Goal: Task Accomplishment & Management: Manage account settings

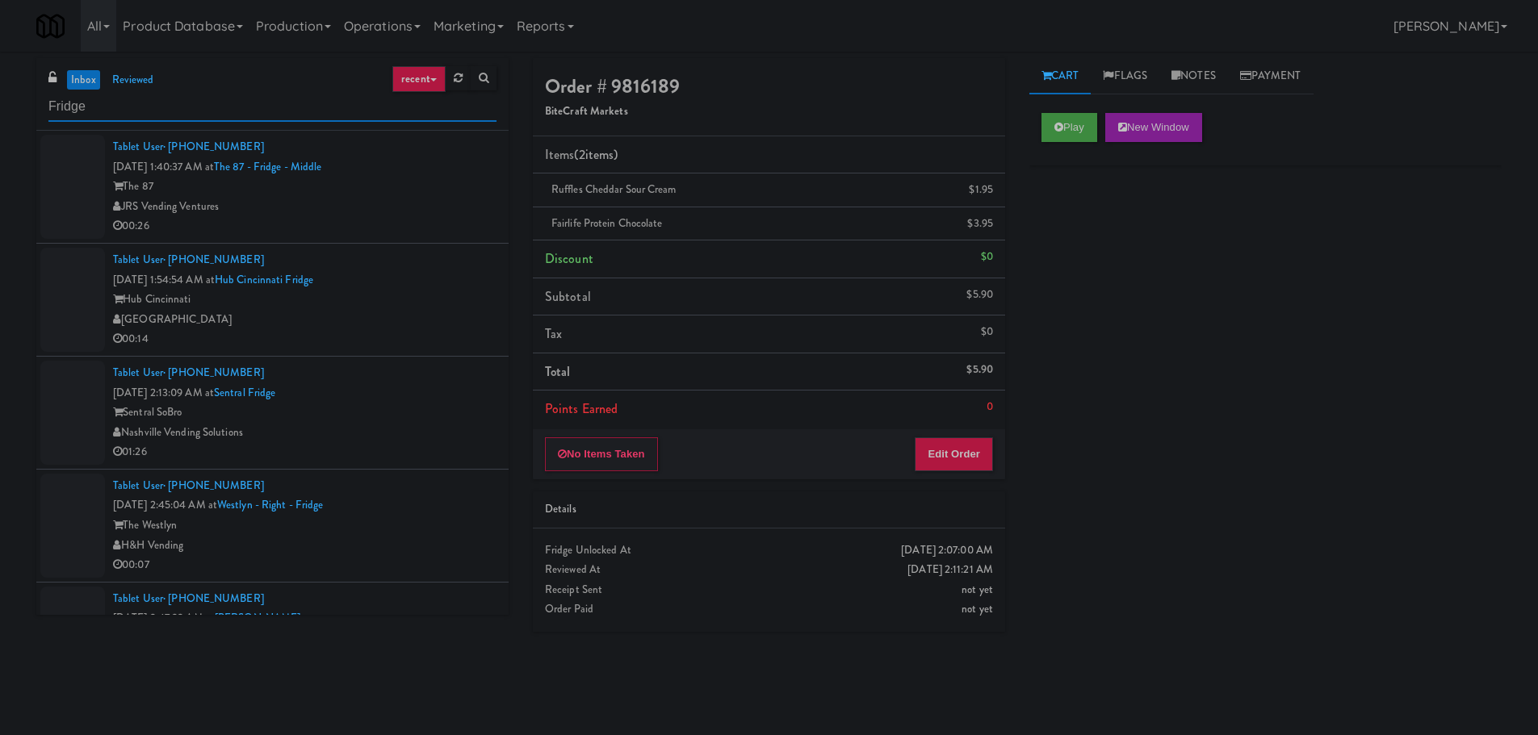
type input "Fridge"
click at [438, 194] on div "The 87" at bounding box center [304, 187] width 383 height 20
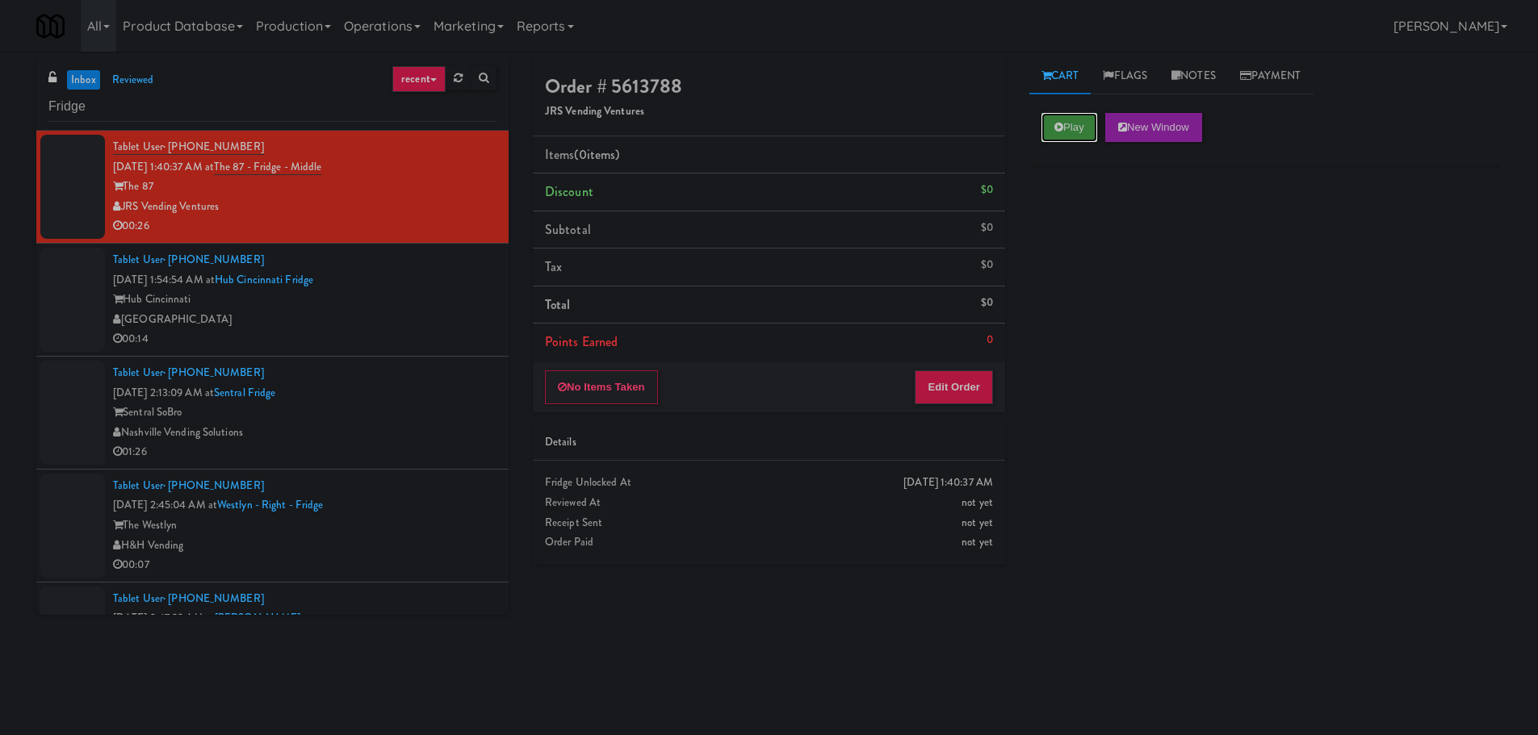
click at [1091, 130] on button "Play" at bounding box center [1069, 127] width 56 height 29
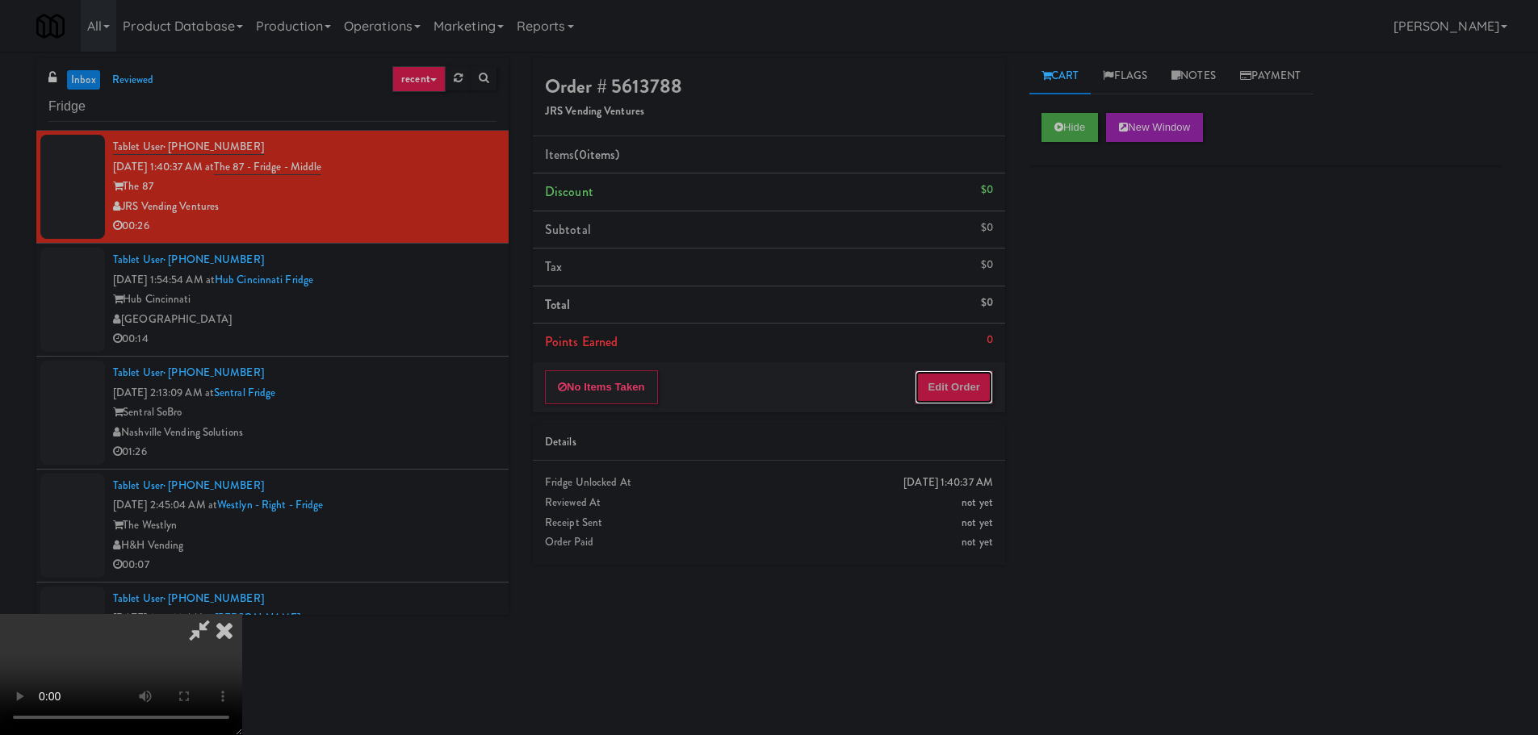
click at [980, 370] on button "Edit Order" at bounding box center [954, 387] width 78 height 34
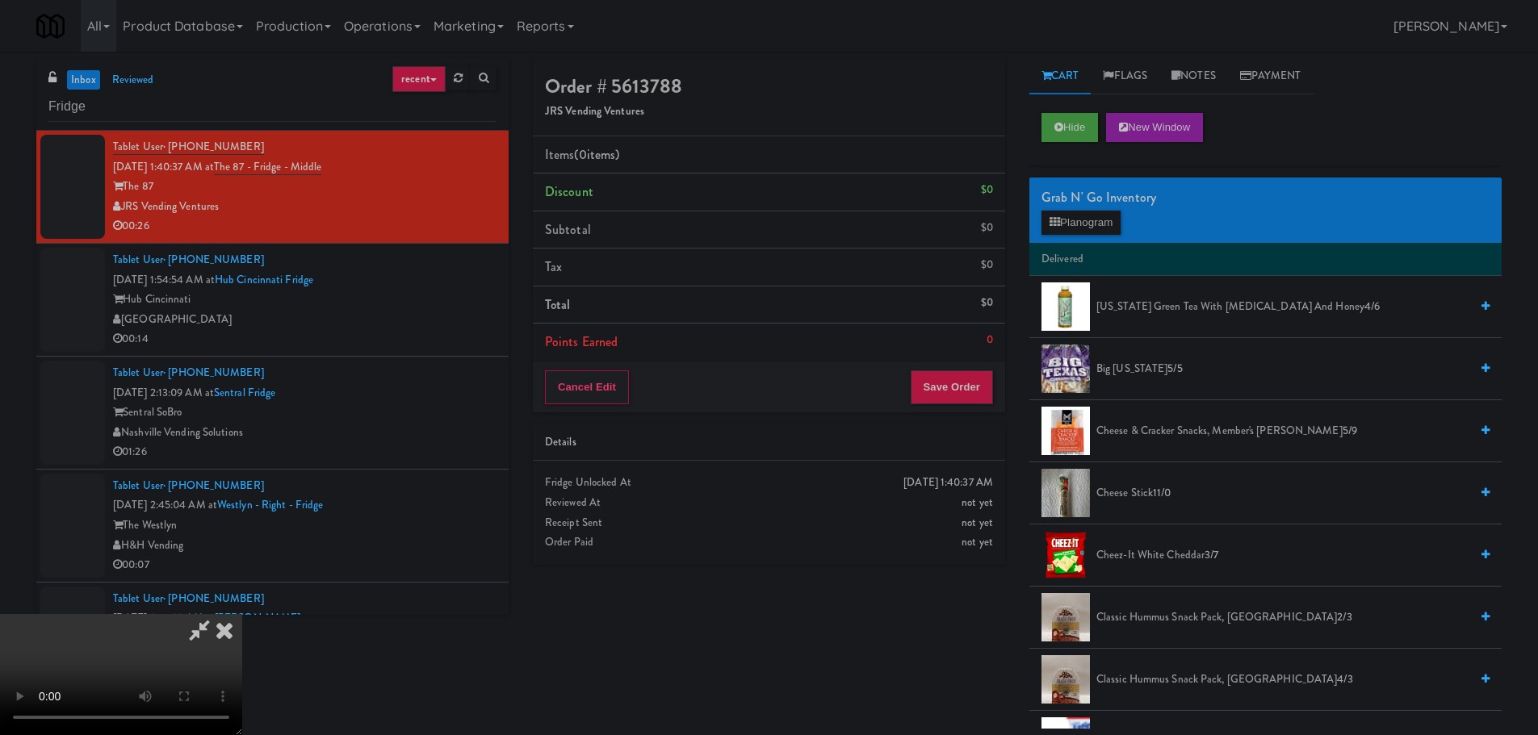
click at [242, 614] on video at bounding box center [121, 674] width 242 height 121
drag, startPoint x: 601, startPoint y: 409, endPoint x: 656, endPoint y: 391, distance: 57.9
click at [242, 614] on video at bounding box center [121, 674] width 242 height 121
click at [1078, 220] on button "Planogram" at bounding box center [1080, 223] width 79 height 24
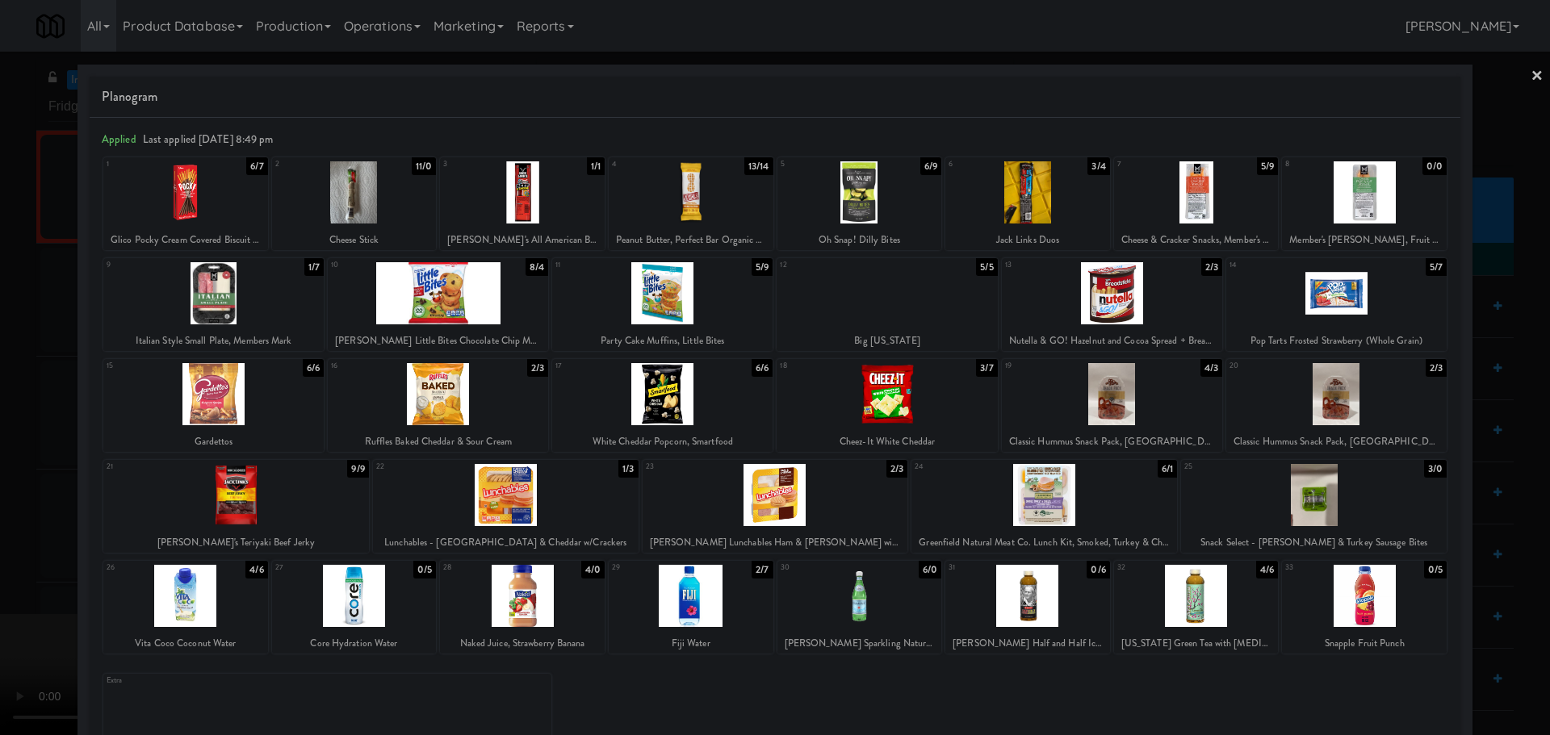
click at [1169, 203] on div at bounding box center [1196, 192] width 165 height 62
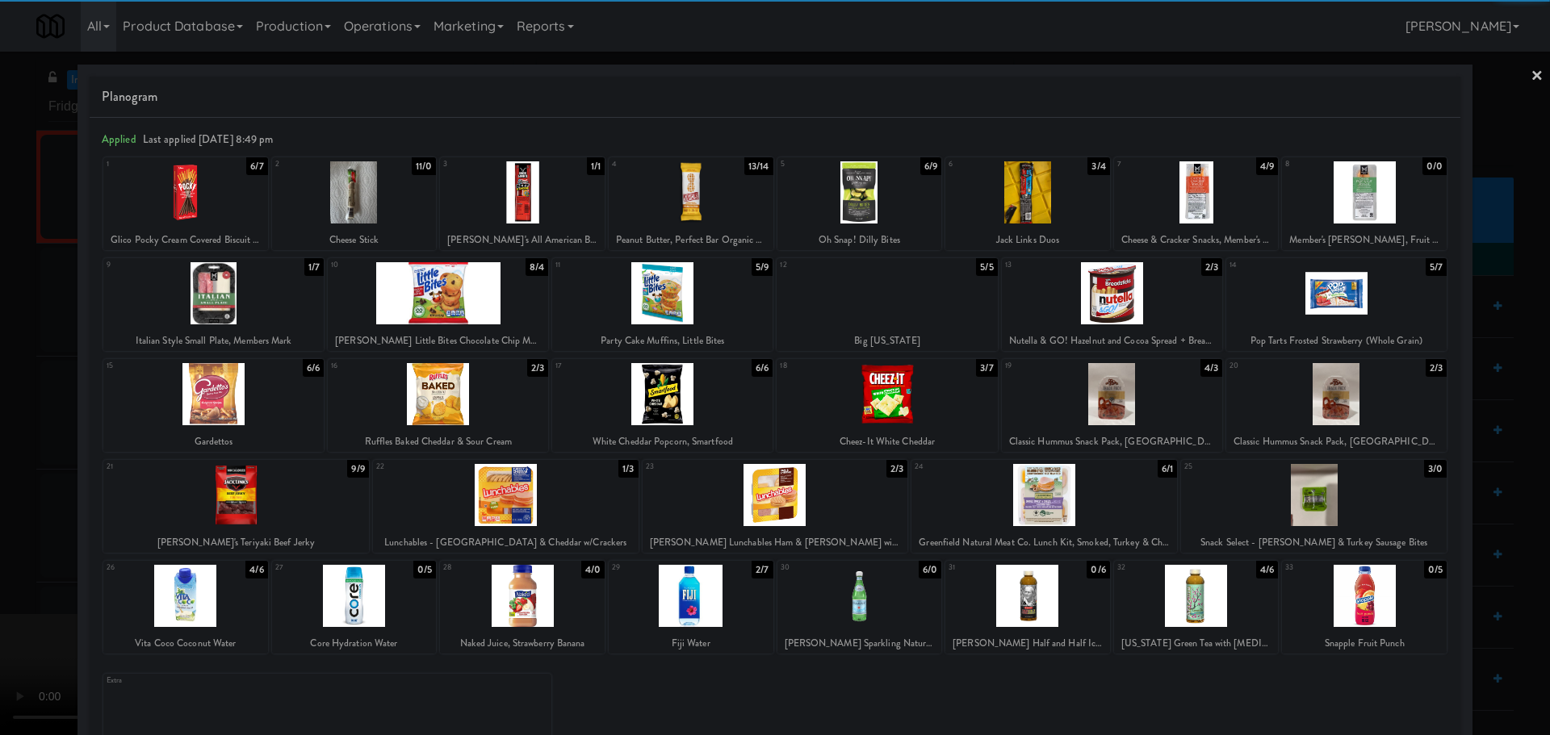
click at [2, 433] on div at bounding box center [775, 367] width 1550 height 735
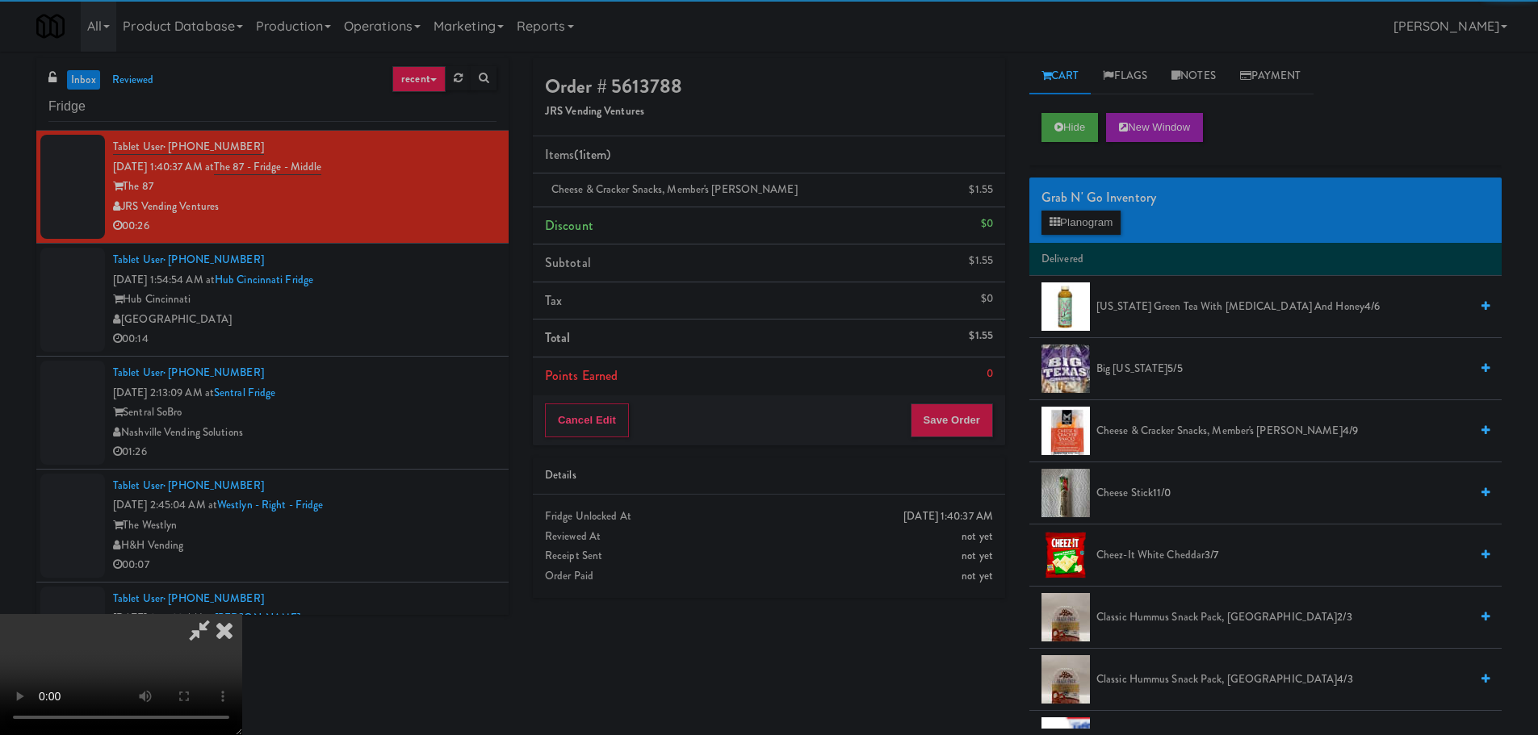
click at [242, 614] on video at bounding box center [121, 674] width 242 height 121
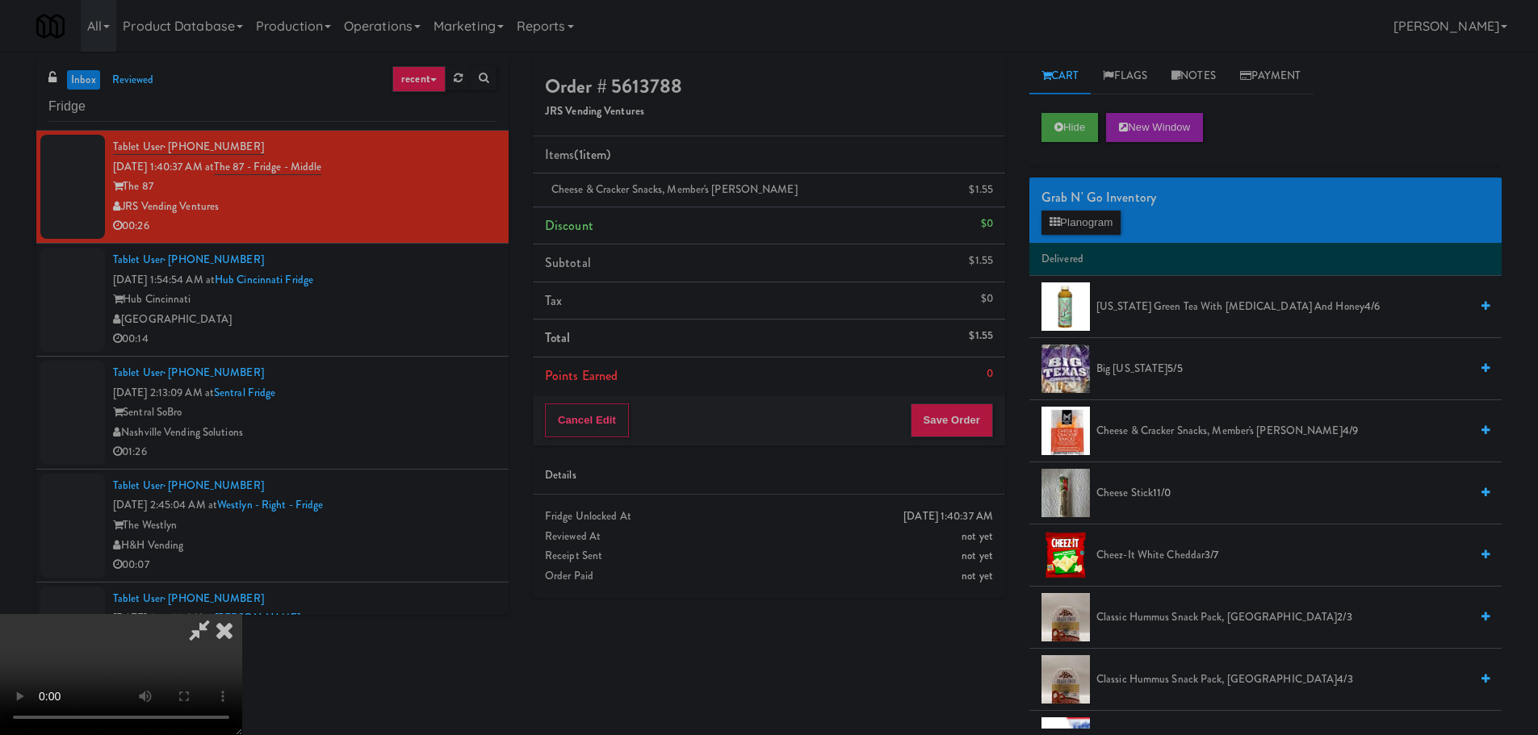
click at [242, 614] on video at bounding box center [121, 674] width 242 height 121
click at [988, 196] on link at bounding box center [991, 196] width 15 height 20
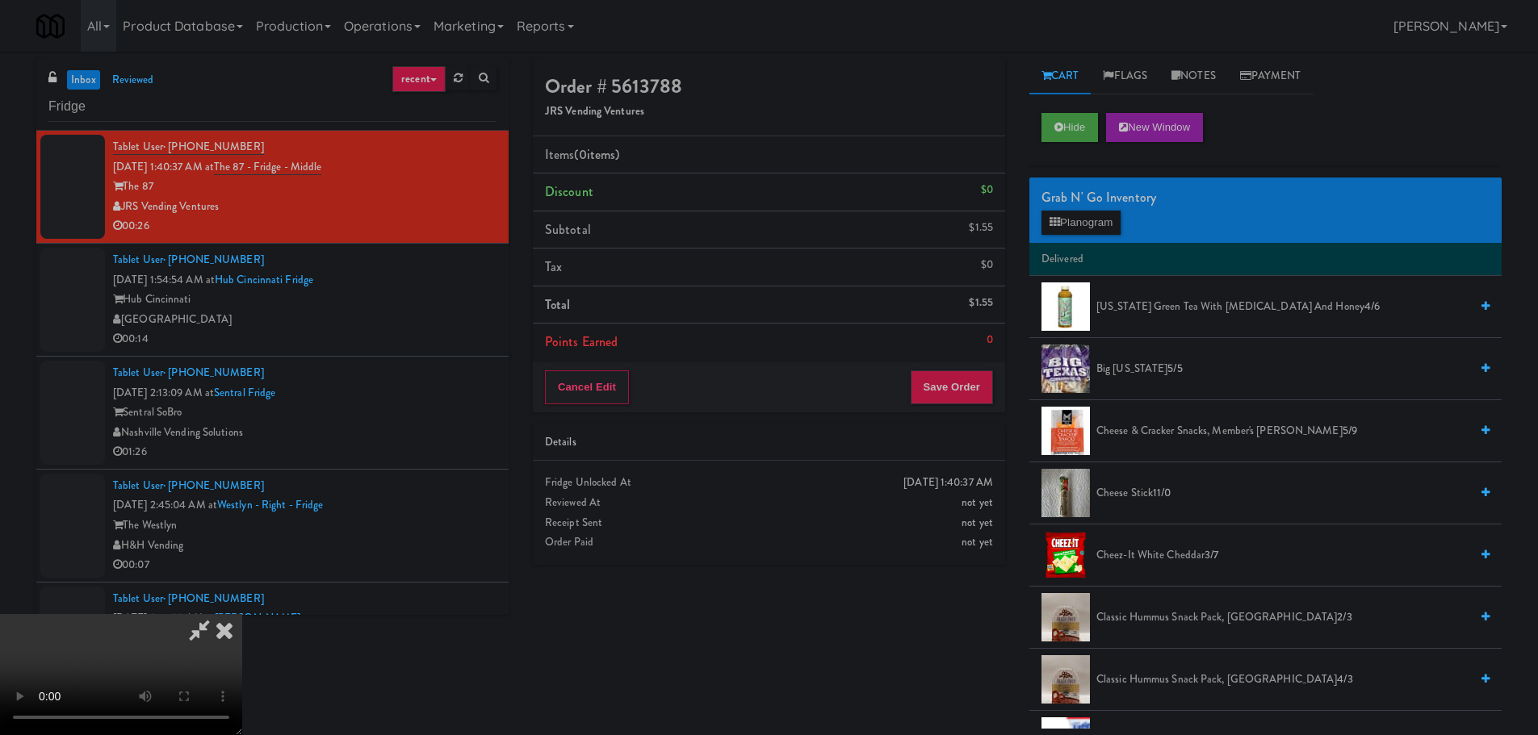
click at [242, 614] on video at bounding box center [121, 674] width 242 height 121
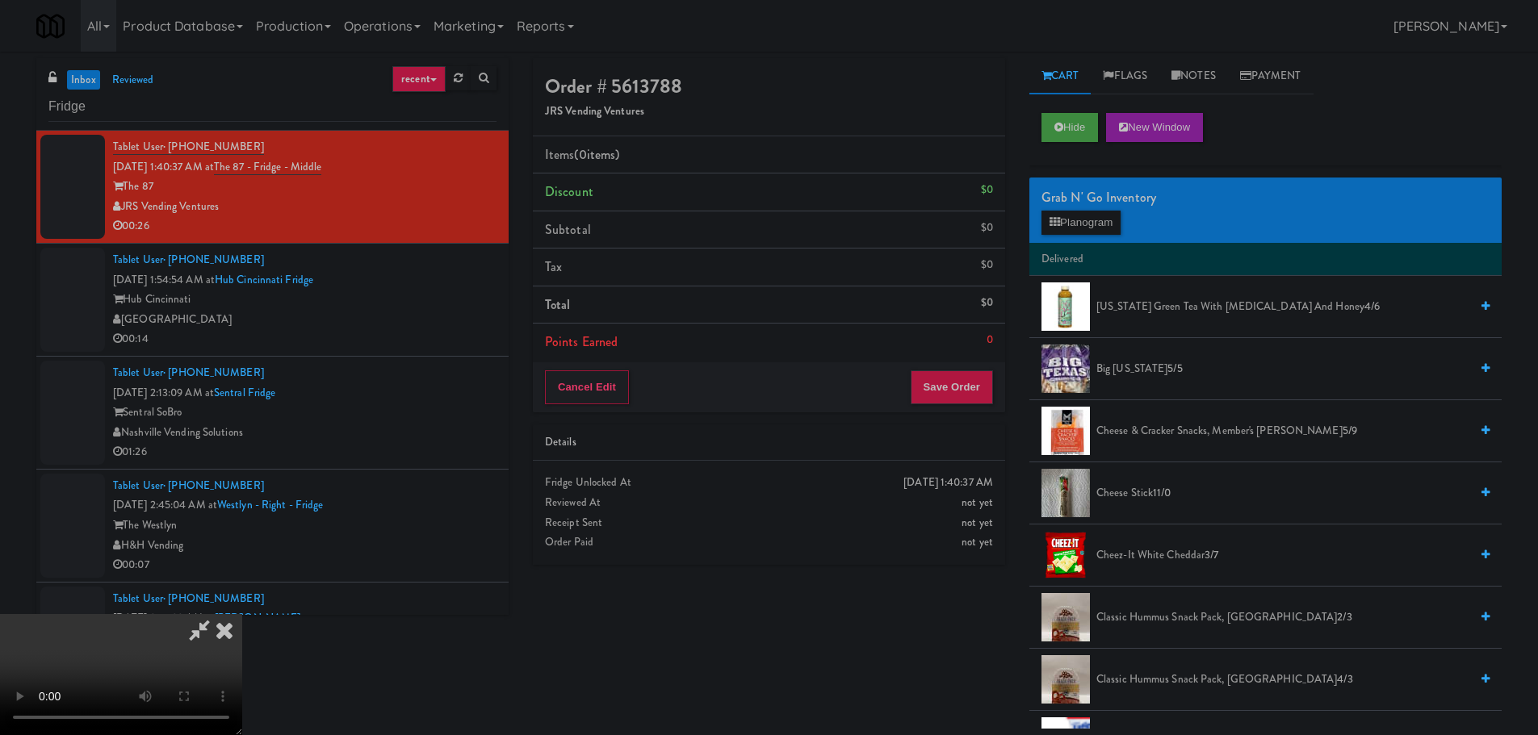
click at [242, 614] on video at bounding box center [121, 674] width 242 height 121
click at [1056, 232] on button "Planogram" at bounding box center [1080, 223] width 79 height 24
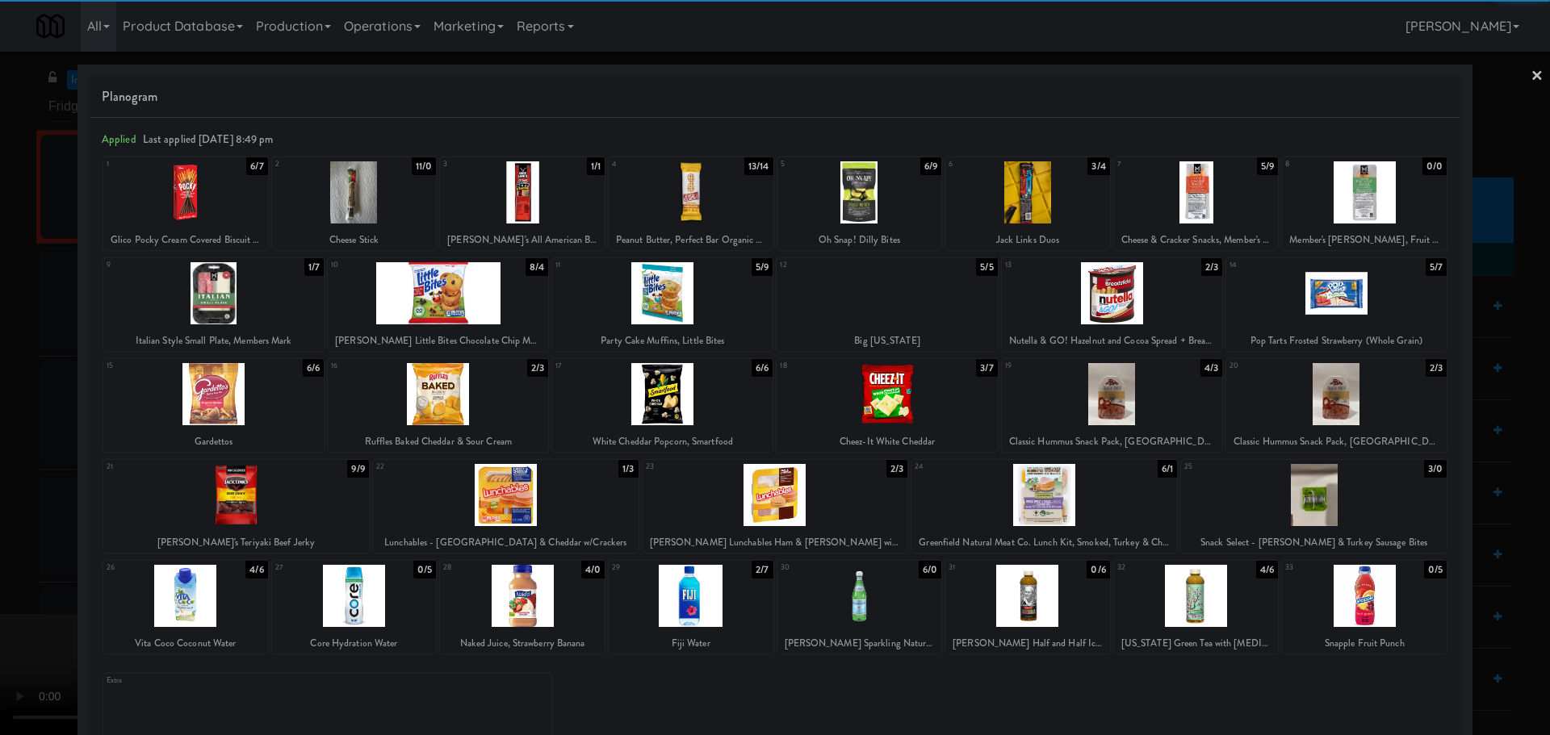
click at [1288, 498] on div at bounding box center [1314, 495] width 266 height 62
drag, startPoint x: 0, startPoint y: 470, endPoint x: 31, endPoint y: 471, distance: 31.5
click at [6, 470] on div at bounding box center [775, 367] width 1550 height 735
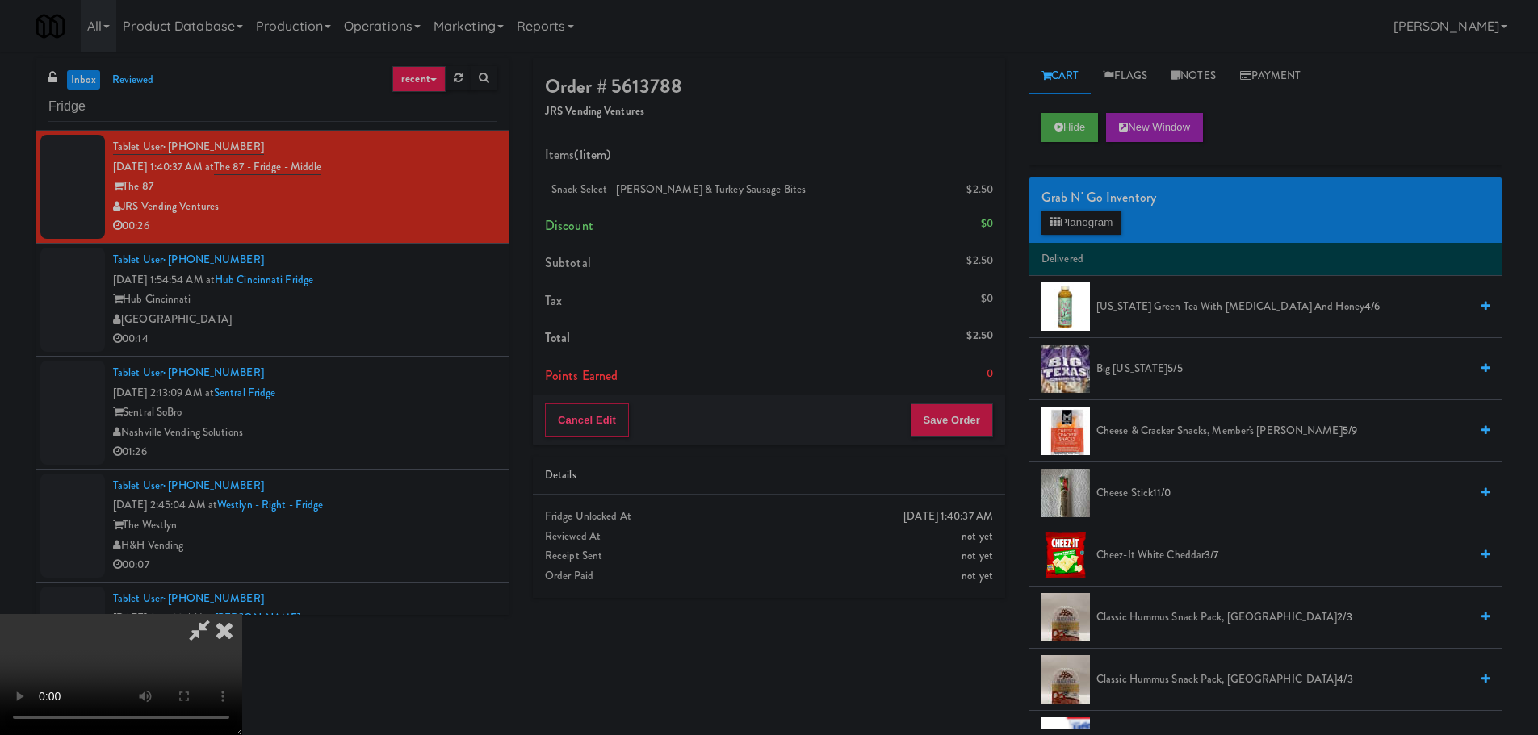
click at [242, 614] on video at bounding box center [121, 674] width 242 height 121
drag, startPoint x: 597, startPoint y: 521, endPoint x: 605, endPoint y: 518, distance: 8.4
click at [242, 614] on video at bounding box center [121, 674] width 242 height 121
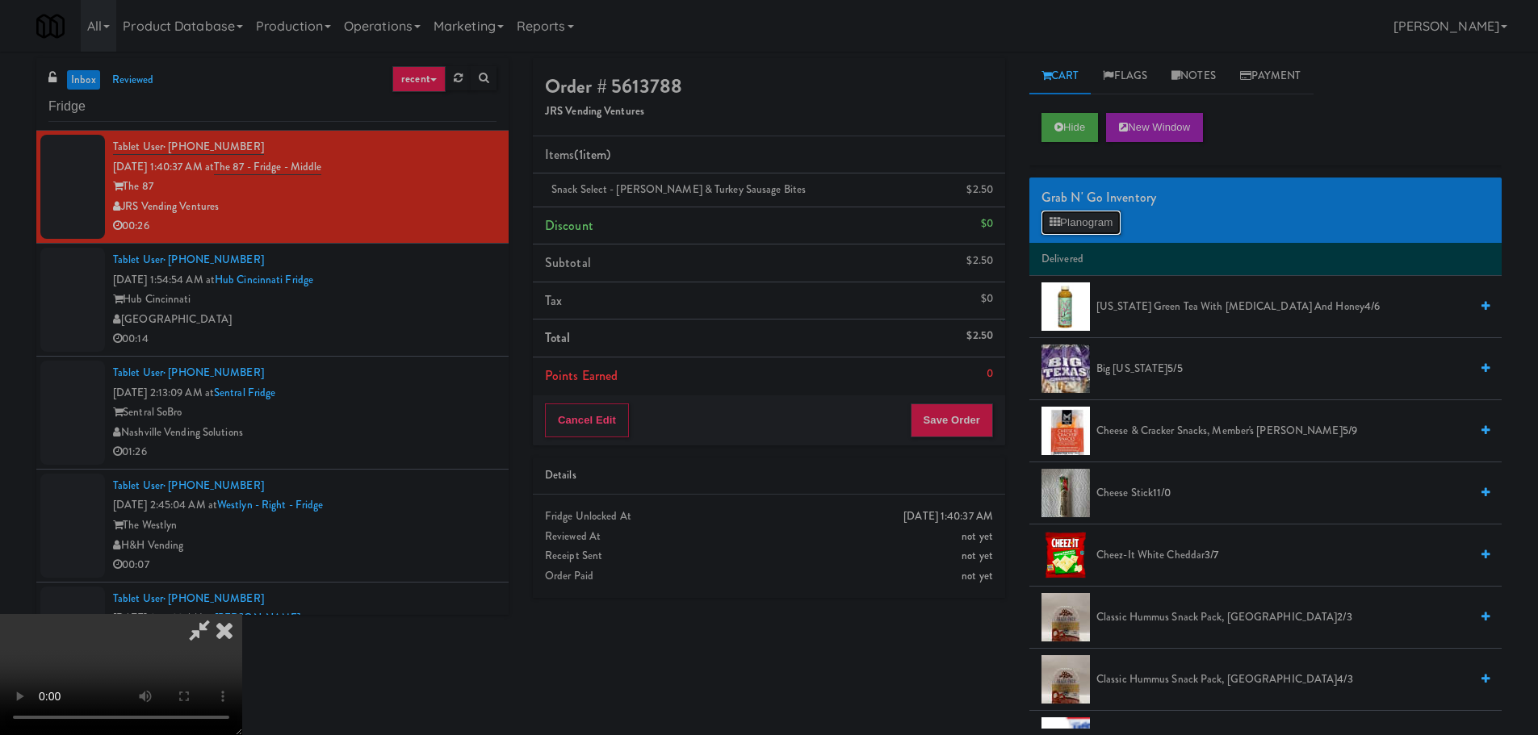
click at [1074, 221] on button "Planogram" at bounding box center [1080, 223] width 79 height 24
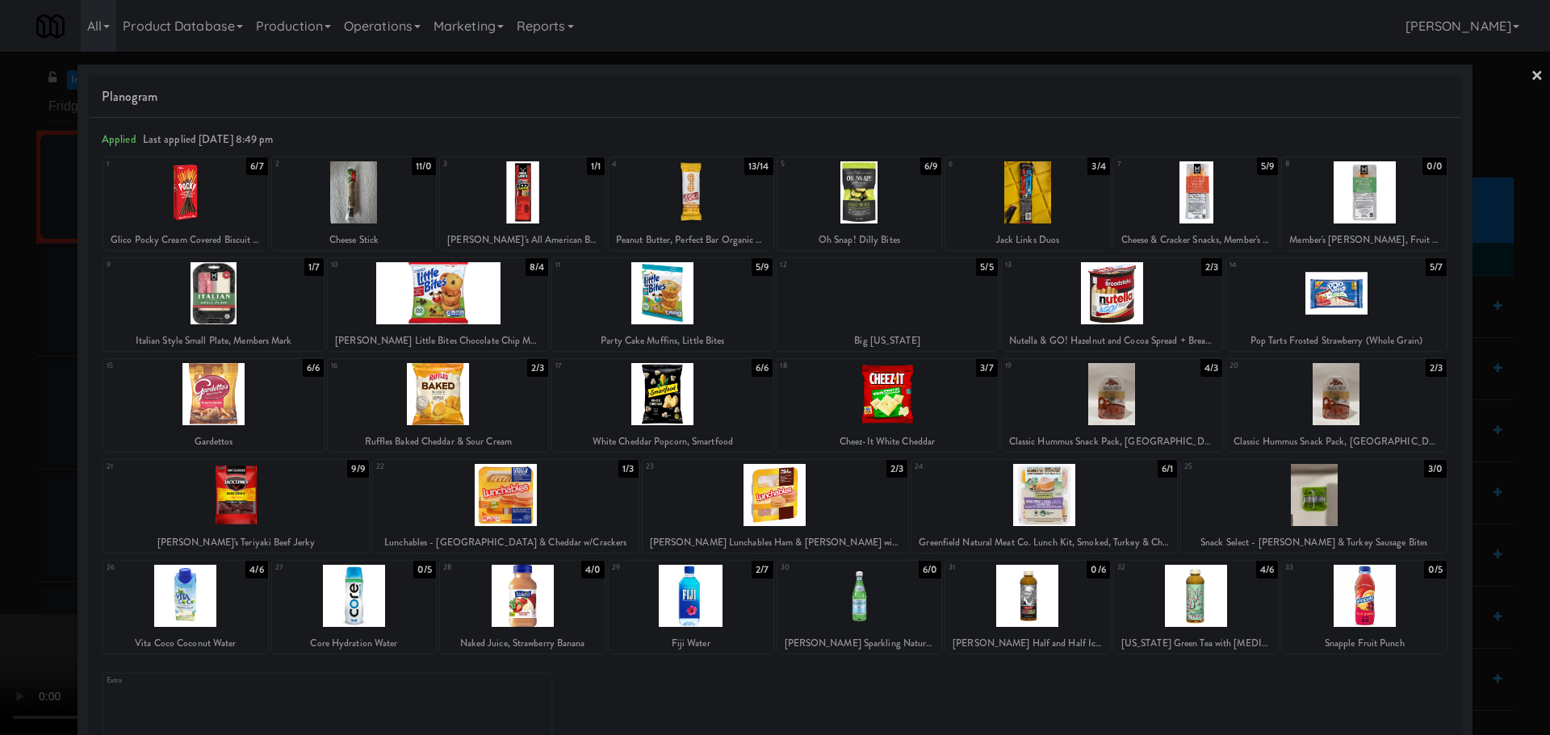
click at [18, 439] on div at bounding box center [775, 367] width 1550 height 735
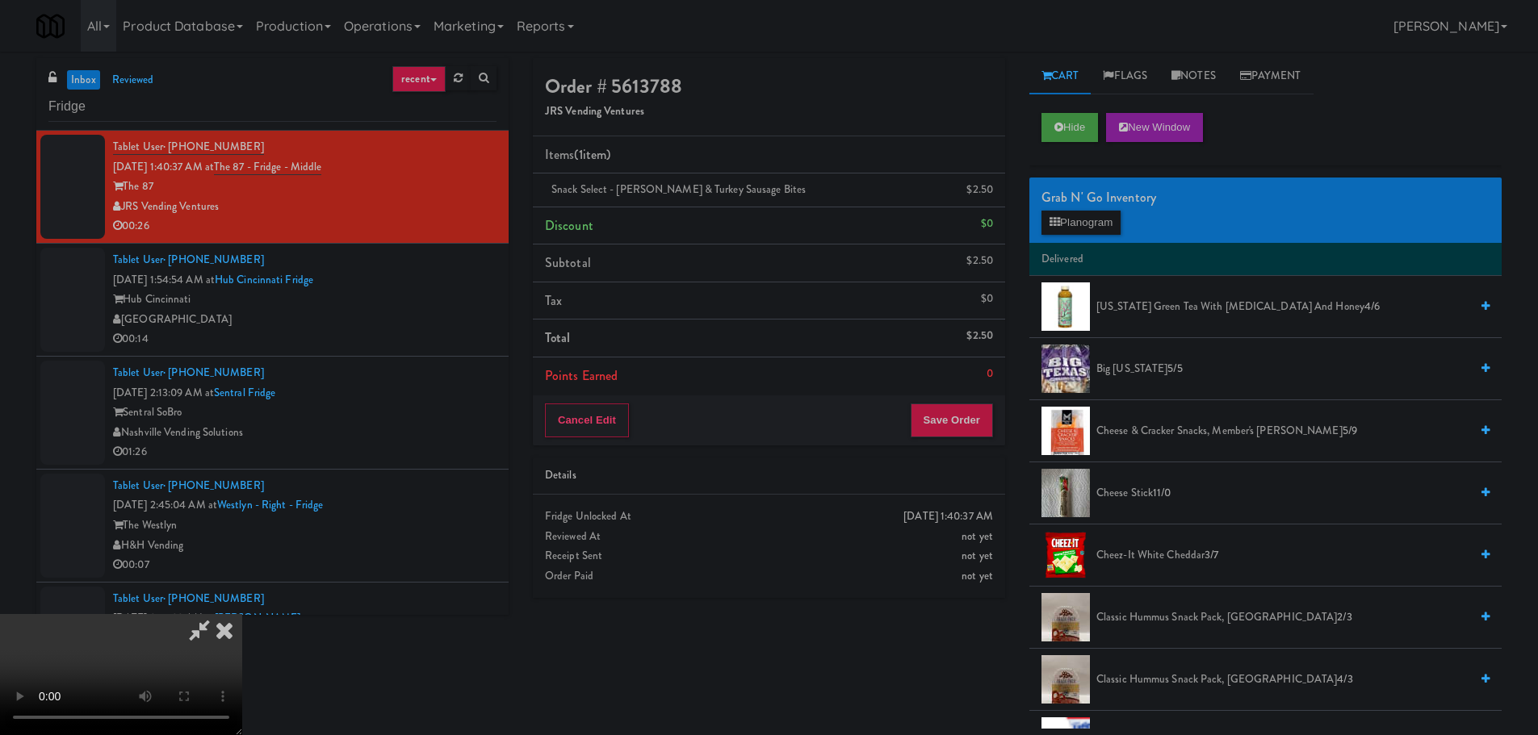
click at [242, 614] on video at bounding box center [121, 674] width 242 height 121
click at [1097, 227] on button "Planogram" at bounding box center [1080, 223] width 79 height 24
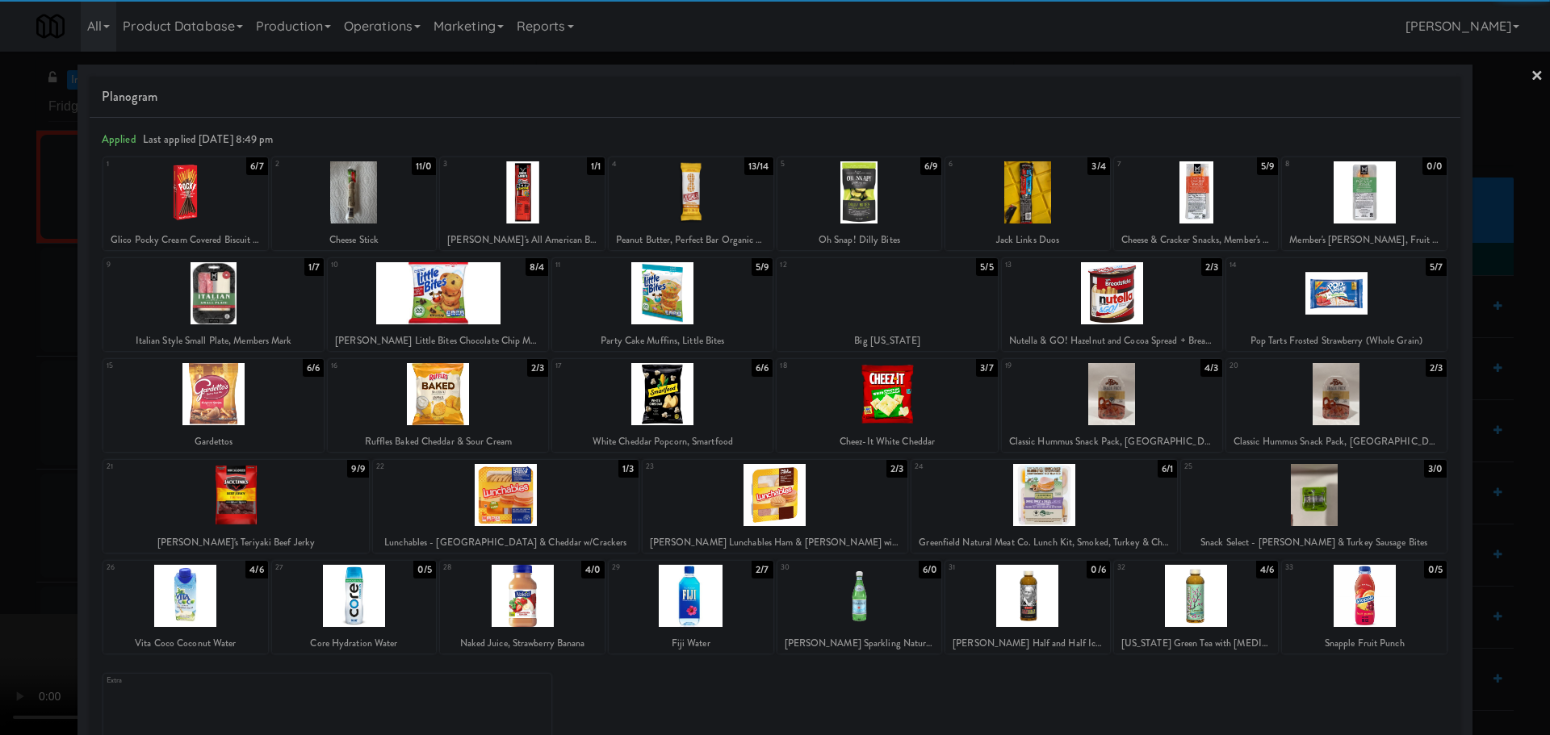
click at [1342, 388] on div at bounding box center [1336, 394] width 220 height 62
drag, startPoint x: 0, startPoint y: 443, endPoint x: 203, endPoint y: 405, distance: 206.1
click at [6, 442] on div at bounding box center [775, 367] width 1550 height 735
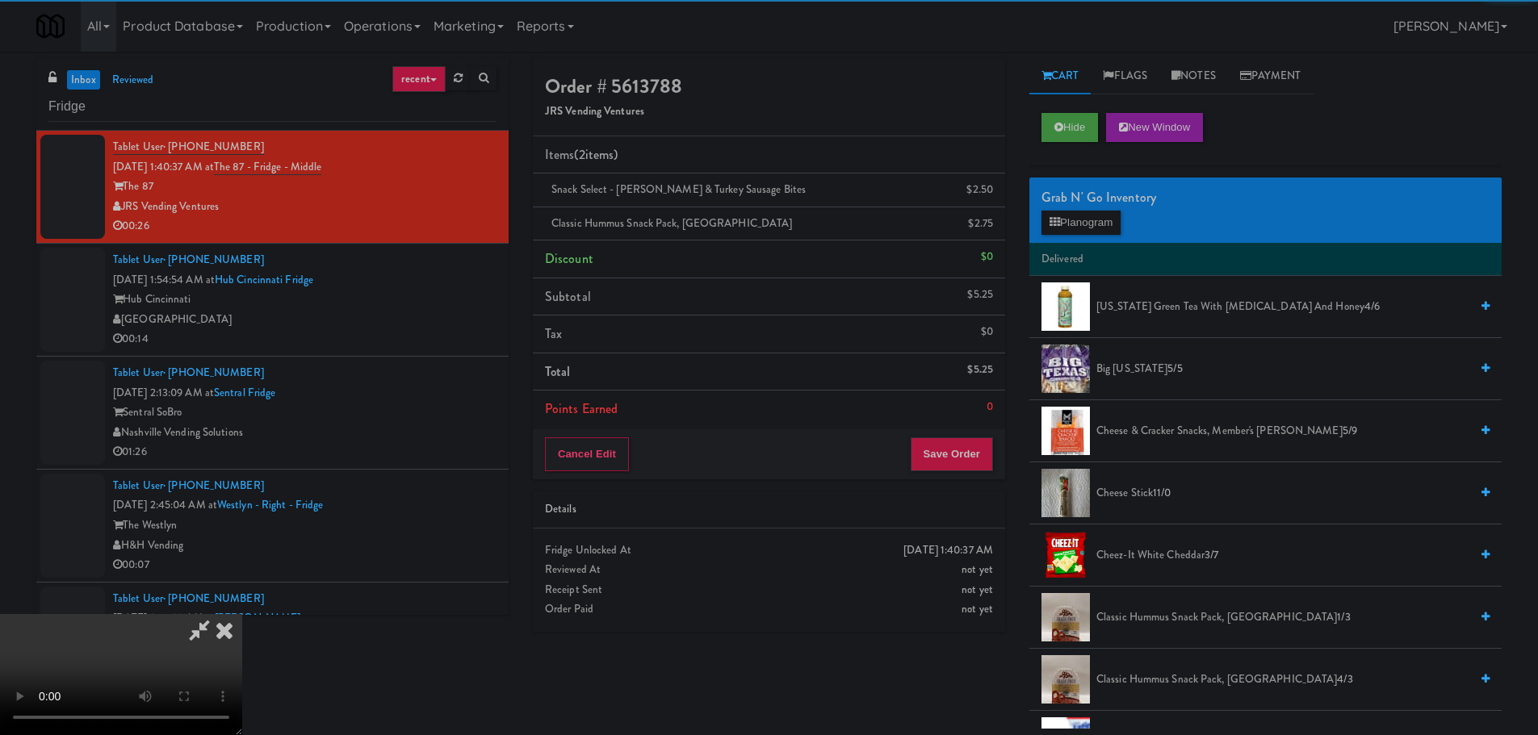
click at [242, 614] on video at bounding box center [121, 674] width 242 height 121
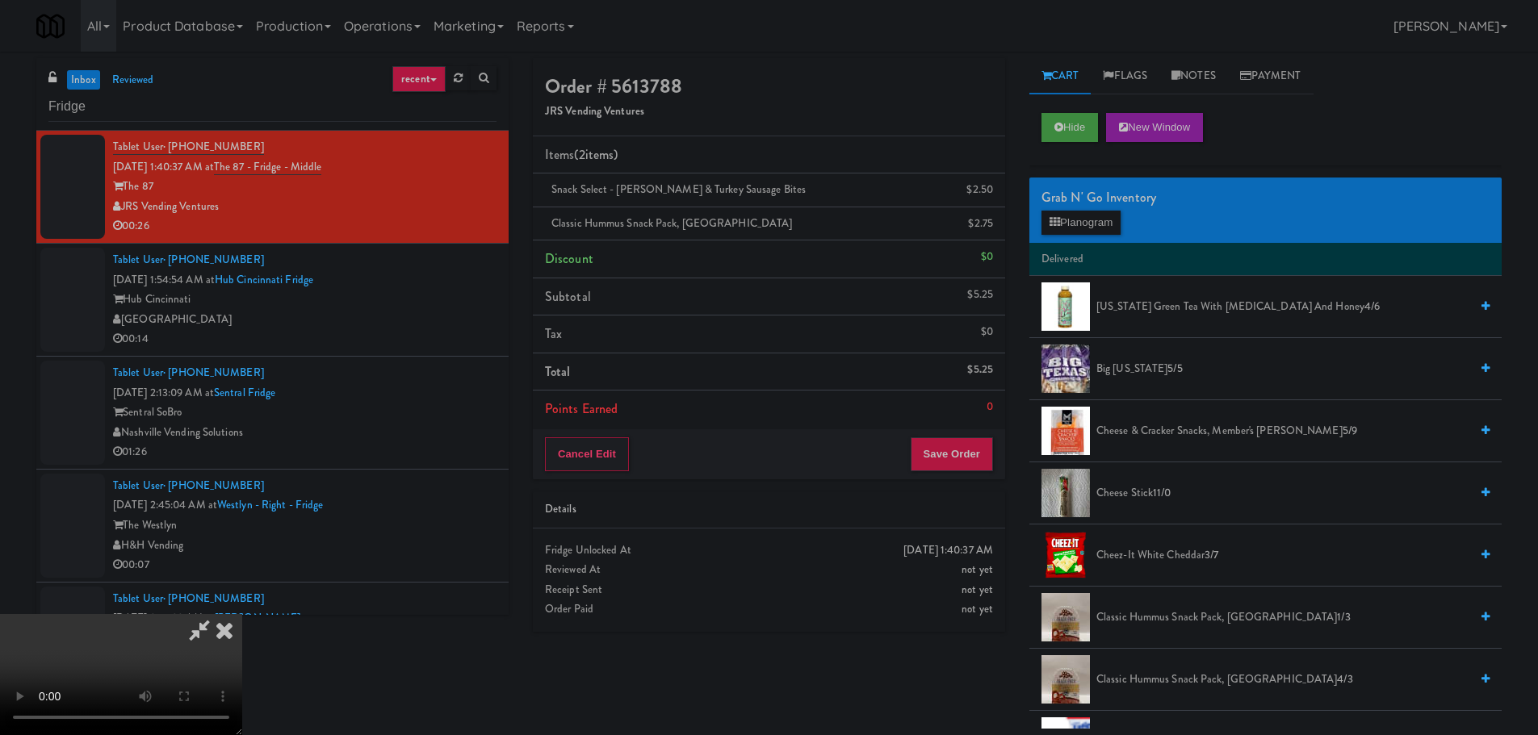
click at [242, 614] on video at bounding box center [121, 674] width 242 height 121
drag, startPoint x: 705, startPoint y: 341, endPoint x: 697, endPoint y: 352, distance: 13.9
click at [242, 614] on video at bounding box center [121, 674] width 242 height 121
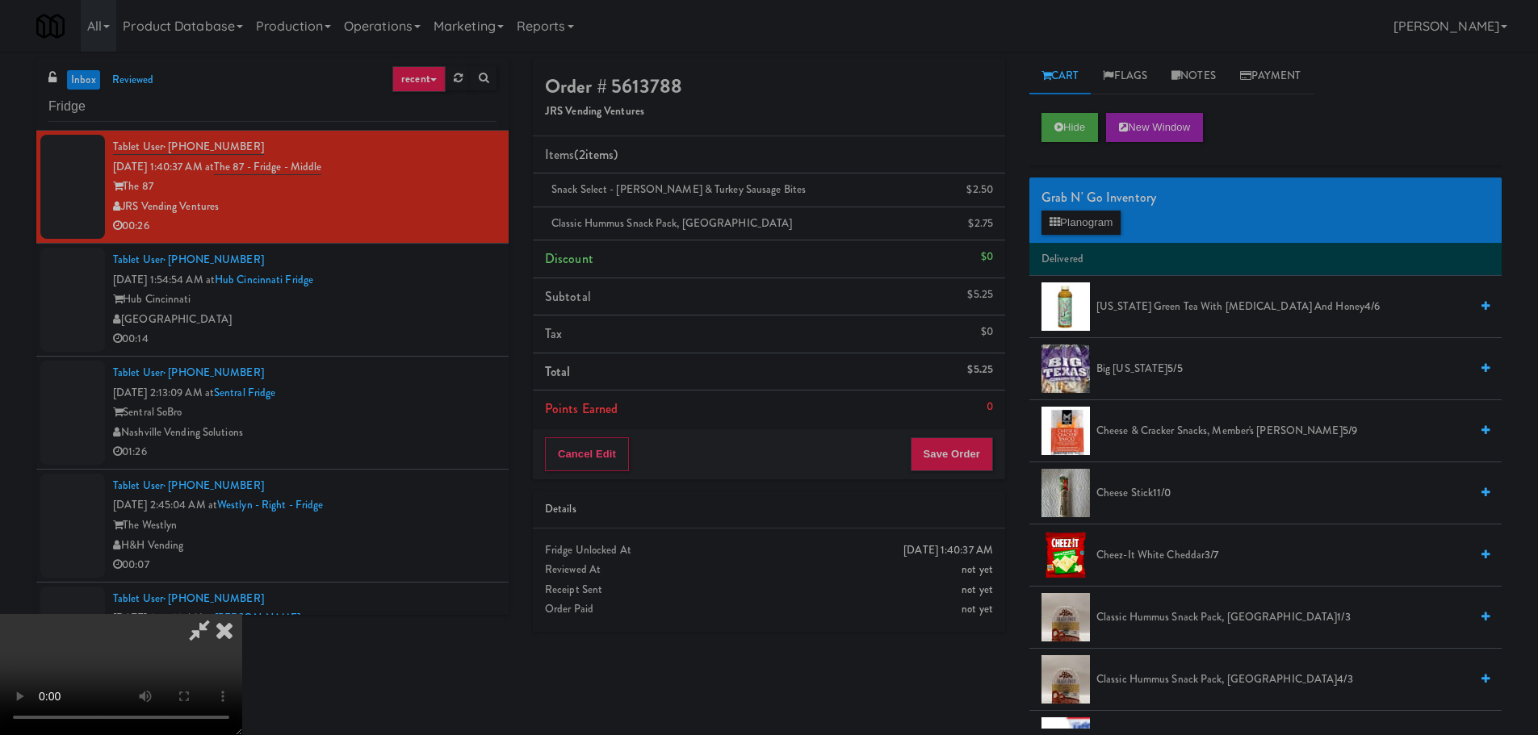
click at [242, 614] on video at bounding box center [121, 674] width 242 height 121
click at [1070, 223] on button "Planogram" at bounding box center [1080, 223] width 79 height 24
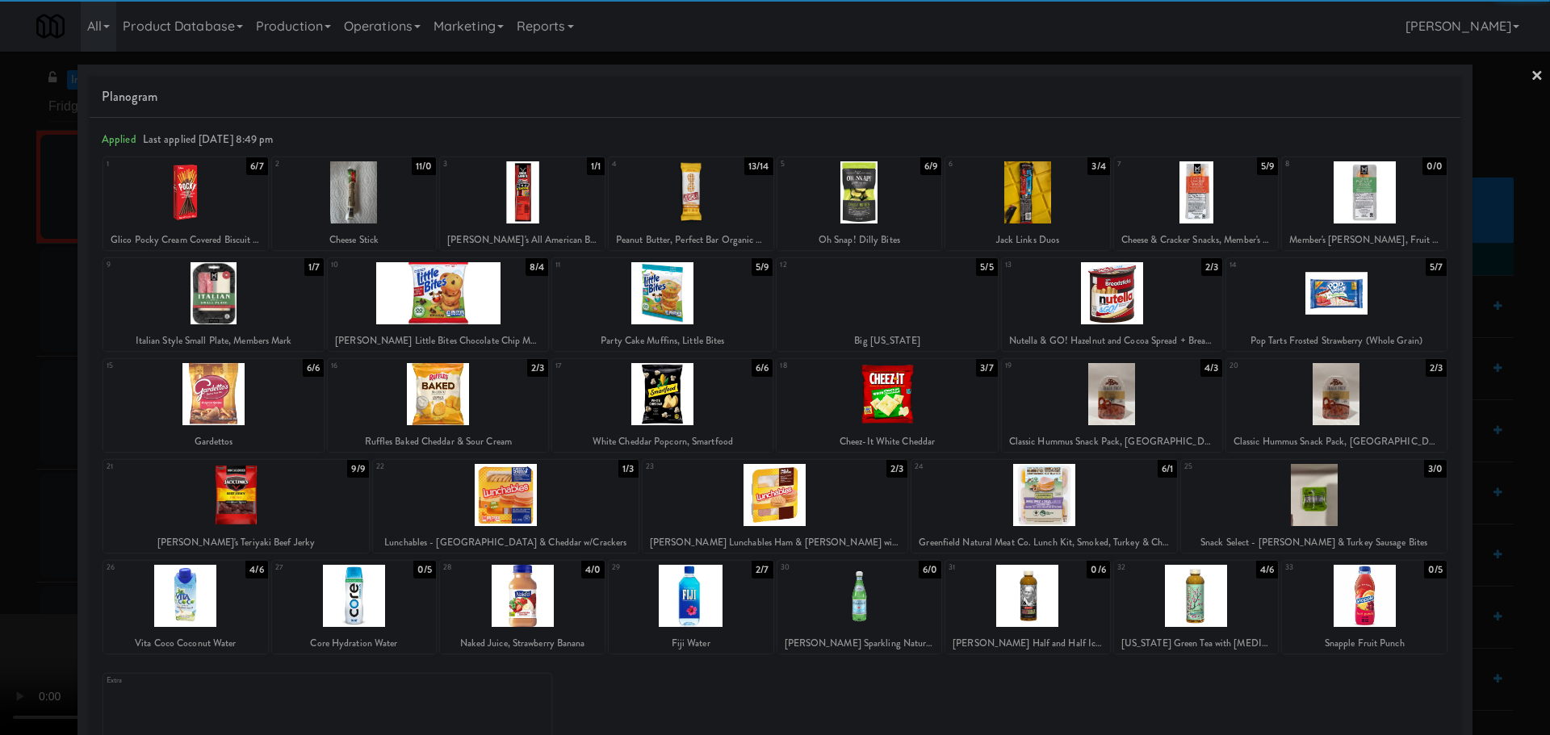
click at [391, 203] on div at bounding box center [354, 192] width 165 height 62
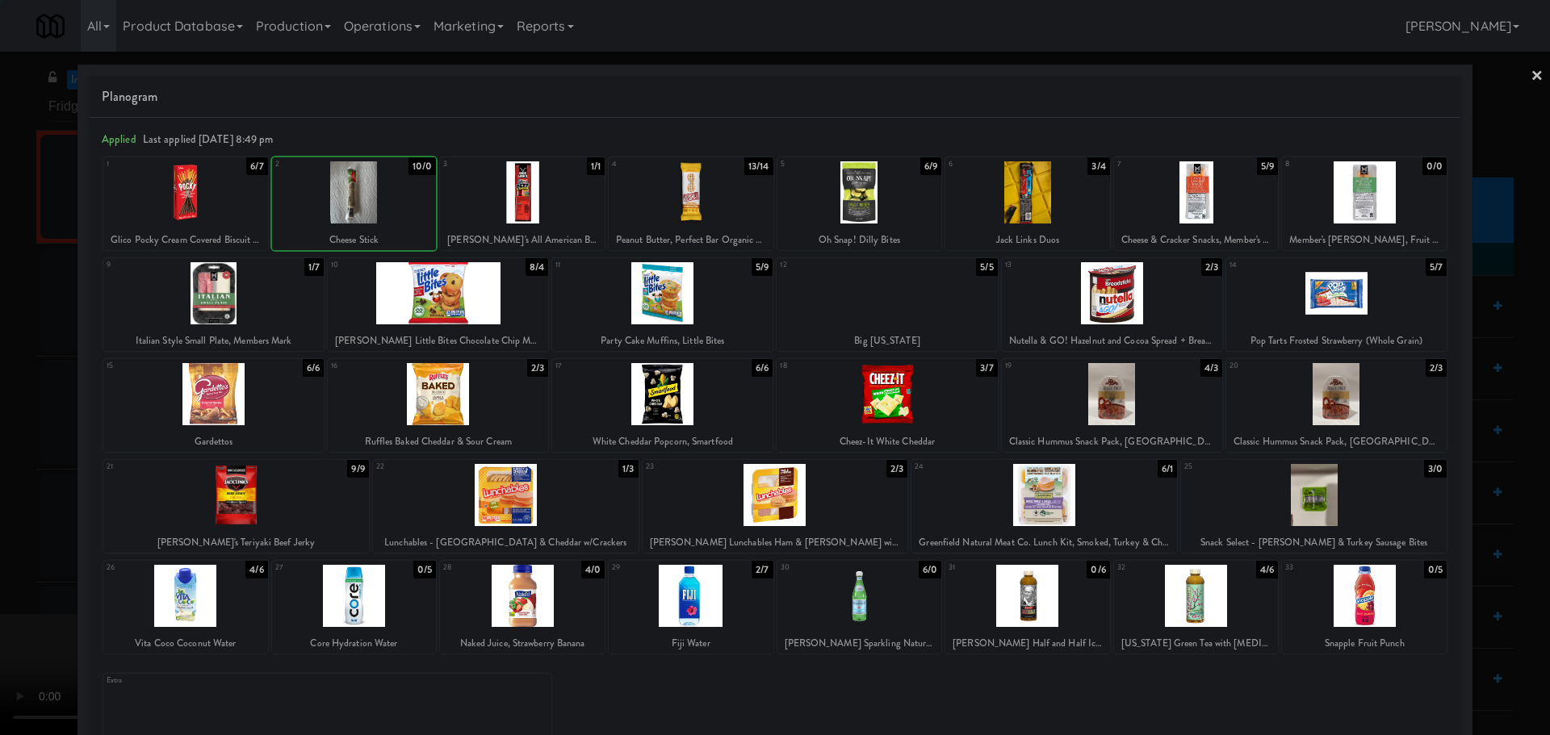
click at [32, 388] on div at bounding box center [775, 367] width 1550 height 735
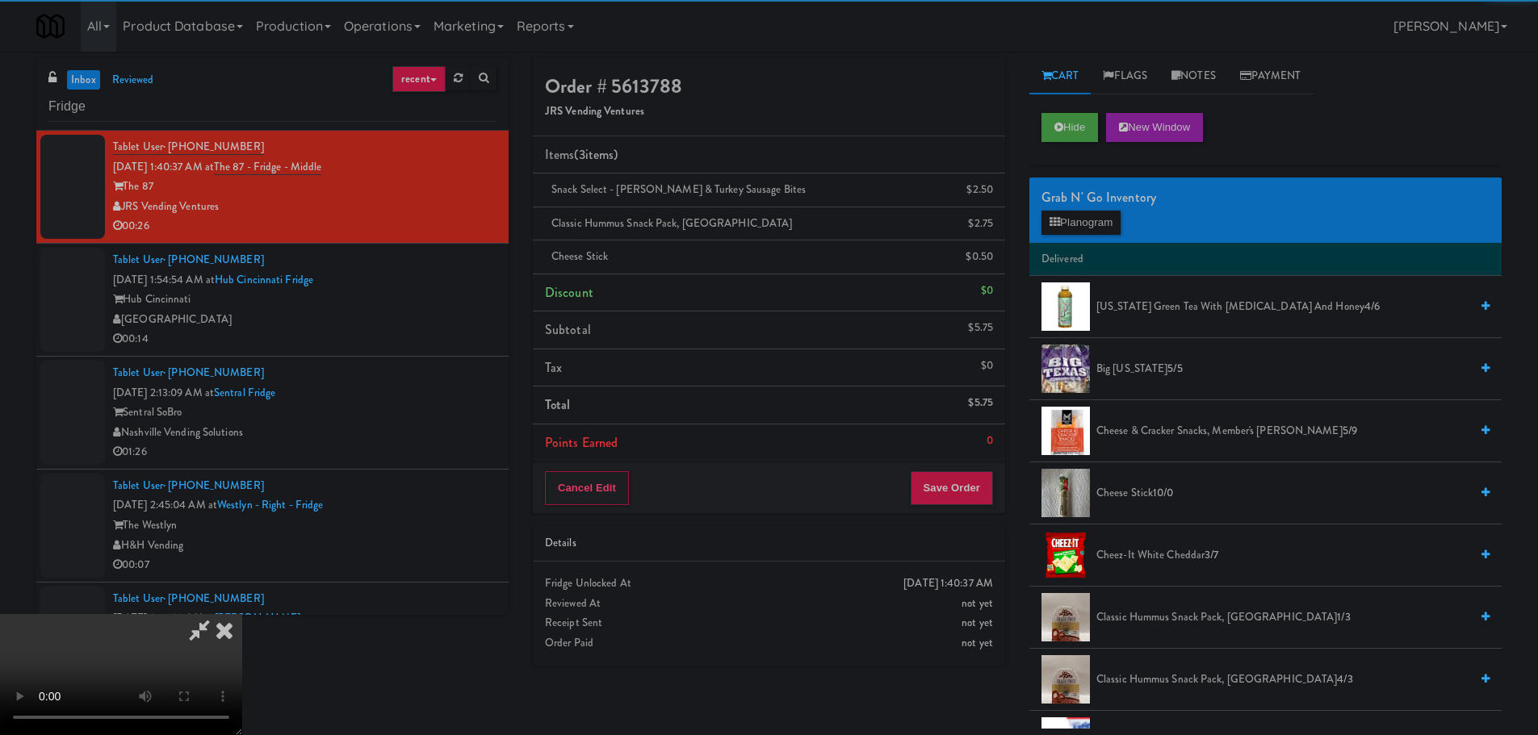
click at [242, 614] on video at bounding box center [121, 674] width 242 height 121
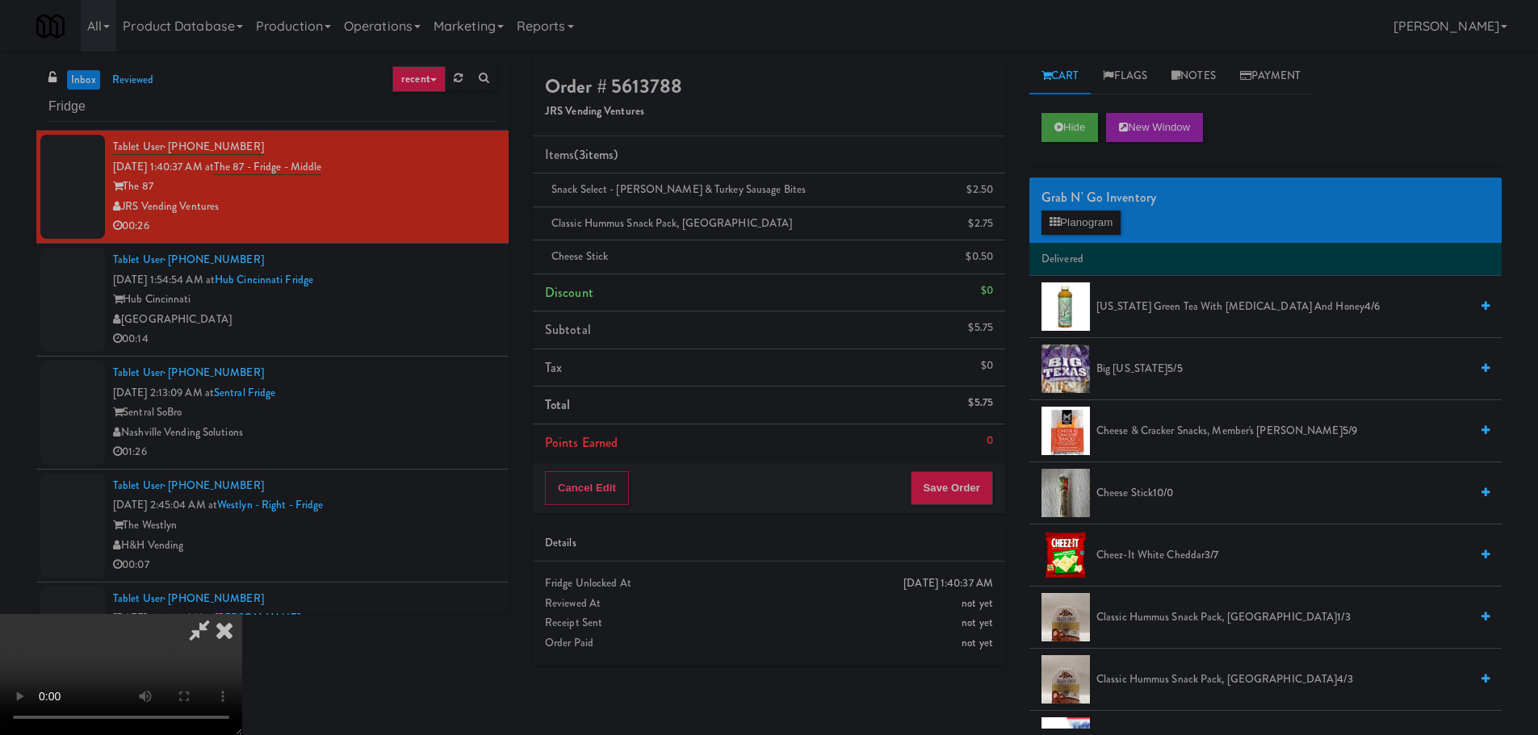
drag, startPoint x: 527, startPoint y: 391, endPoint x: 546, endPoint y: 383, distance: 20.2
click at [242, 614] on video at bounding box center [121, 674] width 242 height 121
click at [953, 483] on button "Save Order" at bounding box center [952, 488] width 82 height 34
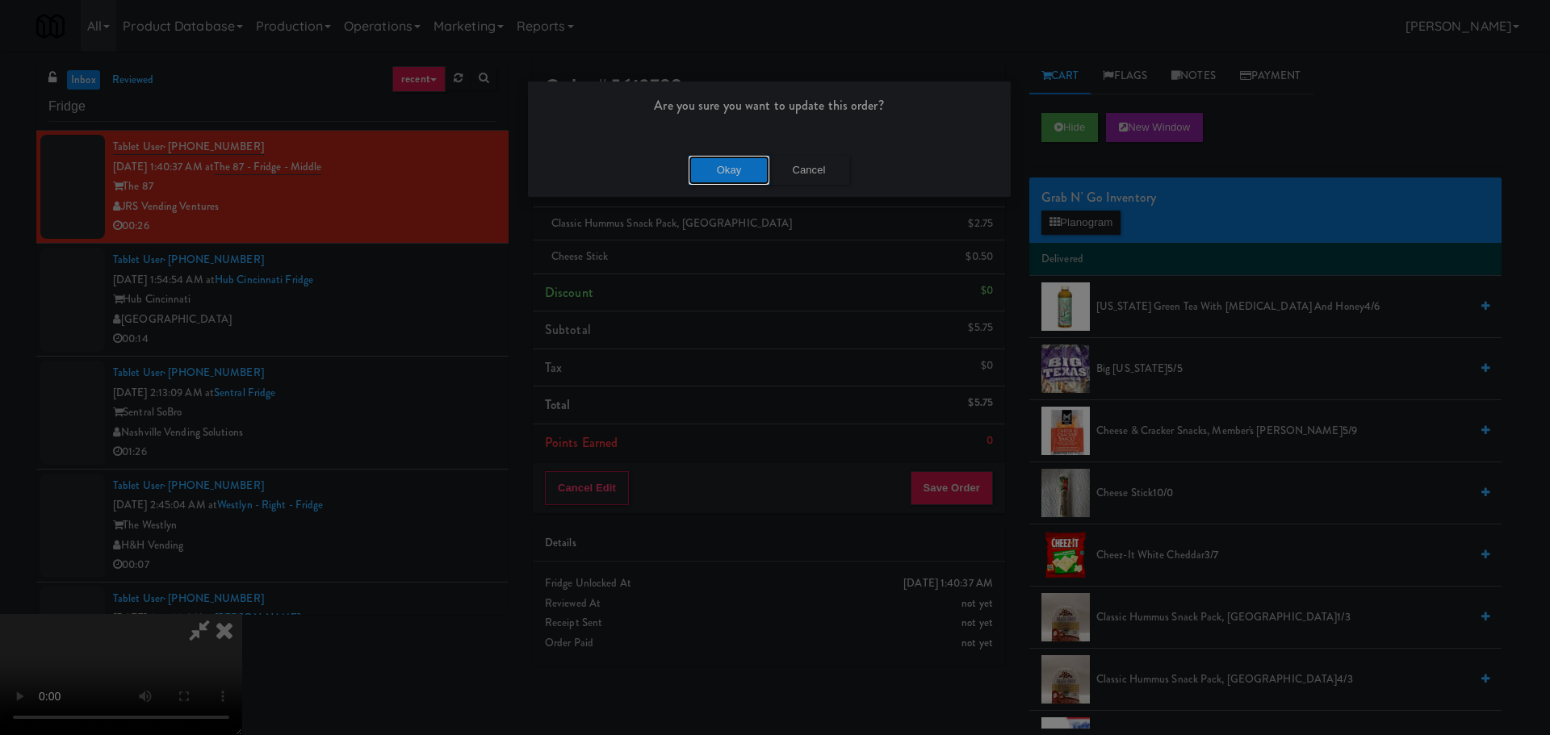
click at [726, 182] on button "Okay" at bounding box center [729, 170] width 81 height 29
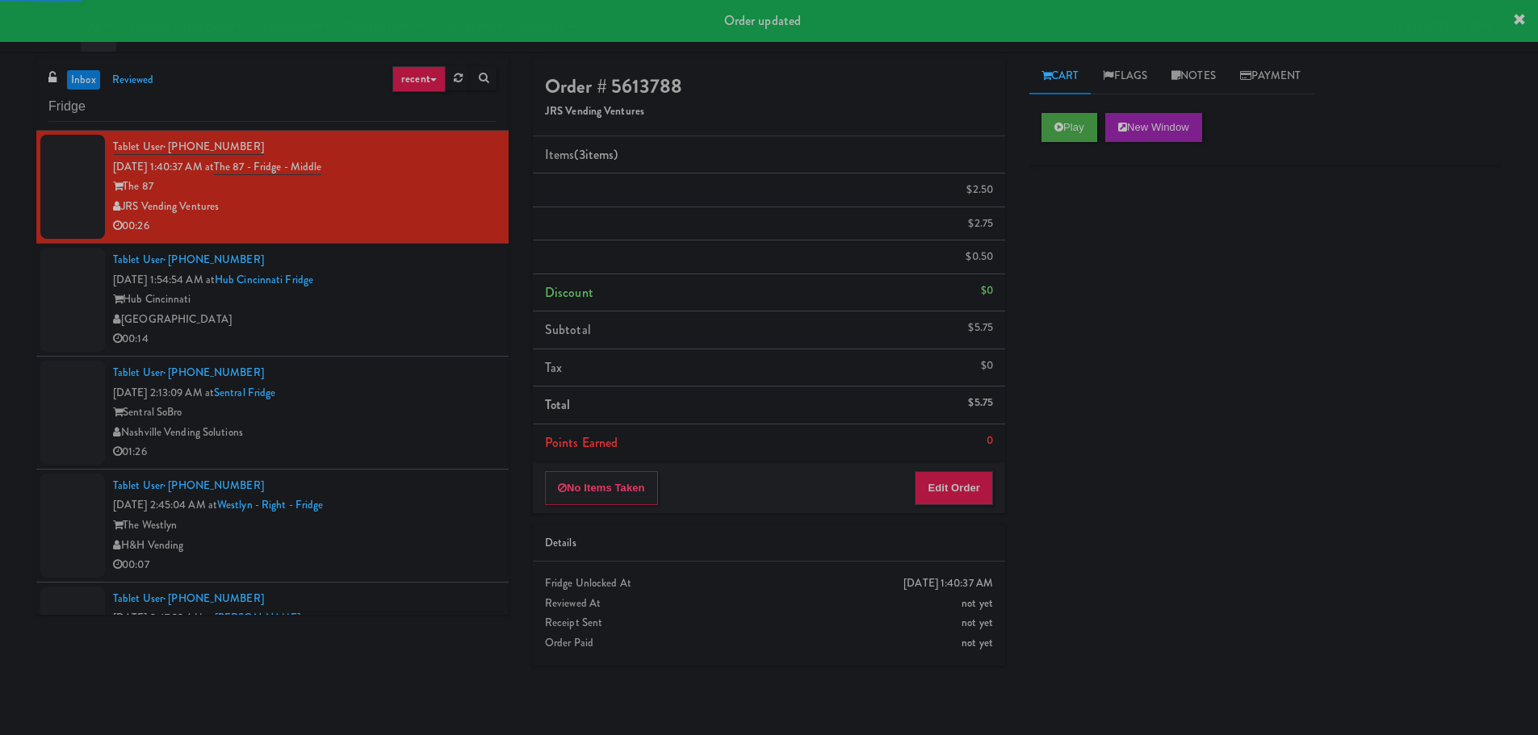
click at [425, 334] on div "00:14" at bounding box center [304, 339] width 383 height 20
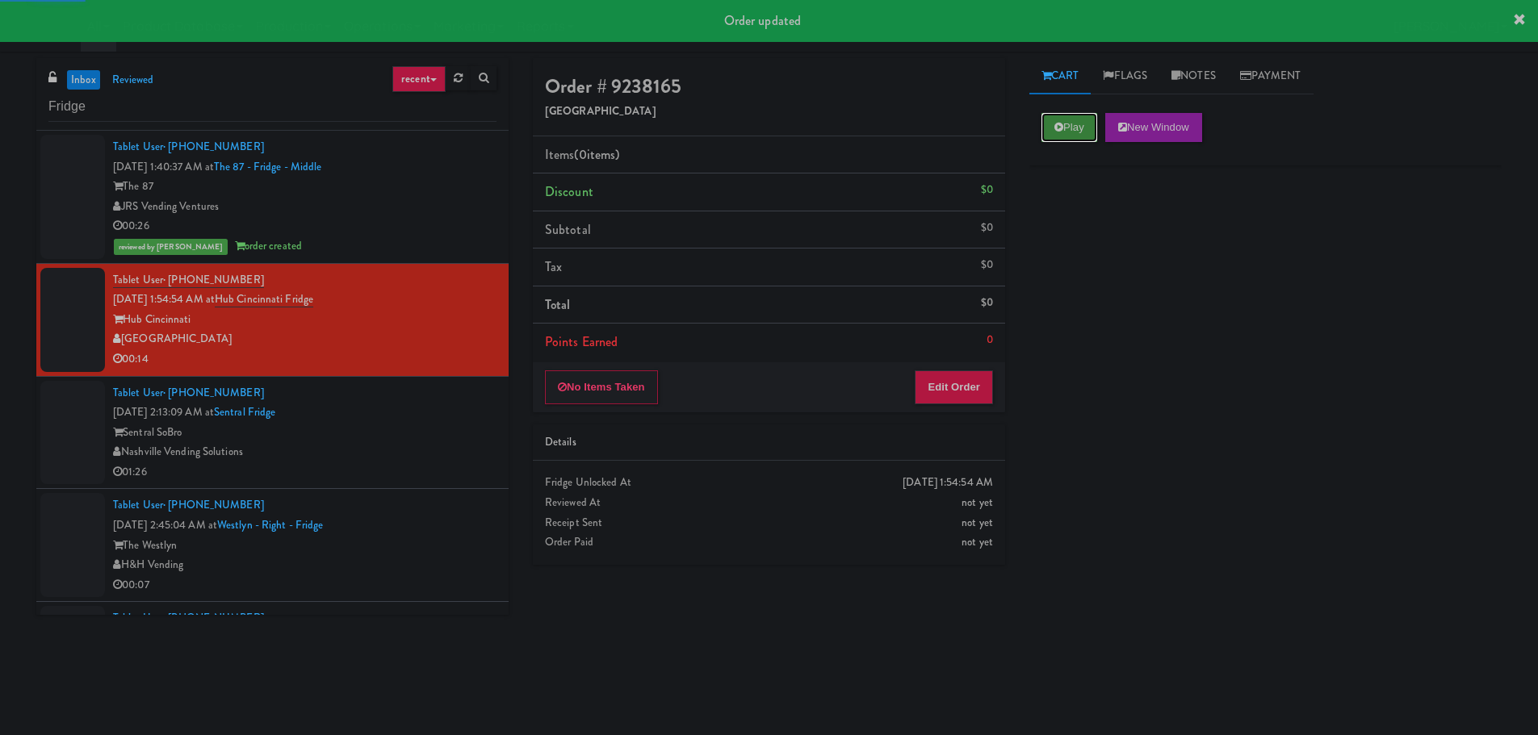
click at [1072, 128] on button "Play" at bounding box center [1069, 127] width 56 height 29
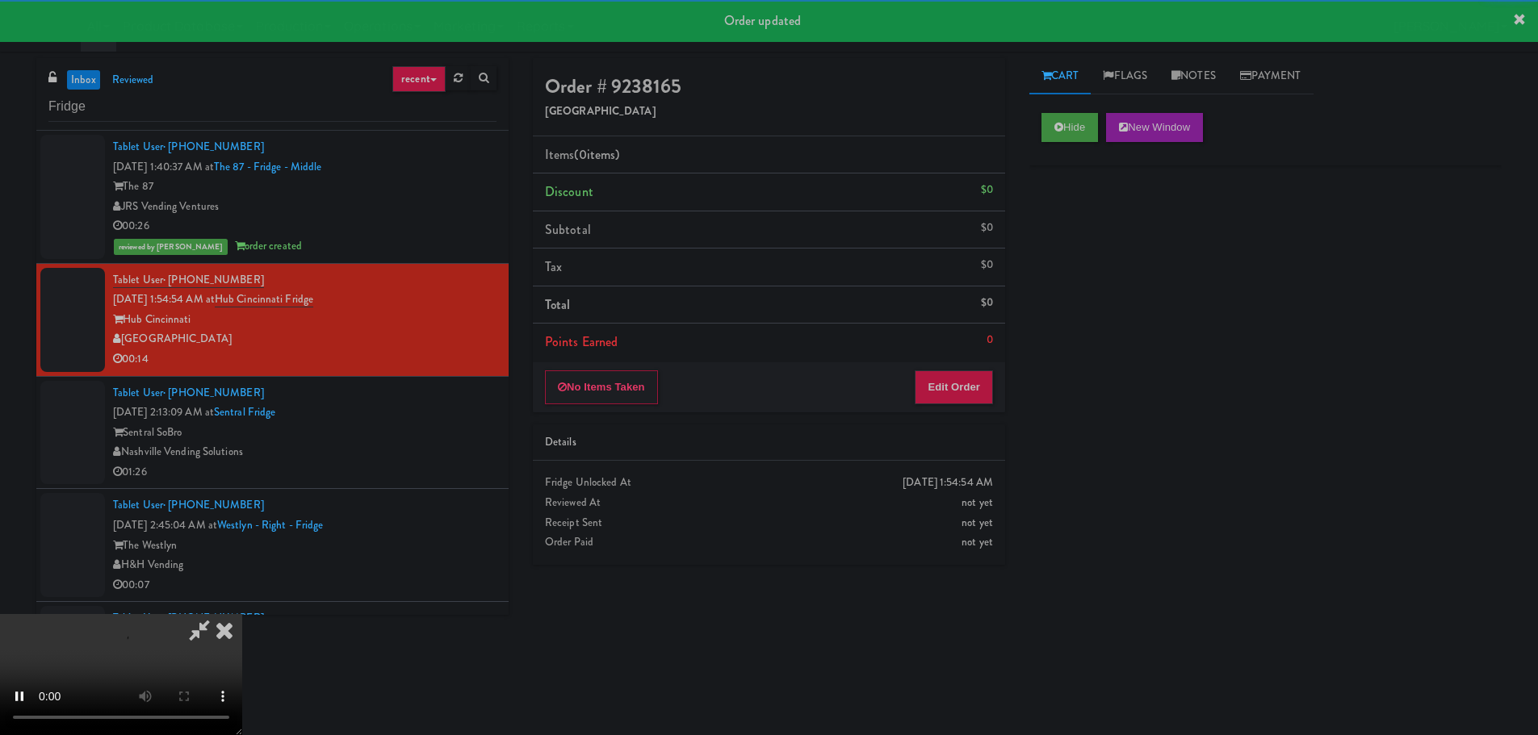
click at [945, 419] on div "Order # 9238165 Nourish Point Items (0 items ) Discount $0 Subtotal $0 Tax $0 T…" at bounding box center [769, 317] width 496 height 519
click at [952, 387] on button "Edit Order" at bounding box center [954, 387] width 78 height 34
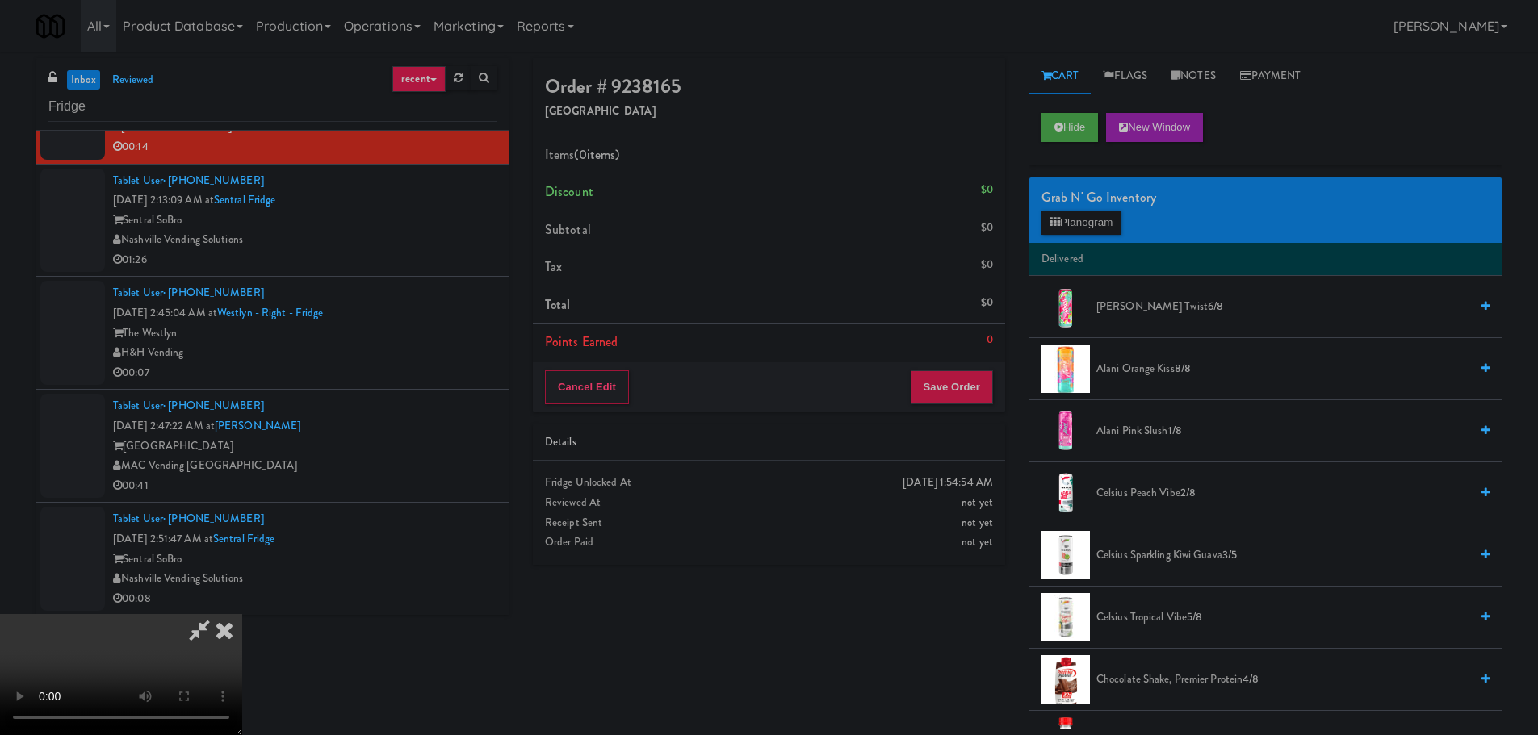
scroll to position [242, 0]
click at [242, 614] on video at bounding box center [121, 674] width 242 height 121
click at [1102, 224] on button "Planogram" at bounding box center [1080, 223] width 79 height 24
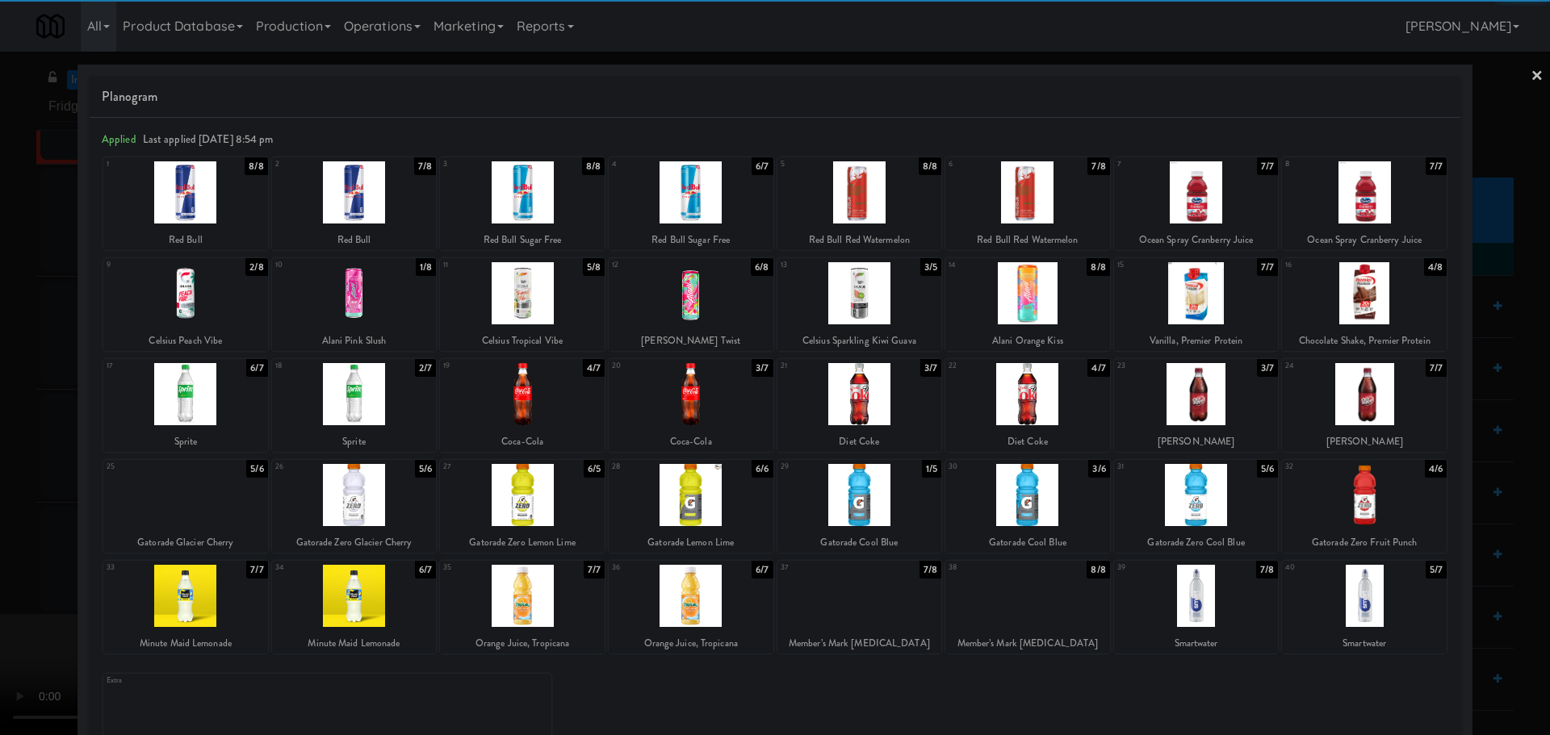
click at [1028, 496] on div at bounding box center [1027, 495] width 165 height 62
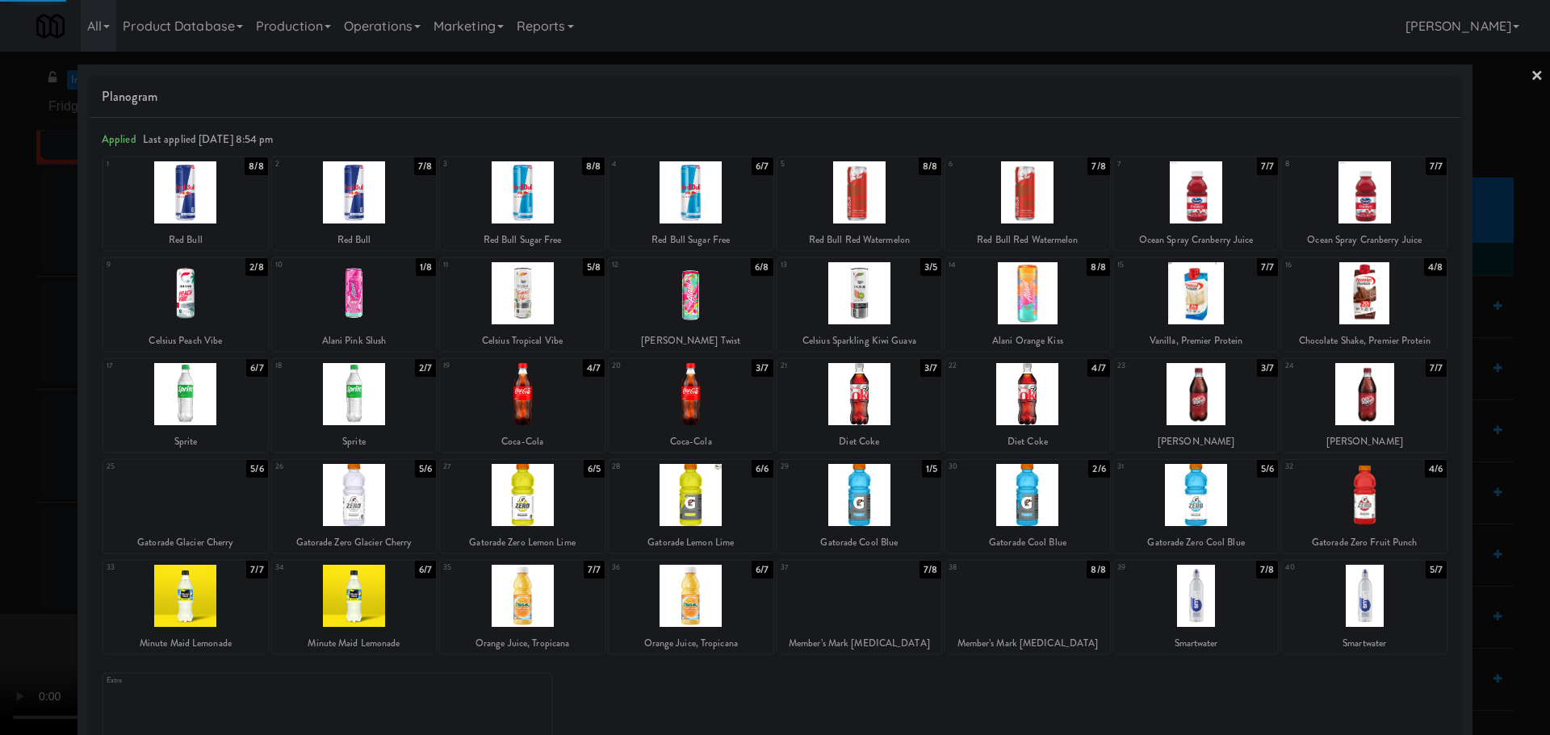
drag, startPoint x: 0, startPoint y: 449, endPoint x: 217, endPoint y: 420, distance: 219.1
click at [20, 453] on div at bounding box center [775, 367] width 1550 height 735
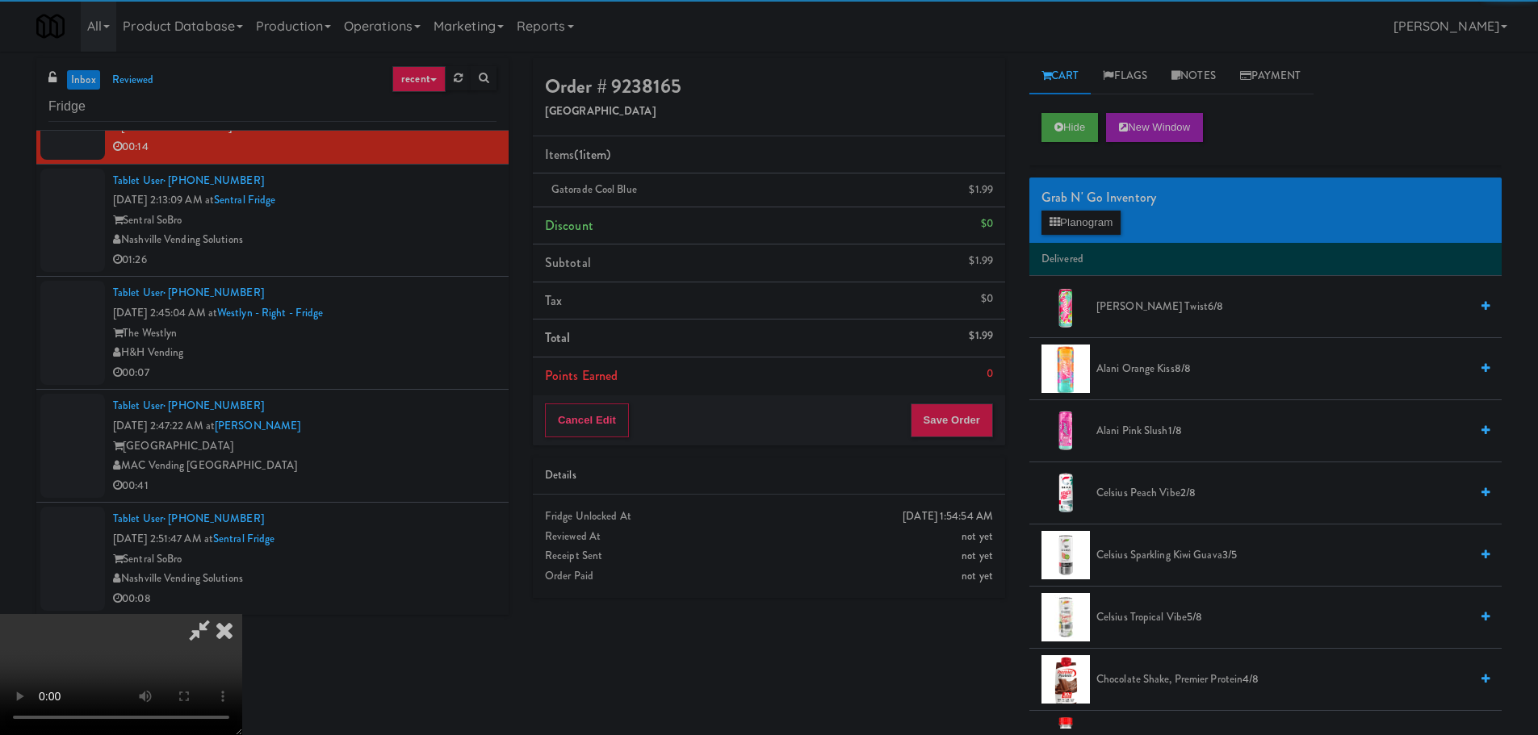
click at [242, 614] on video at bounding box center [121, 674] width 242 height 121
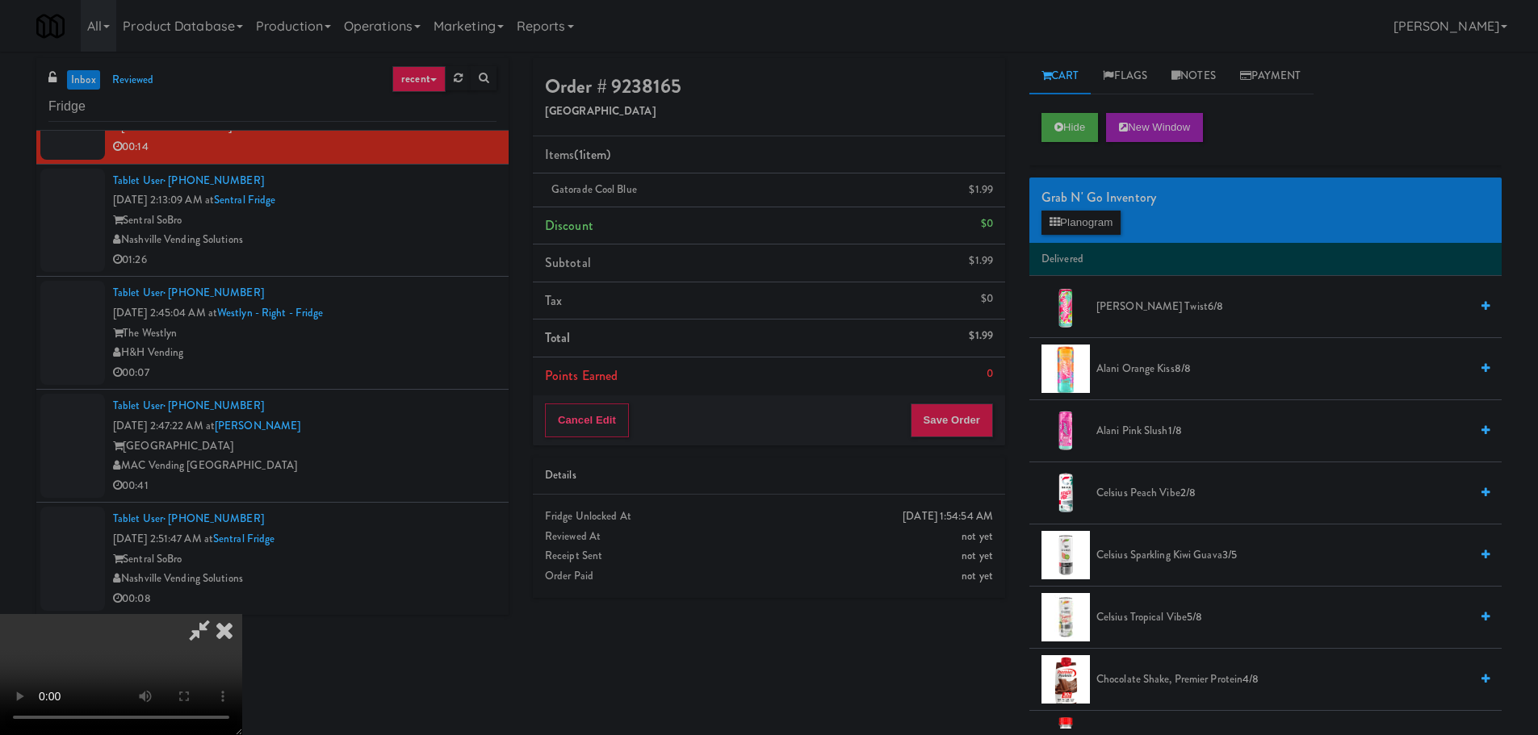
scroll to position [278, 0]
click at [951, 425] on button "Save Order" at bounding box center [952, 421] width 82 height 34
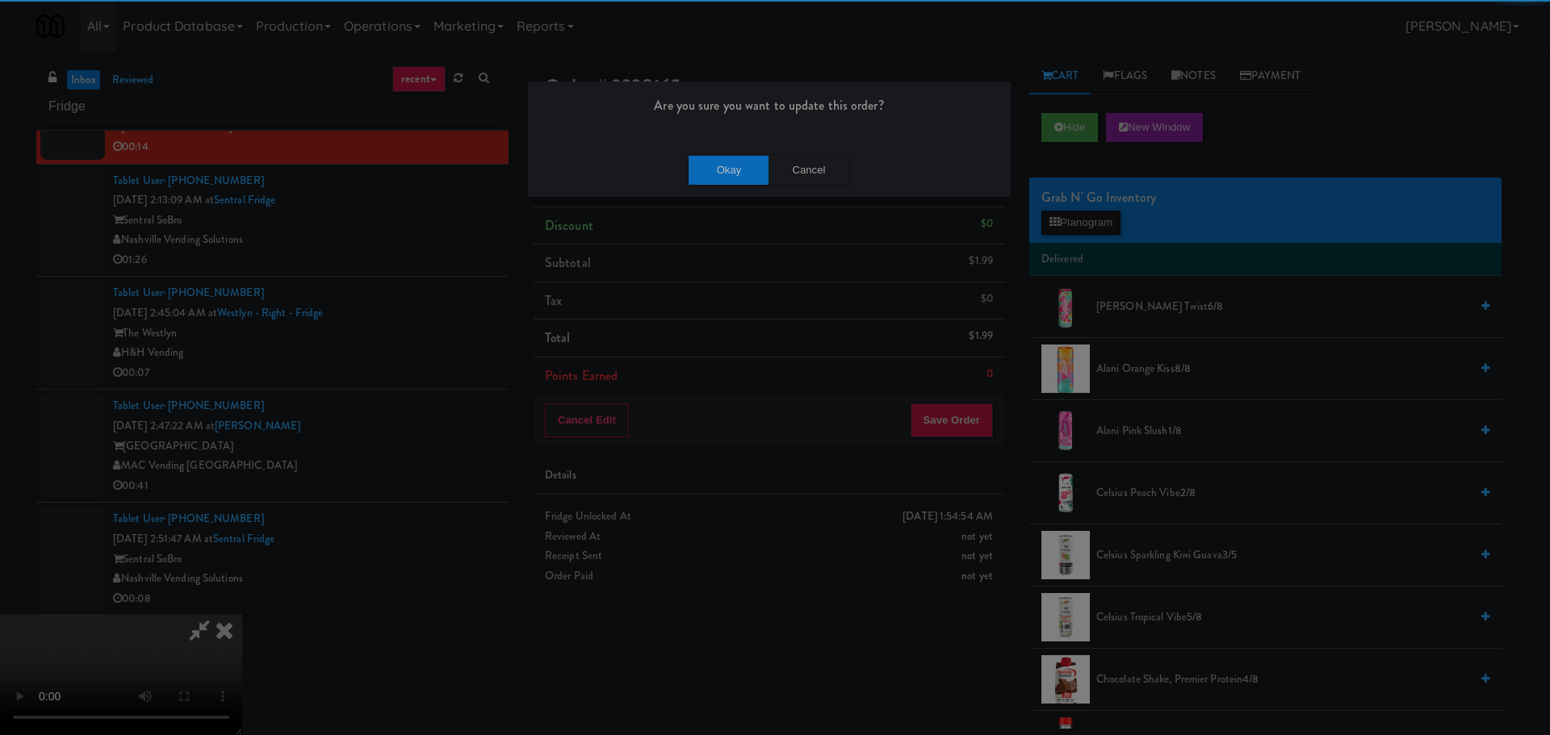
click at [717, 144] on div "Okay Cancel" at bounding box center [769, 170] width 483 height 54
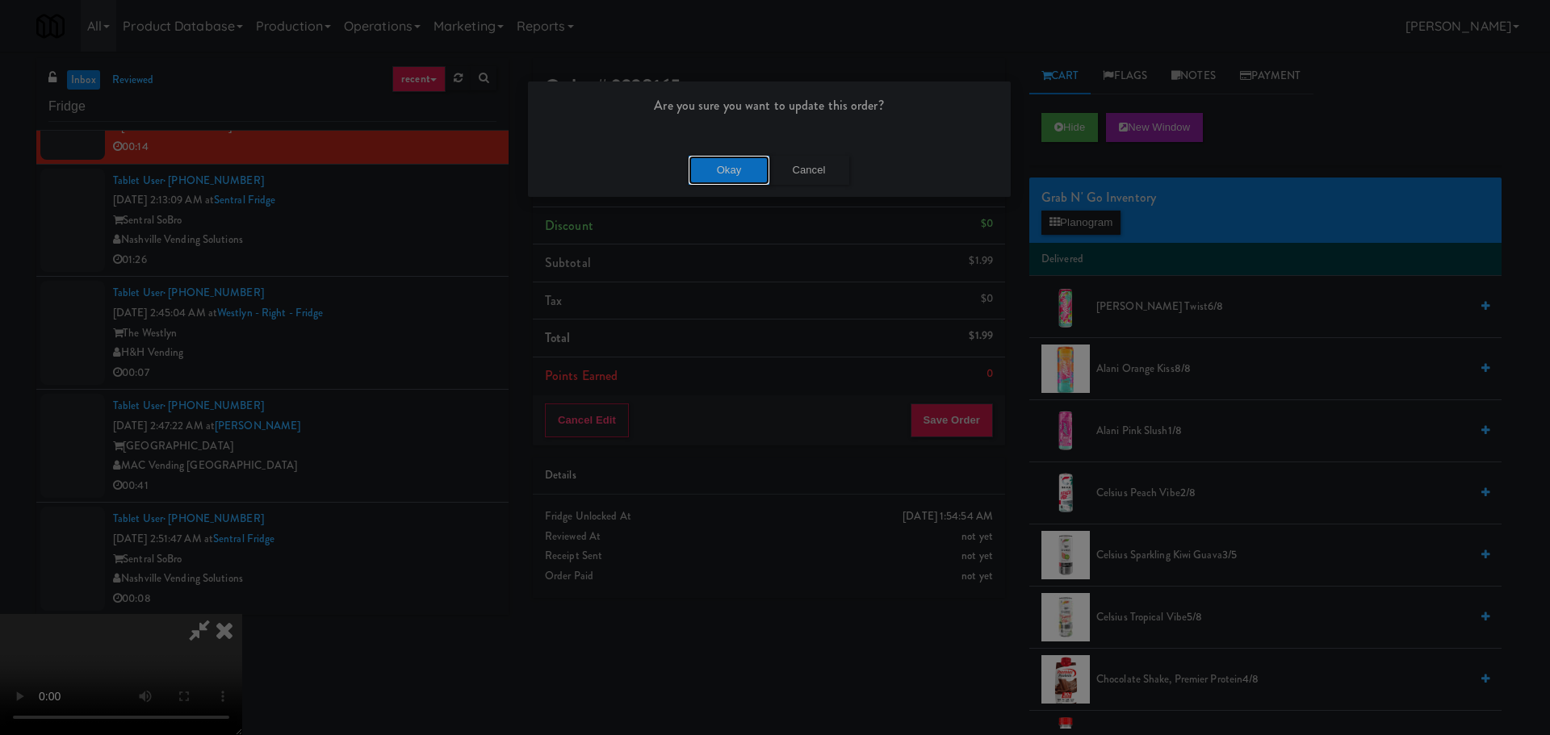
click at [724, 169] on button "Okay" at bounding box center [729, 170] width 81 height 29
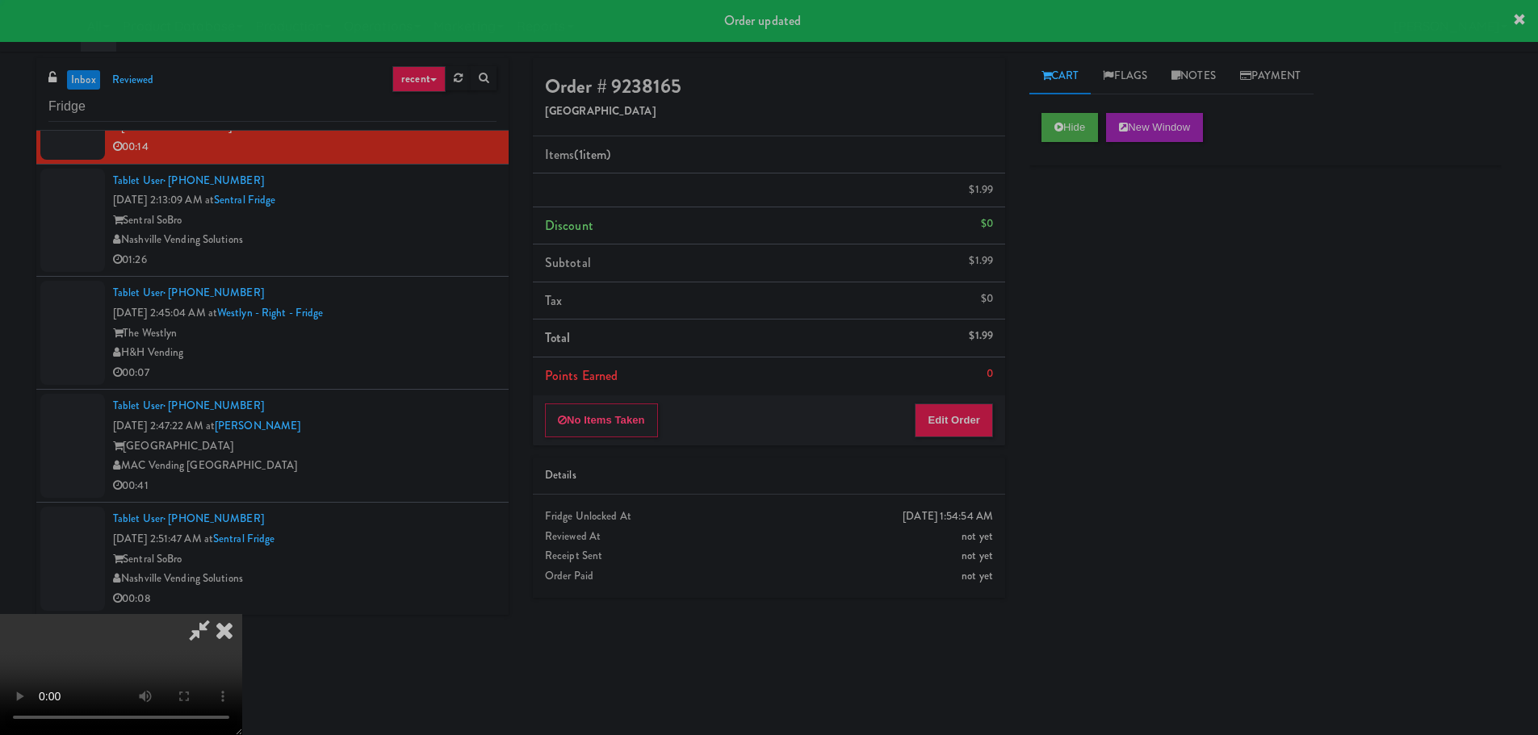
scroll to position [0, 0]
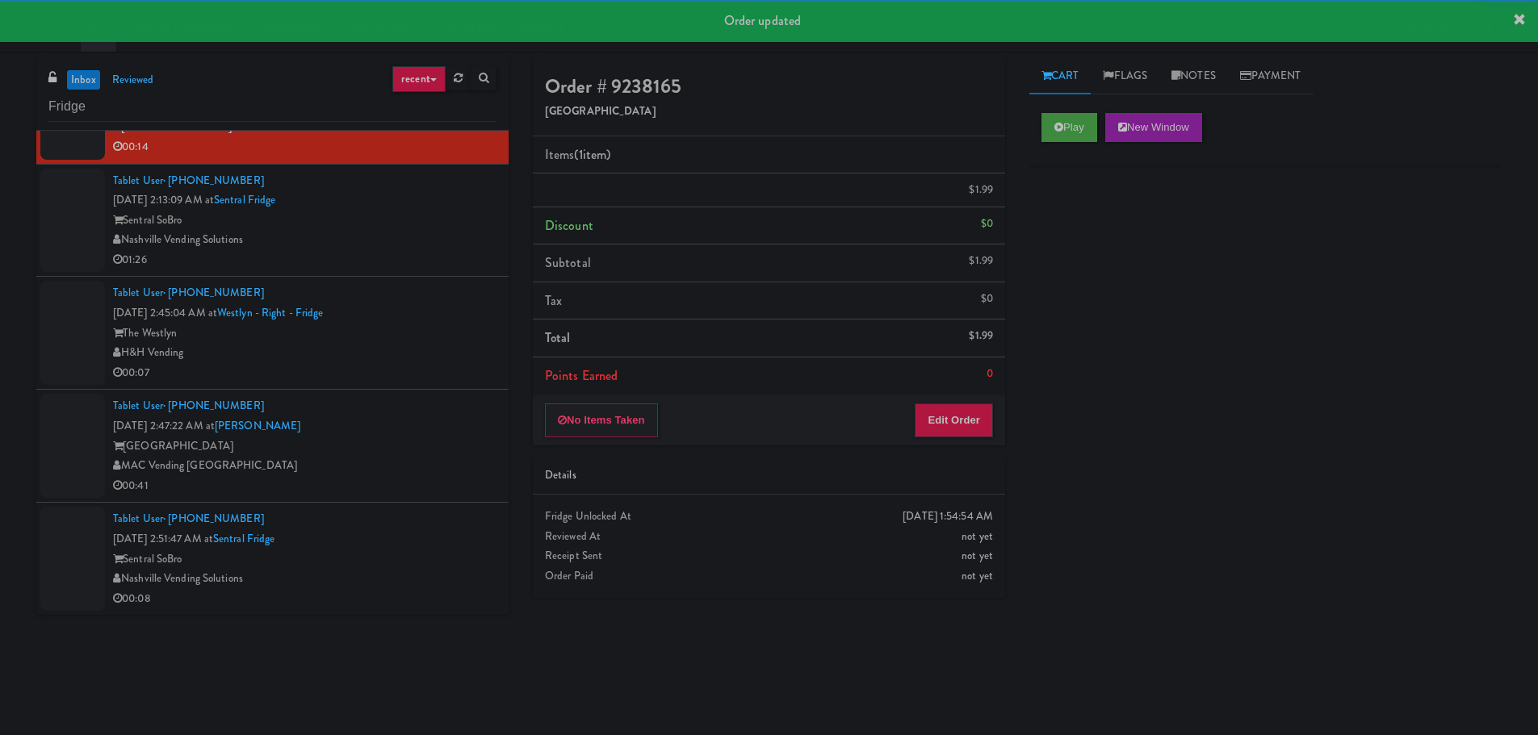
click at [424, 259] on div "Tablet User · (805) 757-6724 [DATE] 2:13:09 AM at [GEOGRAPHIC_DATA] Nashville V…" at bounding box center [304, 220] width 383 height 99
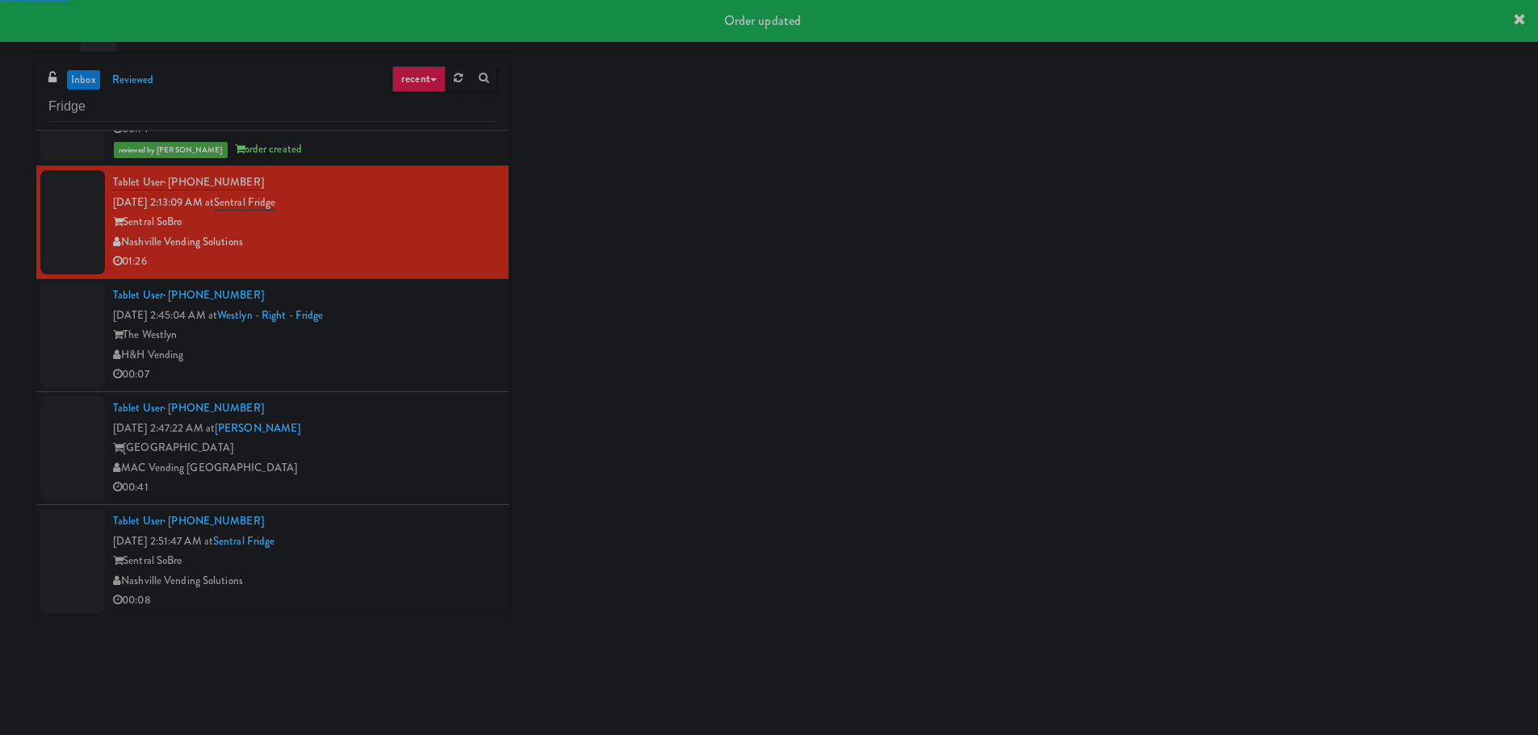
scroll to position [232, 0]
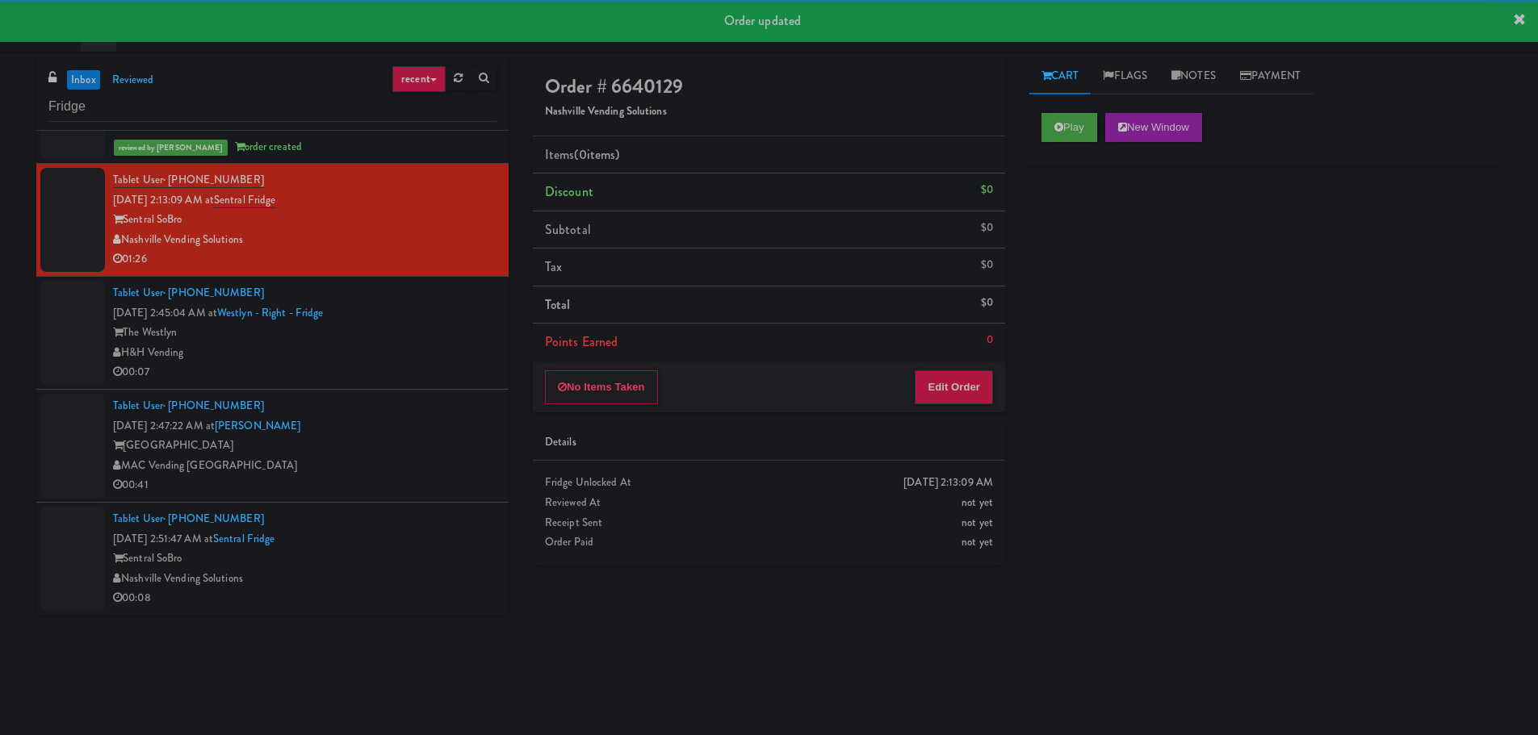
click at [454, 546] on div "Tablet User · (334) 440-5734 [DATE] 2:51:47 AM at [GEOGRAPHIC_DATA] Nashville V…" at bounding box center [304, 558] width 383 height 99
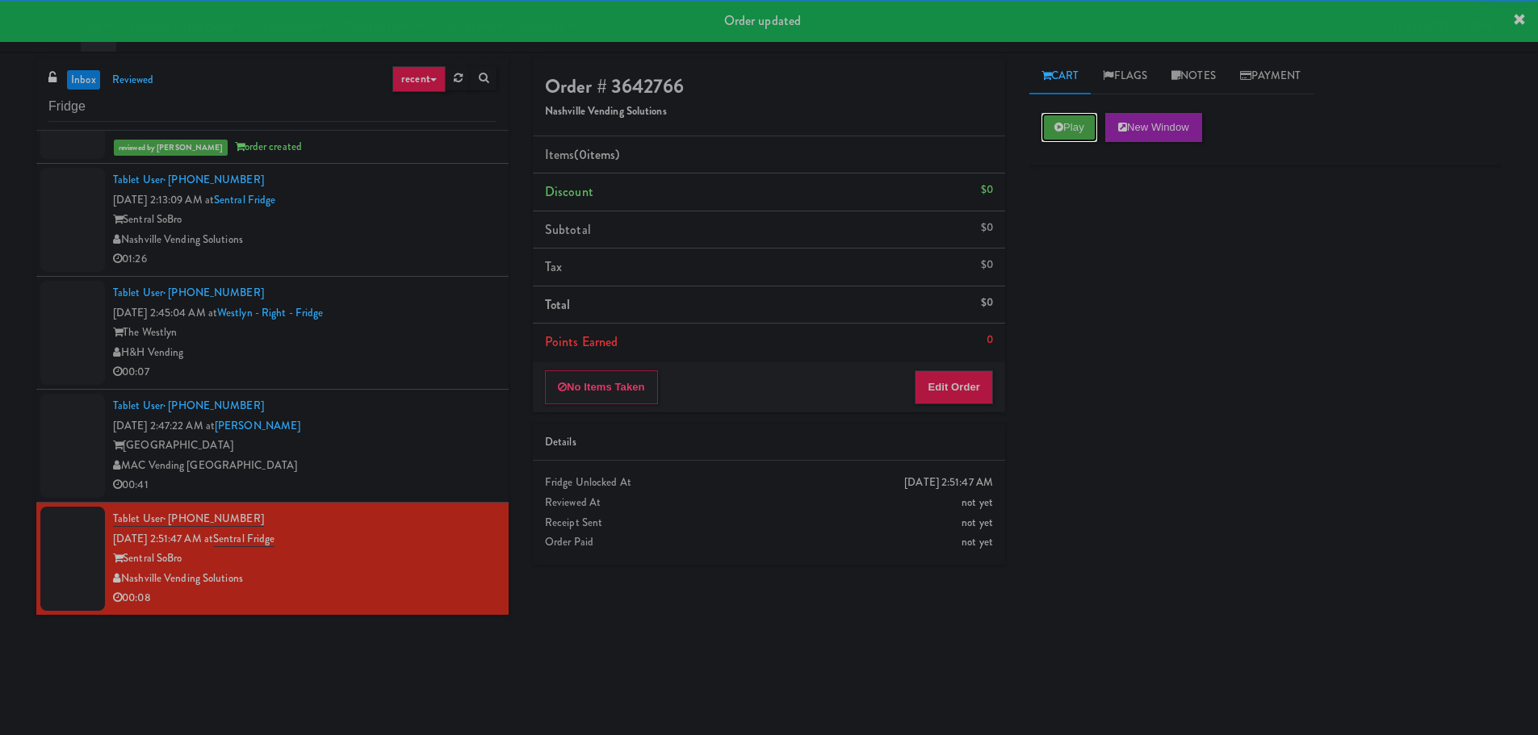
click at [1065, 136] on button "Play" at bounding box center [1069, 127] width 56 height 29
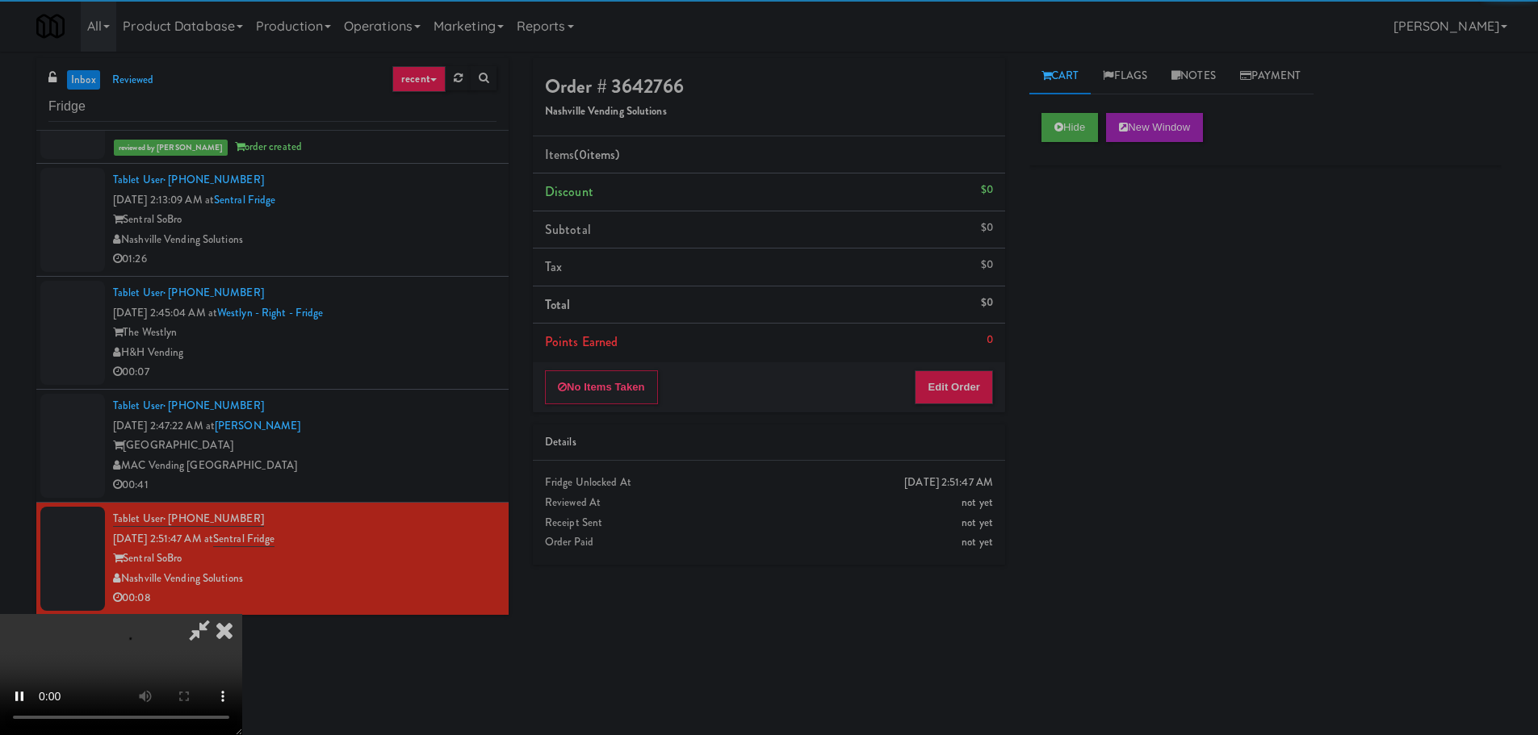
click at [943, 418] on div "Order # 3642766 Nashville Vending Solutions Items (0 items ) Discount $0 Subtot…" at bounding box center [769, 317] width 496 height 519
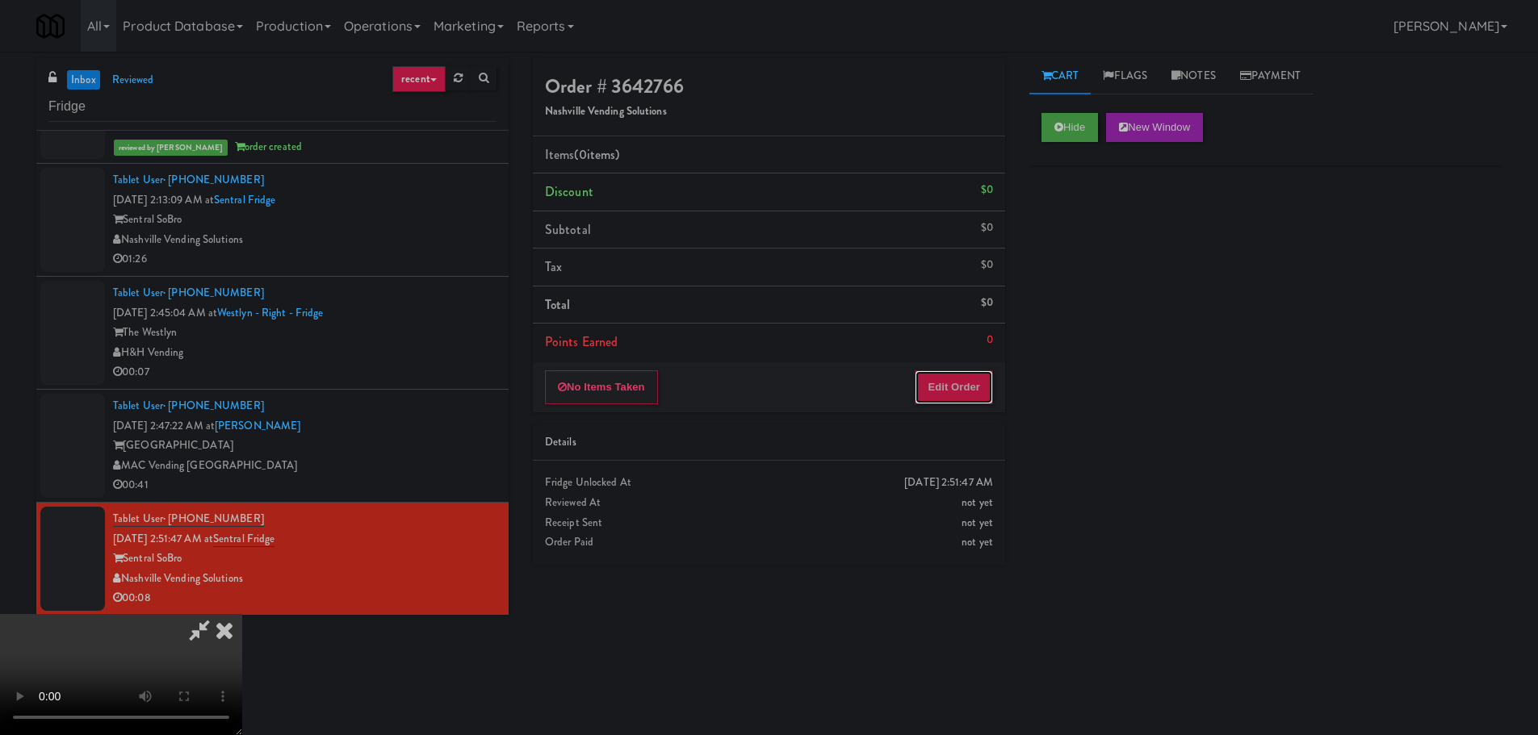
click at [960, 379] on button "Edit Order" at bounding box center [954, 387] width 78 height 34
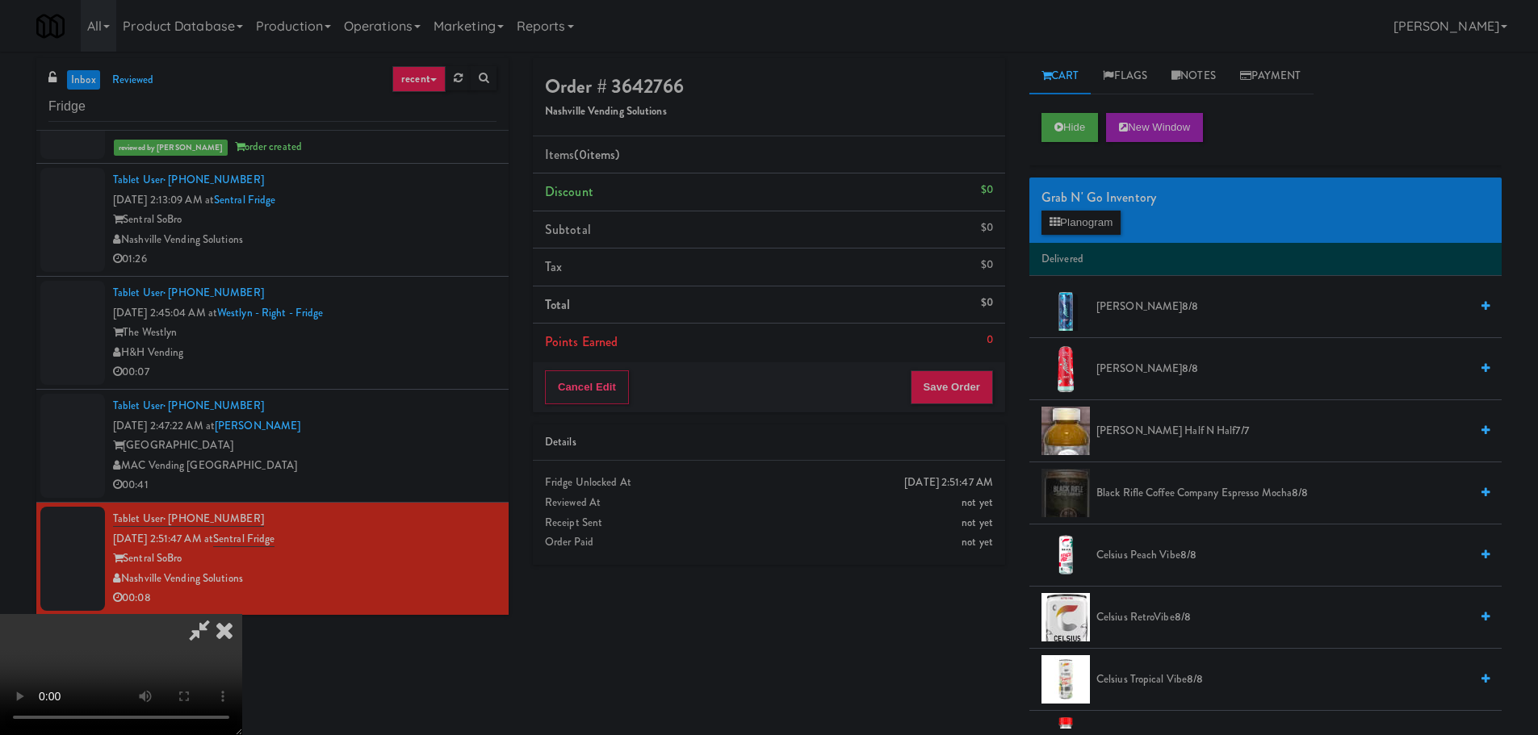
scroll to position [278, 0]
click at [242, 614] on video at bounding box center [121, 674] width 242 height 121
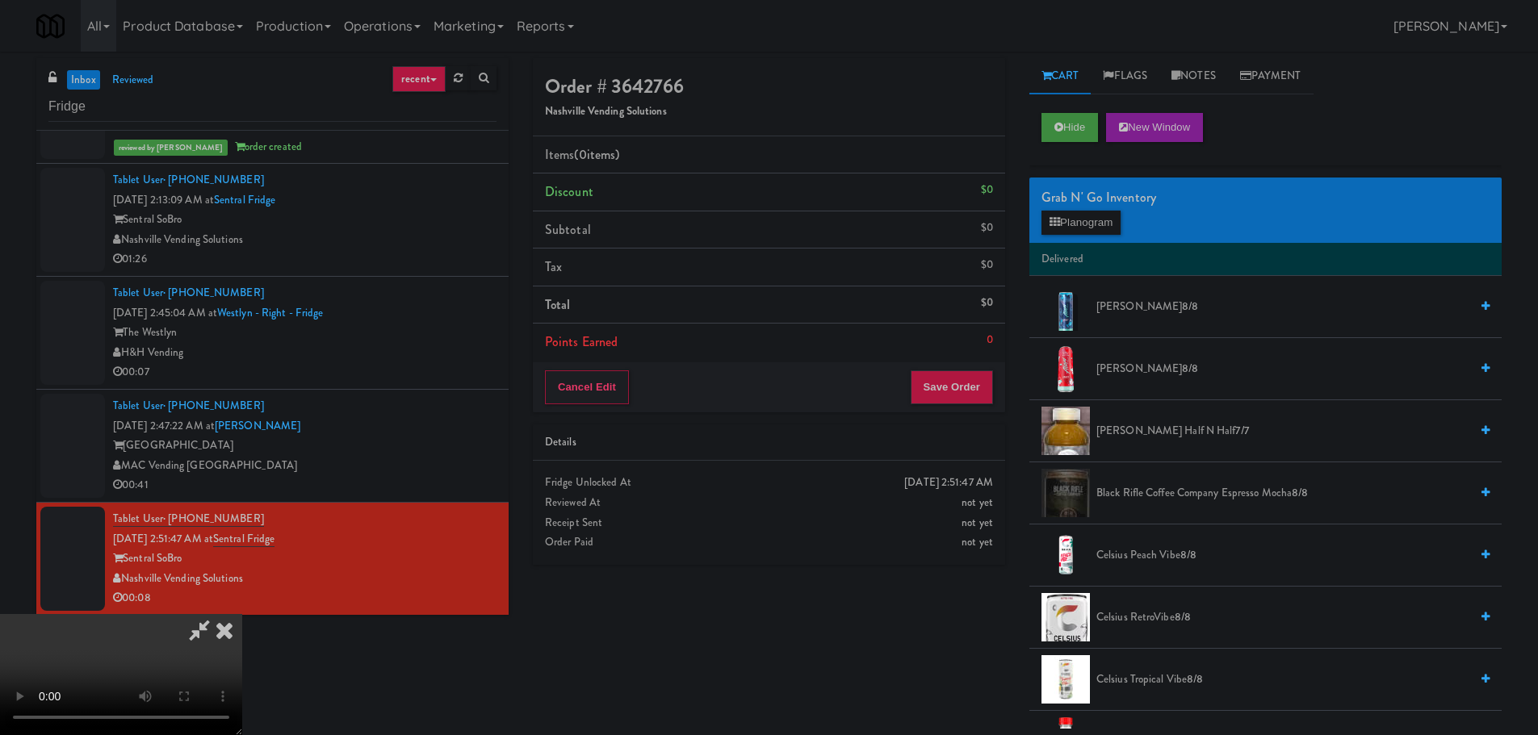
scroll to position [242, 0]
click at [242, 614] on video at bounding box center [121, 674] width 242 height 121
drag, startPoint x: 688, startPoint y: 421, endPoint x: 726, endPoint y: 429, distance: 39.4
click at [242, 614] on video at bounding box center [121, 674] width 242 height 121
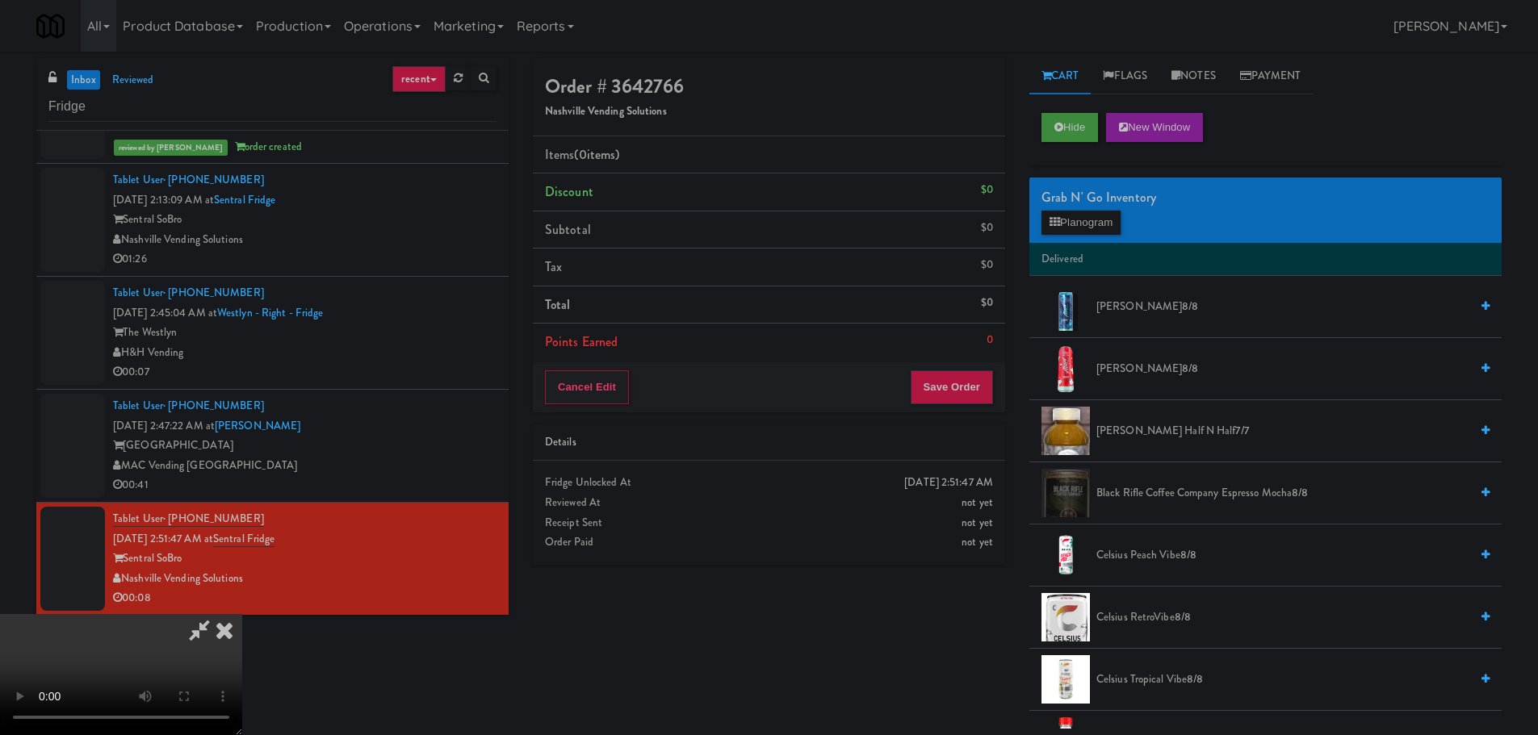
click at [242, 614] on video at bounding box center [121, 674] width 242 height 121
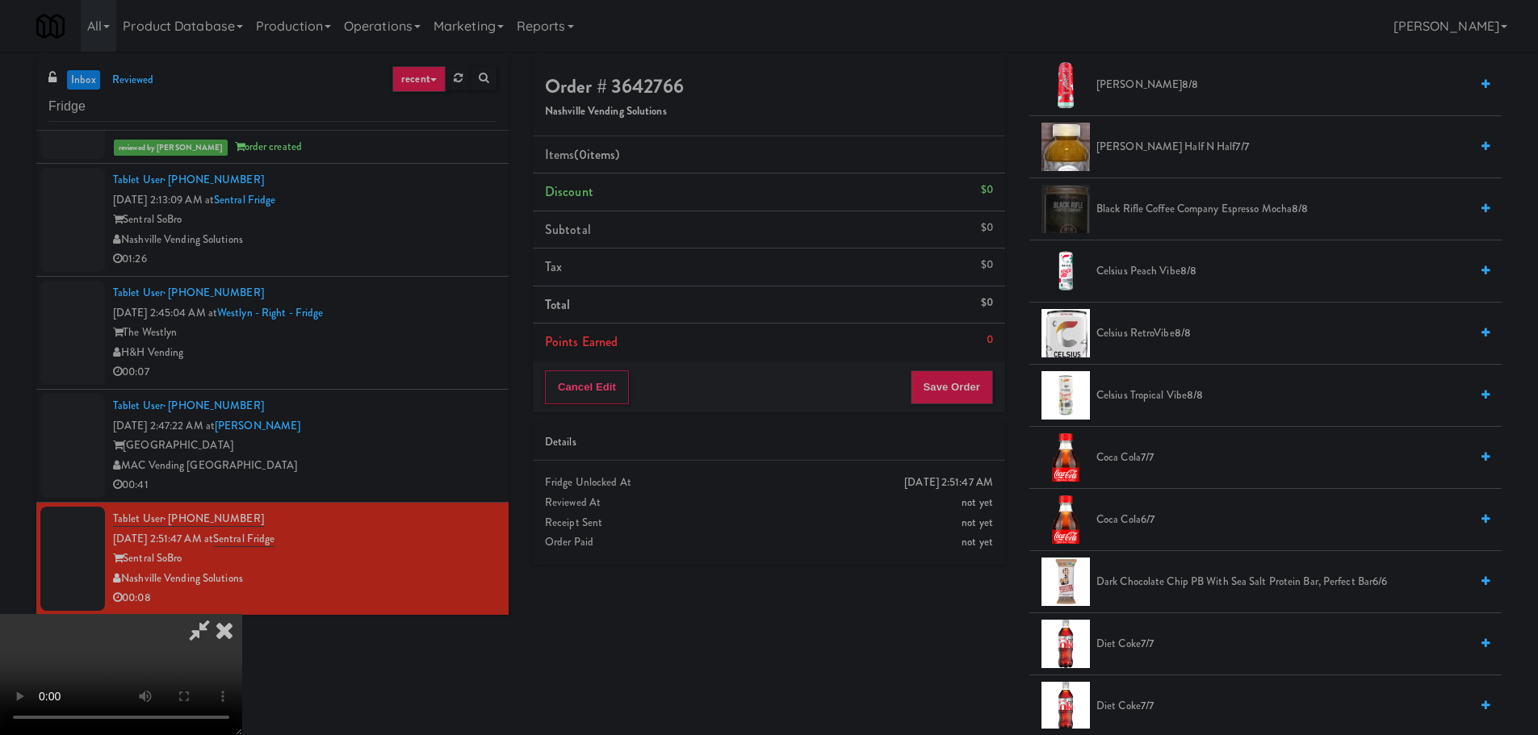
scroll to position [0, 0]
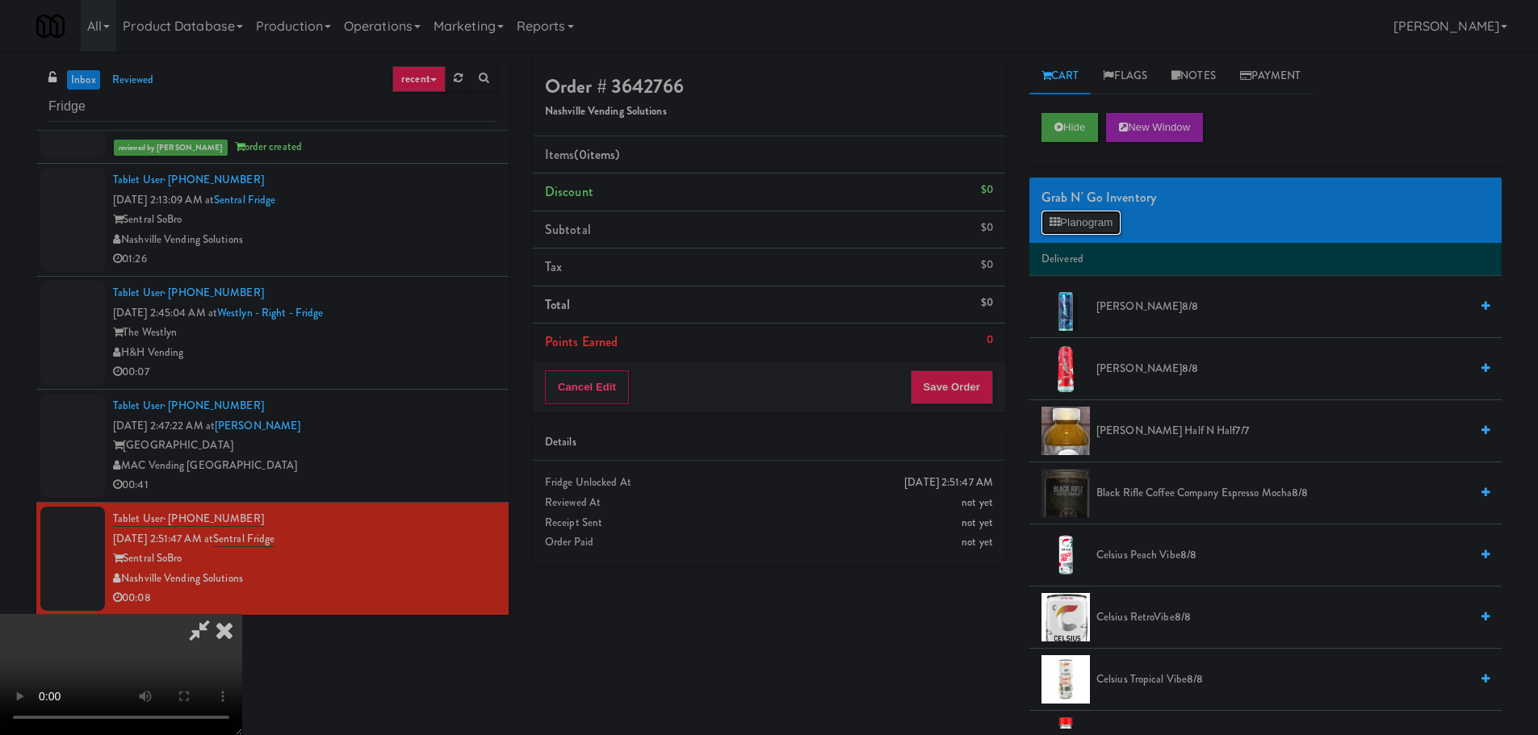
click at [1099, 224] on button "Planogram" at bounding box center [1080, 223] width 79 height 24
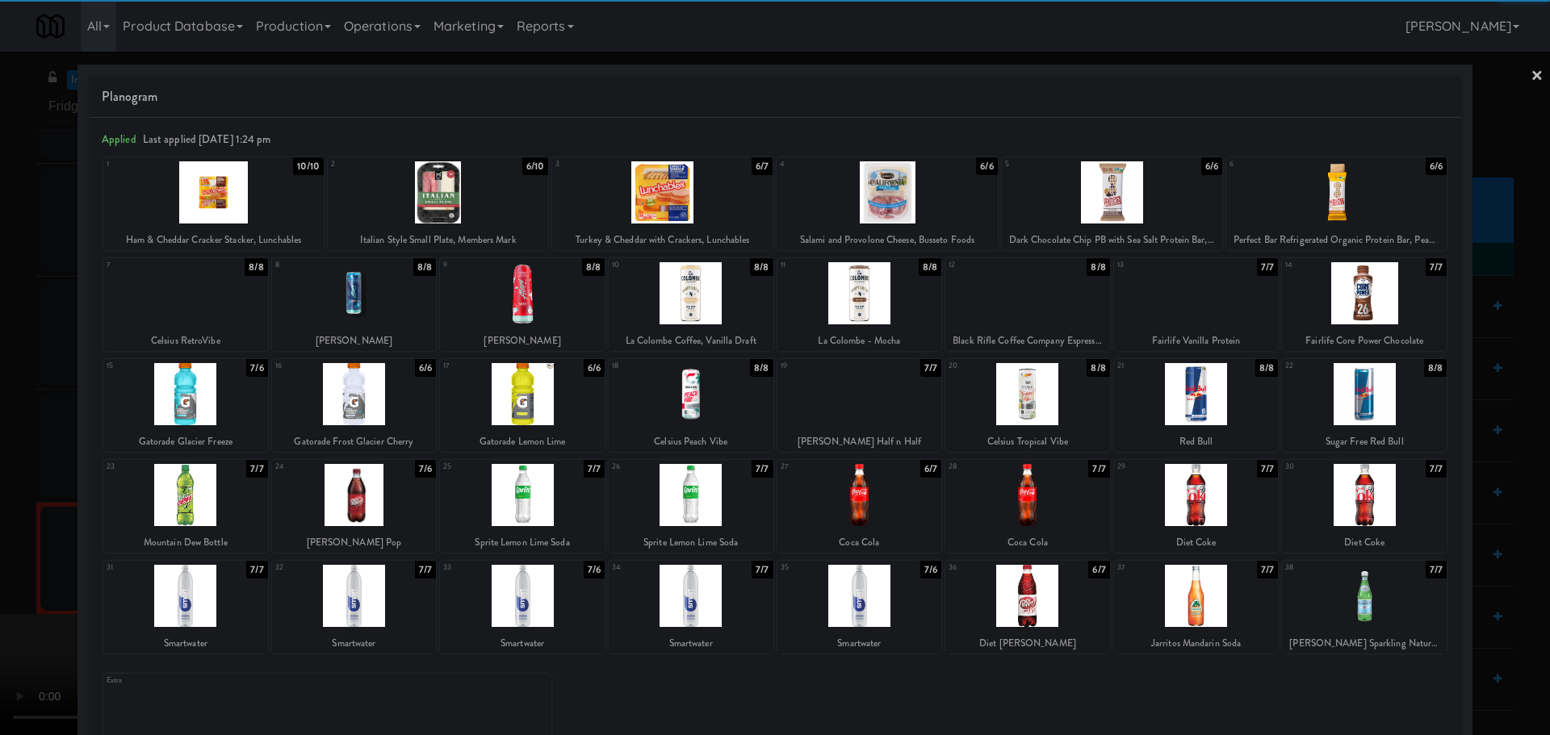
click at [530, 488] on div at bounding box center [522, 495] width 165 height 62
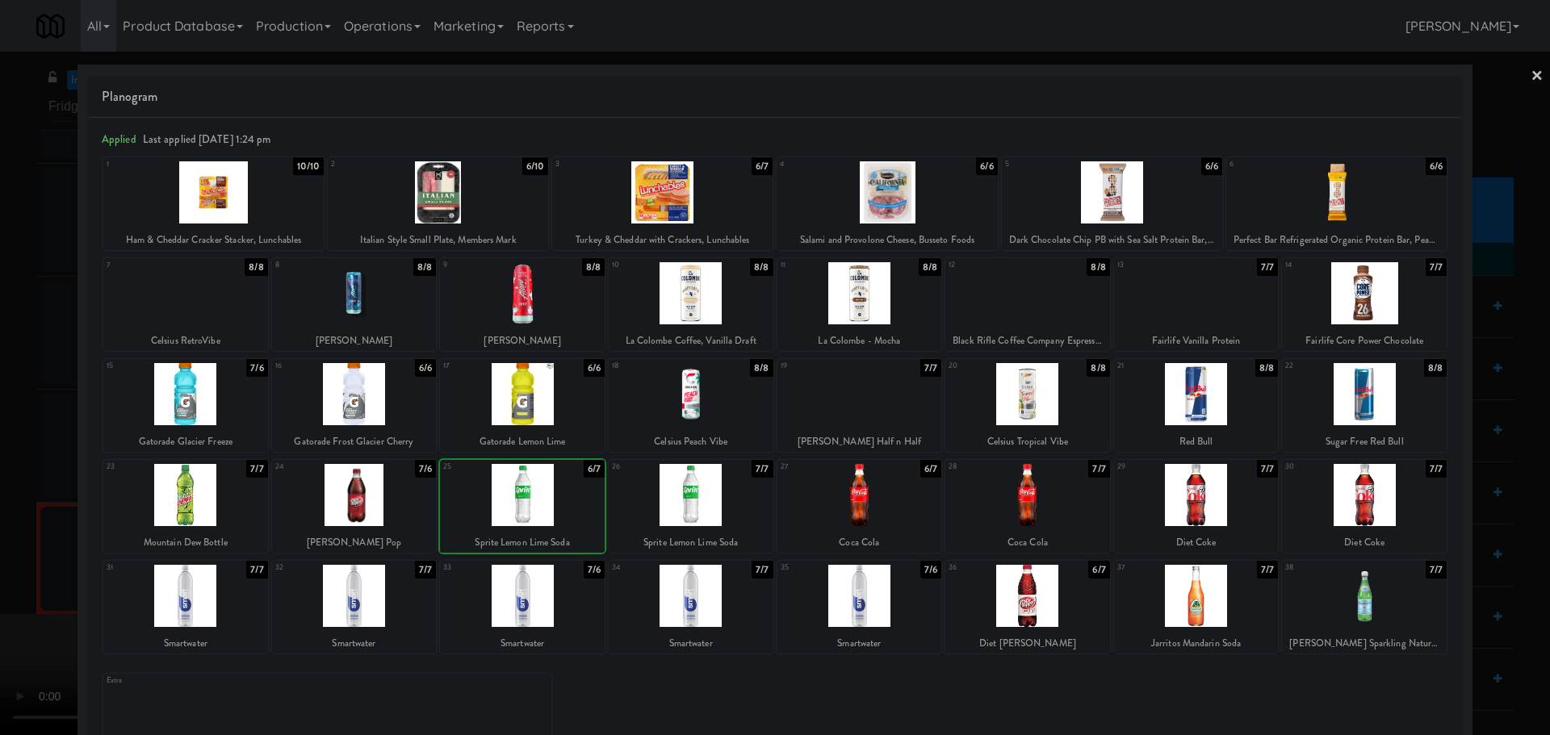
drag, startPoint x: 27, startPoint y: 494, endPoint x: 48, endPoint y: 491, distance: 21.2
click at [36, 492] on div at bounding box center [775, 367] width 1550 height 735
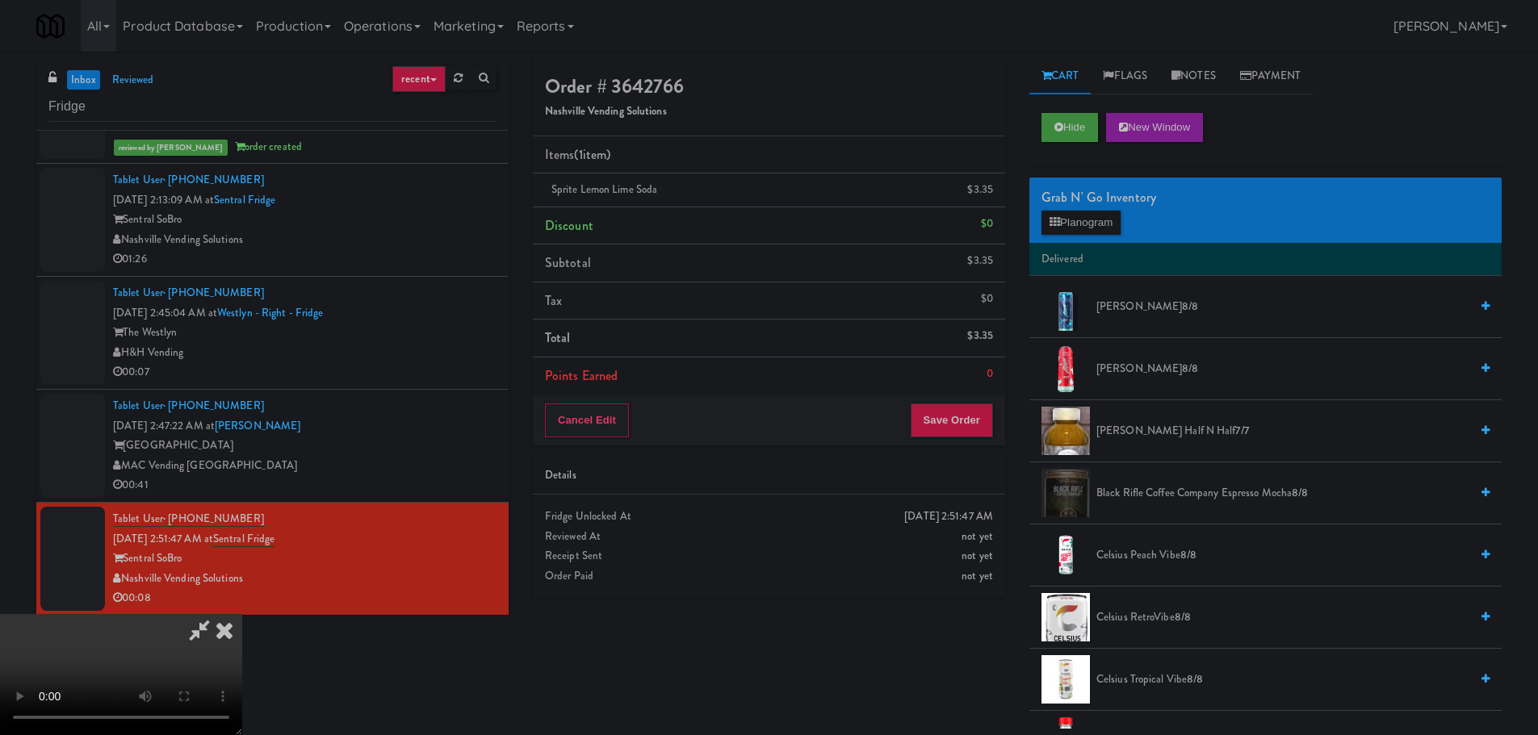
scroll to position [278, 0]
click at [242, 614] on video at bounding box center [121, 674] width 242 height 121
click at [990, 416] on button "Save Order" at bounding box center [952, 421] width 82 height 34
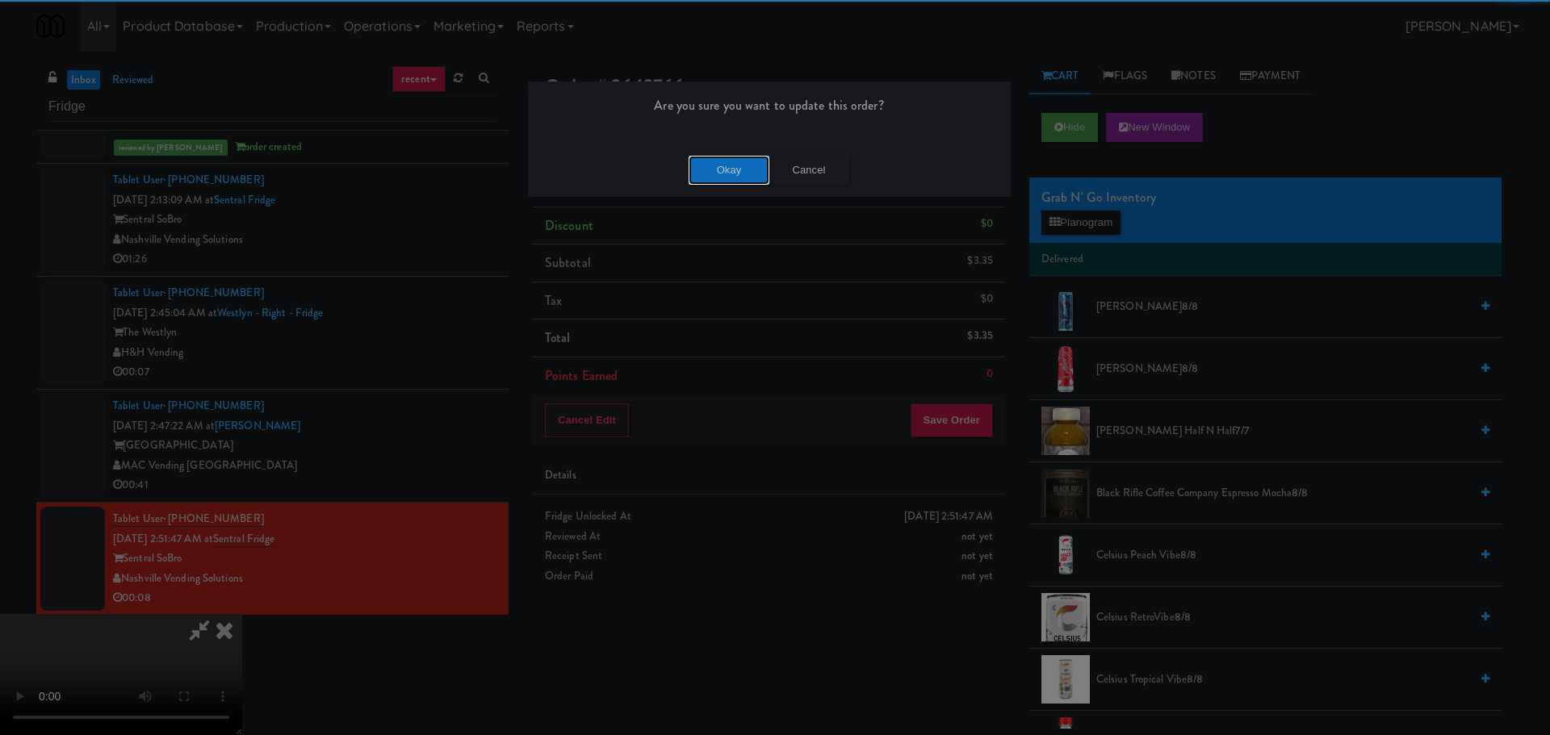
click at [731, 177] on button "Okay" at bounding box center [729, 170] width 81 height 29
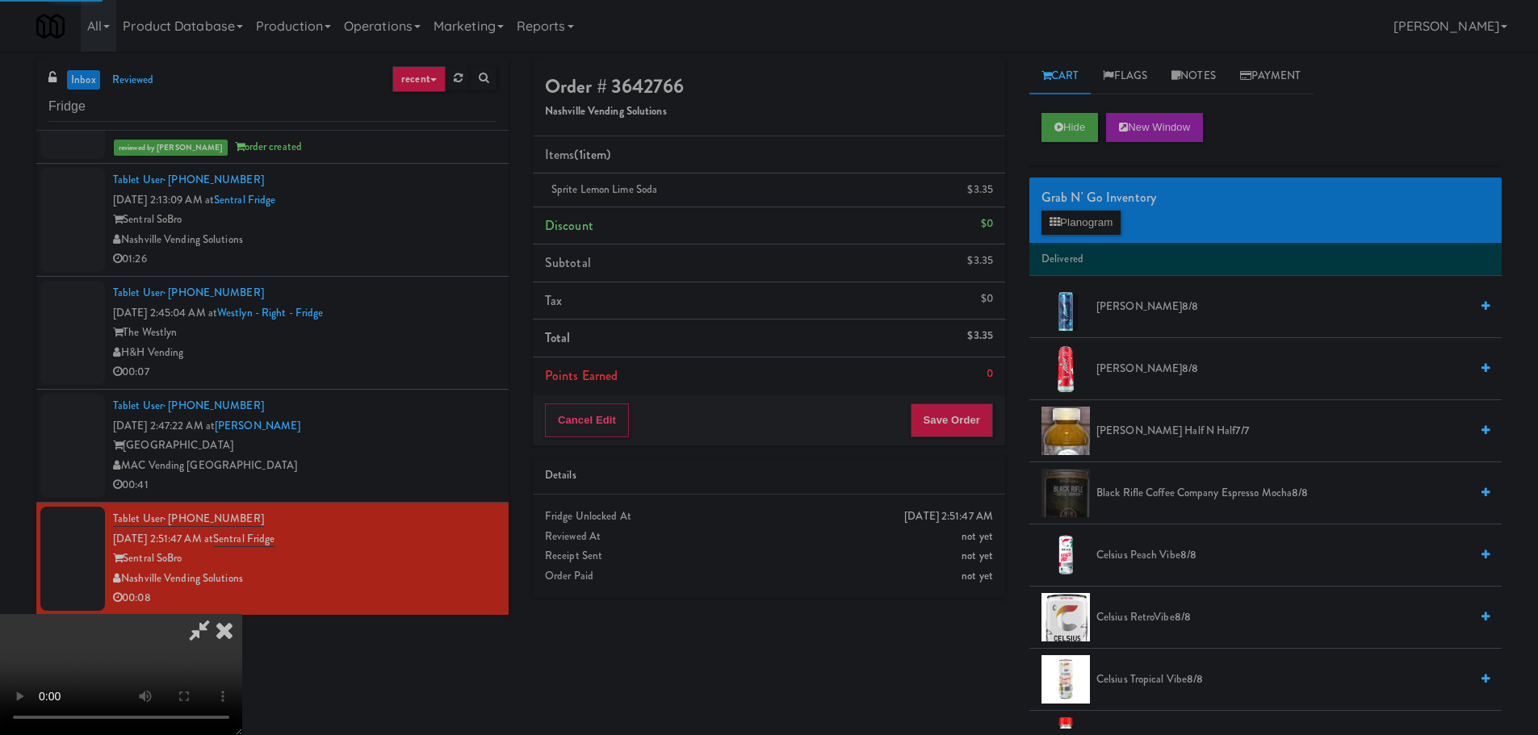
scroll to position [0, 0]
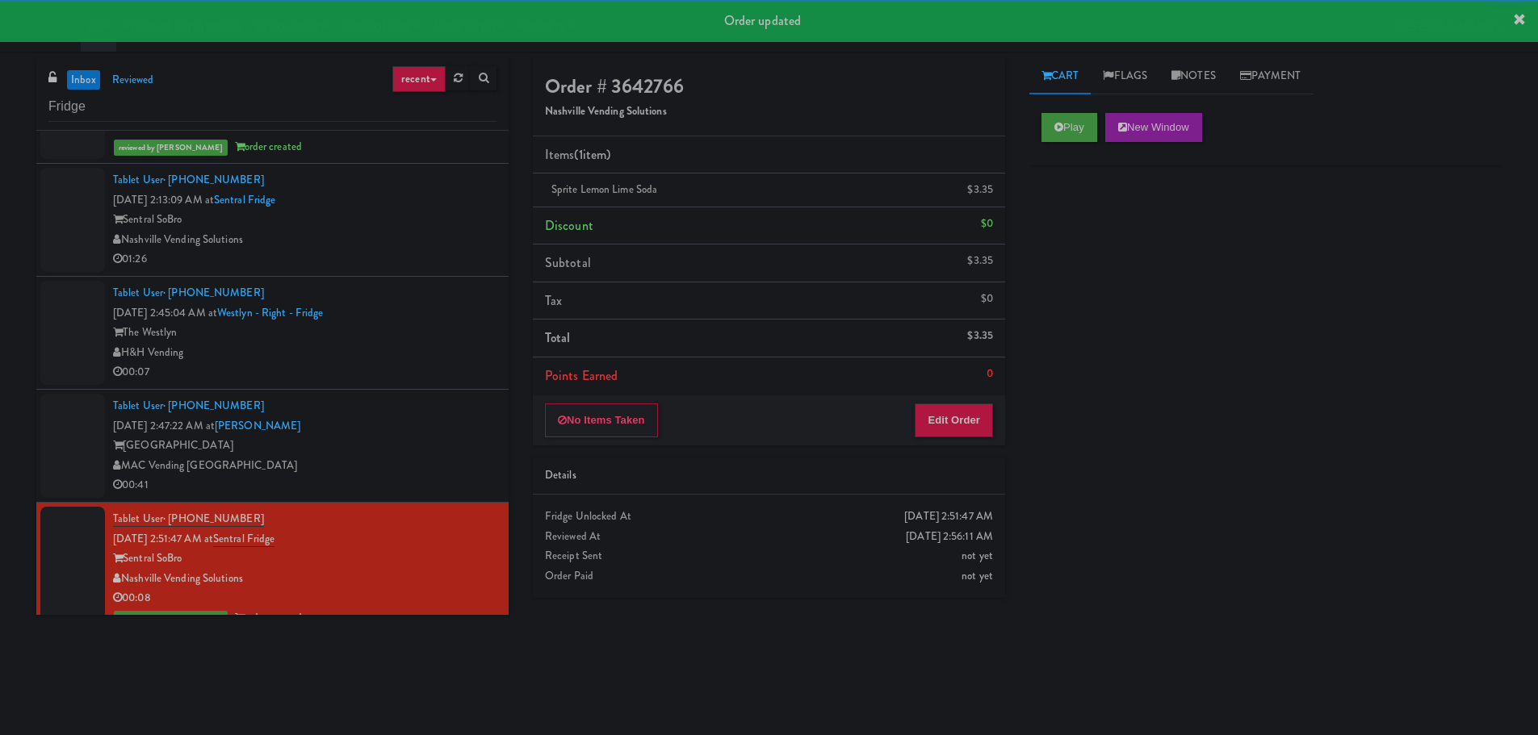
click at [429, 350] on div "H&H Vending" at bounding box center [304, 353] width 383 height 20
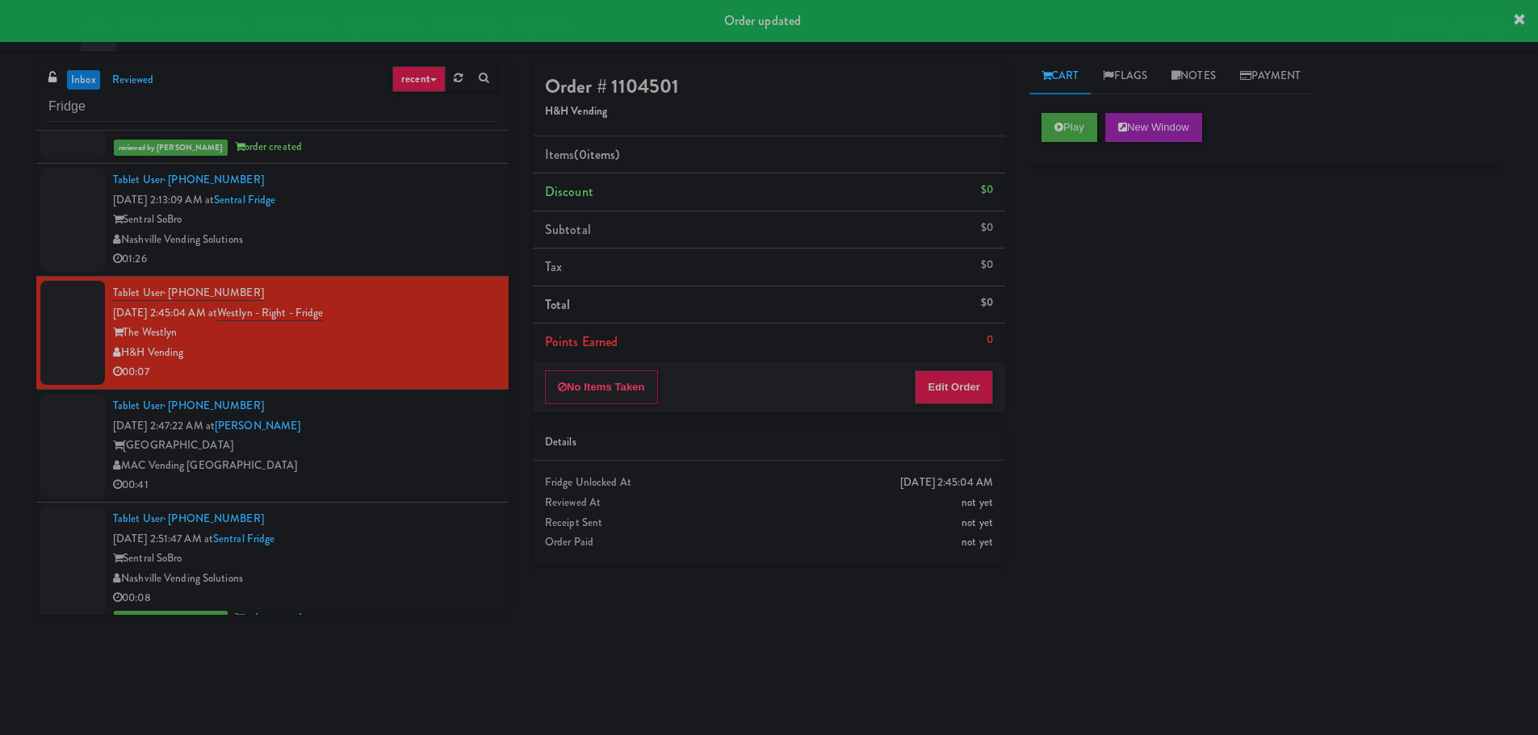
click at [1040, 125] on div "Play New Window" at bounding box center [1265, 133] width 472 height 65
click at [1064, 132] on button "Play" at bounding box center [1069, 127] width 56 height 29
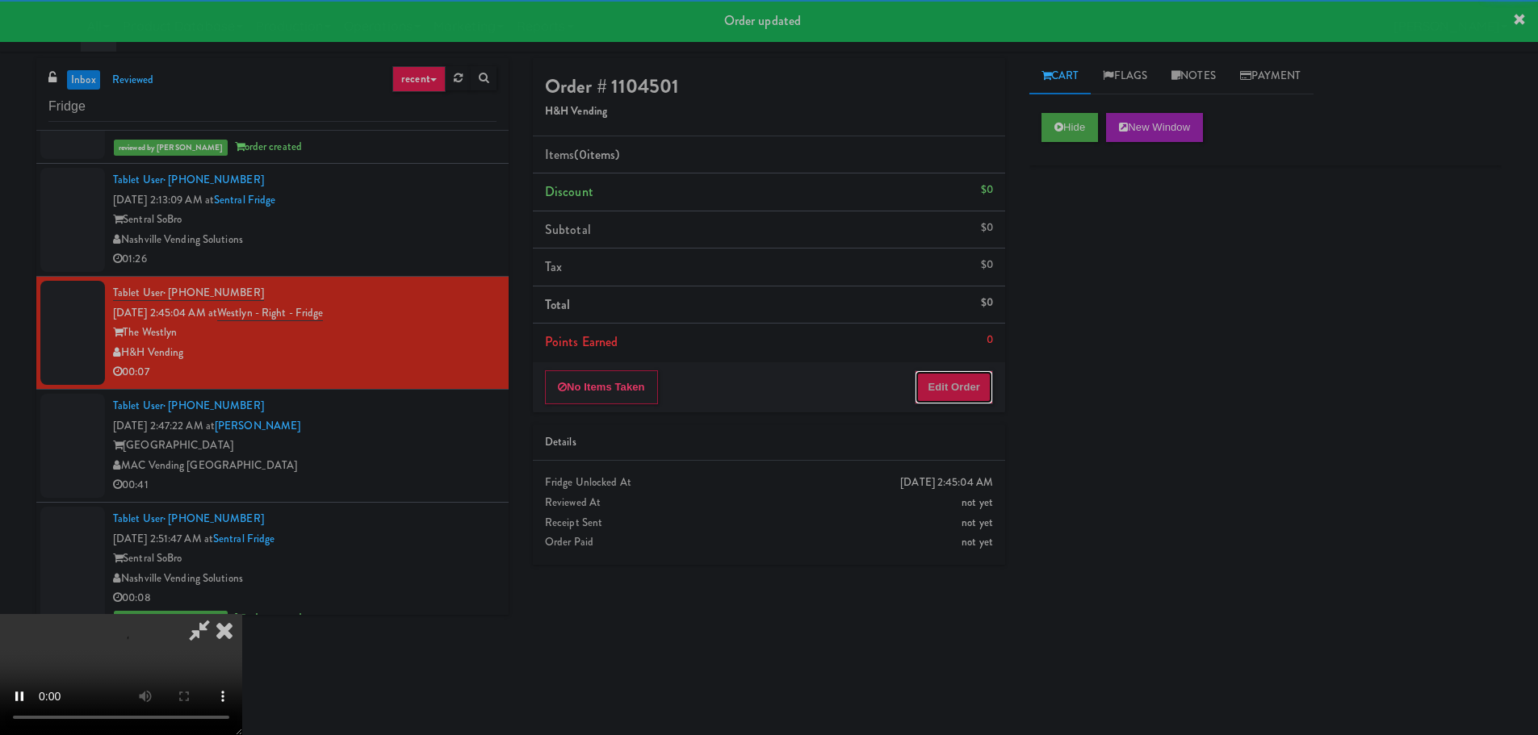
click at [966, 394] on button "Edit Order" at bounding box center [954, 387] width 78 height 34
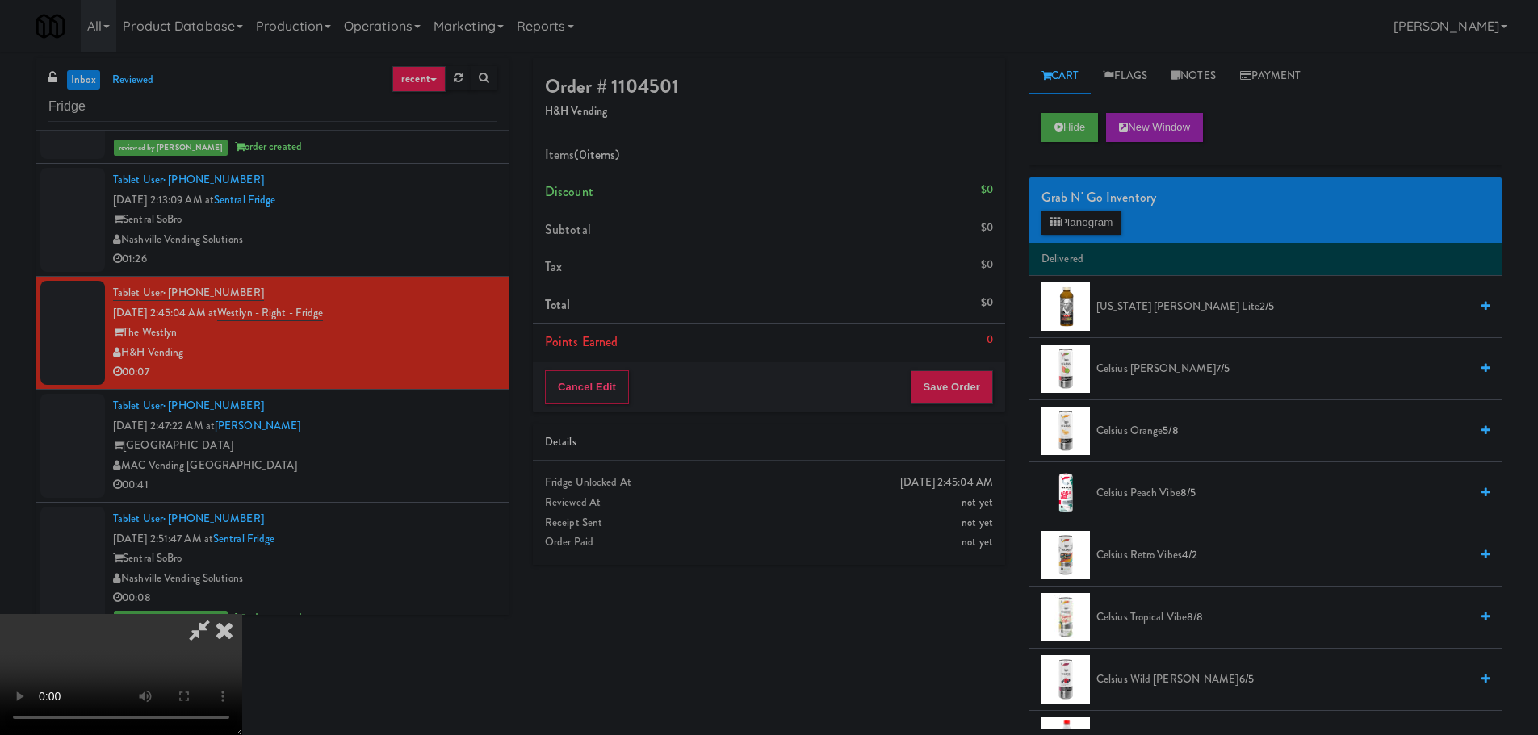
click at [242, 614] on video at bounding box center [121, 674] width 242 height 121
drag, startPoint x: 673, startPoint y: 458, endPoint x: 808, endPoint y: 392, distance: 150.2
click at [242, 614] on video at bounding box center [121, 674] width 242 height 121
click at [1057, 224] on icon at bounding box center [1054, 222] width 10 height 10
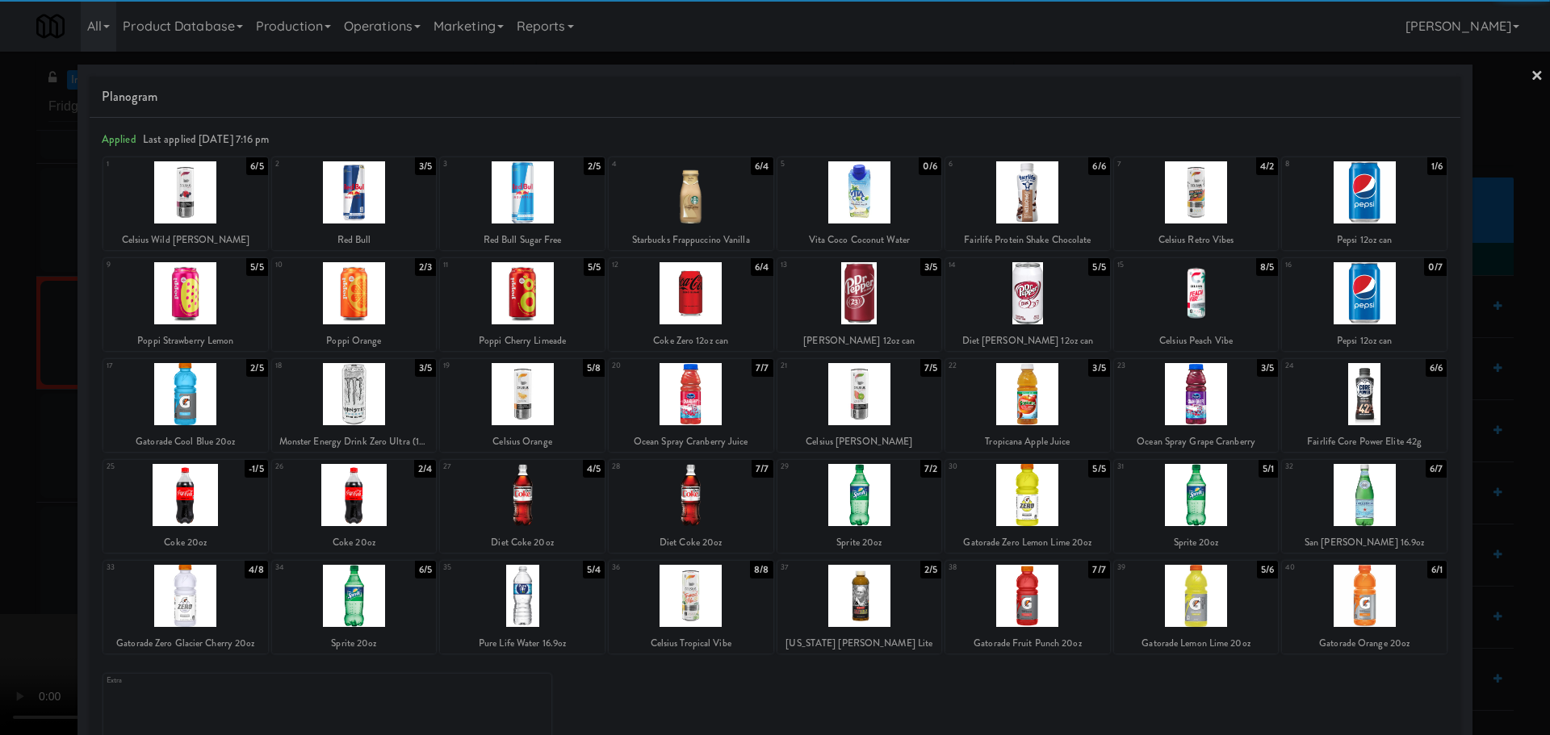
click at [885, 301] on div at bounding box center [859, 293] width 165 height 62
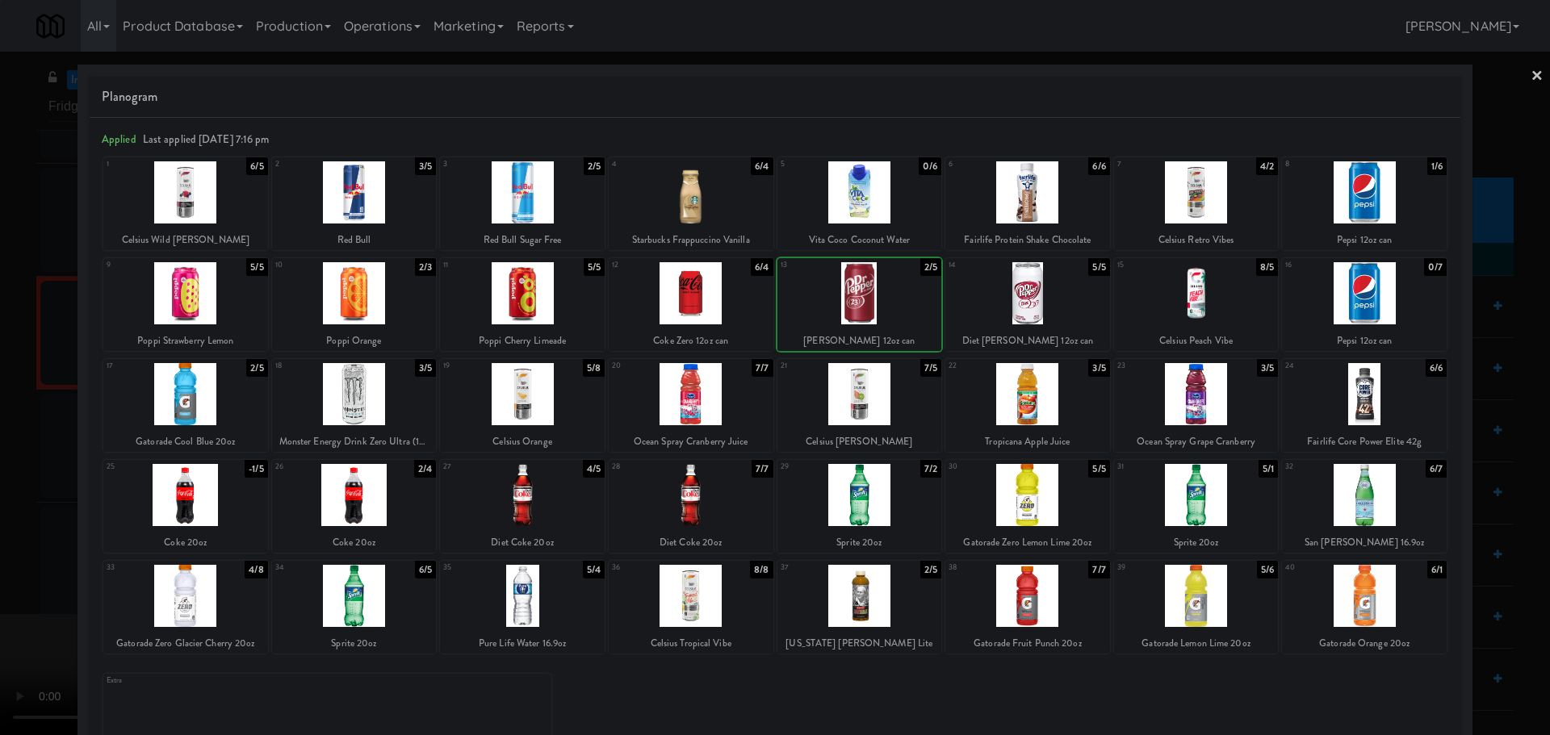
drag, startPoint x: 0, startPoint y: 526, endPoint x: 40, endPoint y: 539, distance: 41.6
click at [6, 527] on div at bounding box center [775, 367] width 1550 height 735
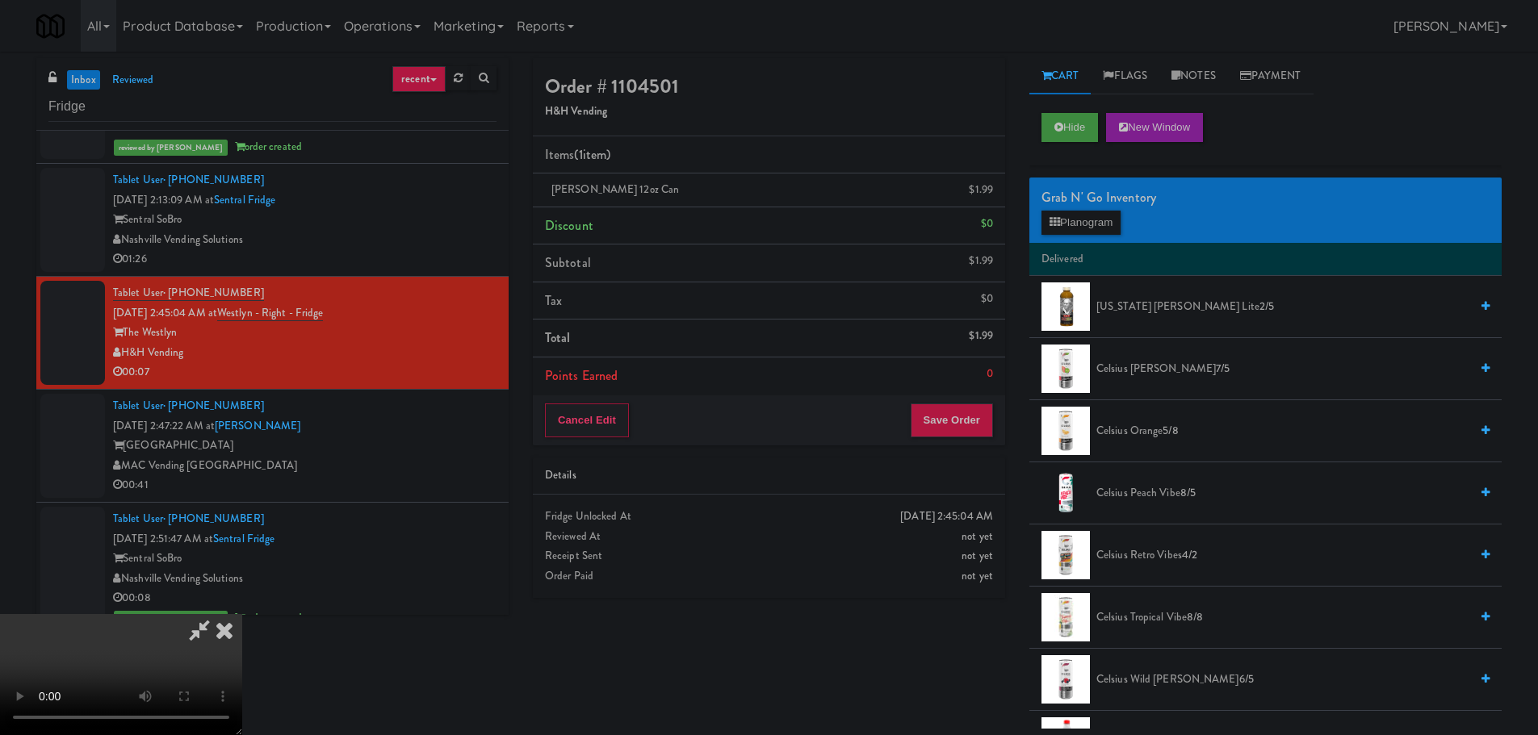
click at [242, 614] on video at bounding box center [121, 674] width 242 height 121
click at [952, 429] on button "Save Order" at bounding box center [952, 421] width 82 height 34
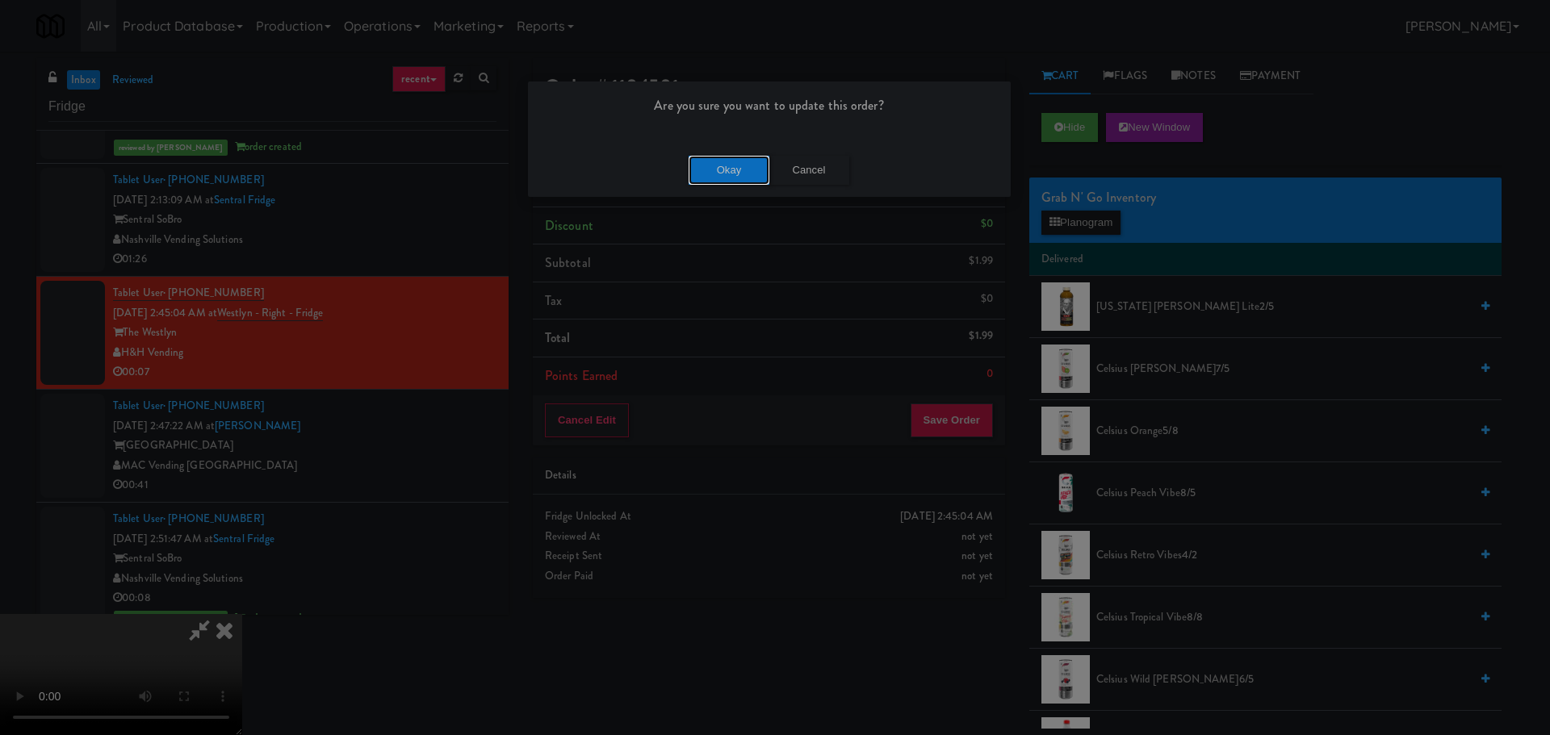
click at [716, 159] on button "Okay" at bounding box center [729, 170] width 81 height 29
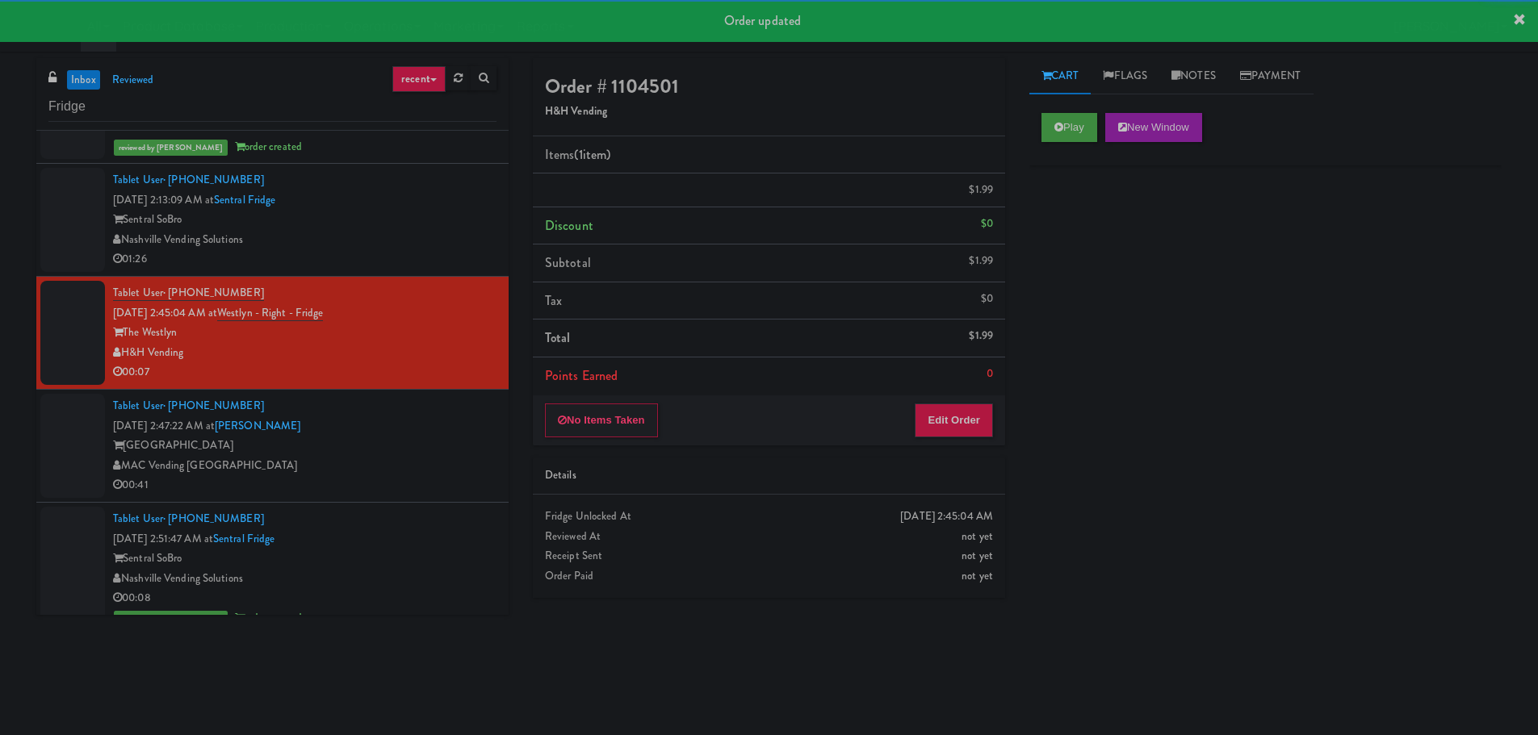
click at [437, 455] on div "[GEOGRAPHIC_DATA]" at bounding box center [304, 446] width 383 height 20
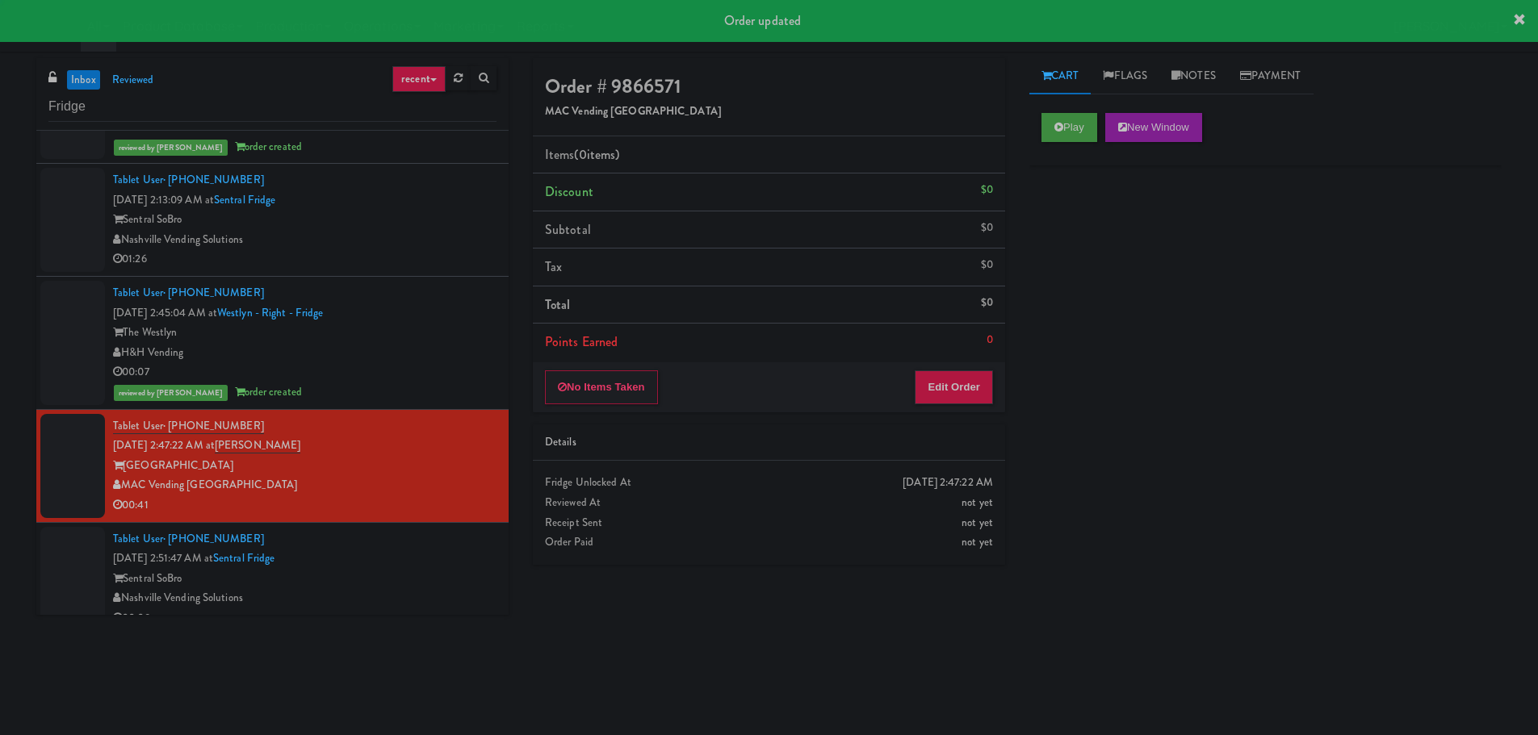
scroll to position [272, 0]
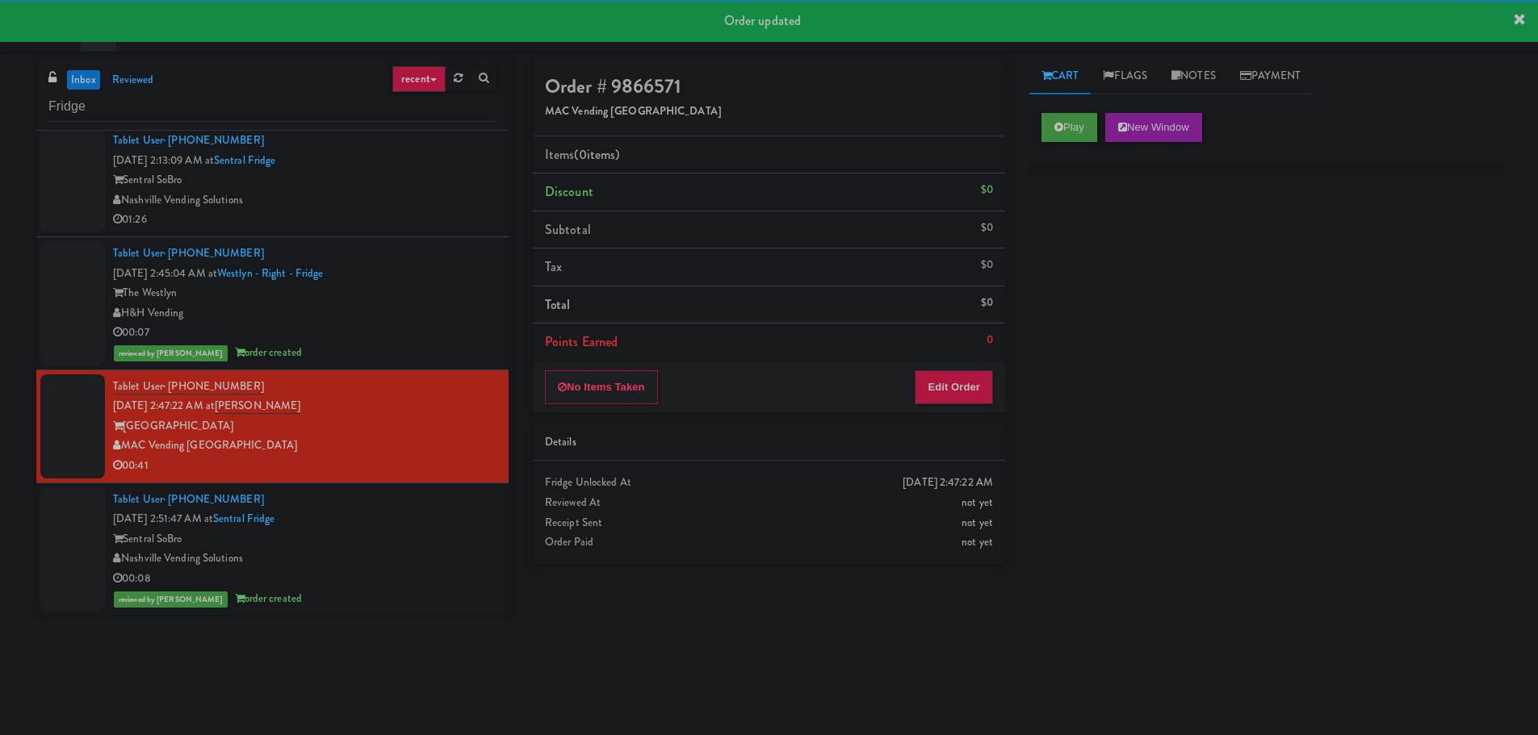
click at [414, 203] on div "Nashville Vending Solutions" at bounding box center [304, 200] width 383 height 20
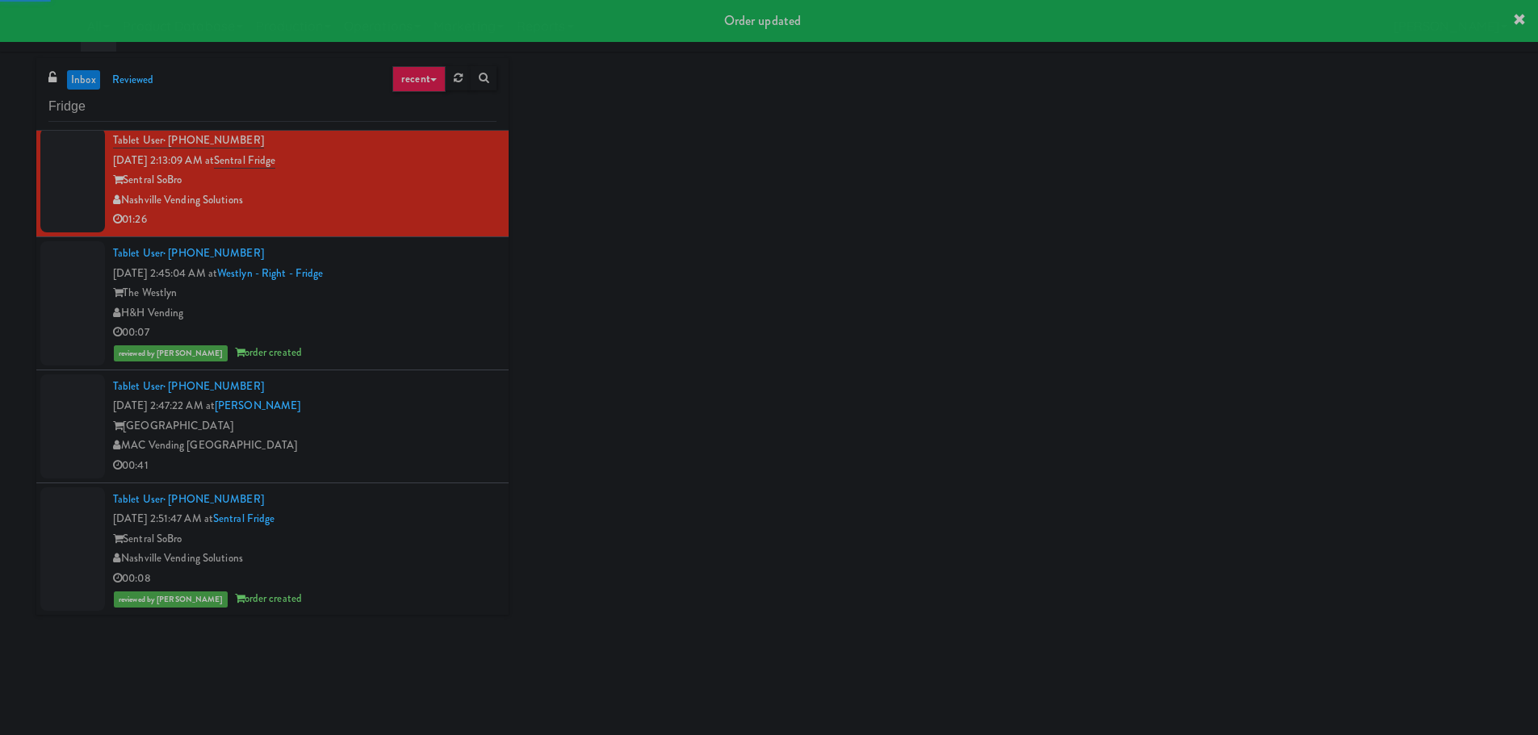
click at [448, 393] on div "Tablet User · (408) 707-5071 [DATE] 2:47:22 AM at [GEOGRAPHIC_DATA] [GEOGRAPHIC…" at bounding box center [304, 426] width 383 height 99
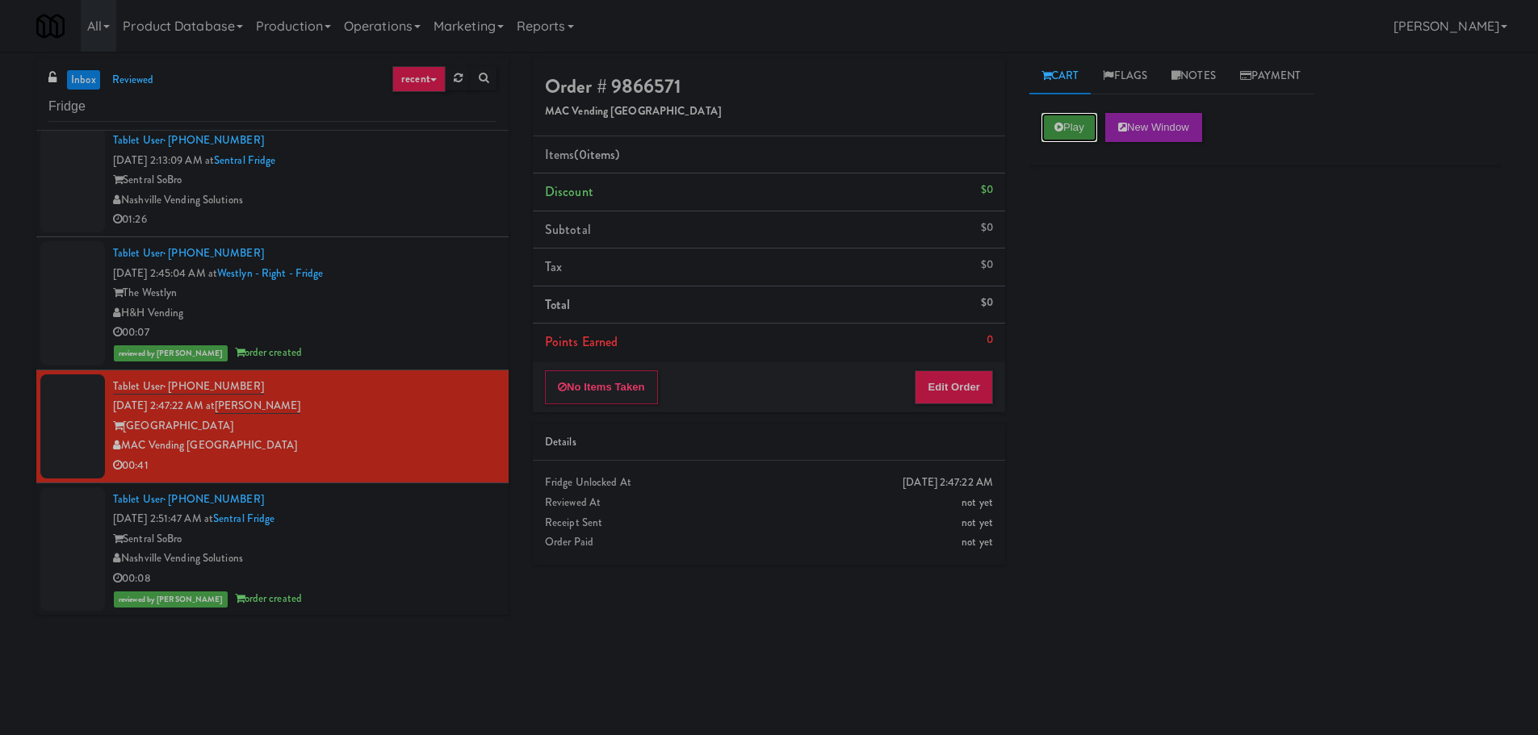
click at [1068, 123] on button "Play" at bounding box center [1069, 127] width 56 height 29
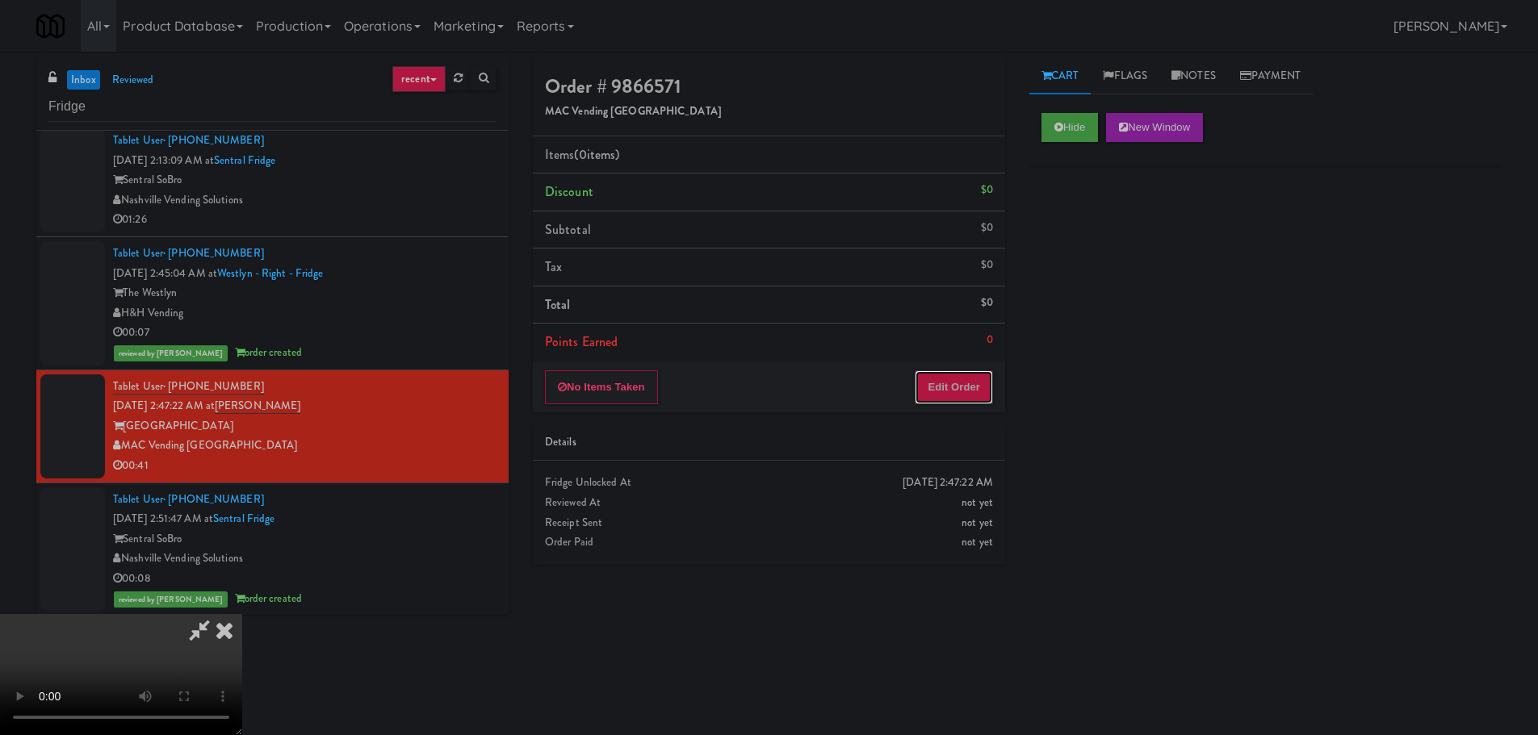
click at [955, 390] on button "Edit Order" at bounding box center [954, 387] width 78 height 34
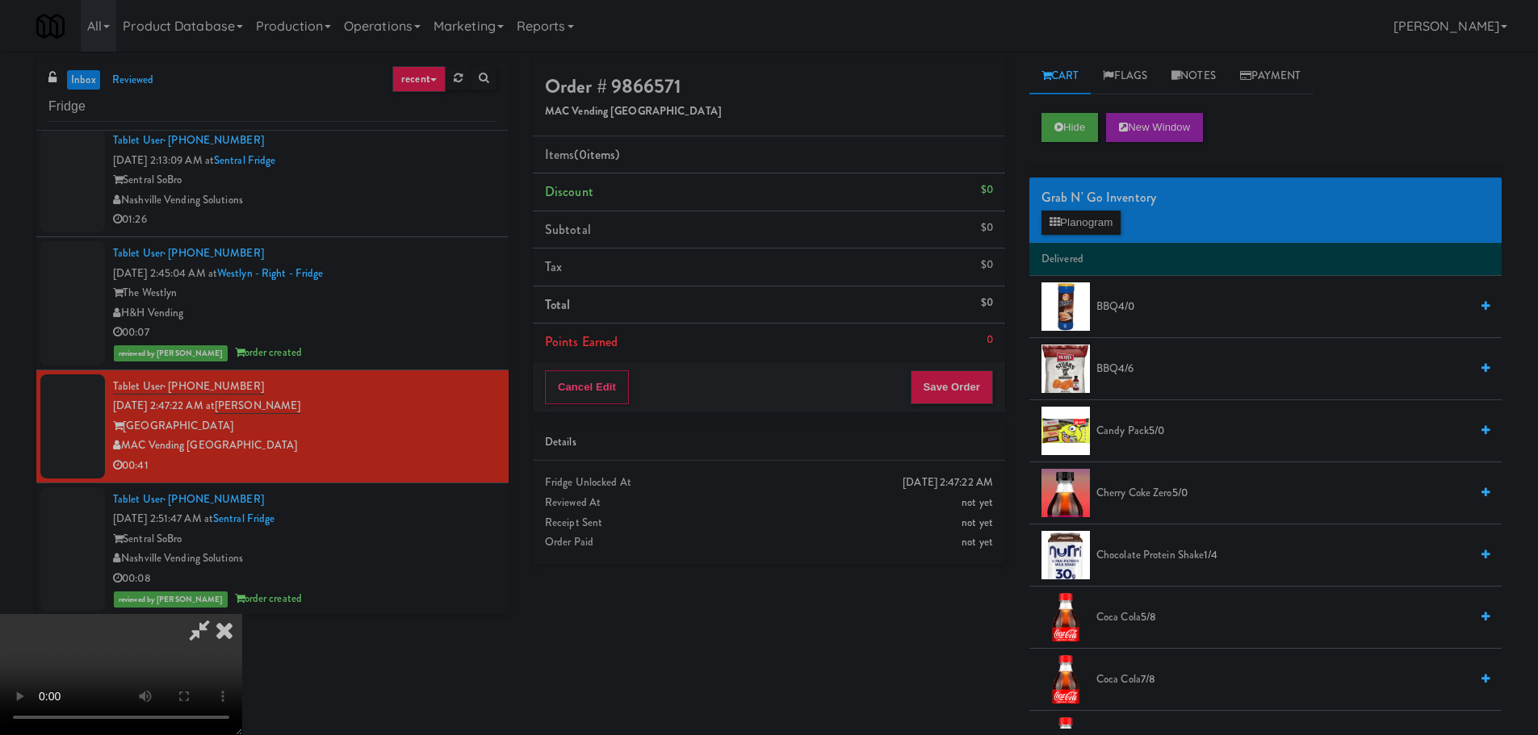
click at [242, 614] on video at bounding box center [121, 674] width 242 height 121
drag, startPoint x: 546, startPoint y: 386, endPoint x: 547, endPoint y: 408, distance: 21.8
click at [242, 614] on video at bounding box center [121, 674] width 242 height 121
drag, startPoint x: 560, startPoint y: 438, endPoint x: 818, endPoint y: 335, distance: 277.4
click at [242, 614] on video at bounding box center [121, 674] width 242 height 121
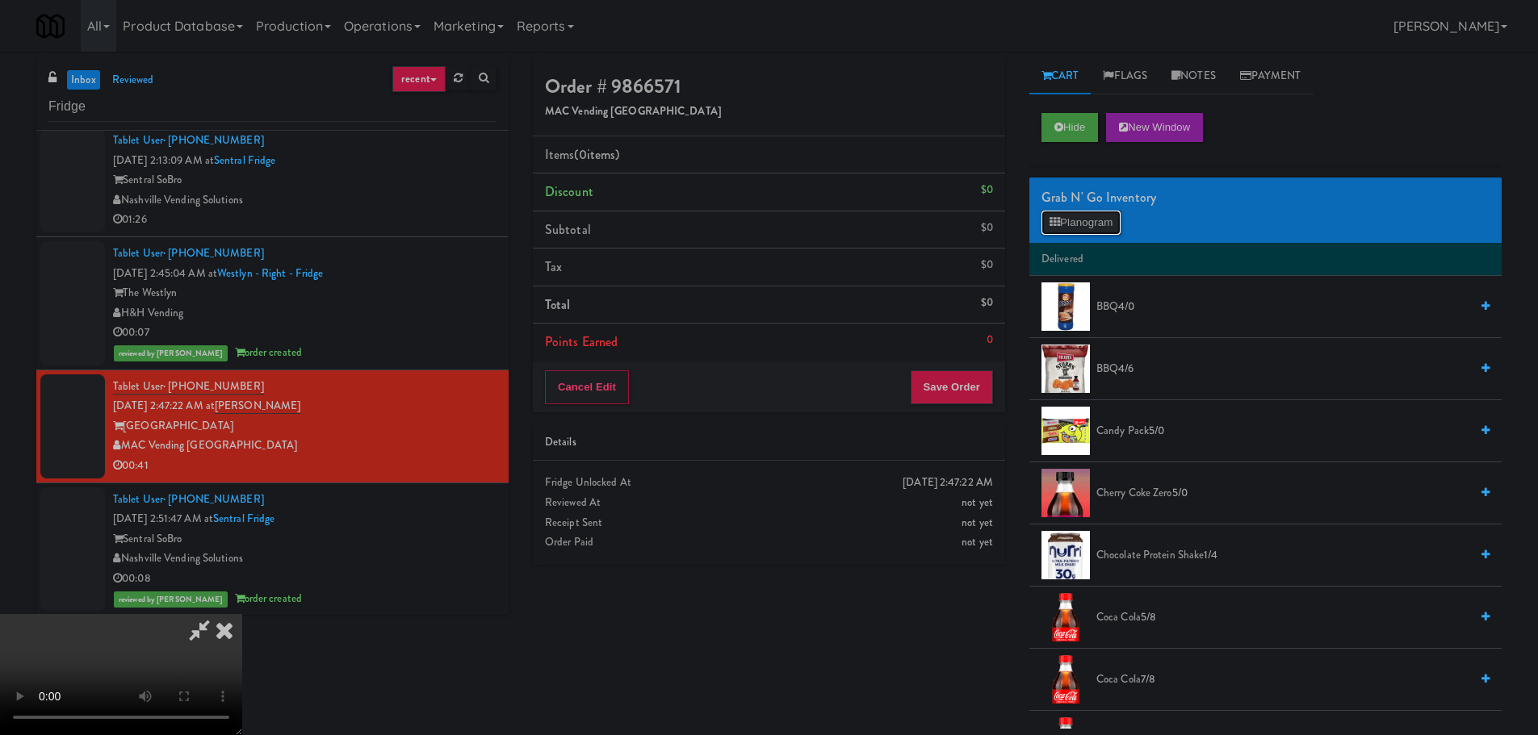
click at [1074, 220] on button "Planogram" at bounding box center [1080, 223] width 79 height 24
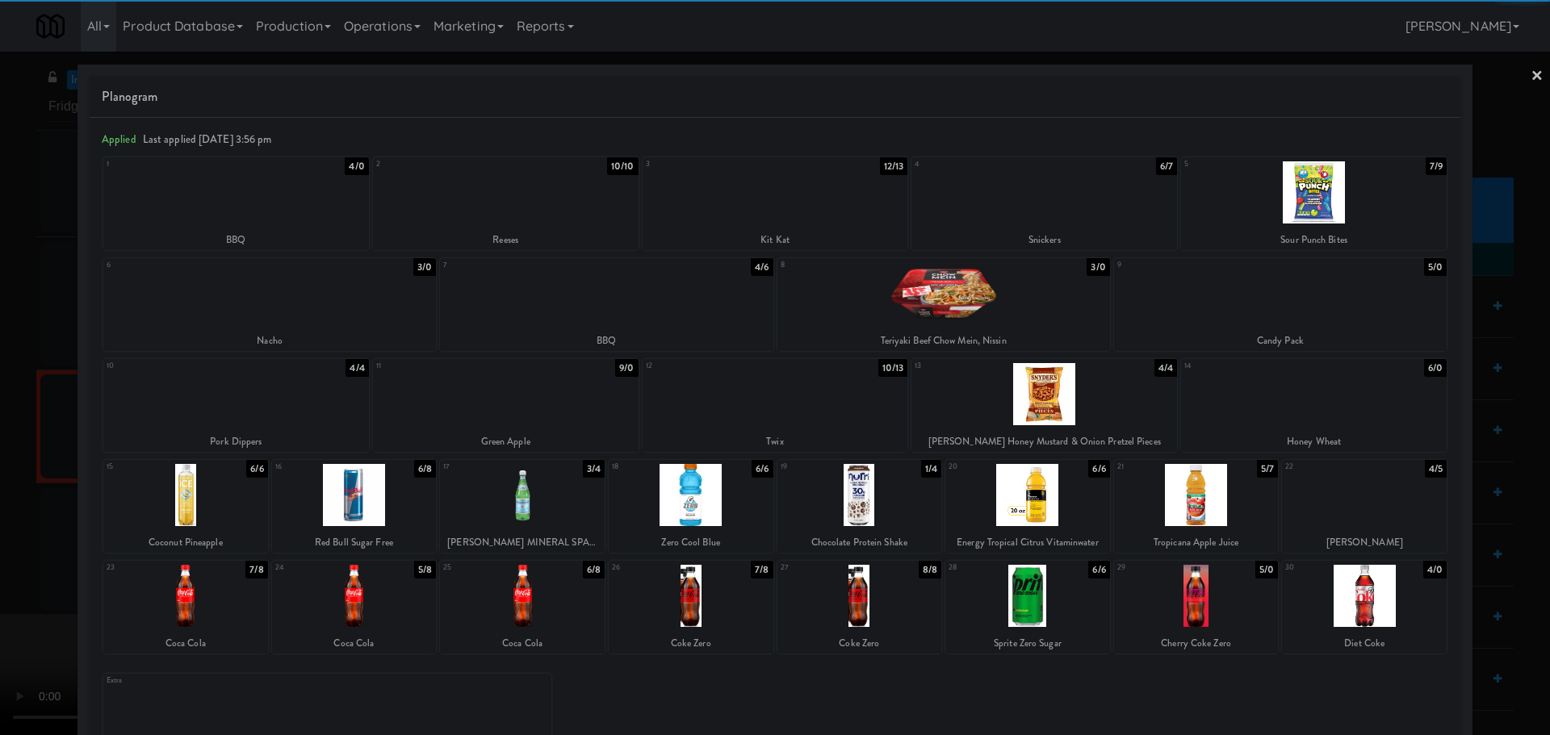
click at [673, 584] on div at bounding box center [691, 596] width 165 height 62
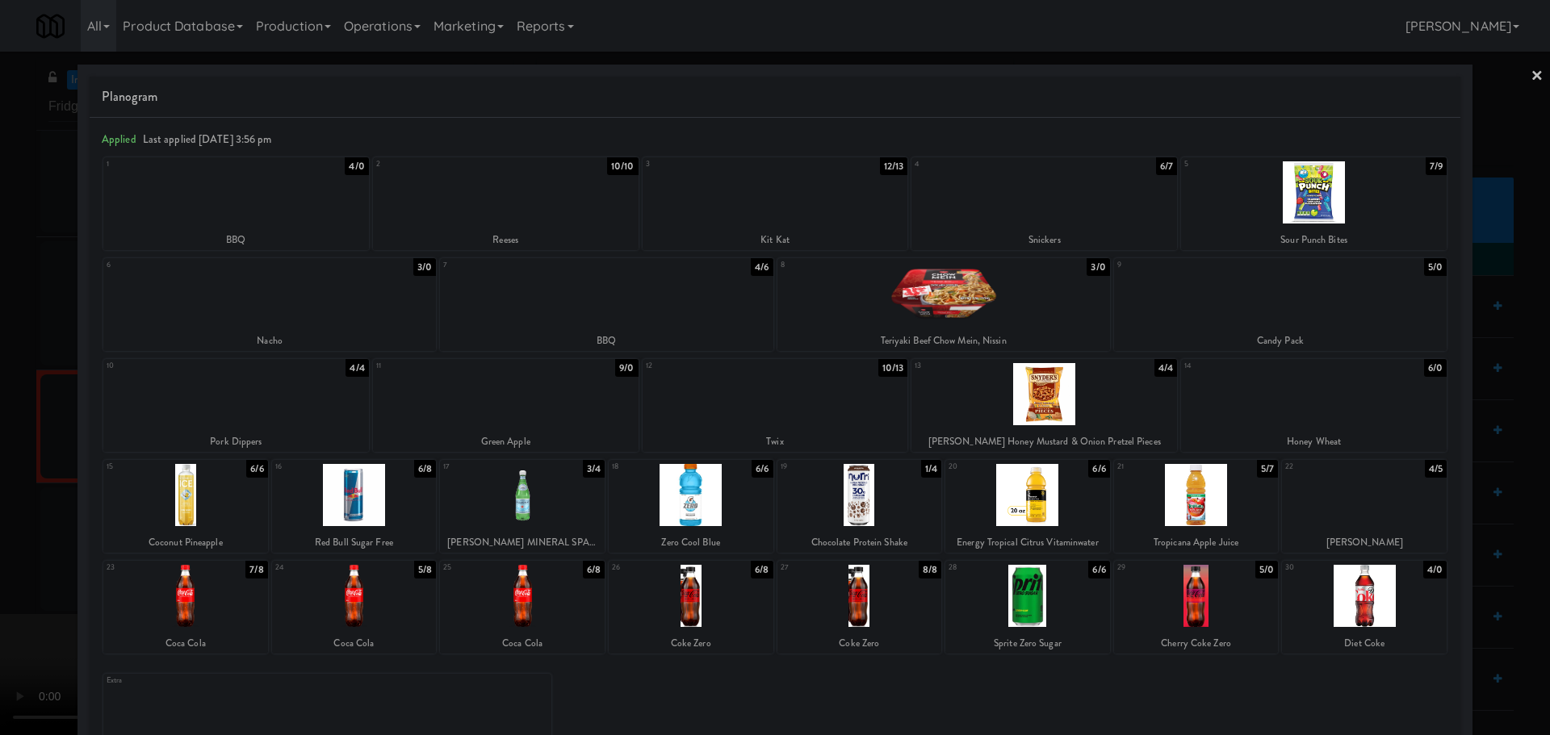
drag, startPoint x: 12, startPoint y: 589, endPoint x: 53, endPoint y: 586, distance: 41.3
click at [12, 588] on div at bounding box center [775, 367] width 1550 height 735
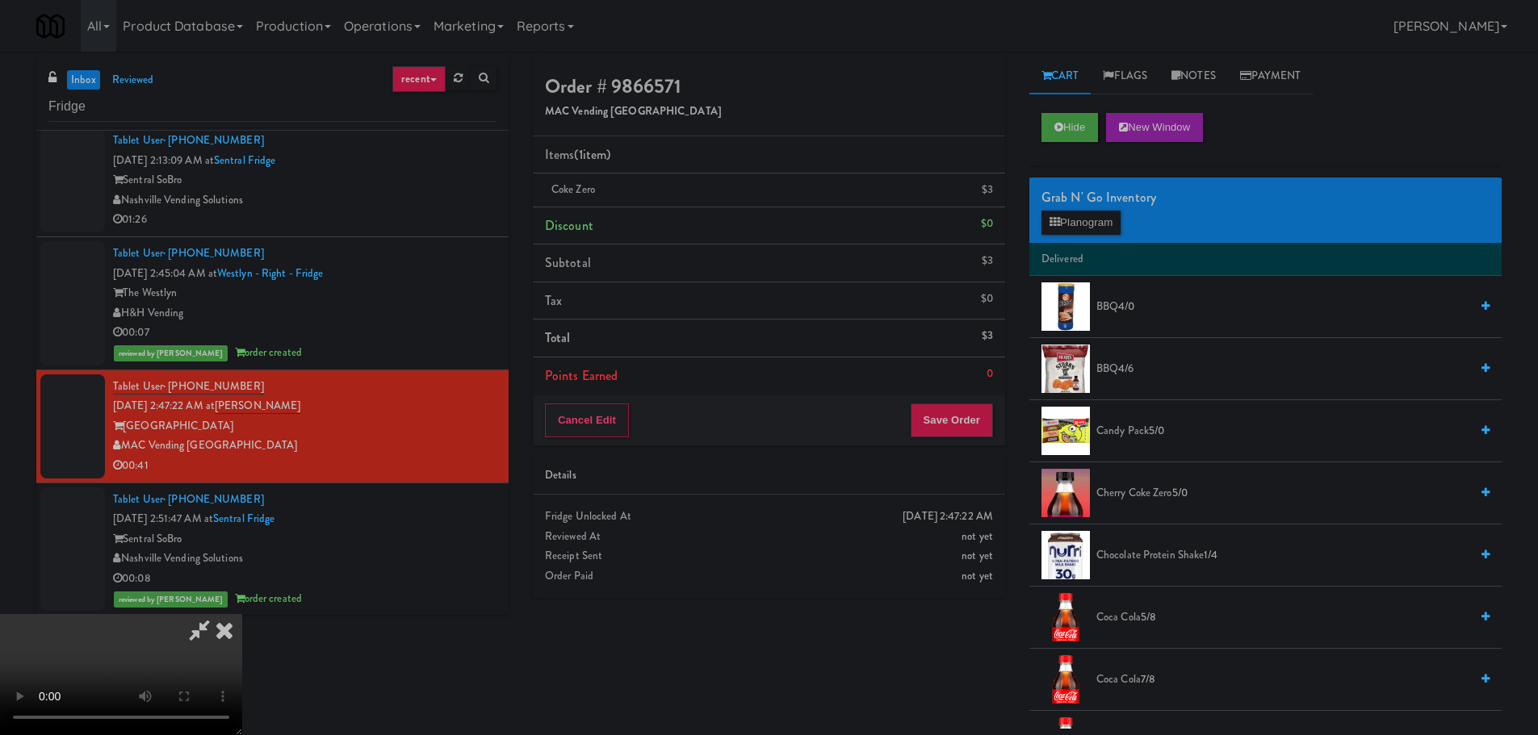
click at [242, 614] on video at bounding box center [121, 674] width 242 height 121
click at [962, 425] on button "Save Order" at bounding box center [952, 421] width 82 height 34
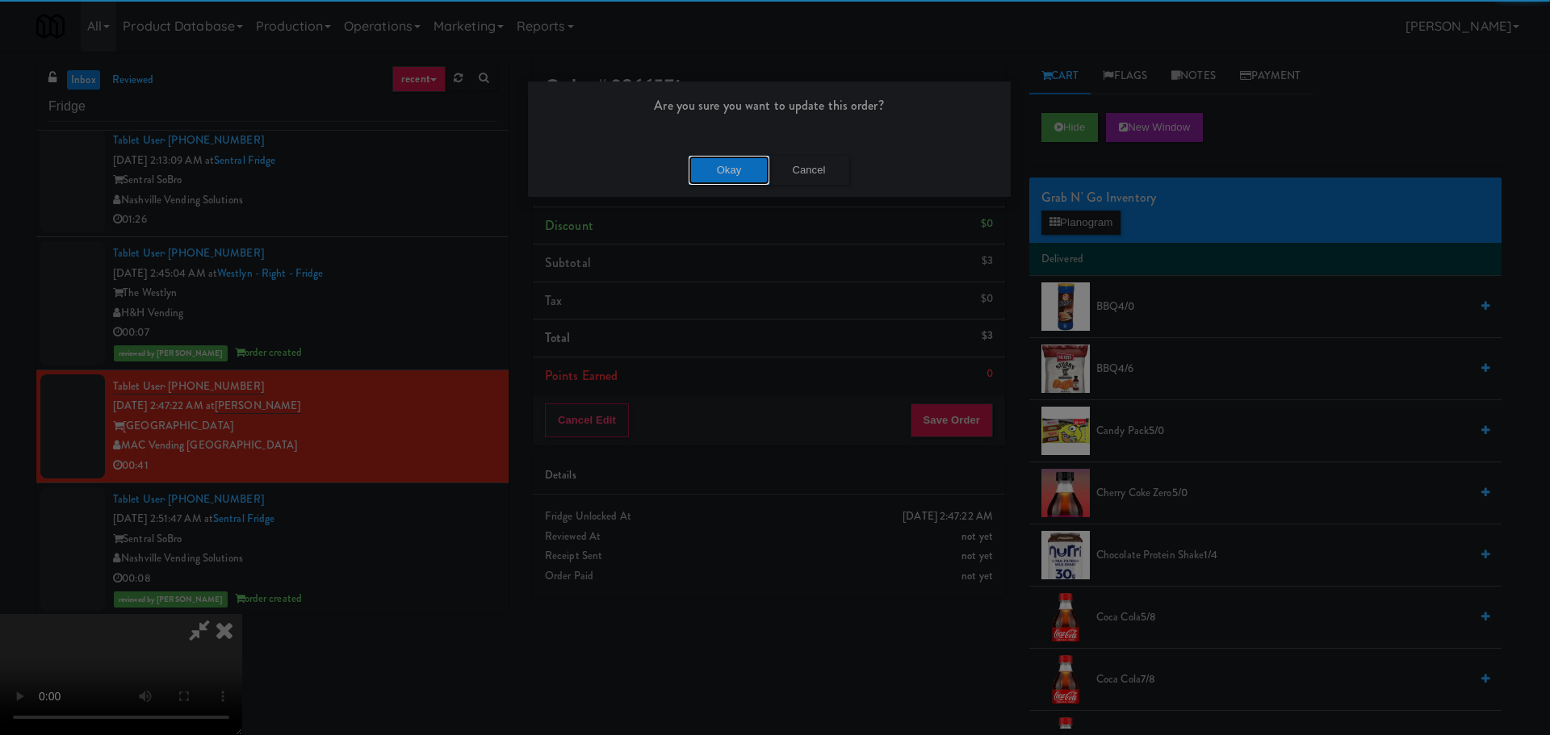
click at [714, 170] on button "Okay" at bounding box center [729, 170] width 81 height 29
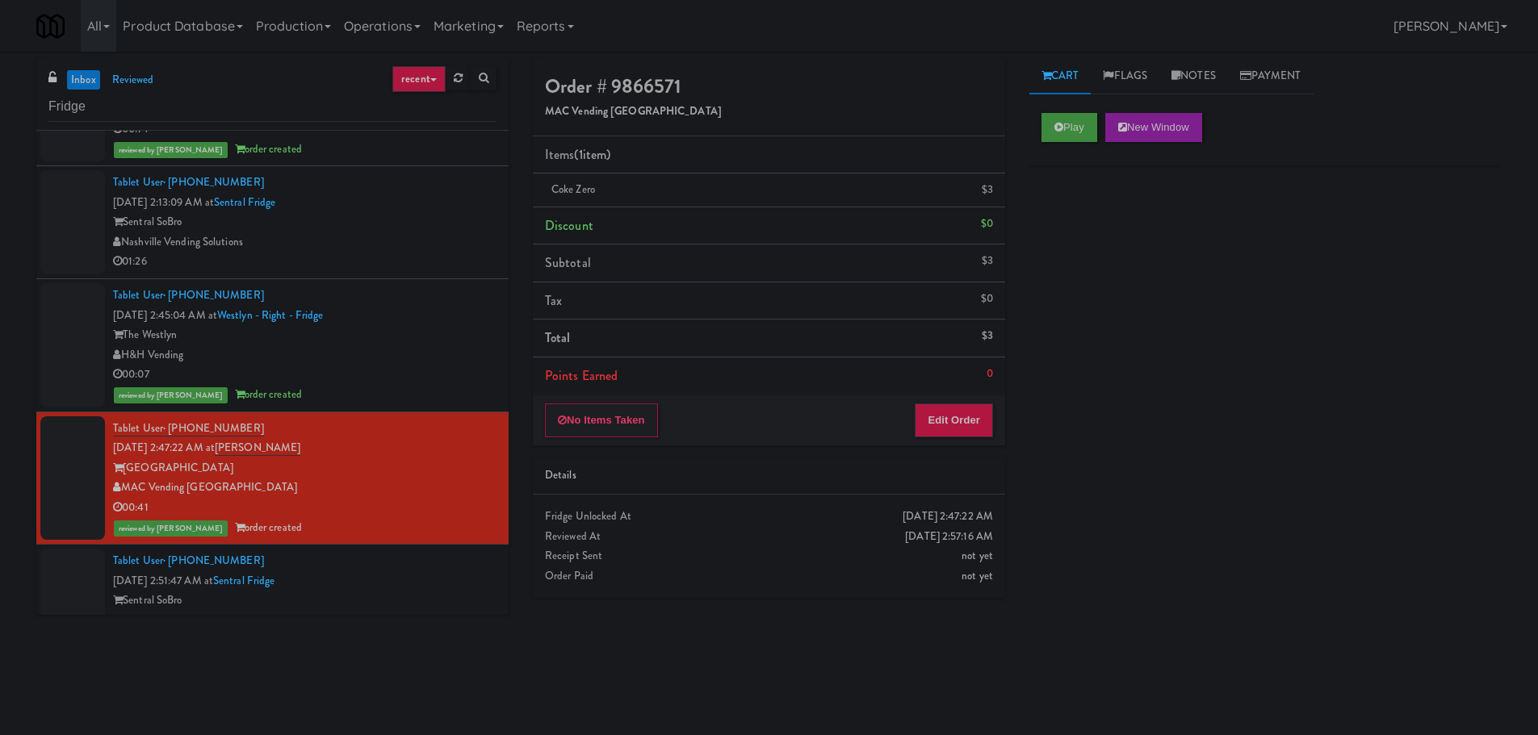
scroll to position [292, 0]
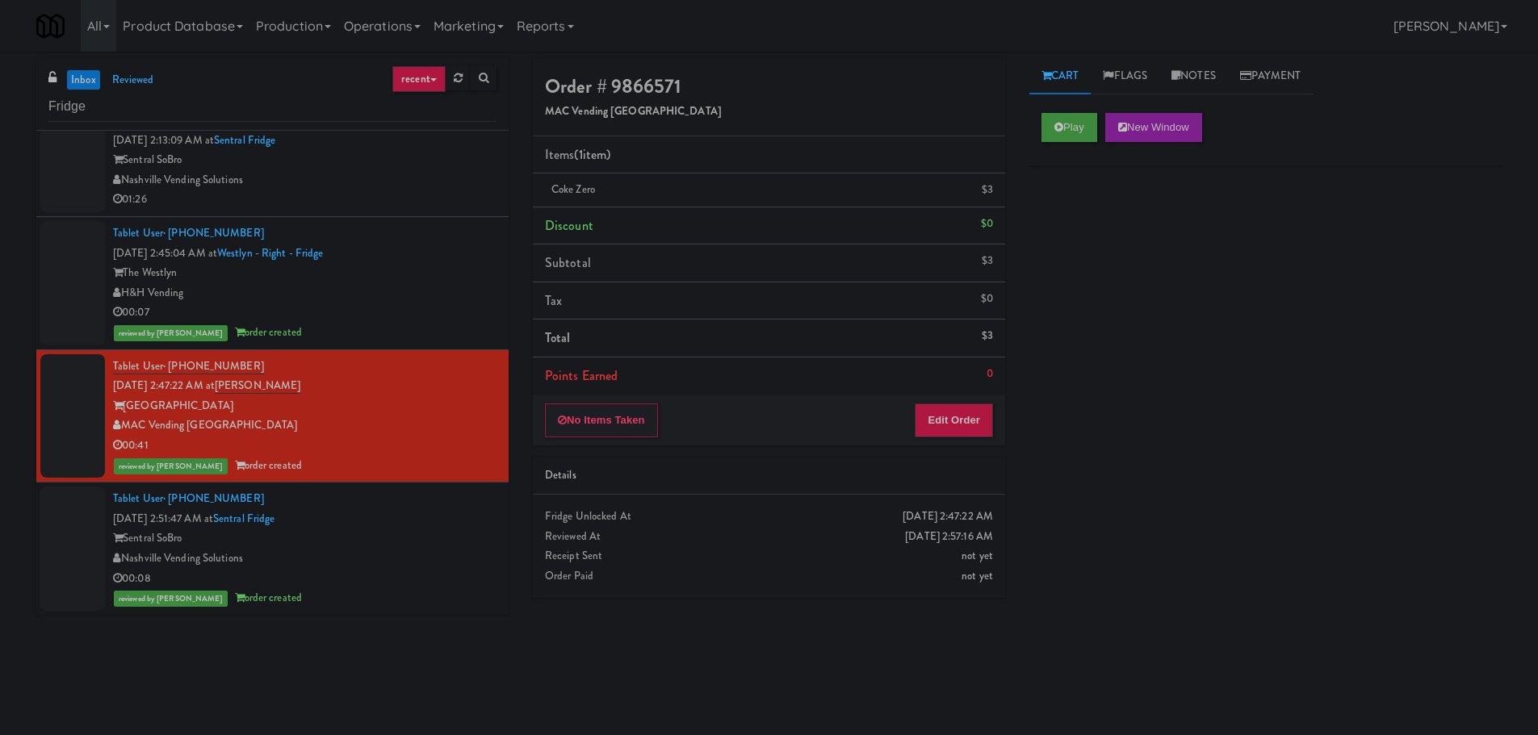
click at [408, 224] on div "Tablet User · (773) 869-2000 [DATE] 2:45:04 AM at Westlyn - Right - Fridge The …" at bounding box center [304, 283] width 383 height 119
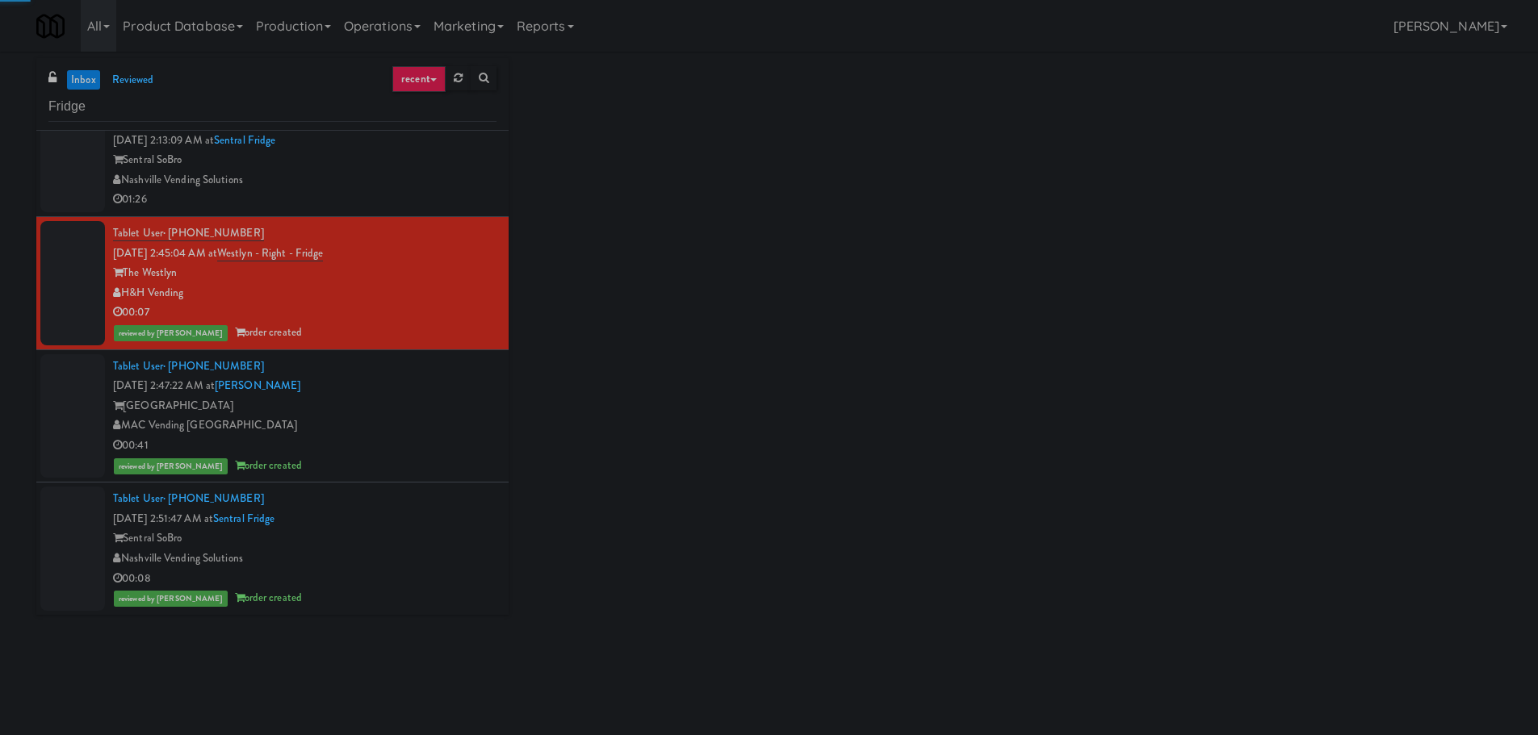
click at [407, 186] on div "Nashville Vending Solutions" at bounding box center [304, 180] width 383 height 20
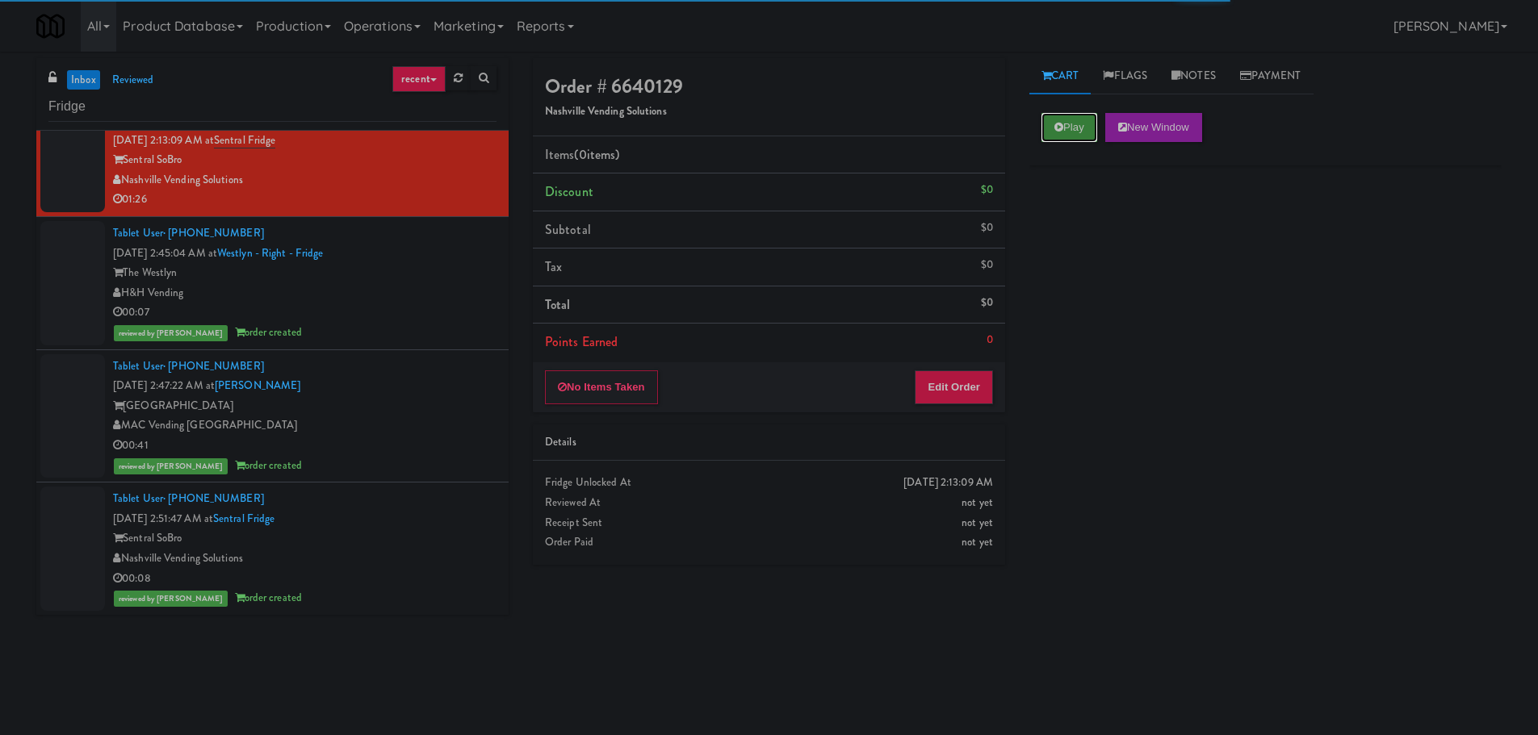
click at [1054, 123] on icon at bounding box center [1058, 127] width 9 height 10
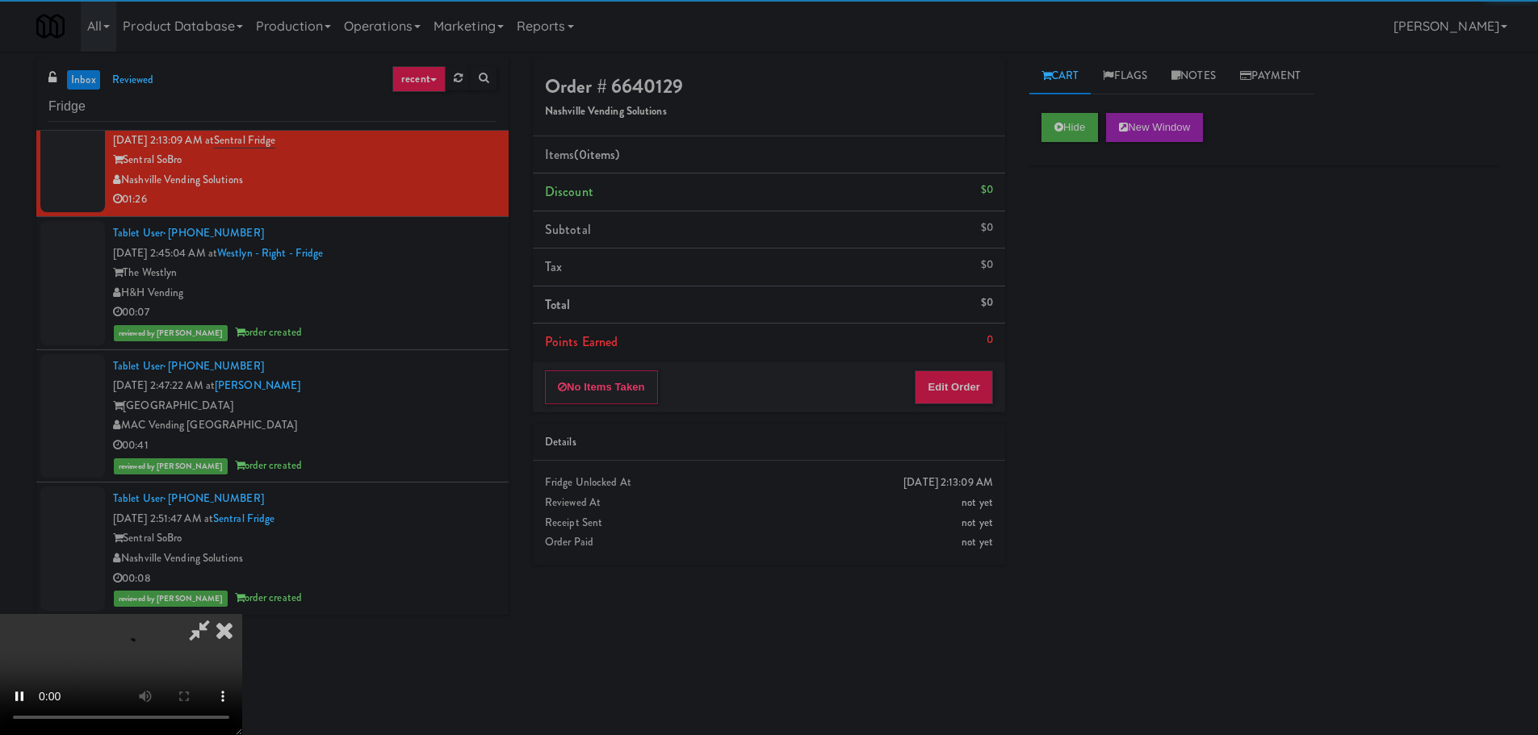
click at [933, 412] on div "Order # 6640129 Nashville Vending Solutions Items (0 items ) Discount $0 Subtot…" at bounding box center [769, 317] width 496 height 519
click at [936, 387] on button "Edit Order" at bounding box center [954, 387] width 78 height 34
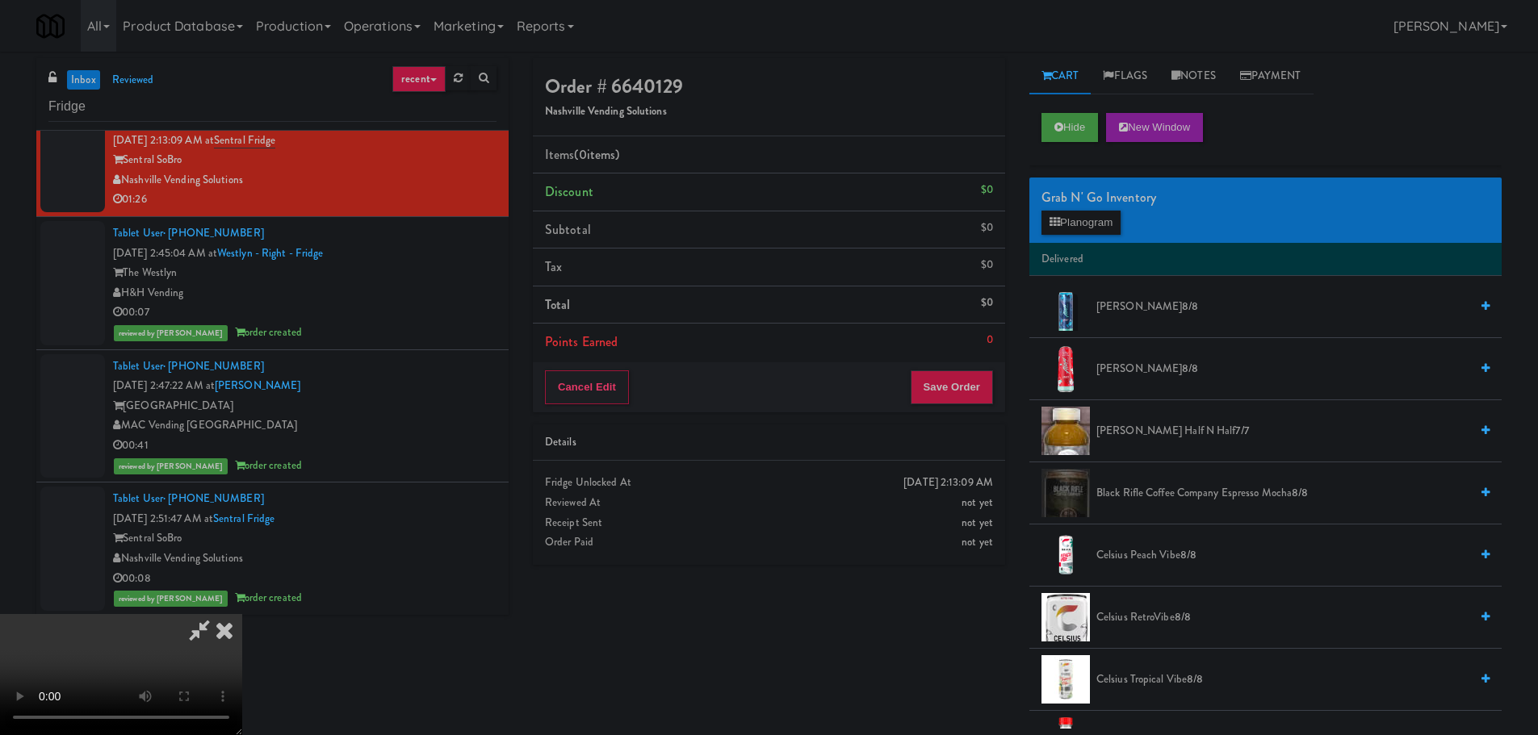
click at [242, 614] on video at bounding box center [121, 674] width 242 height 121
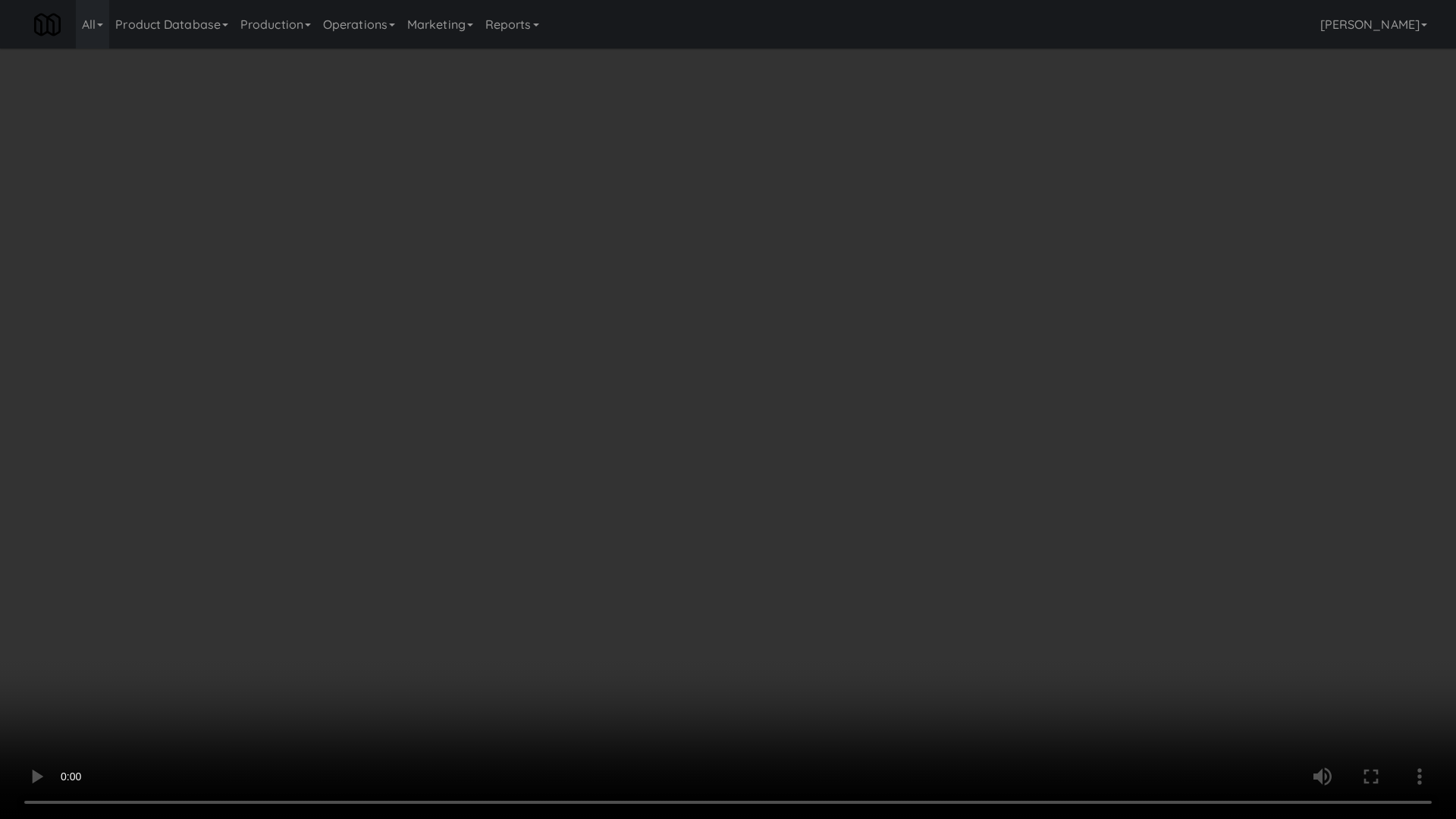
click at [851, 576] on video at bounding box center [728, 410] width 1456 height 819
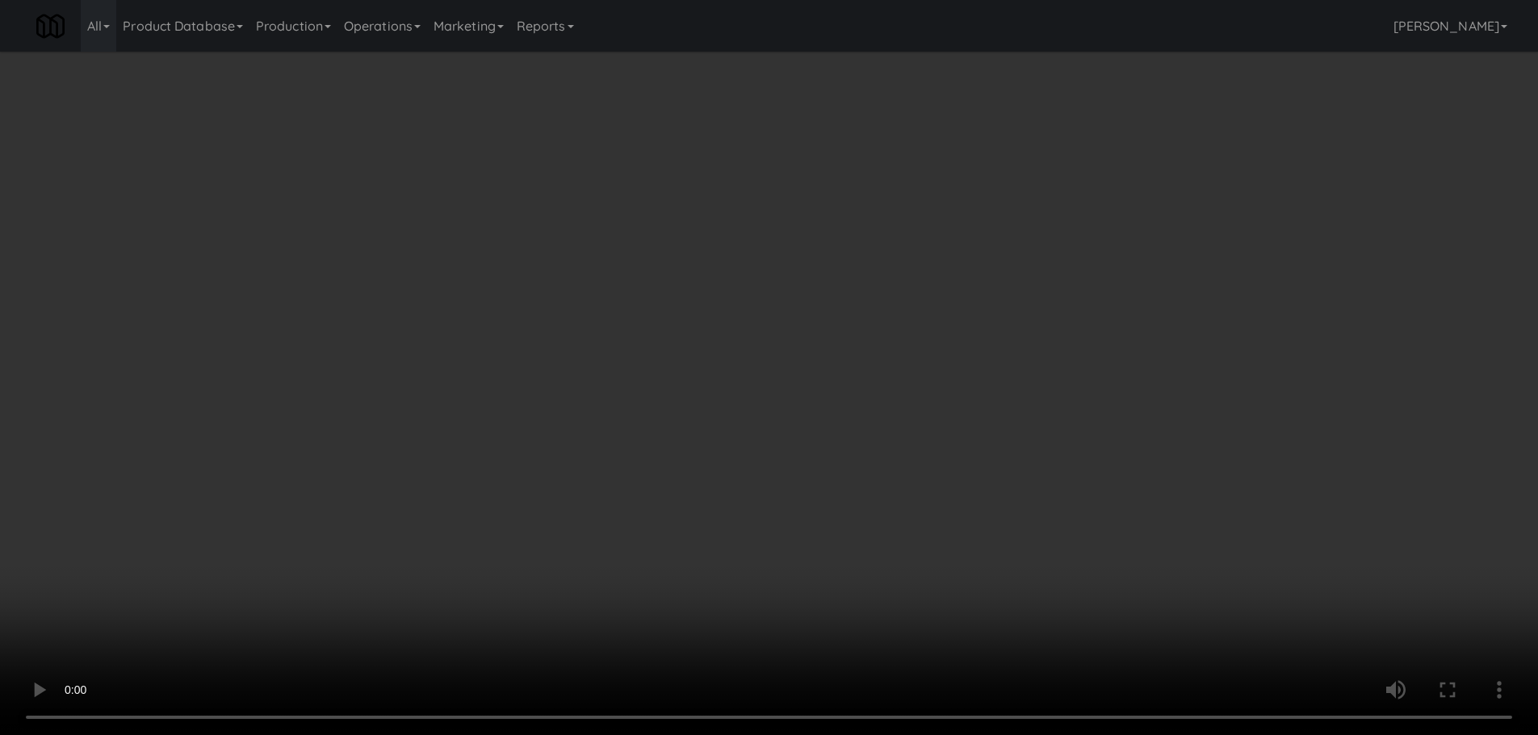
scroll to position [278, 0]
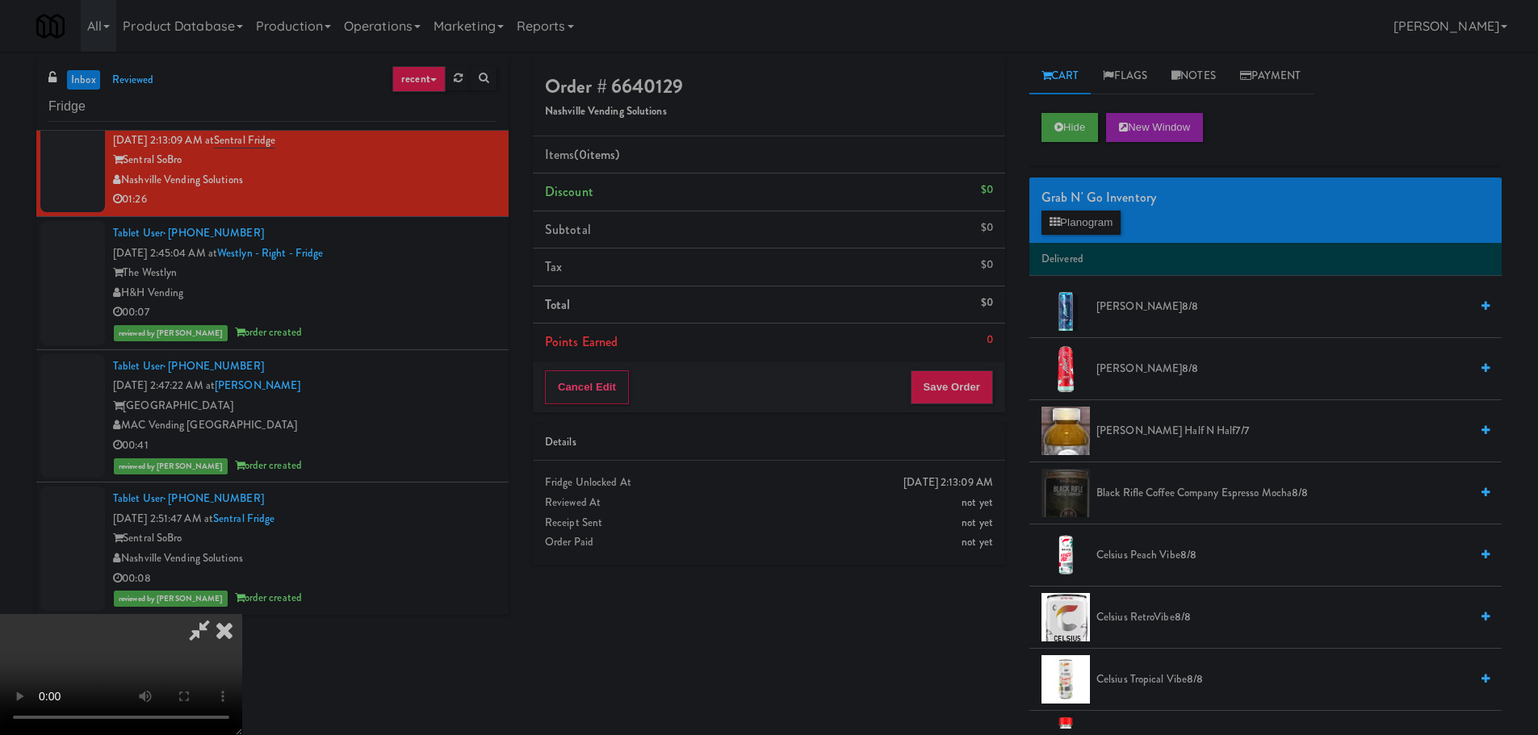
click at [242, 614] on video at bounding box center [121, 674] width 242 height 121
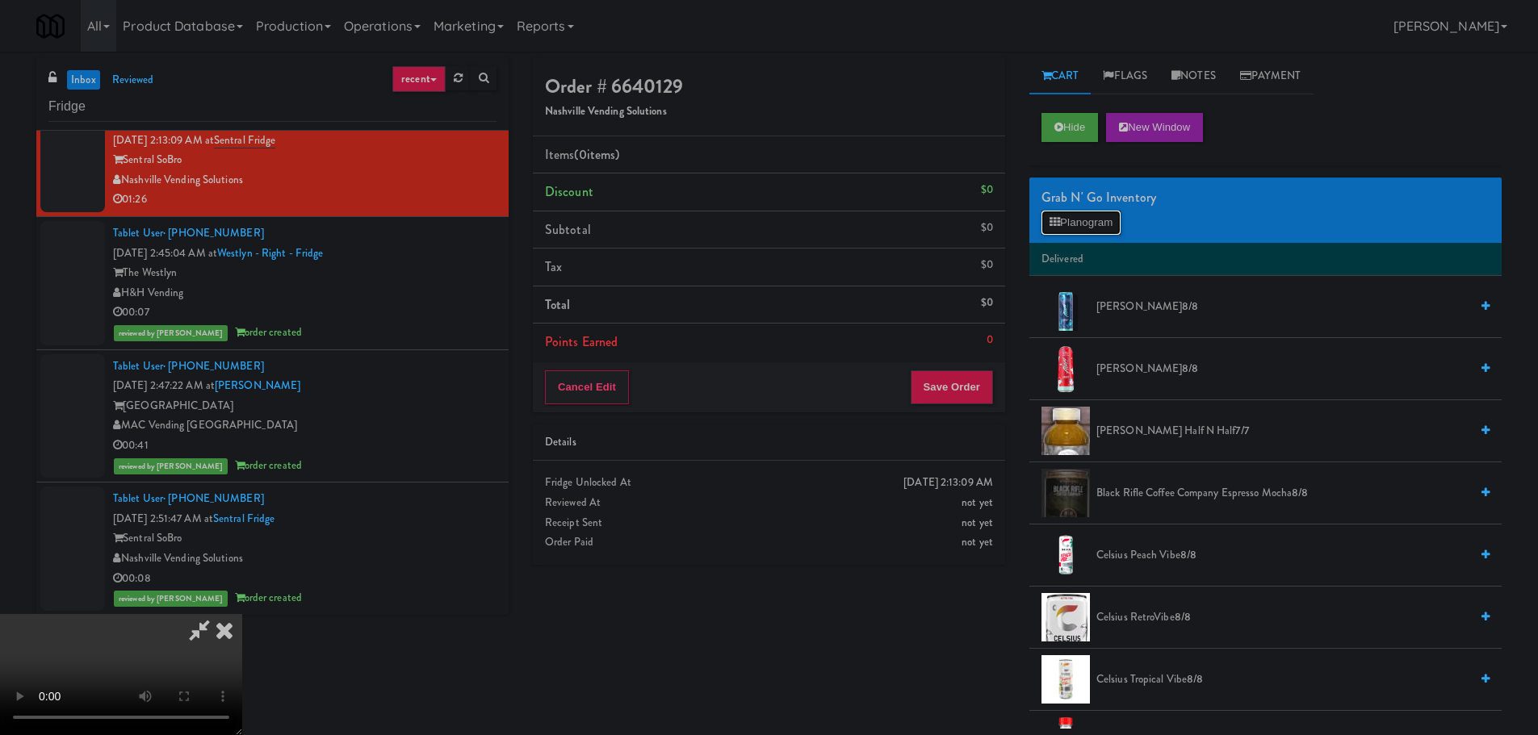
click at [1059, 220] on button "Planogram" at bounding box center [1080, 223] width 79 height 24
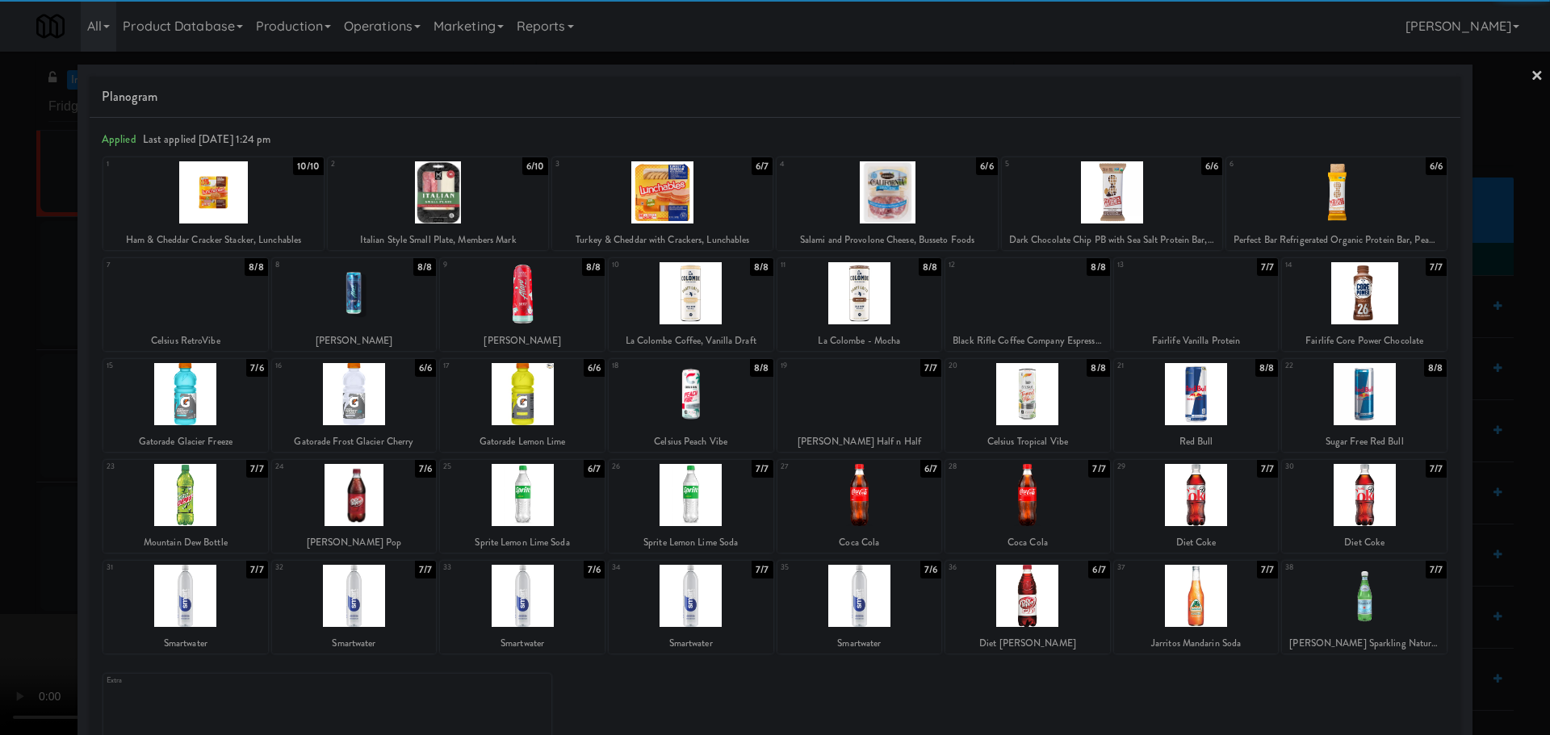
click at [277, 205] on div at bounding box center [213, 192] width 220 height 62
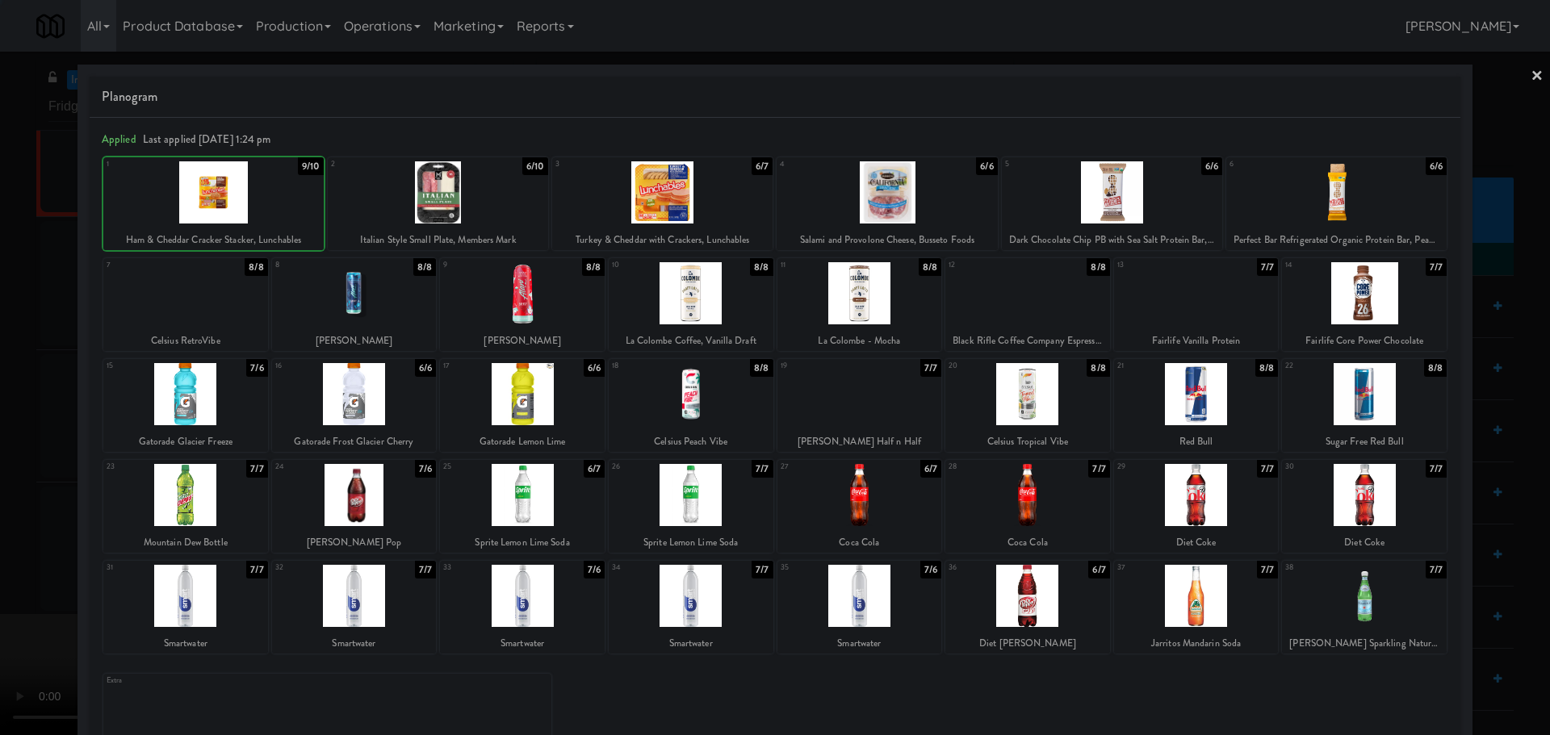
click at [0, 271] on div at bounding box center [775, 367] width 1550 height 735
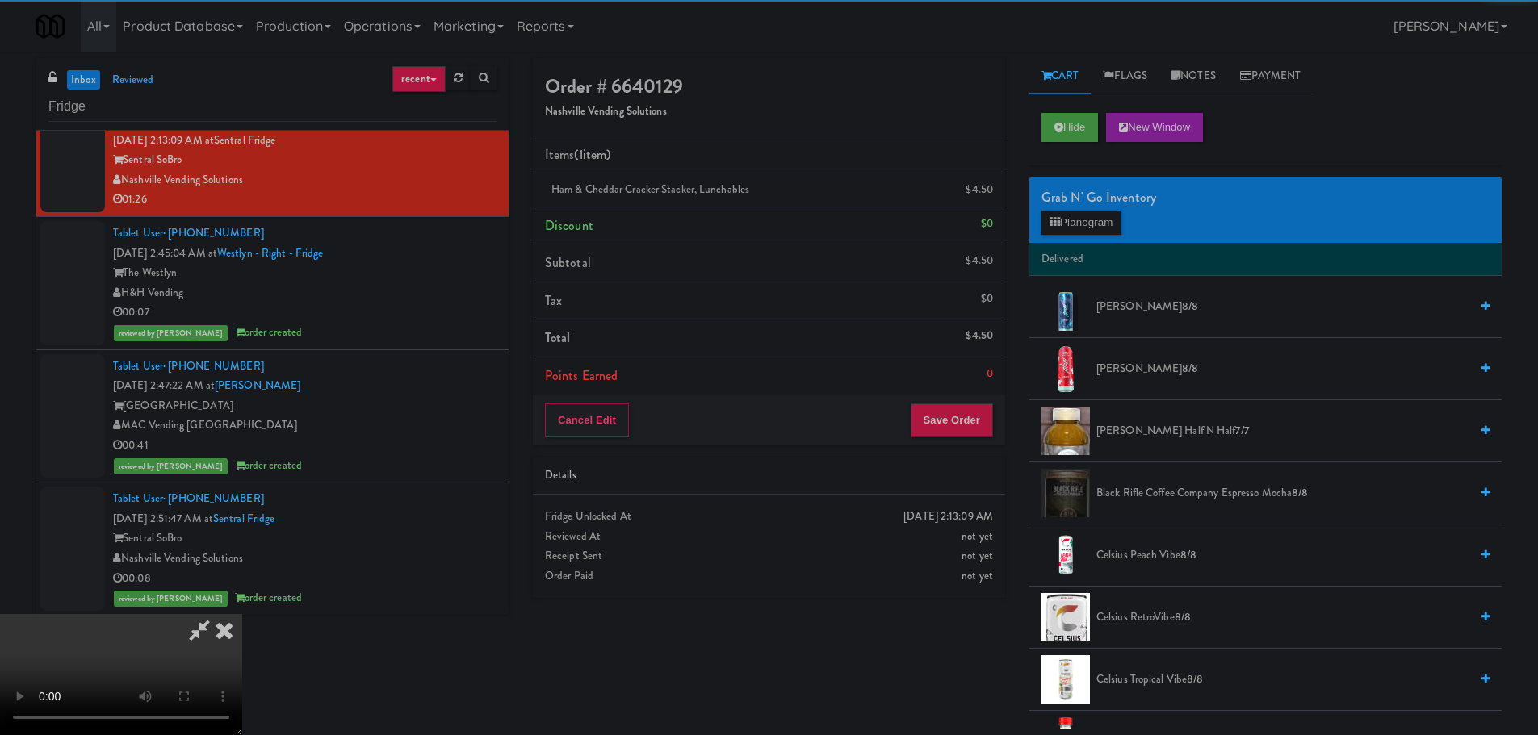
click at [242, 614] on video at bounding box center [121, 674] width 242 height 121
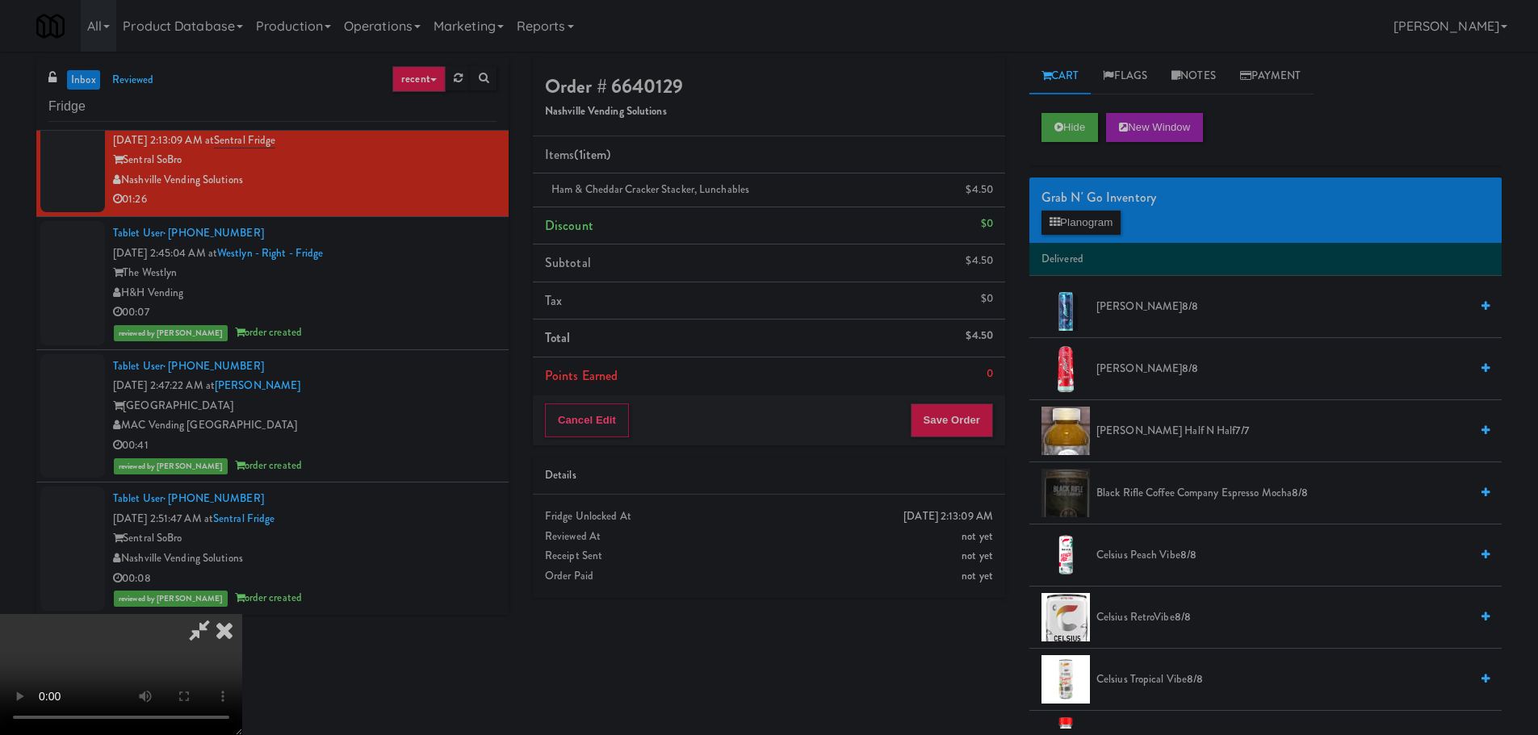
drag, startPoint x: 718, startPoint y: 388, endPoint x: 899, endPoint y: 338, distance: 187.6
click at [242, 614] on video at bounding box center [121, 674] width 242 height 121
click at [1081, 224] on button "Planogram" at bounding box center [1080, 223] width 79 height 24
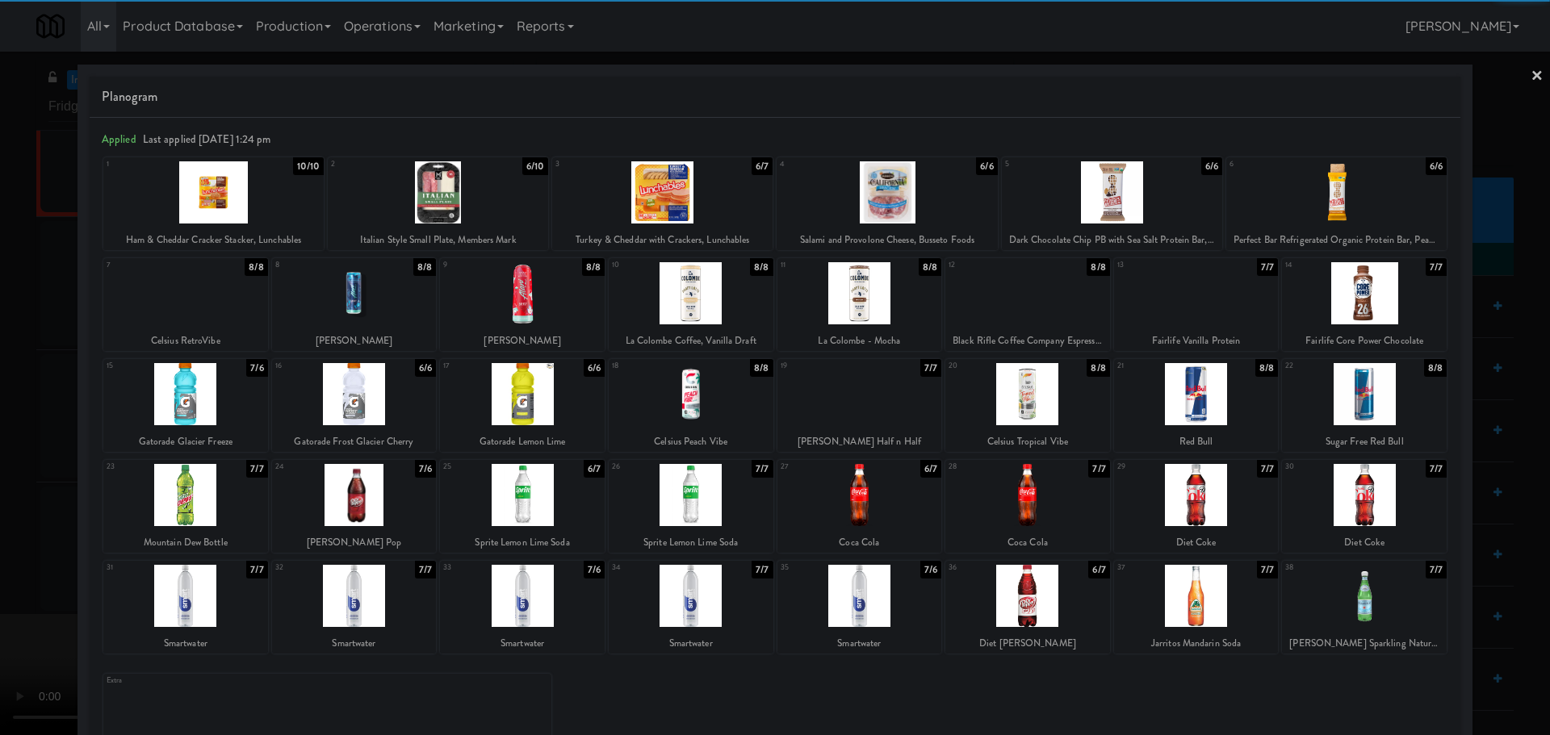
click at [1145, 190] on div at bounding box center [1112, 192] width 220 height 62
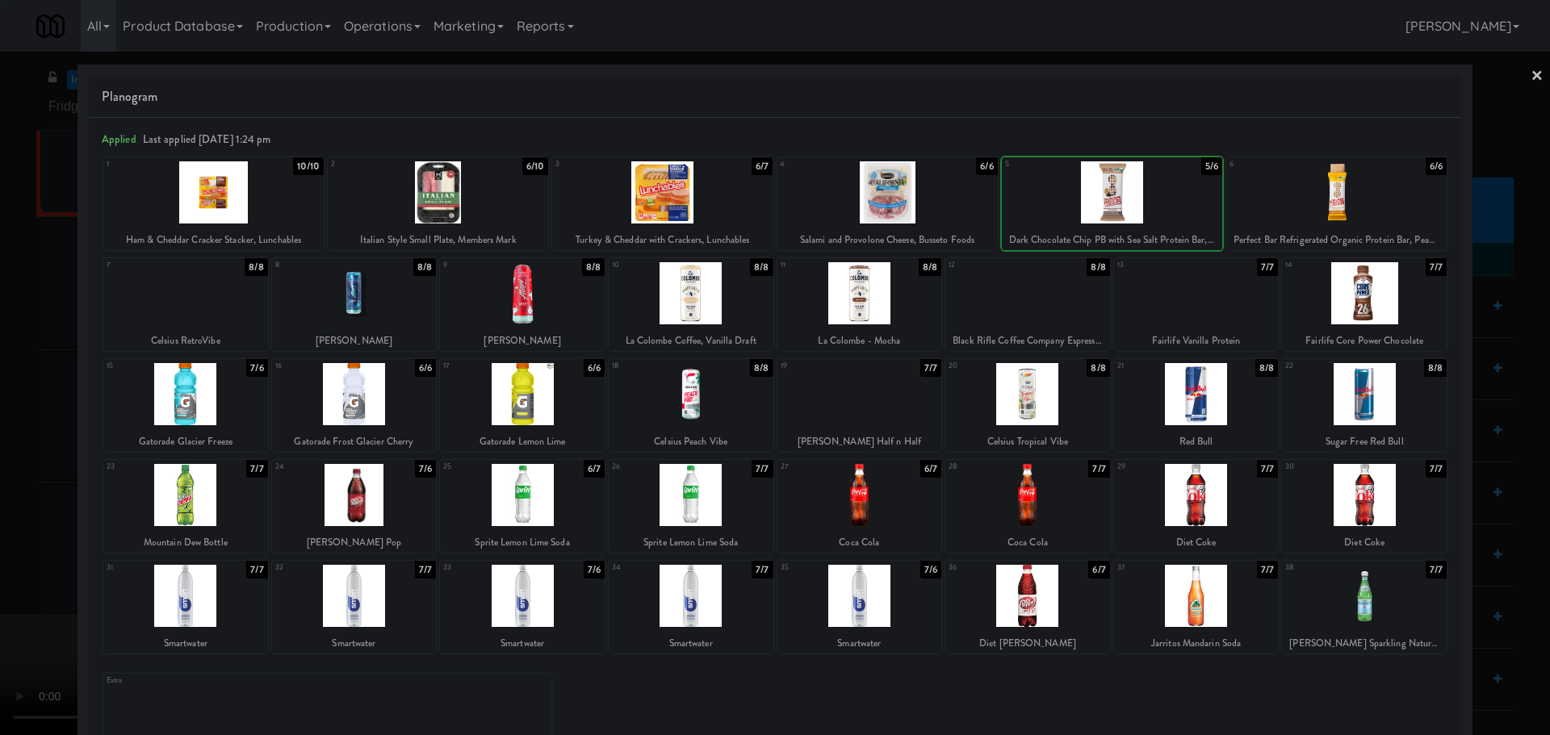
drag, startPoint x: 0, startPoint y: 445, endPoint x: 11, endPoint y: 450, distance: 12.3
click at [6, 448] on div at bounding box center [775, 367] width 1550 height 735
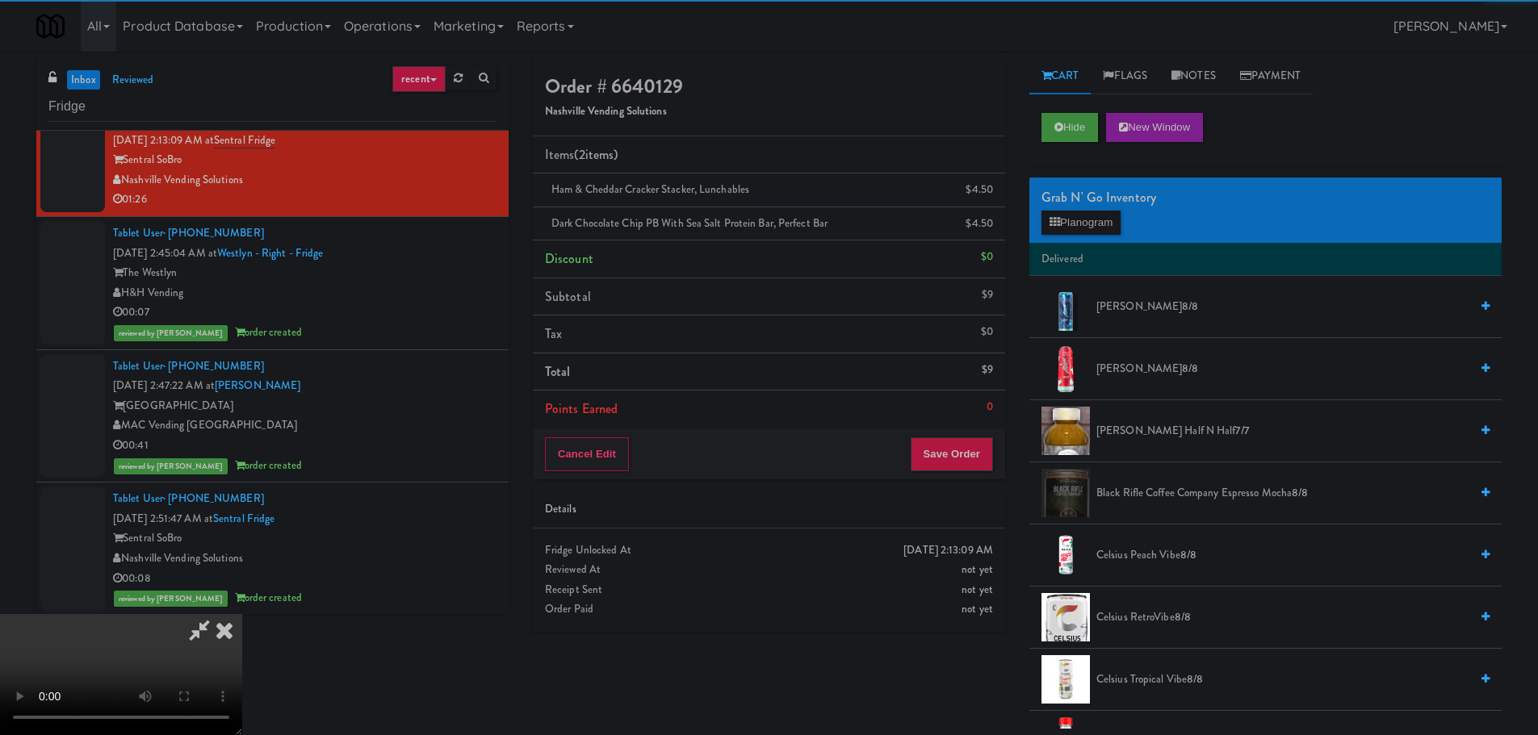
click at [242, 614] on video at bounding box center [121, 674] width 242 height 121
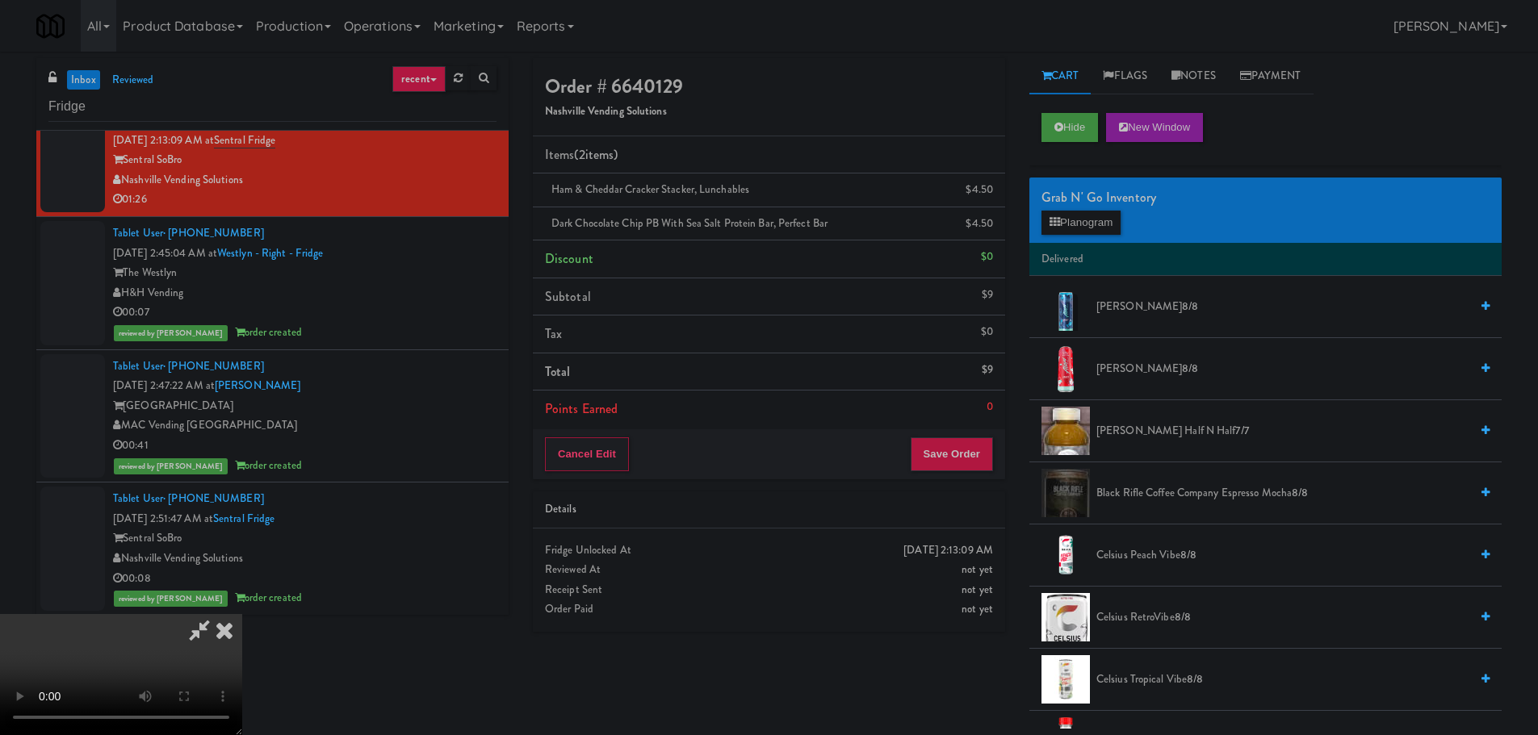
click at [242, 614] on video at bounding box center [121, 674] width 242 height 121
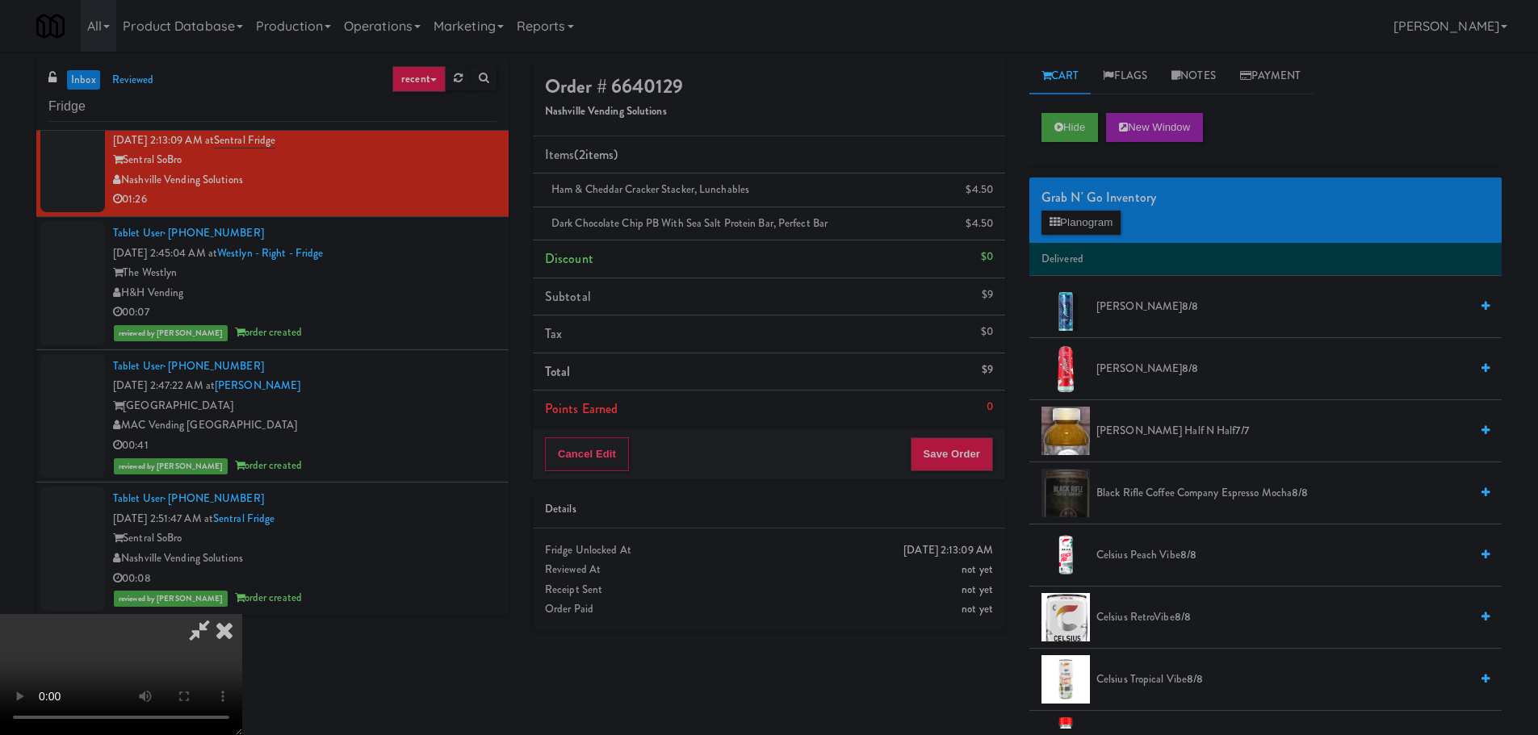
click at [242, 614] on video at bounding box center [121, 674] width 242 height 121
click at [1099, 226] on button "Planogram" at bounding box center [1080, 223] width 79 height 24
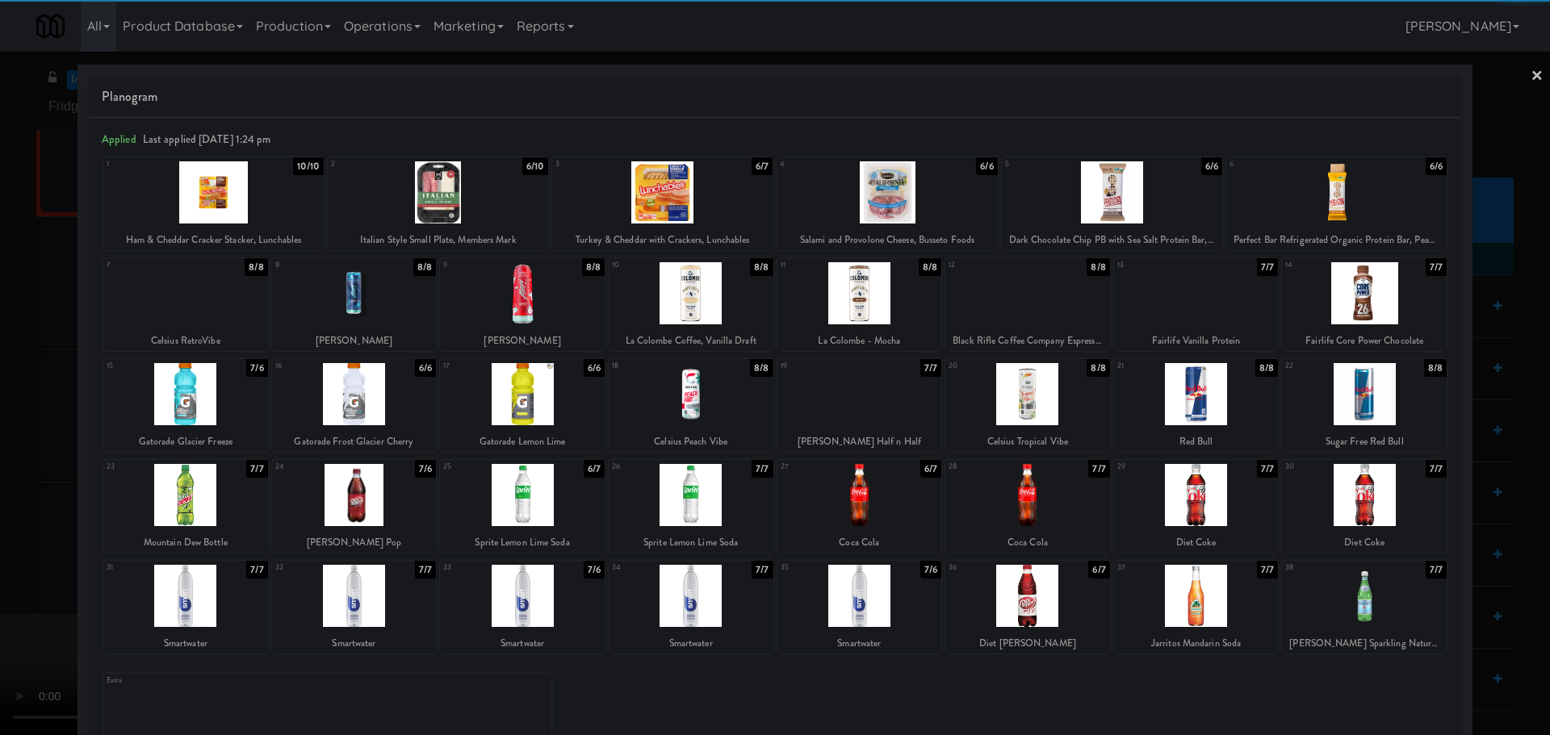
click at [202, 593] on div at bounding box center [185, 596] width 165 height 62
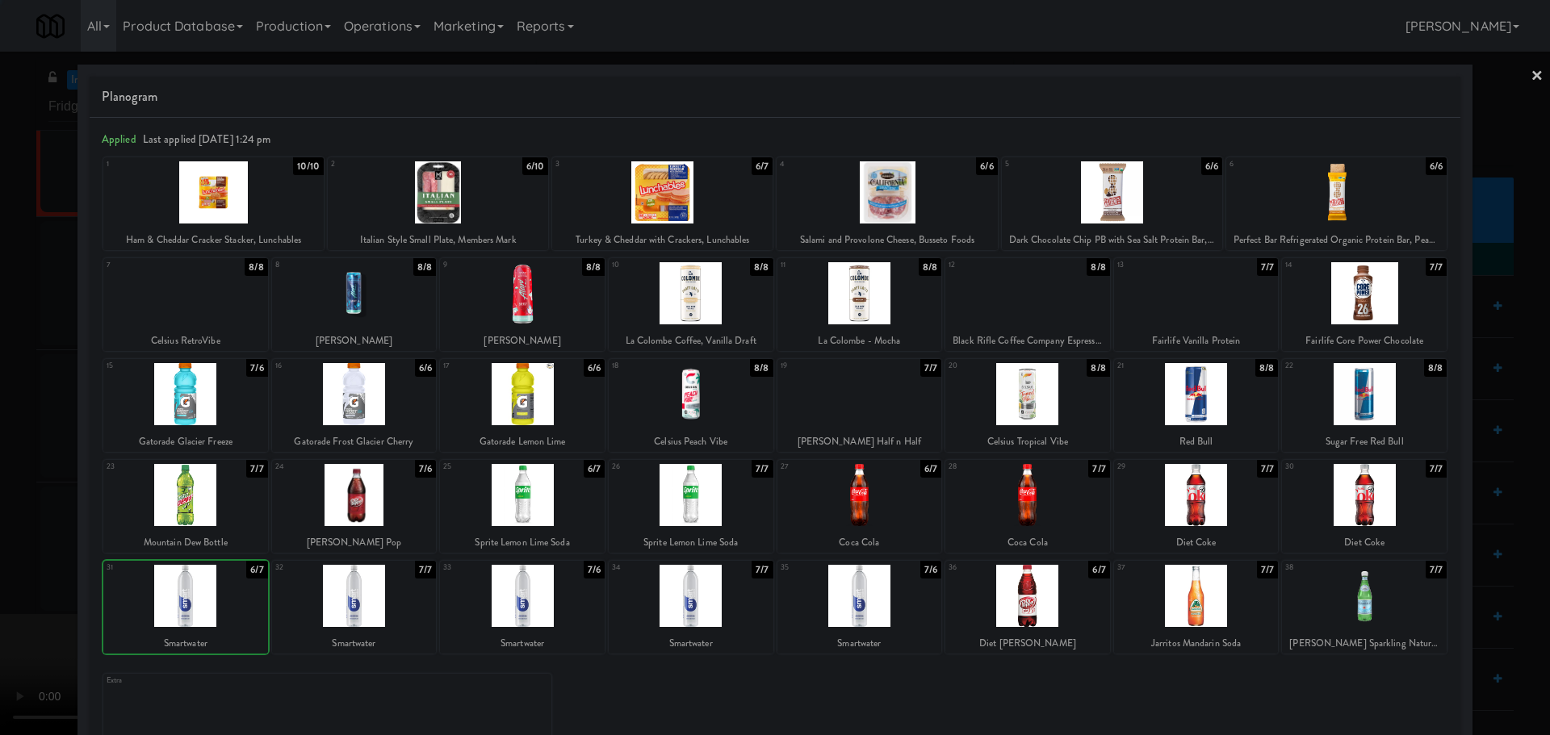
click at [0, 606] on div at bounding box center [775, 367] width 1550 height 735
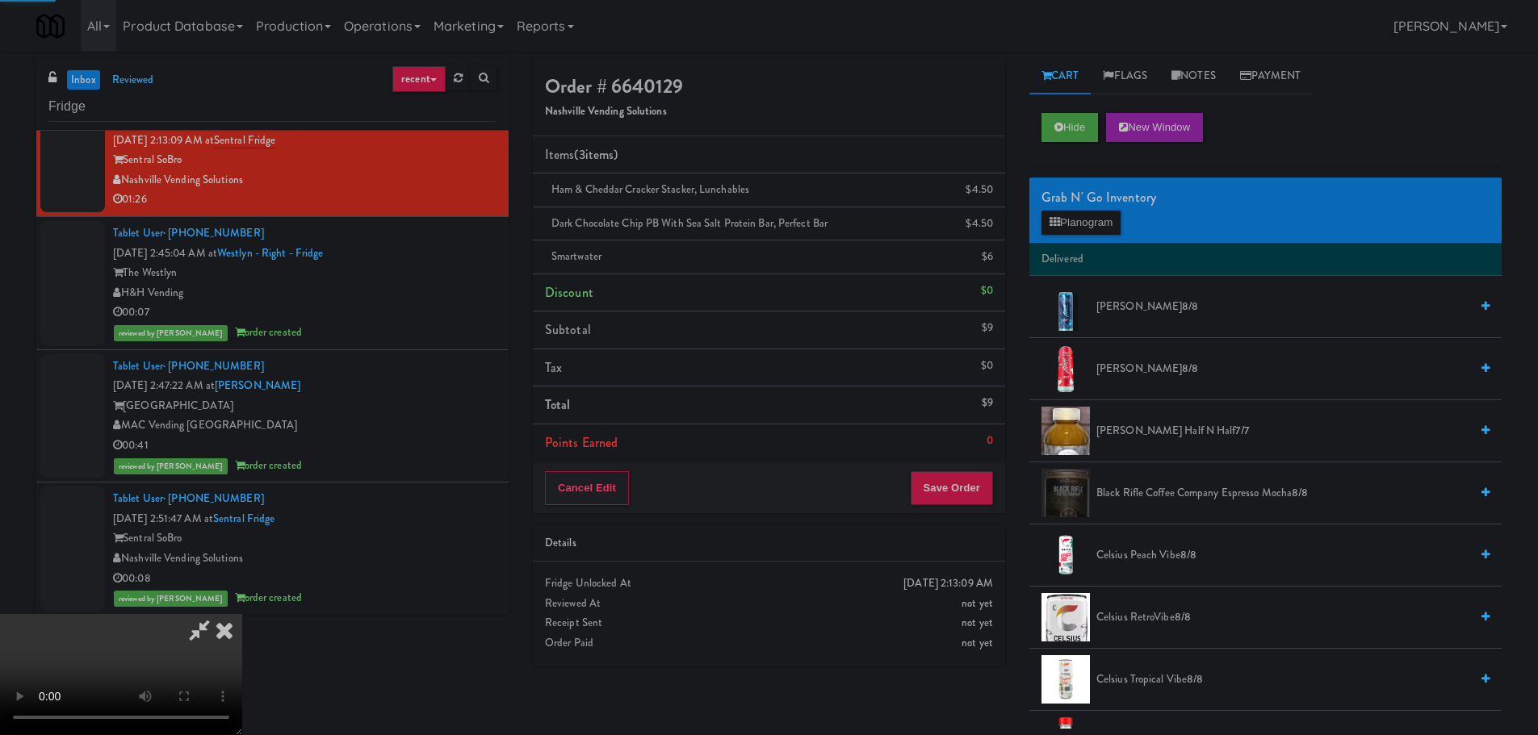
click at [242, 614] on video at bounding box center [121, 674] width 242 height 121
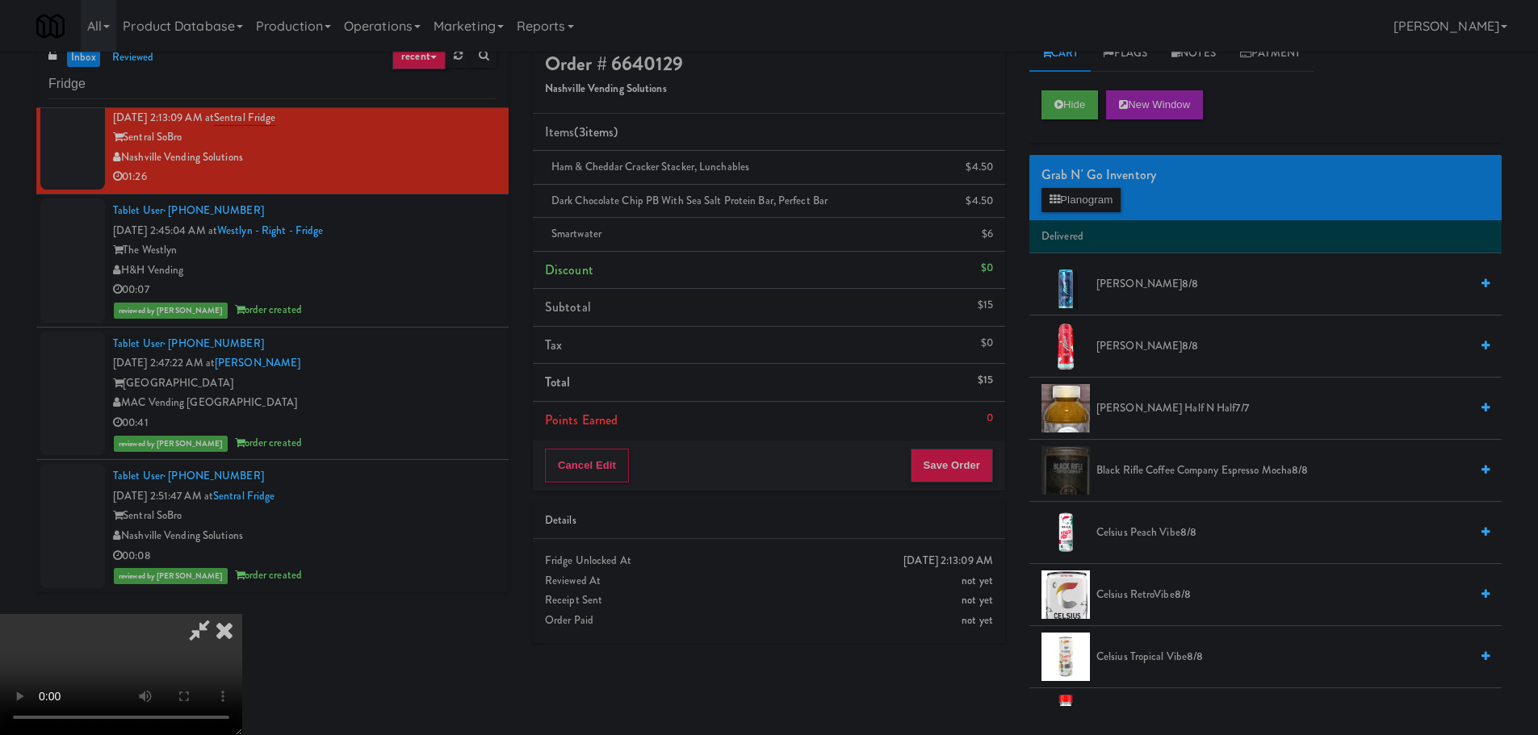
scroll to position [52, 0]
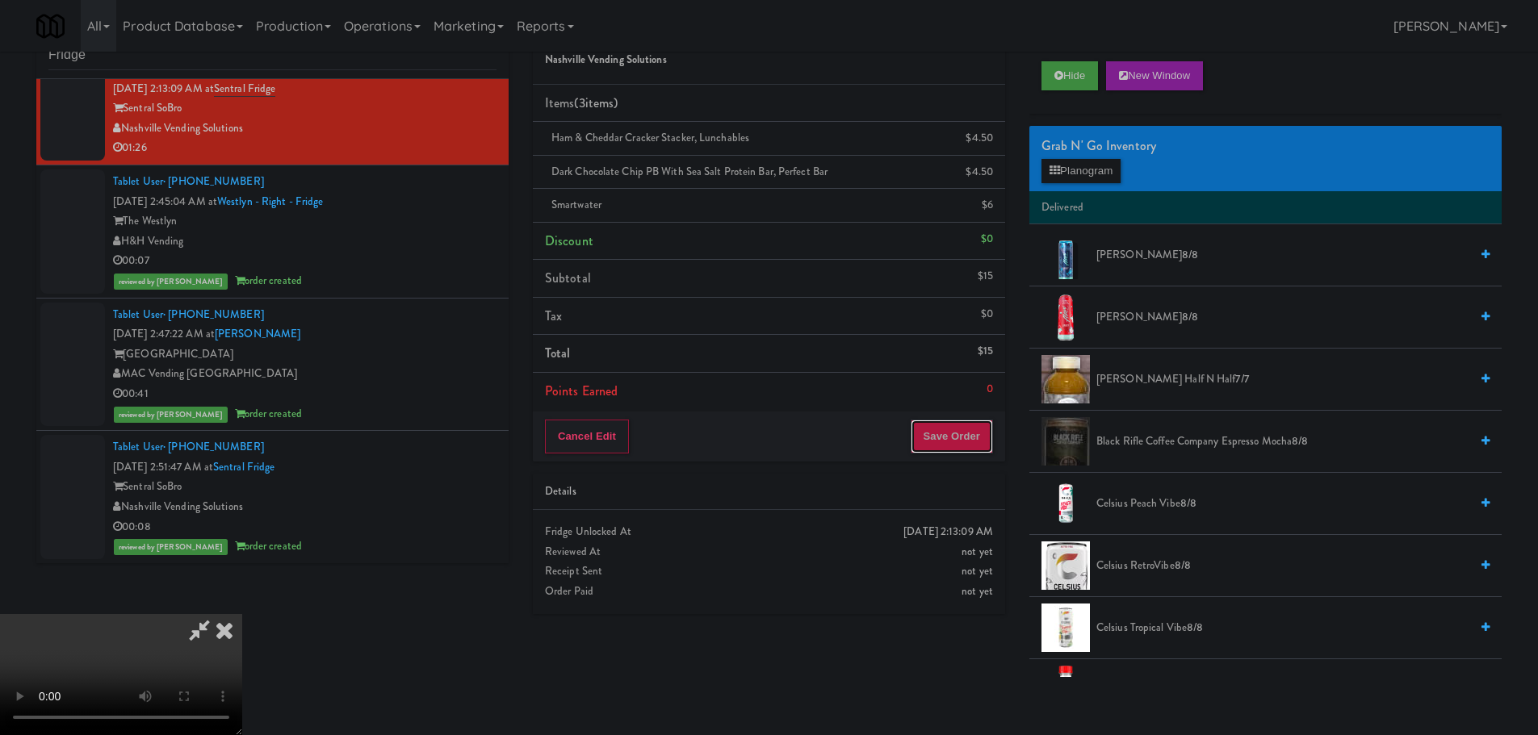
click at [973, 448] on button "Save Order" at bounding box center [952, 437] width 82 height 34
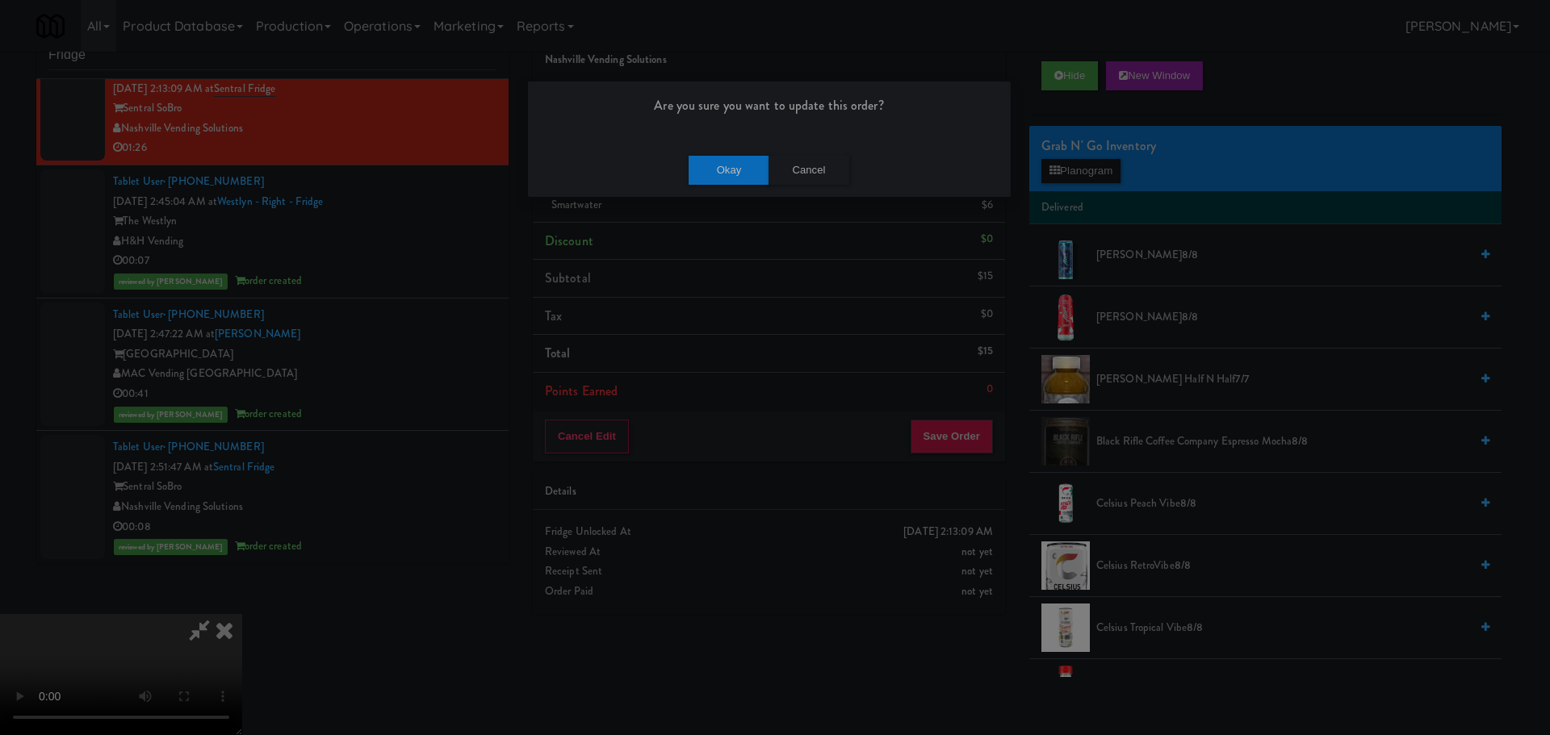
click at [760, 190] on div "Okay Cancel" at bounding box center [769, 170] width 483 height 54
click at [756, 182] on button "Okay" at bounding box center [729, 170] width 81 height 29
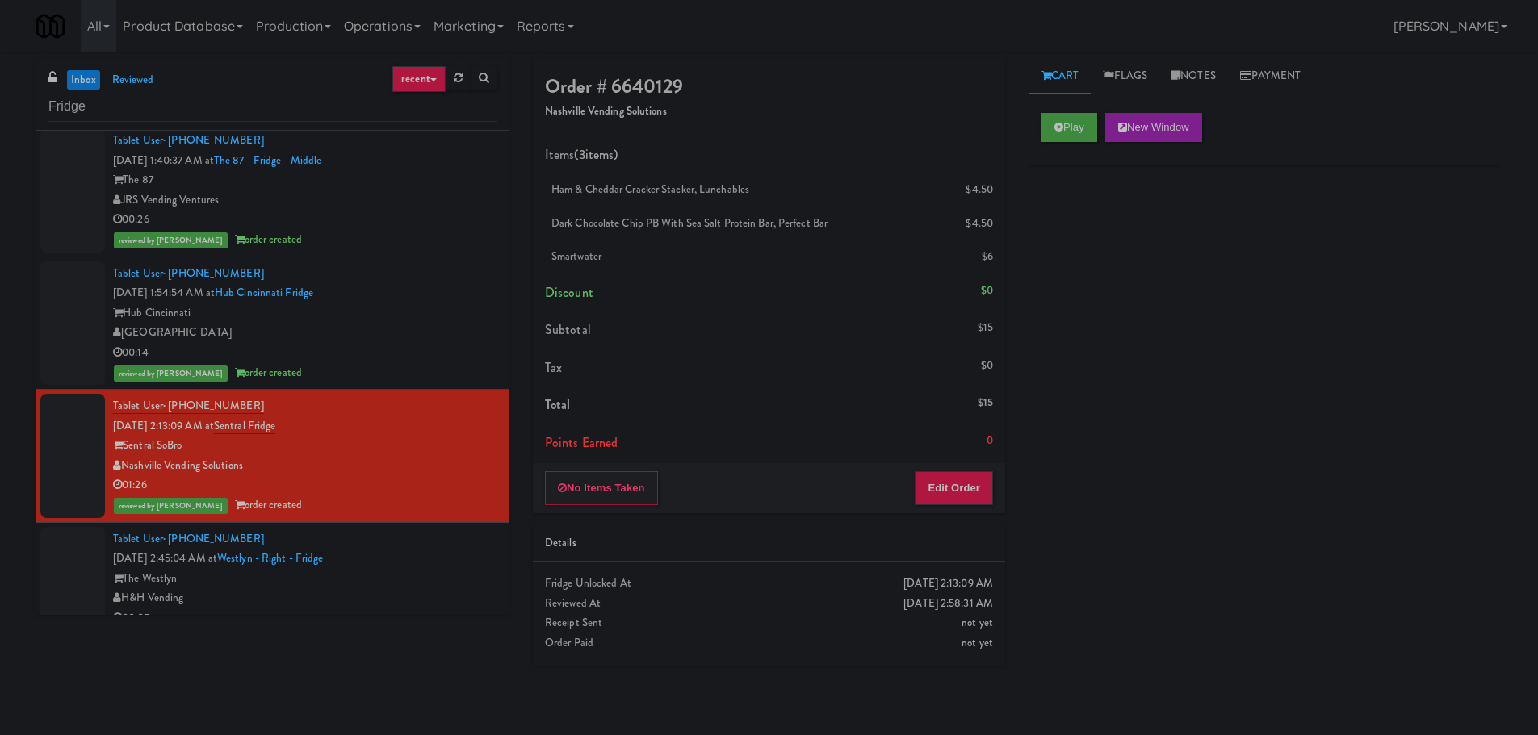
scroll to position [0, 0]
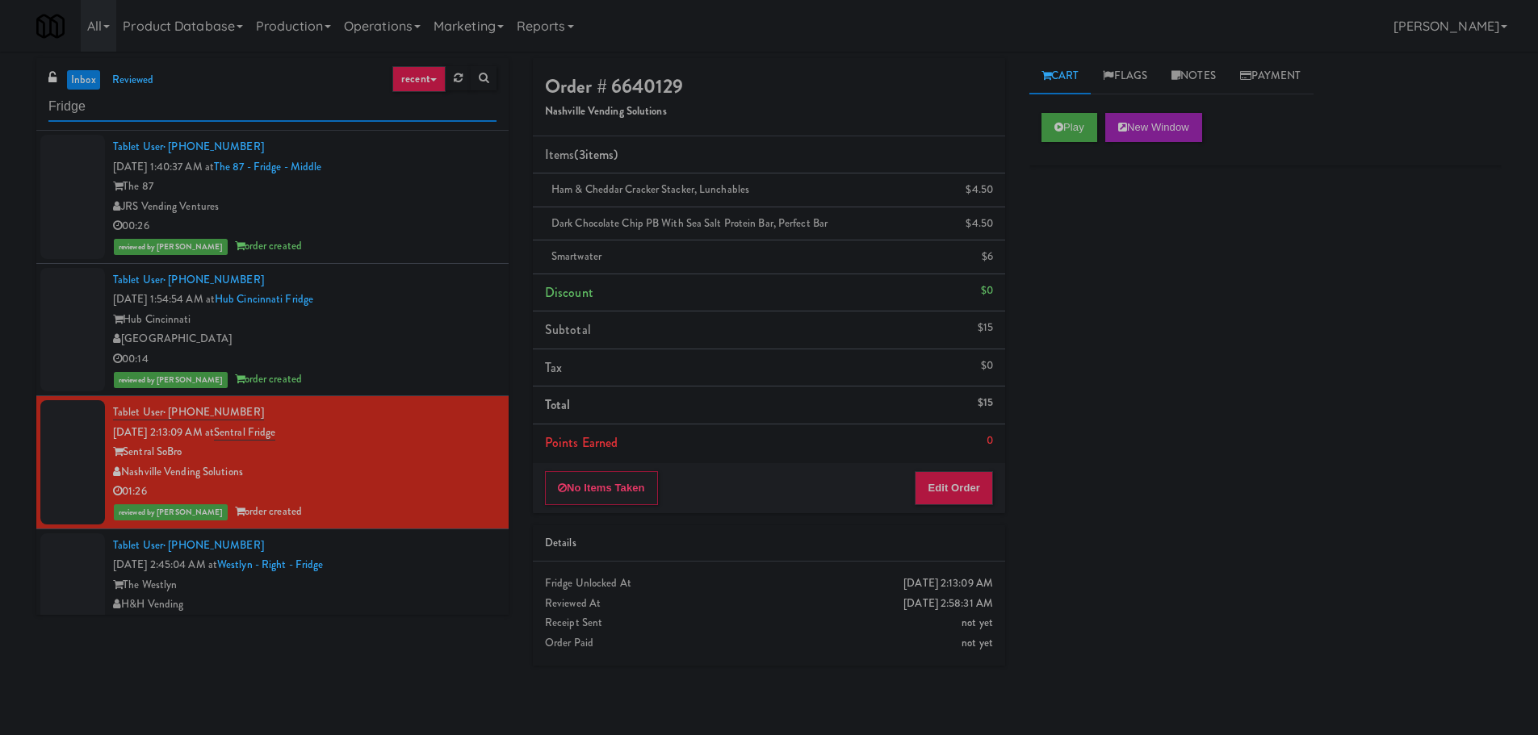
click at [229, 111] on input "Fridge" at bounding box center [272, 107] width 448 height 30
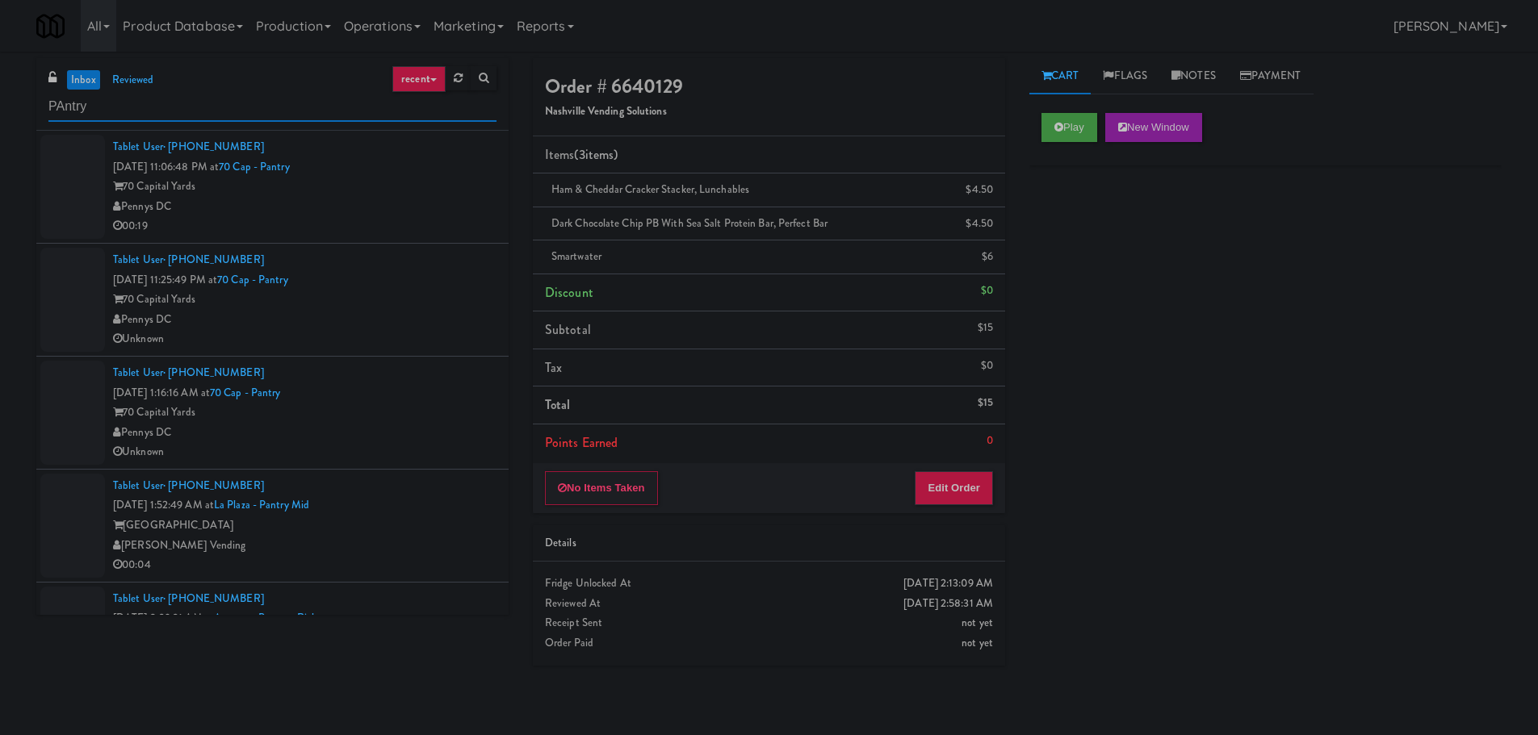
type input "PAntry"
click at [447, 187] on div "70 Capital Yards" at bounding box center [304, 187] width 383 height 20
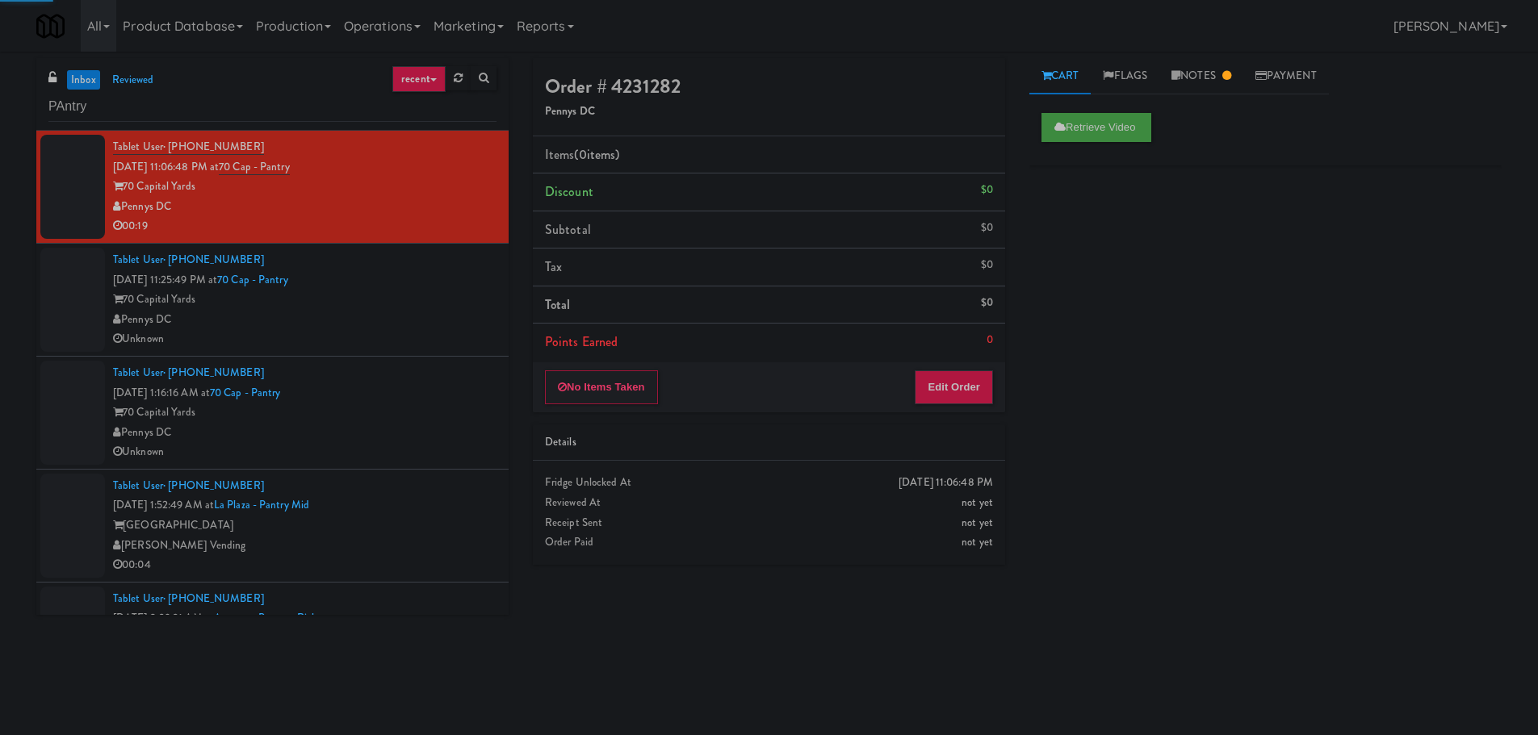
click at [431, 290] on div "70 Capital Yards" at bounding box center [304, 300] width 383 height 20
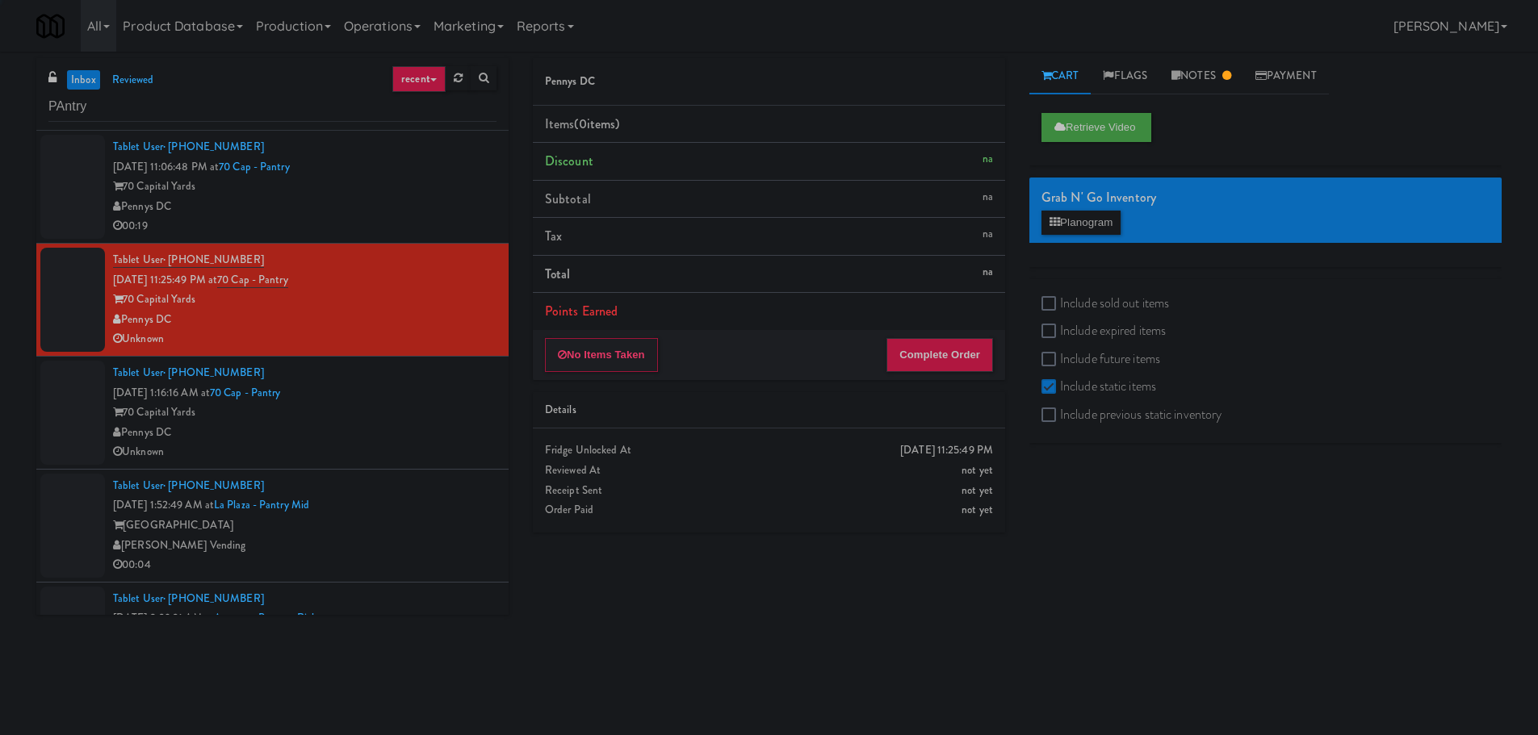
click at [427, 412] on div "70 Capital Yards" at bounding box center [304, 413] width 383 height 20
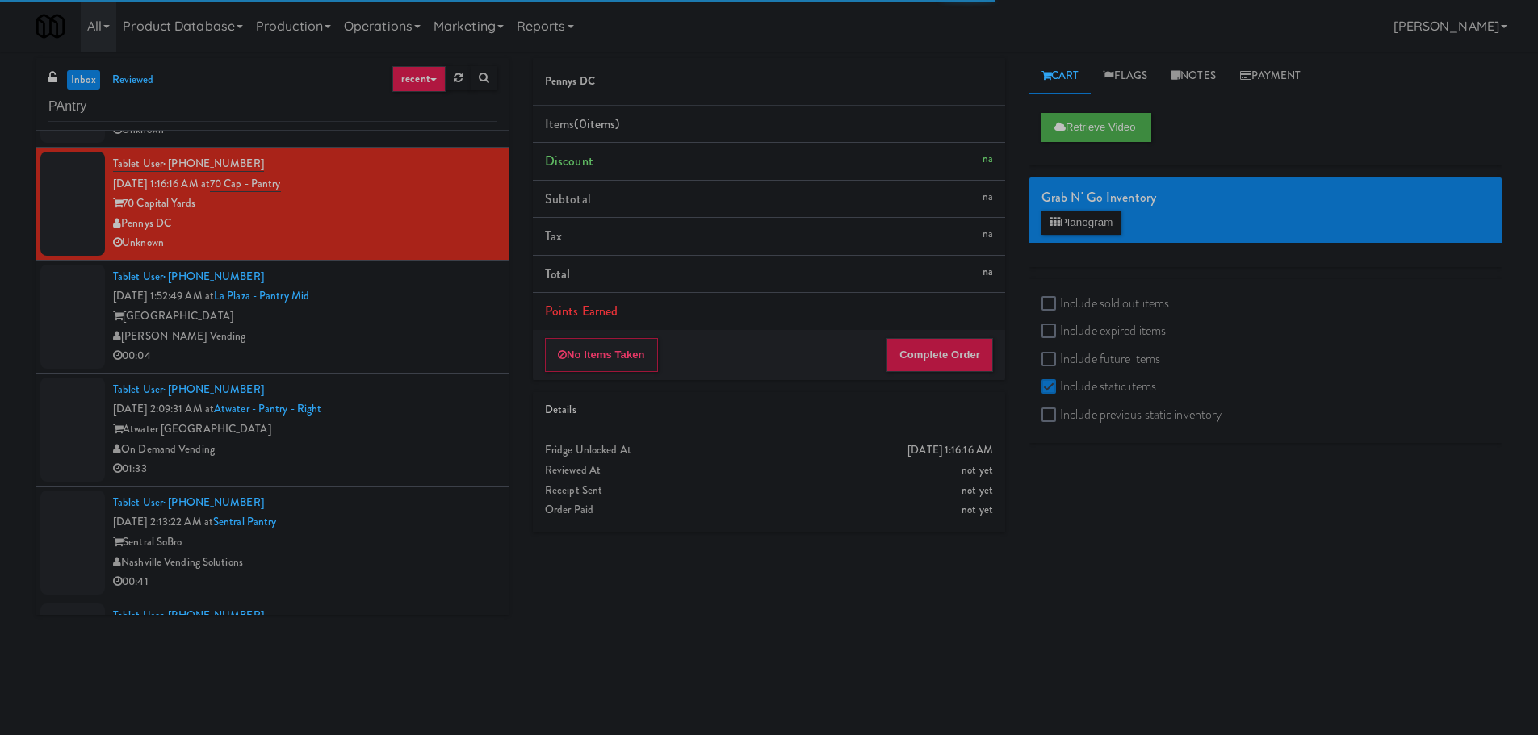
scroll to position [242, 0]
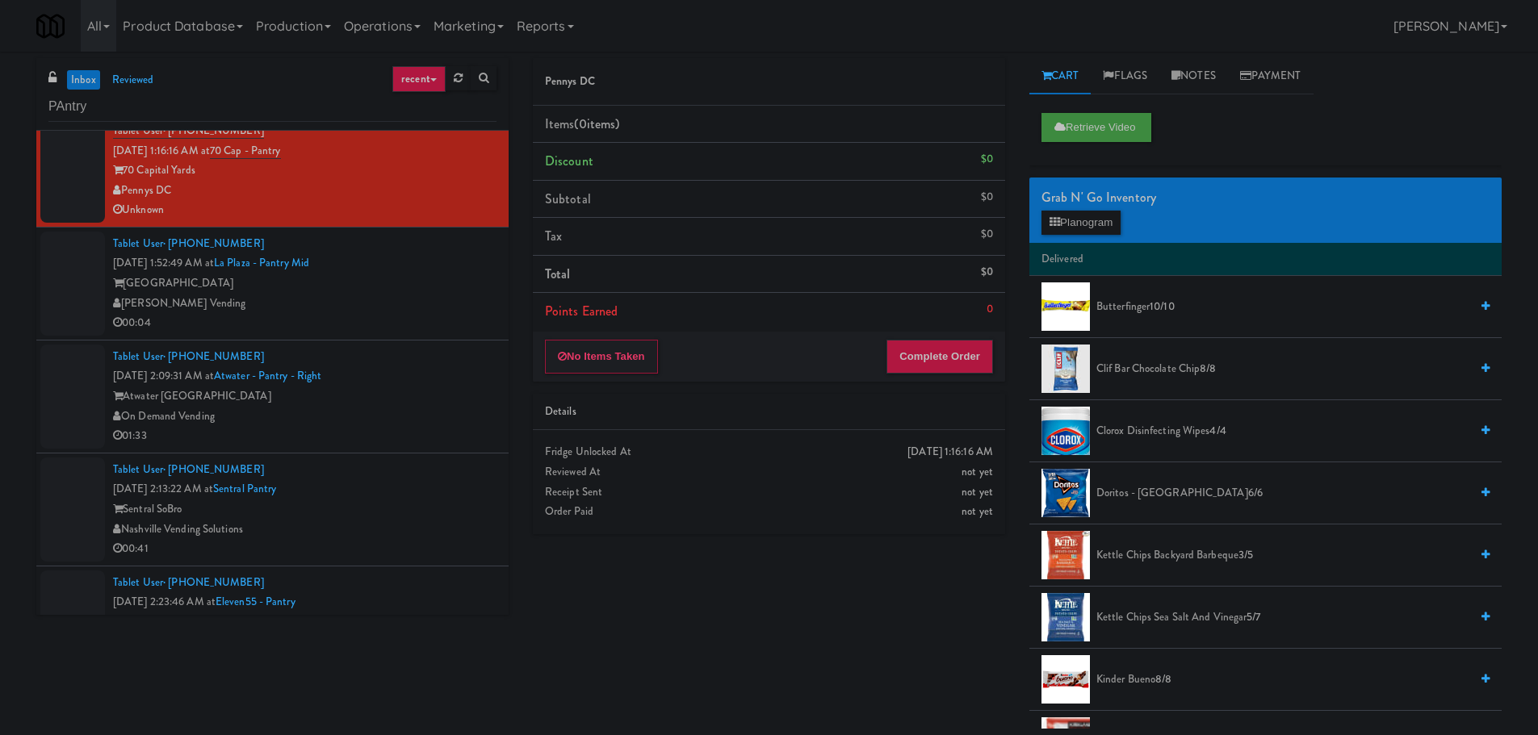
click at [411, 308] on div "[PERSON_NAME] Vending" at bounding box center [304, 304] width 383 height 20
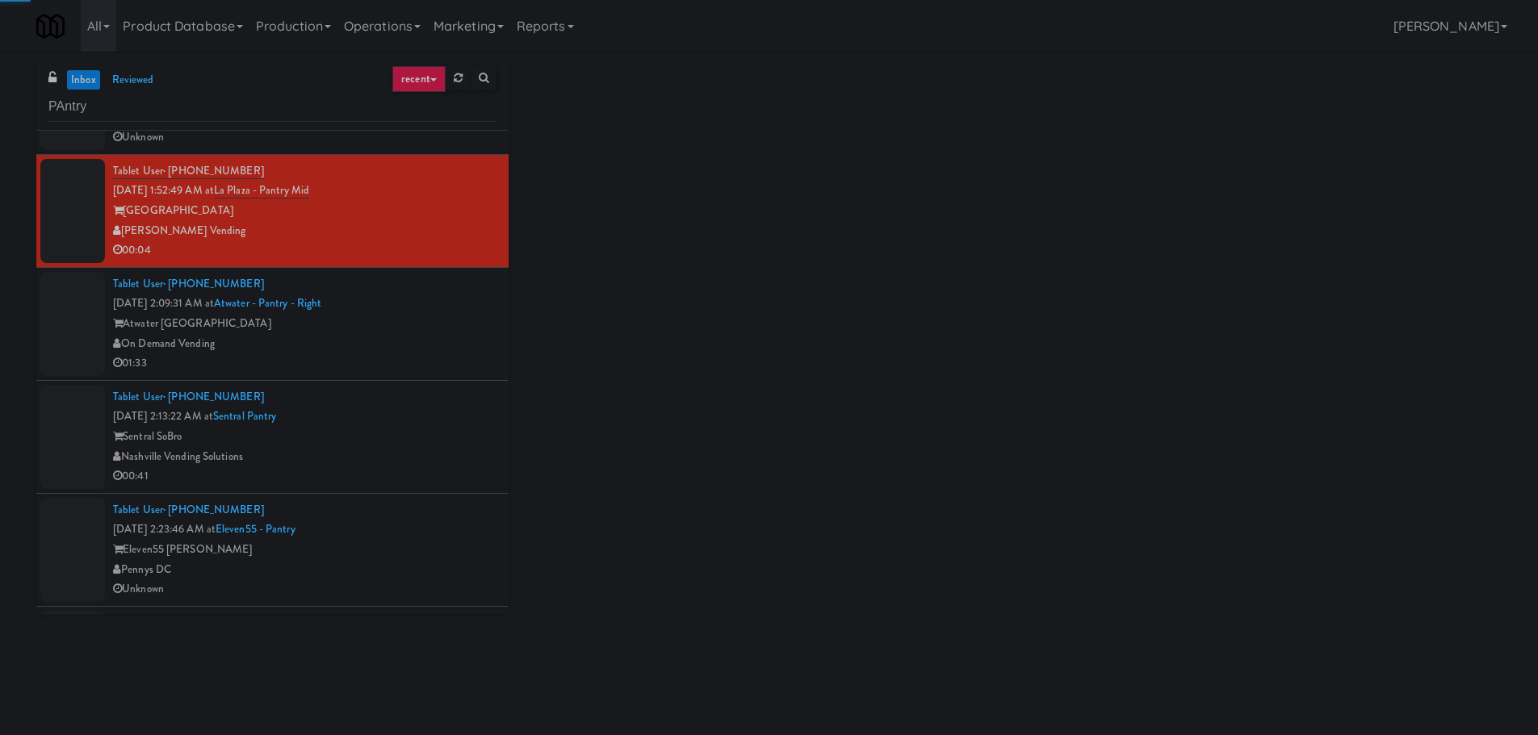
scroll to position [323, 0]
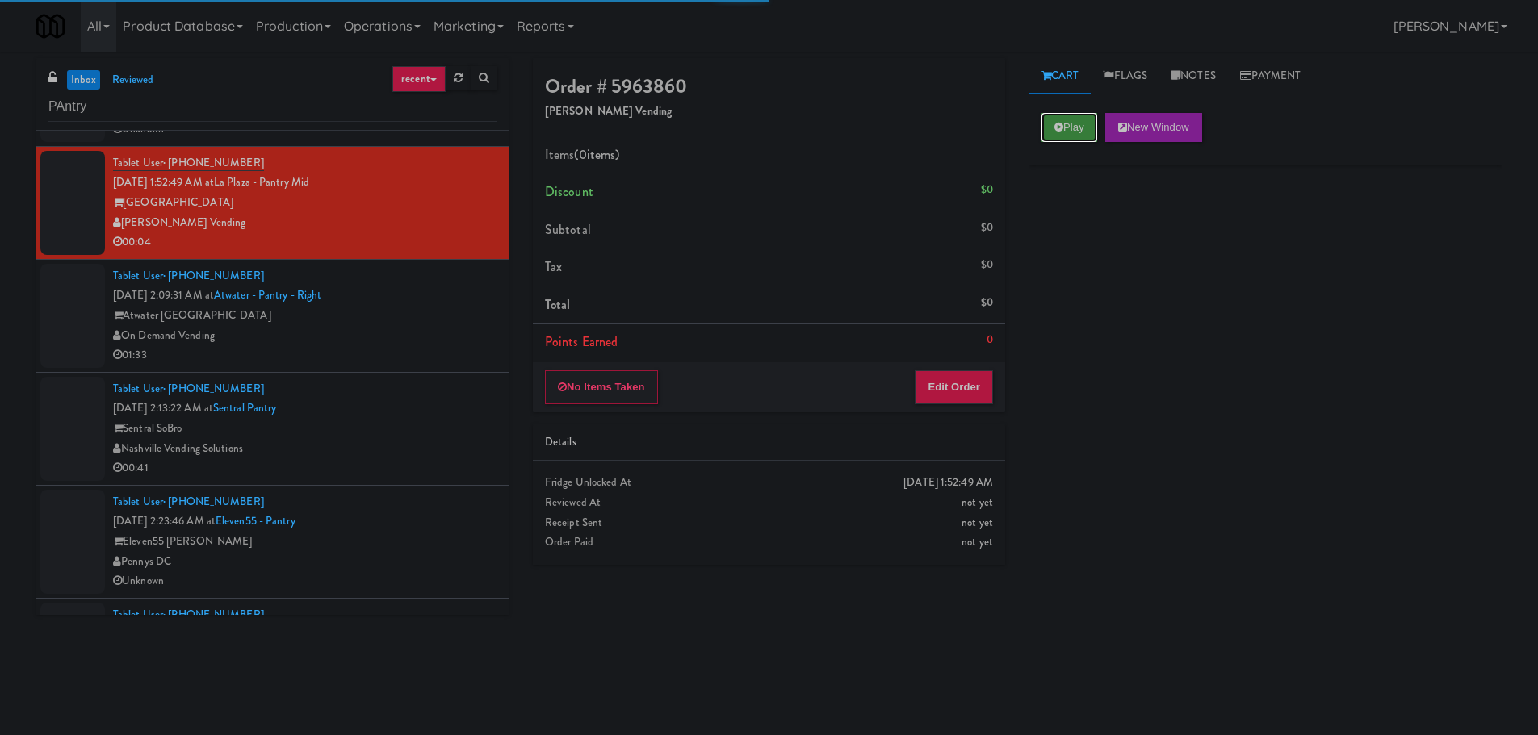
click at [1052, 134] on button "Play" at bounding box center [1069, 127] width 56 height 29
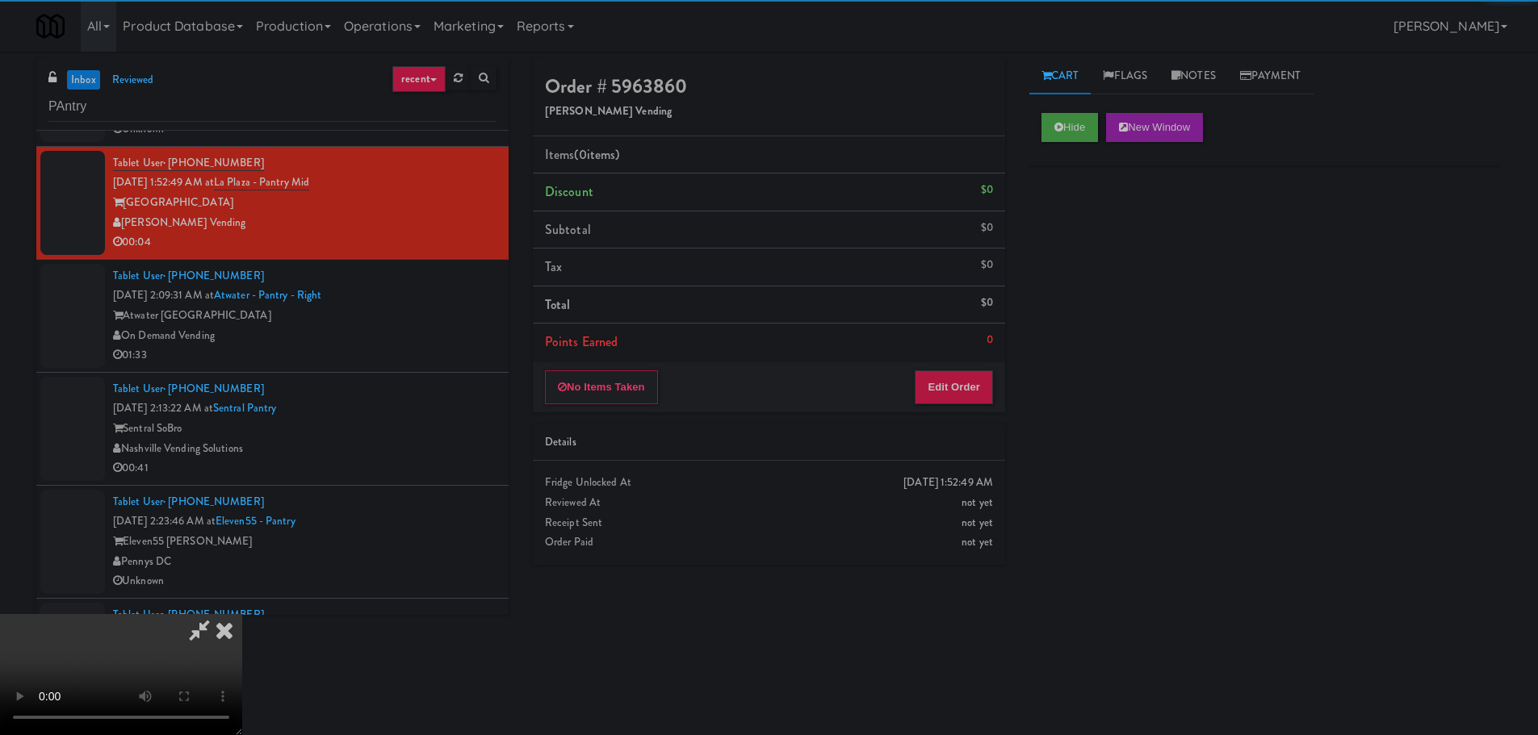
click at [962, 360] on li "Points Earned 0" at bounding box center [769, 342] width 472 height 37
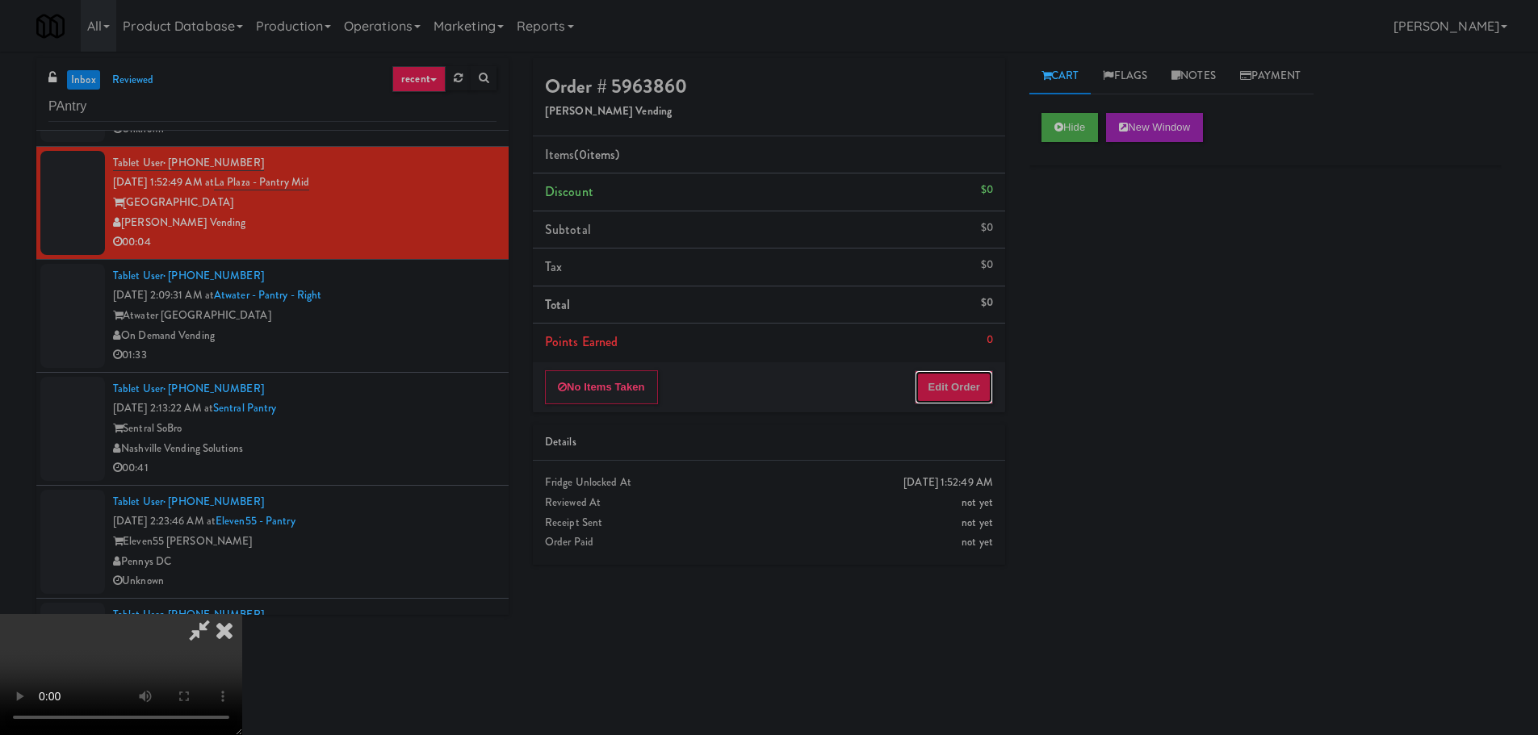
click at [953, 379] on button "Edit Order" at bounding box center [954, 387] width 78 height 34
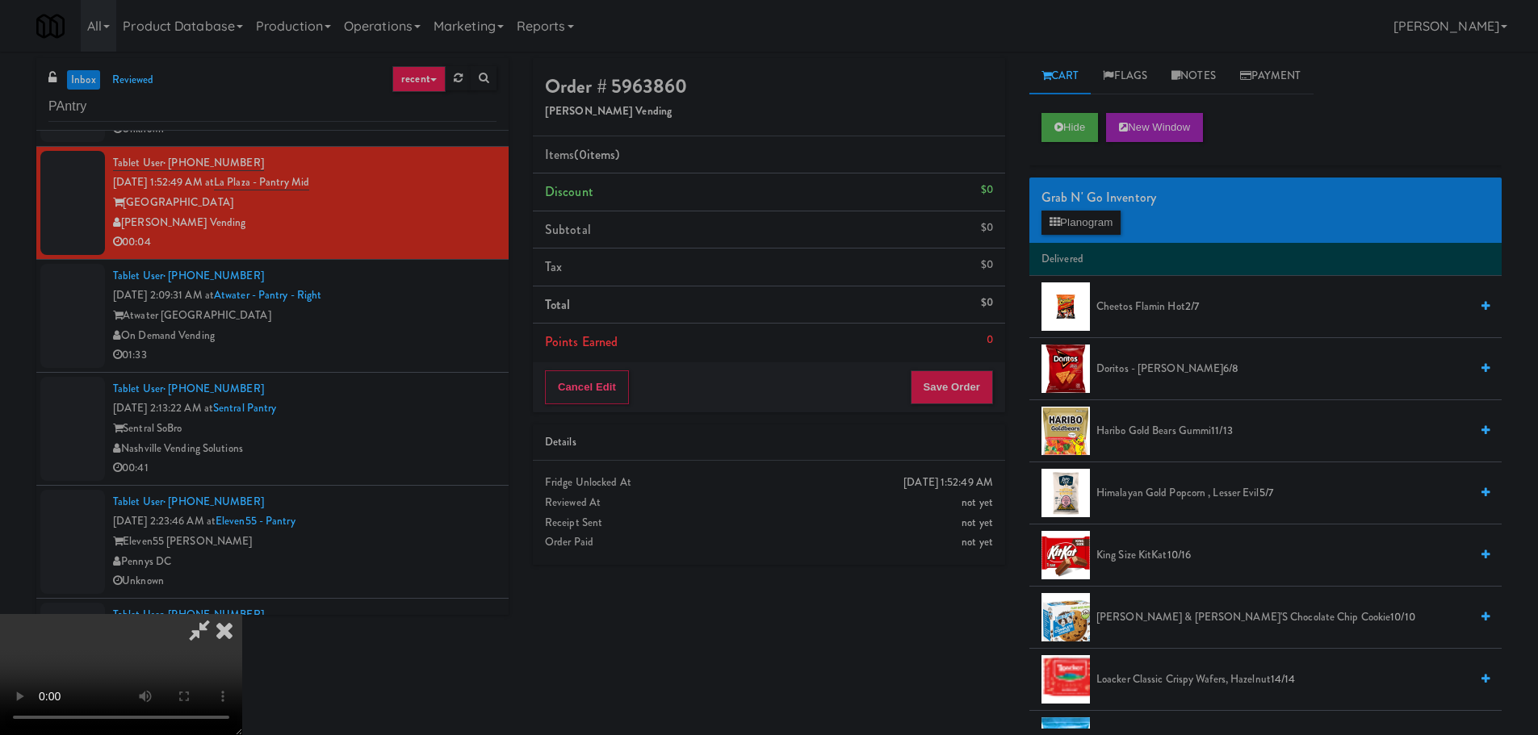
scroll to position [0, 0]
click at [242, 614] on video at bounding box center [121, 674] width 242 height 121
drag, startPoint x: 612, startPoint y: 482, endPoint x: 625, endPoint y: 495, distance: 18.3
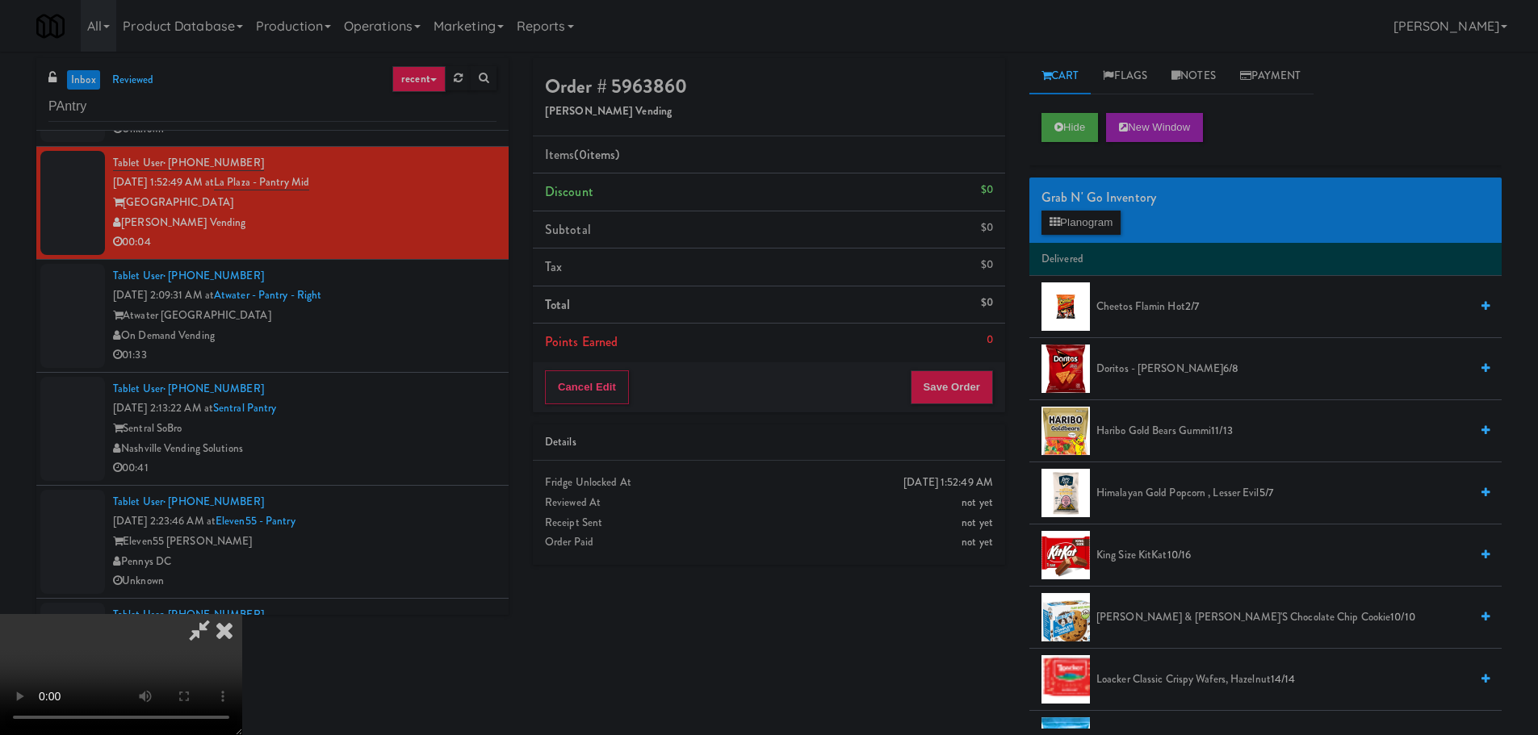
click at [242, 614] on video at bounding box center [121, 674] width 242 height 121
click at [1081, 229] on button "Planogram" at bounding box center [1080, 223] width 79 height 24
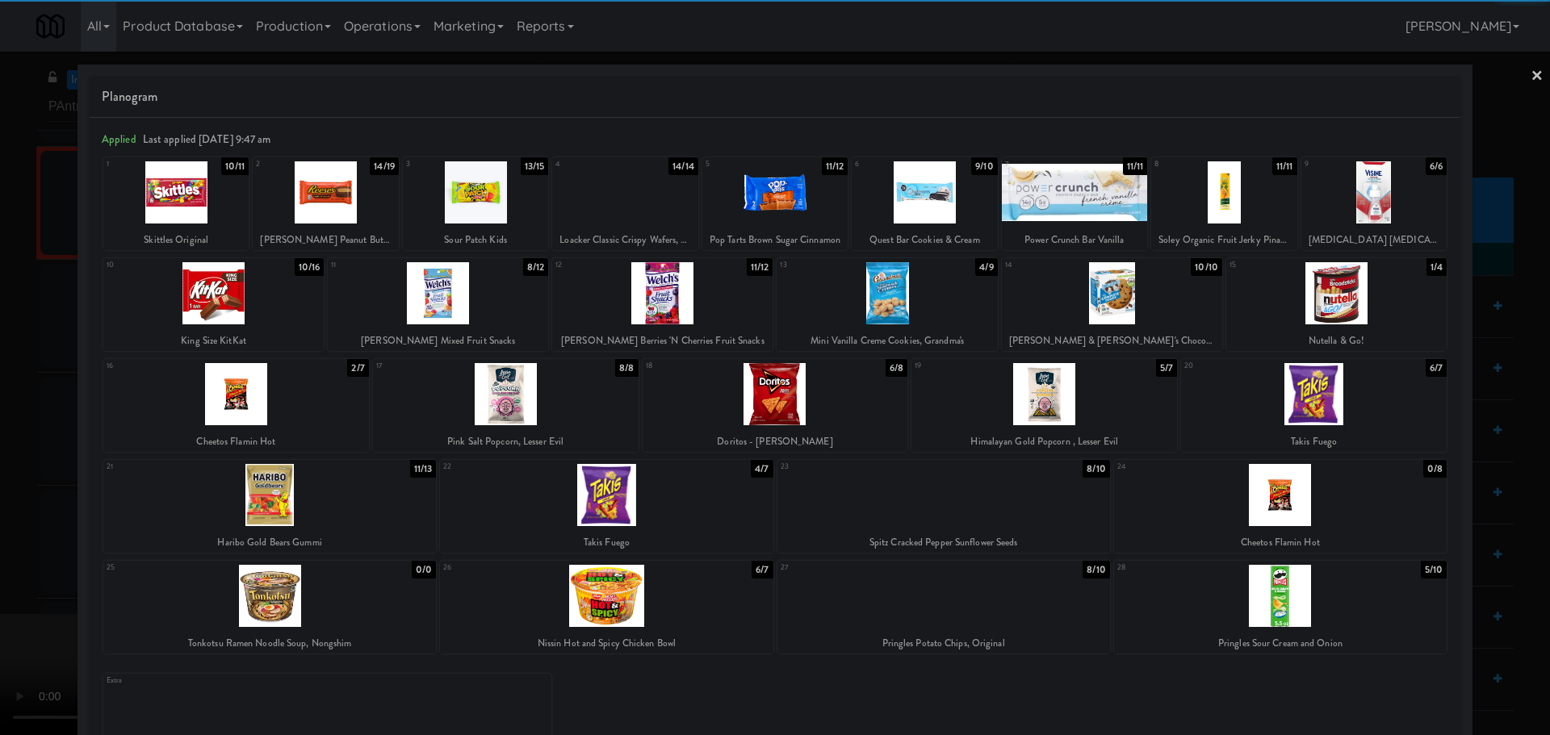
click at [635, 496] on div at bounding box center [606, 495] width 333 height 62
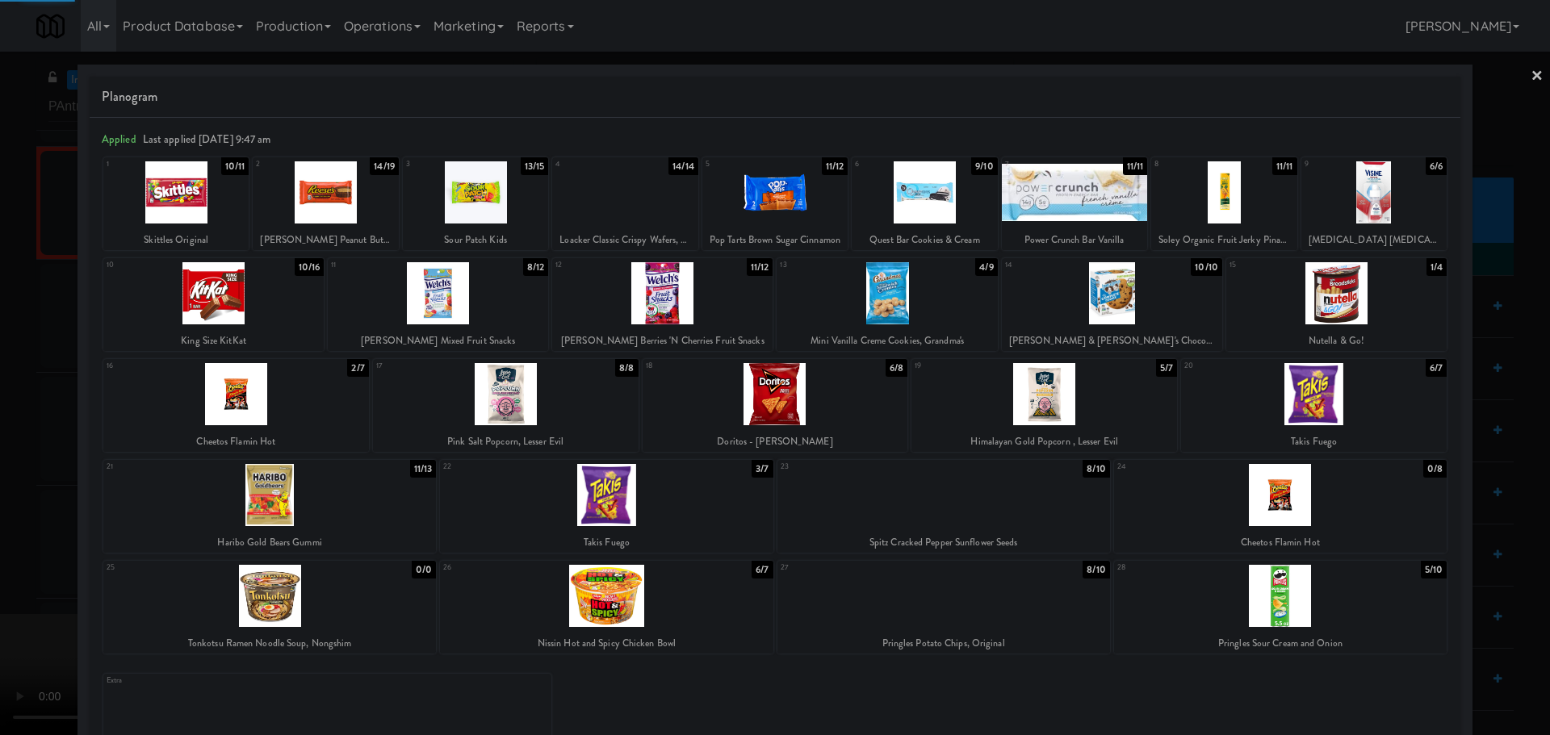
click at [0, 518] on div at bounding box center [775, 367] width 1550 height 735
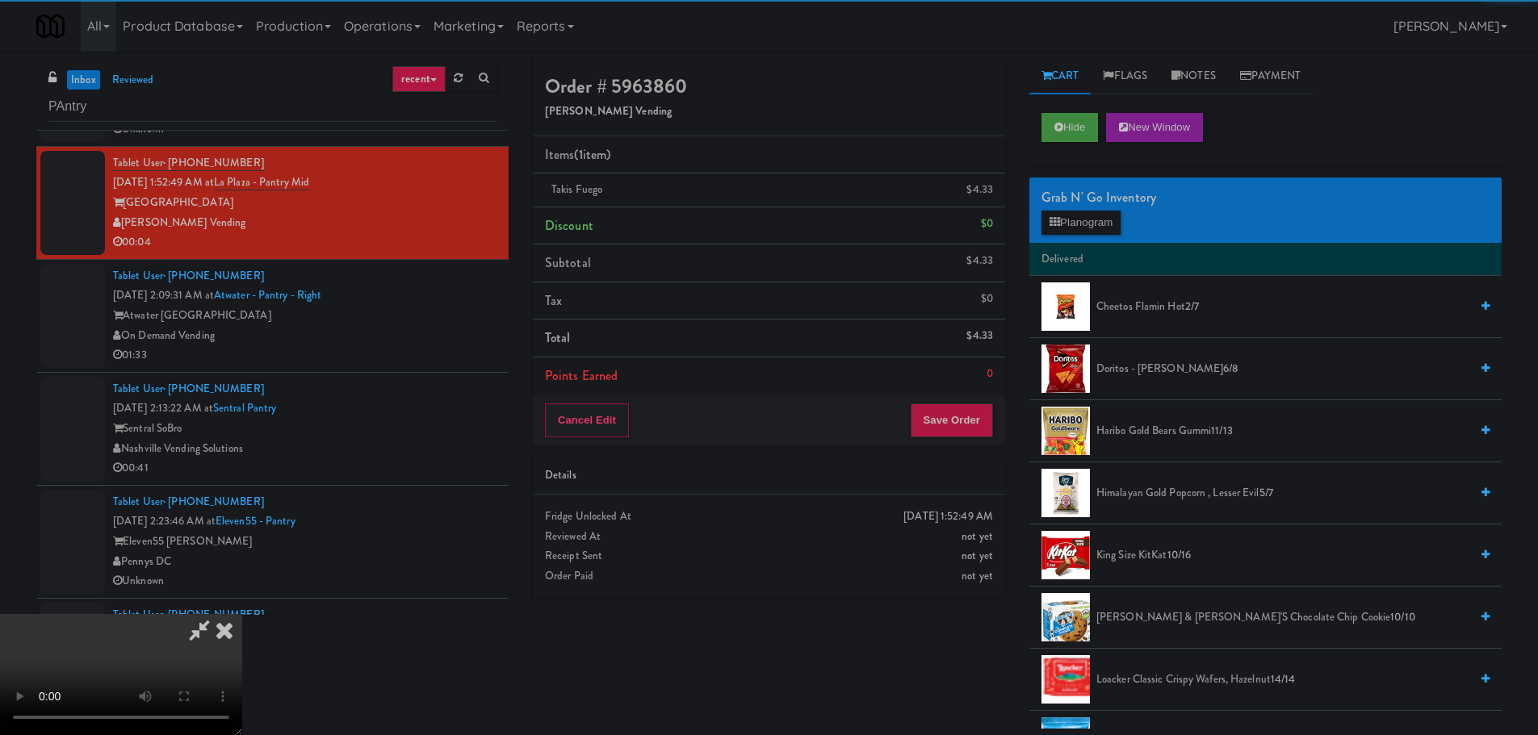
drag, startPoint x: 509, startPoint y: 377, endPoint x: 517, endPoint y: 375, distance: 8.2
click at [242, 614] on video at bounding box center [121, 674] width 242 height 121
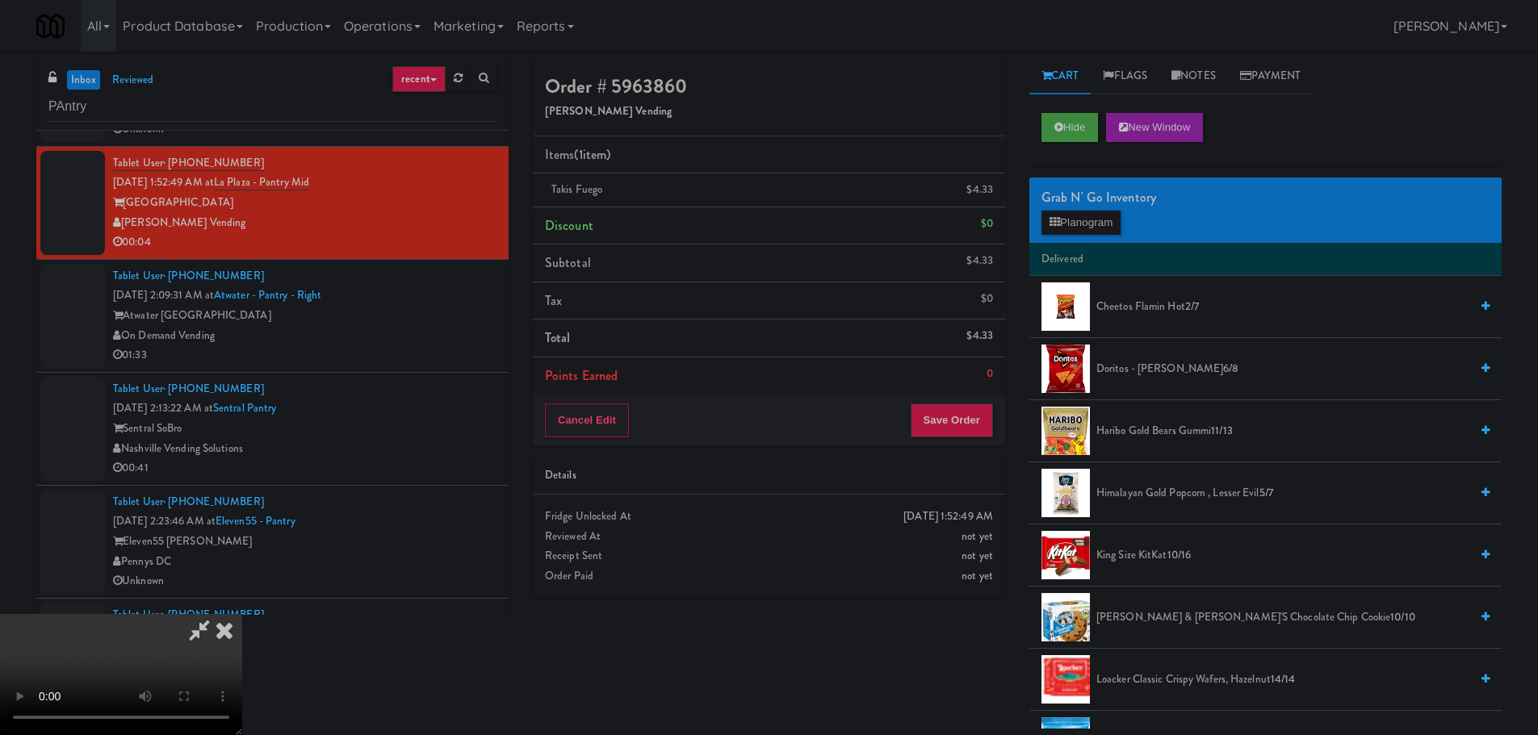
scroll to position [278, 0]
click at [965, 420] on button "Save Order" at bounding box center [952, 421] width 82 height 34
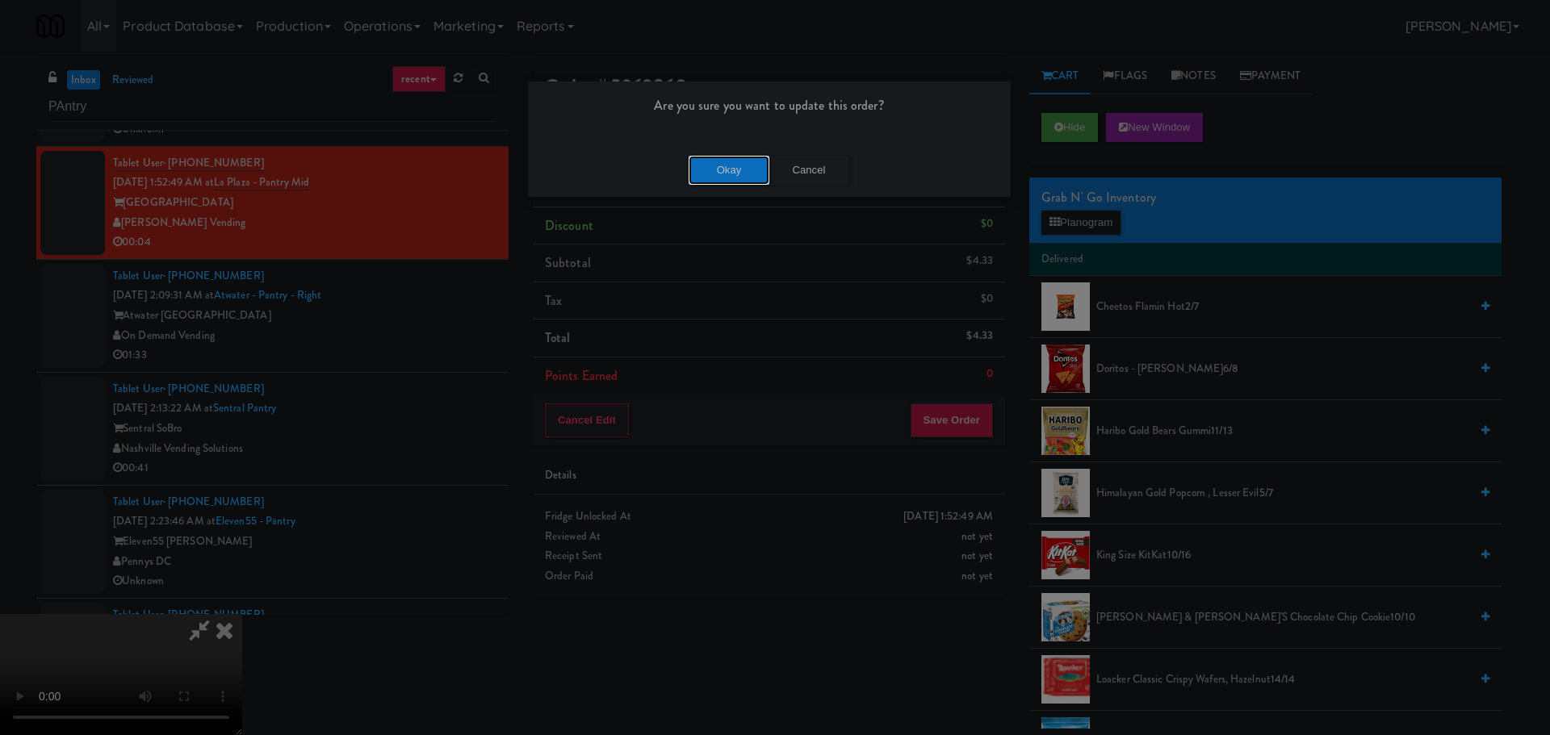
click at [735, 174] on button "Okay" at bounding box center [729, 170] width 81 height 29
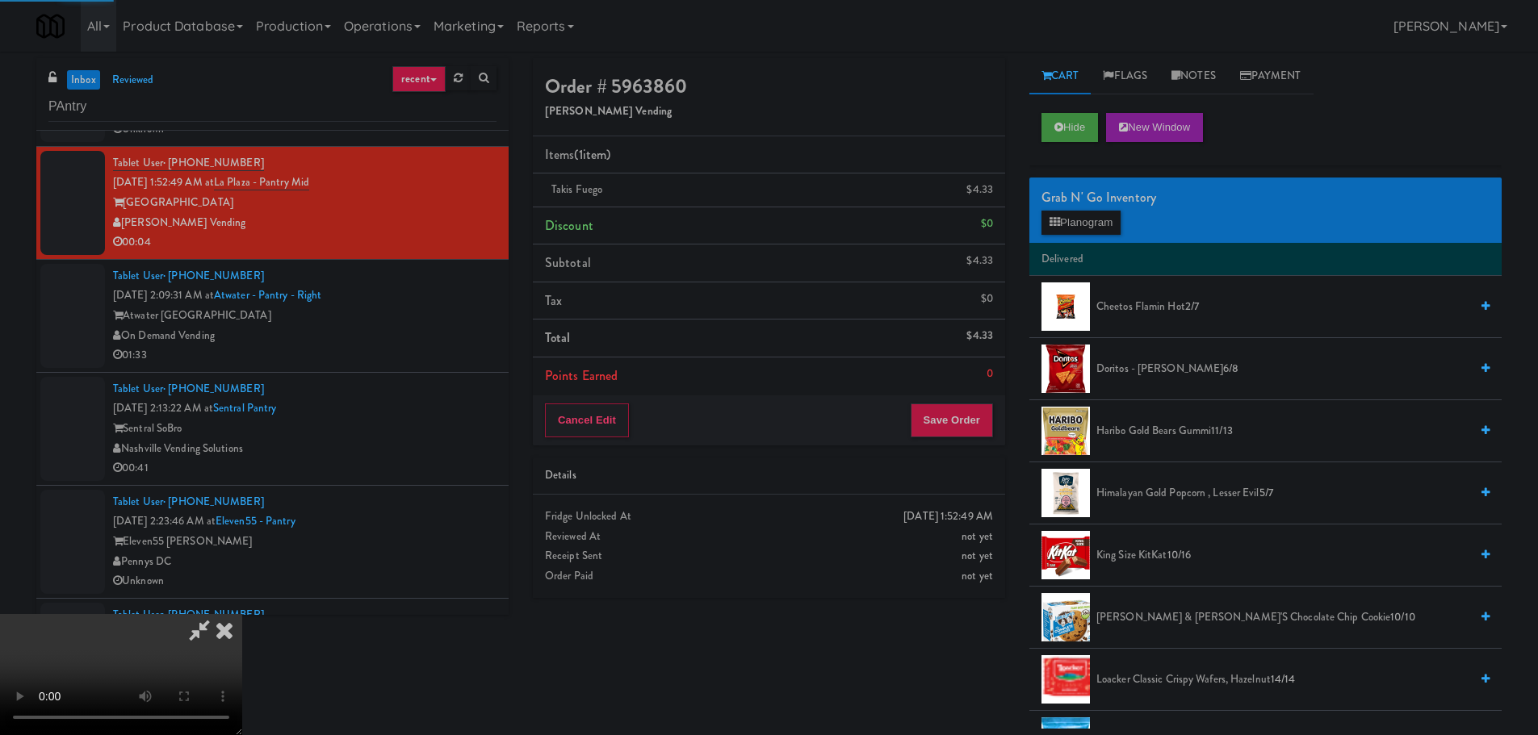
scroll to position [0, 0]
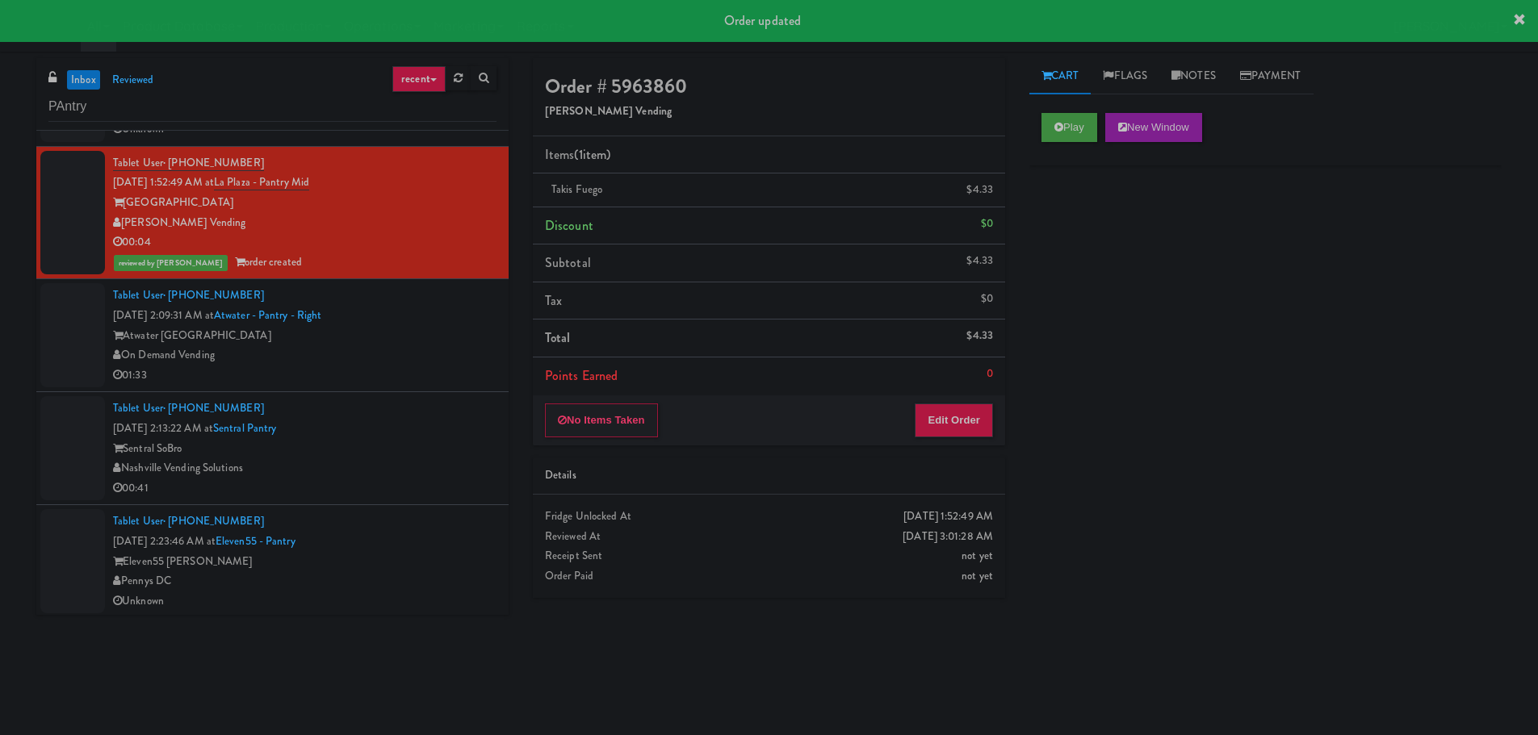
click at [428, 413] on div "Tablet User · (858) 442-4464 [DATE] 2:13:22 AM at [GEOGRAPHIC_DATA] Nashville V…" at bounding box center [304, 448] width 383 height 99
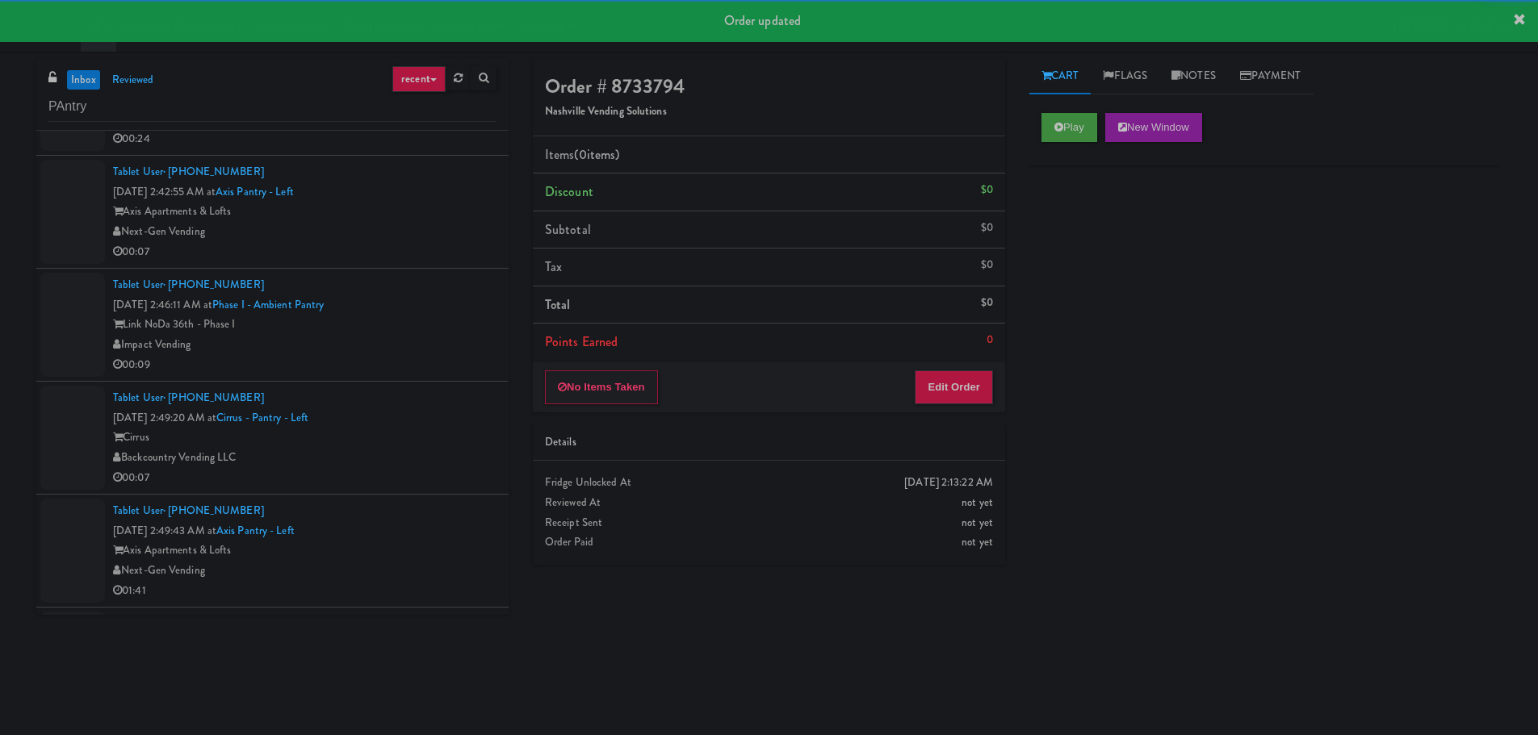
scroll to position [1455, 0]
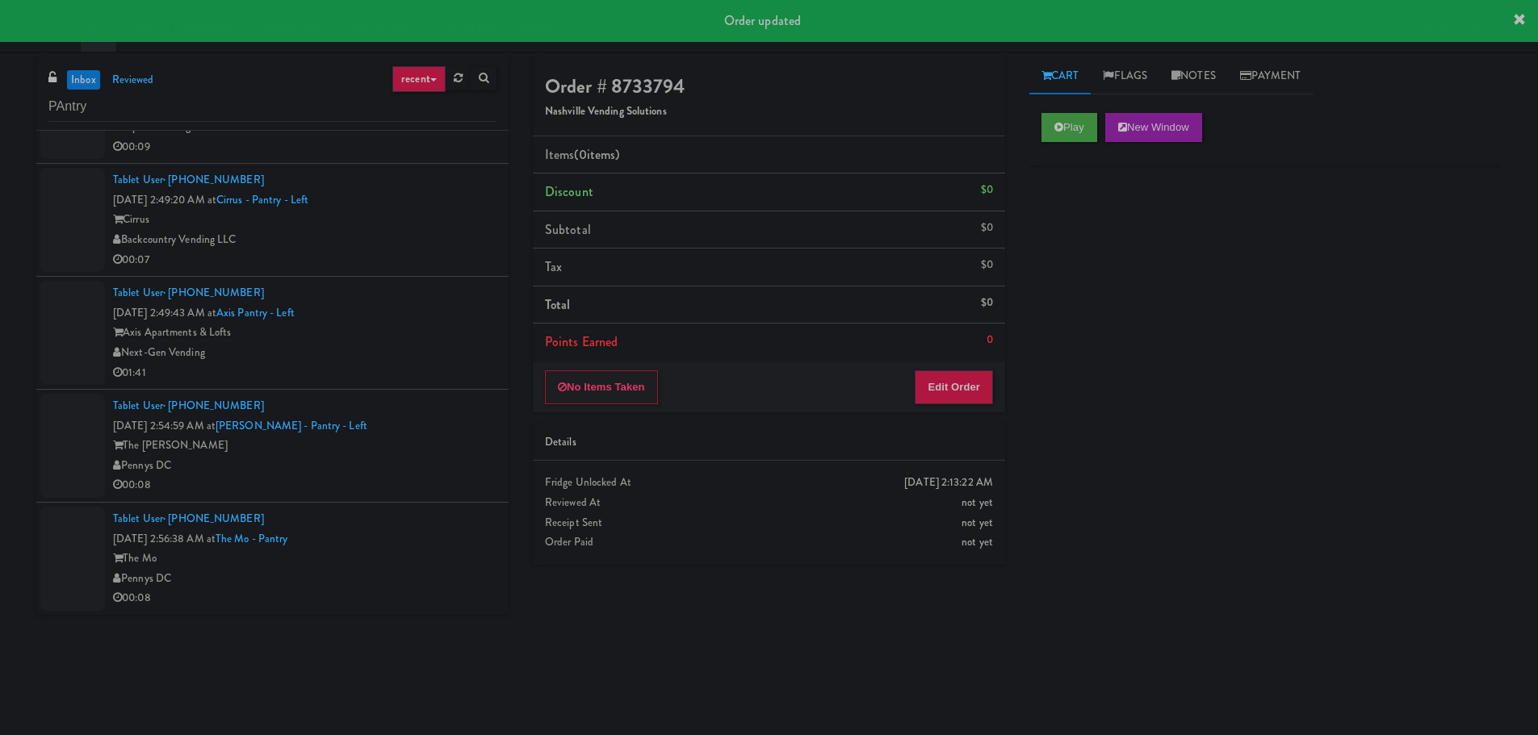
click at [424, 522] on div "Tablet User · (202) 217-9326 [DATE] 2:56:38 AM at [GEOGRAPHIC_DATA] The Mo Penn…" at bounding box center [304, 558] width 383 height 99
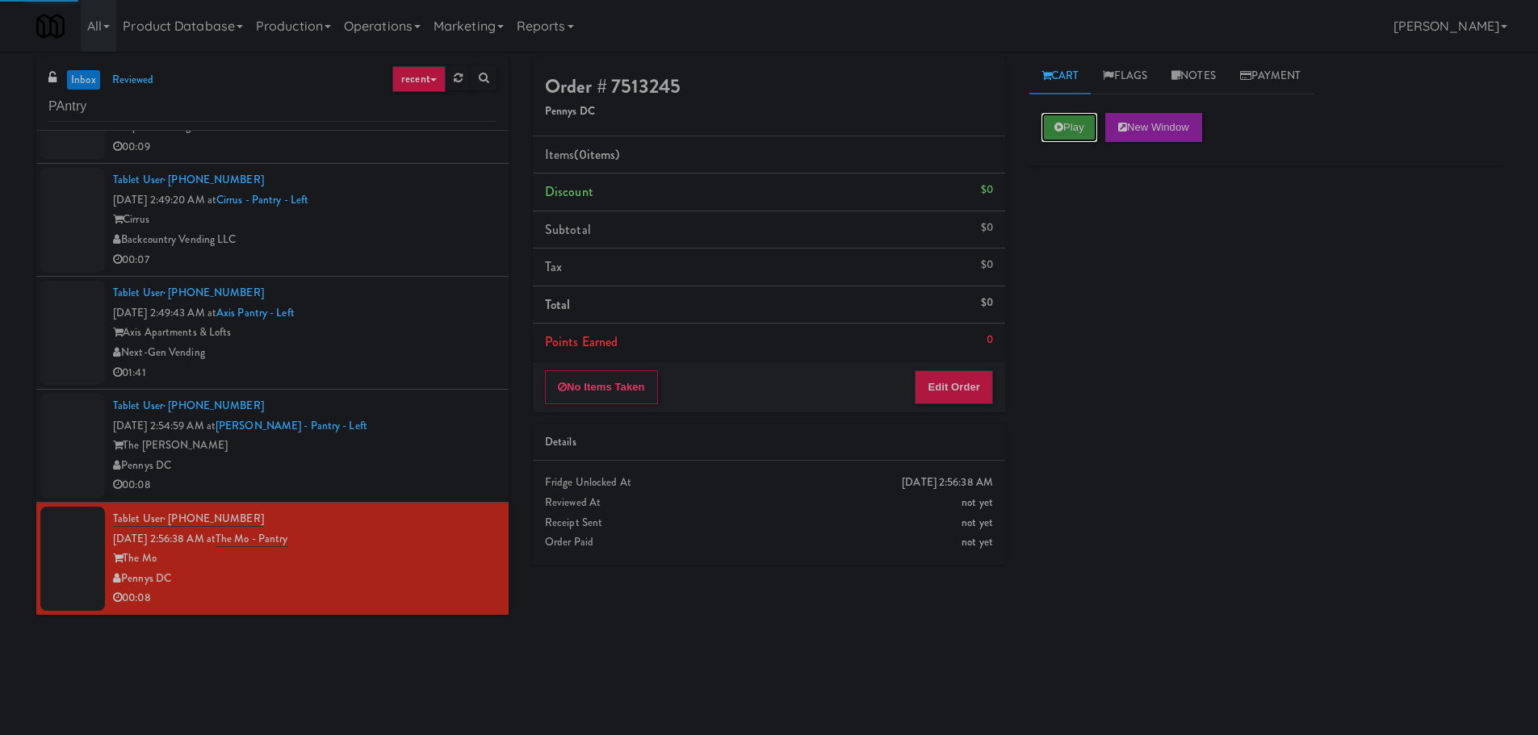
click at [1057, 132] on button "Play" at bounding box center [1069, 127] width 56 height 29
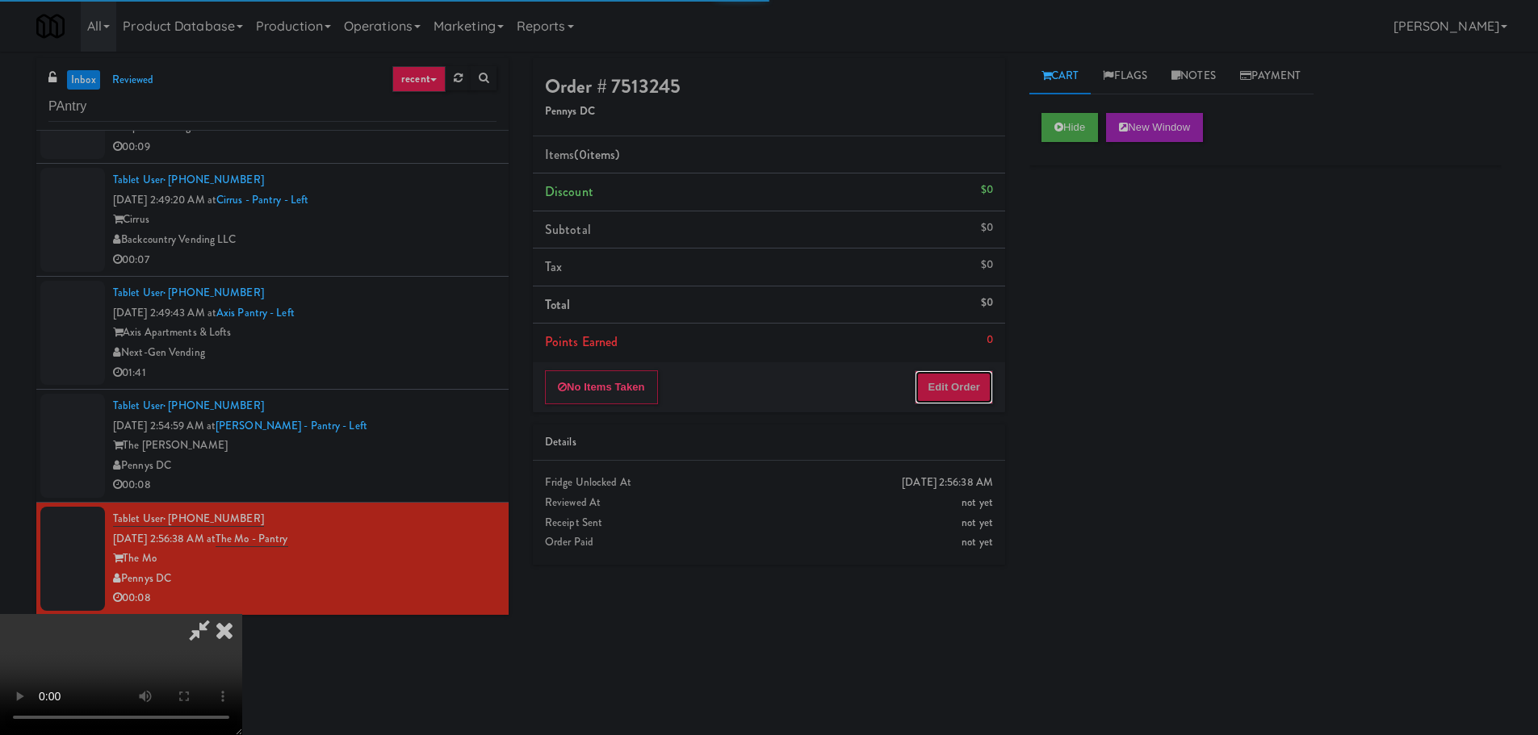
click at [983, 374] on button "Edit Order" at bounding box center [954, 387] width 78 height 34
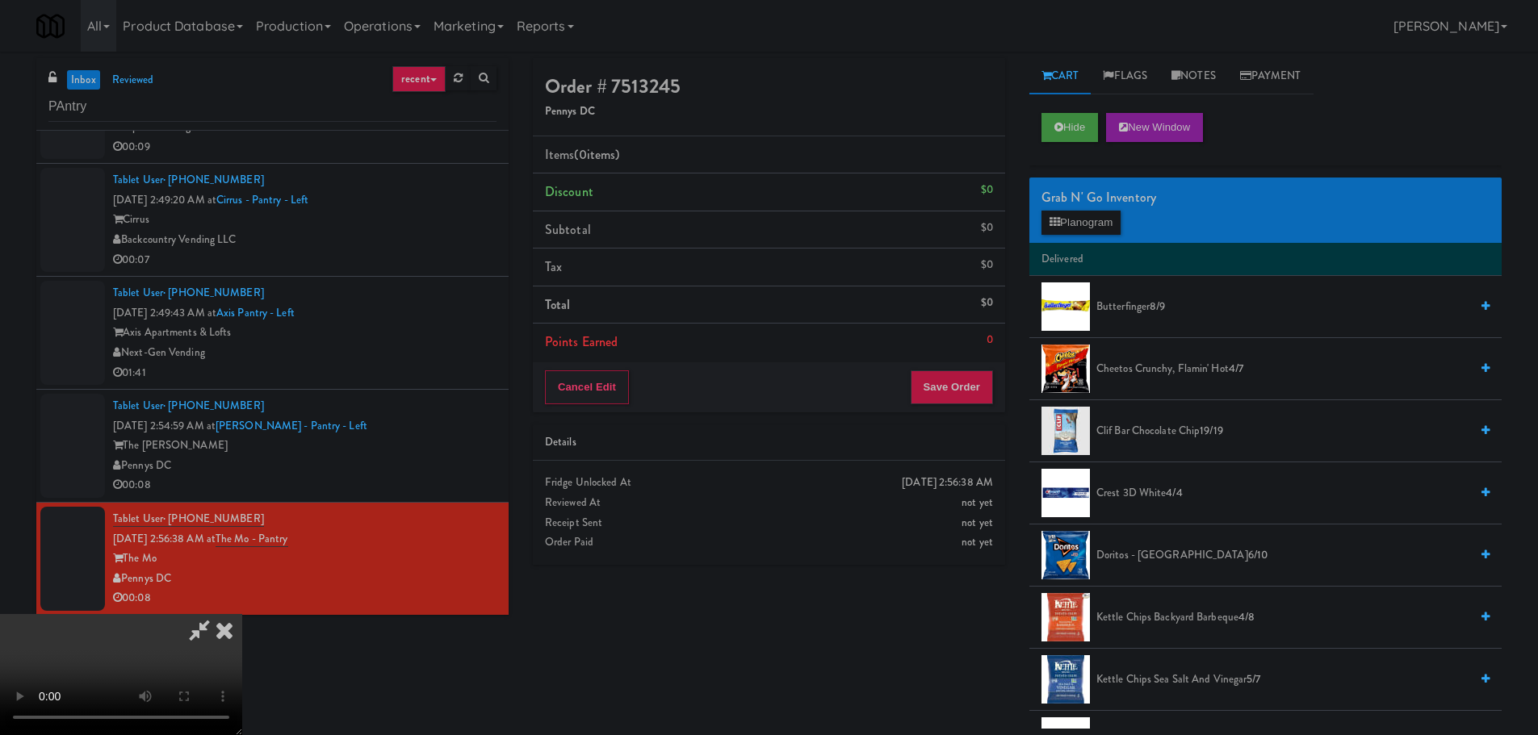
click at [242, 614] on video at bounding box center [121, 674] width 242 height 121
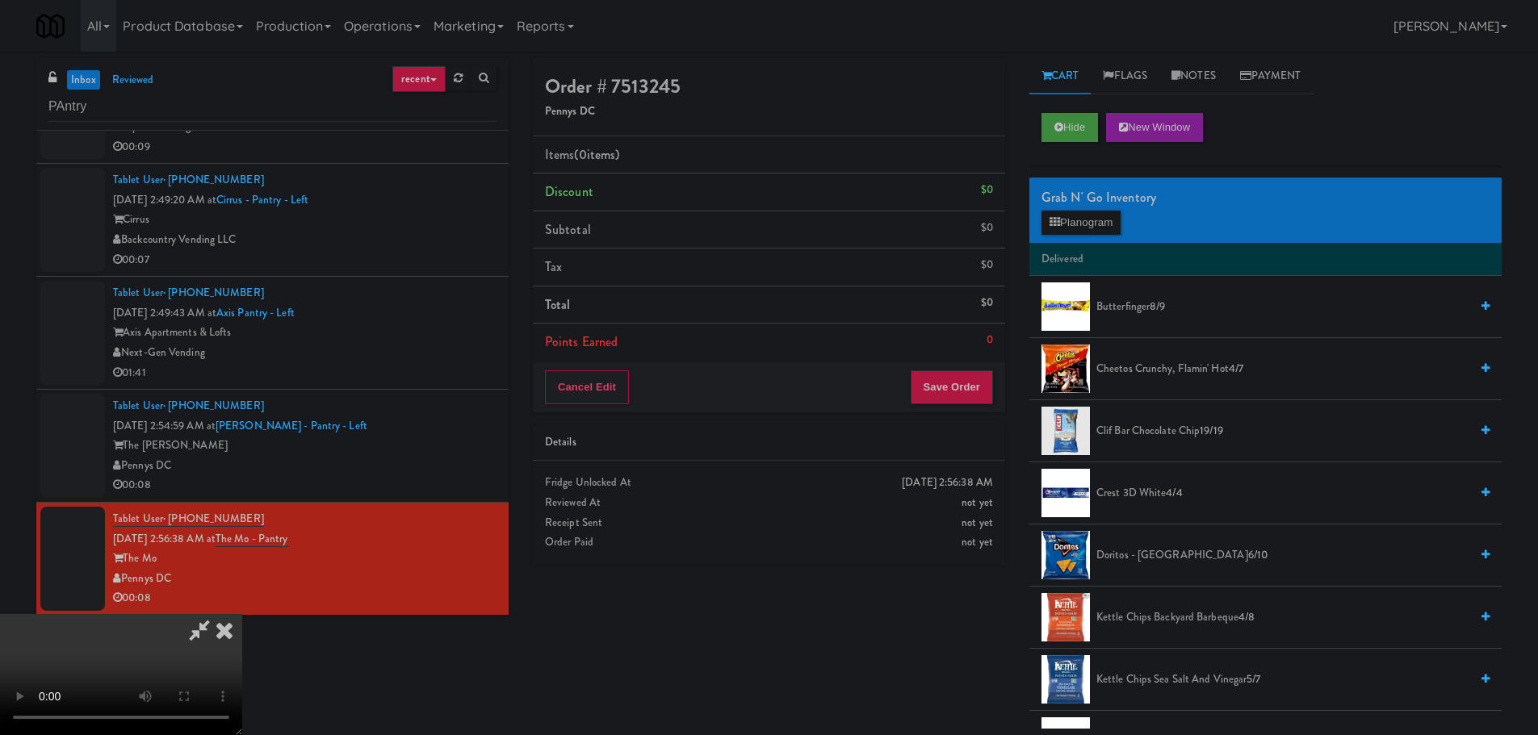
click at [242, 614] on video at bounding box center [121, 674] width 242 height 121
click at [1085, 228] on button "Planogram" at bounding box center [1080, 223] width 79 height 24
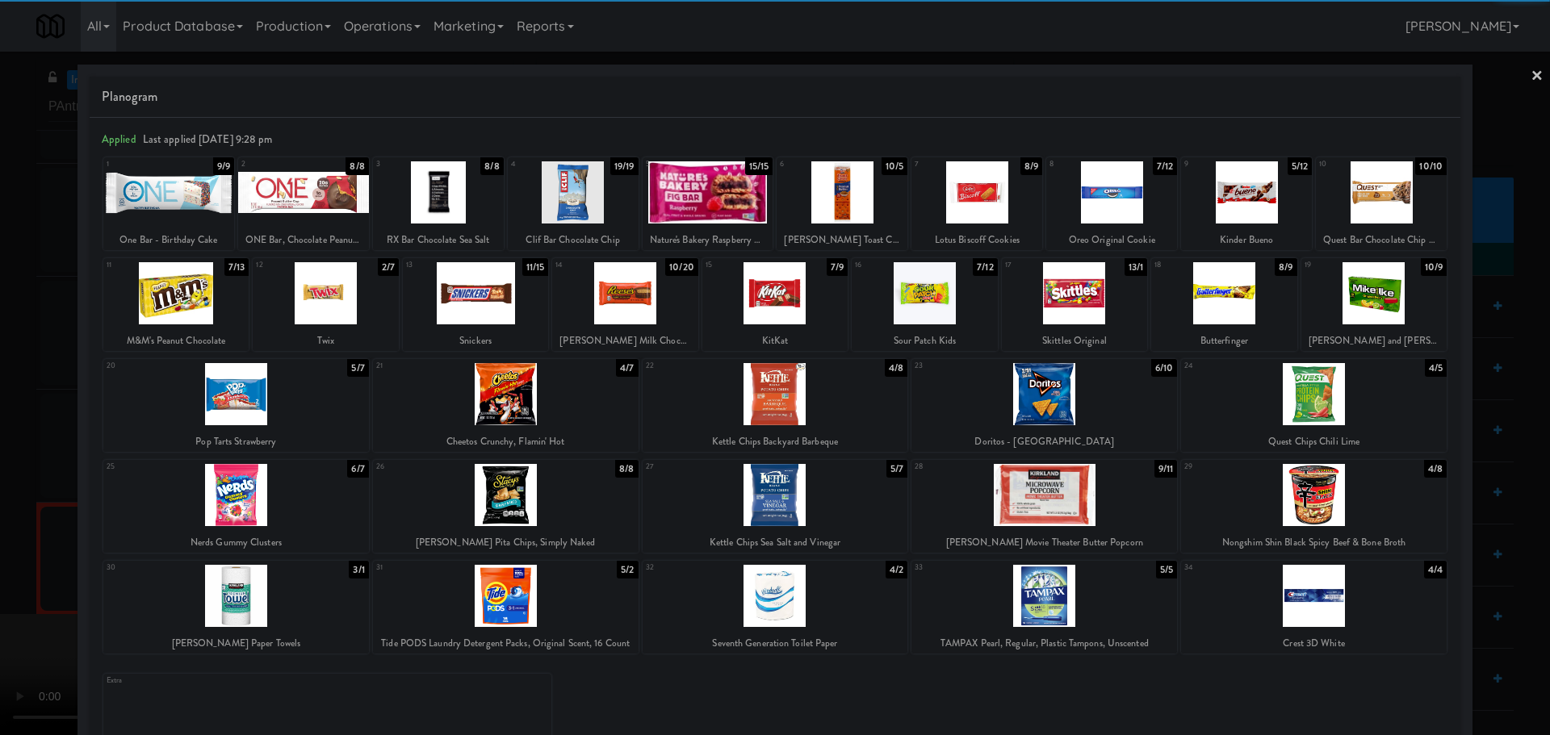
click at [478, 294] on div at bounding box center [475, 293] width 145 height 62
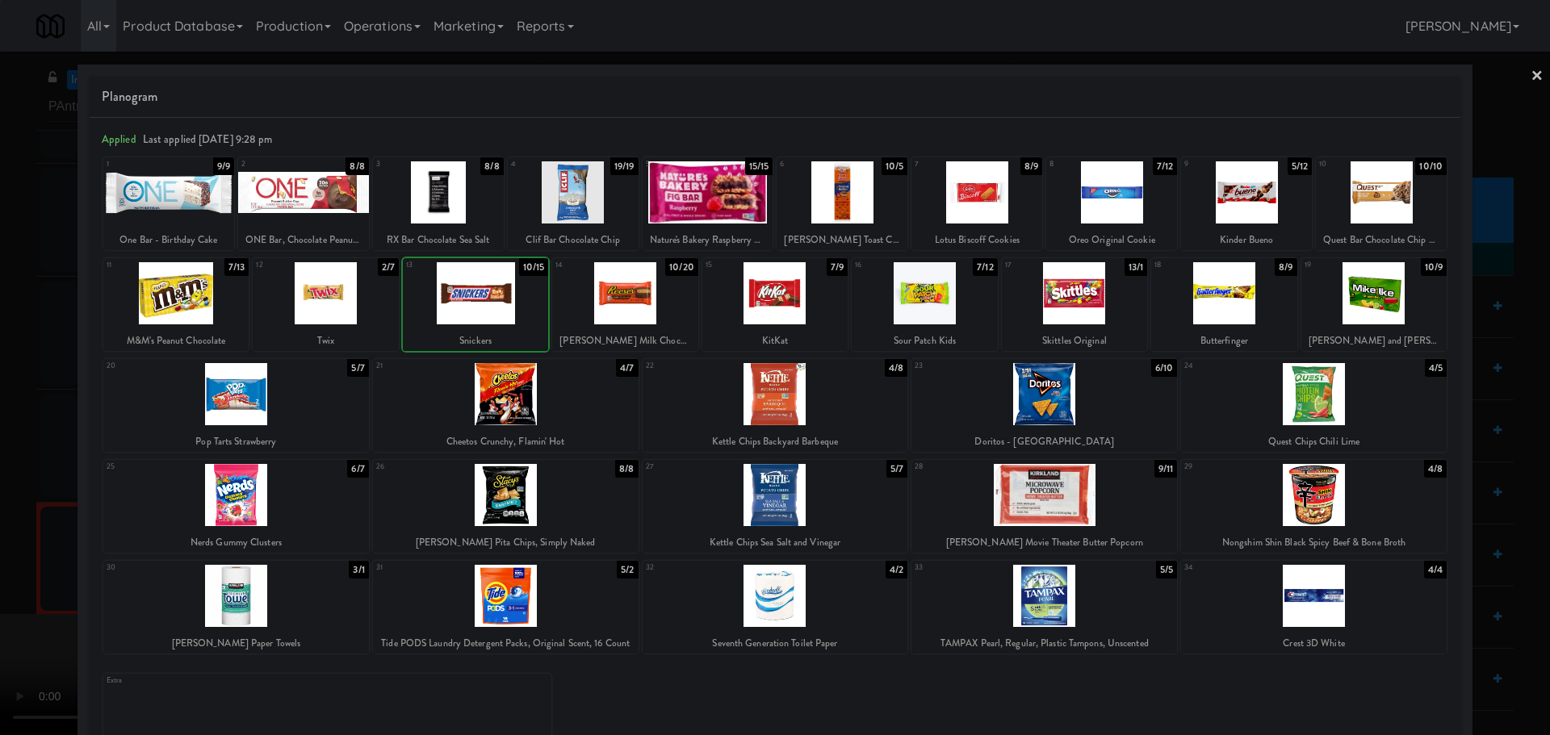
click at [0, 436] on div at bounding box center [775, 367] width 1550 height 735
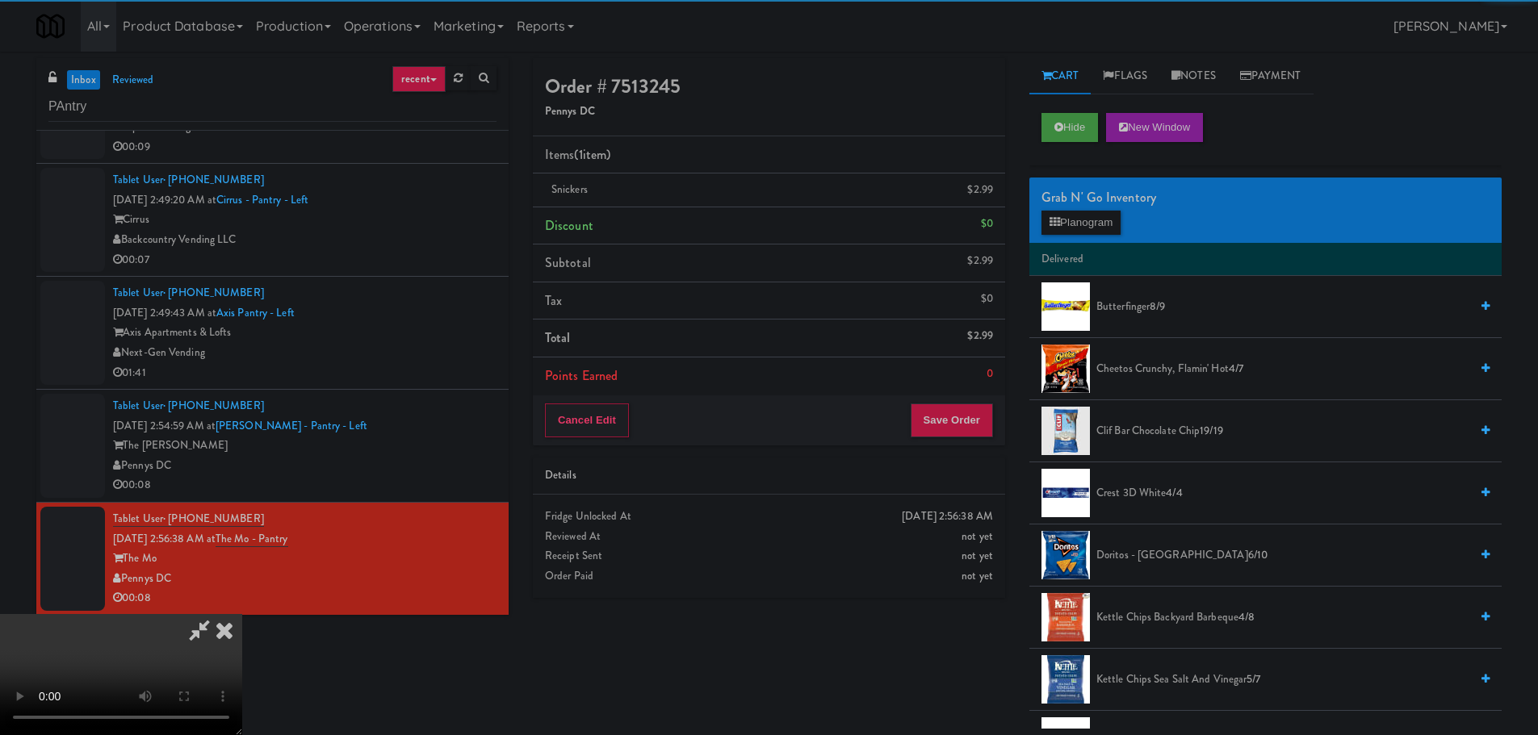
click at [242, 614] on video at bounding box center [121, 674] width 242 height 121
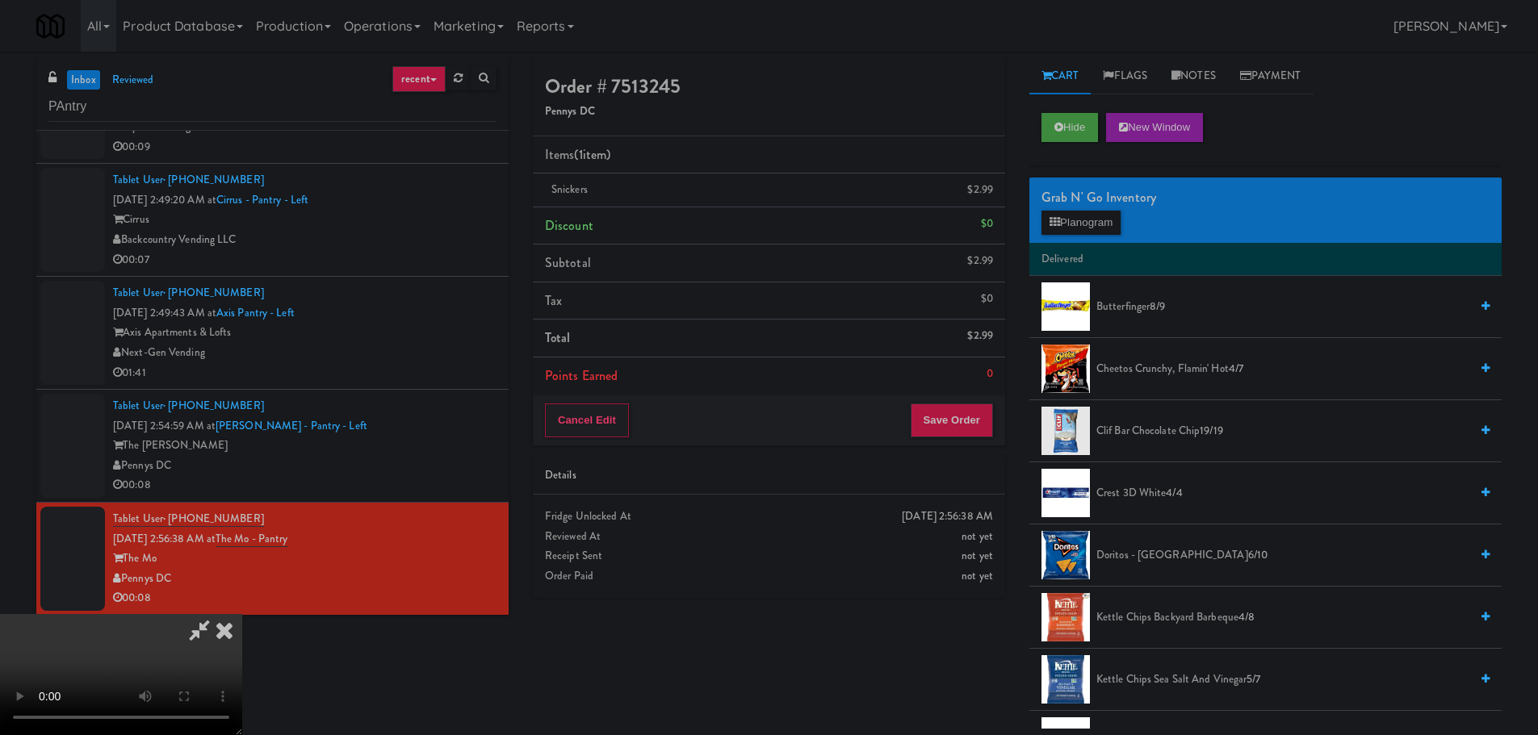
drag, startPoint x: 672, startPoint y: 442, endPoint x: 679, endPoint y: 450, distance: 10.9
click at [242, 614] on video at bounding box center [121, 674] width 242 height 121
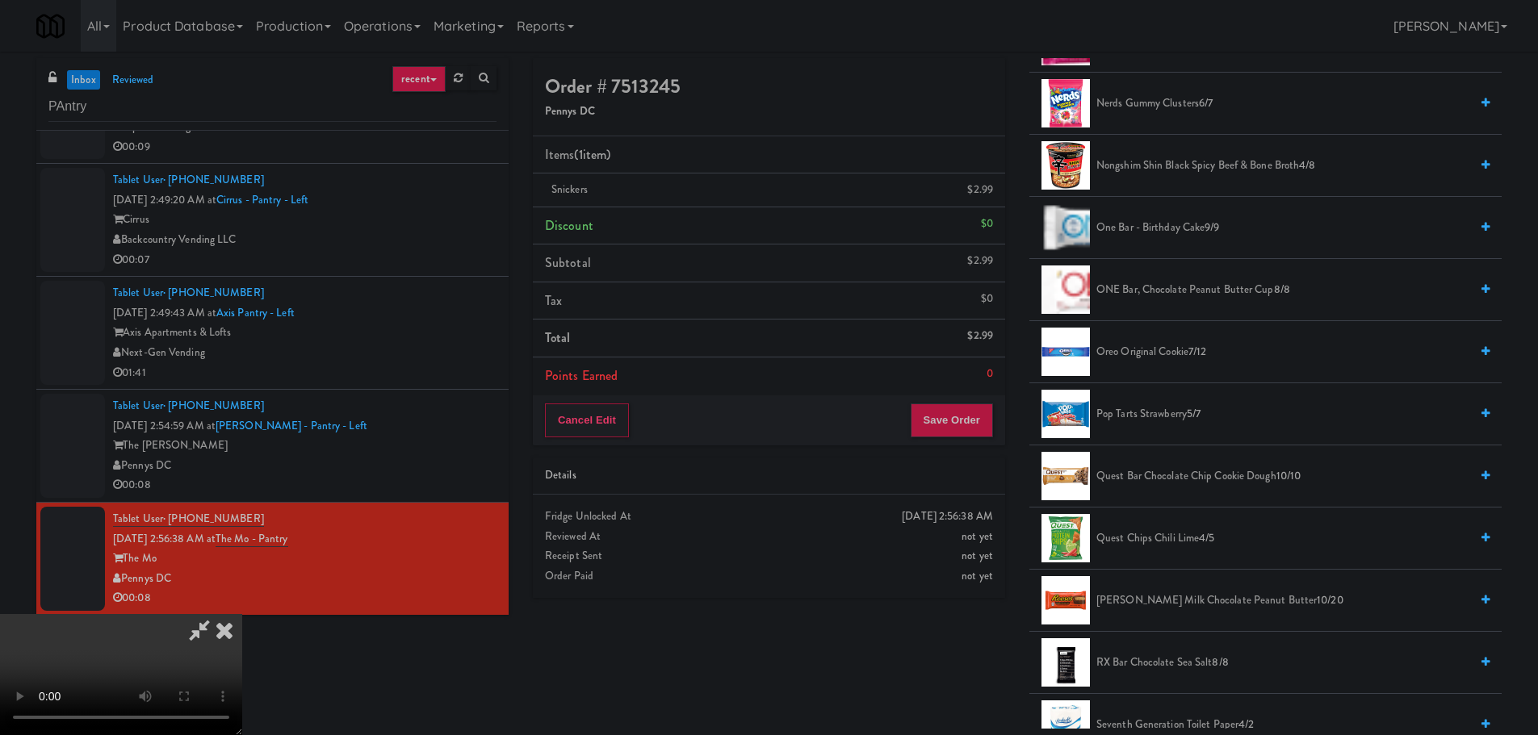
scroll to position [1372, 0]
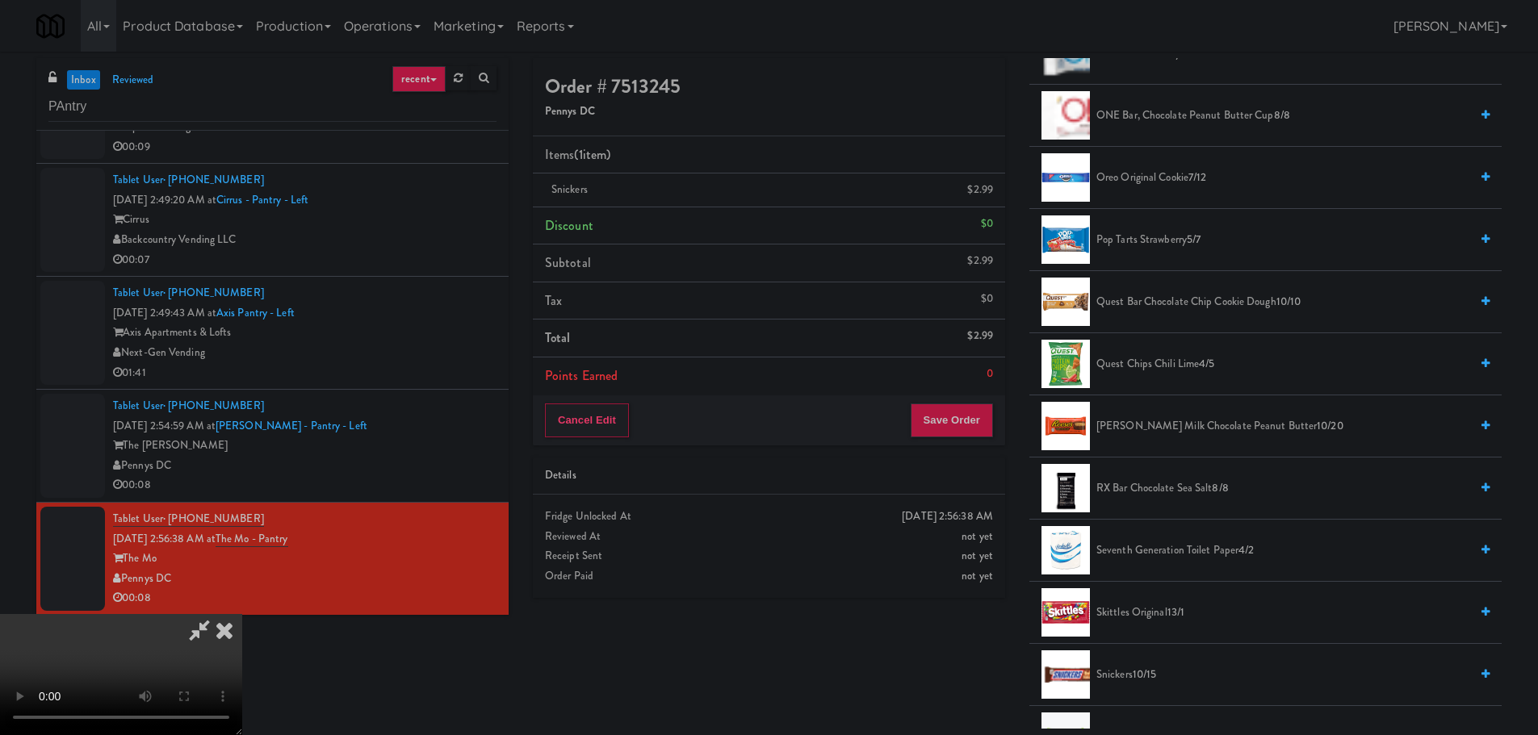
click at [1141, 427] on span "[PERSON_NAME] Milk Chocolate Peanut Butter 10/20" at bounding box center [1282, 427] width 373 height 20
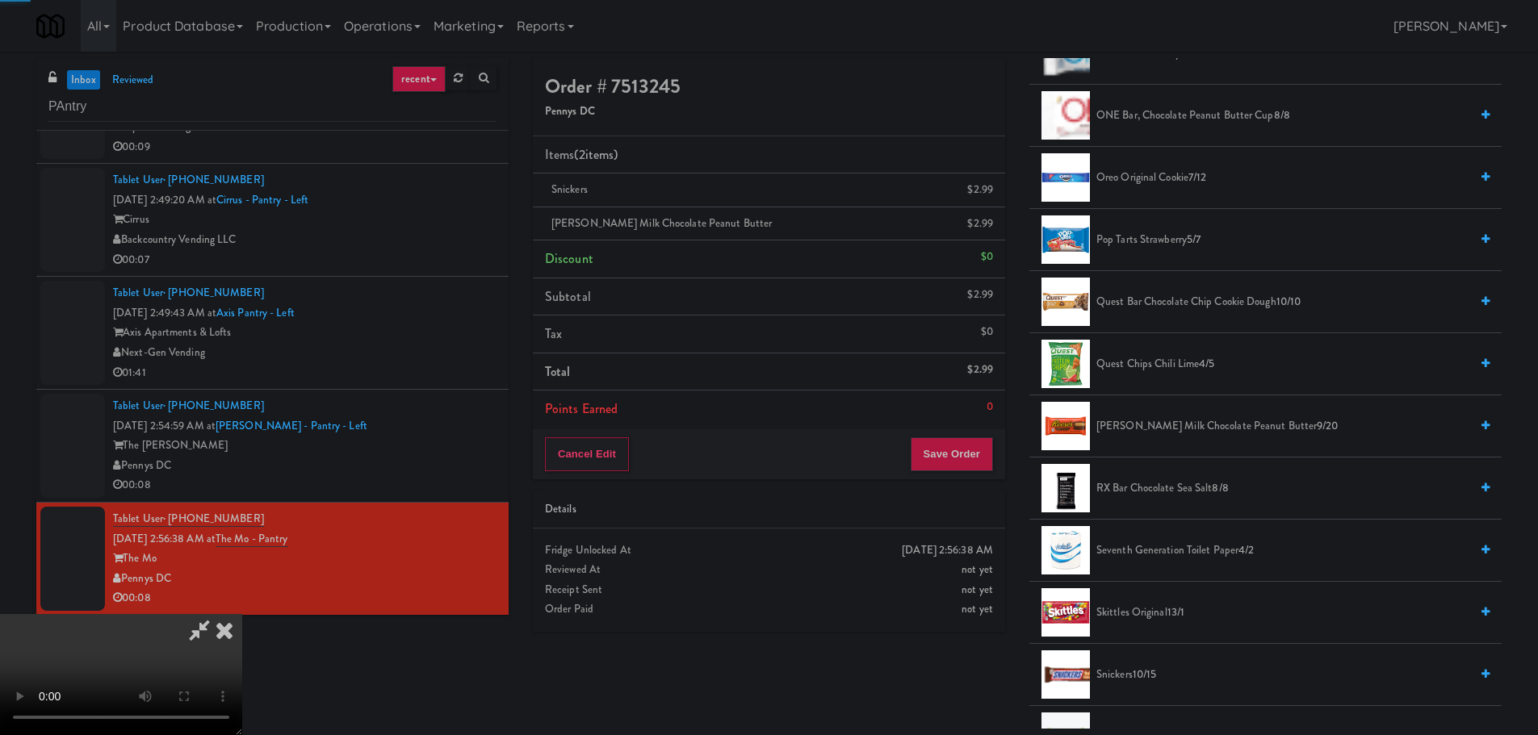
drag, startPoint x: 631, startPoint y: 451, endPoint x: 641, endPoint y: 451, distance: 9.7
click at [242, 614] on video at bounding box center [121, 674] width 242 height 121
click at [955, 456] on button "Save Order" at bounding box center [952, 454] width 82 height 34
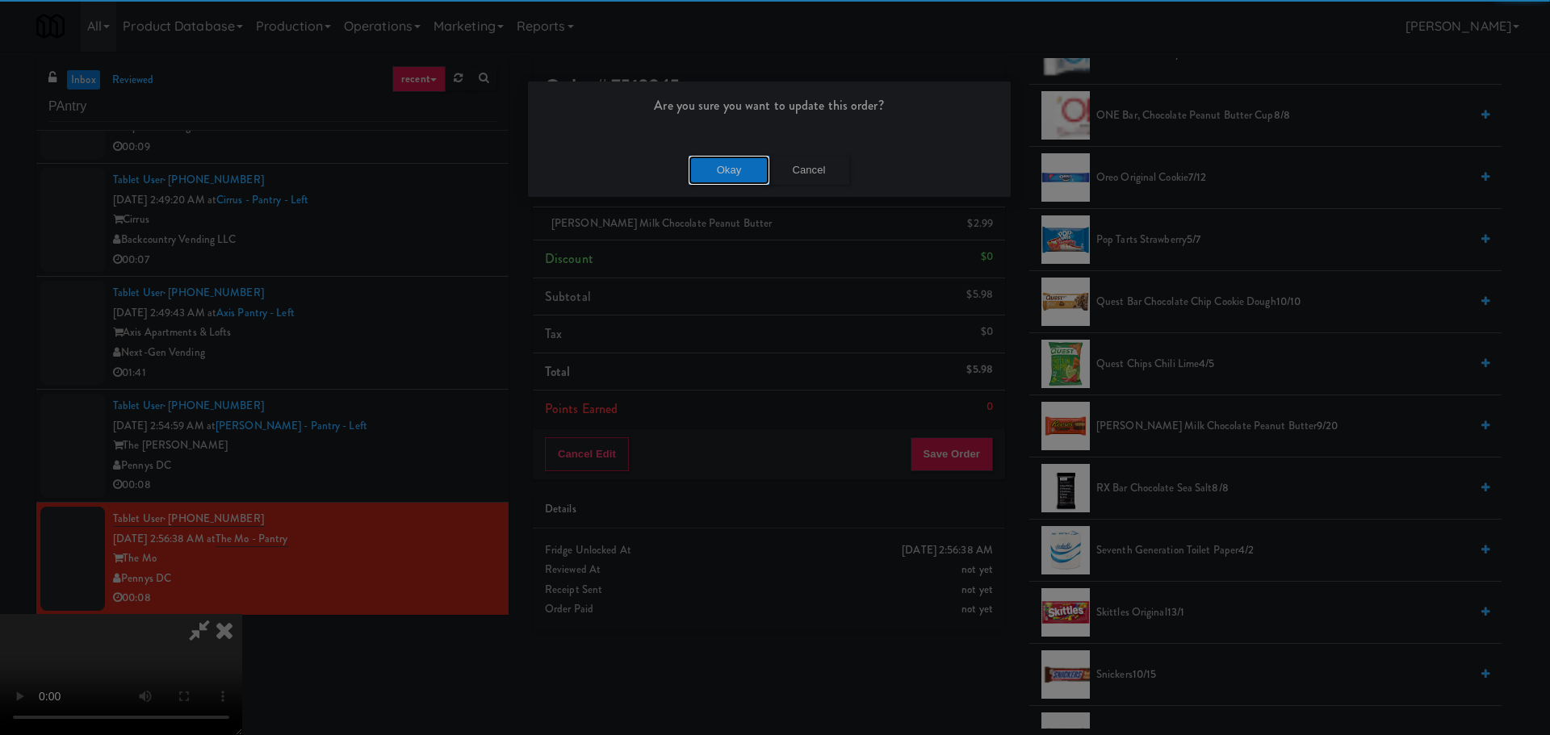
click at [726, 156] on button "Okay" at bounding box center [729, 170] width 81 height 29
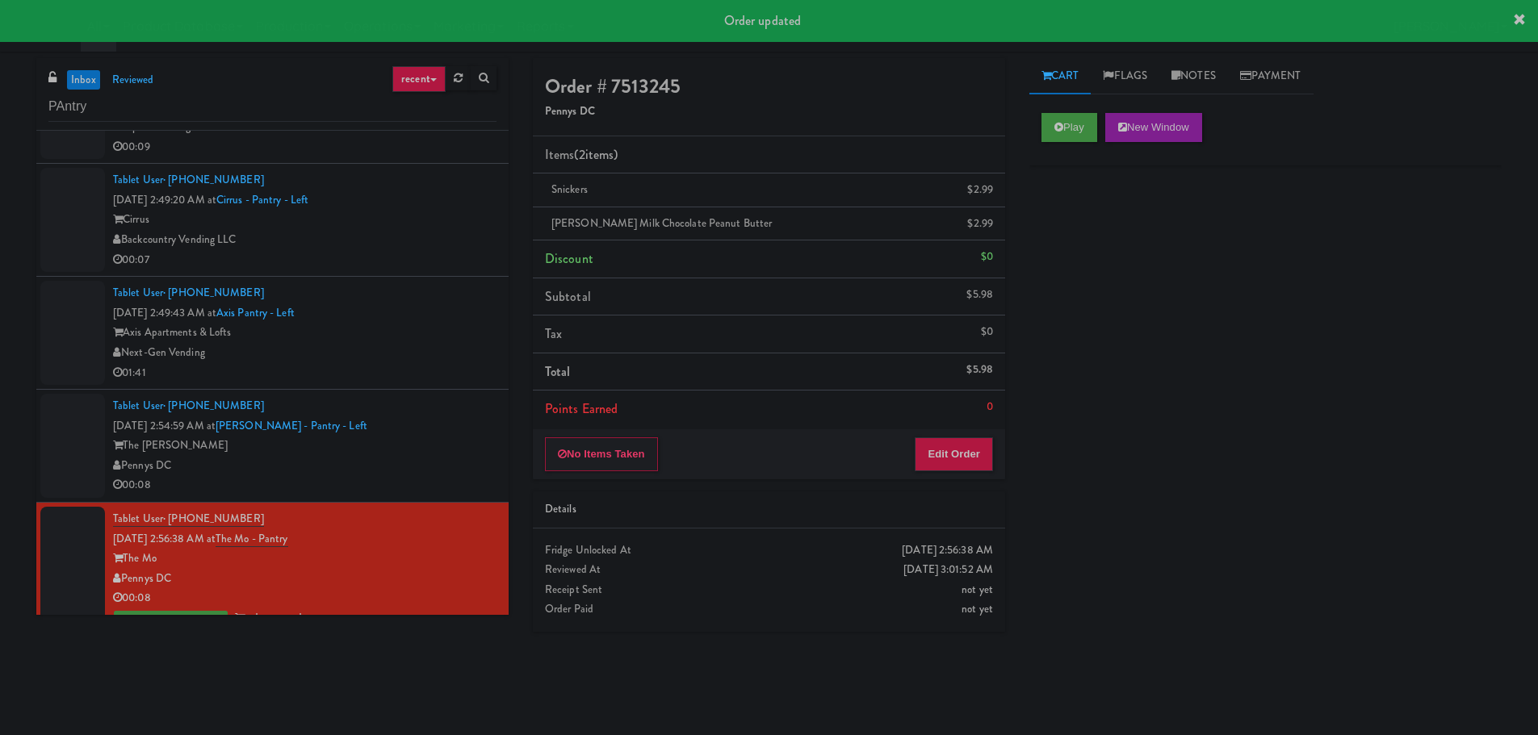
scroll to position [0, 0]
click at [417, 426] on div "Tablet User · (503) 348-2595 [DATE] 2:54:59 AM at [PERSON_NAME][GEOGRAPHIC_DATA…" at bounding box center [304, 445] width 383 height 99
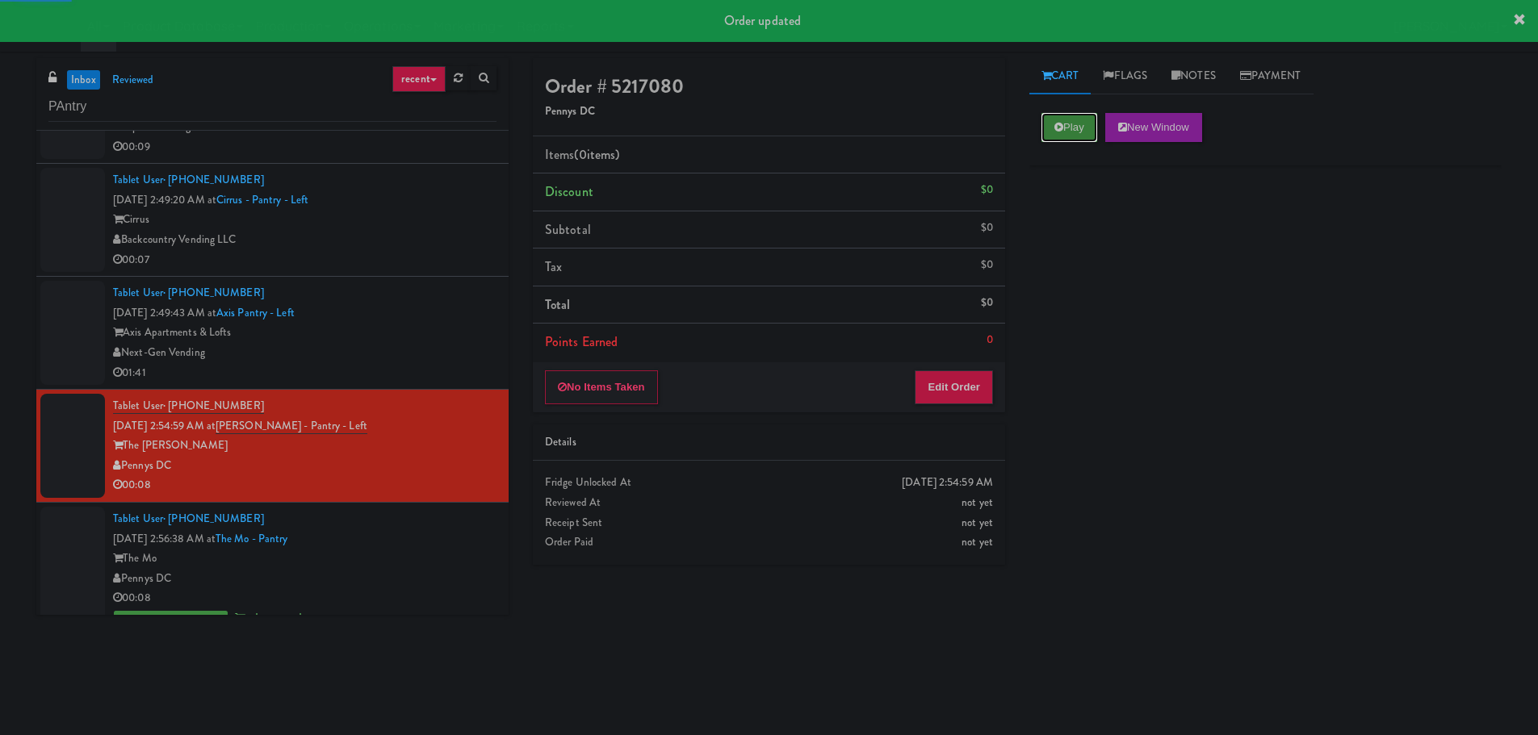
click at [1074, 127] on button "Play" at bounding box center [1069, 127] width 56 height 29
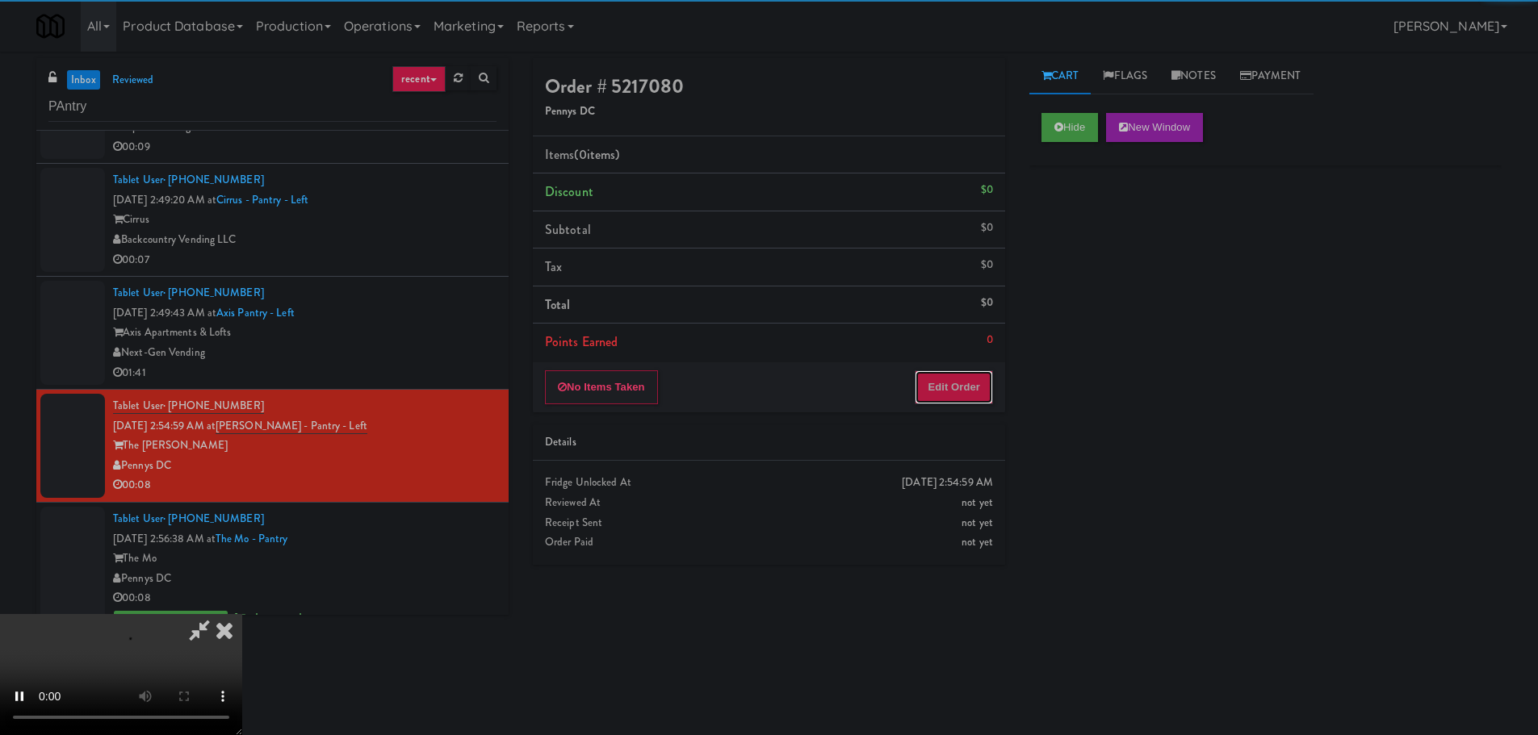
click at [966, 373] on button "Edit Order" at bounding box center [954, 387] width 78 height 34
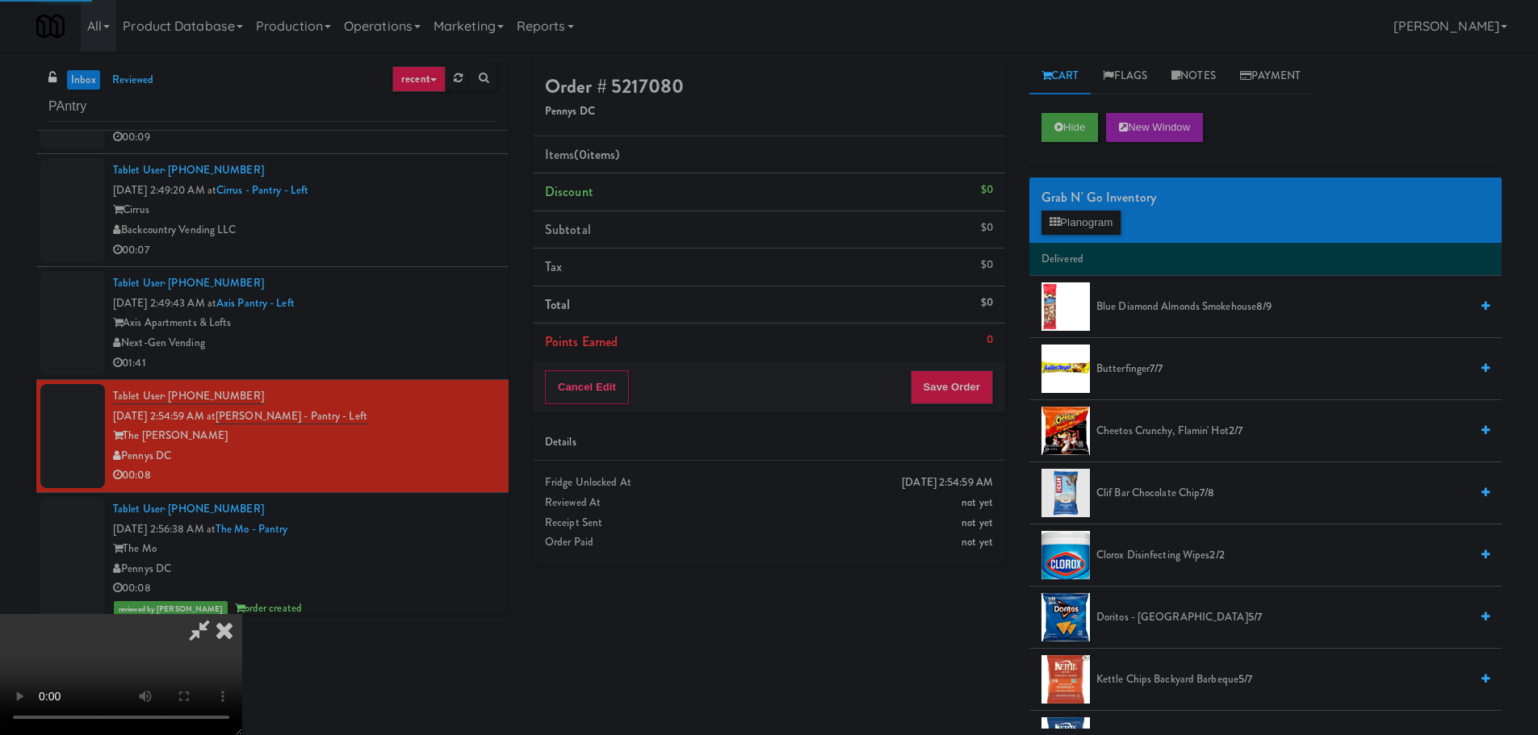
scroll to position [1476, 0]
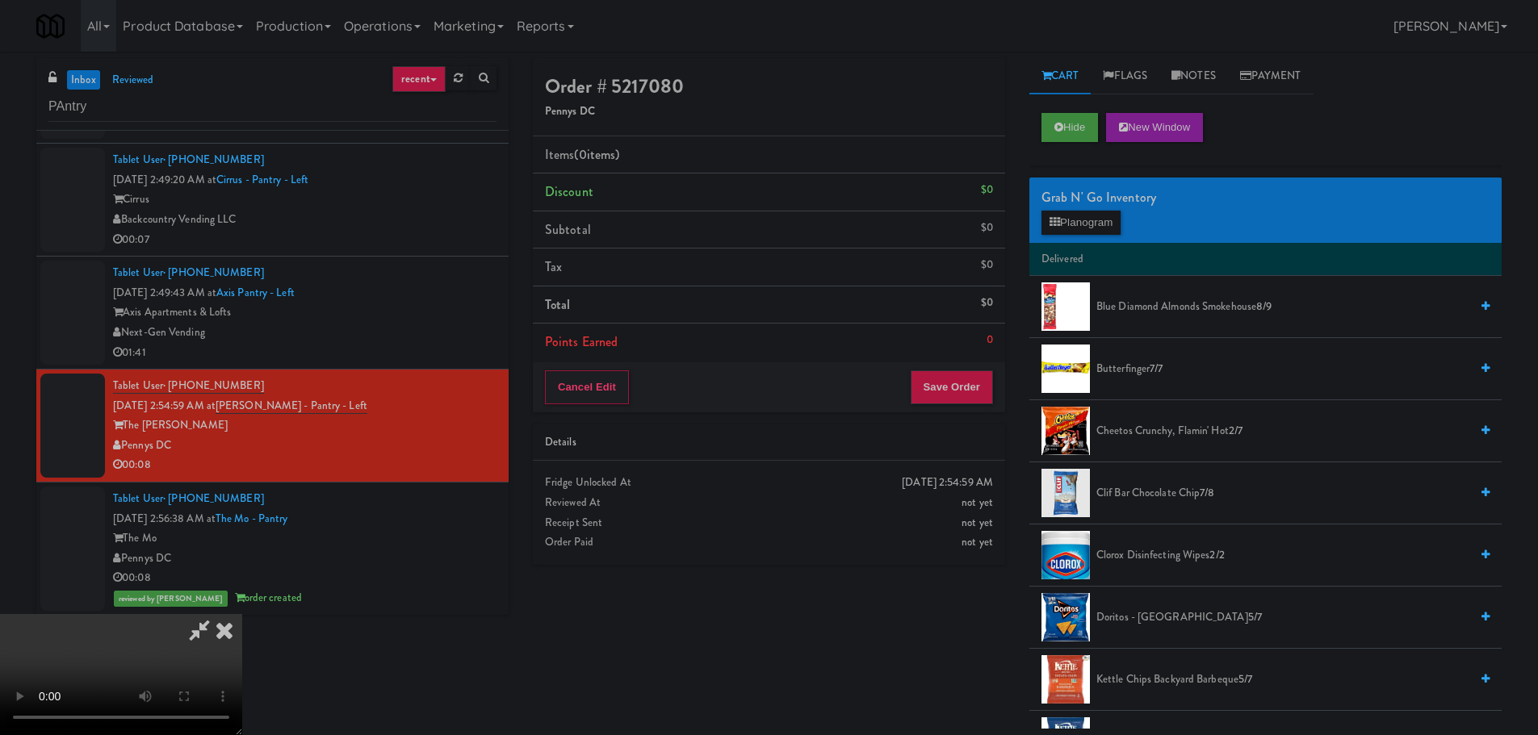
click at [242, 614] on video at bounding box center [121, 674] width 242 height 121
drag, startPoint x: 497, startPoint y: 560, endPoint x: 492, endPoint y: 551, distance: 10.1
click at [242, 614] on video at bounding box center [121, 674] width 242 height 121
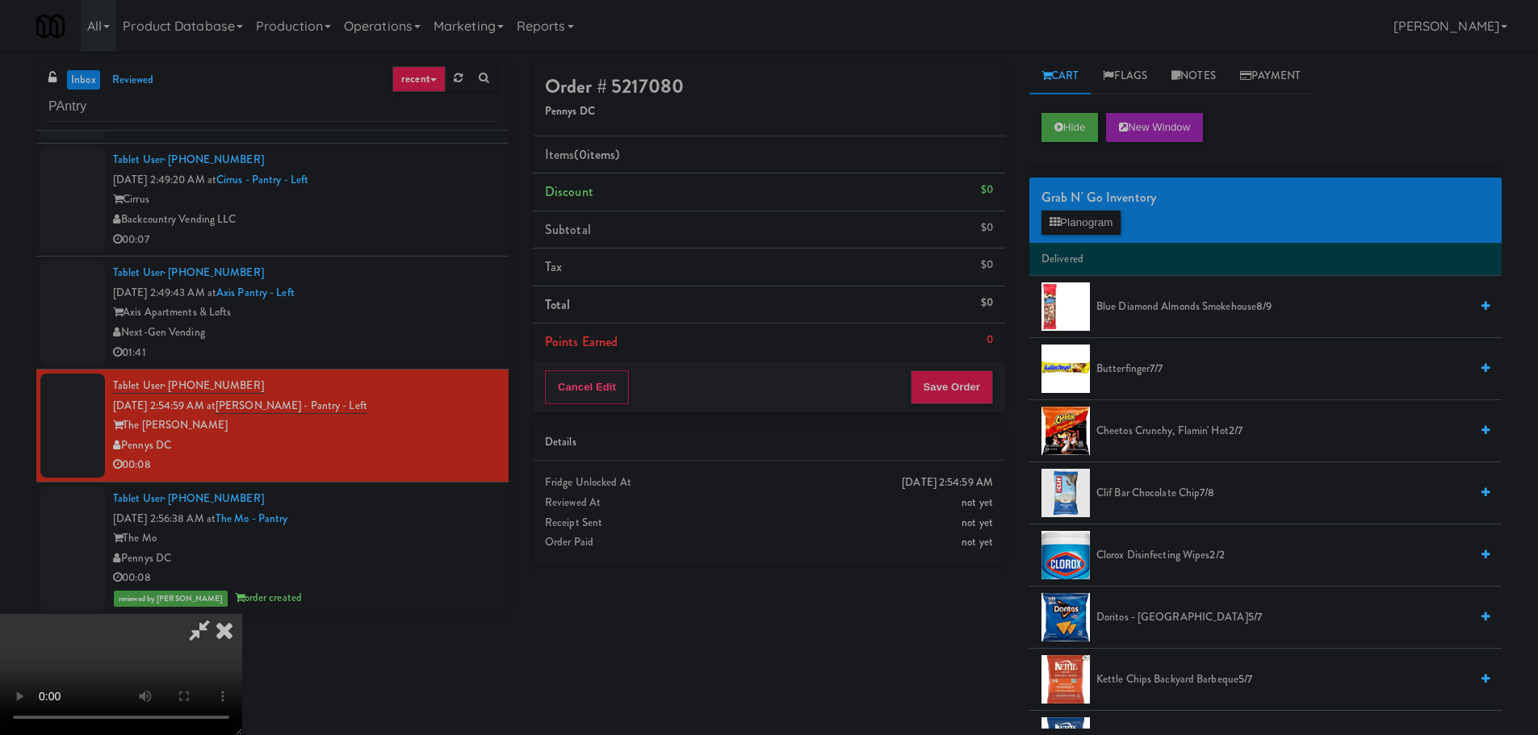
click at [242, 614] on video at bounding box center [121, 674] width 242 height 121
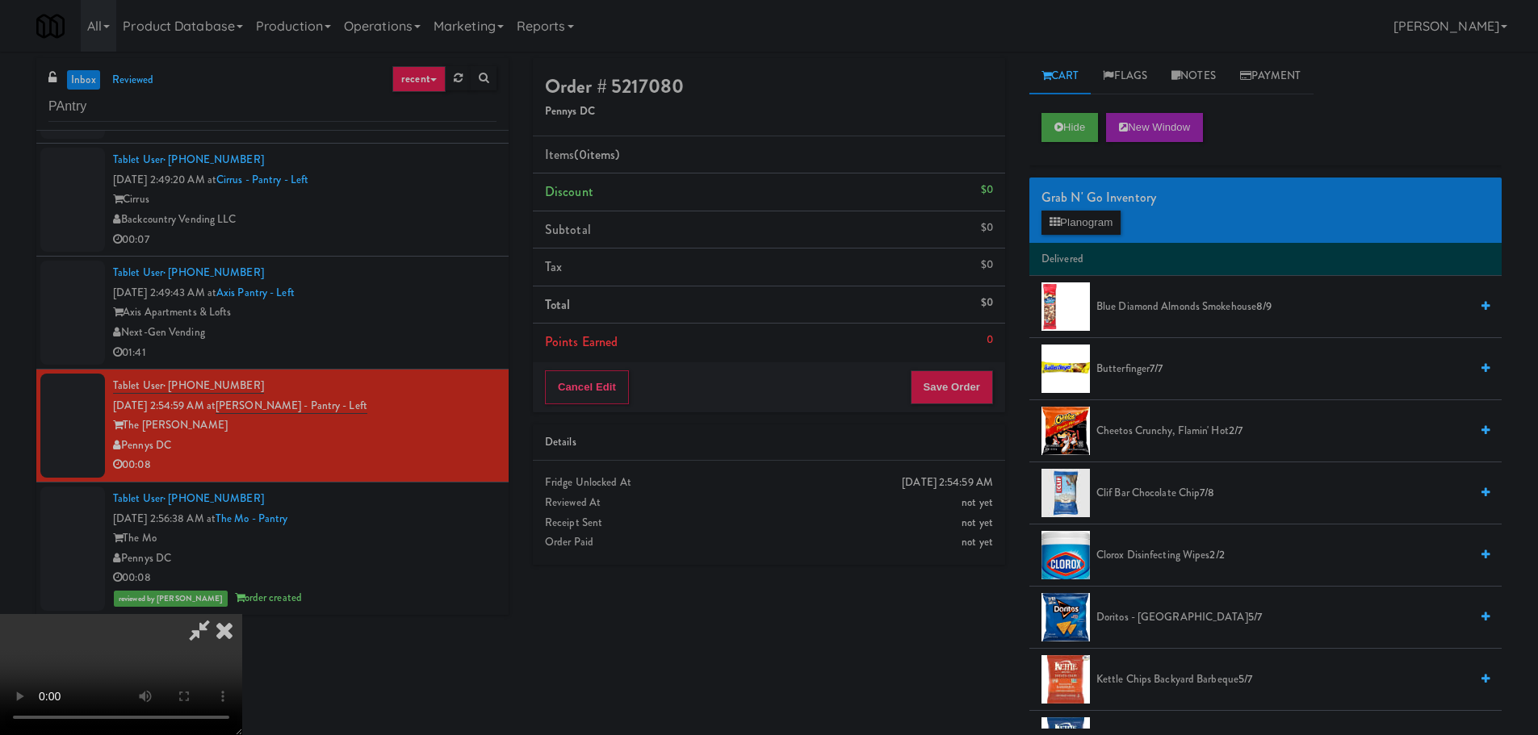
click at [242, 614] on video at bounding box center [121, 674] width 242 height 121
click at [1089, 214] on button "Planogram" at bounding box center [1080, 223] width 79 height 24
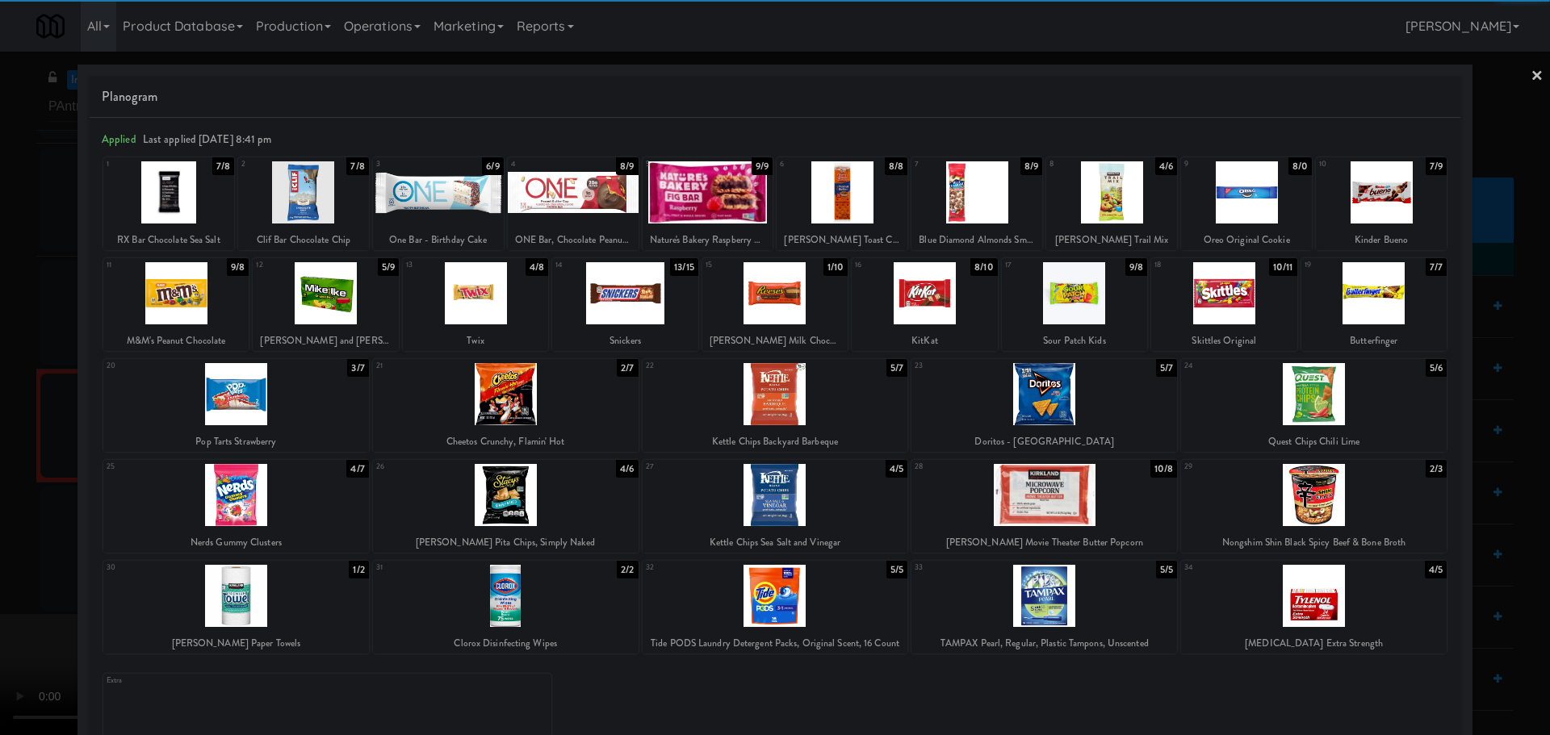
click at [521, 419] on div at bounding box center [506, 394] width 266 height 62
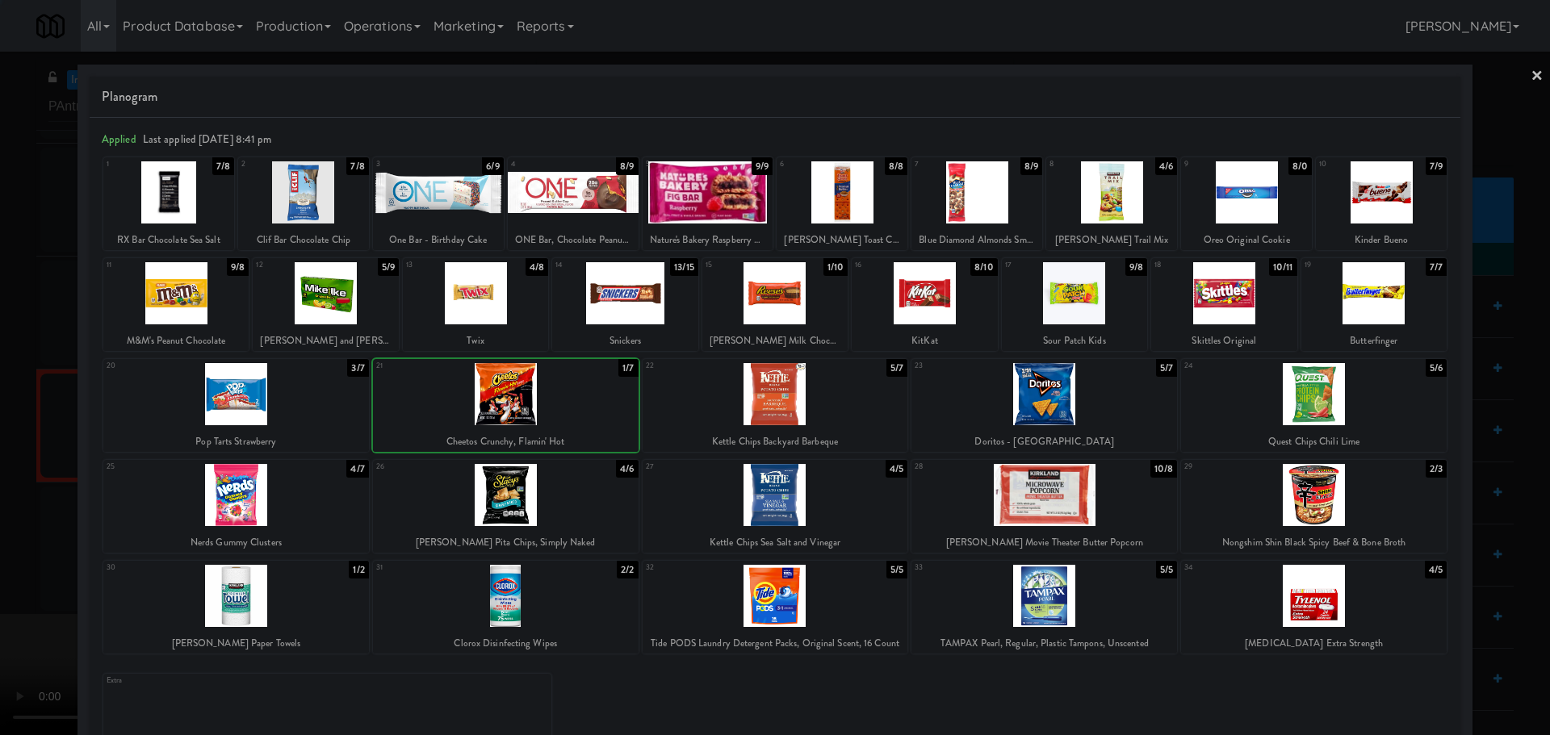
click at [2, 559] on div at bounding box center [775, 367] width 1550 height 735
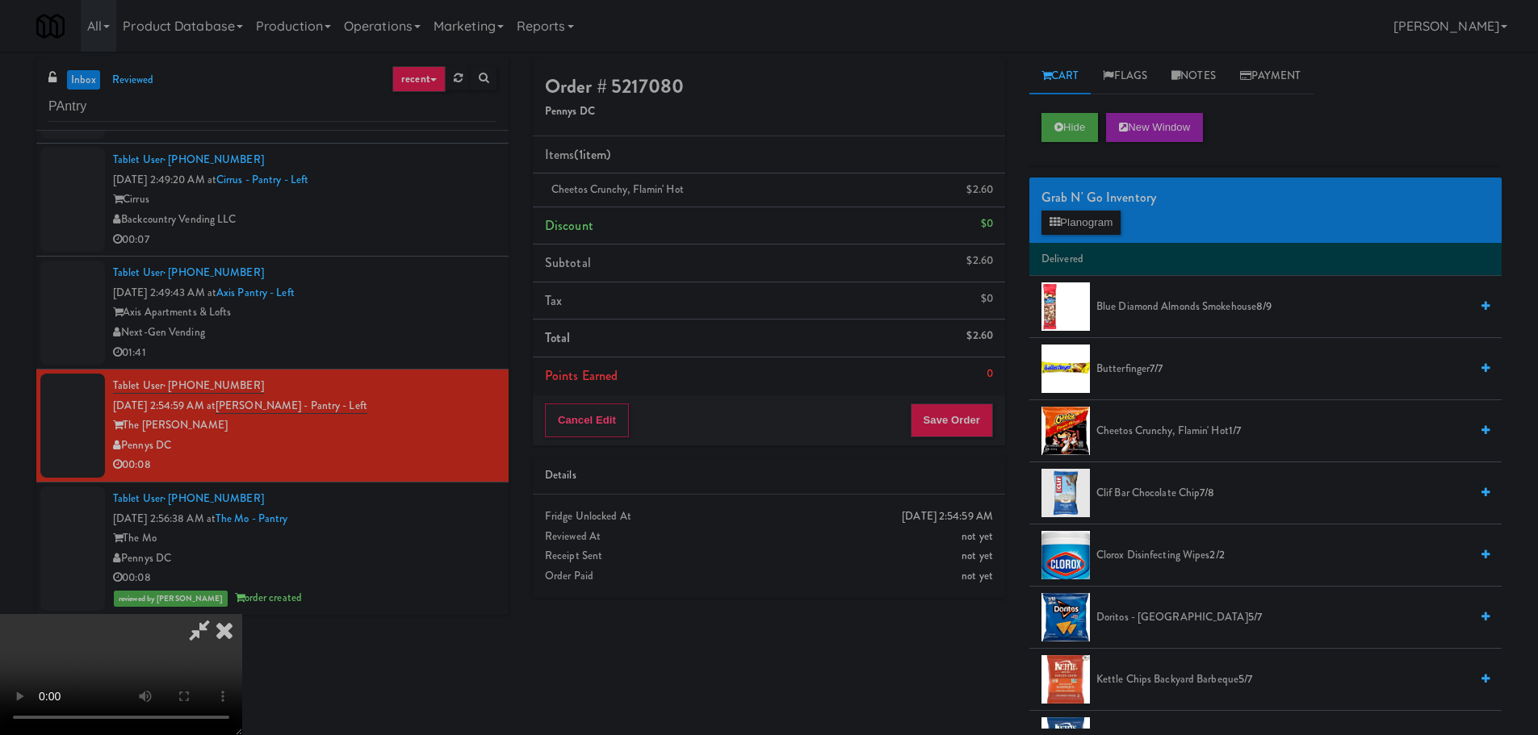
drag, startPoint x: 329, startPoint y: 581, endPoint x: 329, endPoint y: 573, distance: 8.1
click at [242, 614] on video at bounding box center [121, 674] width 242 height 121
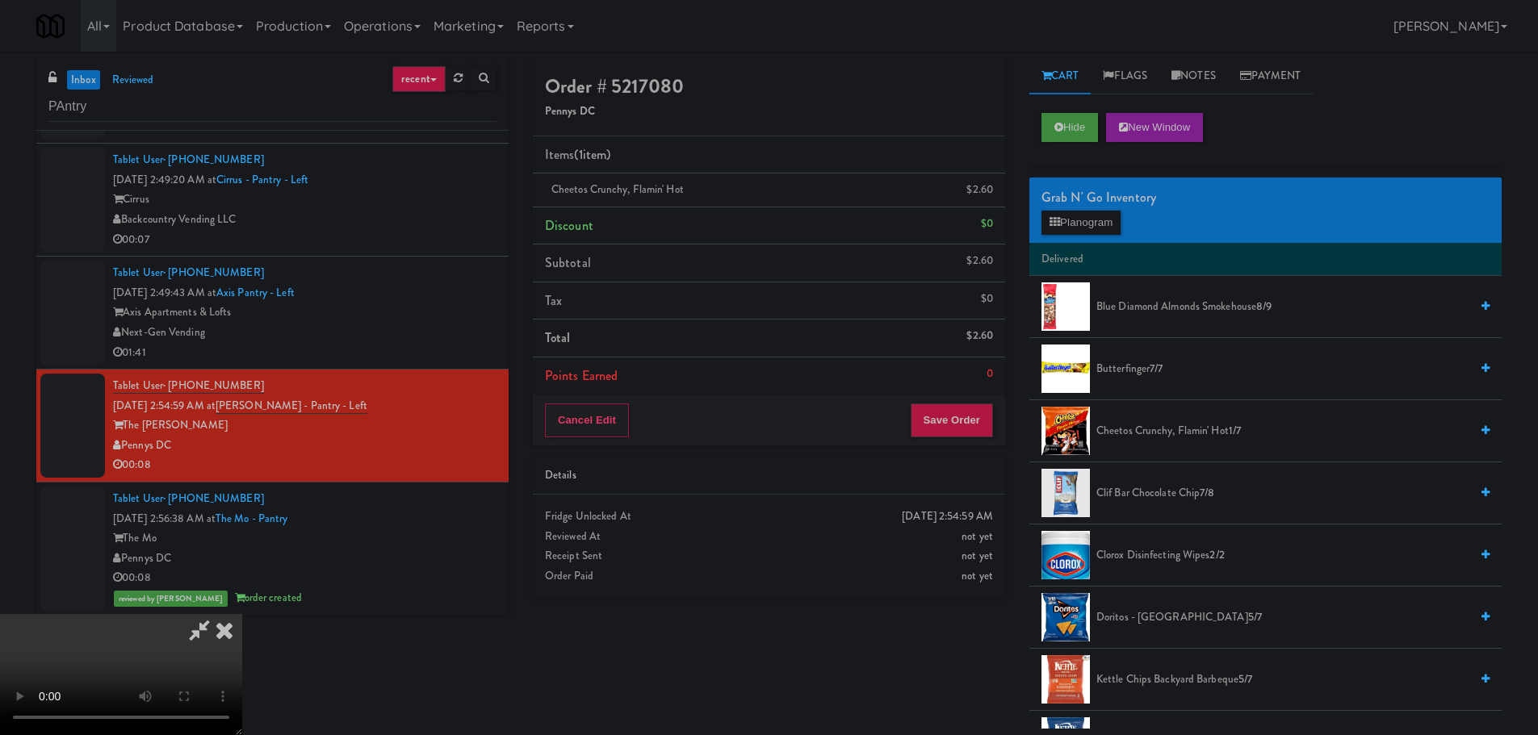
click at [242, 614] on video at bounding box center [121, 674] width 242 height 121
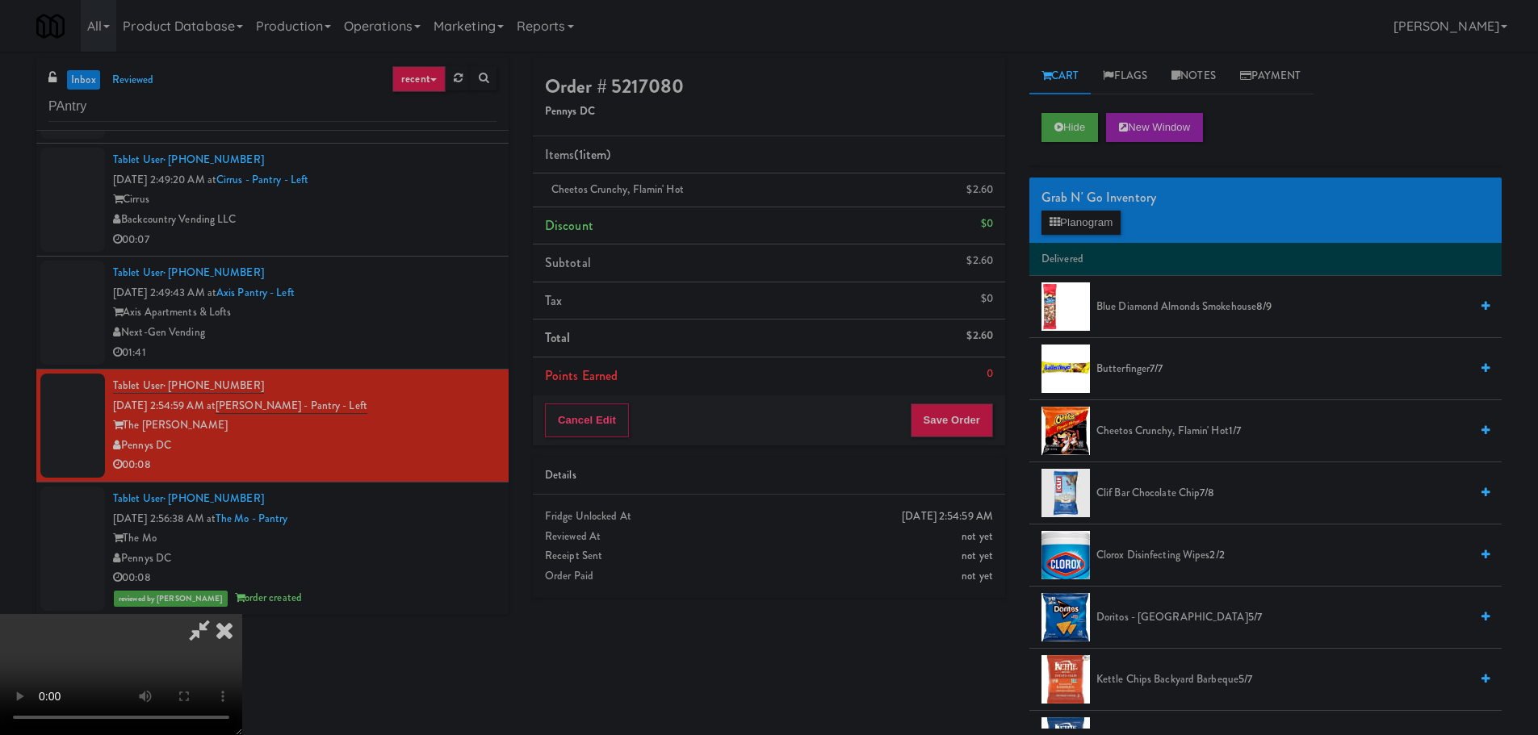
click at [242, 614] on video at bounding box center [121, 674] width 242 height 121
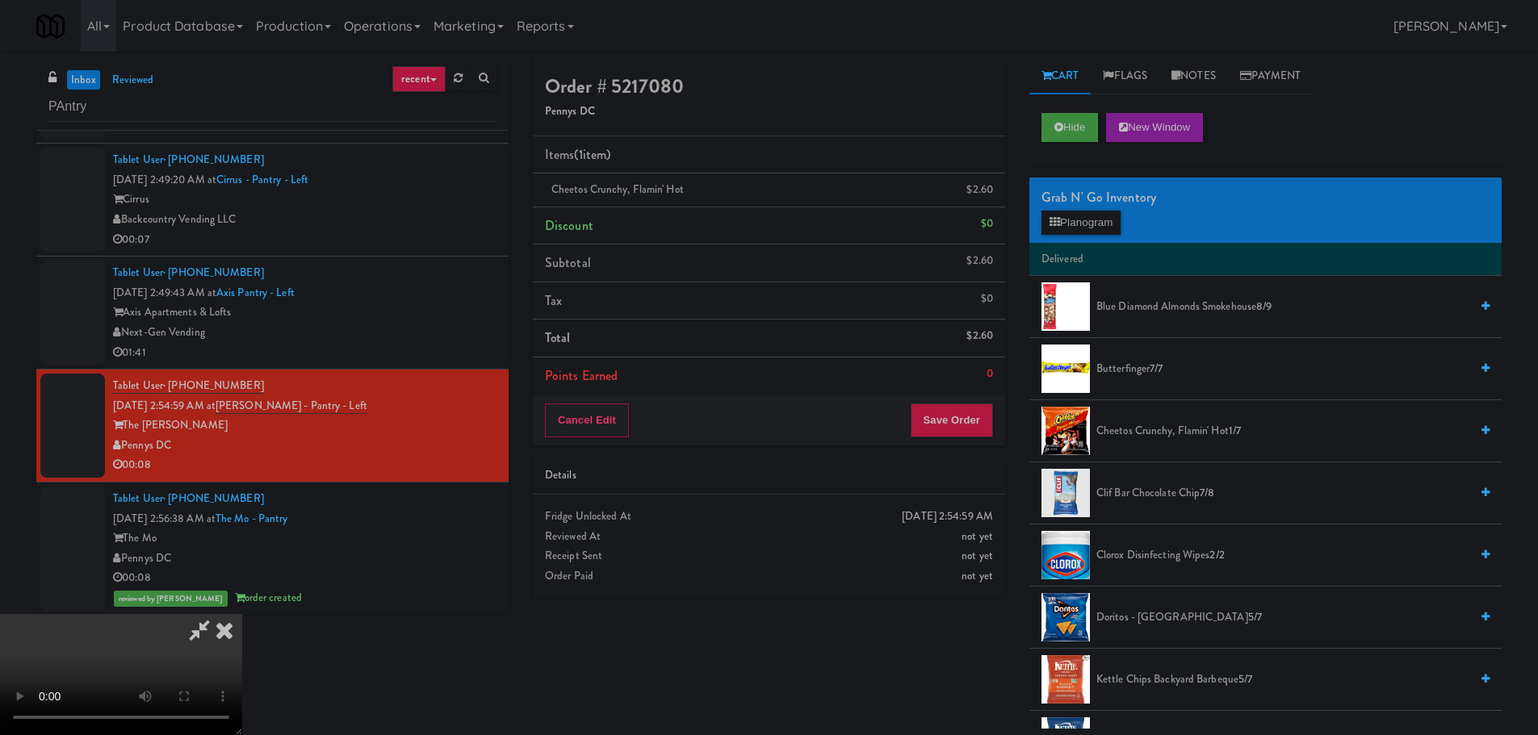
drag, startPoint x: 616, startPoint y: 564, endPoint x: 613, endPoint y: 547, distance: 17.1
click at [242, 614] on video at bounding box center [121, 674] width 242 height 121
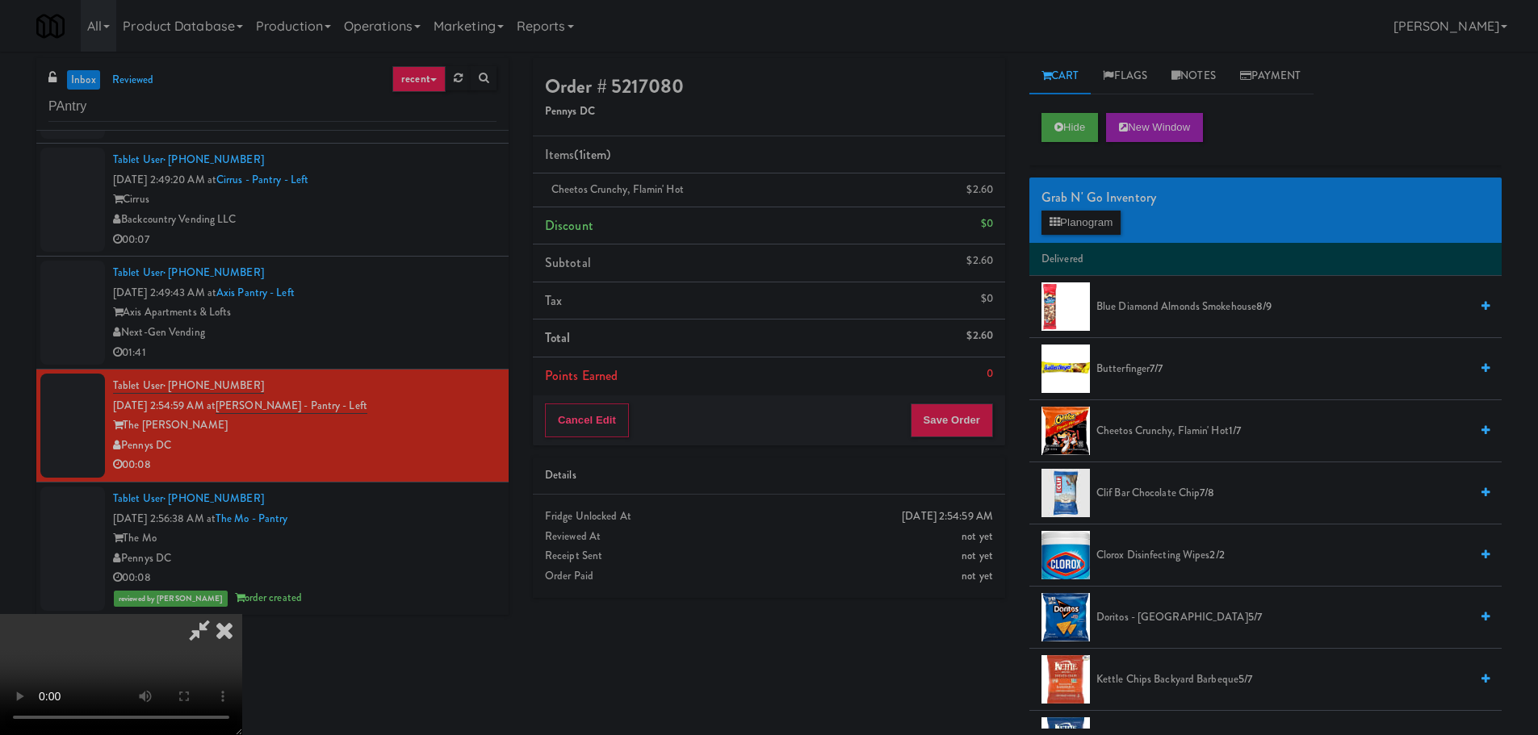
click at [242, 614] on video at bounding box center [121, 674] width 242 height 121
click at [1097, 222] on button "Planogram" at bounding box center [1080, 223] width 79 height 24
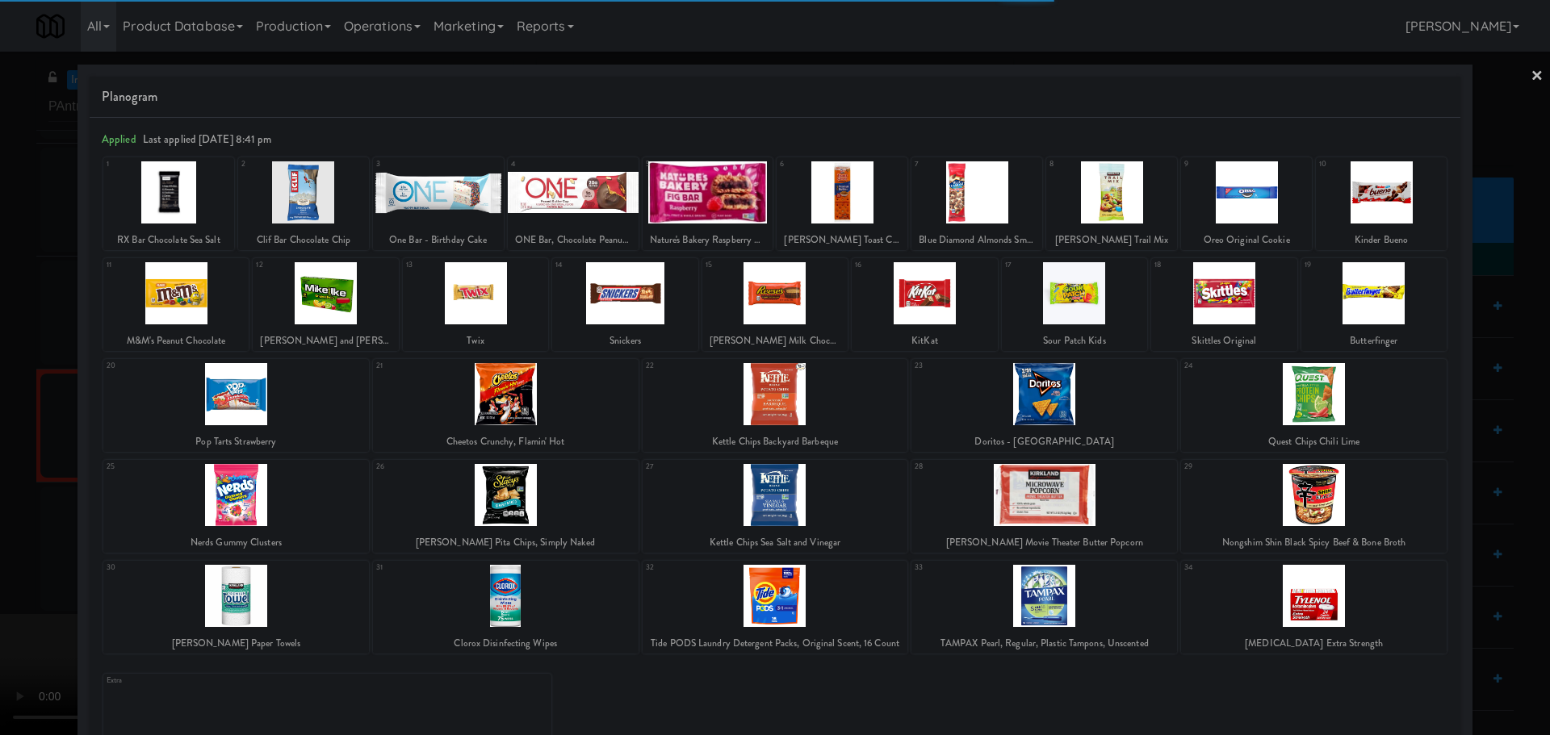
click at [814, 493] on div at bounding box center [776, 495] width 266 height 62
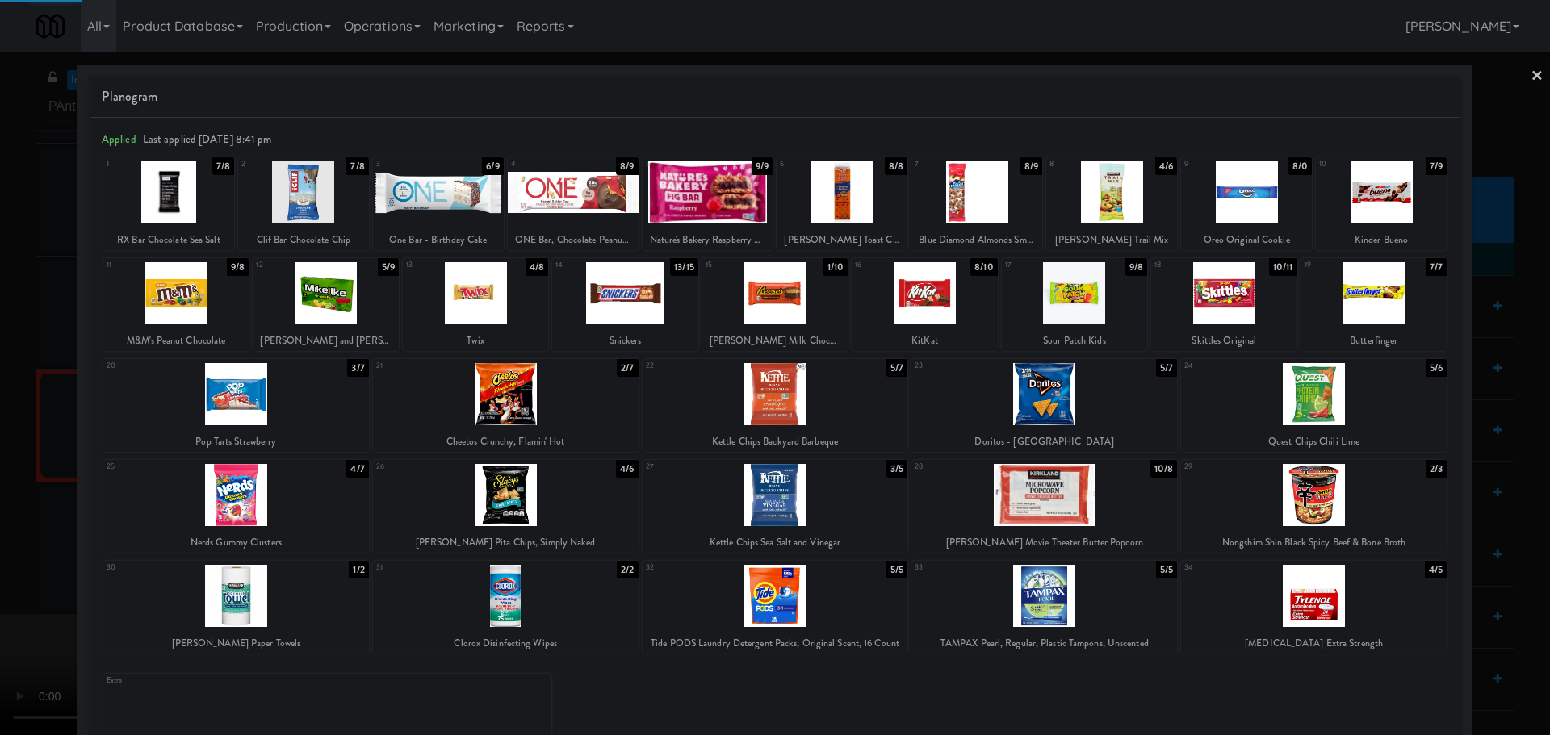
drag, startPoint x: 1, startPoint y: 569, endPoint x: 58, endPoint y: 560, distance: 58.0
click at [7, 569] on div at bounding box center [775, 367] width 1550 height 735
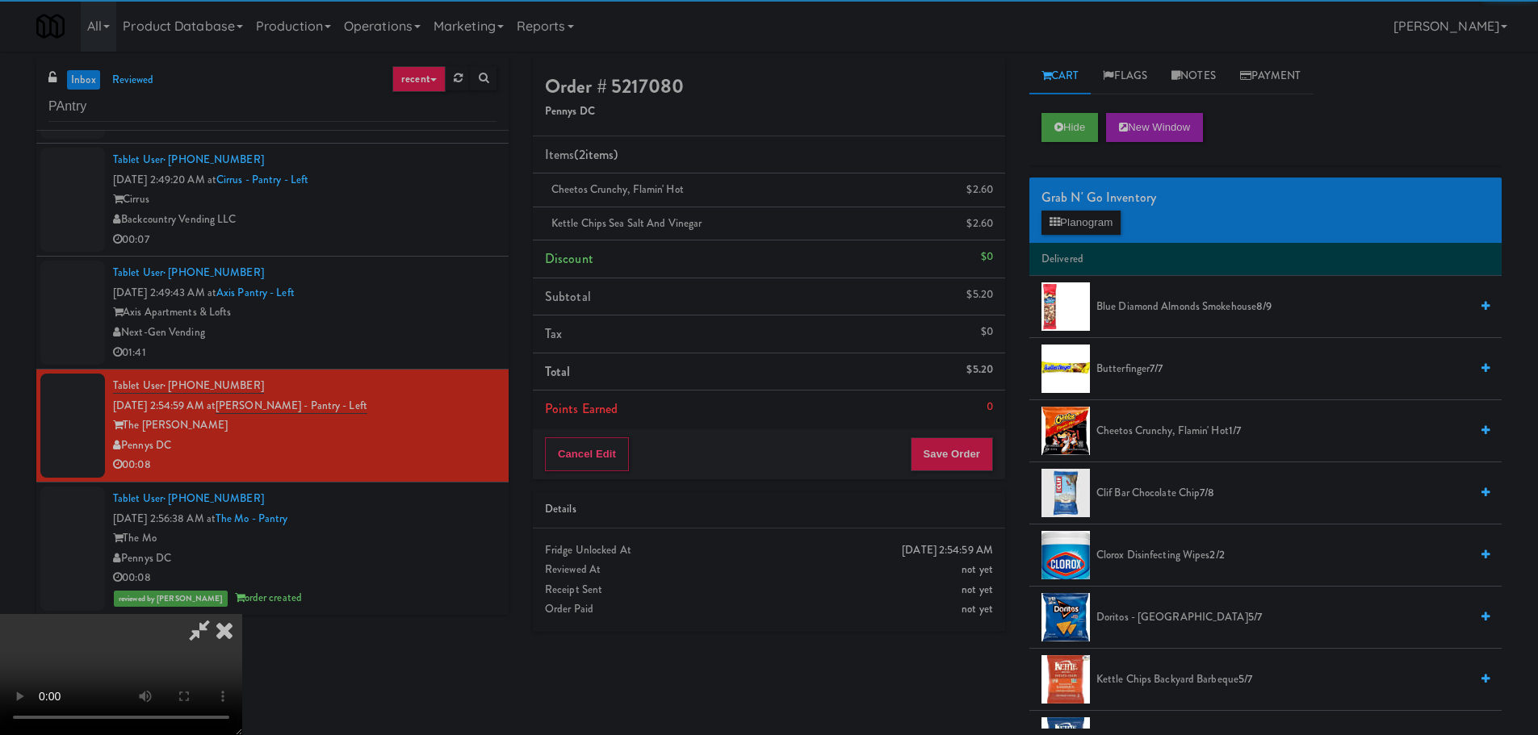
click at [242, 614] on video at bounding box center [121, 674] width 242 height 121
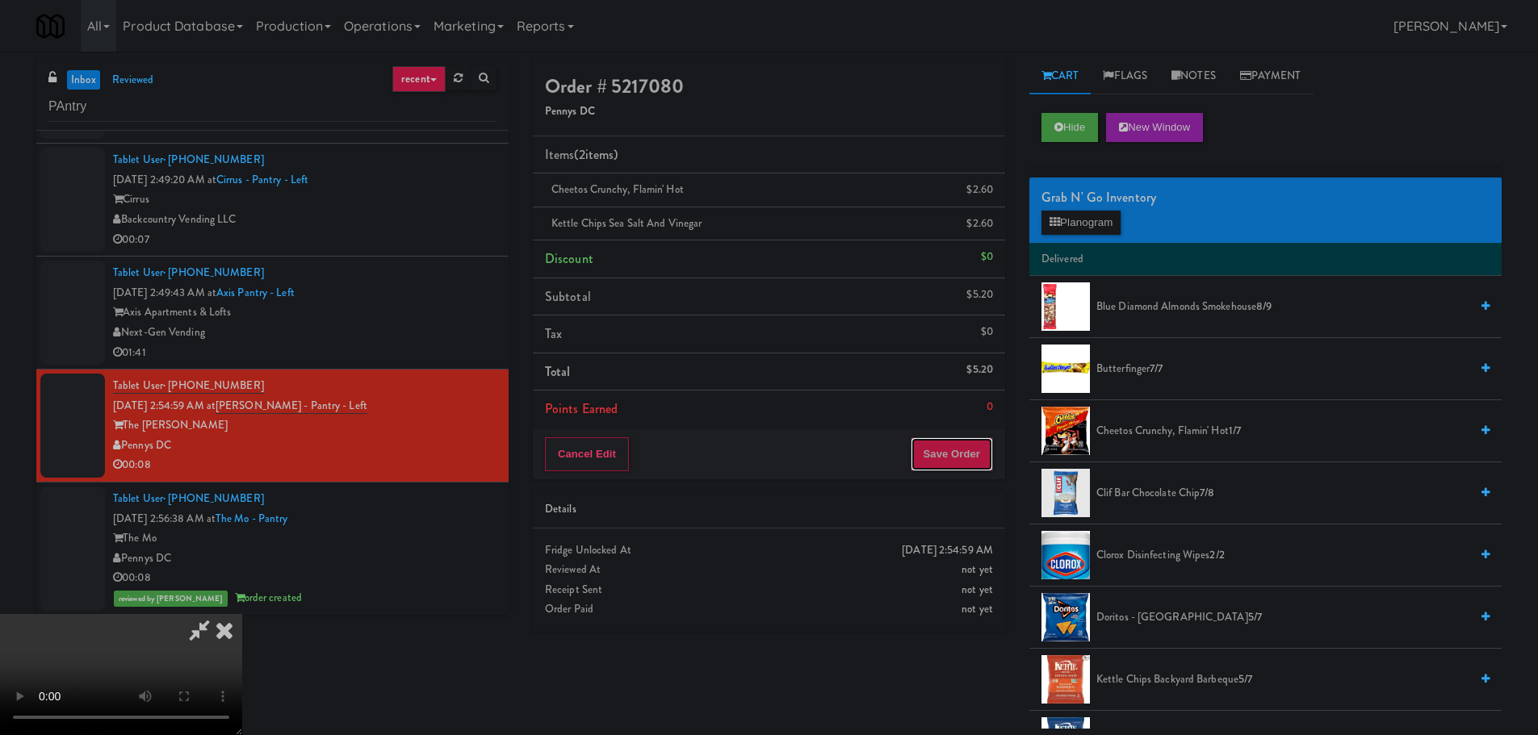
click at [956, 440] on button "Save Order" at bounding box center [952, 454] width 82 height 34
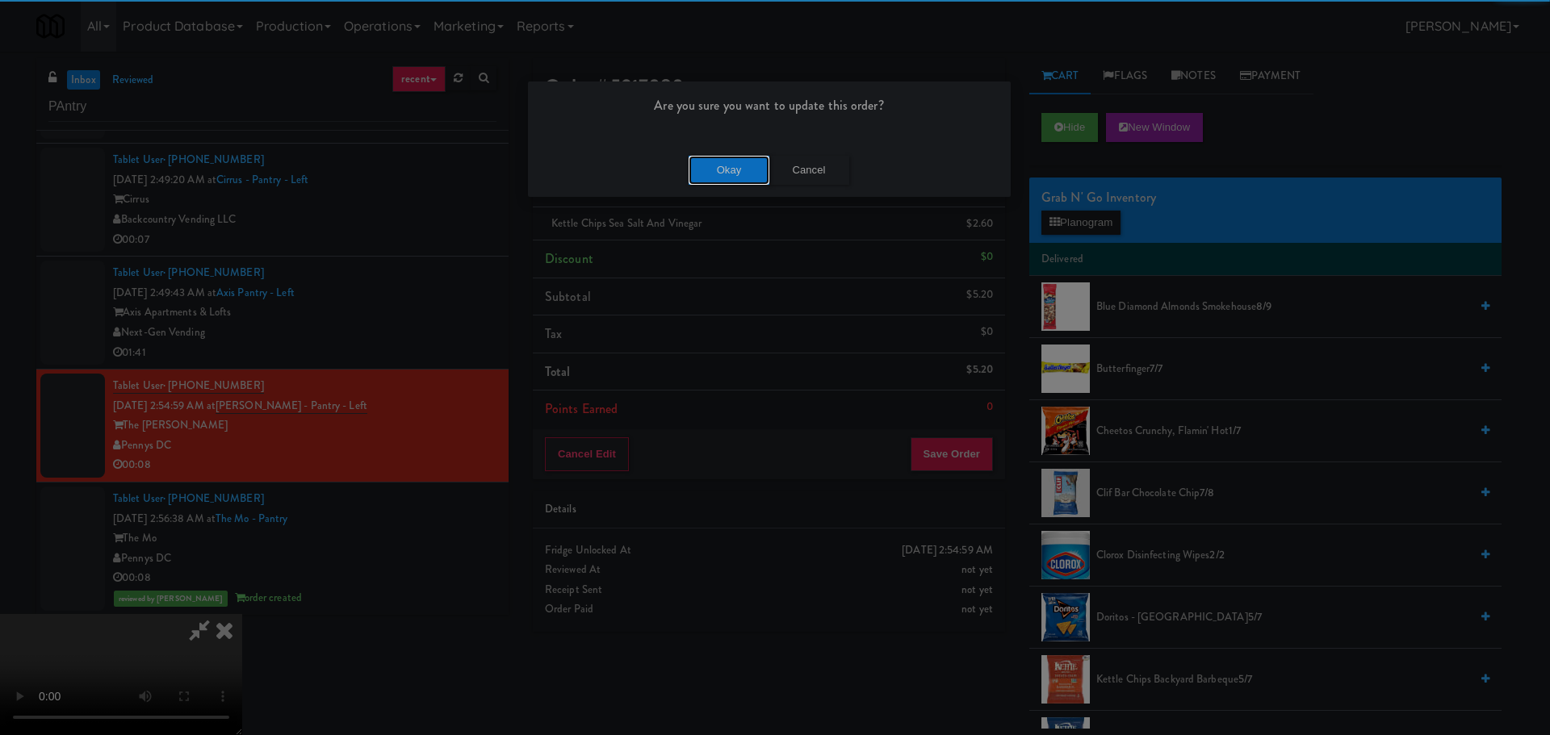
click at [727, 175] on button "Okay" at bounding box center [729, 170] width 81 height 29
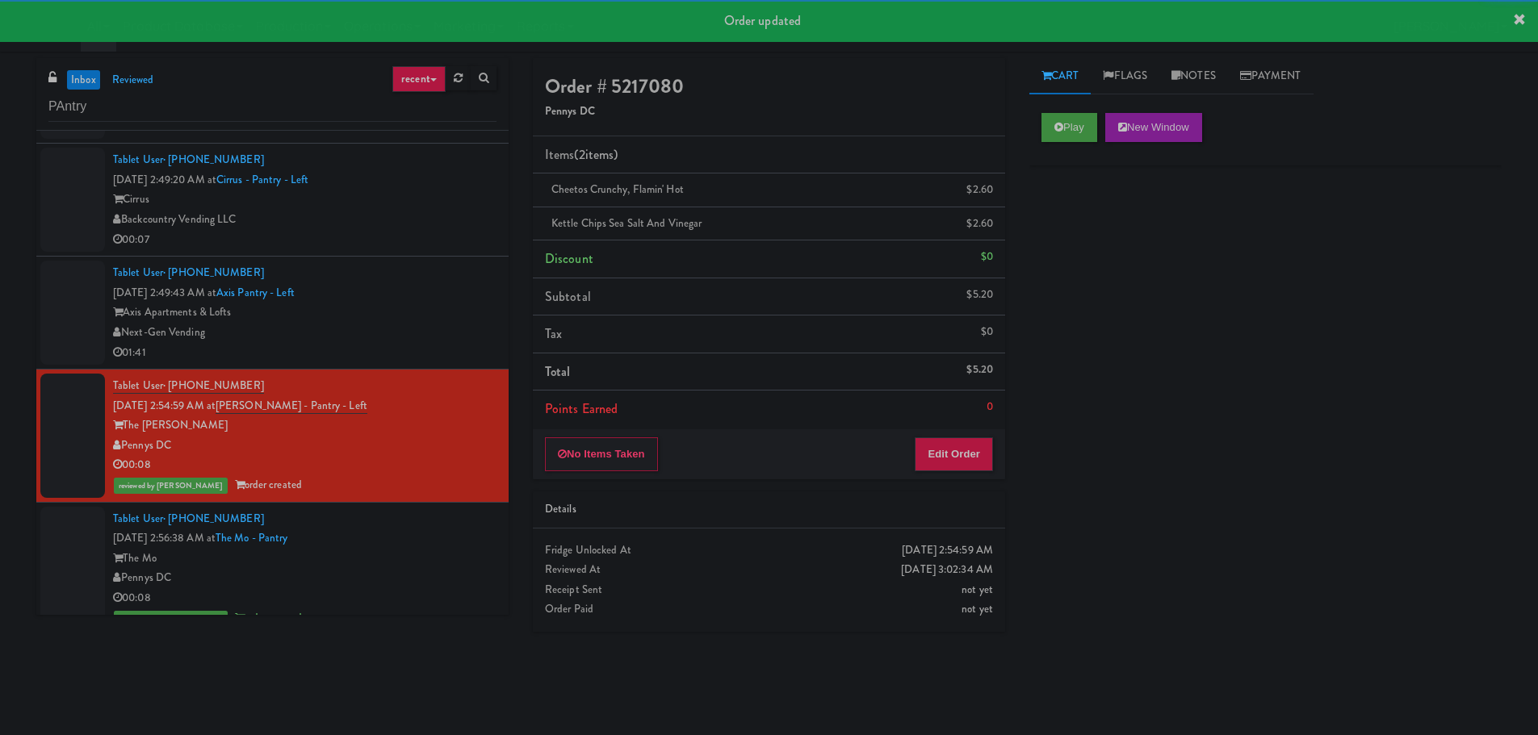
click at [416, 336] on div "Next-Gen Vending" at bounding box center [304, 333] width 383 height 20
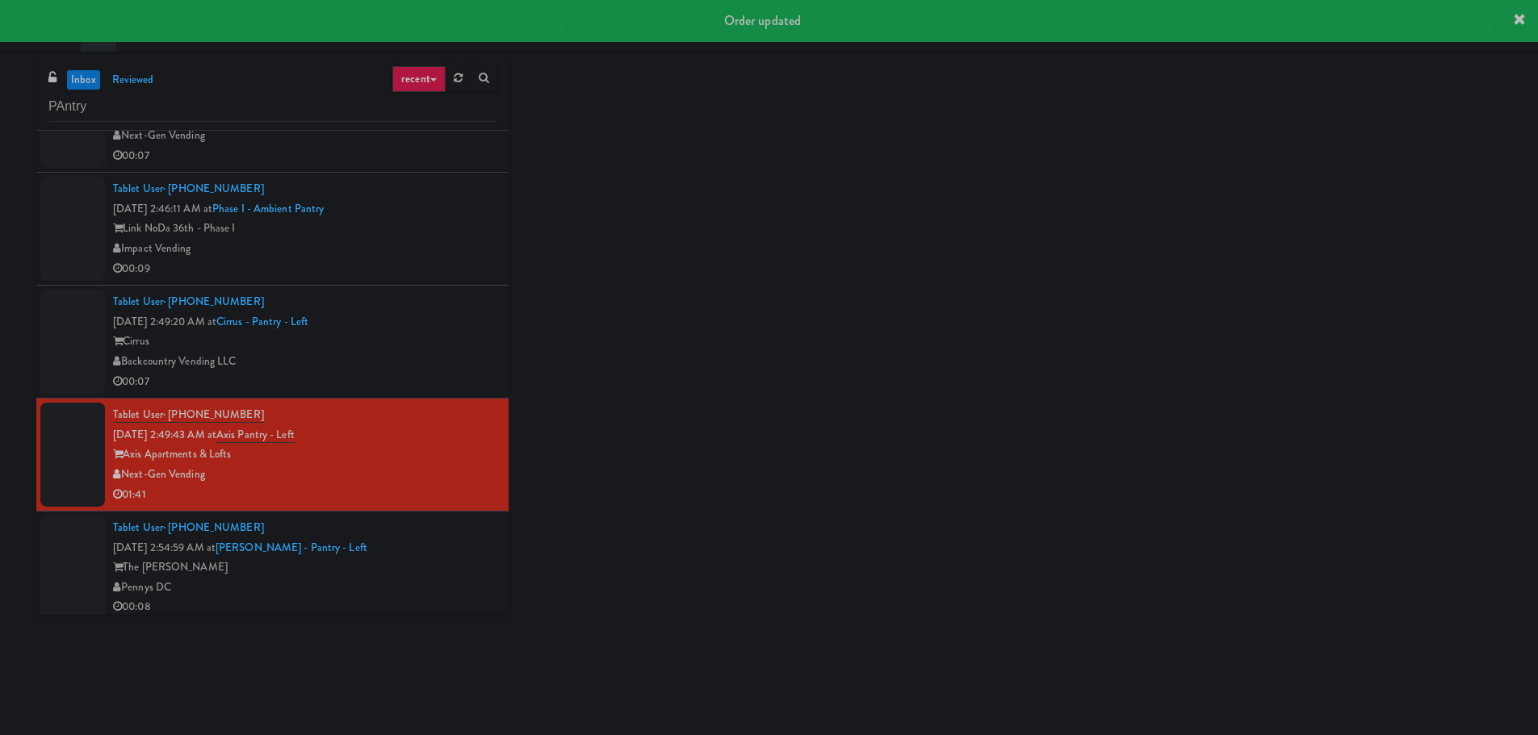
scroll to position [1314, 0]
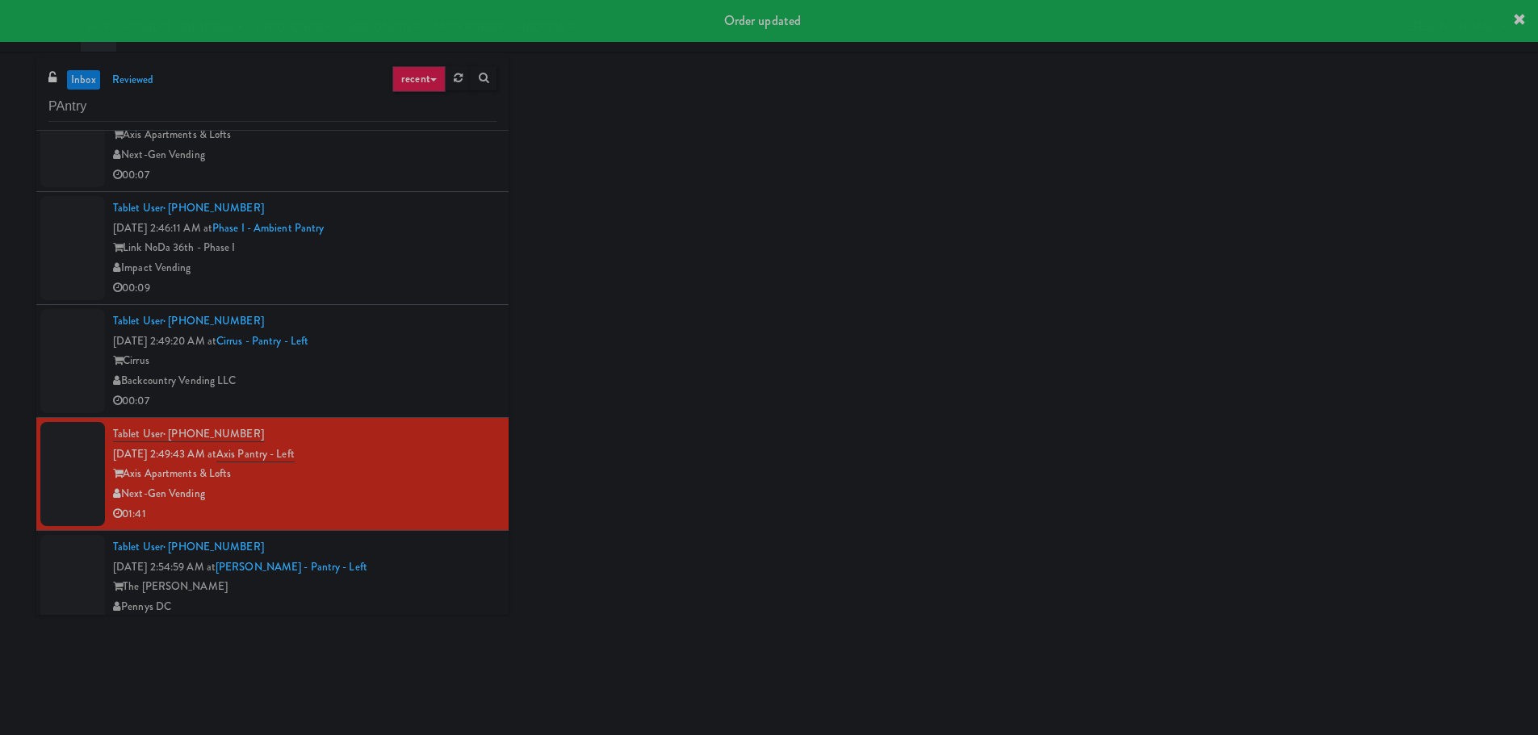
click at [410, 362] on div "Cirrus" at bounding box center [304, 361] width 383 height 20
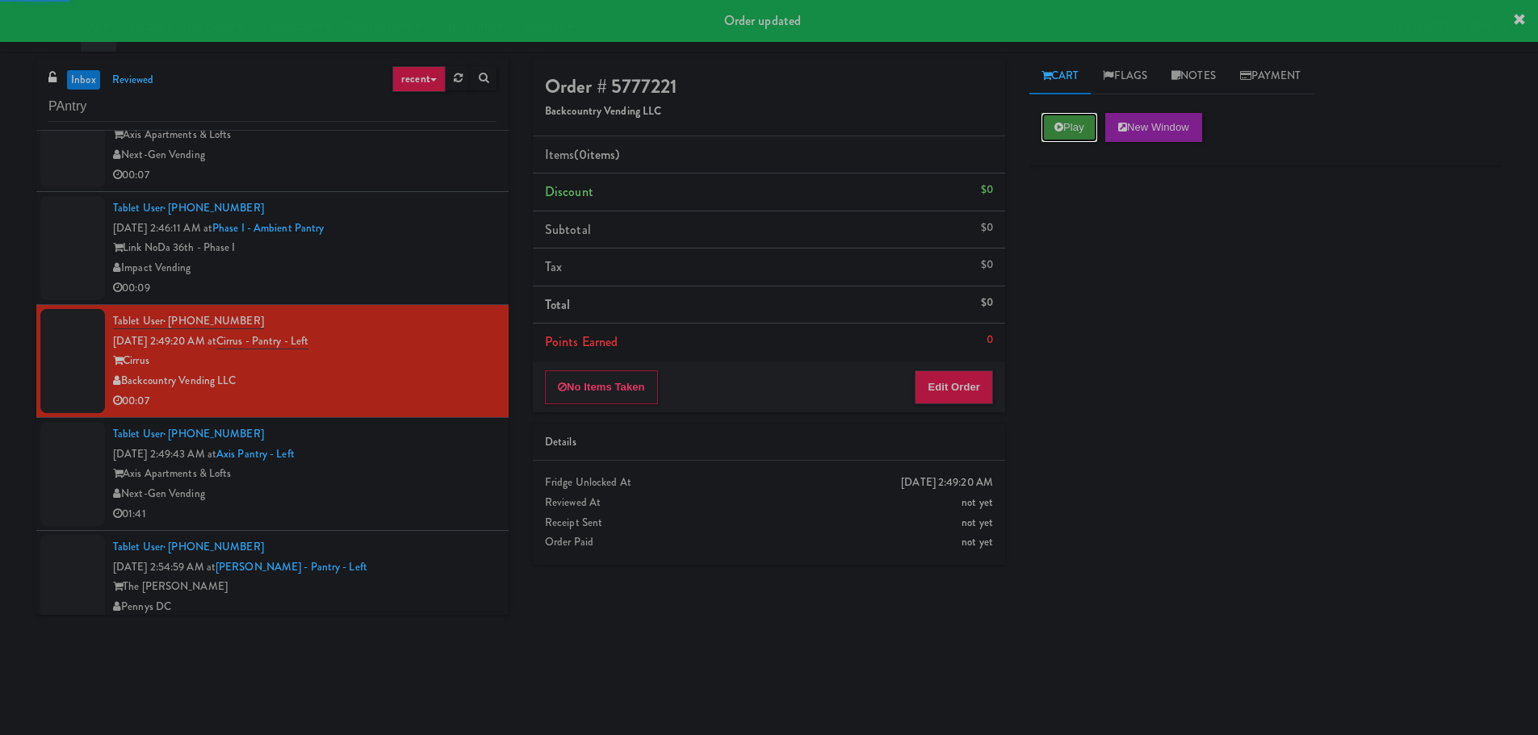
click at [1063, 113] on button "Play" at bounding box center [1069, 127] width 56 height 29
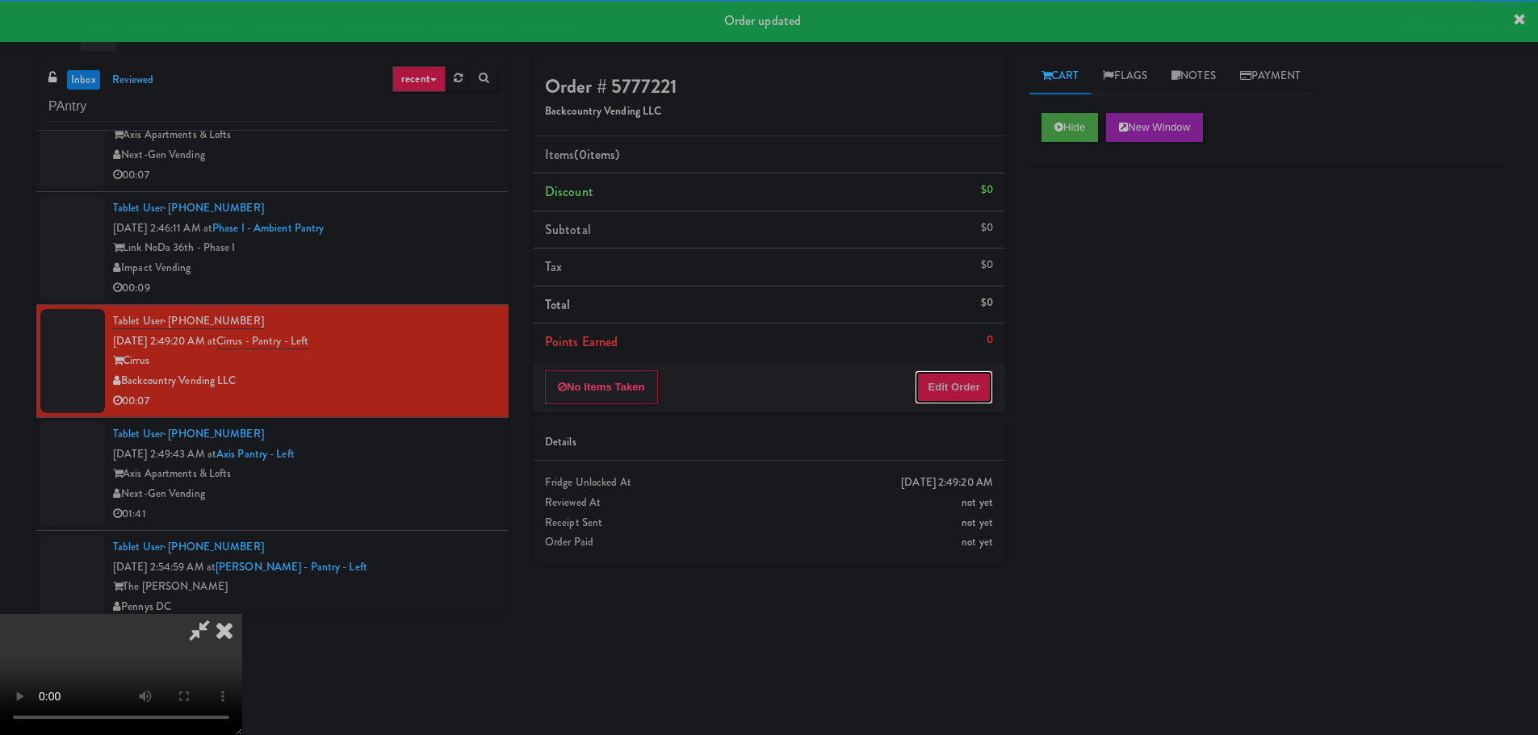
click at [953, 393] on button "Edit Order" at bounding box center [954, 387] width 78 height 34
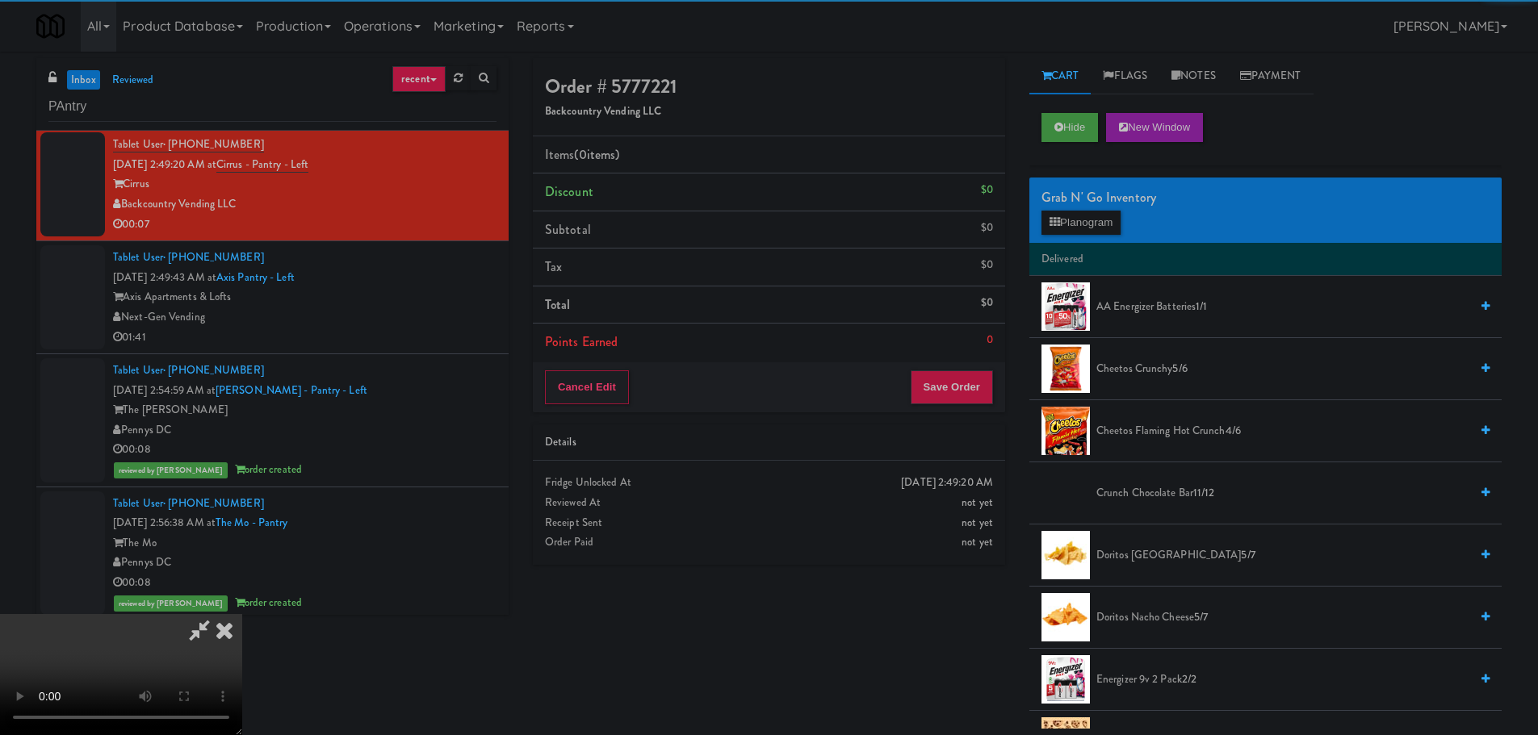
scroll to position [1495, 0]
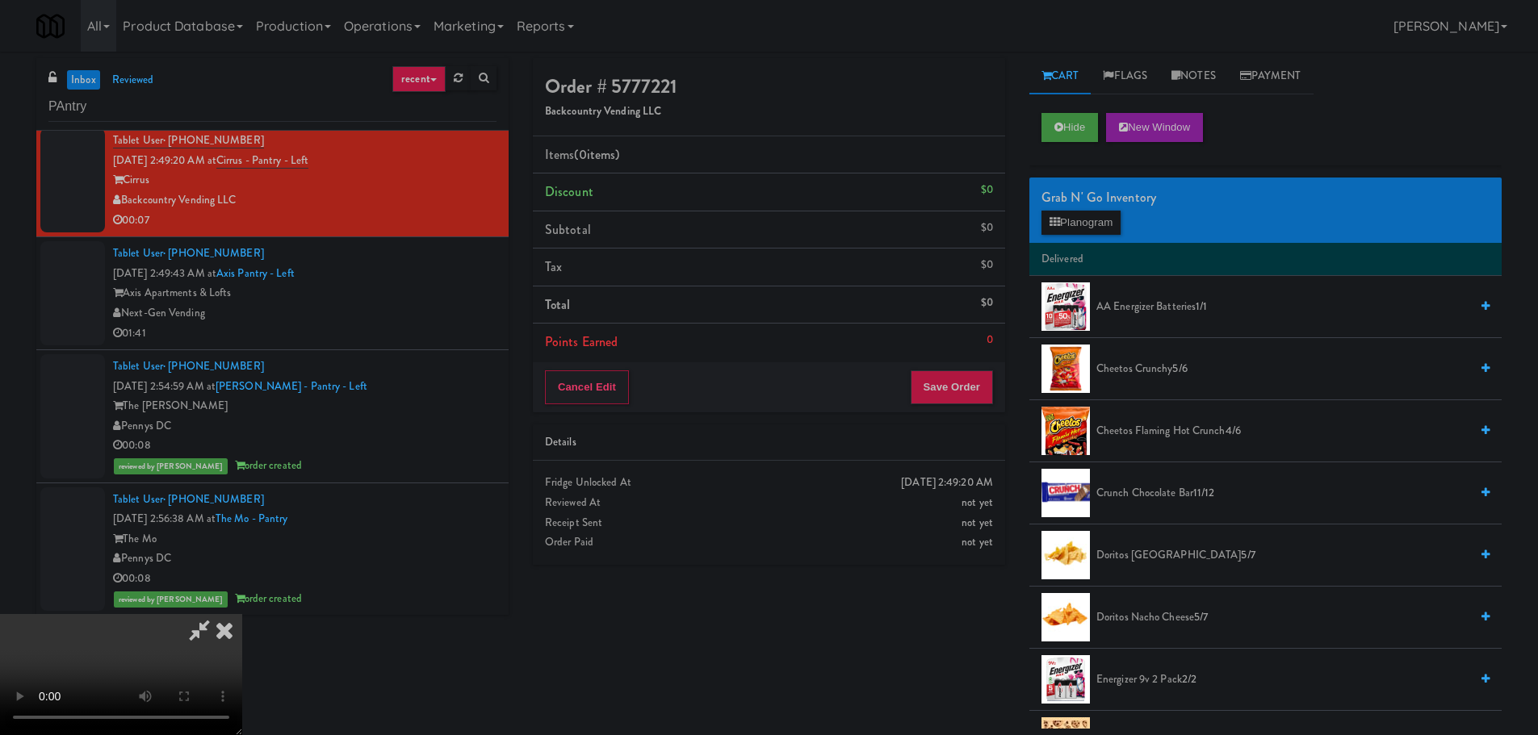
click at [242, 614] on video at bounding box center [121, 674] width 242 height 121
drag, startPoint x: 558, startPoint y: 394, endPoint x: 578, endPoint y: 412, distance: 26.9
click at [242, 614] on video at bounding box center [121, 674] width 242 height 121
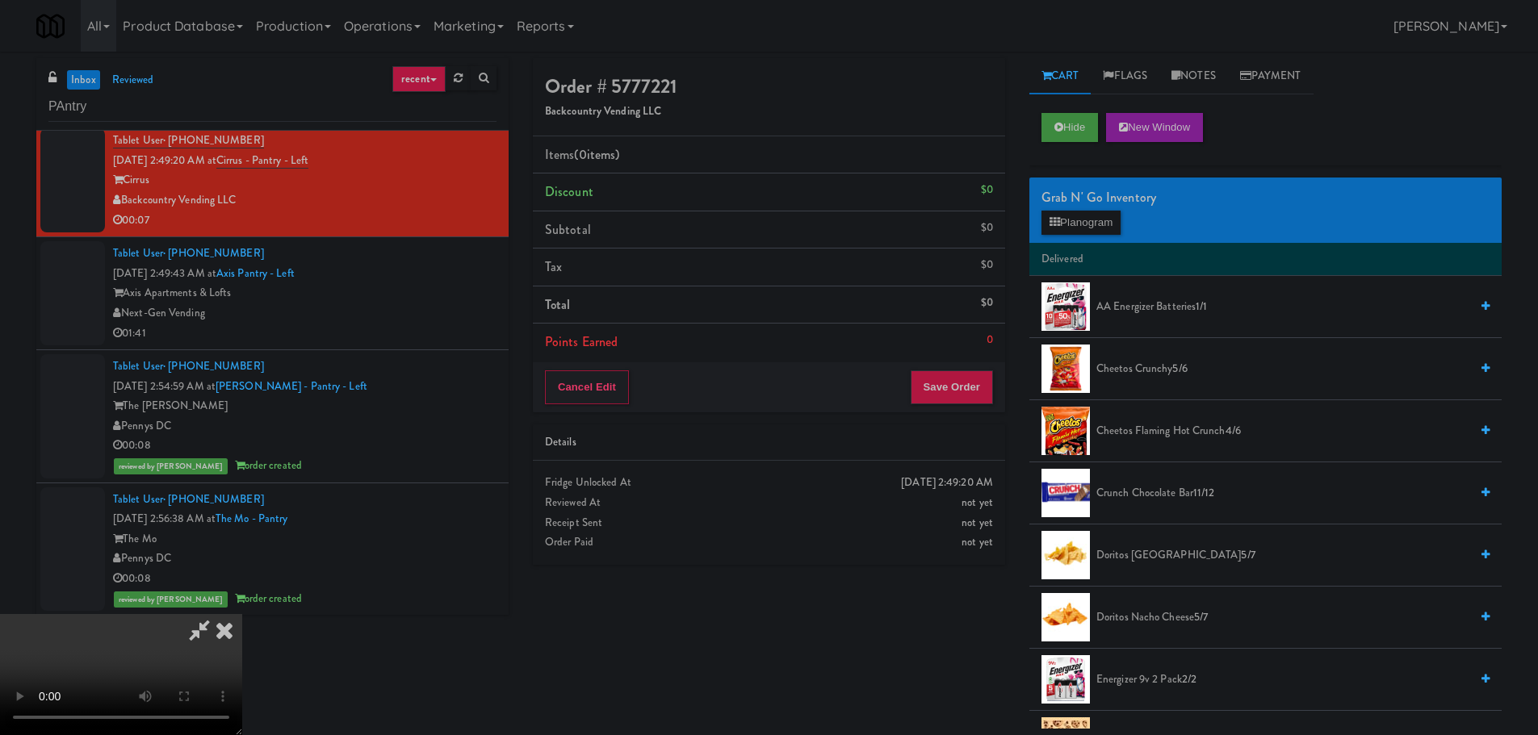
click at [242, 614] on video at bounding box center [121, 674] width 242 height 121
click at [1069, 224] on button "Planogram" at bounding box center [1080, 223] width 79 height 24
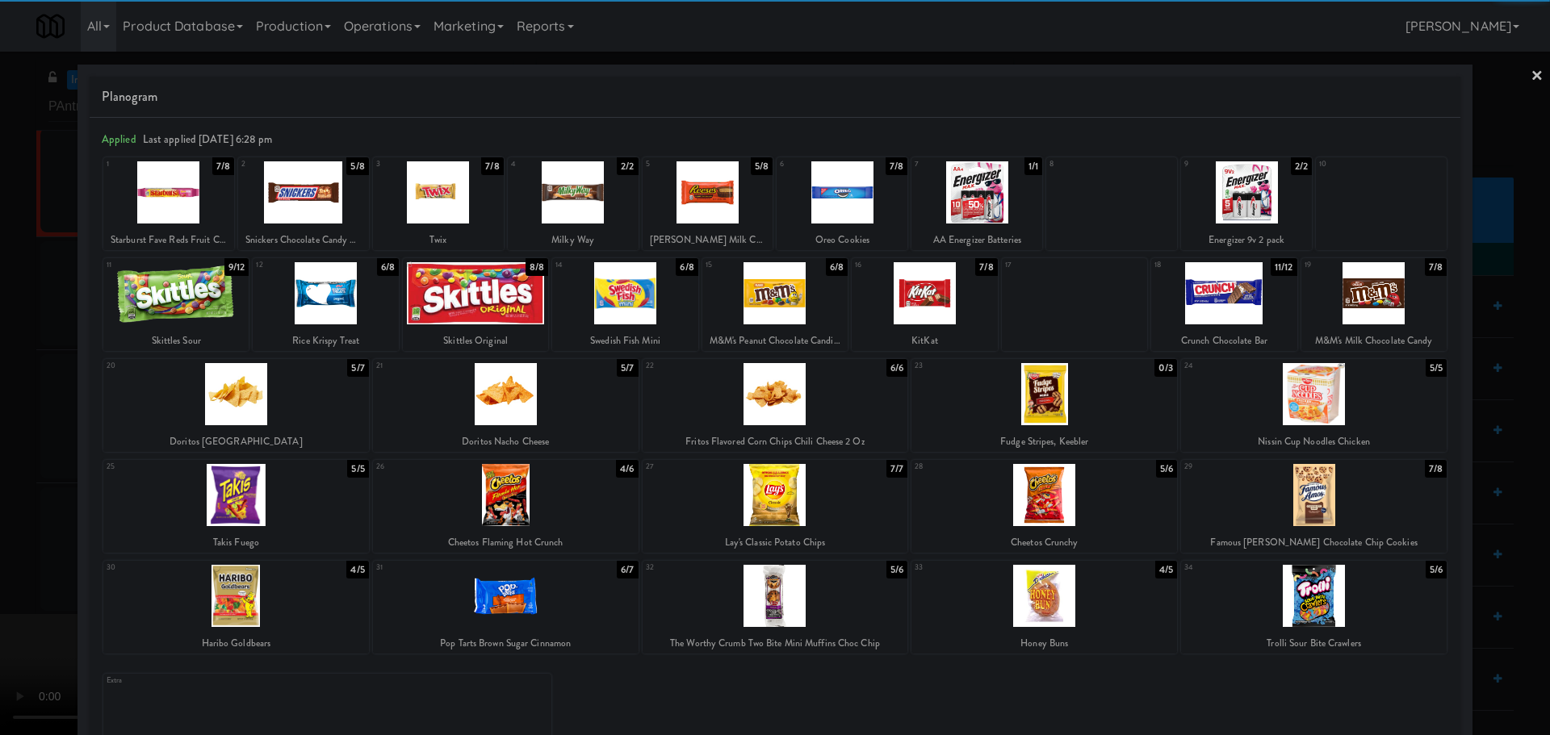
drag, startPoint x: 327, startPoint y: 209, endPoint x: 403, endPoint y: 205, distance: 76.0
click at [327, 208] on div at bounding box center [303, 192] width 131 height 62
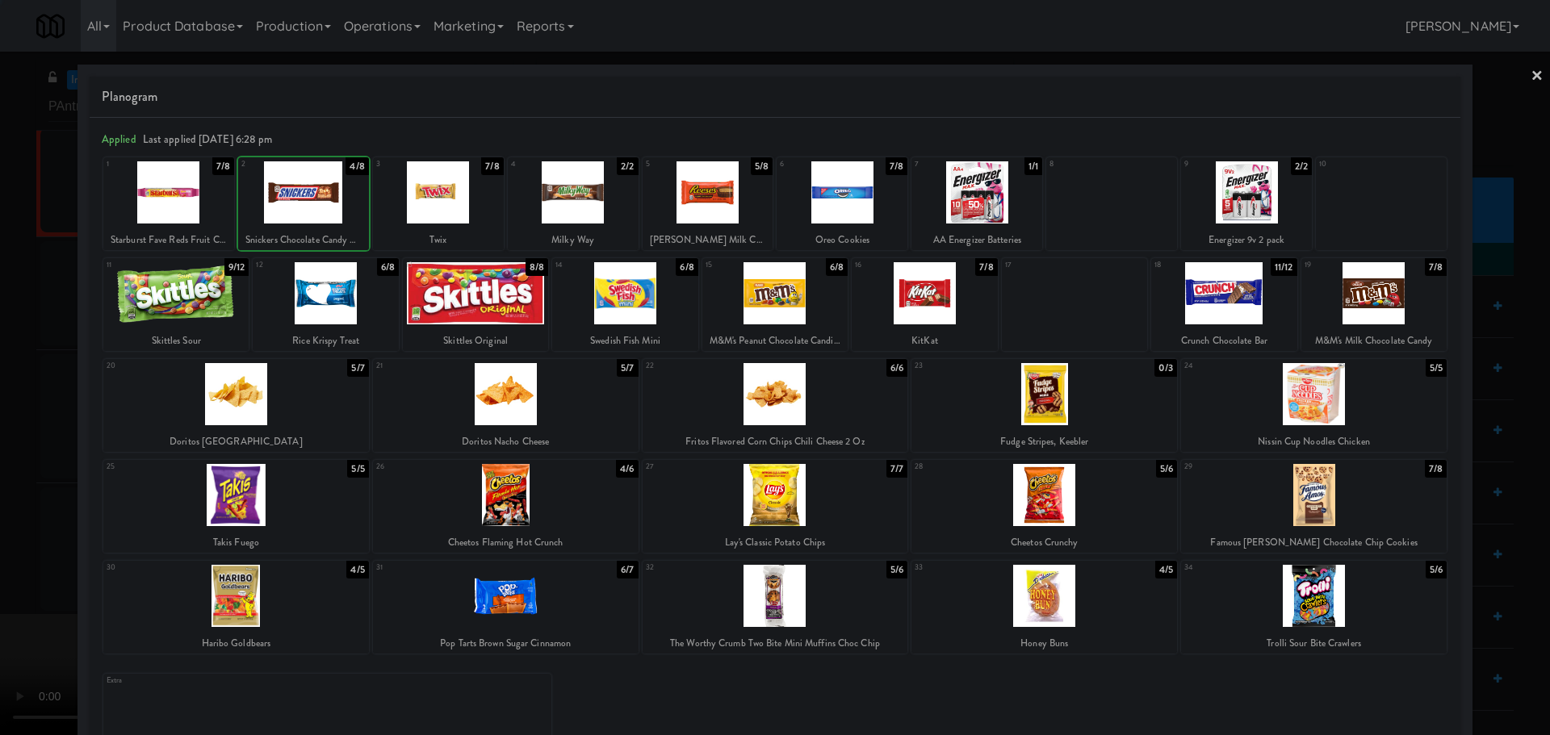
click at [485, 200] on div at bounding box center [438, 192] width 131 height 62
click at [6, 508] on div at bounding box center [775, 367] width 1550 height 735
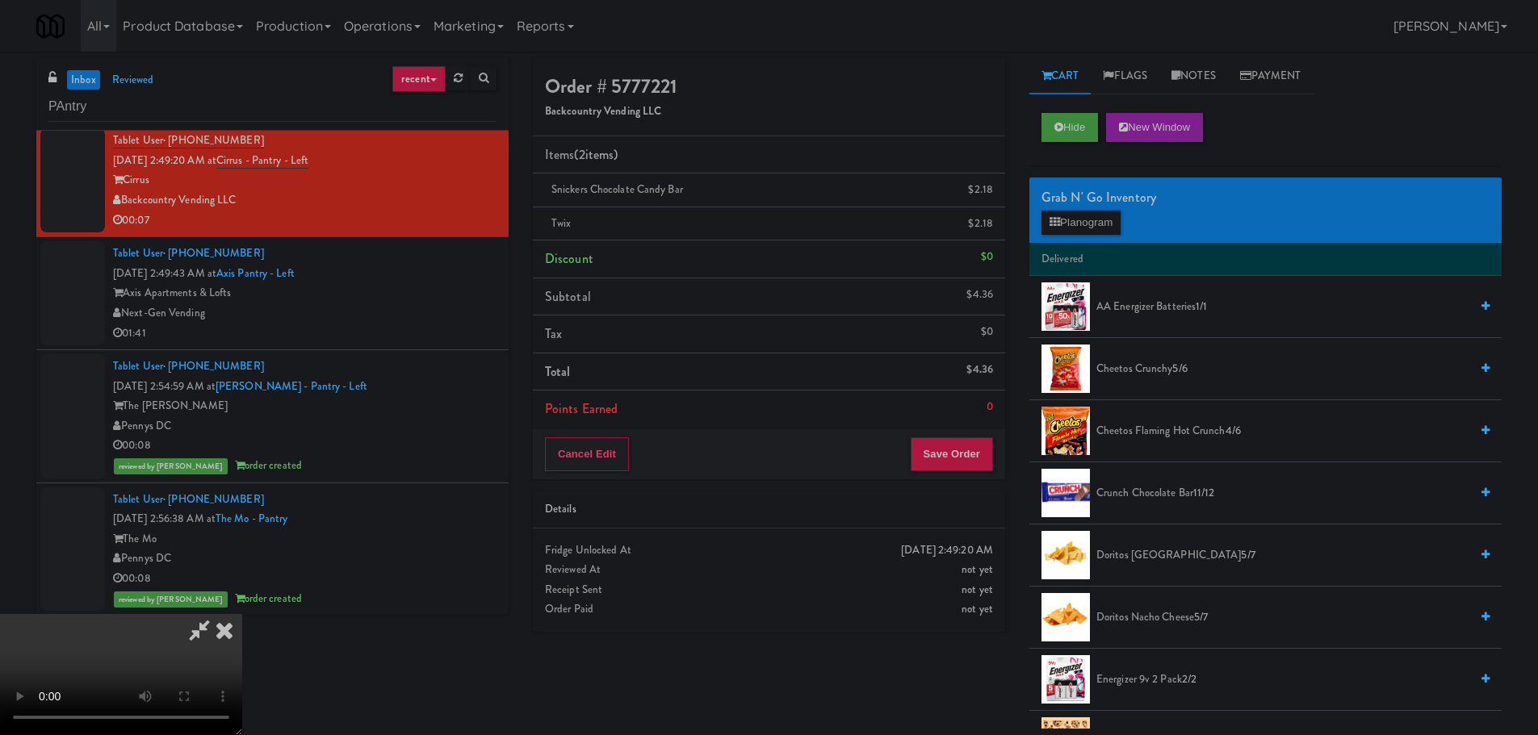
click at [242, 614] on video at bounding box center [121, 674] width 242 height 121
drag, startPoint x: 1103, startPoint y: 191, endPoint x: 1098, endPoint y: 211, distance: 20.8
click at [1100, 192] on div "Grab N' Go Inventory" at bounding box center [1265, 198] width 448 height 24
click at [1097, 214] on button "Planogram" at bounding box center [1080, 223] width 79 height 24
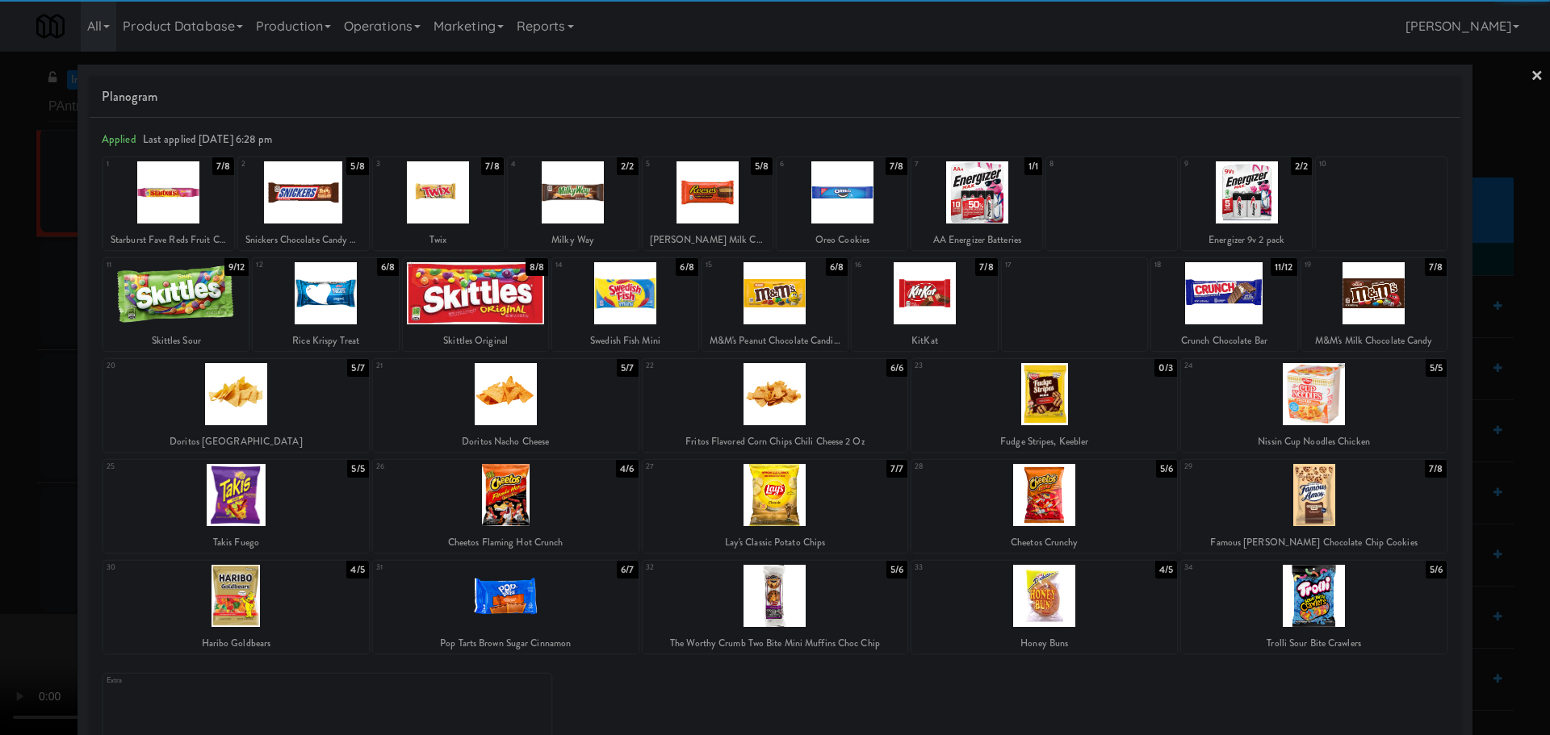
click at [789, 300] on div at bounding box center [774, 293] width 145 height 62
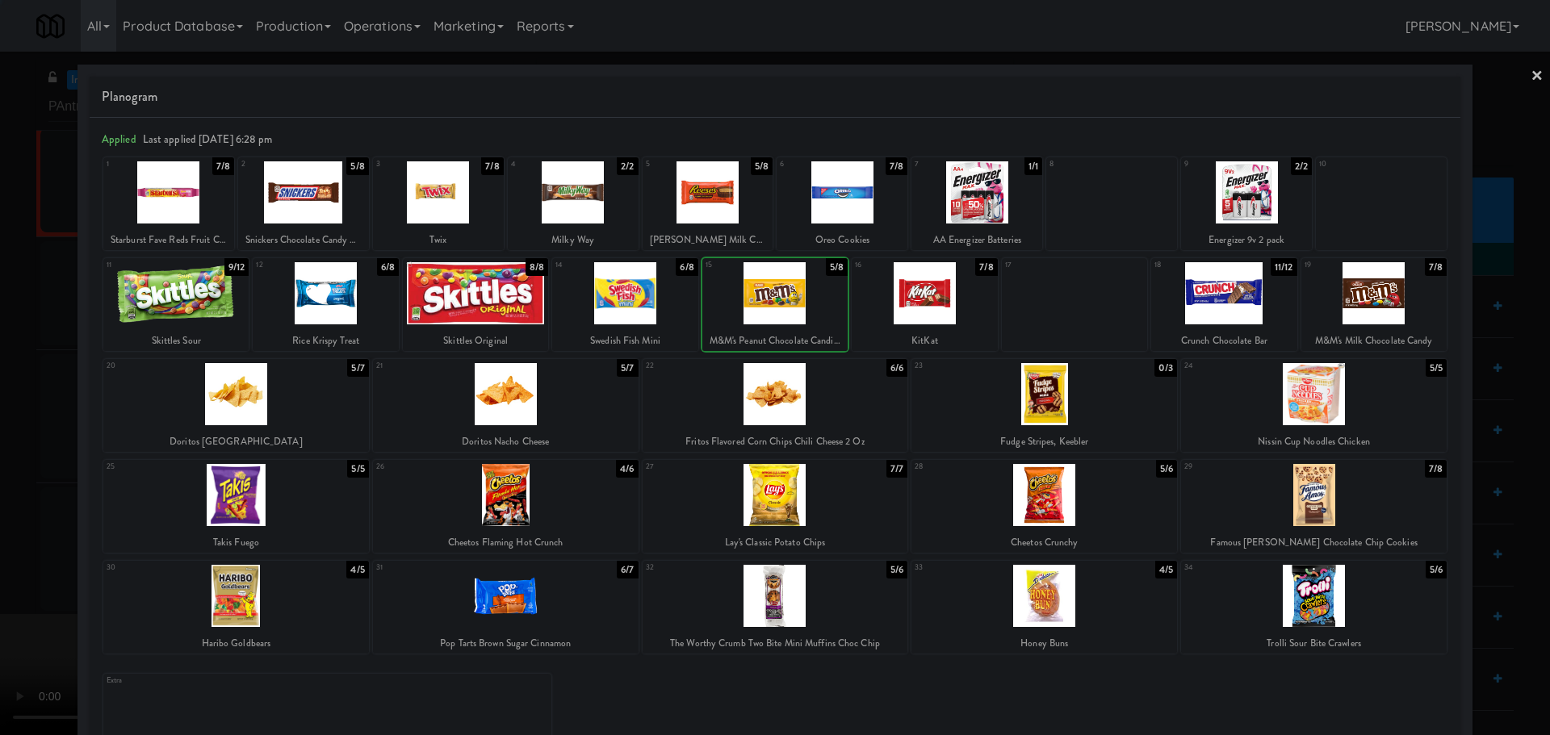
drag, startPoint x: 0, startPoint y: 522, endPoint x: 20, endPoint y: 528, distance: 21.0
click at [1, 523] on div at bounding box center [775, 367] width 1550 height 735
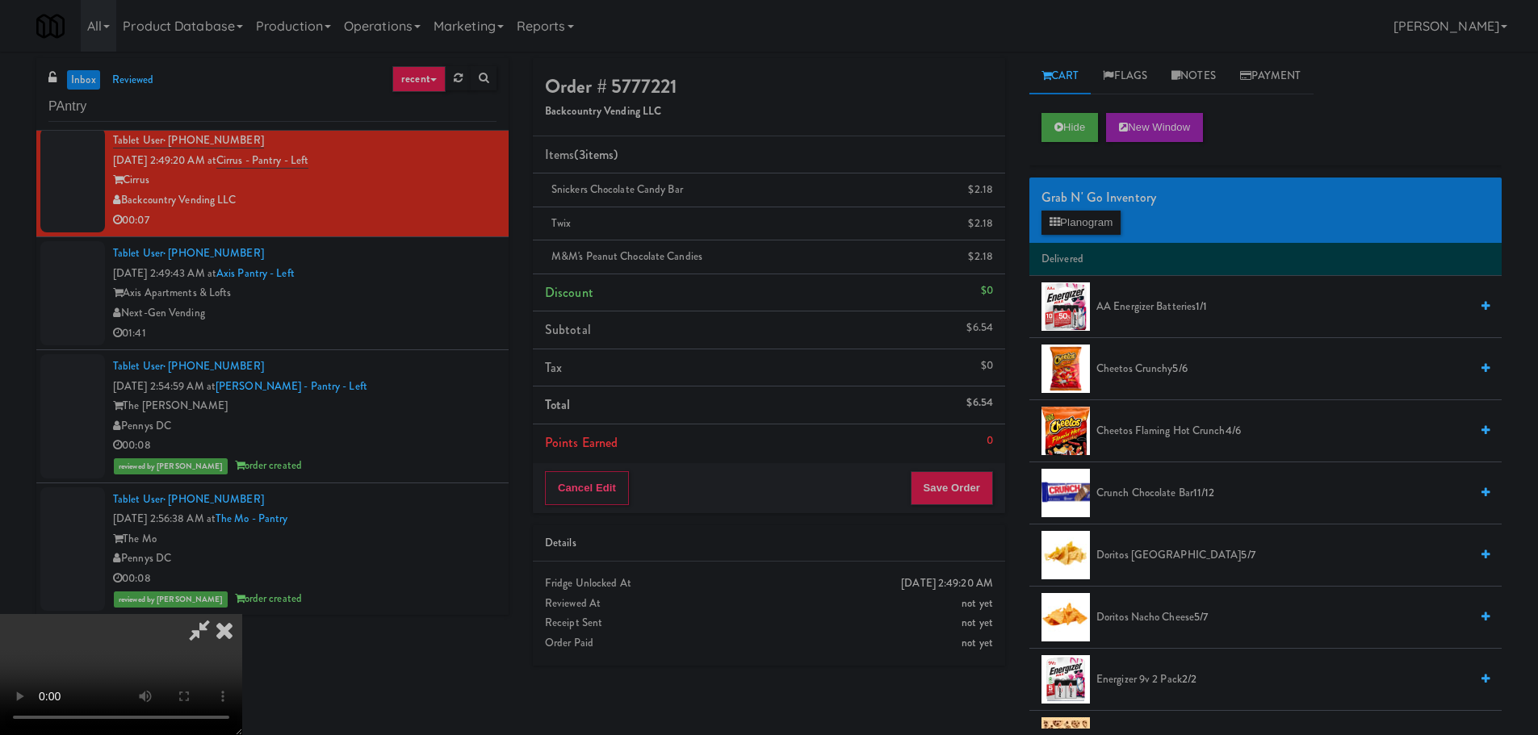
click at [242, 614] on video at bounding box center [121, 674] width 242 height 121
click at [976, 486] on button "Save Order" at bounding box center [952, 488] width 82 height 34
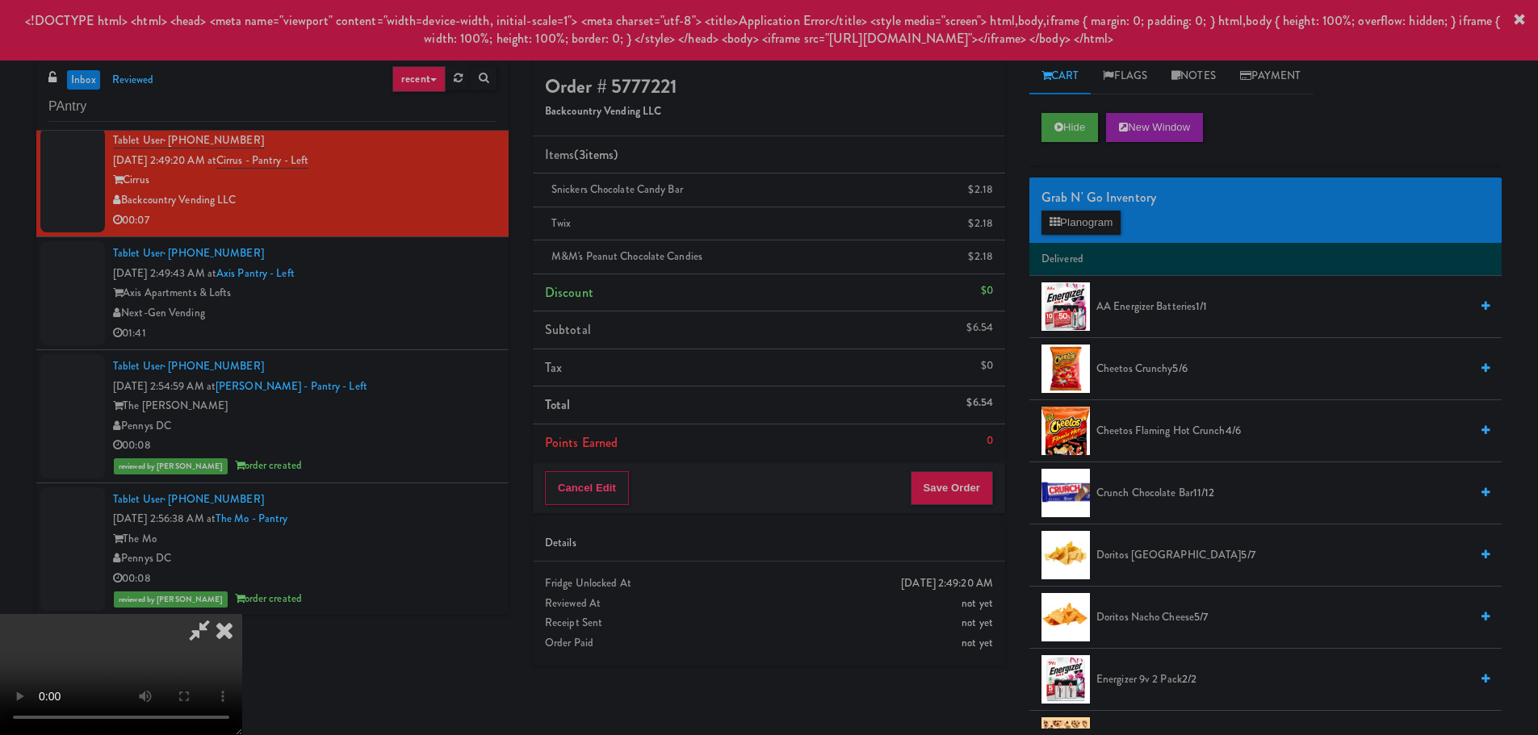
click at [242, 614] on icon at bounding box center [225, 630] width 36 height 32
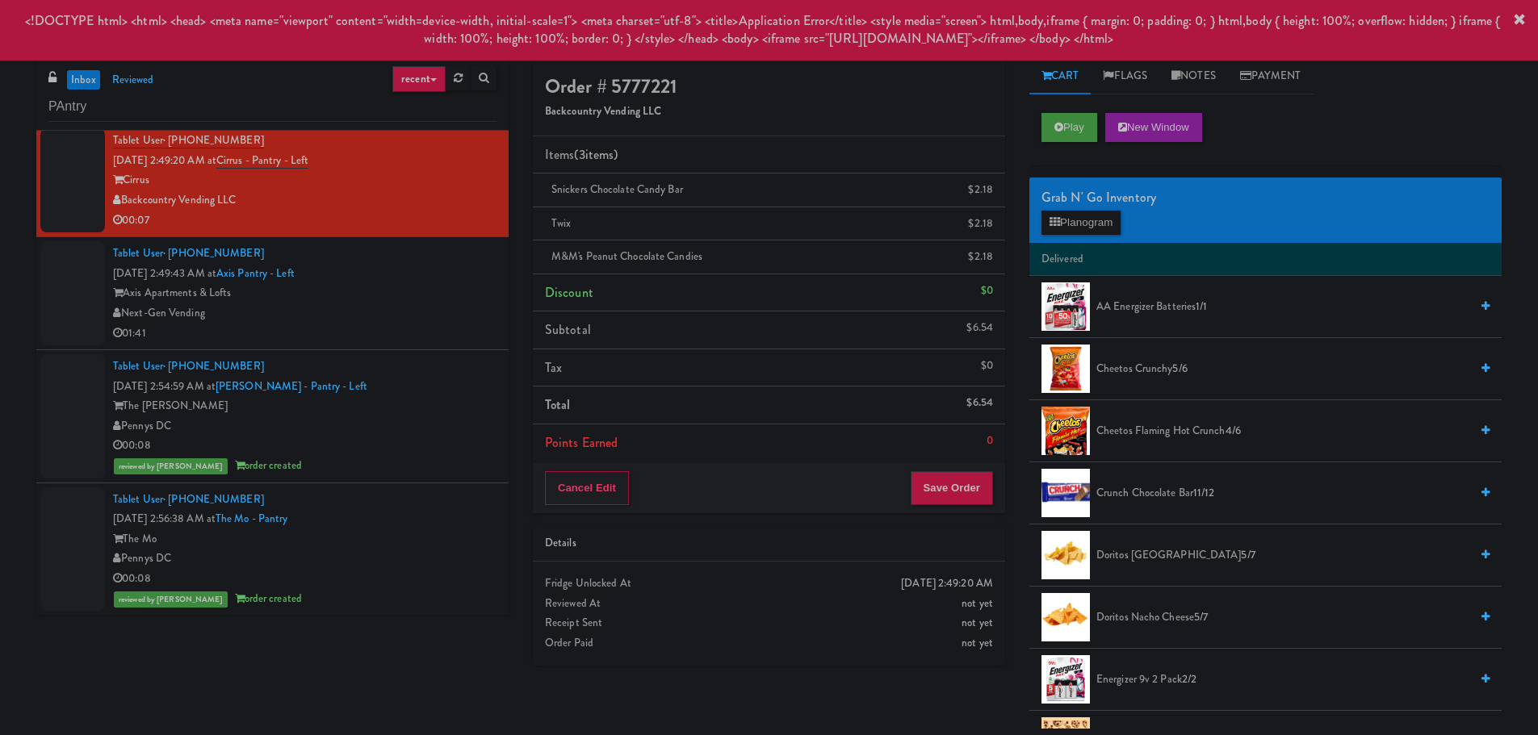
click at [391, 336] on div "01:41" at bounding box center [304, 334] width 383 height 20
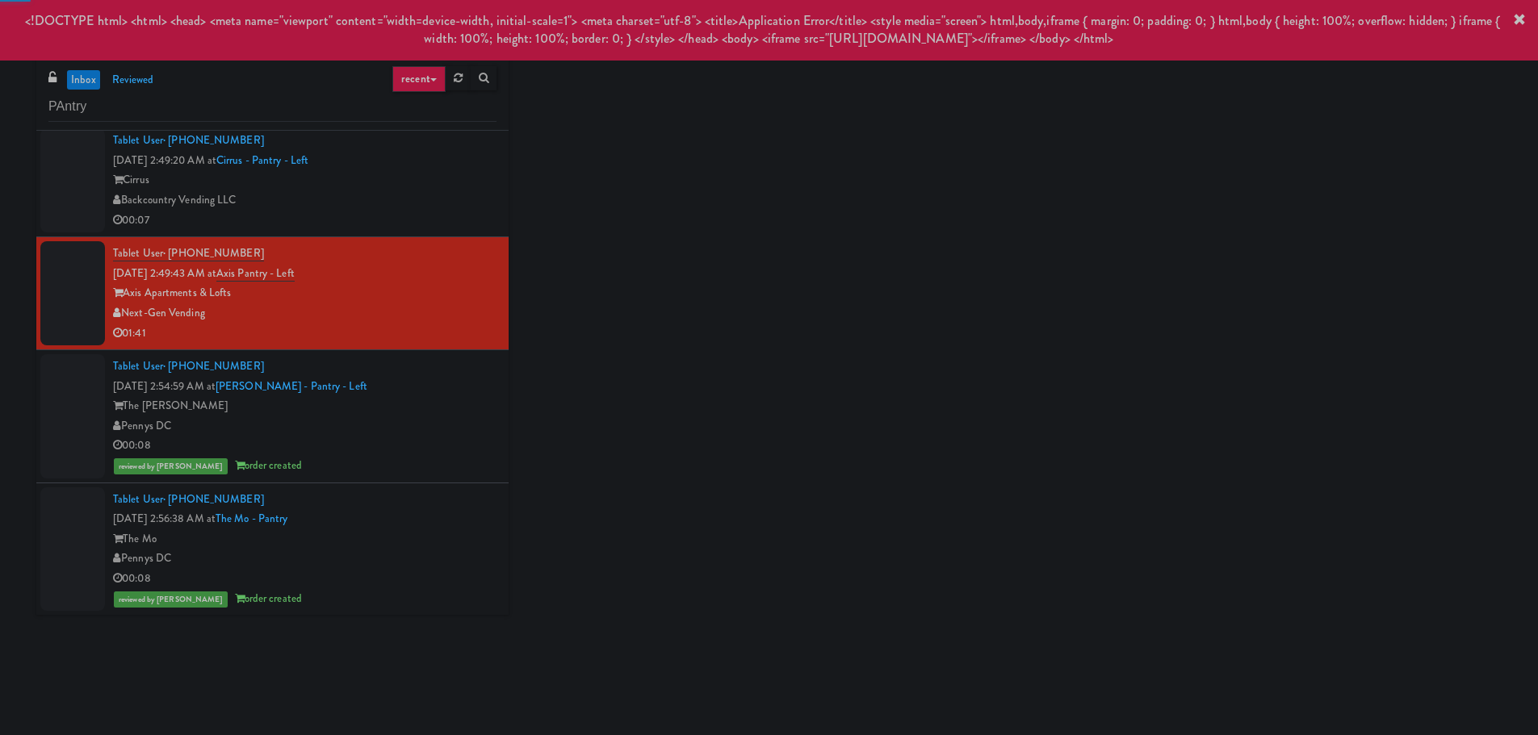
click at [421, 187] on div "Cirrus" at bounding box center [304, 180] width 383 height 20
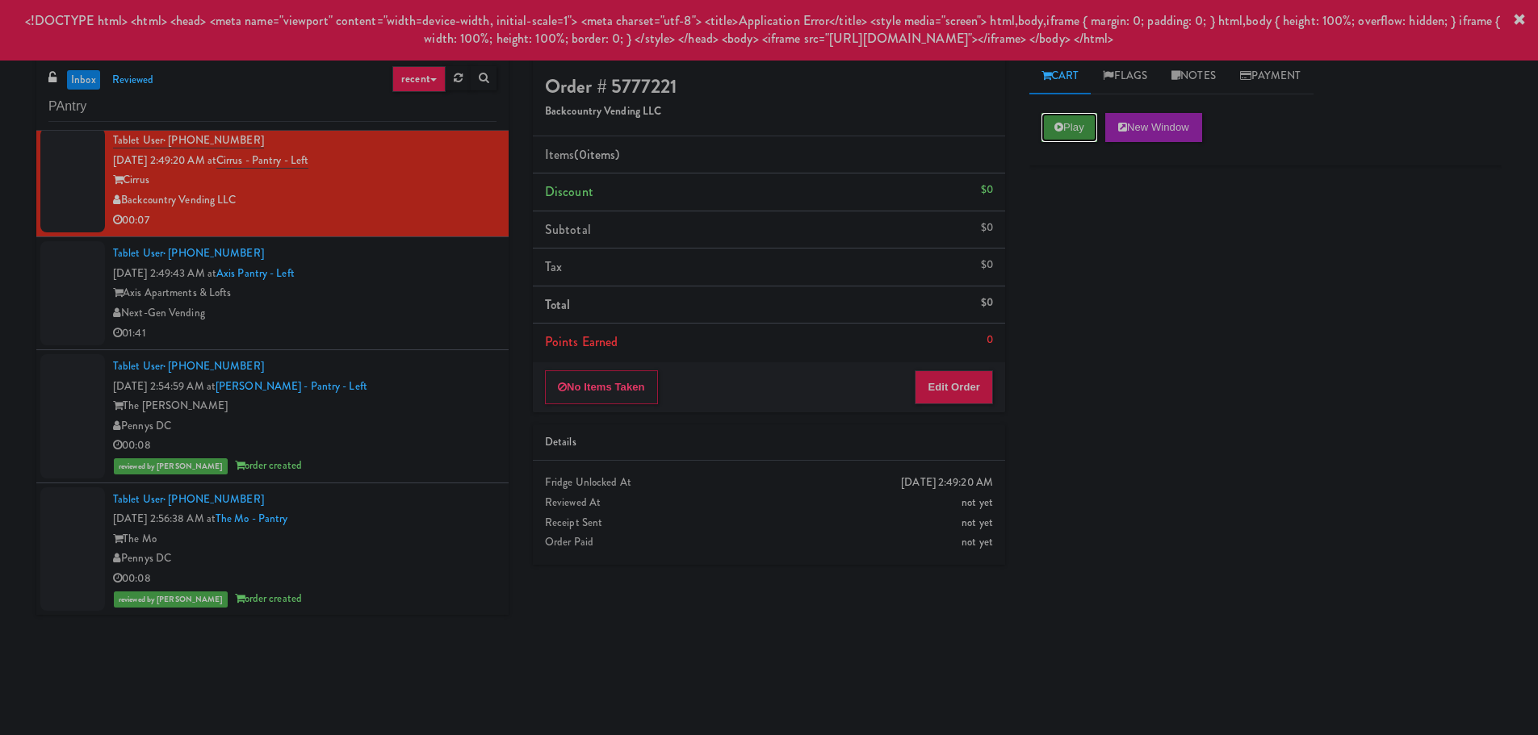
click at [1078, 124] on button "Play" at bounding box center [1069, 127] width 56 height 29
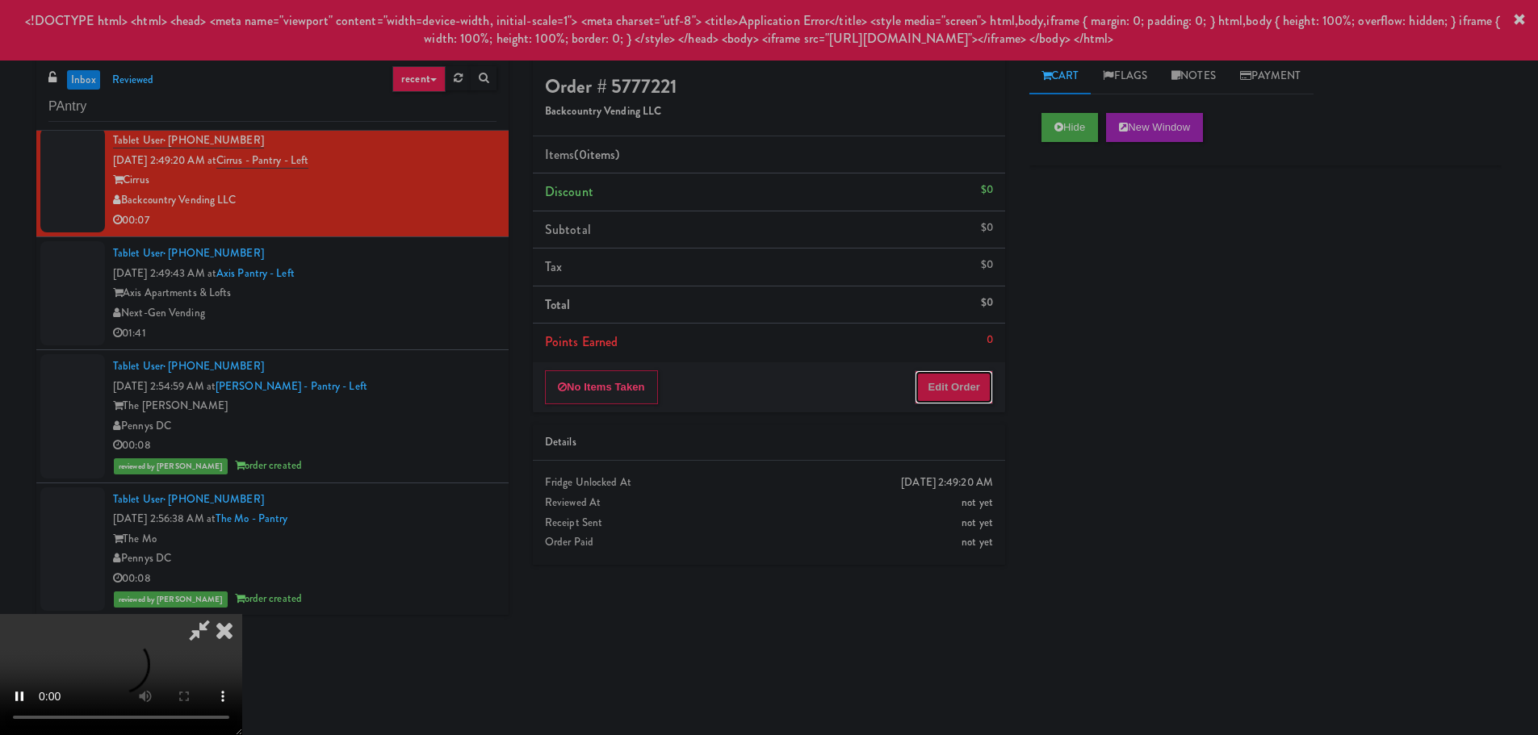
click at [940, 388] on button "Edit Order" at bounding box center [954, 387] width 78 height 34
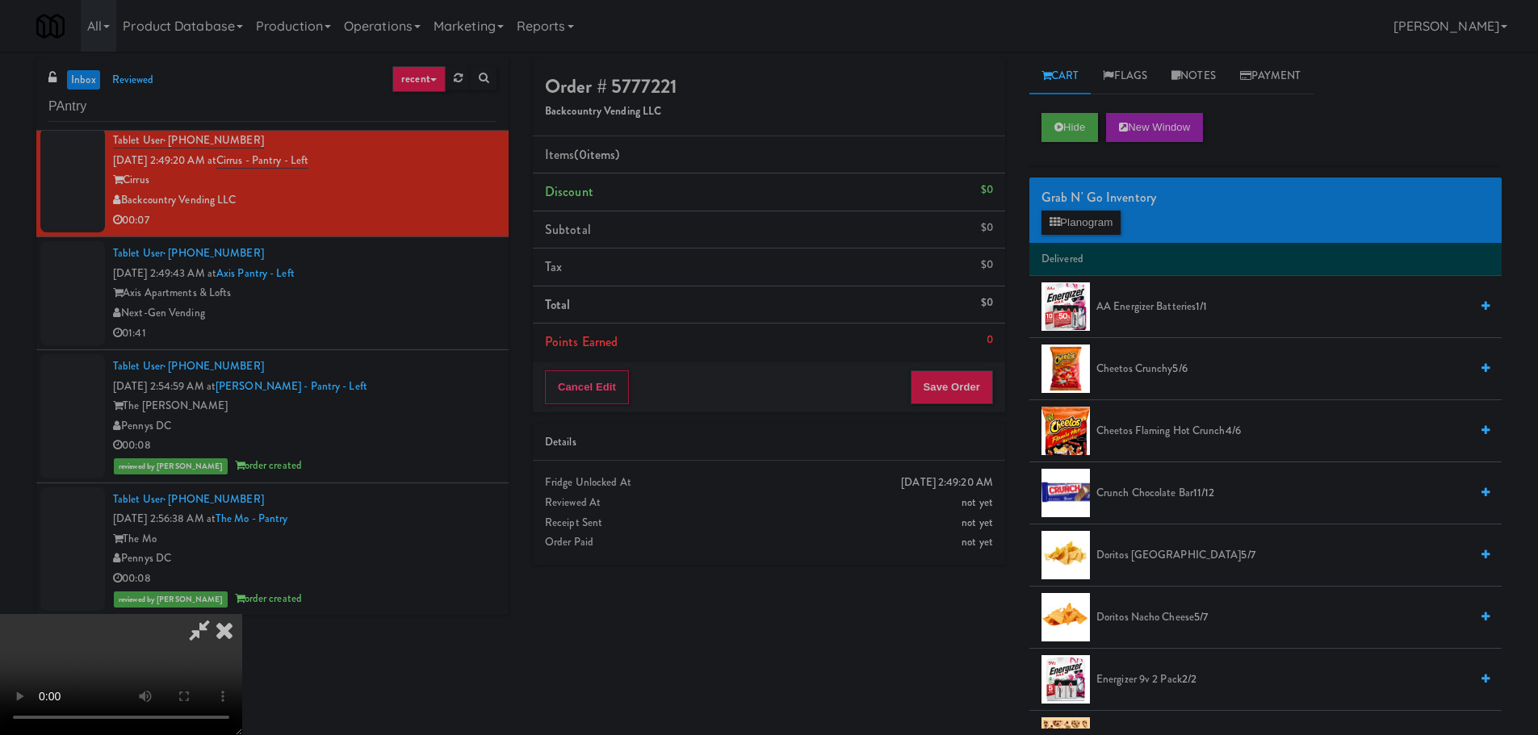
drag, startPoint x: 624, startPoint y: 460, endPoint x: 1037, endPoint y: 409, distance: 416.4
click at [242, 614] on video at bounding box center [121, 674] width 242 height 121
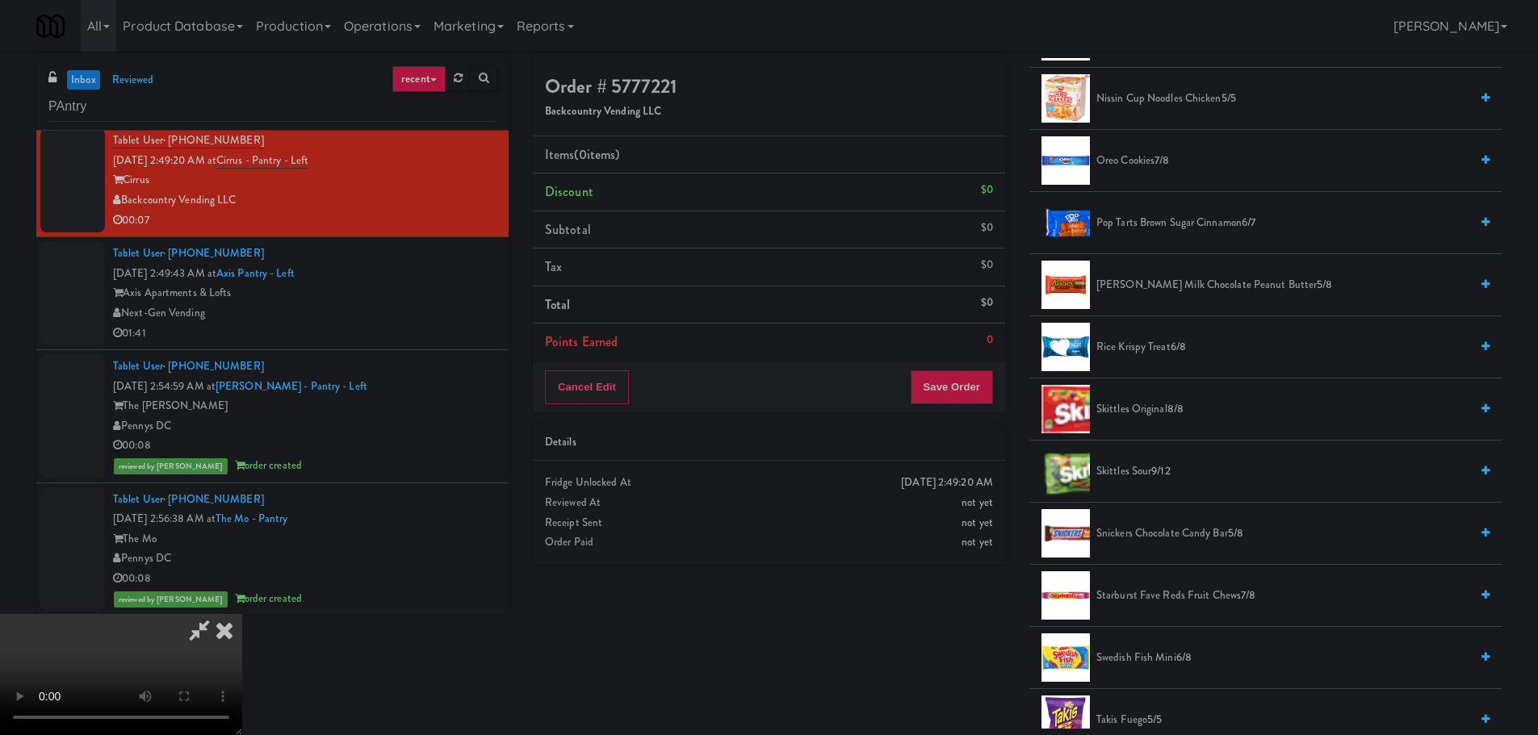
scroll to position [1534, 0]
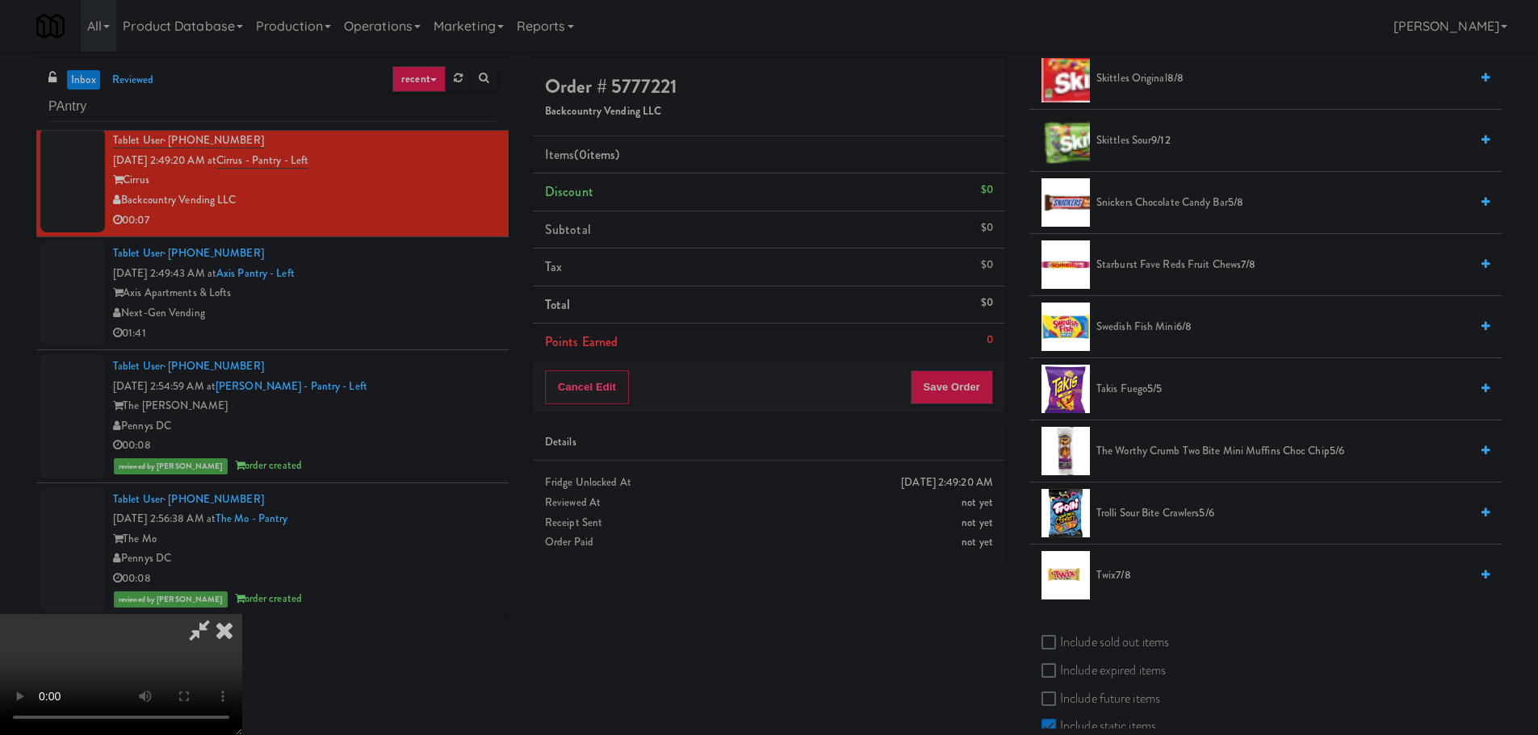
click at [1124, 207] on span "Snickers Chocolate Candy Bar 5/8" at bounding box center [1282, 203] width 373 height 20
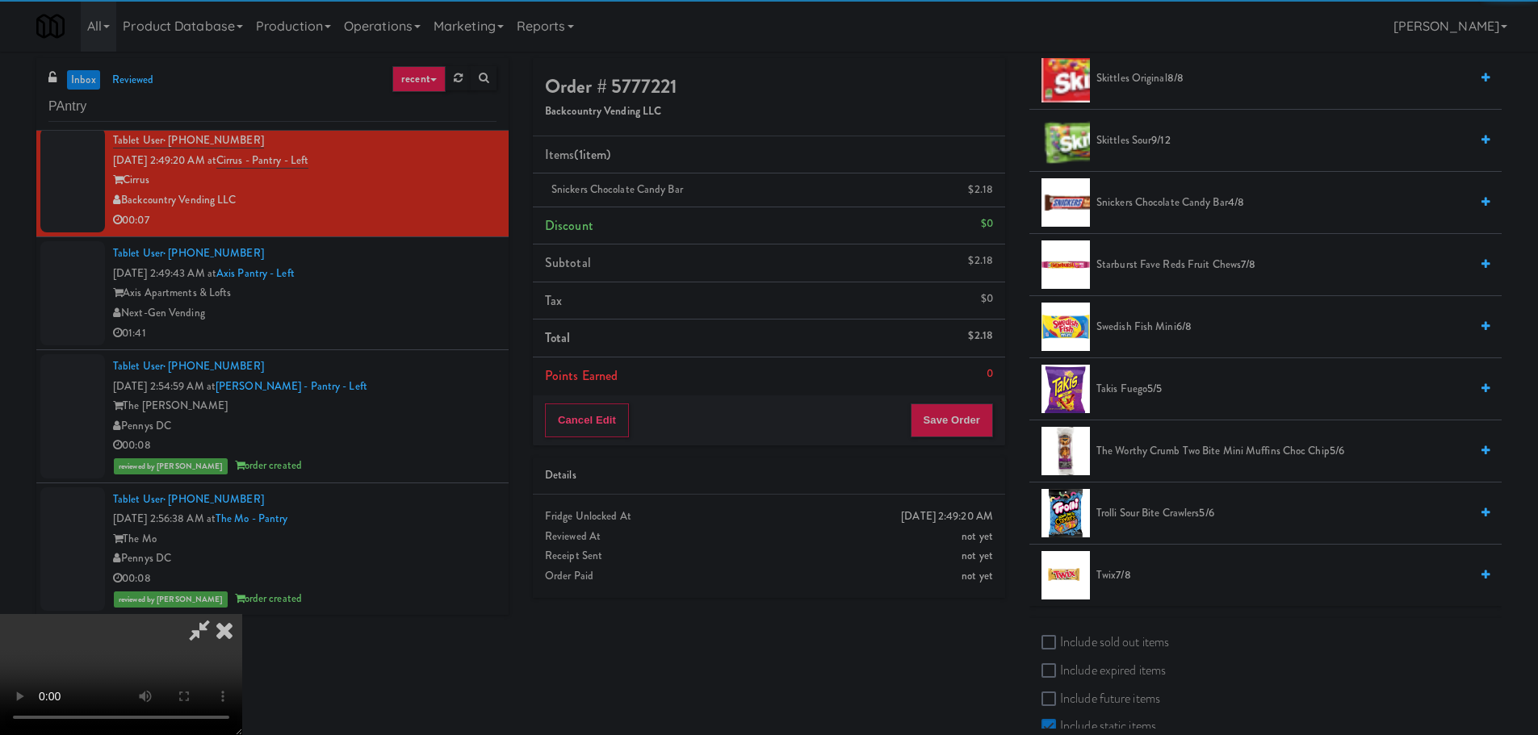
click at [1102, 580] on span "Twix 7/8" at bounding box center [1282, 576] width 373 height 20
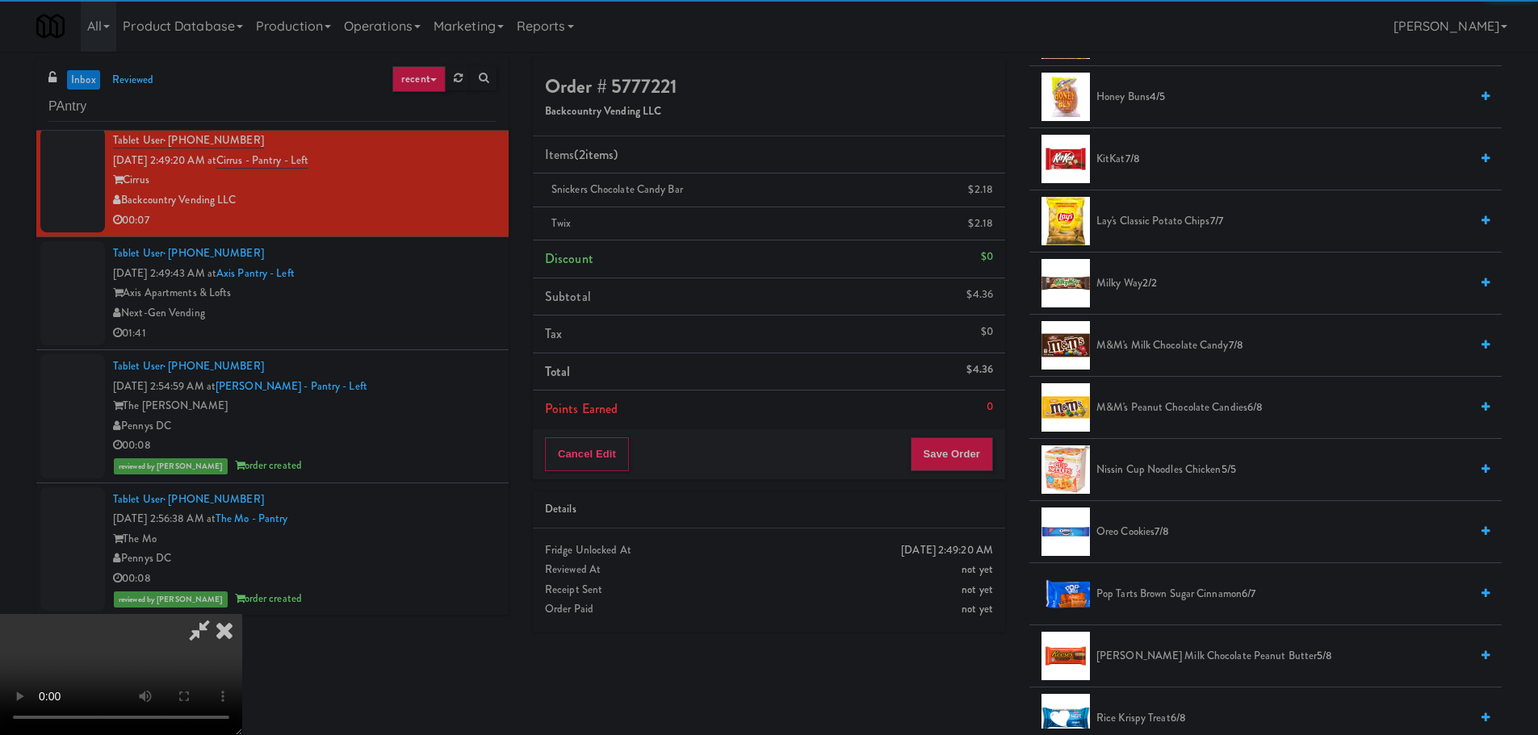
scroll to position [807, 0]
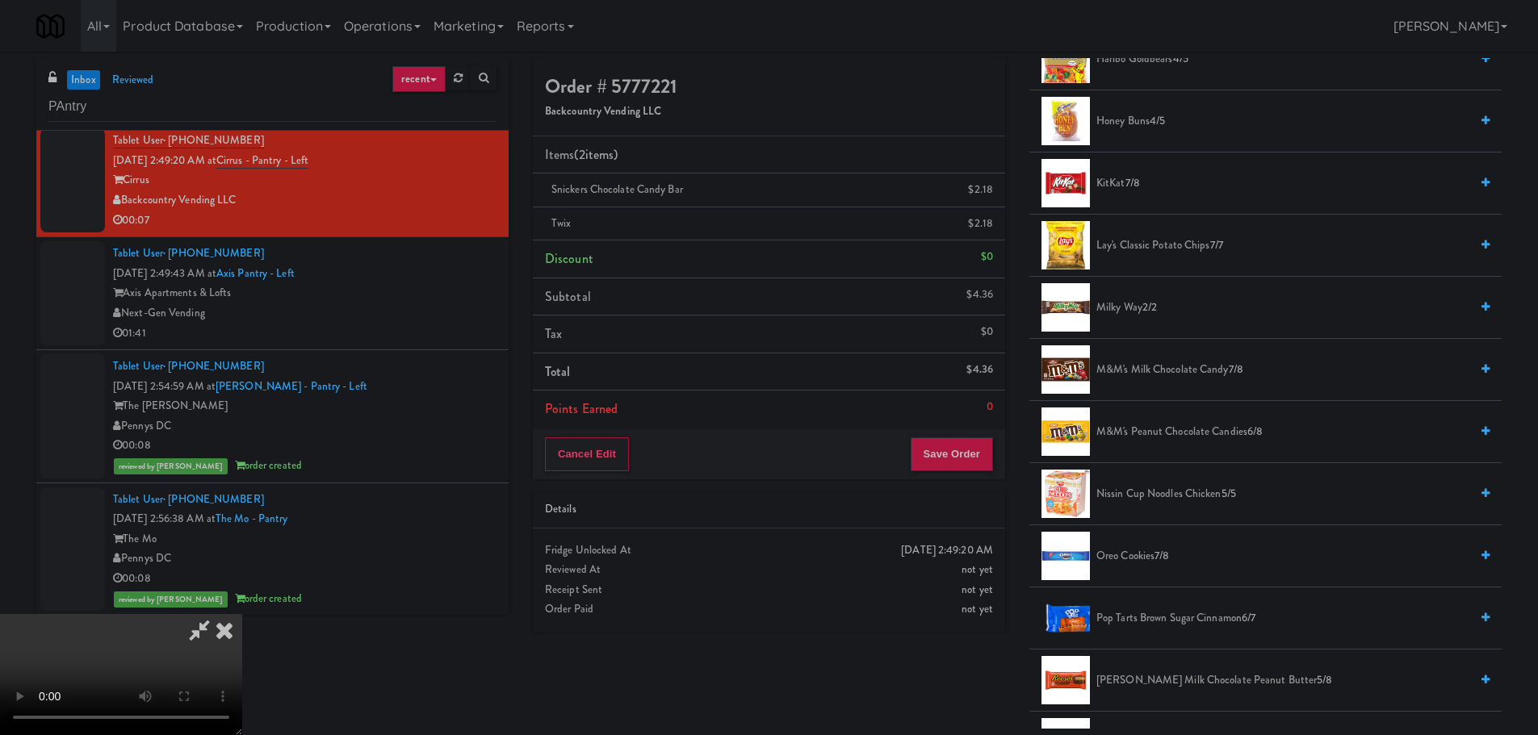
click at [1181, 426] on span "M&M's Peanut Chocolate Candies 6/8" at bounding box center [1282, 432] width 373 height 20
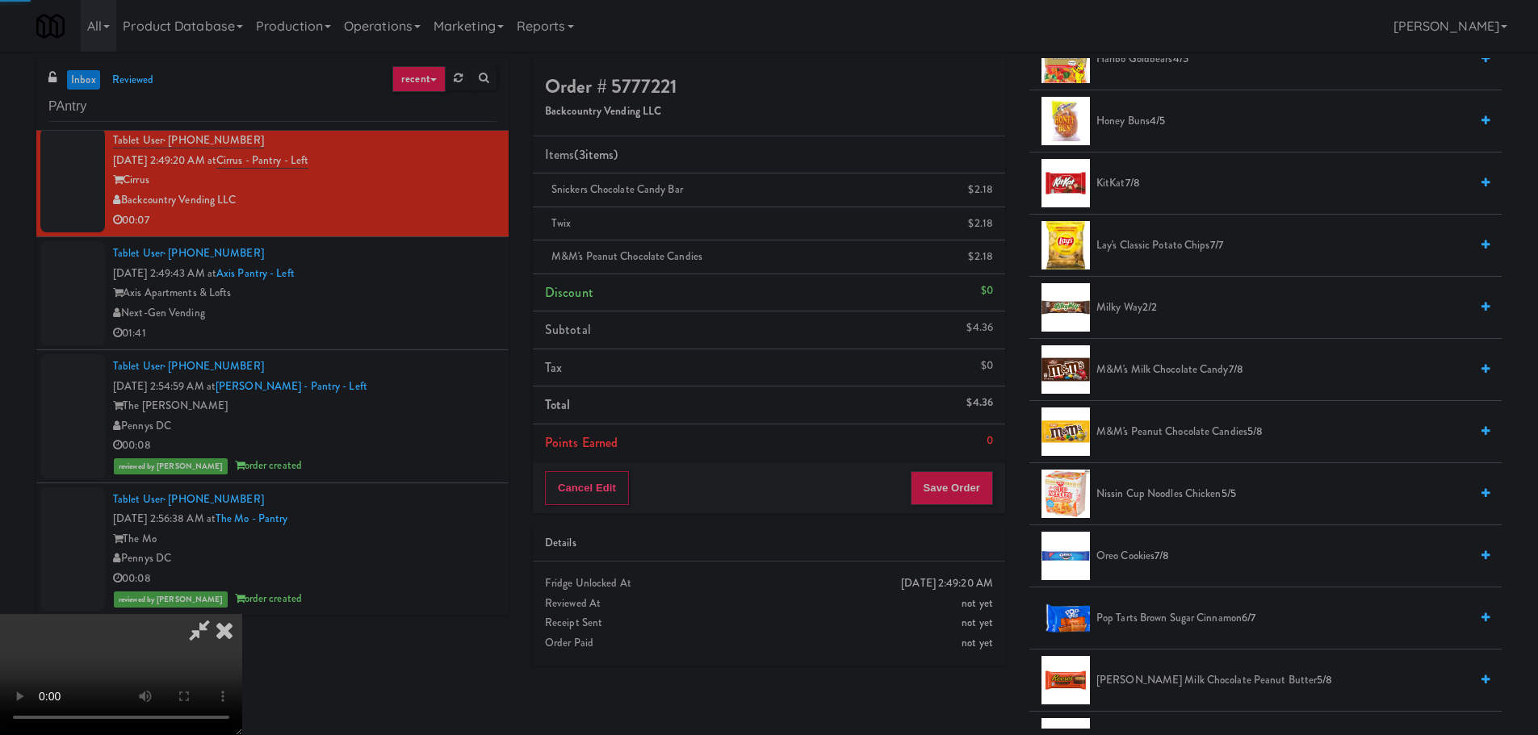
click at [242, 614] on video at bounding box center [121, 674] width 242 height 121
click at [987, 475] on div "Cancel Edit Save Order" at bounding box center [769, 488] width 472 height 50
click at [975, 485] on button "Save Order" at bounding box center [952, 488] width 82 height 34
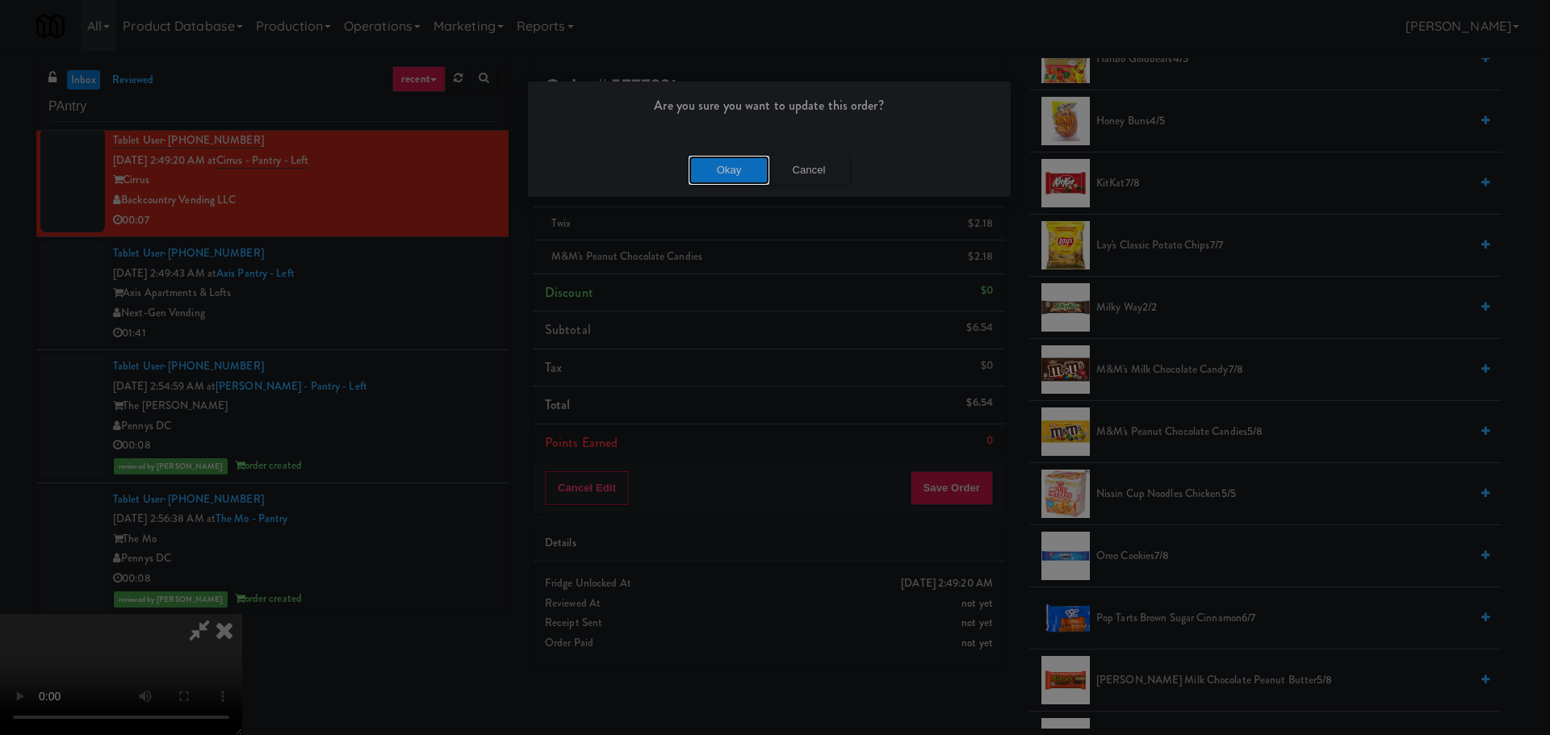
click at [726, 174] on button "Okay" at bounding box center [729, 170] width 81 height 29
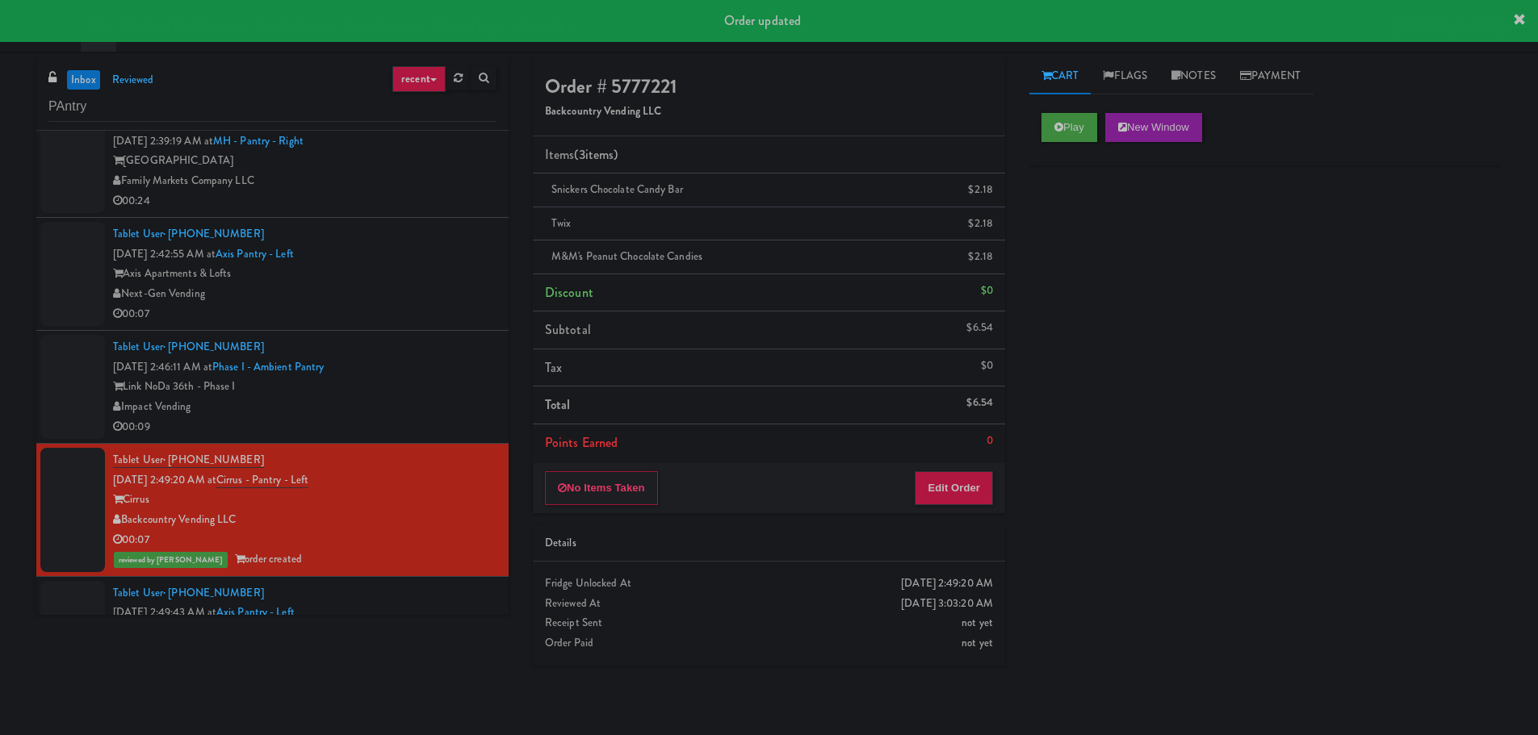
scroll to position [1172, 0]
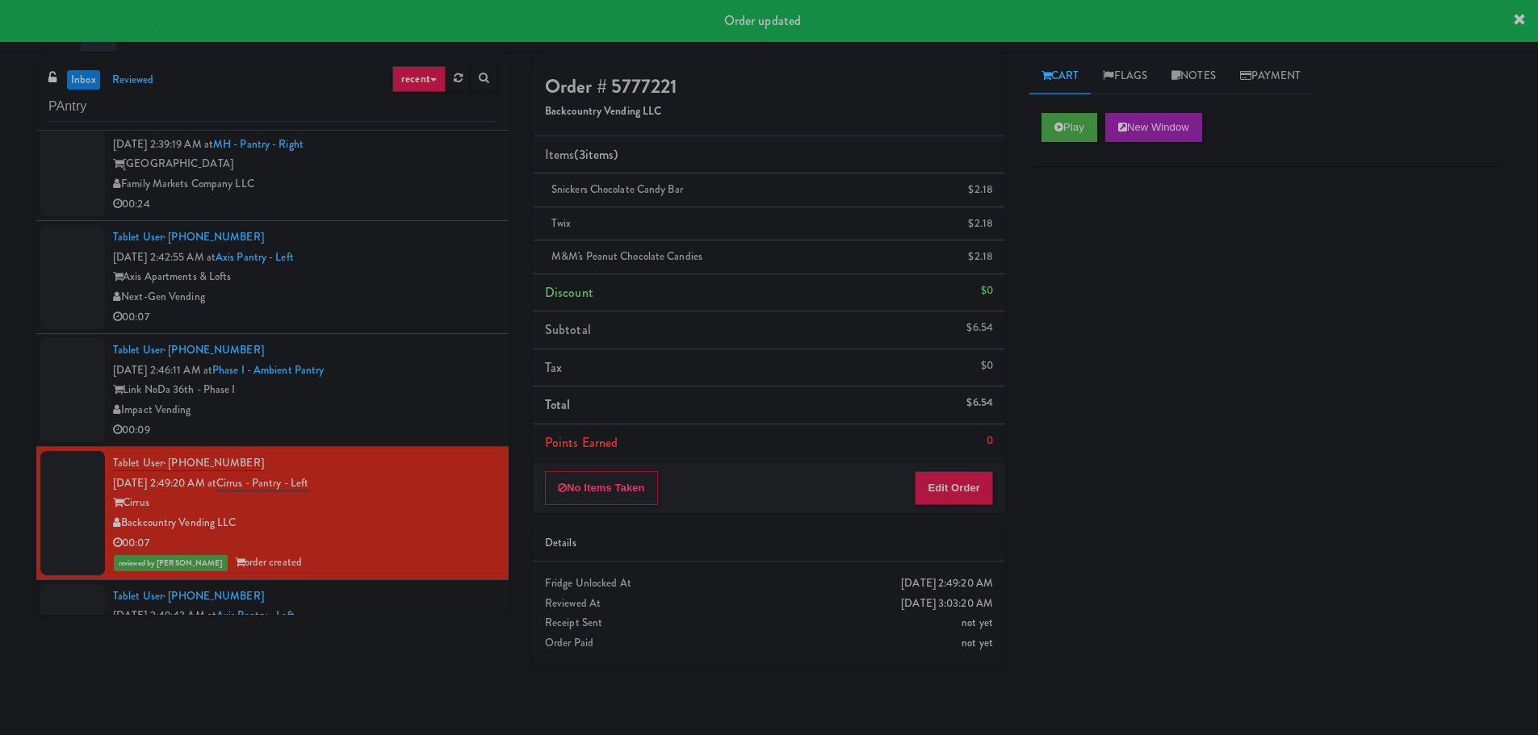
click at [434, 375] on div "Tablet User · (704) 615-6995 [DATE] 2:46:11 AM at Phase I - Ambient Pantry Link…" at bounding box center [304, 390] width 383 height 99
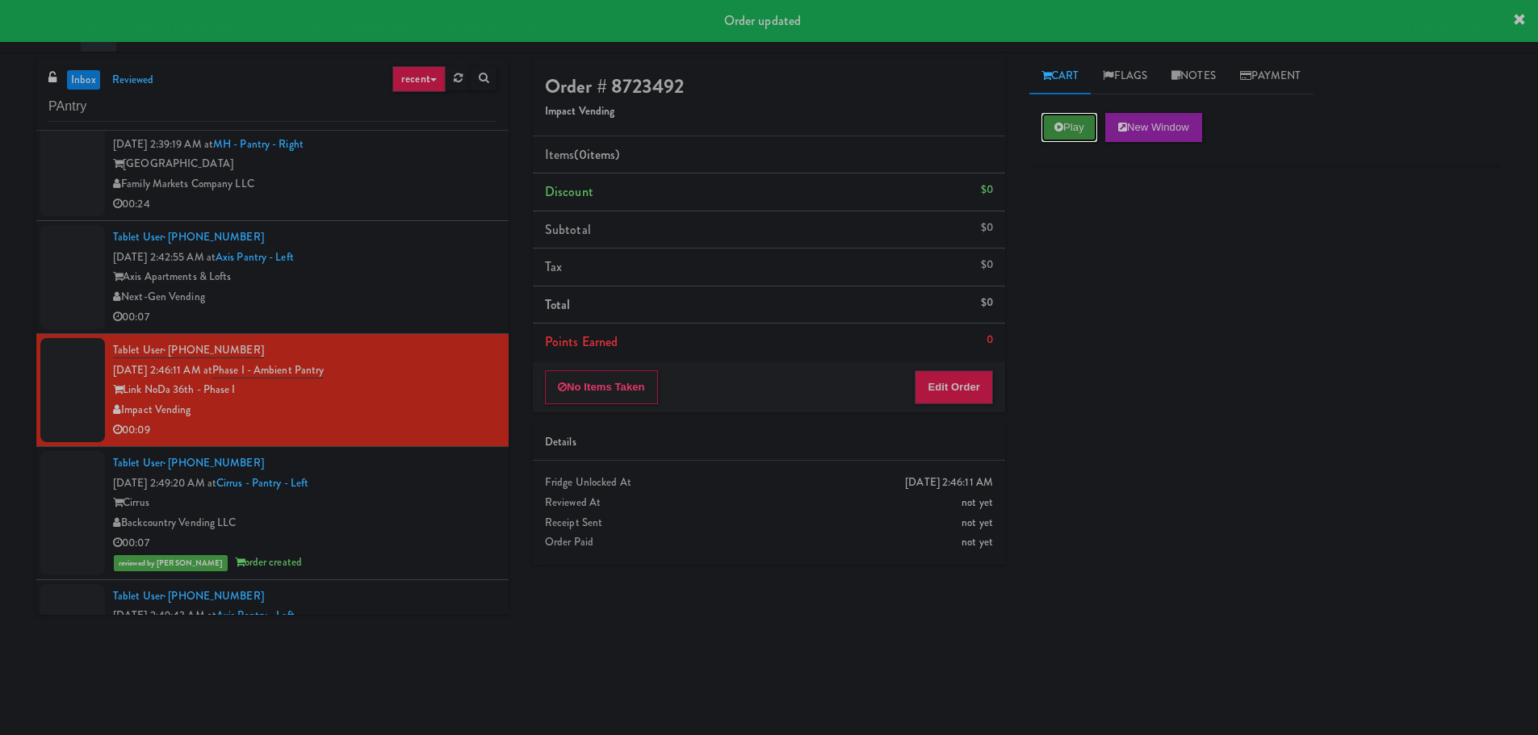
click at [1045, 127] on button "Play" at bounding box center [1069, 127] width 56 height 29
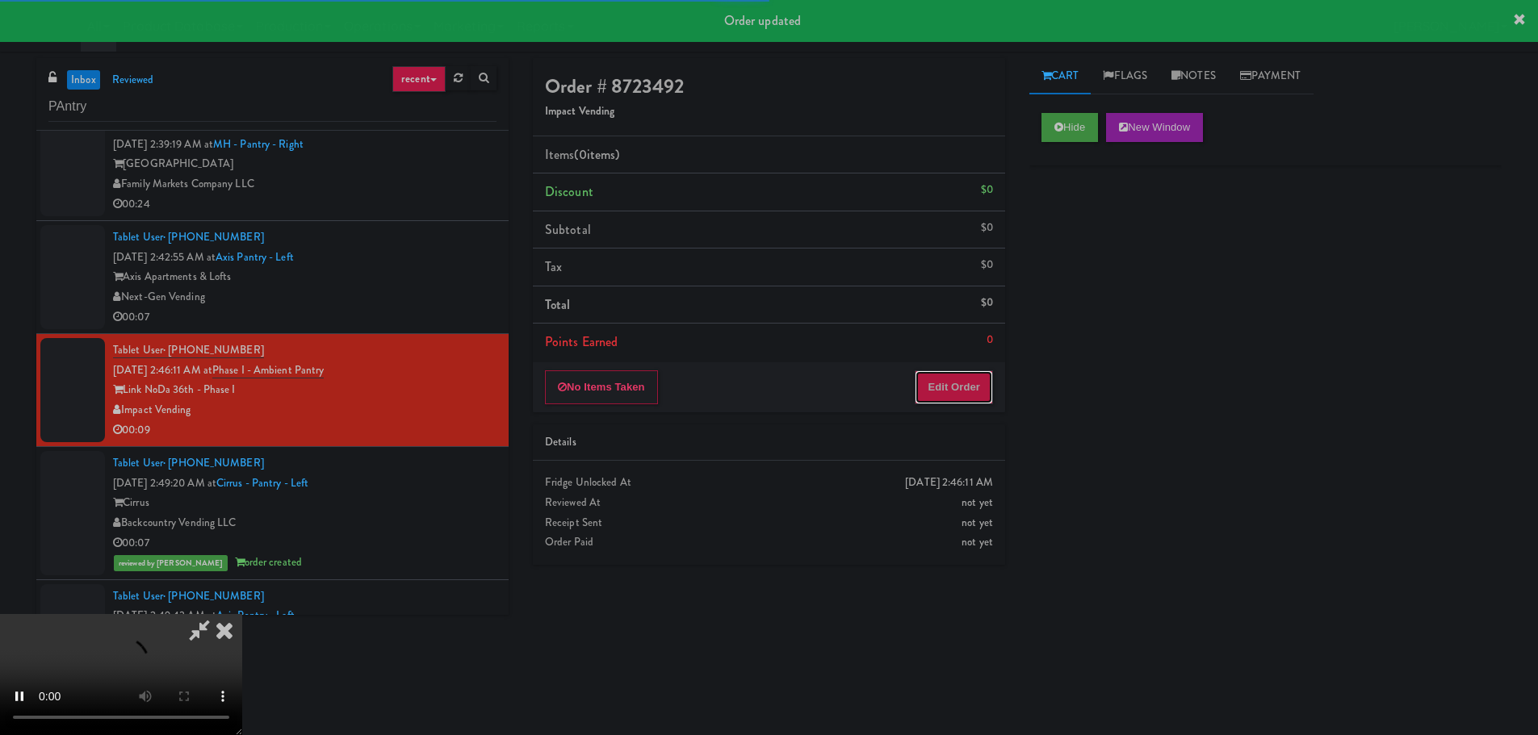
click at [948, 395] on button "Edit Order" at bounding box center [954, 387] width 78 height 34
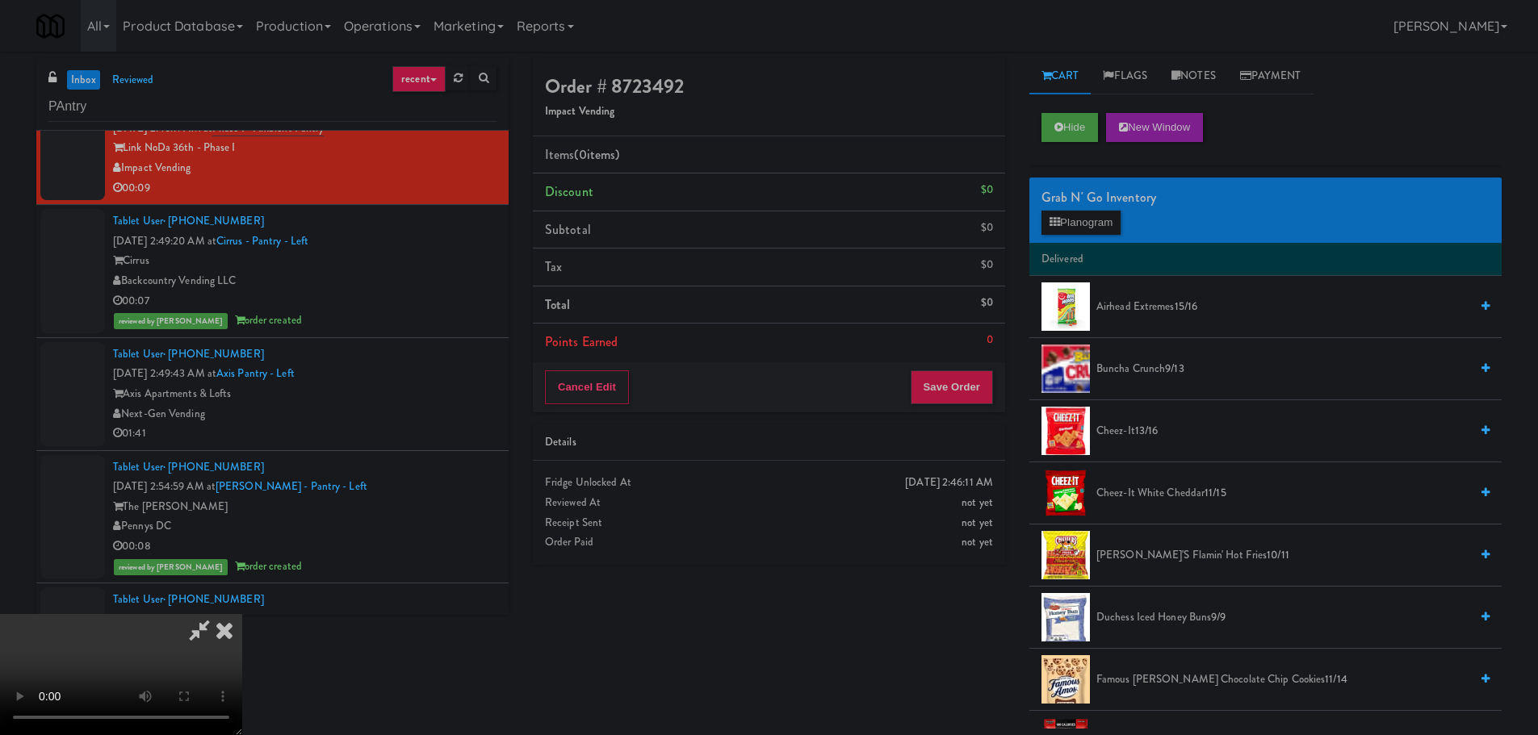
click at [242, 614] on video at bounding box center [121, 674] width 242 height 121
click at [1082, 228] on button "Planogram" at bounding box center [1080, 223] width 79 height 24
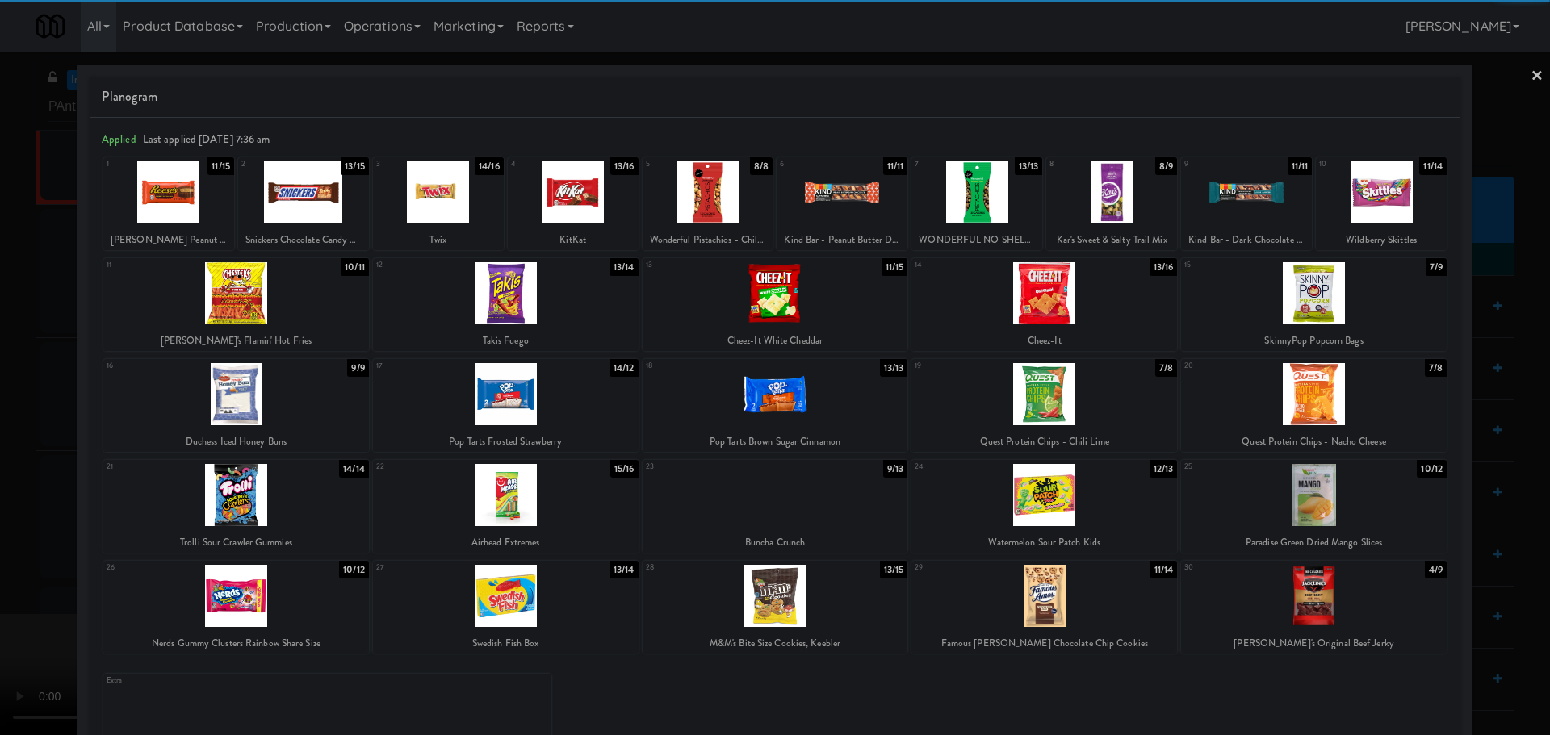
click at [755, 309] on div at bounding box center [776, 293] width 266 height 62
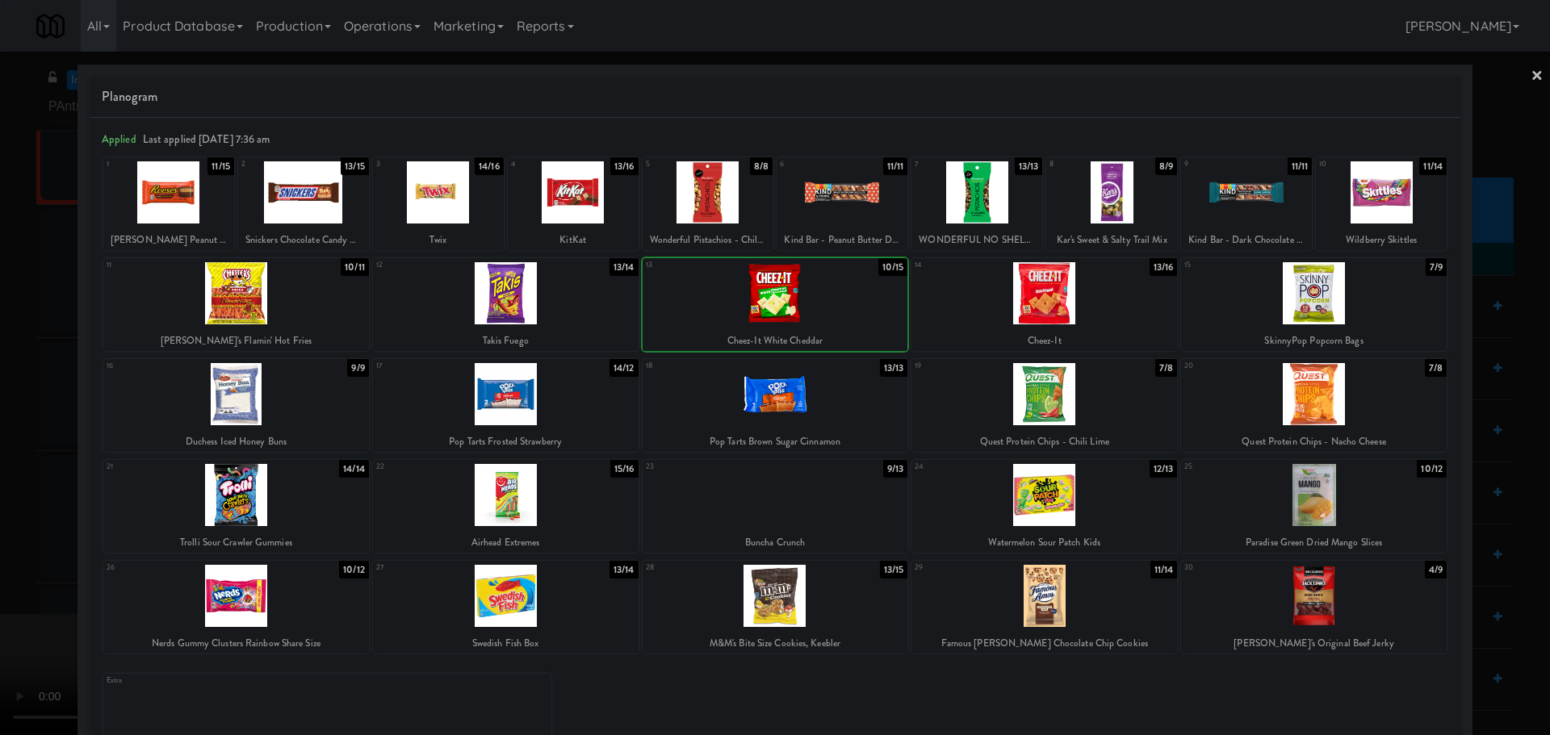
click at [2, 463] on div at bounding box center [775, 367] width 1550 height 735
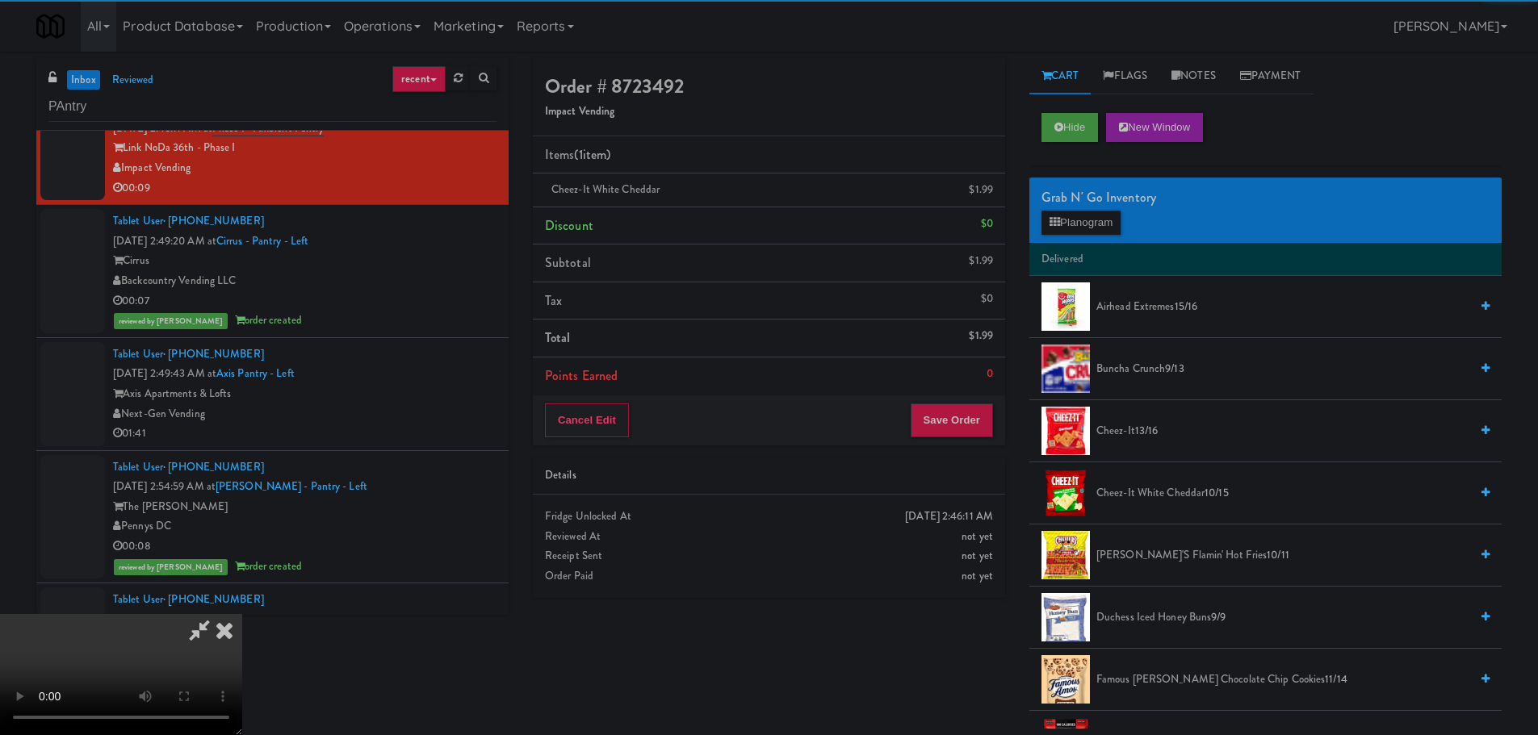
drag, startPoint x: 376, startPoint y: 405, endPoint x: 433, endPoint y: 400, distance: 56.7
click at [242, 614] on video at bounding box center [121, 674] width 242 height 121
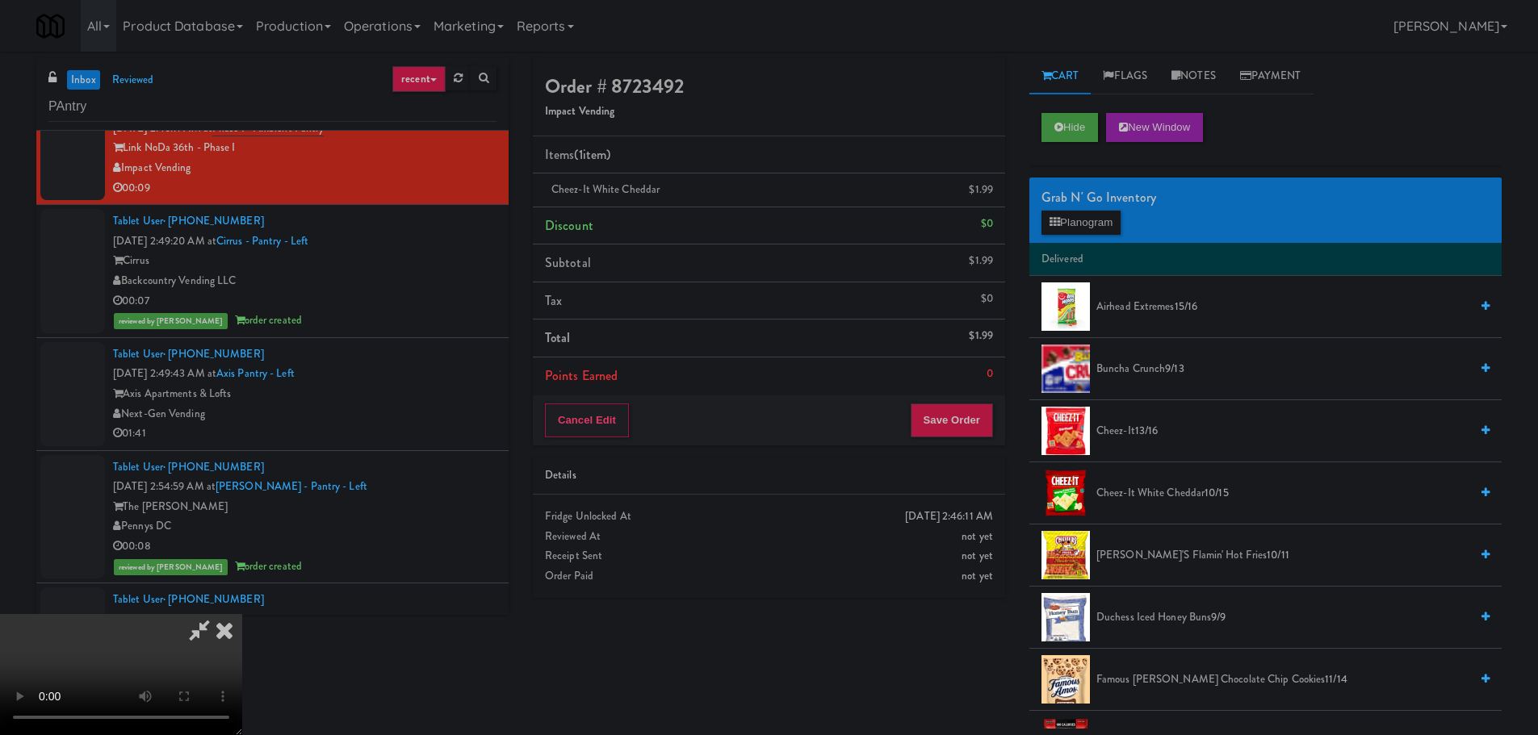
scroll to position [278, 0]
click at [936, 428] on button "Save Order" at bounding box center [952, 421] width 82 height 34
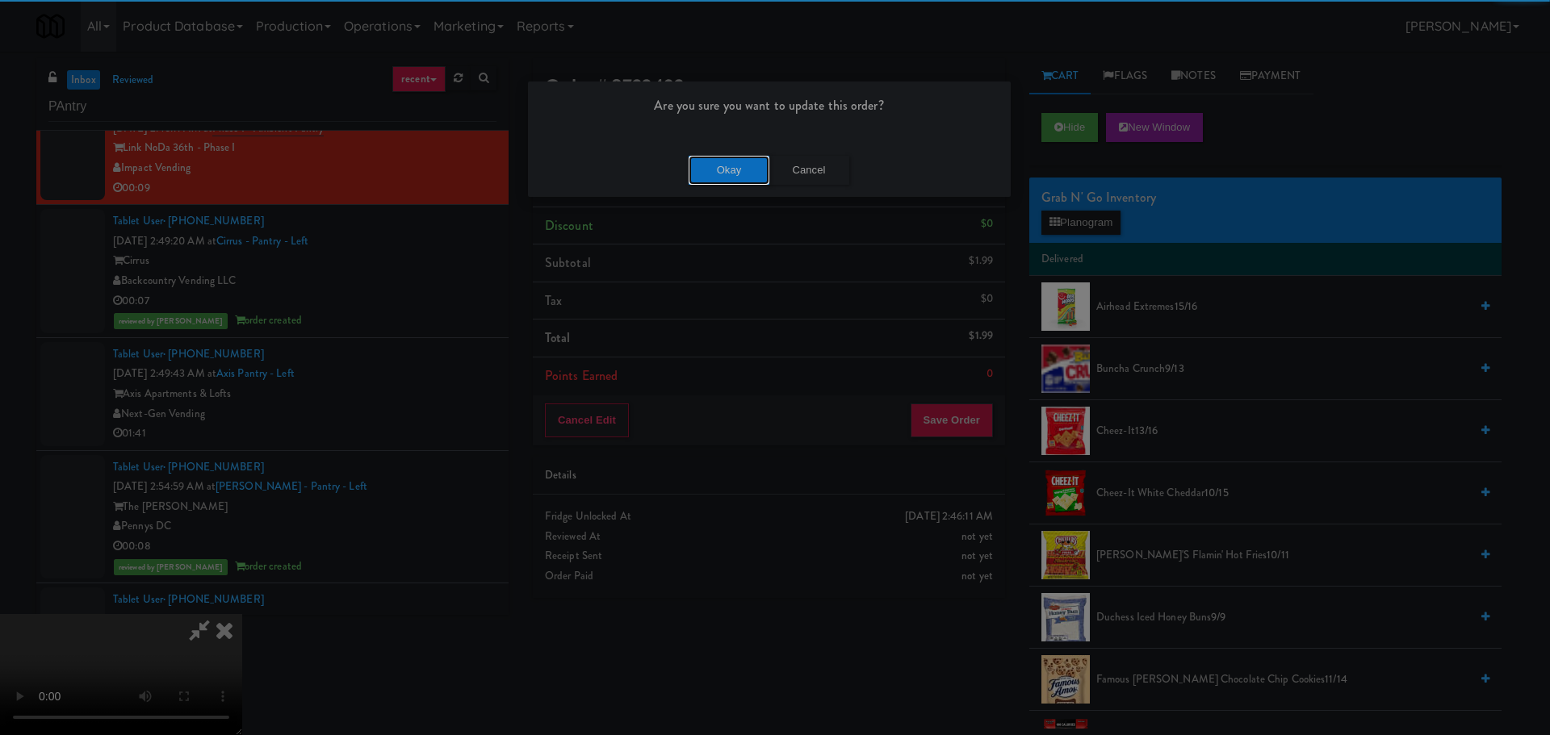
click at [748, 172] on button "Okay" at bounding box center [729, 170] width 81 height 29
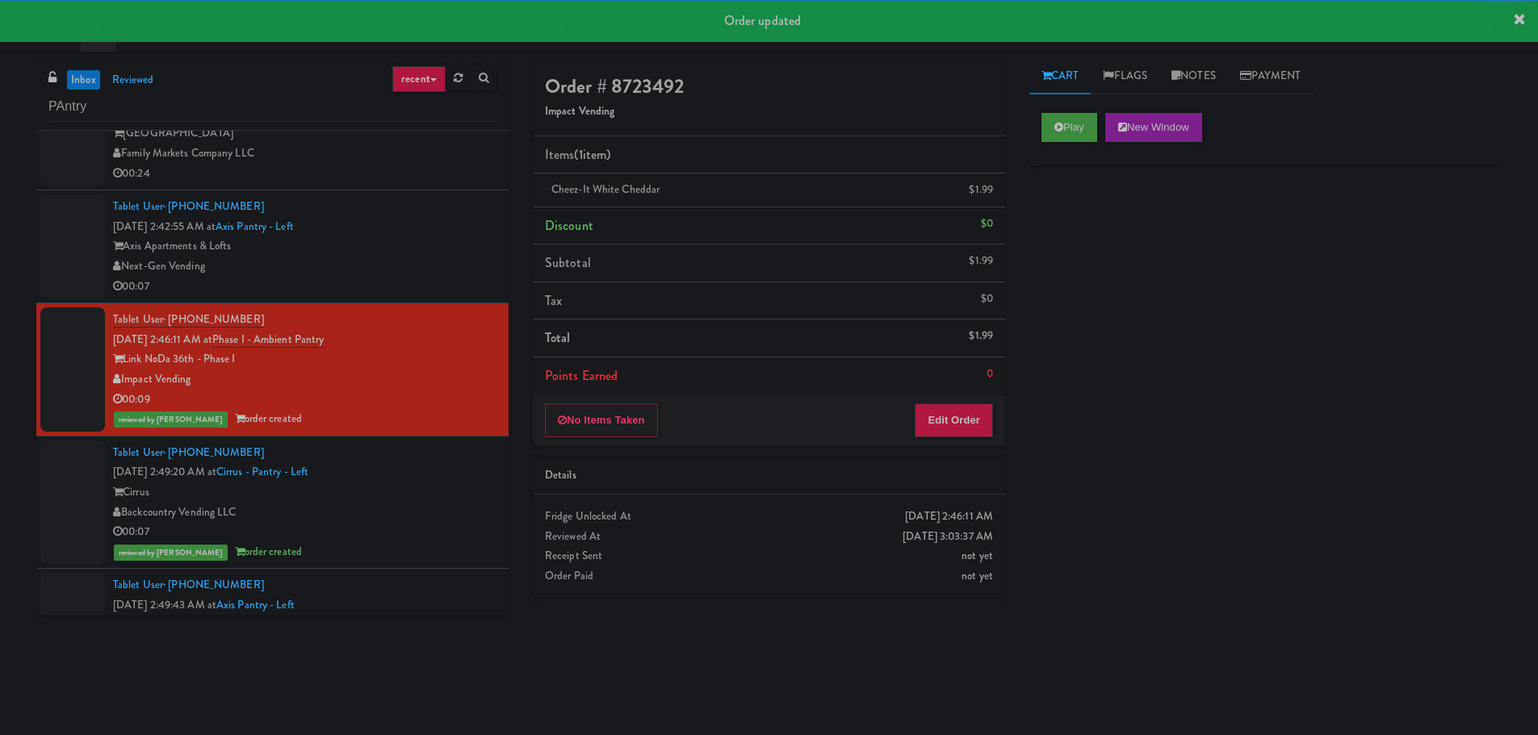
scroll to position [1172, 0]
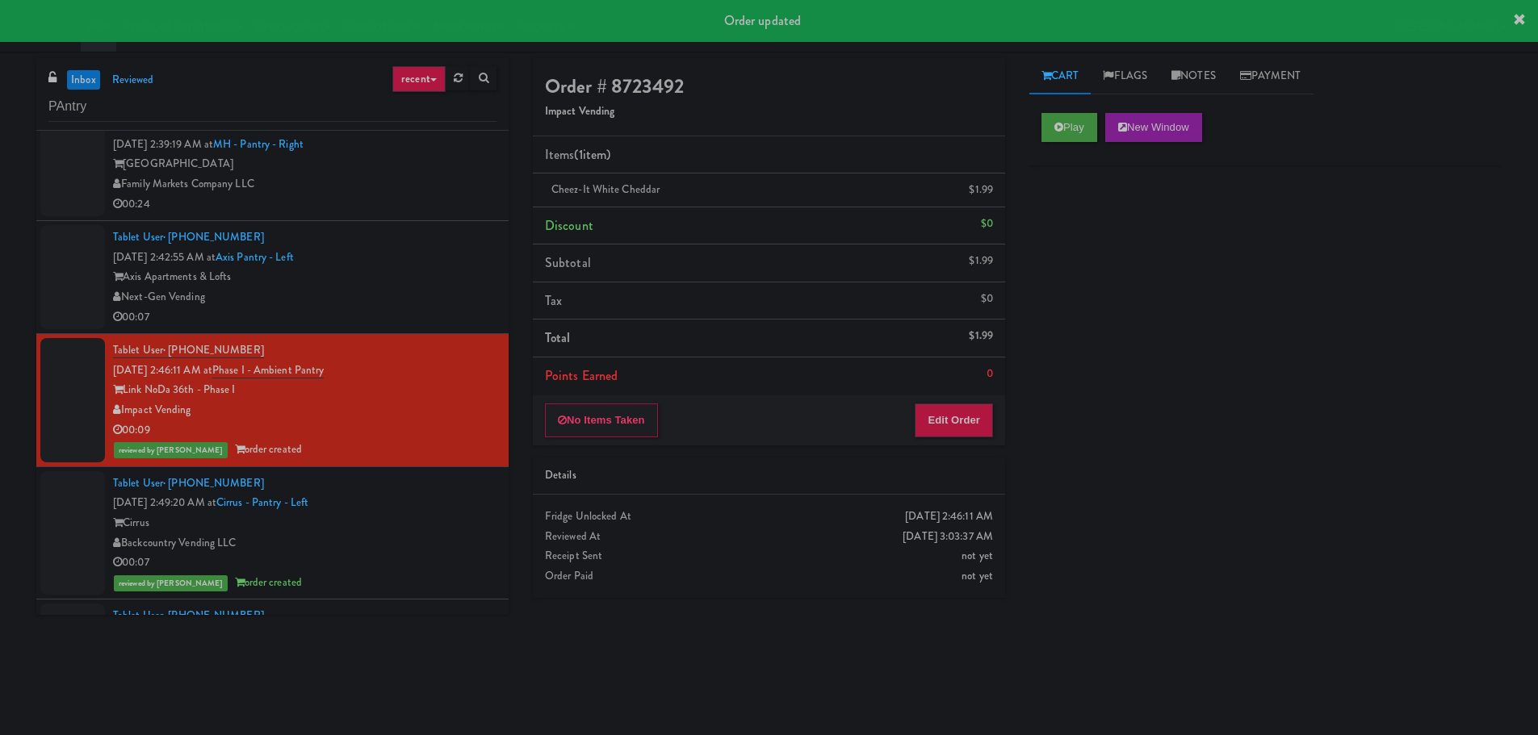
click at [443, 286] on div "Axis Apartments & Lofts" at bounding box center [304, 277] width 383 height 20
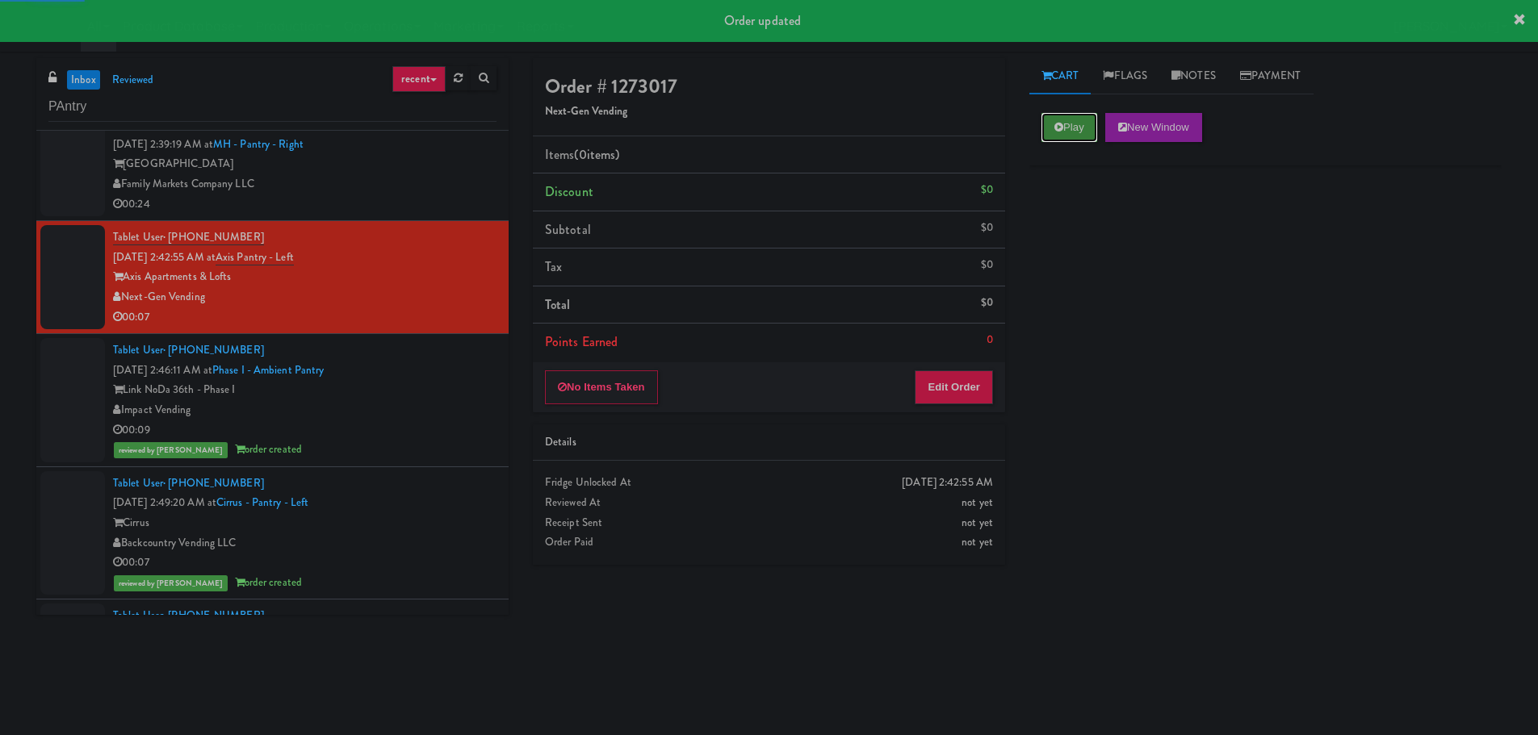
click at [1093, 141] on button "Play" at bounding box center [1069, 127] width 56 height 29
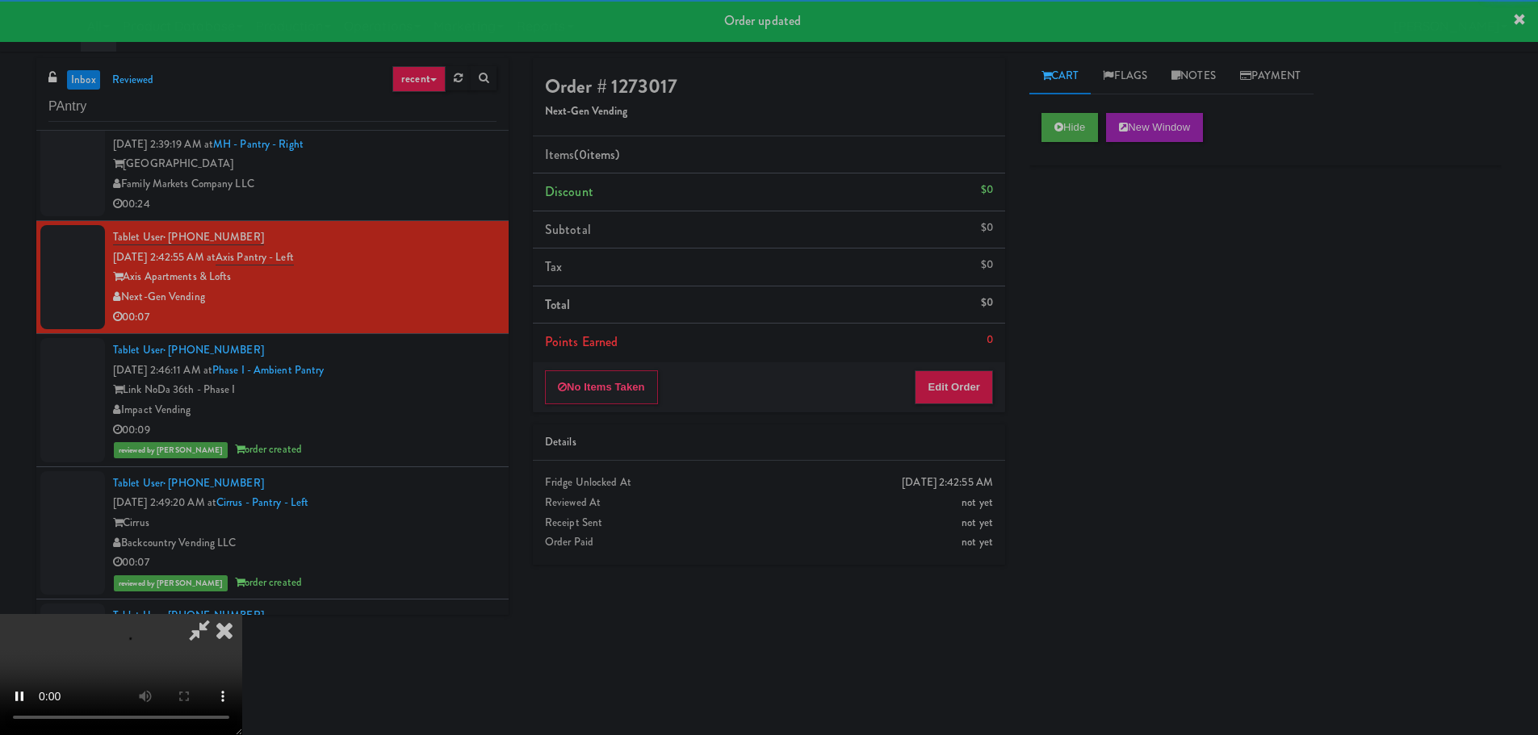
drag, startPoint x: 978, startPoint y: 344, endPoint x: 960, endPoint y: 373, distance: 34.5
click at [978, 345] on li "Points Earned 0" at bounding box center [769, 342] width 472 height 37
click at [961, 374] on button "Edit Order" at bounding box center [954, 387] width 78 height 34
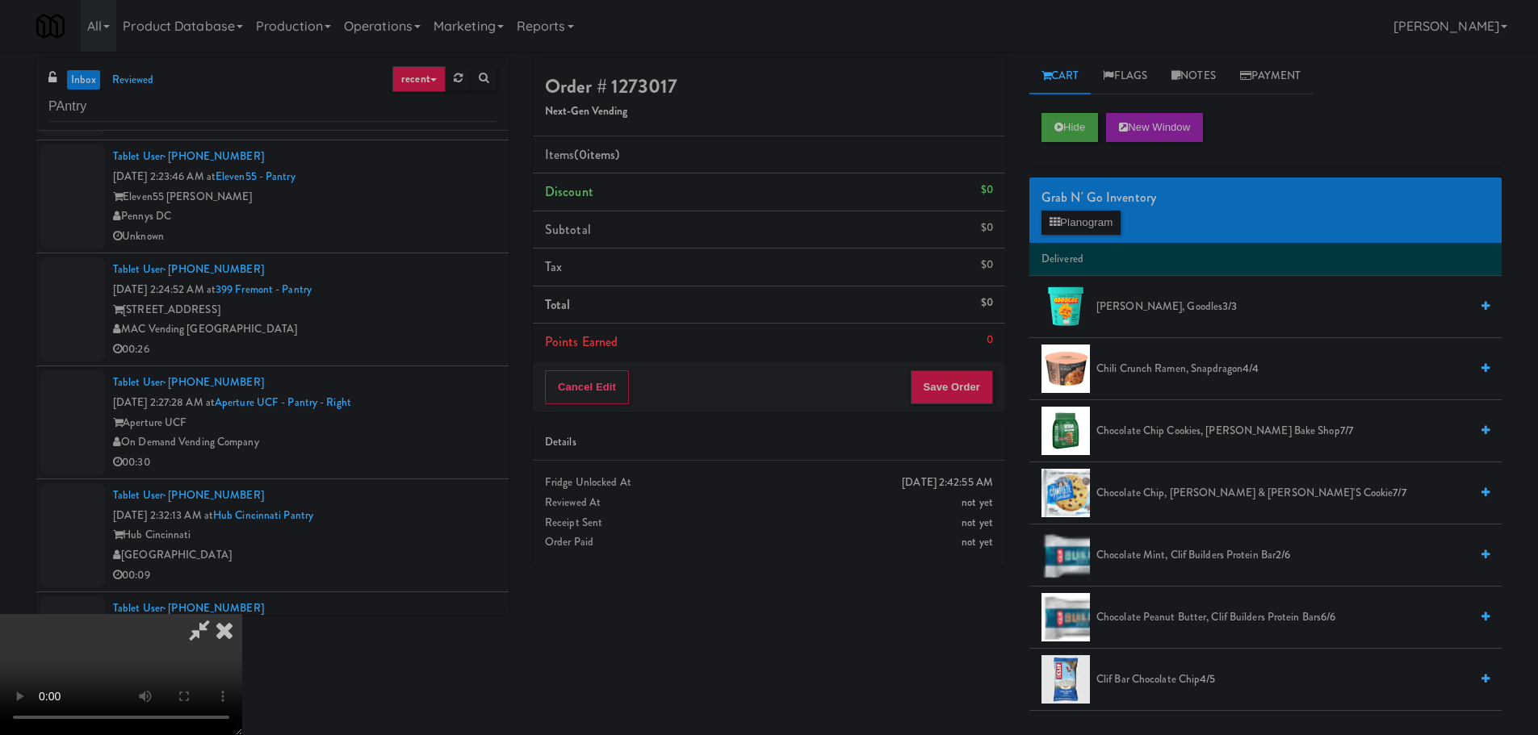
click at [242, 614] on video at bounding box center [121, 674] width 242 height 121
click at [1100, 228] on button "Planogram" at bounding box center [1080, 223] width 79 height 24
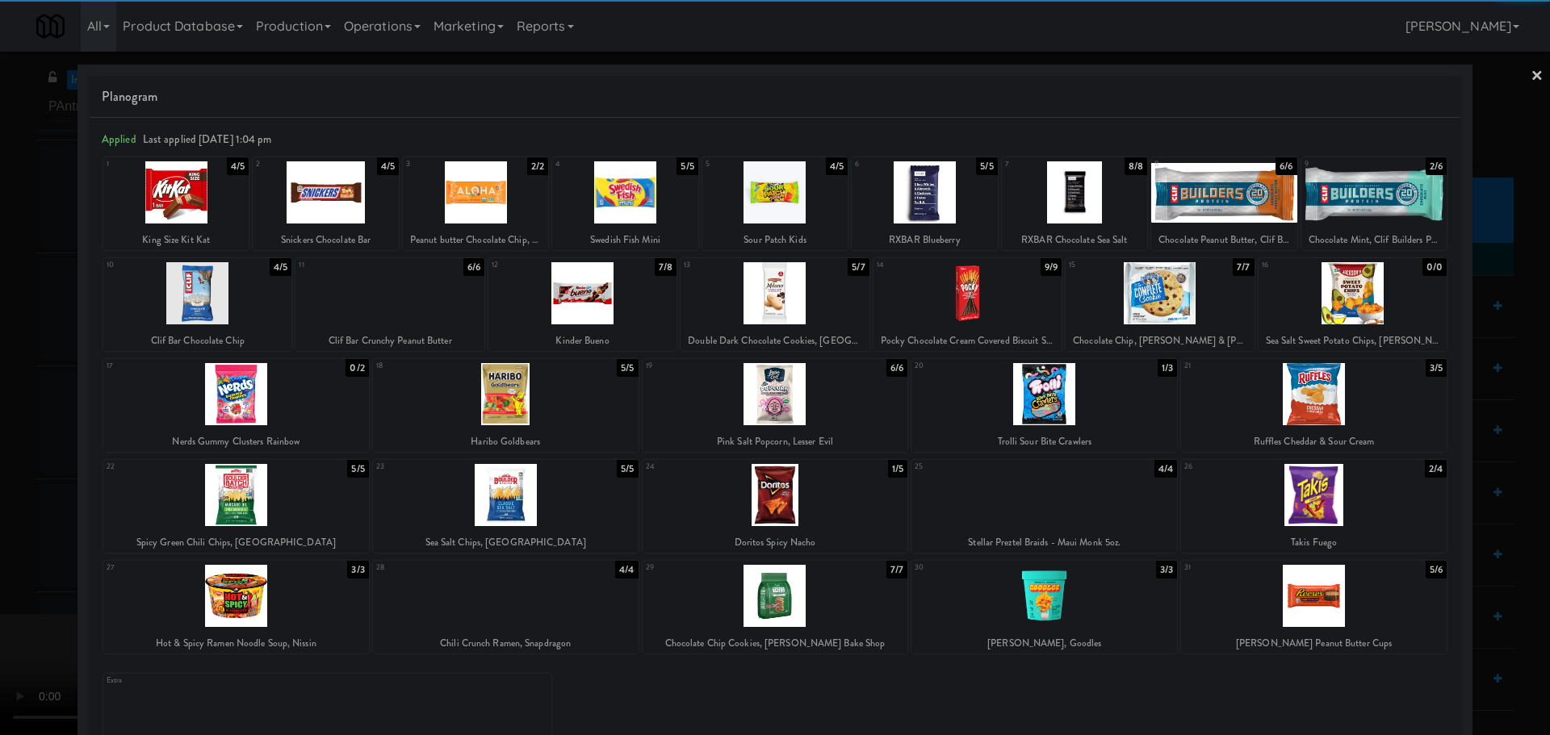
click at [261, 592] on div at bounding box center [236, 596] width 266 height 62
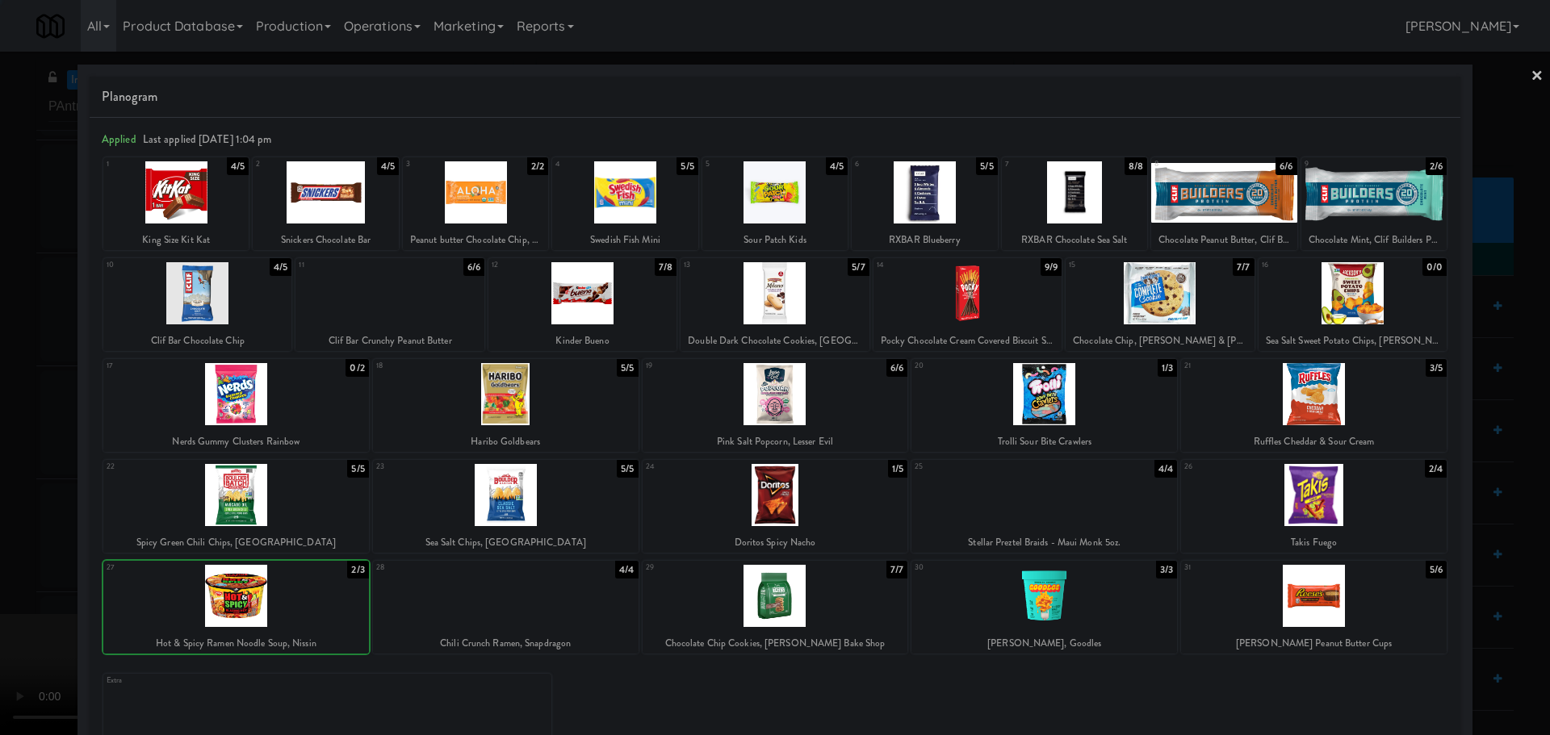
drag, startPoint x: 0, startPoint y: 575, endPoint x: 136, endPoint y: 521, distance: 146.4
click at [14, 569] on div at bounding box center [775, 367] width 1550 height 735
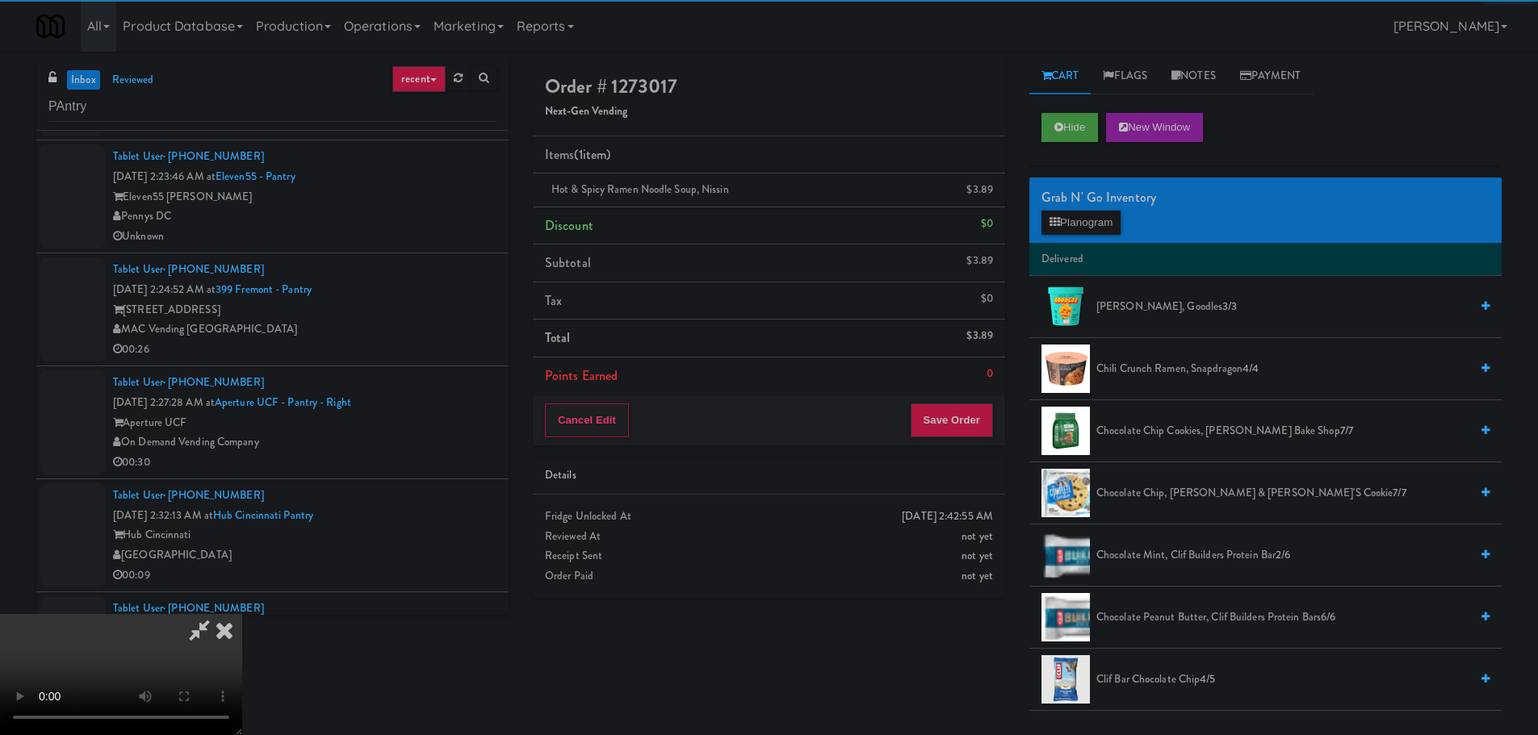
drag, startPoint x: 475, startPoint y: 448, endPoint x: 593, endPoint y: 432, distance: 118.9
click at [242, 614] on video at bounding box center [121, 674] width 242 height 121
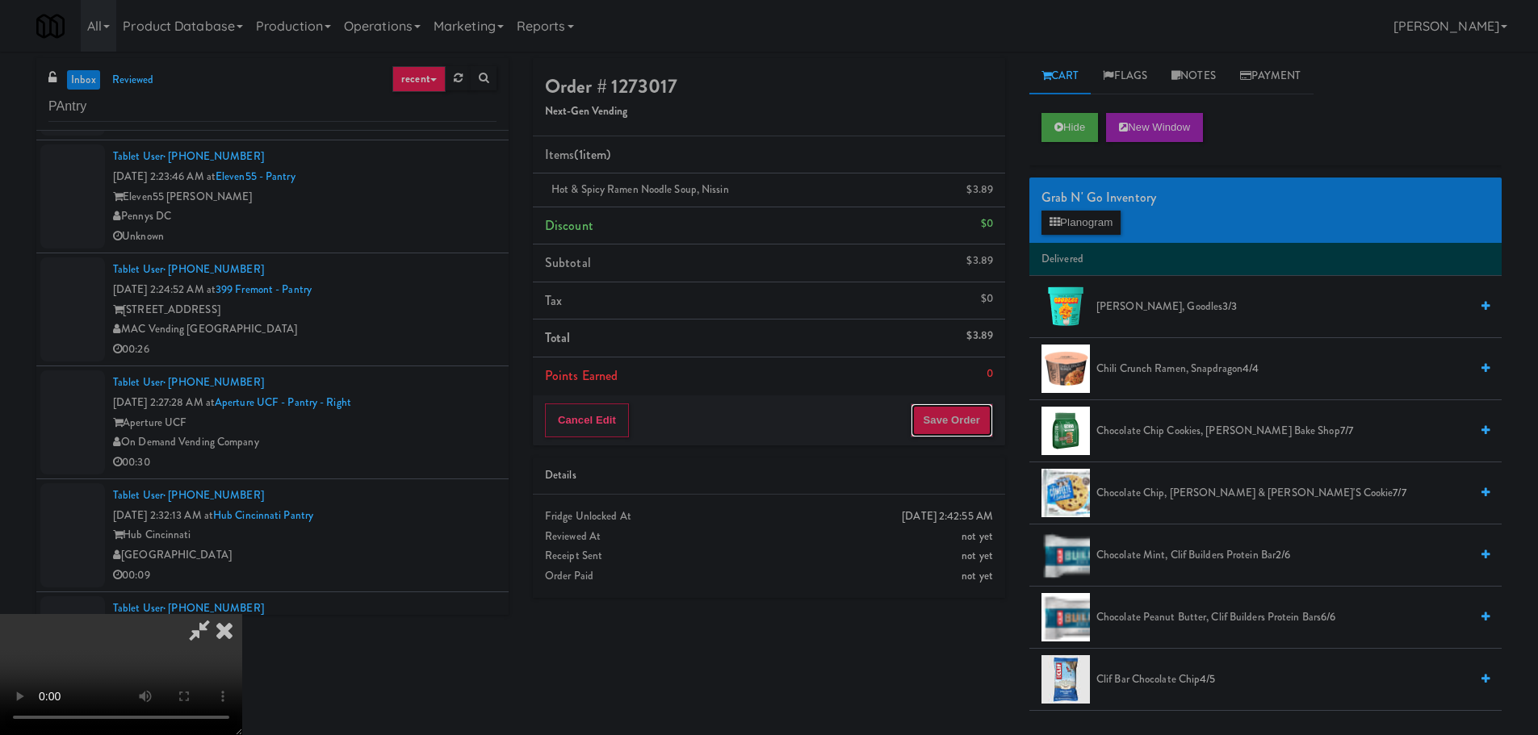
click at [977, 416] on button "Save Order" at bounding box center [952, 421] width 82 height 34
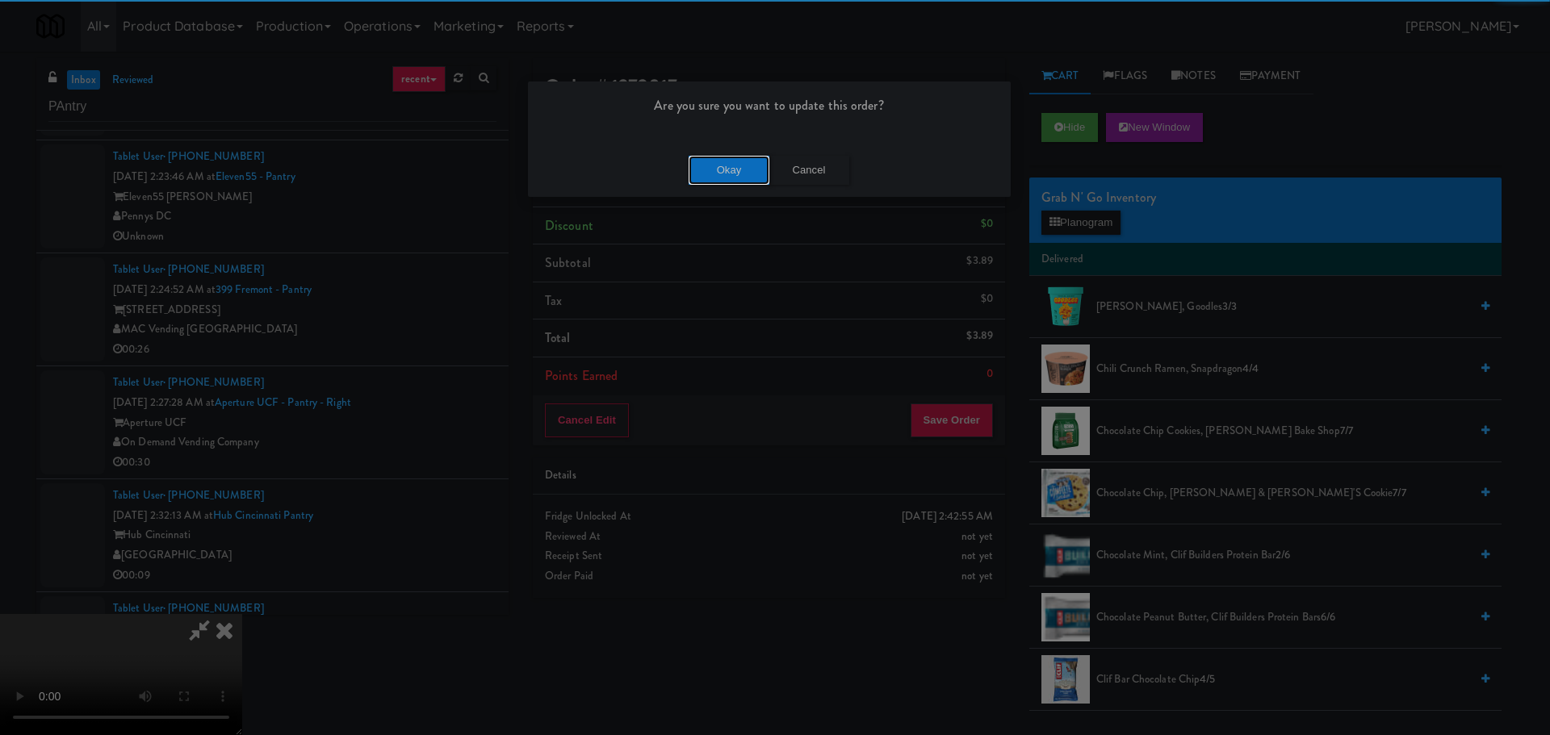
click at [711, 174] on button "Okay" at bounding box center [729, 170] width 81 height 29
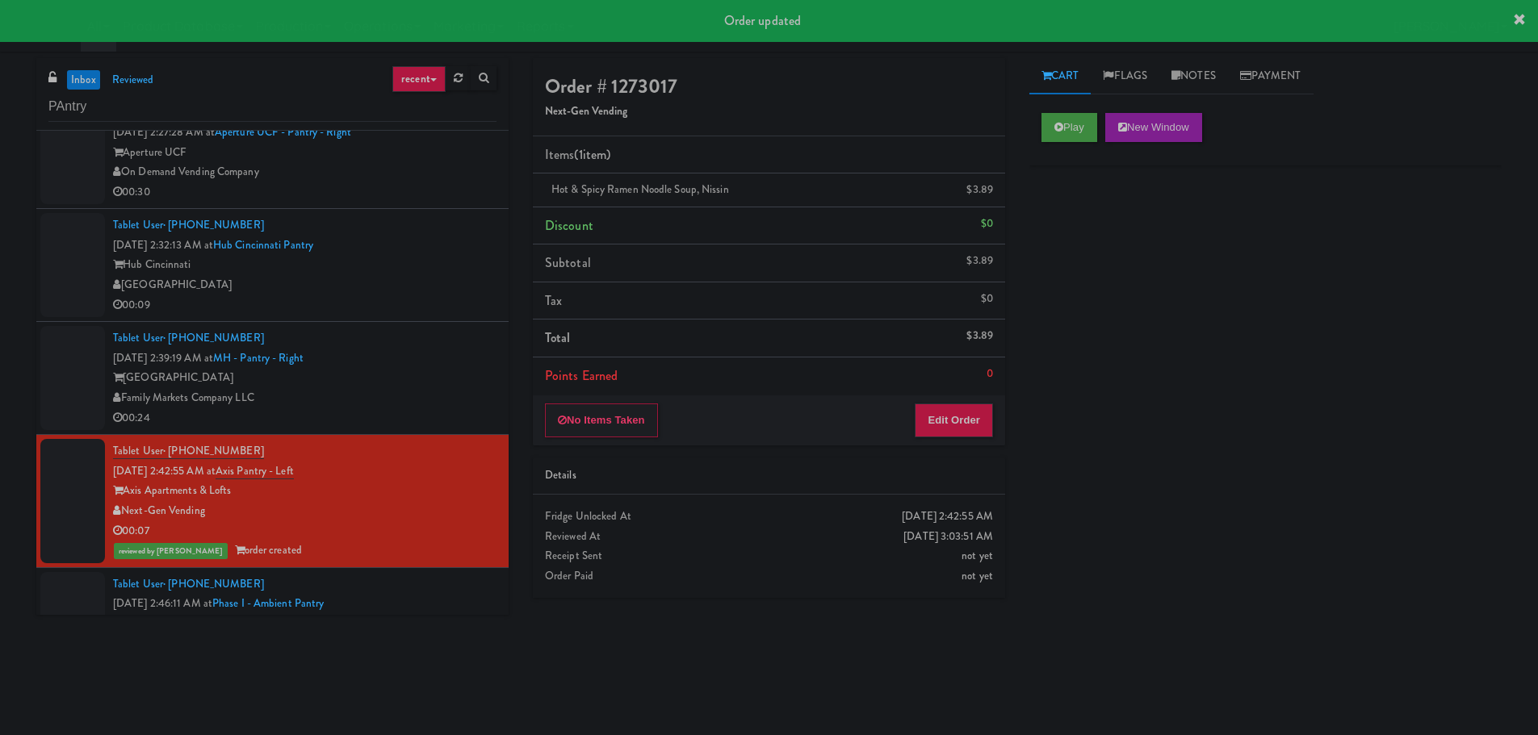
scroll to position [1011, 0]
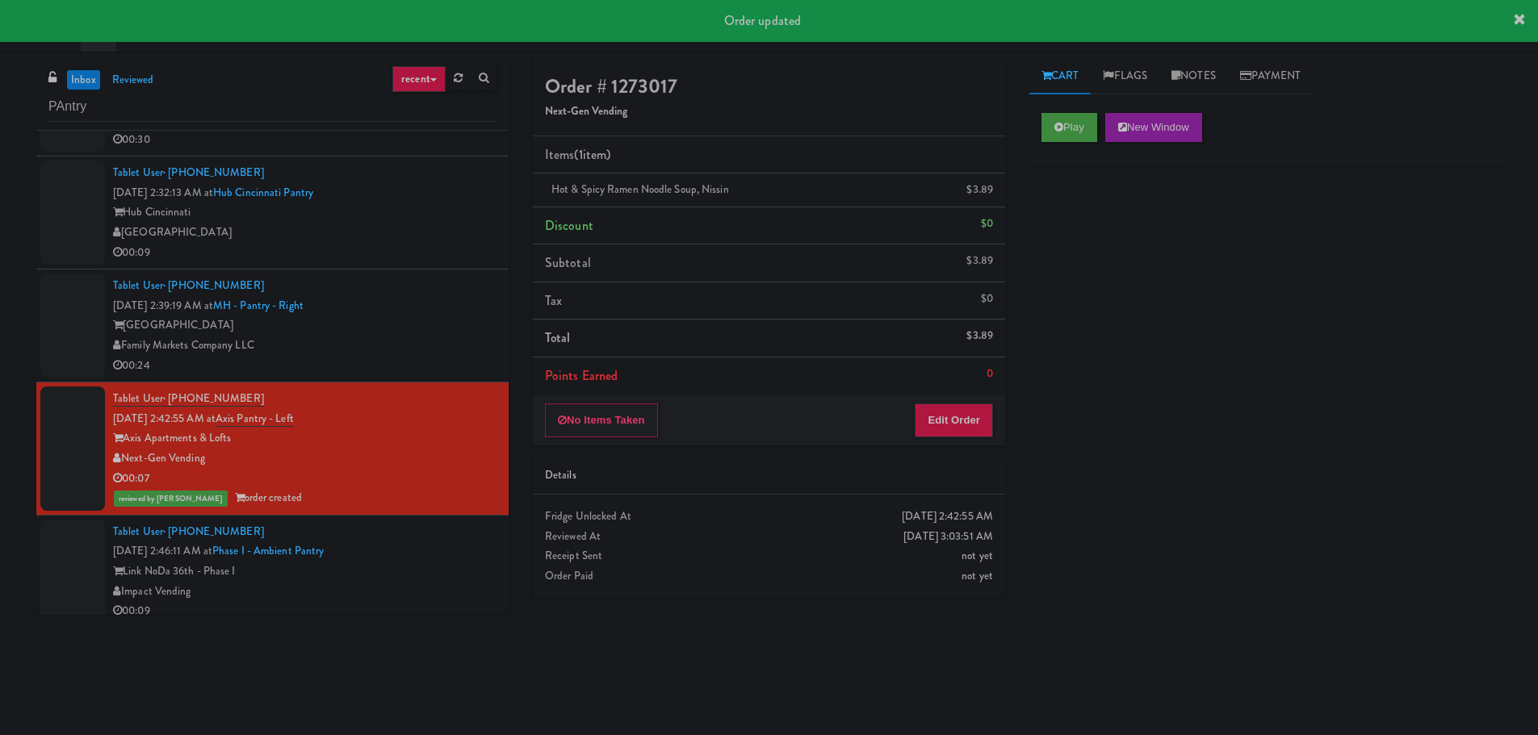
click at [416, 266] on li "Tablet User · (513) 885-2921 [DATE] 2:32:13 AM at Hub Cincinnati Pantry Hub [GE…" at bounding box center [272, 213] width 472 height 113
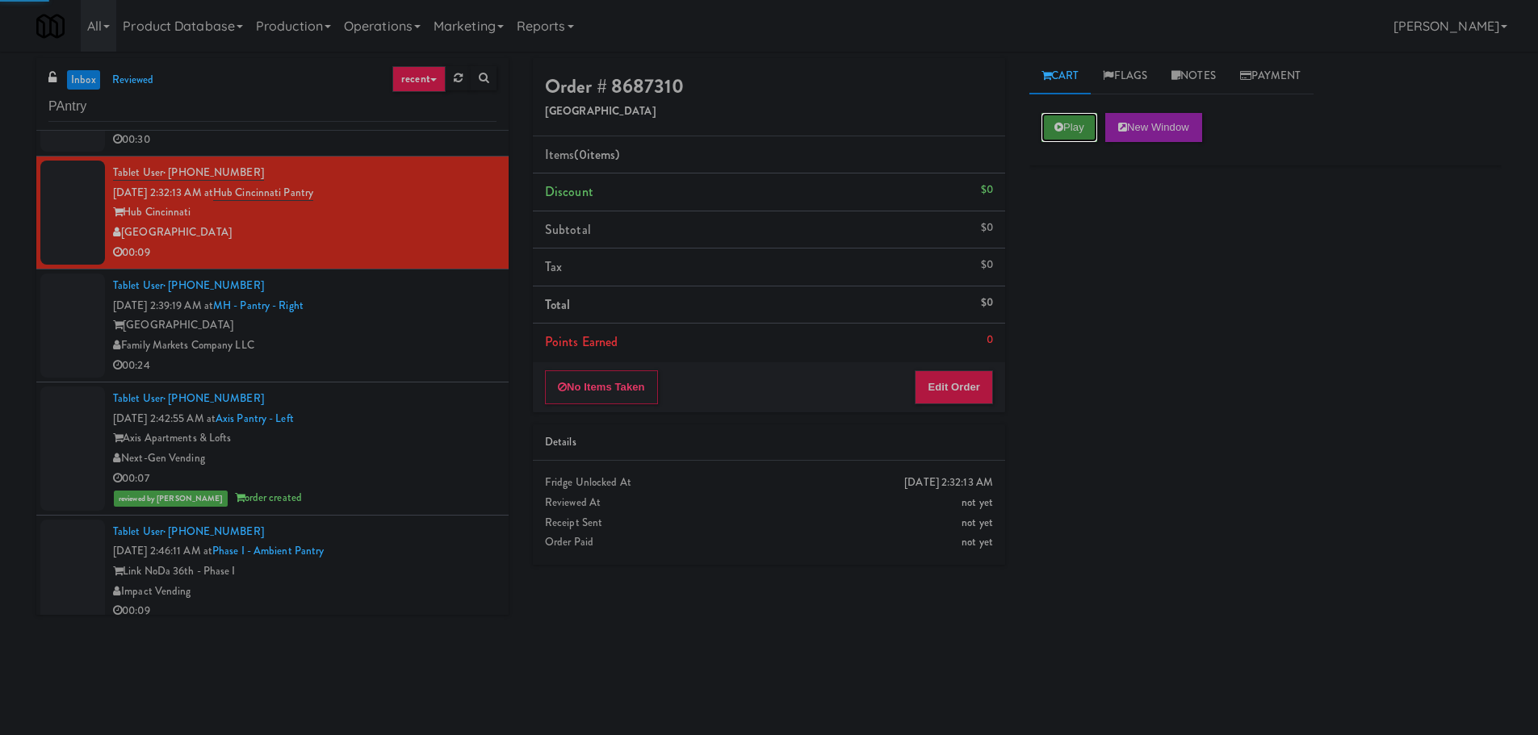
click at [1080, 134] on button "Play" at bounding box center [1069, 127] width 56 height 29
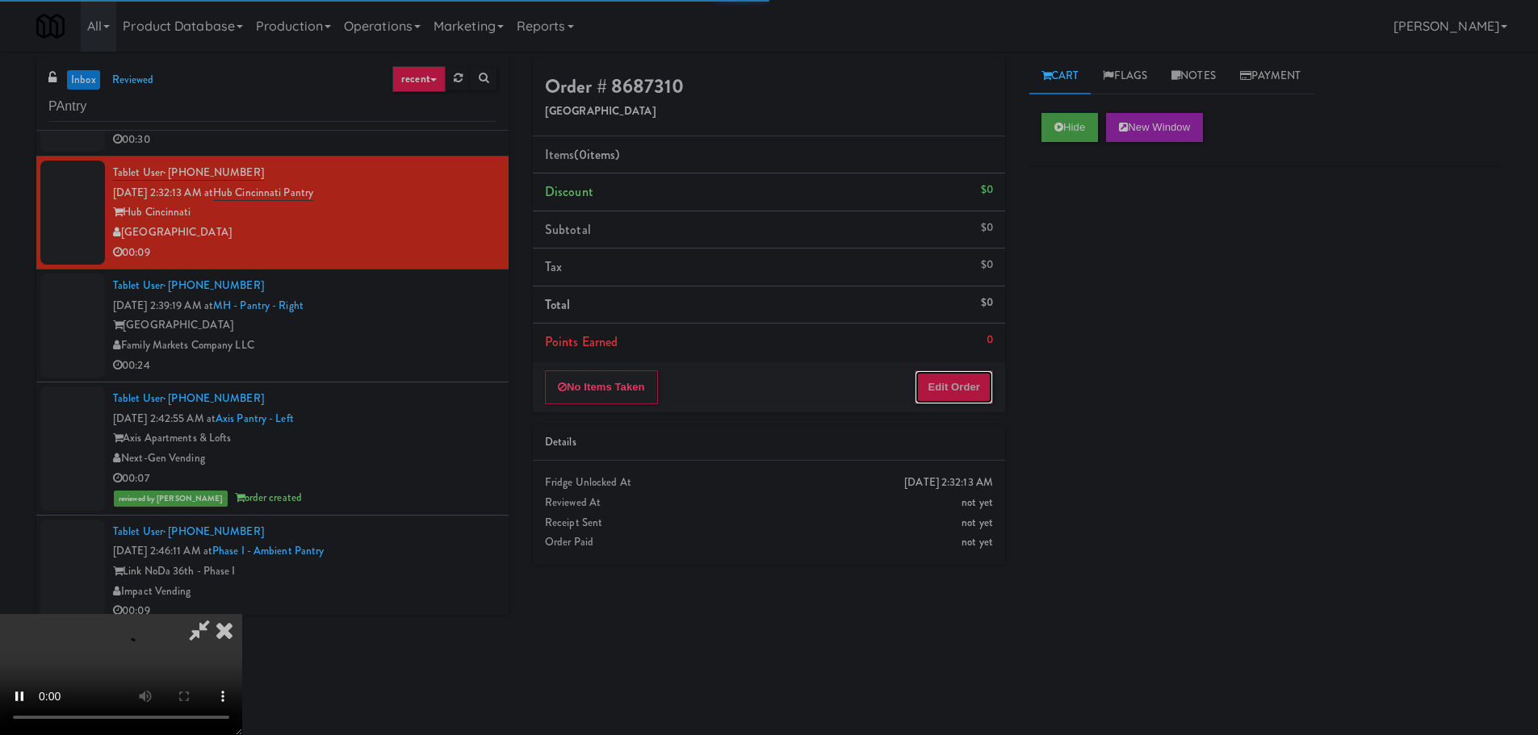
click at [963, 391] on button "Edit Order" at bounding box center [954, 387] width 78 height 34
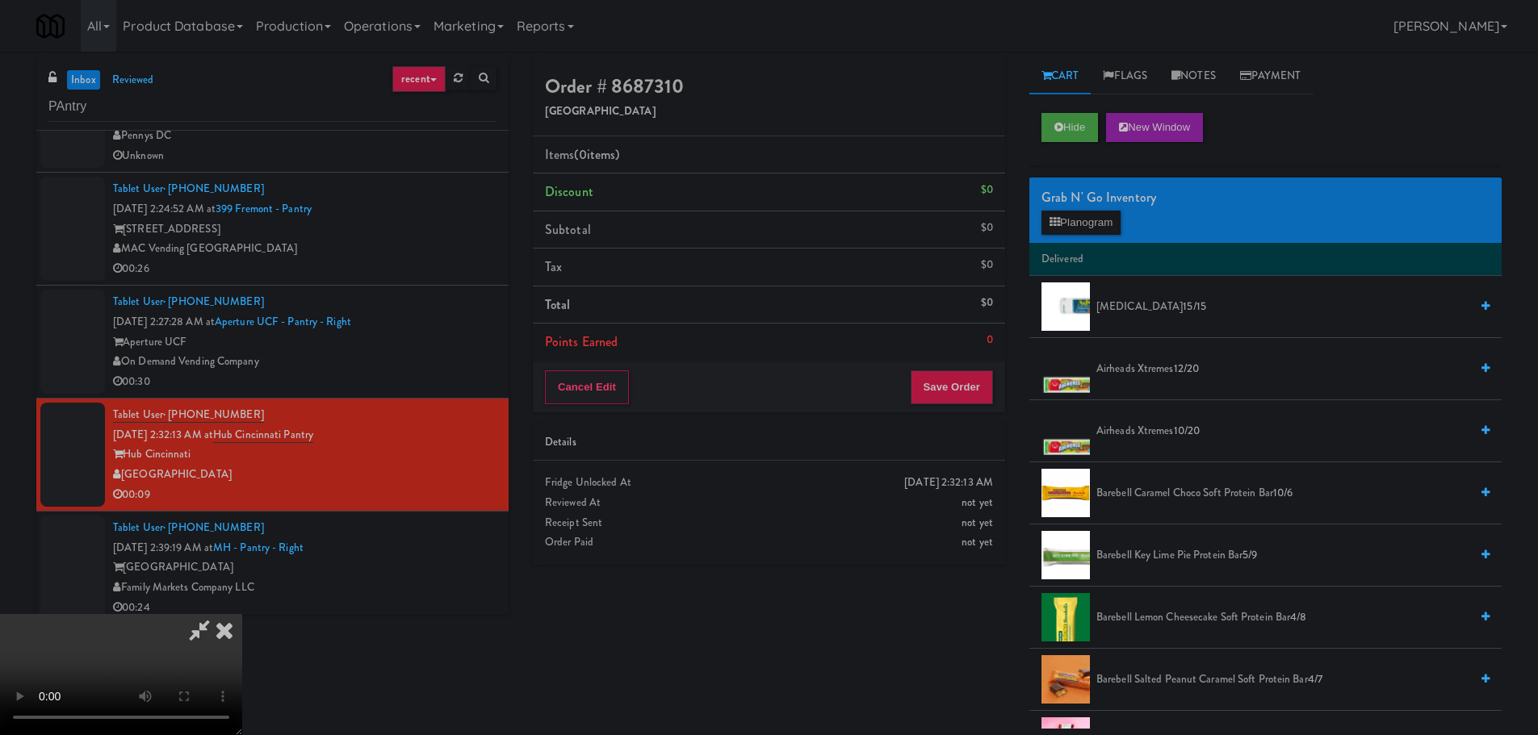
scroll to position [278, 0]
click at [242, 675] on video at bounding box center [121, 674] width 242 height 121
click at [242, 614] on video at bounding box center [121, 674] width 242 height 121
drag, startPoint x: 679, startPoint y: 484, endPoint x: 706, endPoint y: 487, distance: 27.6
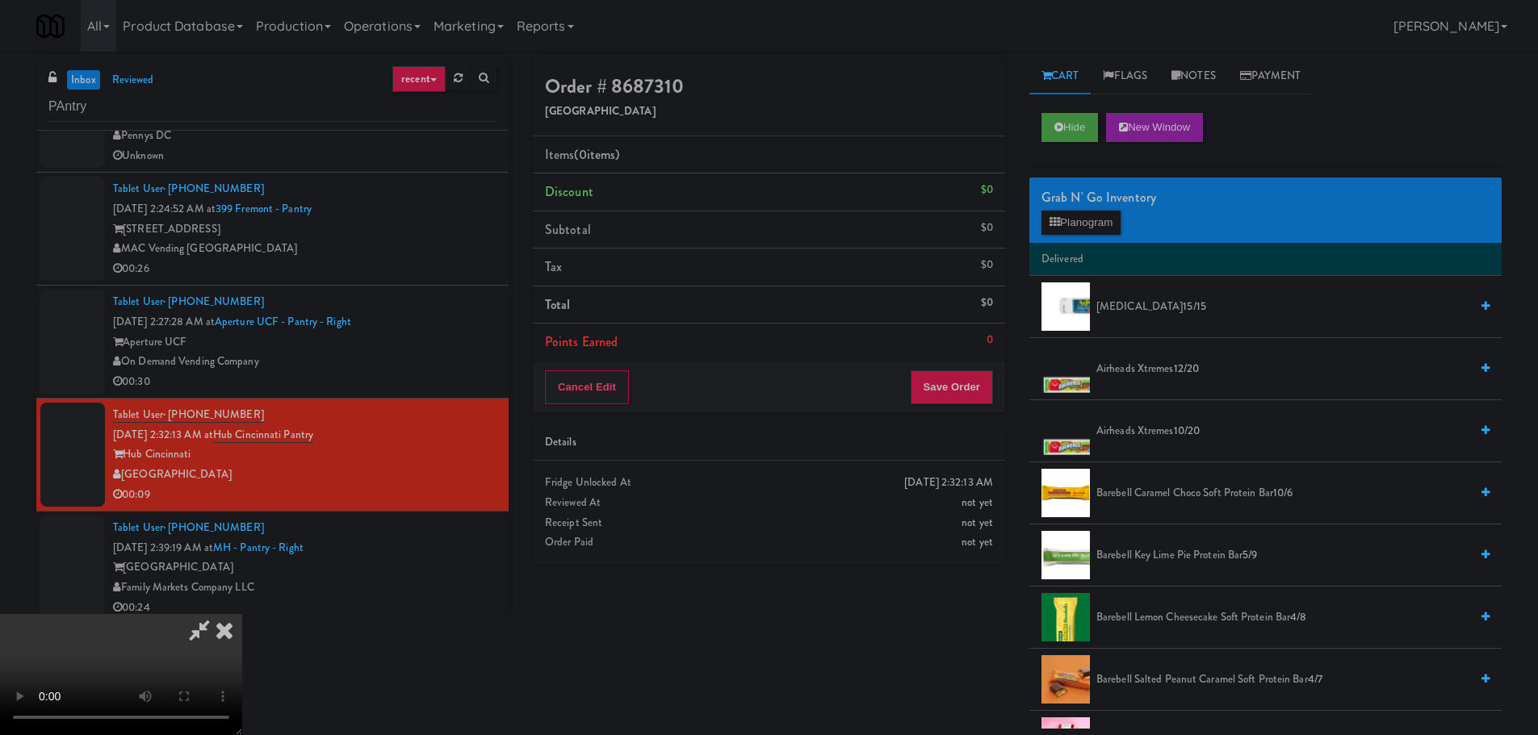
click at [242, 614] on video at bounding box center [121, 674] width 242 height 121
drag, startPoint x: 683, startPoint y: 506, endPoint x: 878, endPoint y: 389, distance: 227.7
click at [242, 614] on video at bounding box center [121, 674] width 242 height 121
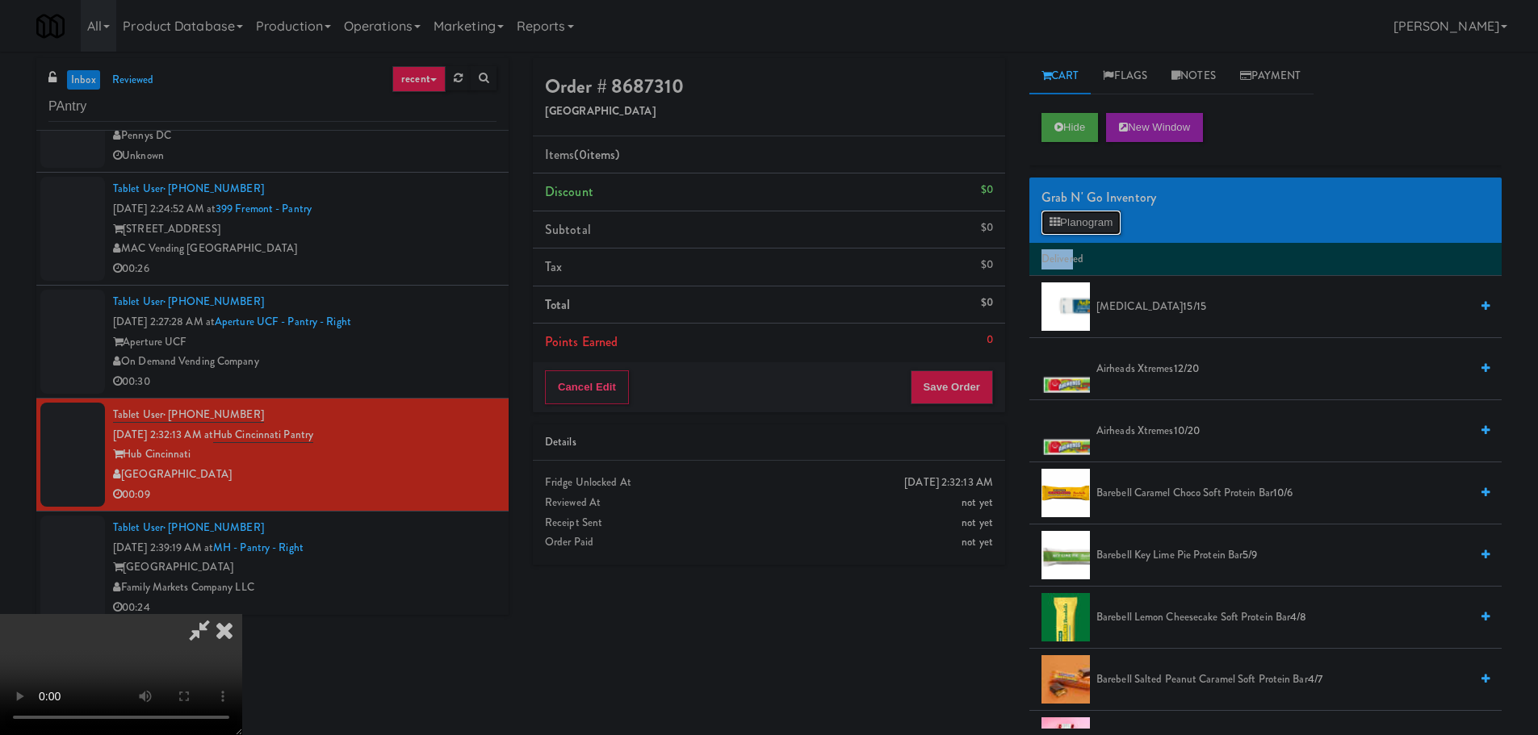
click at [1080, 225] on button "Planogram" at bounding box center [1080, 223] width 79 height 24
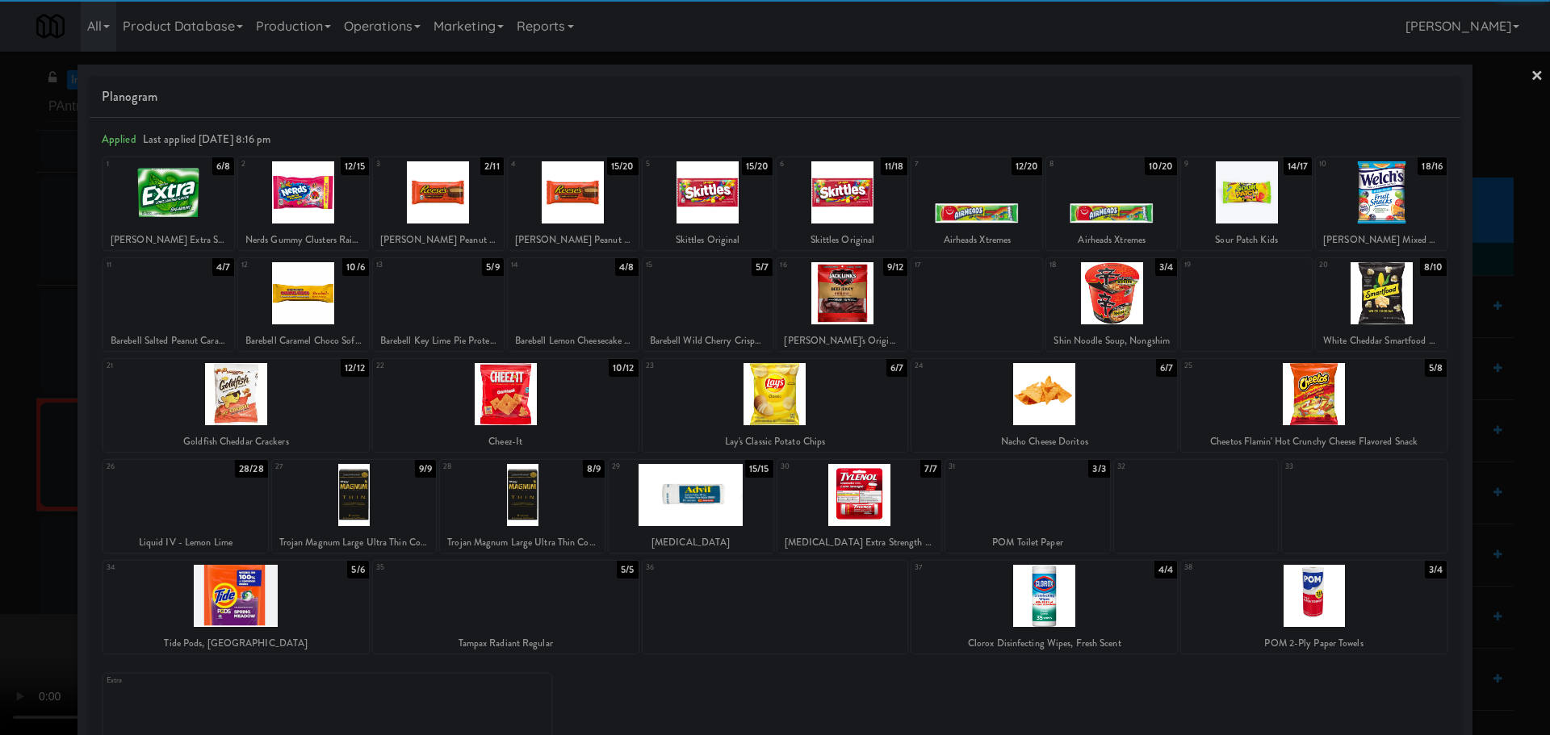
click at [1315, 403] on div at bounding box center [1314, 394] width 266 height 62
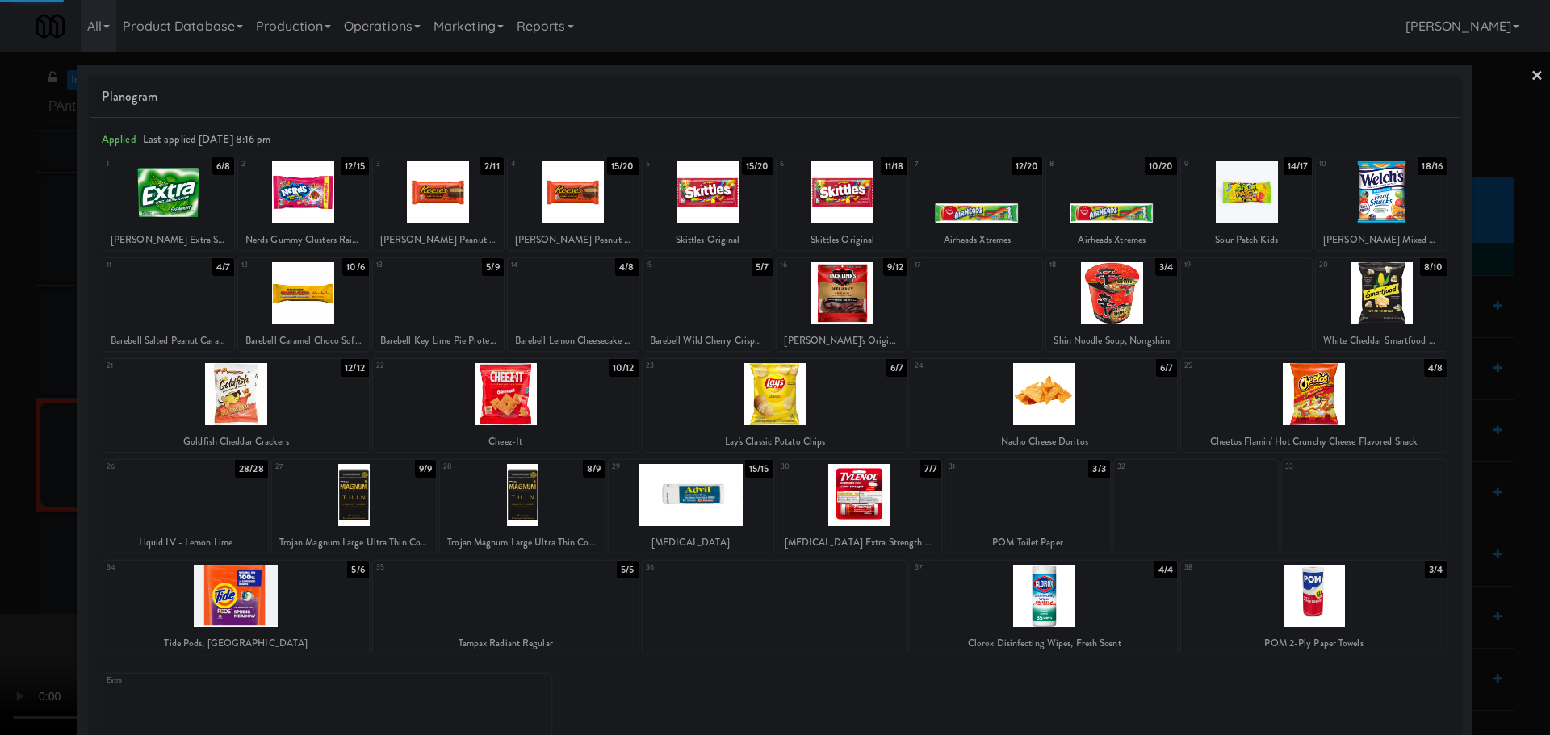
click at [4, 481] on div at bounding box center [775, 367] width 1550 height 735
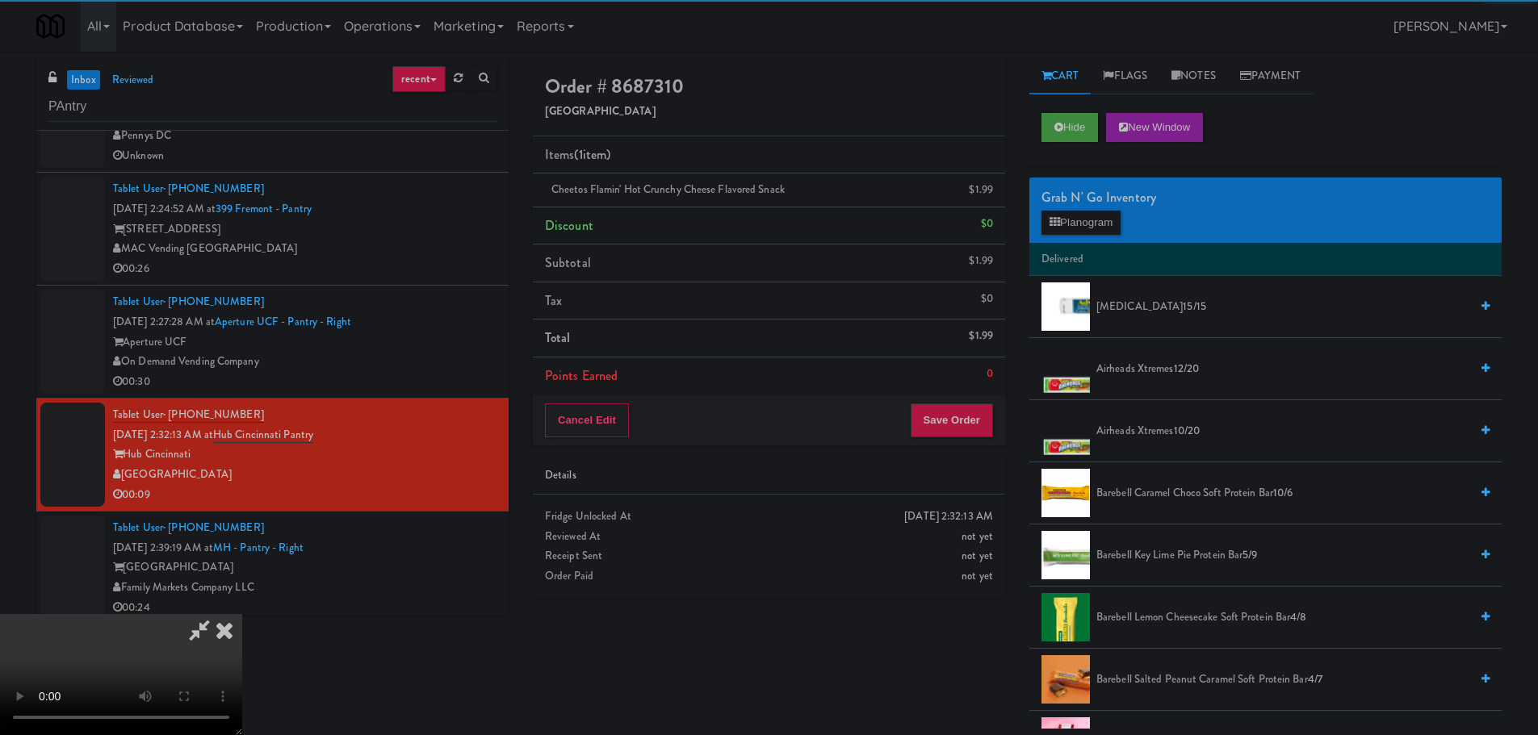
scroll to position [242, 0]
click at [242, 614] on video at bounding box center [121, 674] width 242 height 121
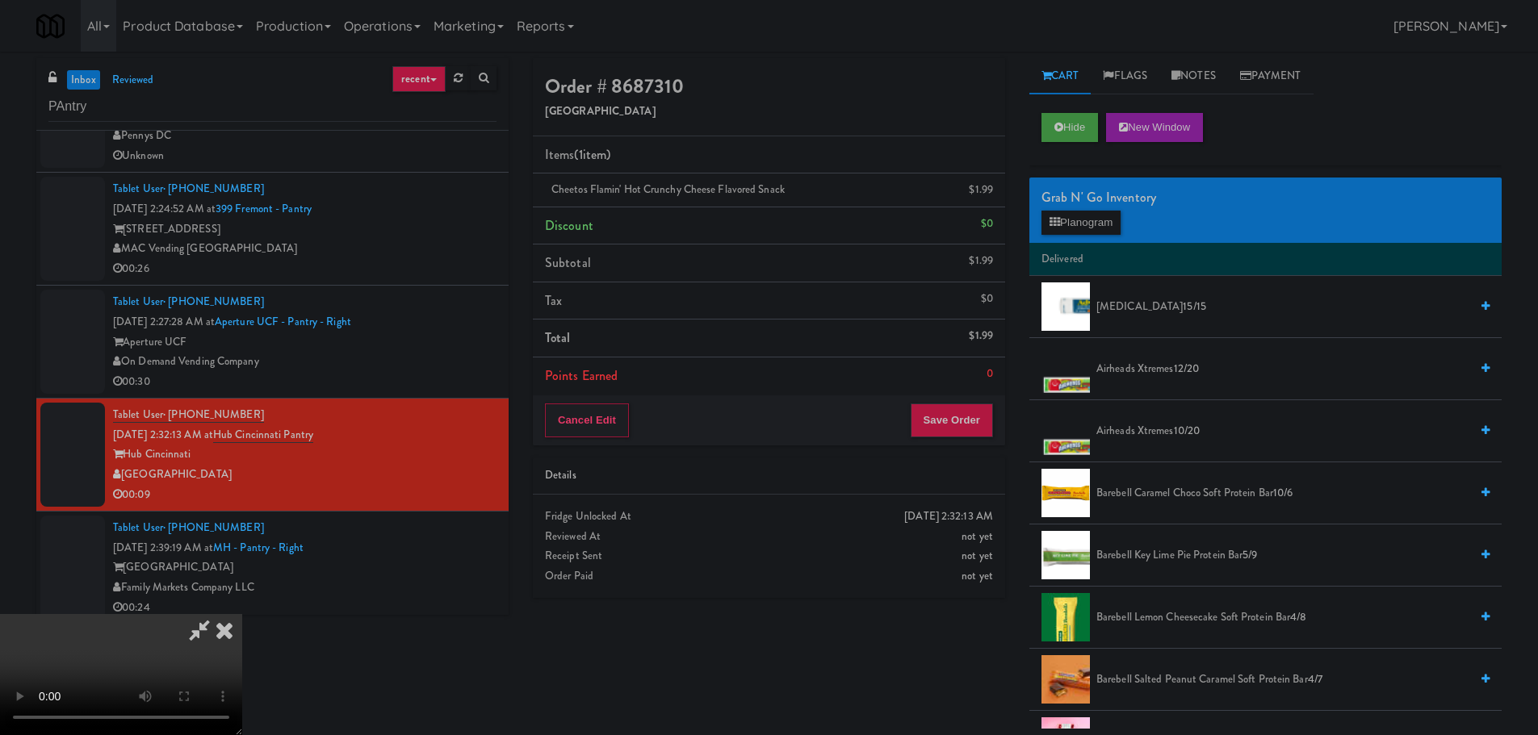
click at [242, 614] on video at bounding box center [121, 674] width 242 height 121
click at [1114, 215] on button "Planogram" at bounding box center [1080, 223] width 79 height 24
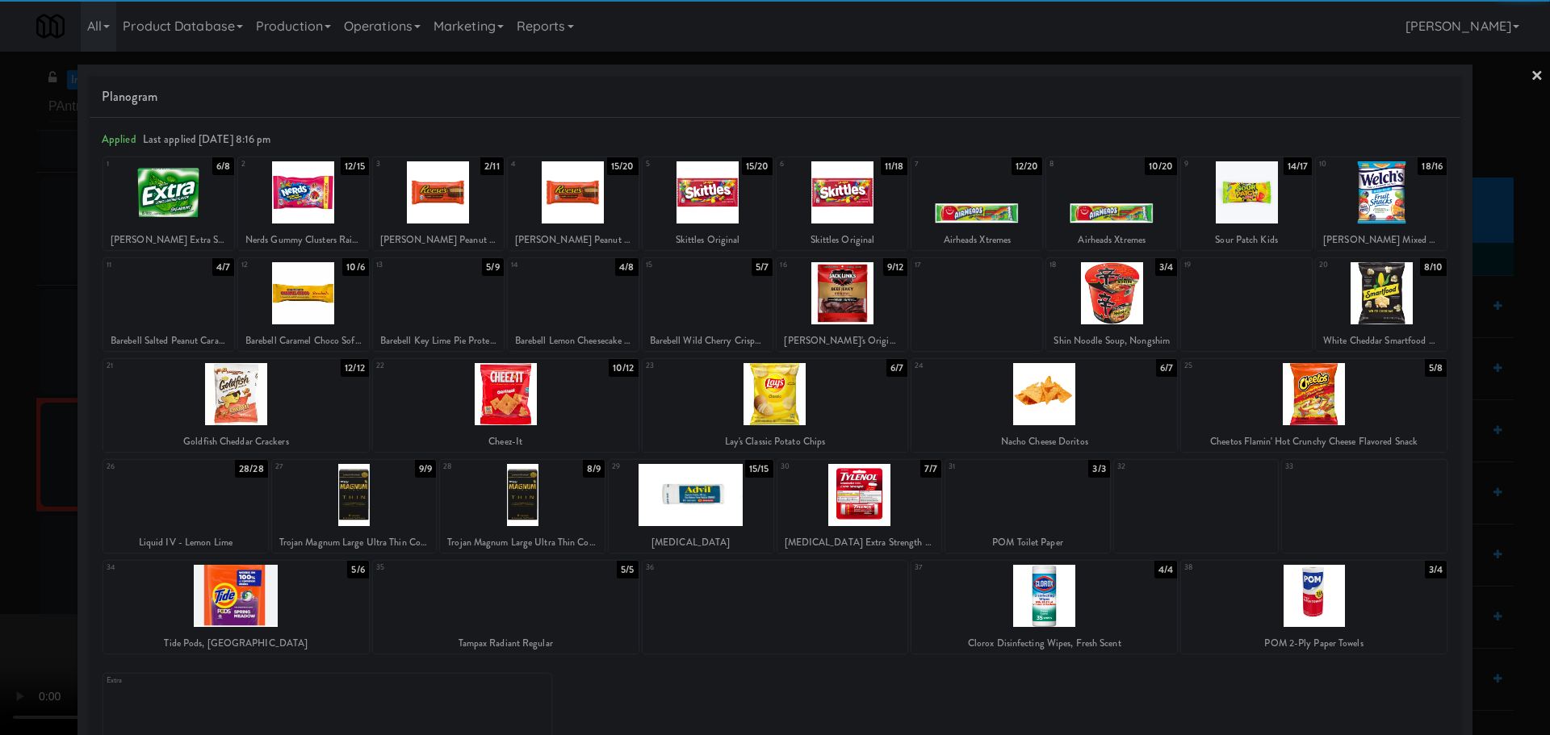
click at [1365, 286] on div at bounding box center [1381, 293] width 131 height 62
drag, startPoint x: 0, startPoint y: 312, endPoint x: 264, endPoint y: 408, distance: 281.2
click at [19, 324] on div at bounding box center [775, 367] width 1550 height 735
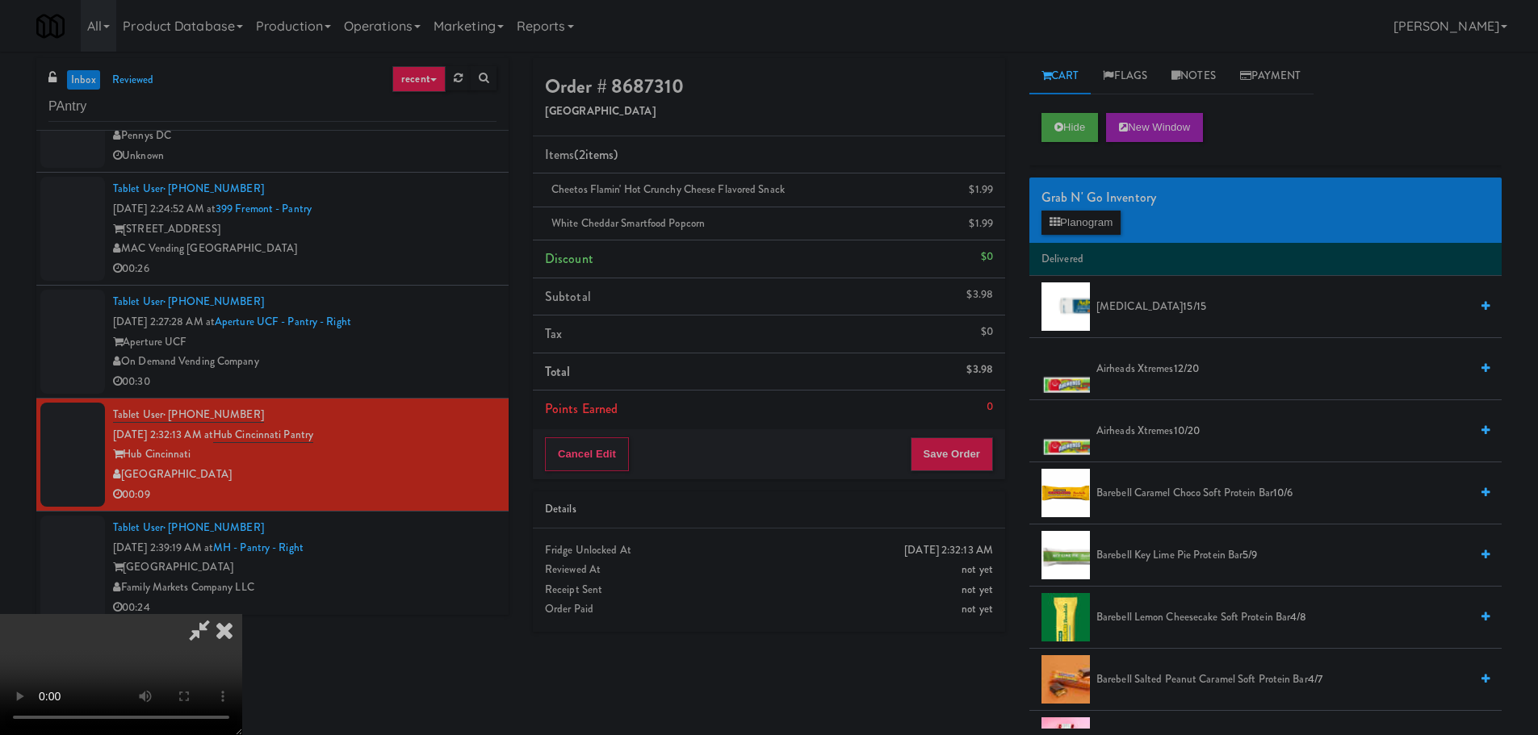
click at [242, 614] on video at bounding box center [121, 674] width 242 height 121
click at [990, 427] on li "Points Earned 0" at bounding box center [769, 409] width 472 height 37
click at [969, 450] on button "Save Order" at bounding box center [952, 454] width 82 height 34
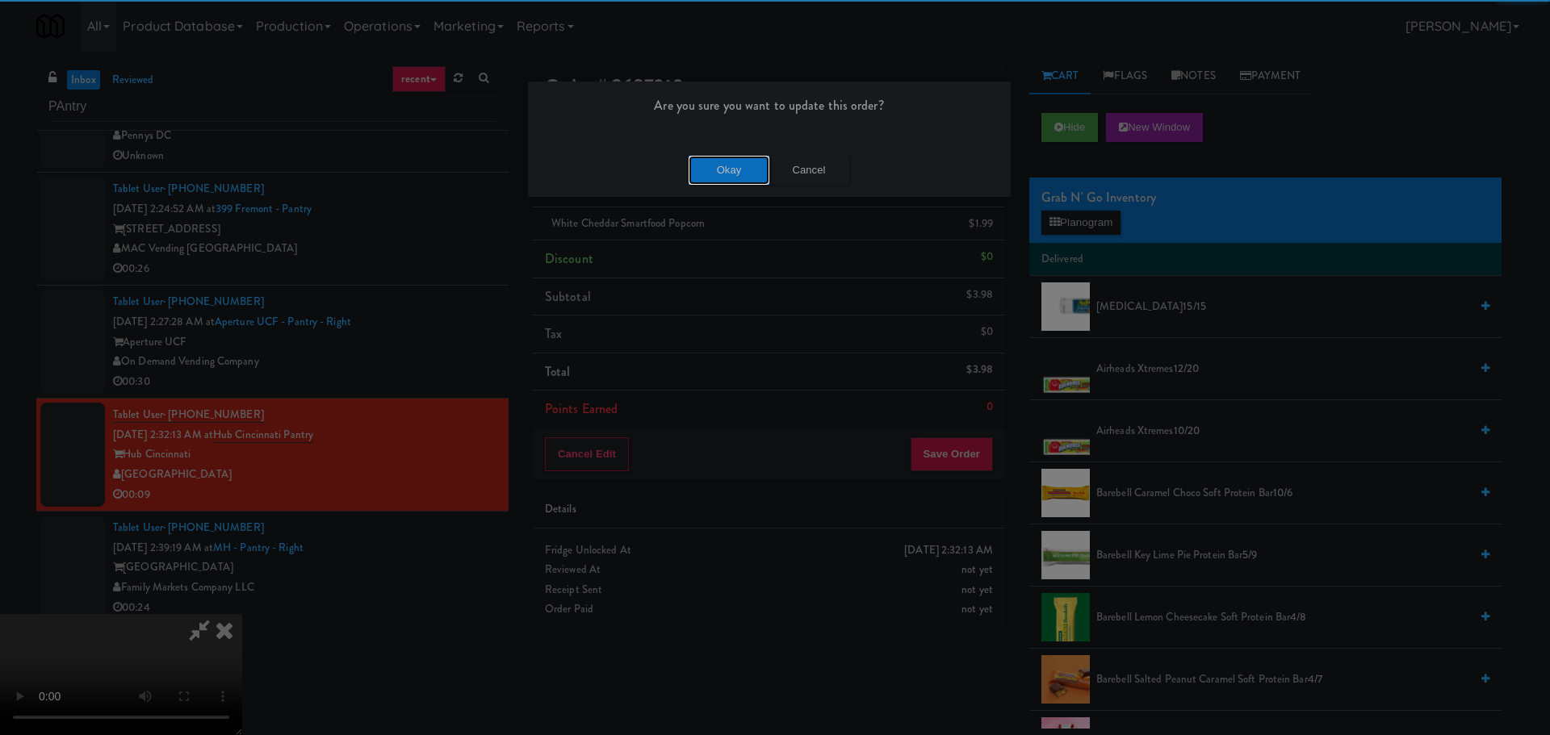
click at [726, 171] on button "Okay" at bounding box center [729, 170] width 81 height 29
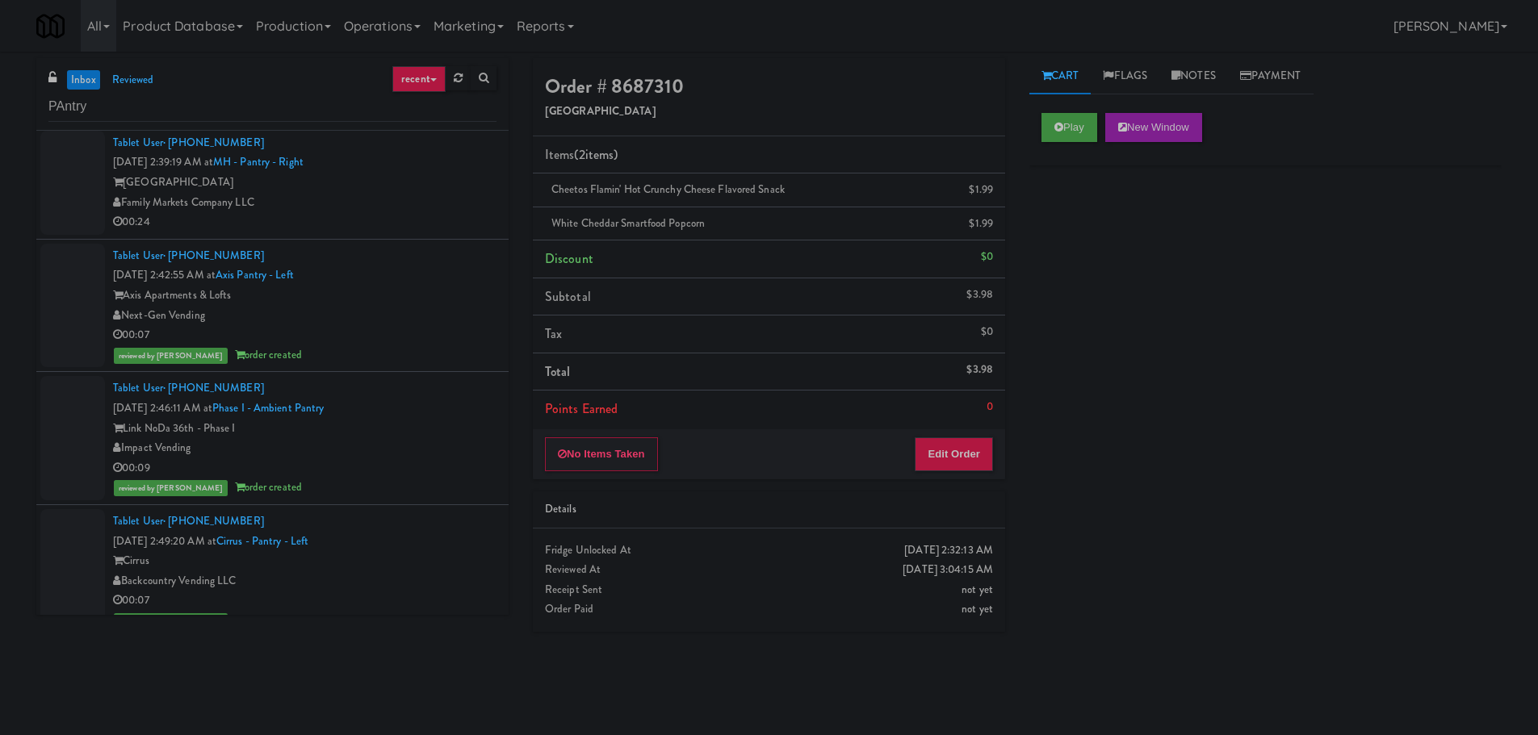
scroll to position [1091, 0]
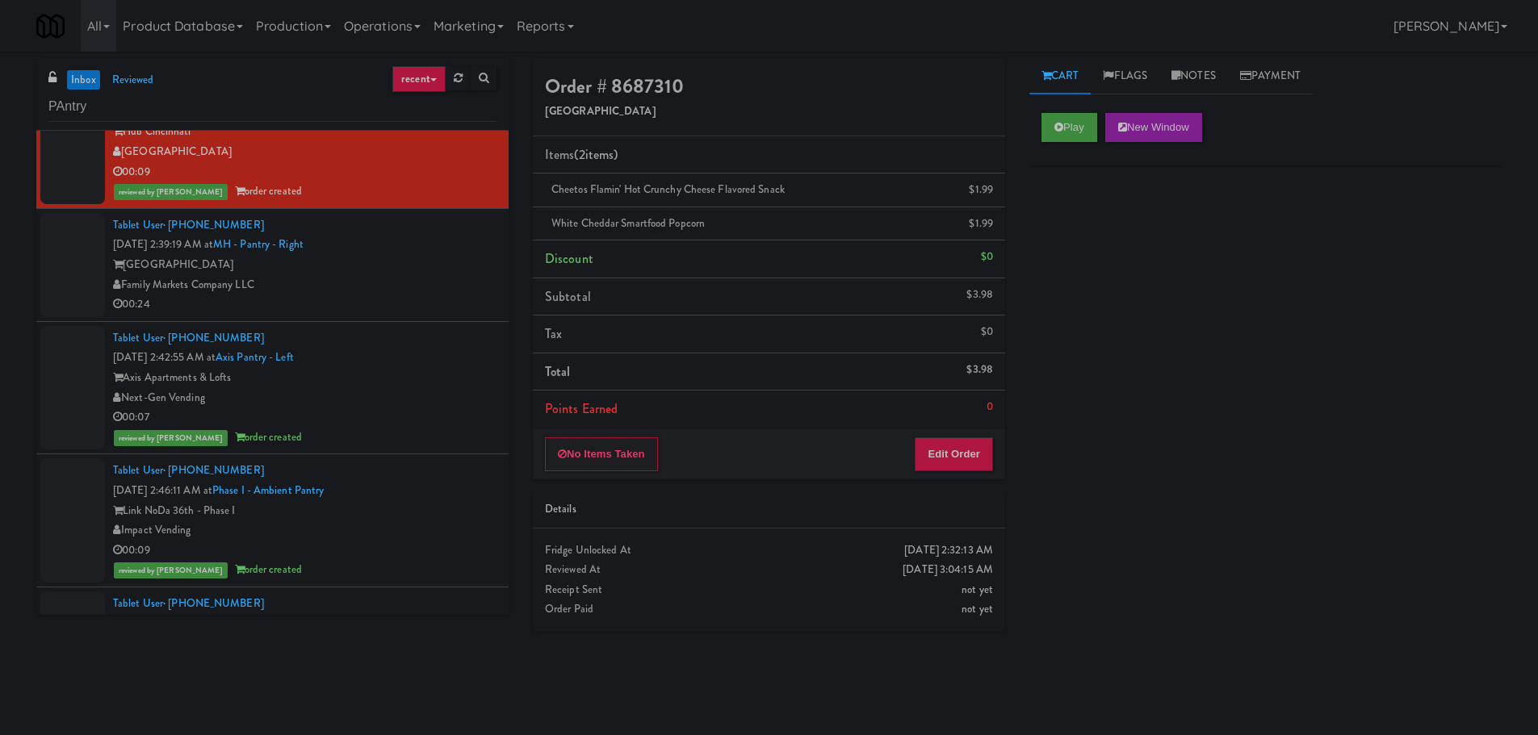
click at [393, 284] on div "Family Markets Company LLC" at bounding box center [304, 285] width 383 height 20
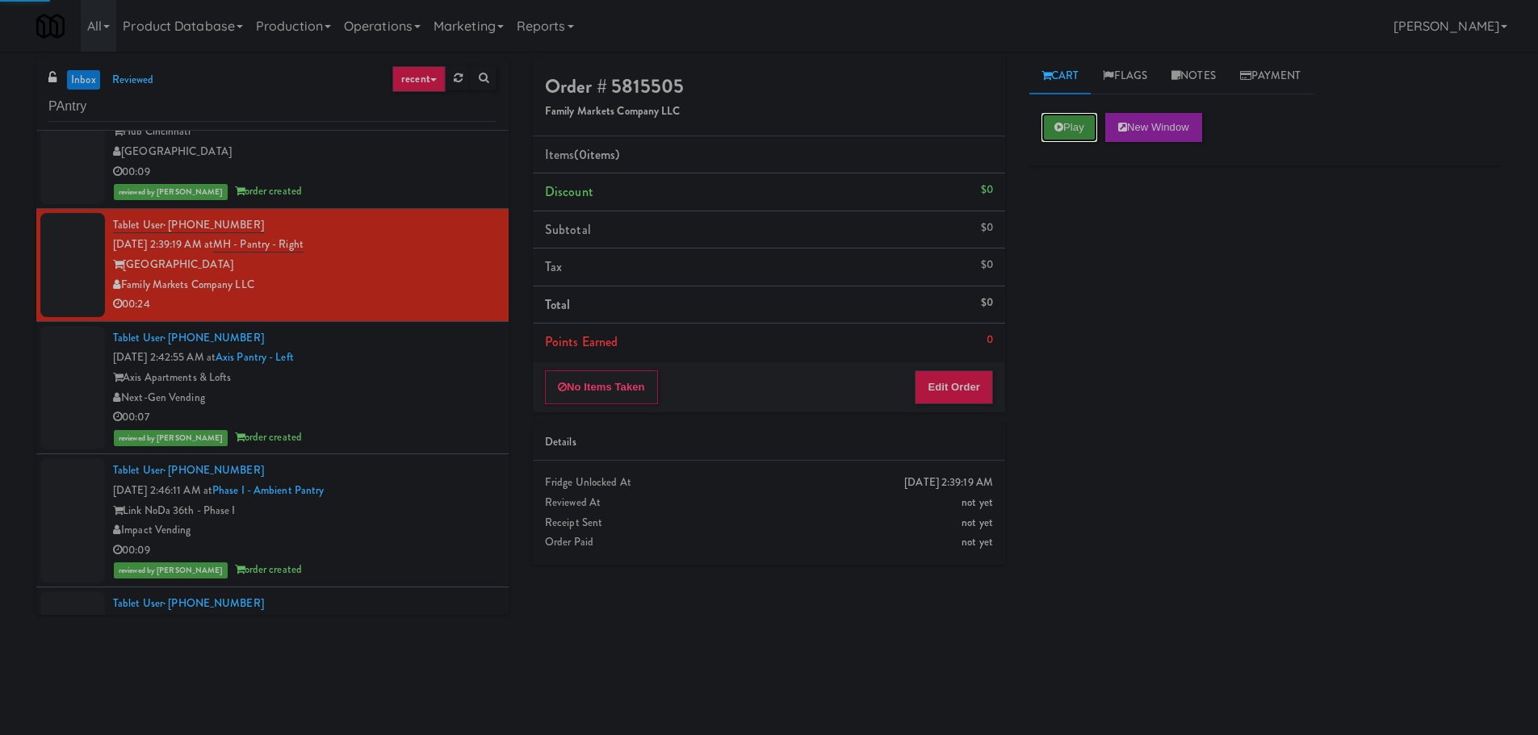
click at [1079, 129] on button "Play" at bounding box center [1069, 127] width 56 height 29
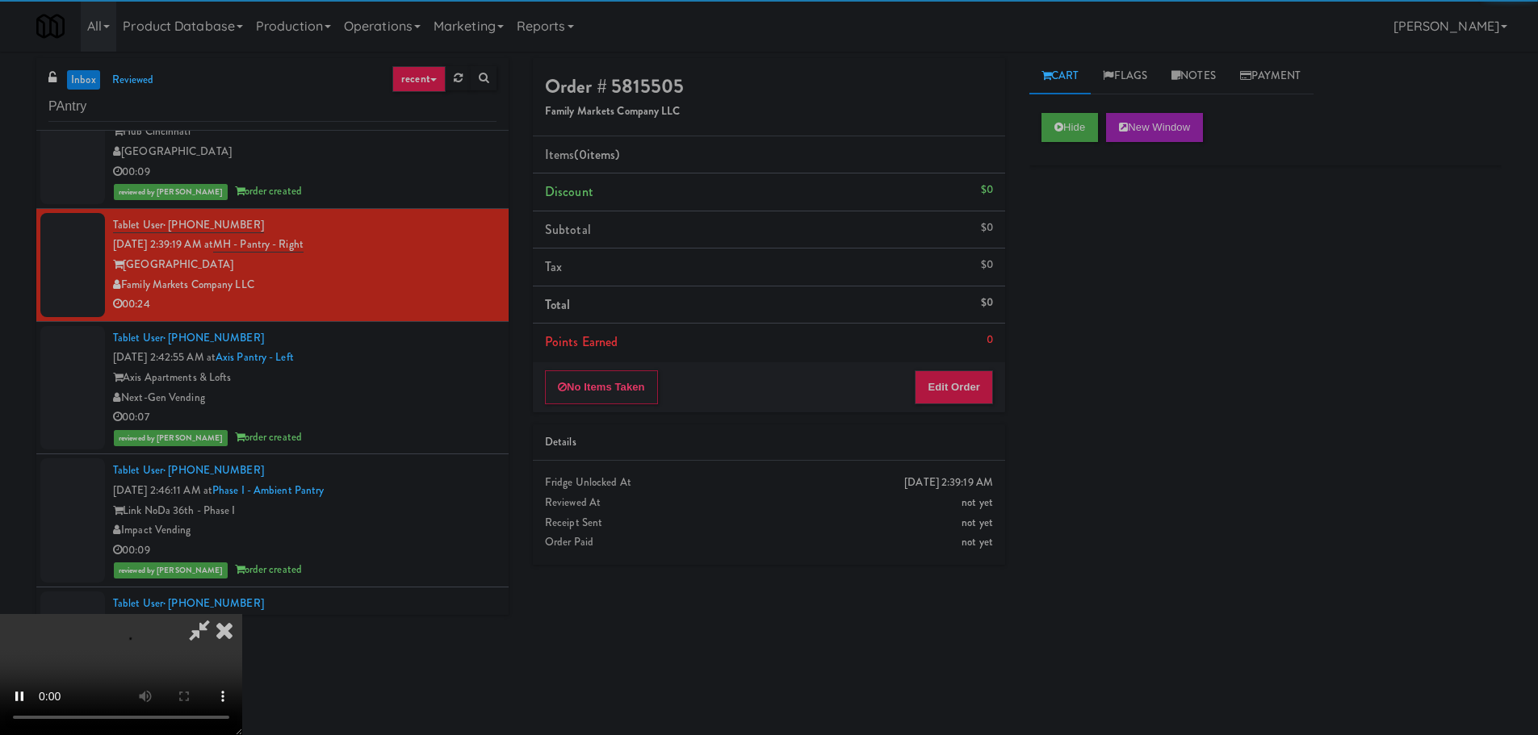
click at [1001, 358] on li "Points Earned 0" at bounding box center [769, 342] width 472 height 37
click at [968, 387] on button "Edit Order" at bounding box center [954, 387] width 78 height 34
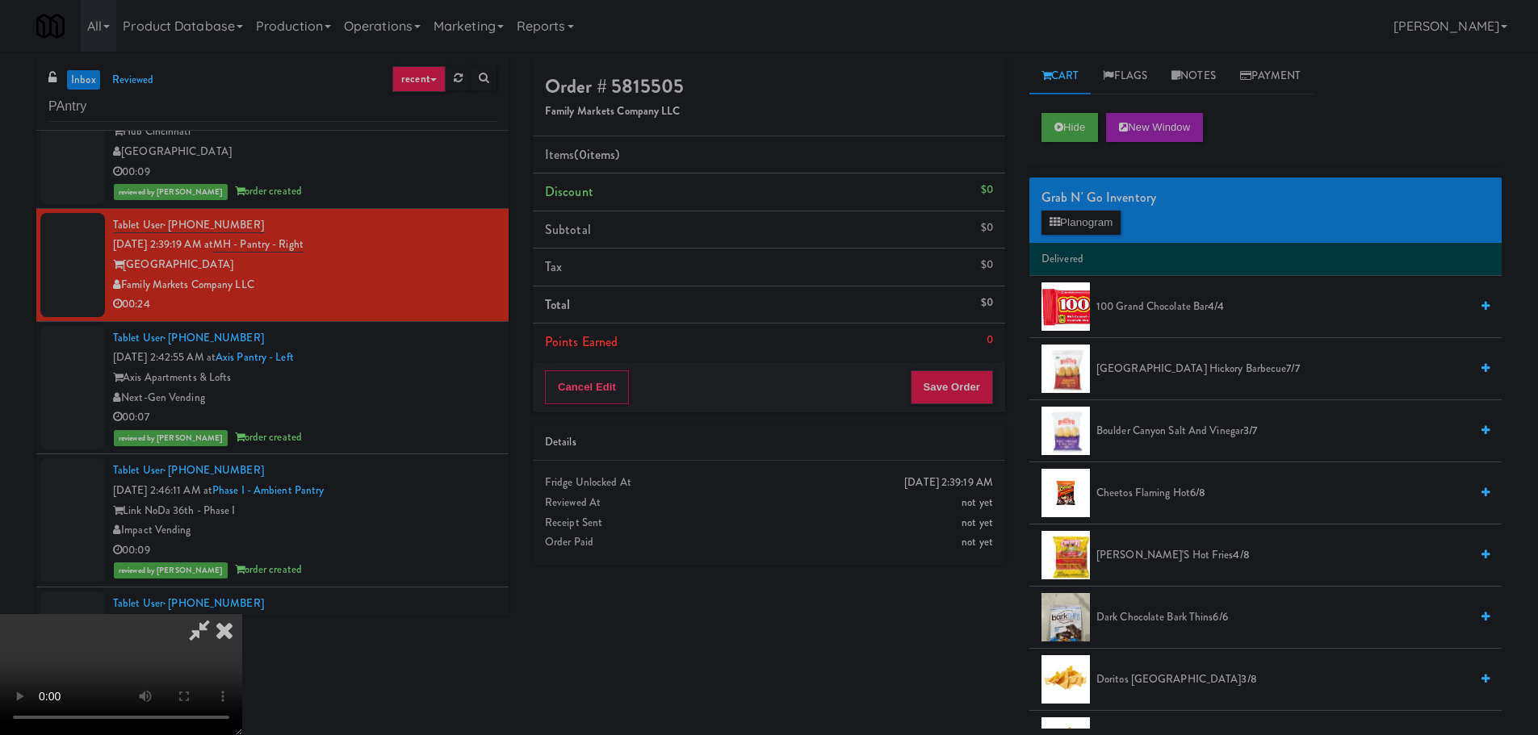
click at [242, 614] on video at bounding box center [121, 674] width 242 height 121
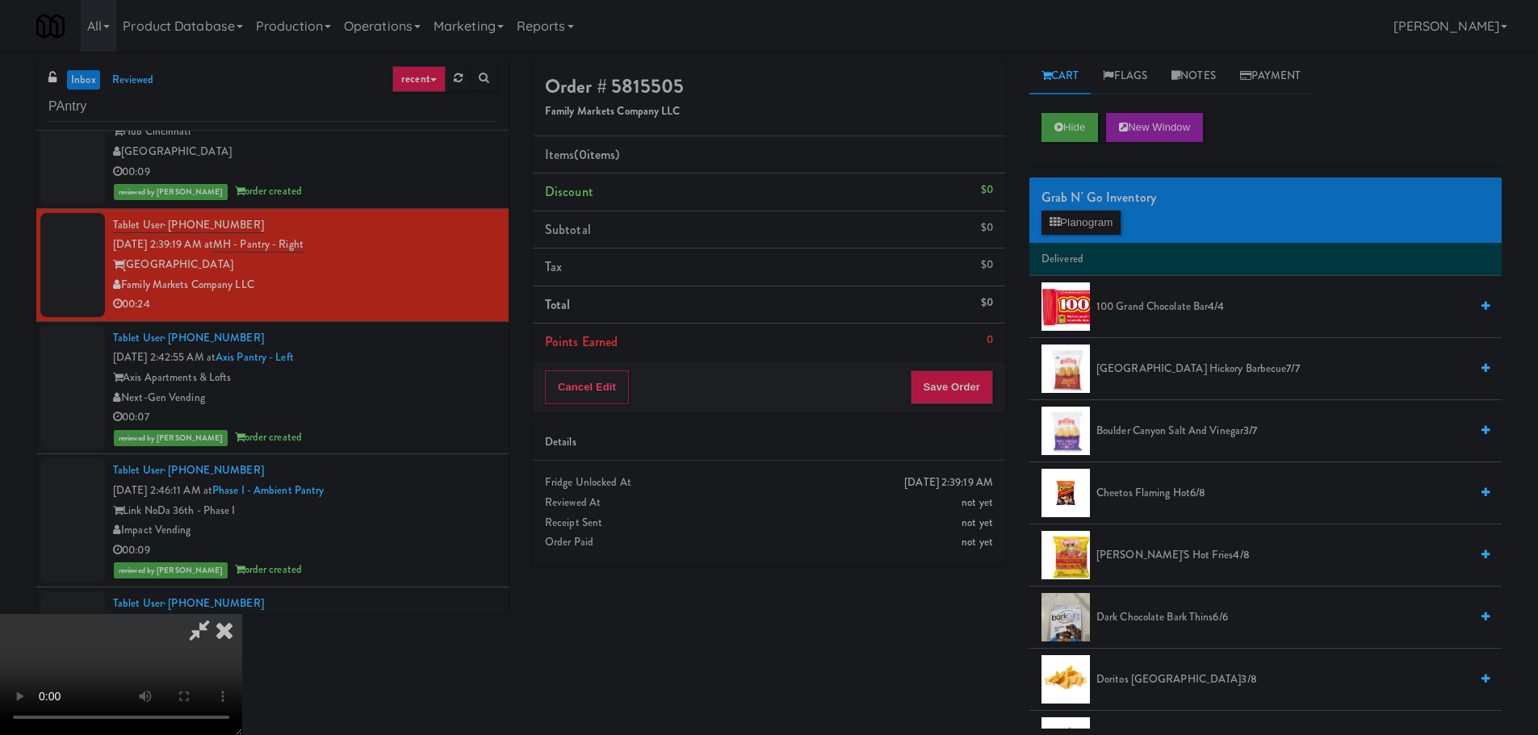
click at [242, 614] on video at bounding box center [121, 674] width 242 height 121
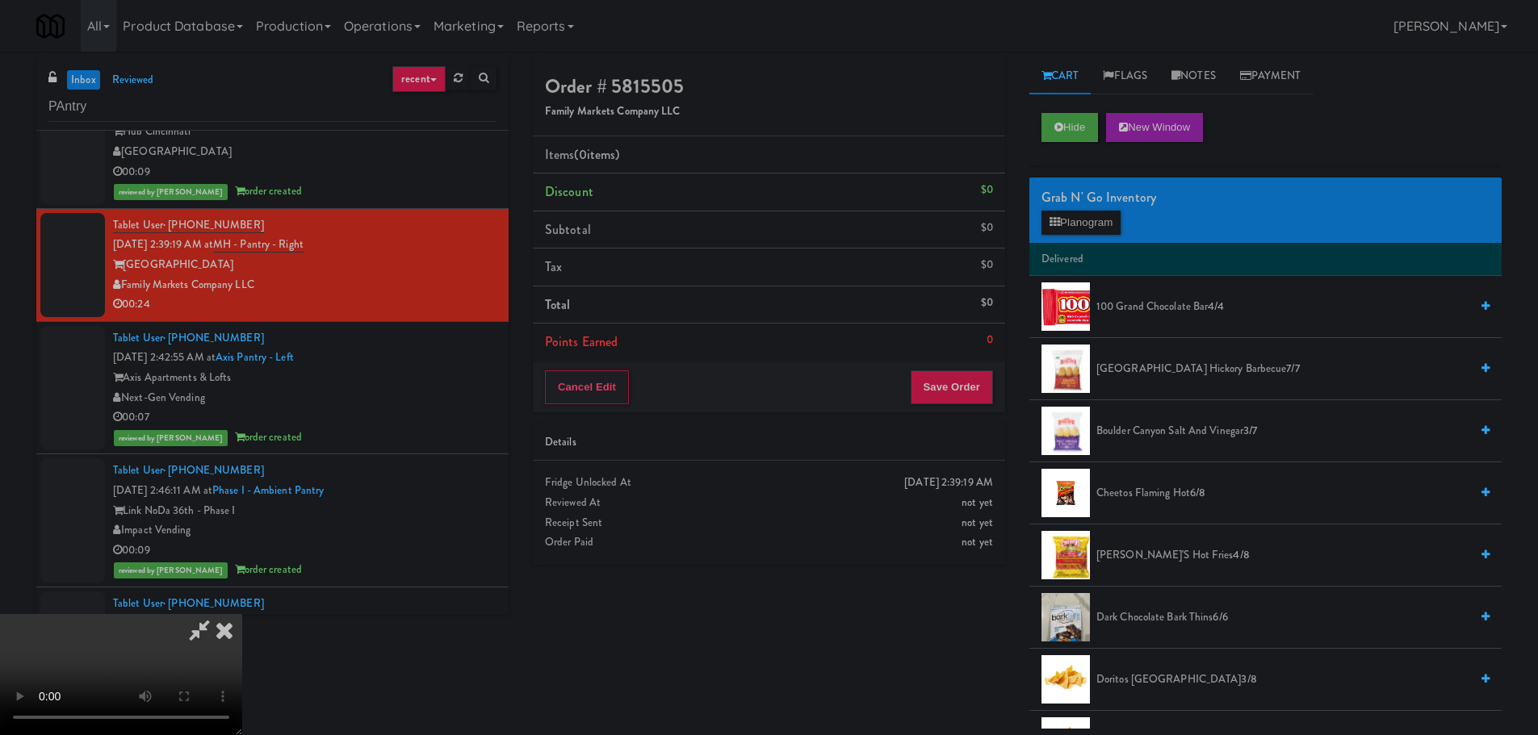
click at [242, 614] on video at bounding box center [121, 674] width 242 height 121
click at [1092, 216] on button "Planogram" at bounding box center [1080, 223] width 79 height 24
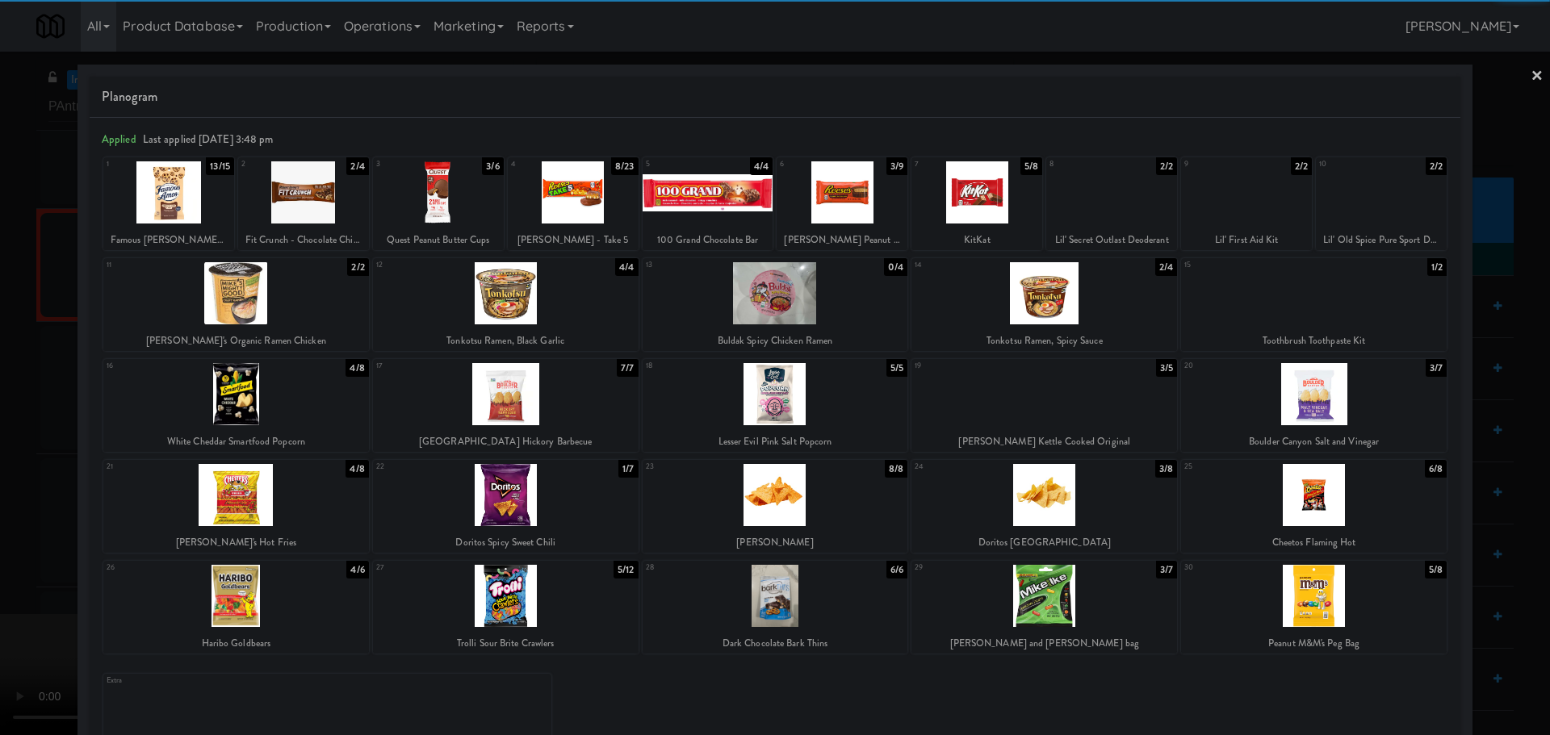
click at [186, 204] on div at bounding box center [168, 192] width 131 height 62
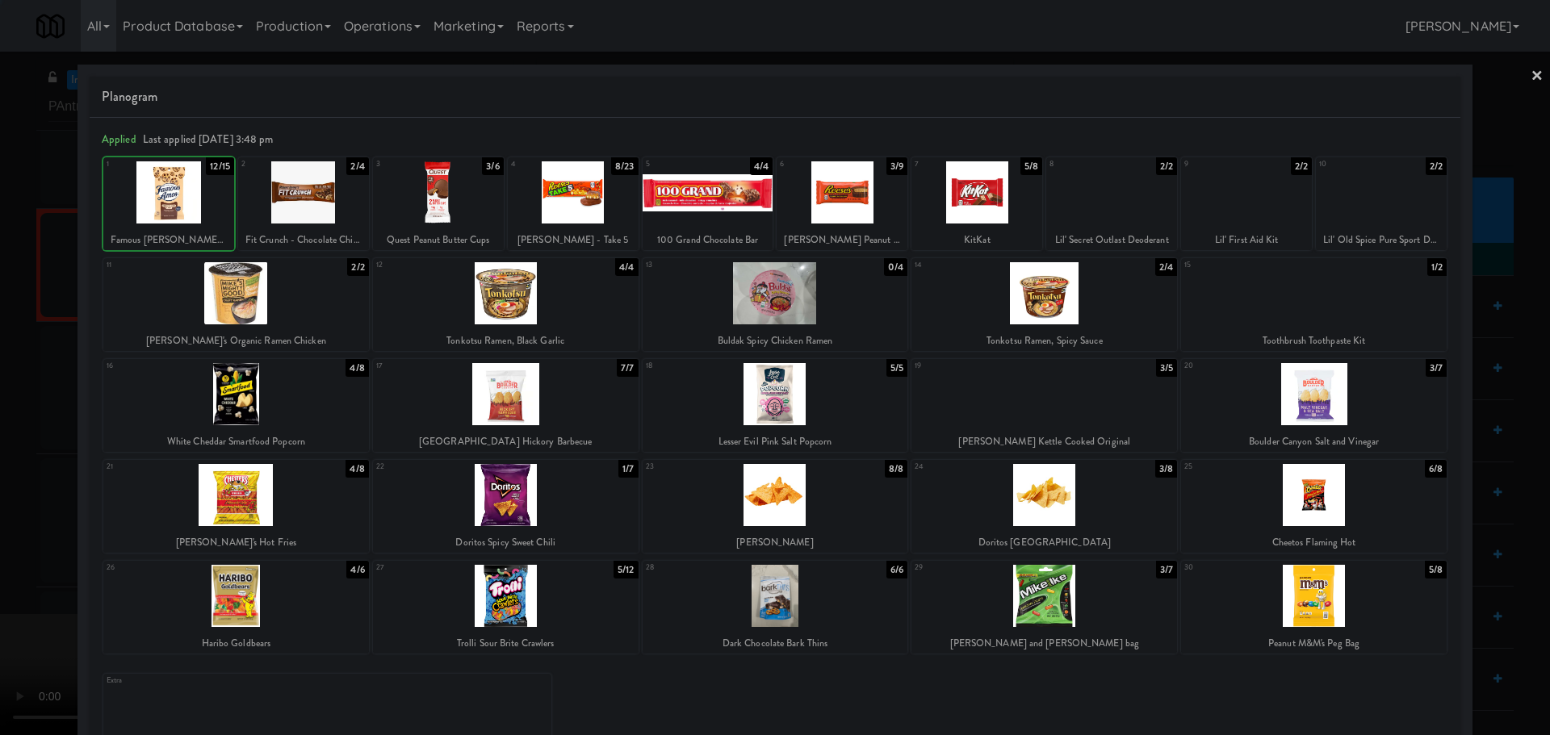
click at [12, 373] on div at bounding box center [775, 367] width 1550 height 735
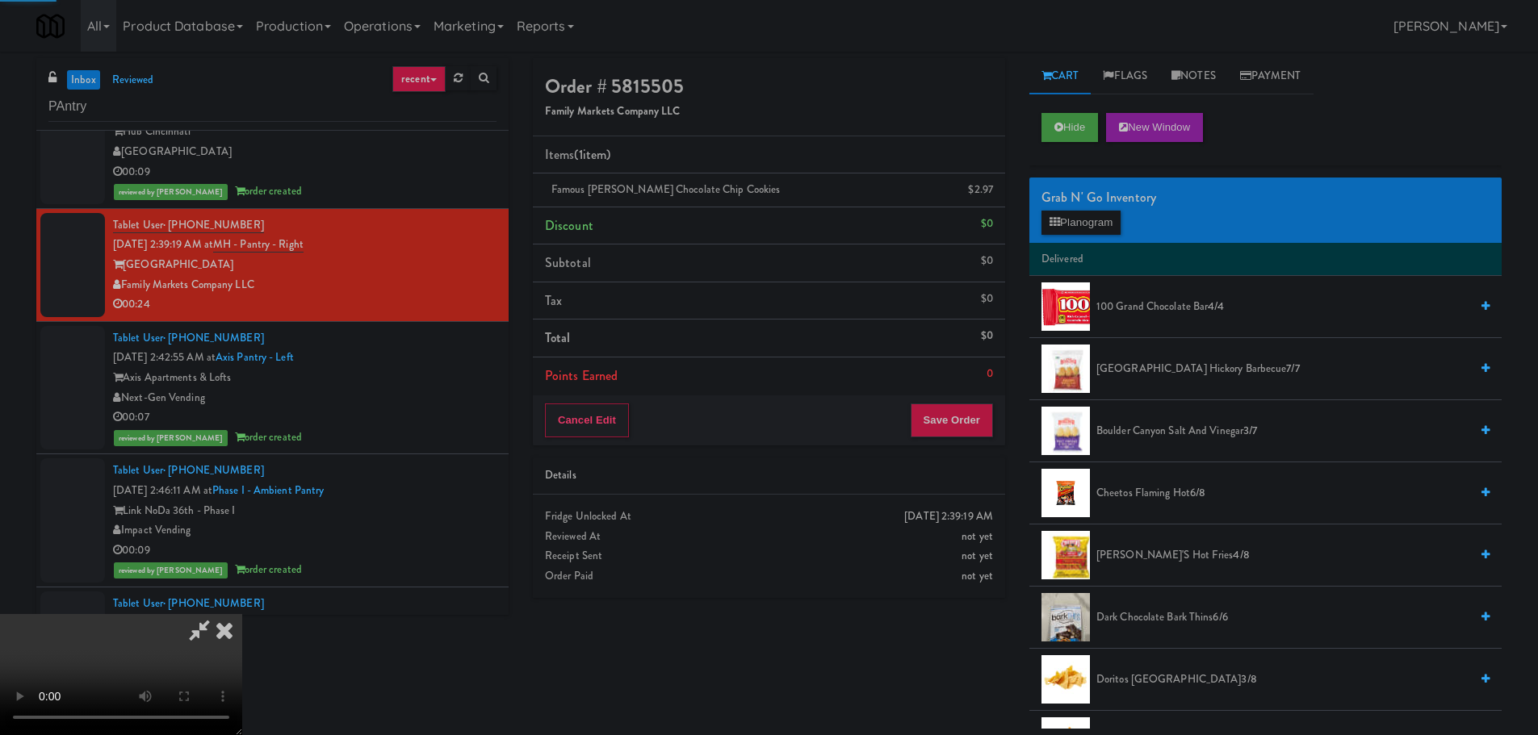
drag, startPoint x: 548, startPoint y: 467, endPoint x: 563, endPoint y: 470, distance: 14.9
click at [242, 614] on video at bounding box center [121, 674] width 242 height 121
click at [970, 417] on button "Save Order" at bounding box center [952, 421] width 82 height 34
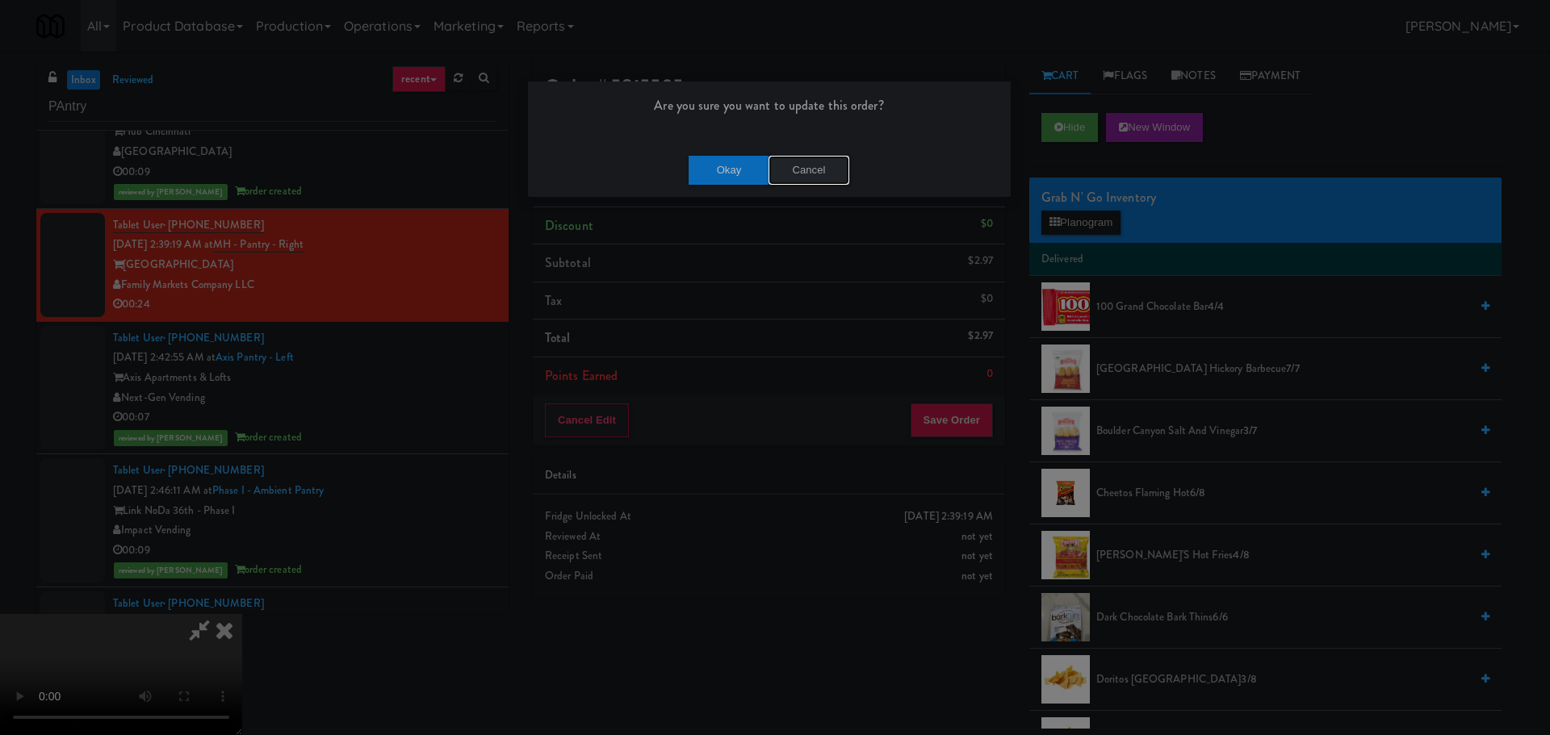
click at [824, 157] on button "Cancel" at bounding box center [808, 170] width 81 height 29
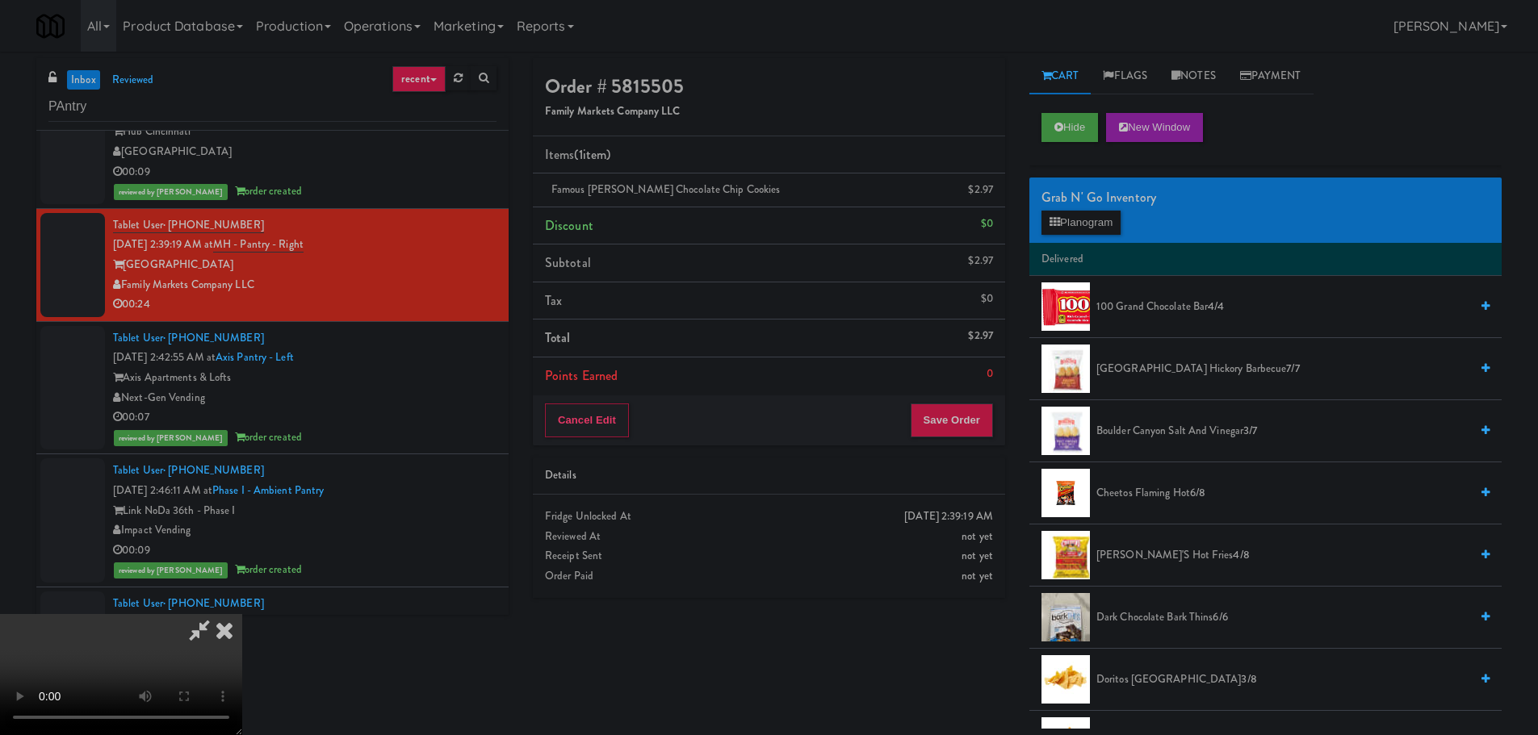
click at [242, 614] on video at bounding box center [121, 674] width 242 height 121
click at [931, 423] on button "Save Order" at bounding box center [952, 421] width 82 height 34
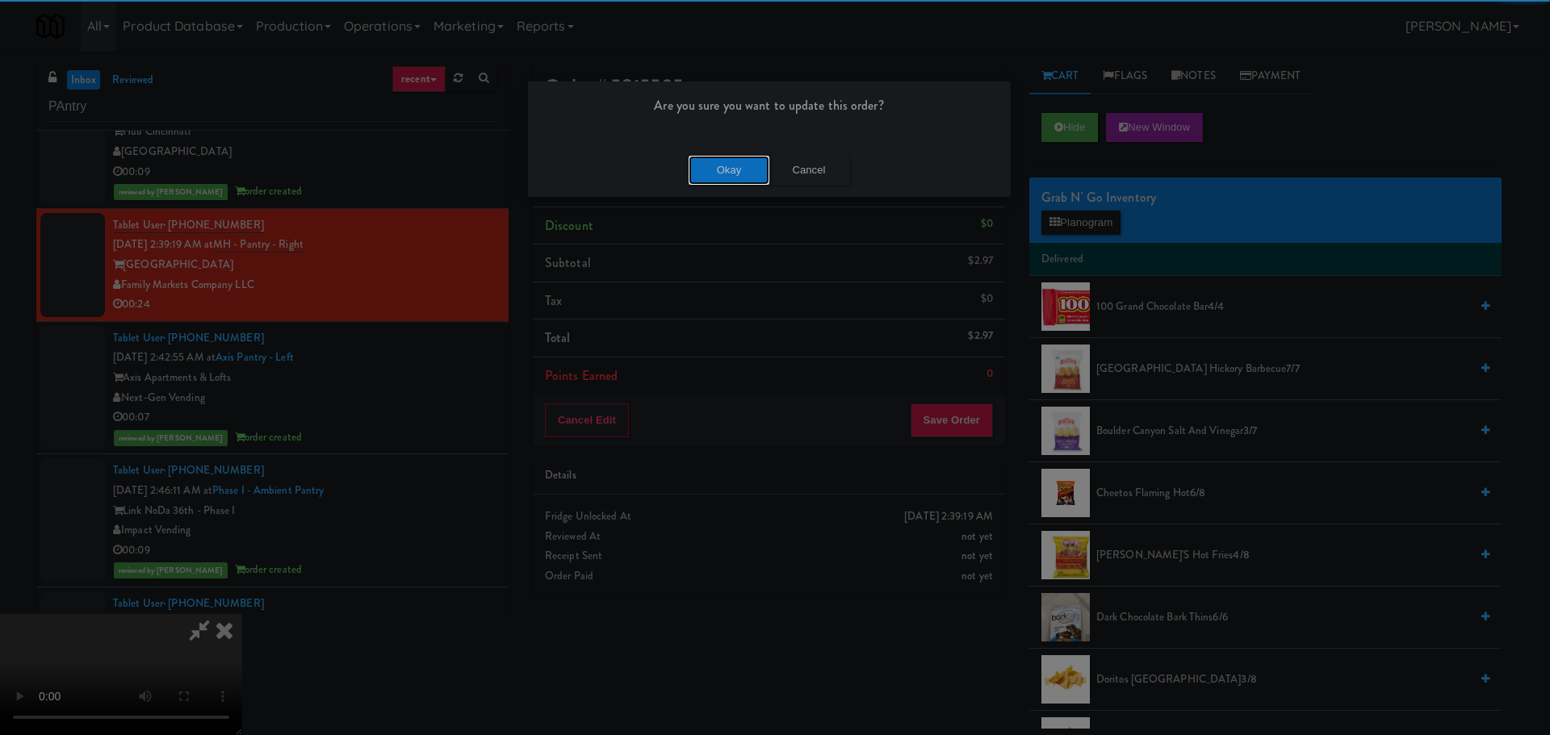
click at [735, 174] on button "Okay" at bounding box center [729, 170] width 81 height 29
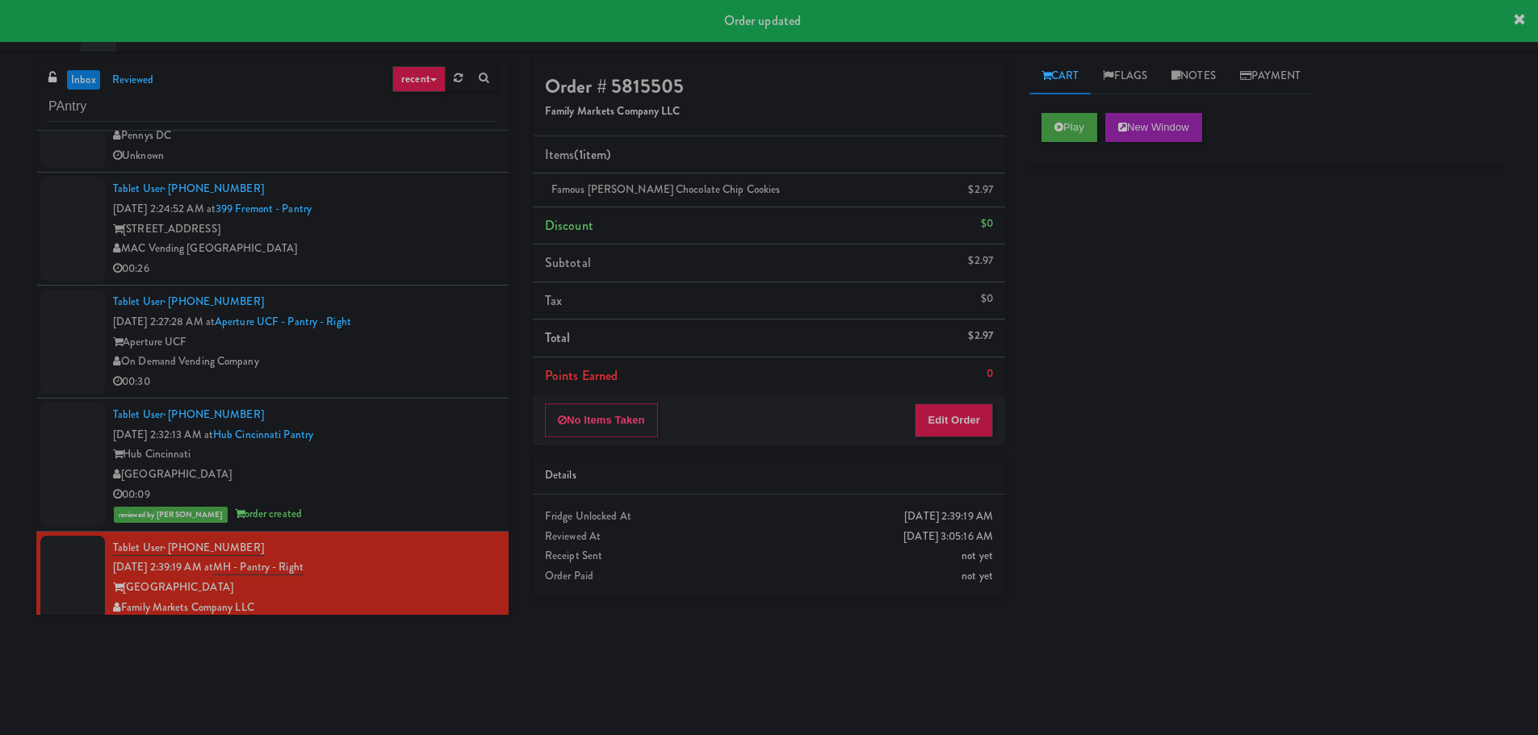
click at [418, 372] on div "00:30" at bounding box center [304, 382] width 383 height 20
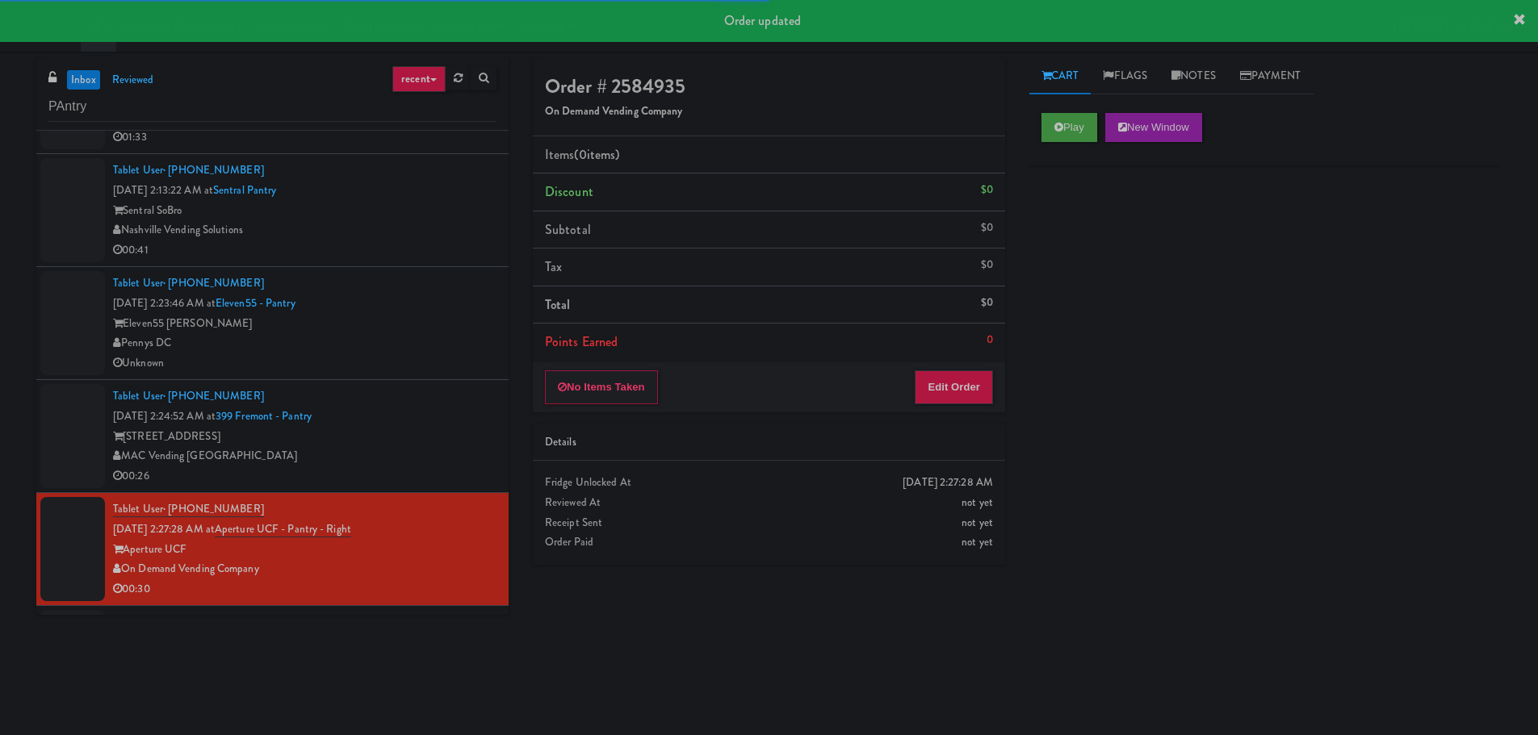
scroll to position [365, 0]
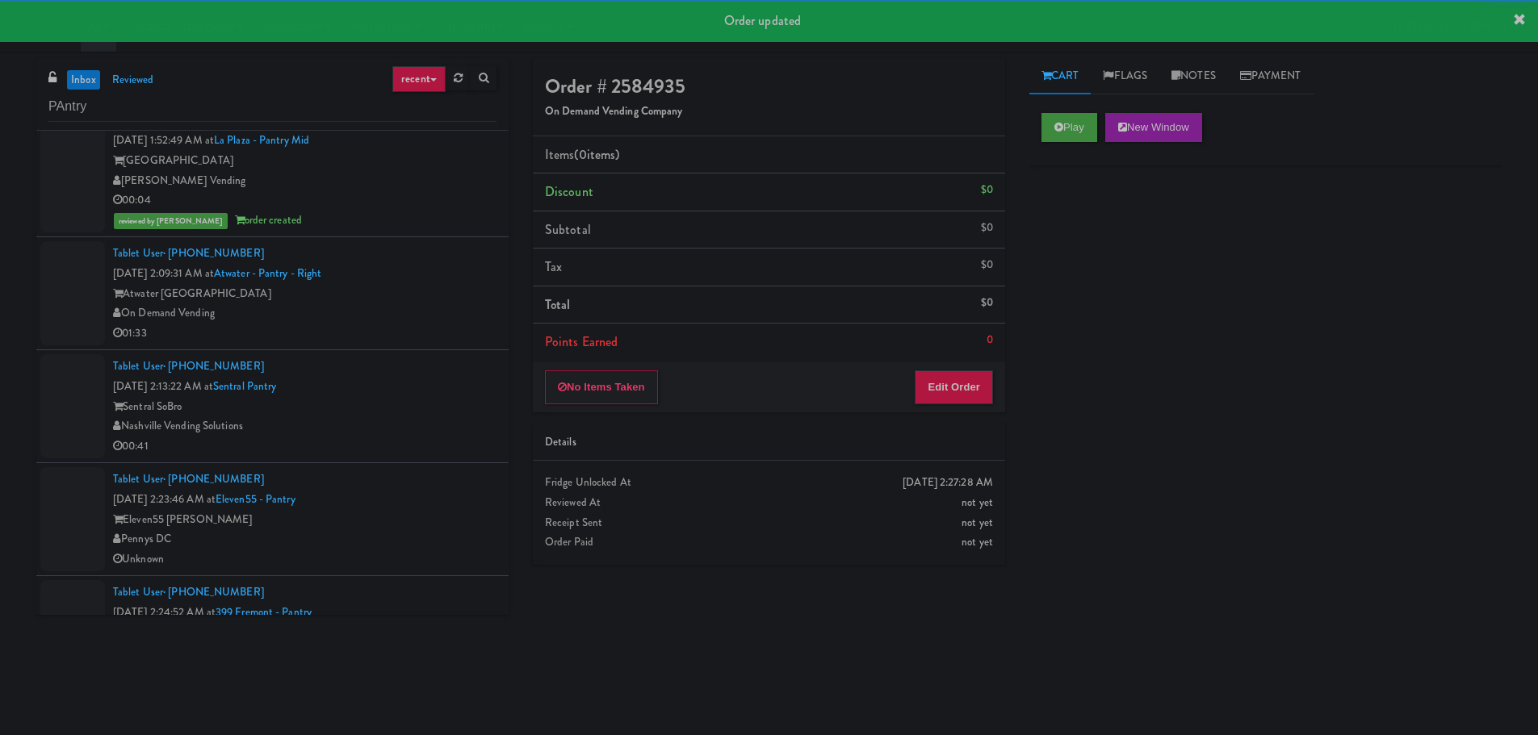
click at [429, 316] on div "On Demand Vending" at bounding box center [304, 314] width 383 height 20
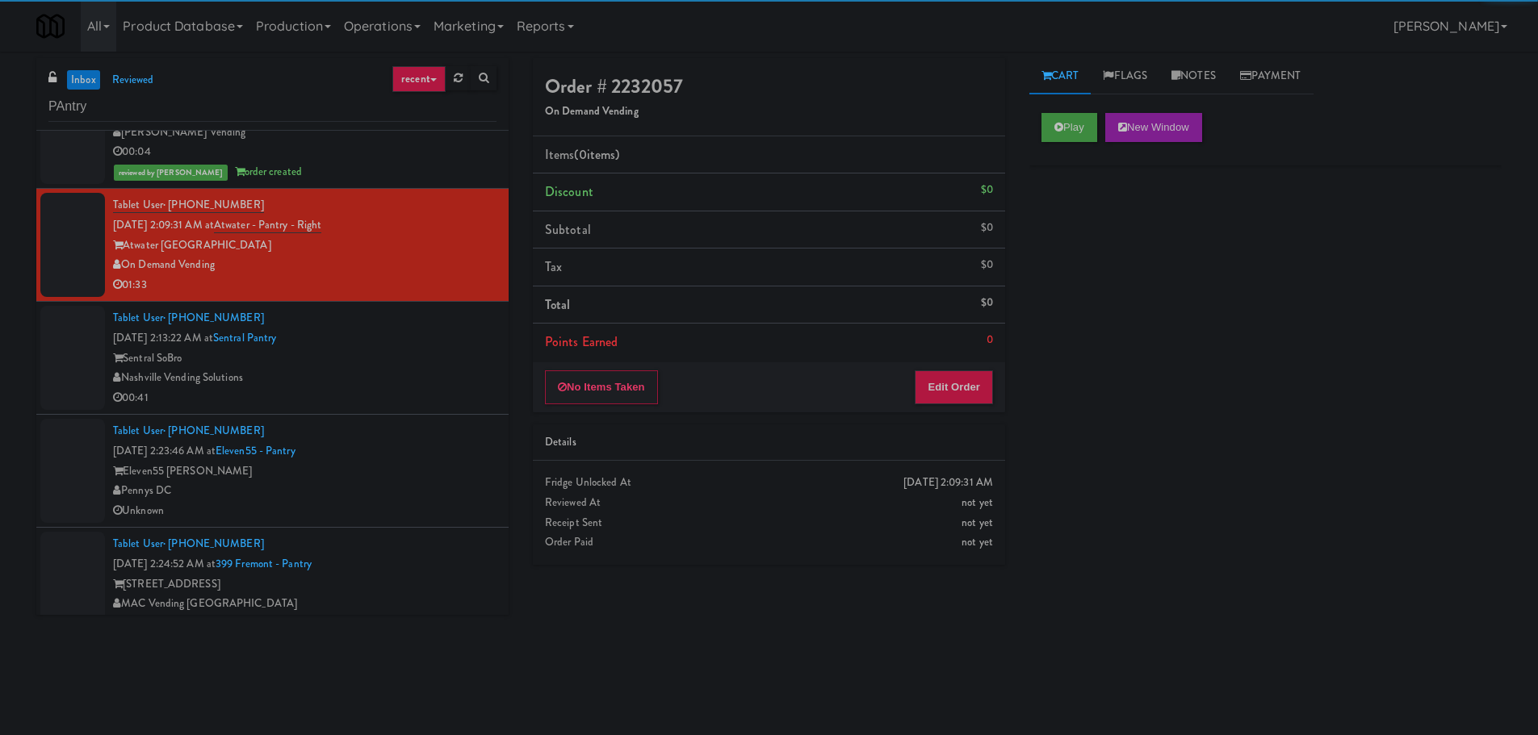
scroll to position [526, 0]
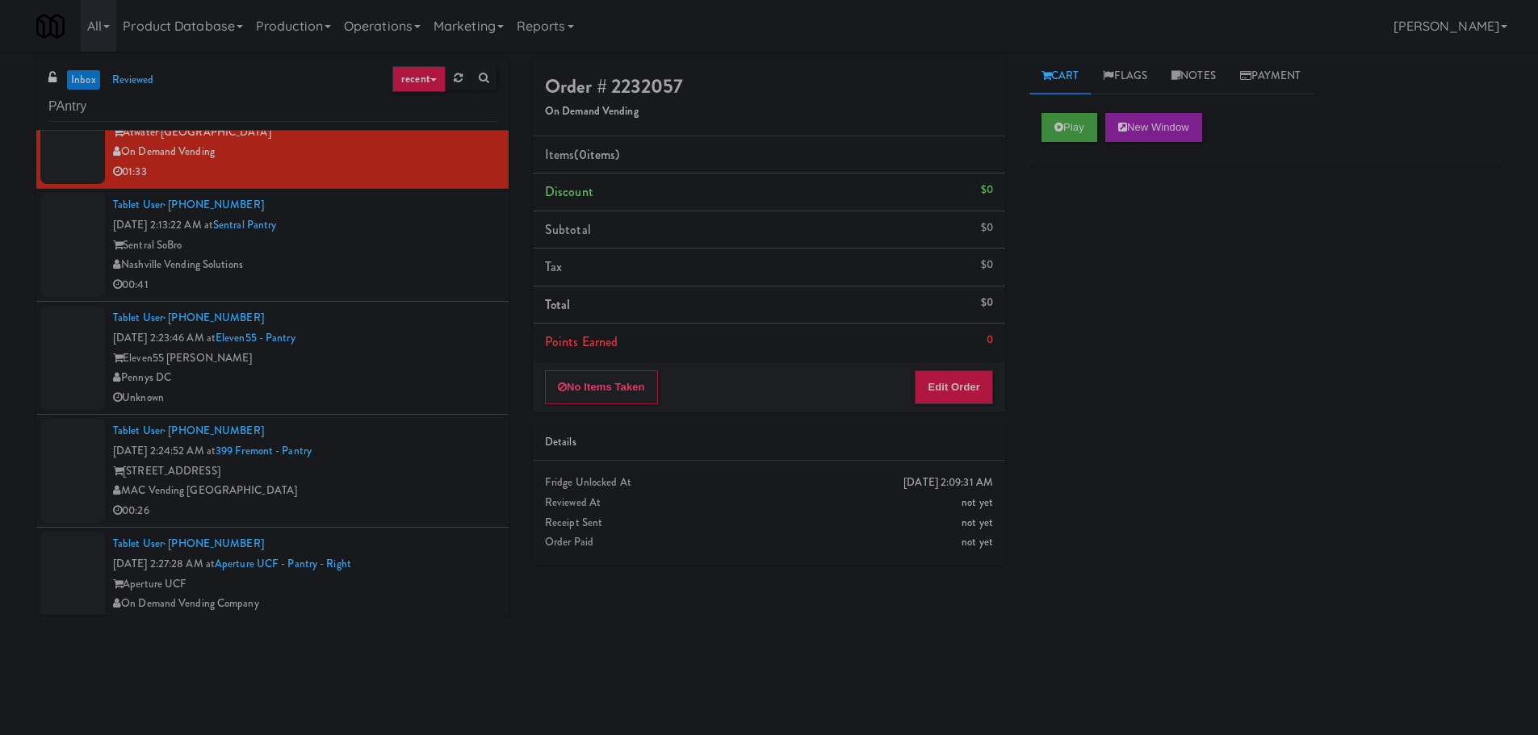
click at [435, 373] on div "Pennys DC" at bounding box center [304, 378] width 383 height 20
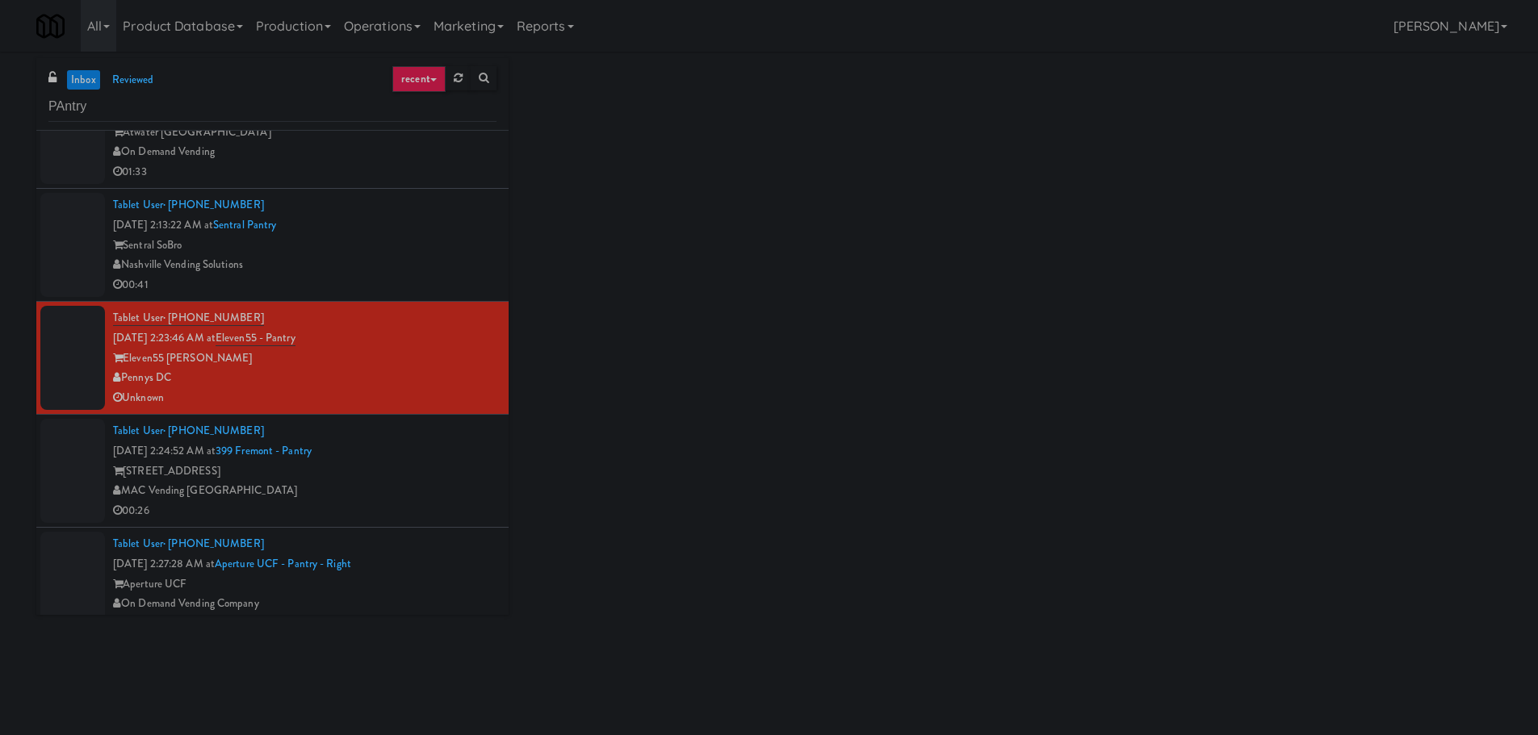
click at [422, 472] on div "[STREET_ADDRESS]" at bounding box center [304, 472] width 383 height 20
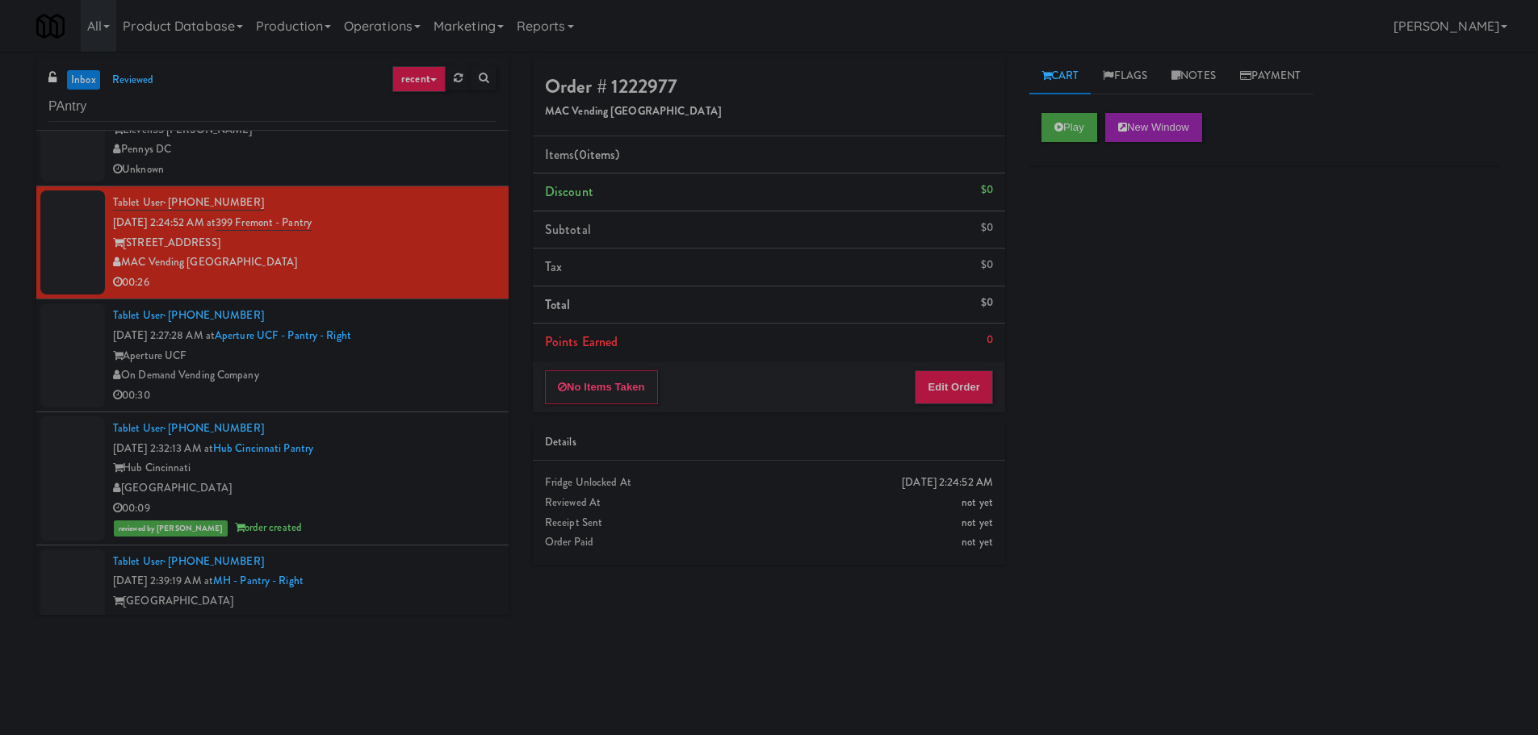
scroll to position [768, 0]
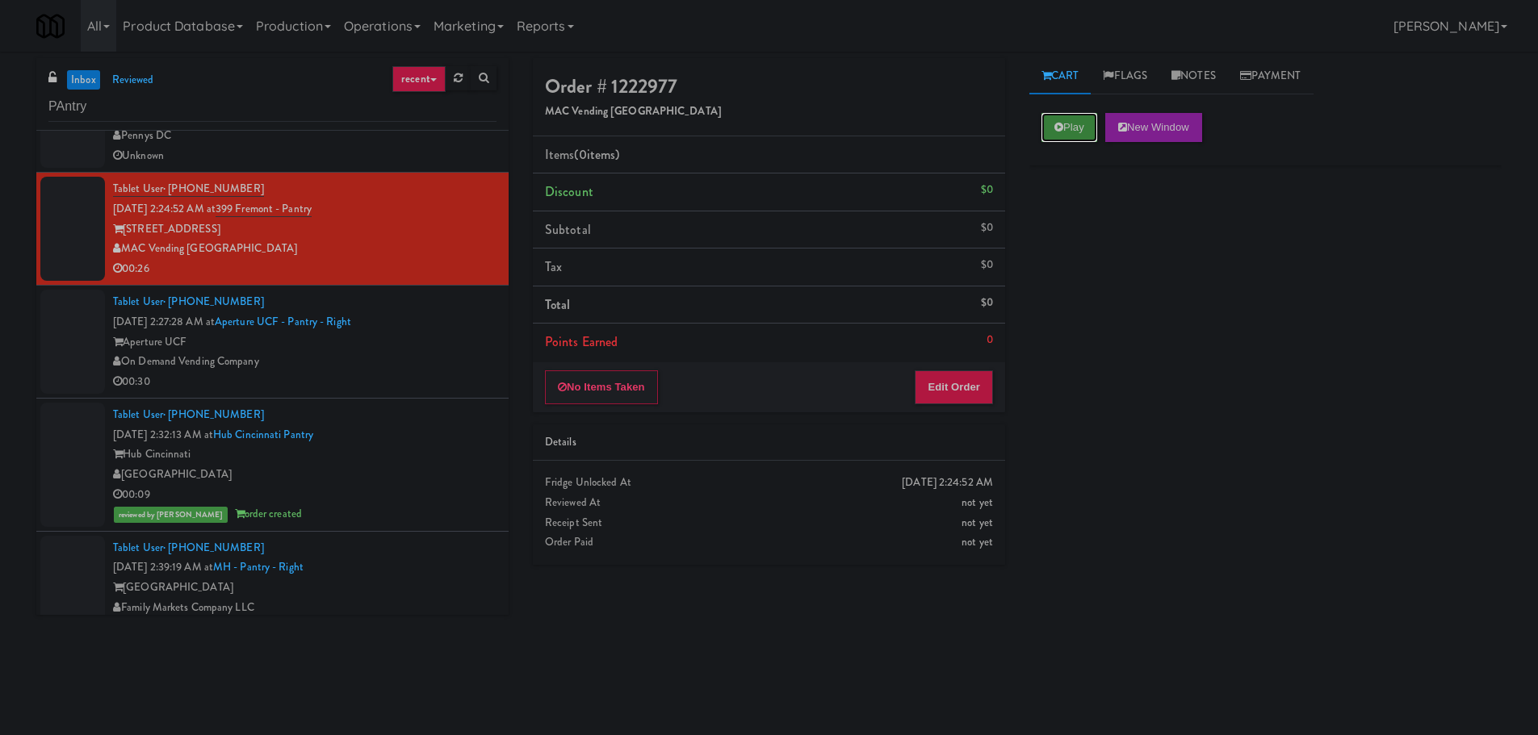
click at [1074, 119] on button "Play" at bounding box center [1069, 127] width 56 height 29
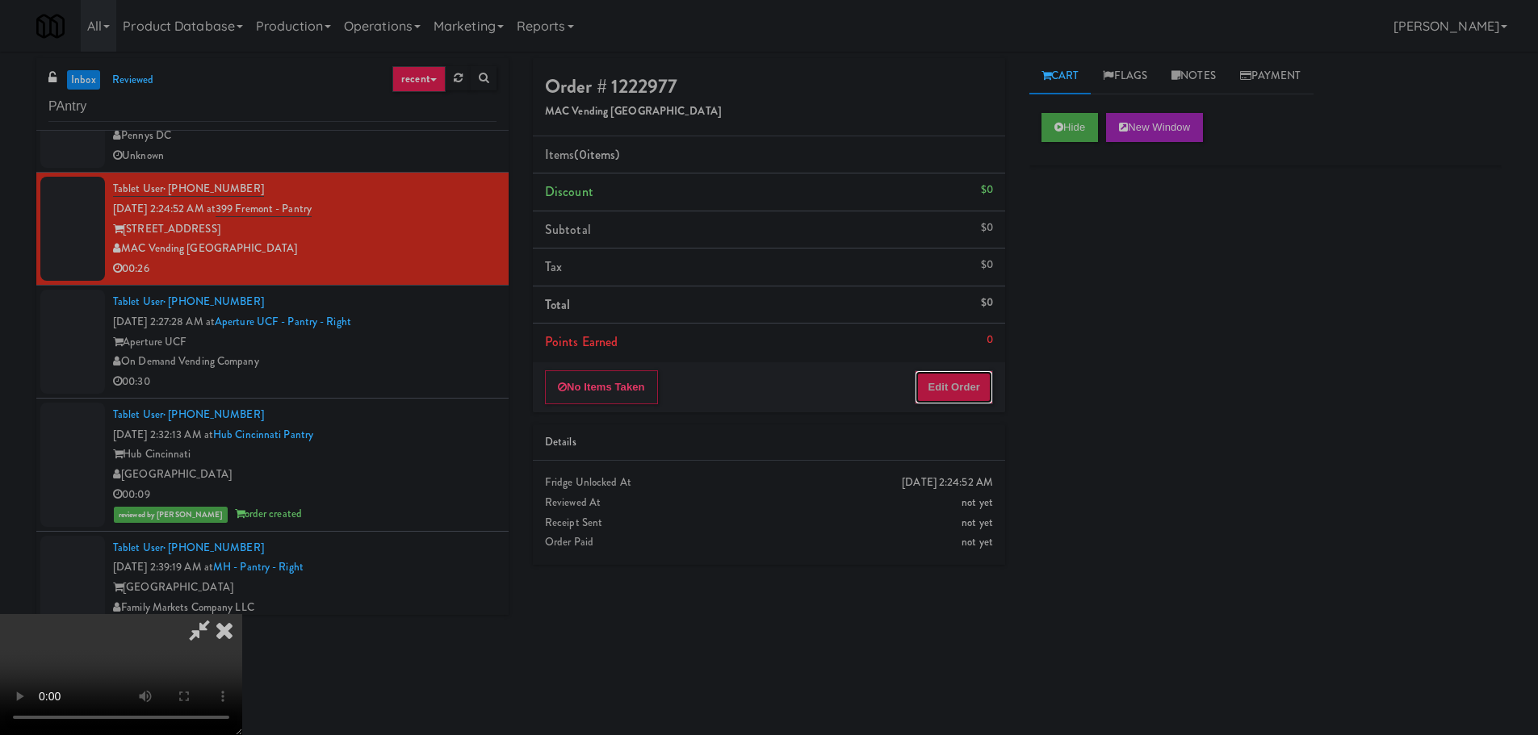
click at [983, 399] on button "Edit Order" at bounding box center [954, 387] width 78 height 34
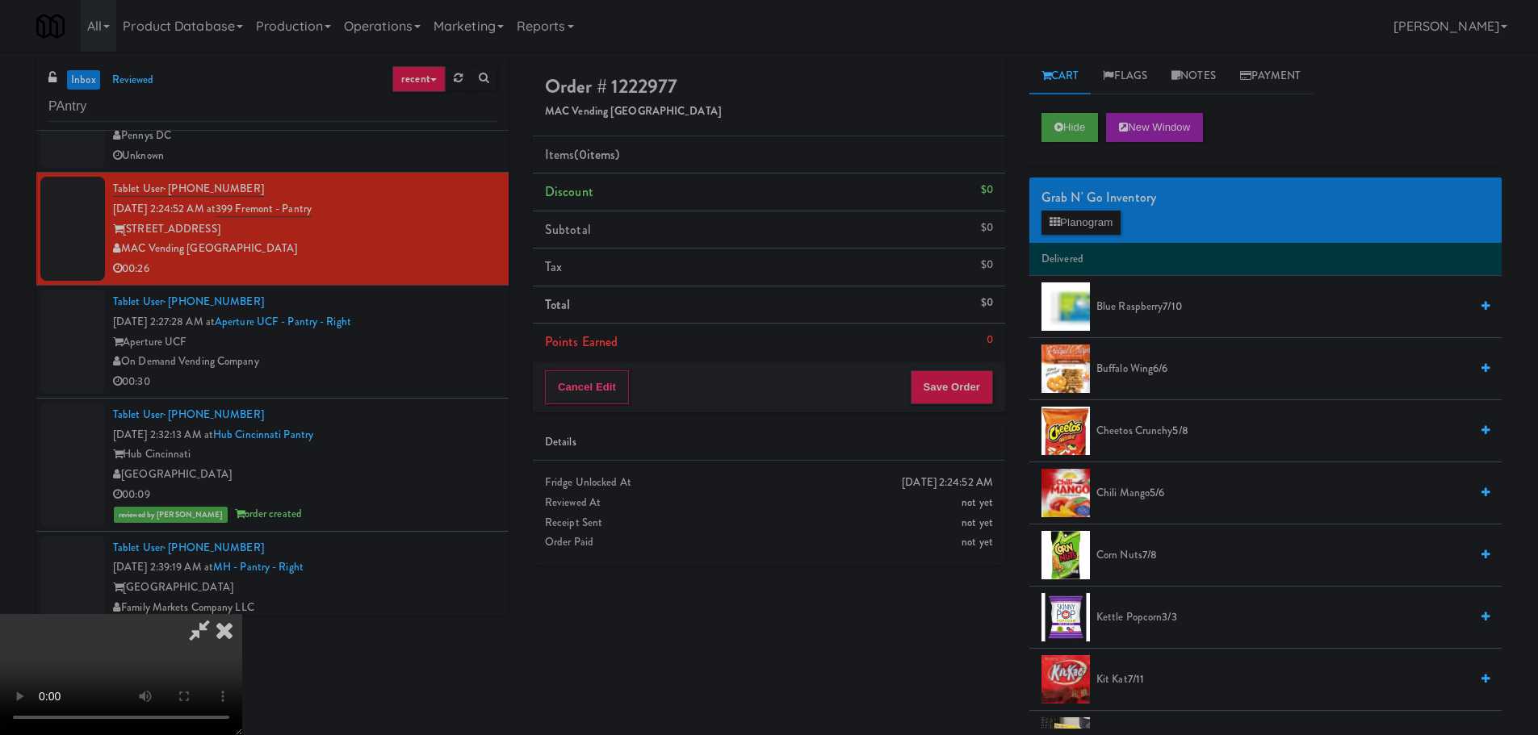
scroll to position [278, 0]
click at [242, 675] on video at bounding box center [121, 674] width 242 height 121
drag, startPoint x: 772, startPoint y: 506, endPoint x: 760, endPoint y: 488, distance: 21.5
click at [242, 614] on video at bounding box center [121, 674] width 242 height 121
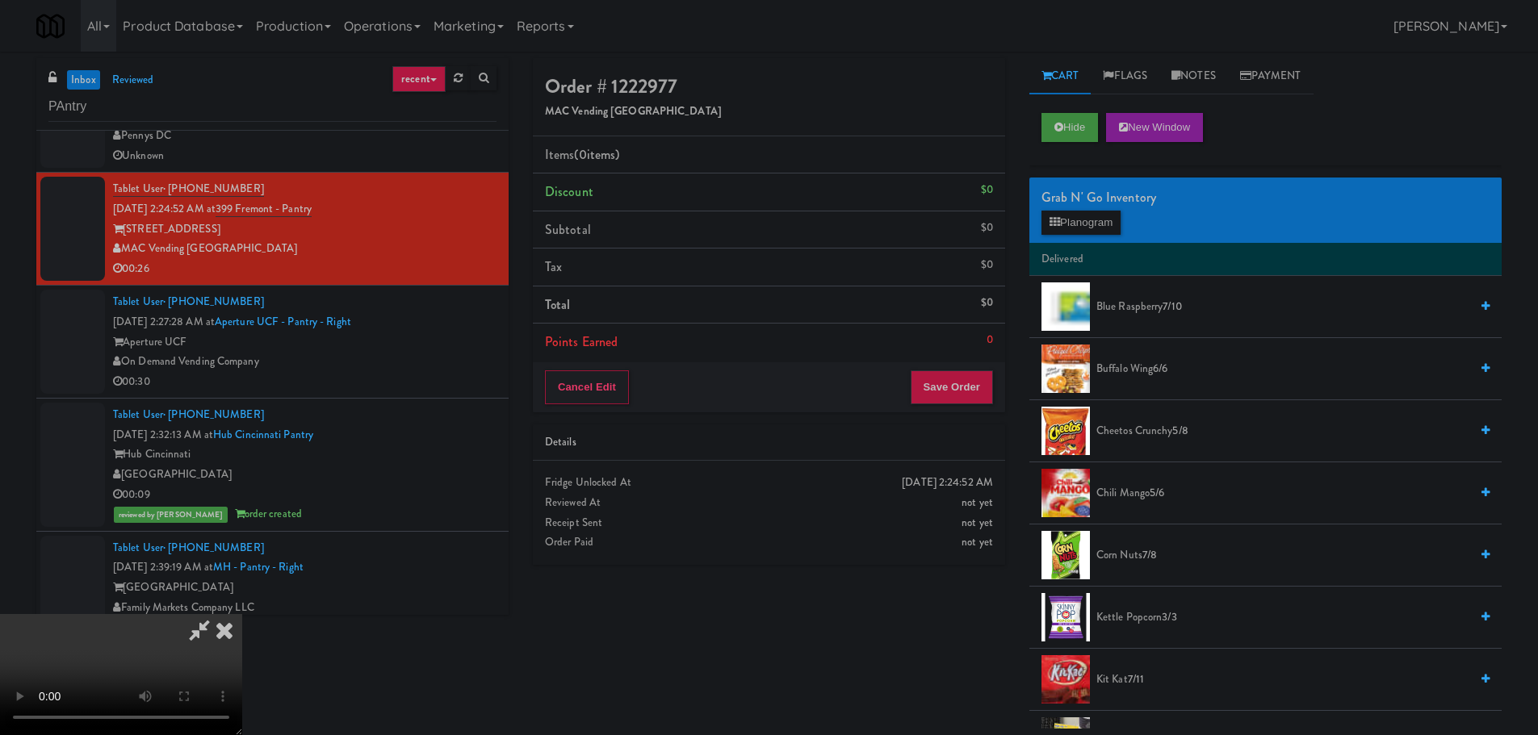
click at [242, 614] on video at bounding box center [121, 674] width 242 height 121
click at [1105, 218] on button "Planogram" at bounding box center [1080, 223] width 79 height 24
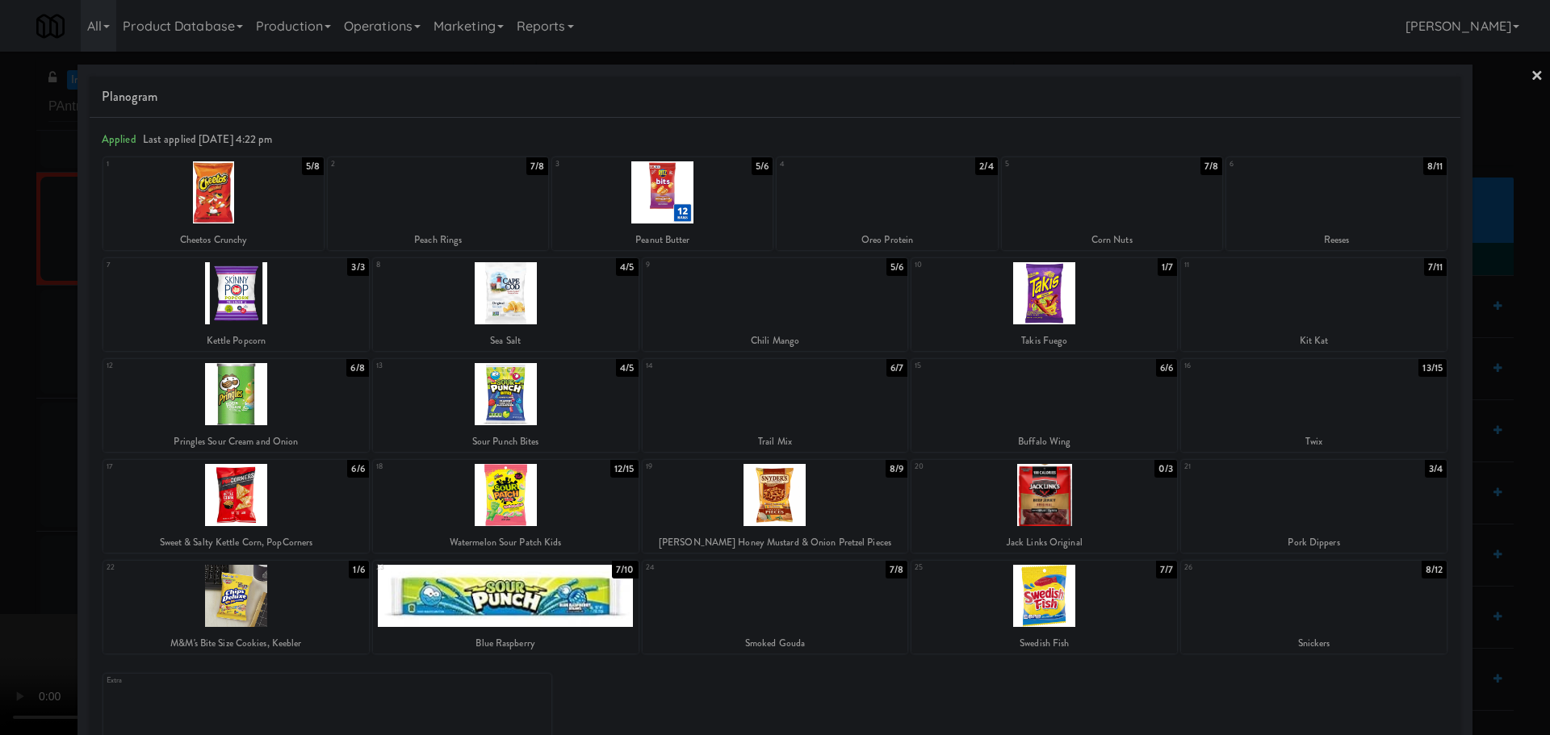
click at [1103, 223] on div at bounding box center [1112, 192] width 220 height 62
drag, startPoint x: 0, startPoint y: 450, endPoint x: 73, endPoint y: 448, distance: 73.5
click at [5, 450] on div at bounding box center [775, 367] width 1550 height 735
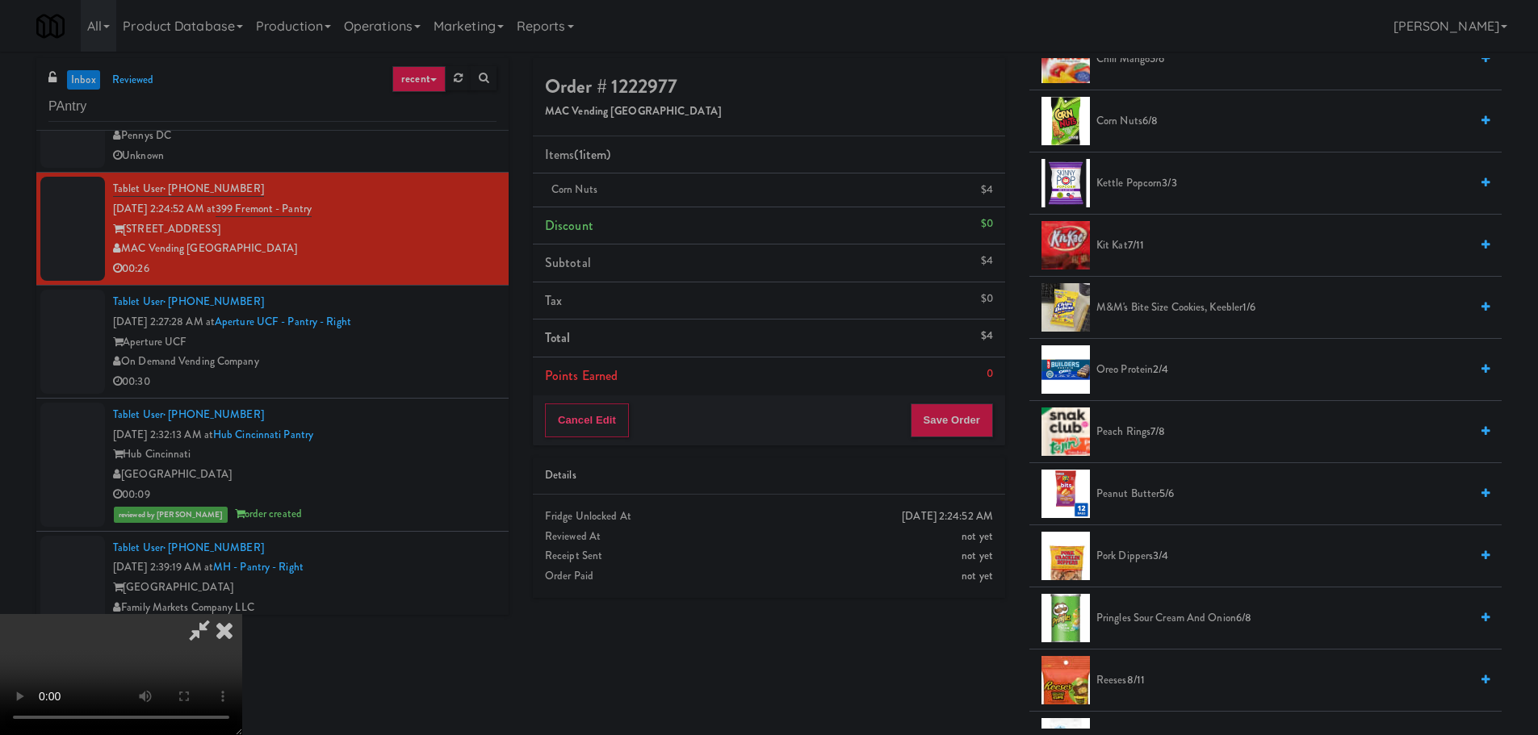
scroll to position [404, 0]
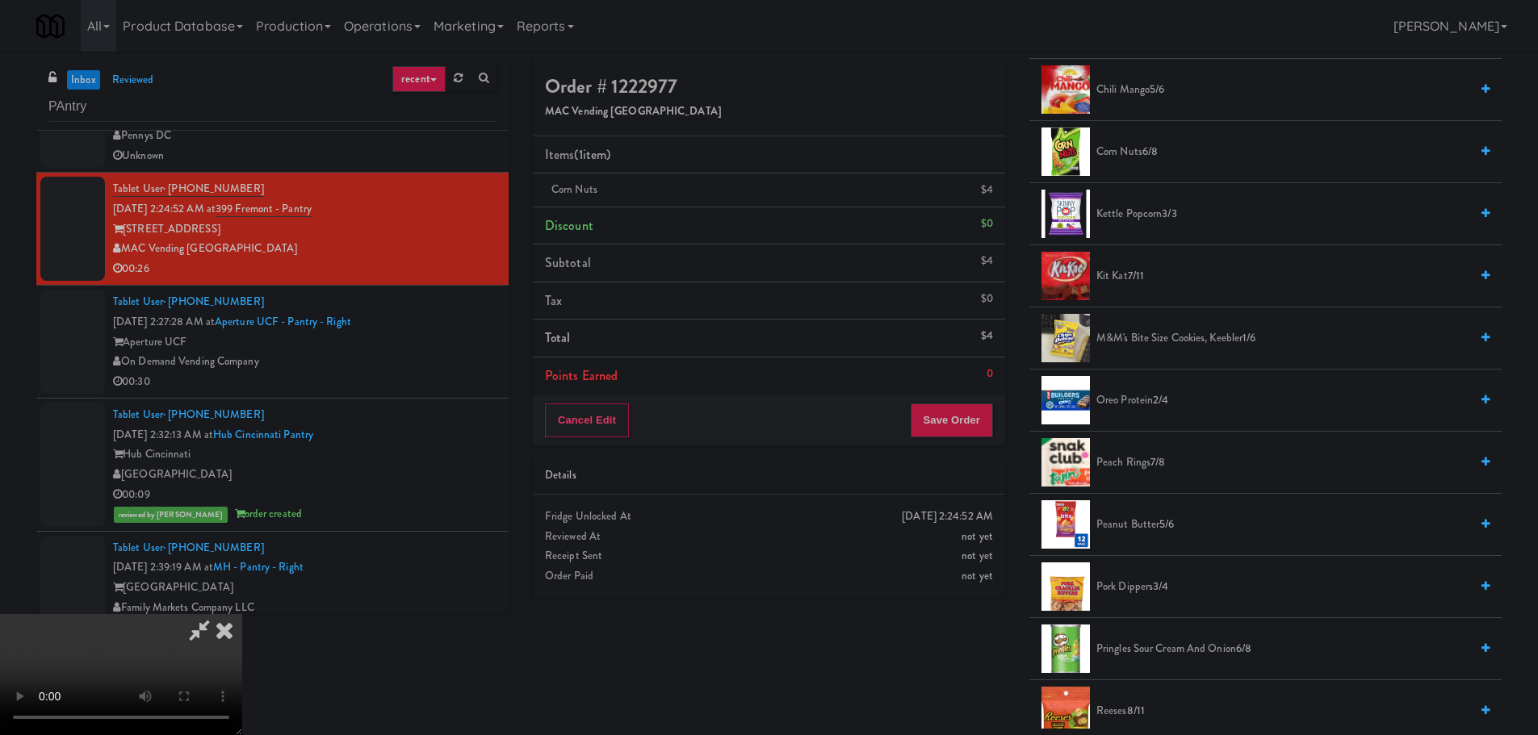
click at [242, 614] on video at bounding box center [121, 674] width 242 height 121
drag, startPoint x: 726, startPoint y: 337, endPoint x: 879, endPoint y: 206, distance: 201.5
click at [242, 614] on video at bounding box center [121, 674] width 242 height 121
click at [987, 194] on link at bounding box center [991, 196] width 15 height 20
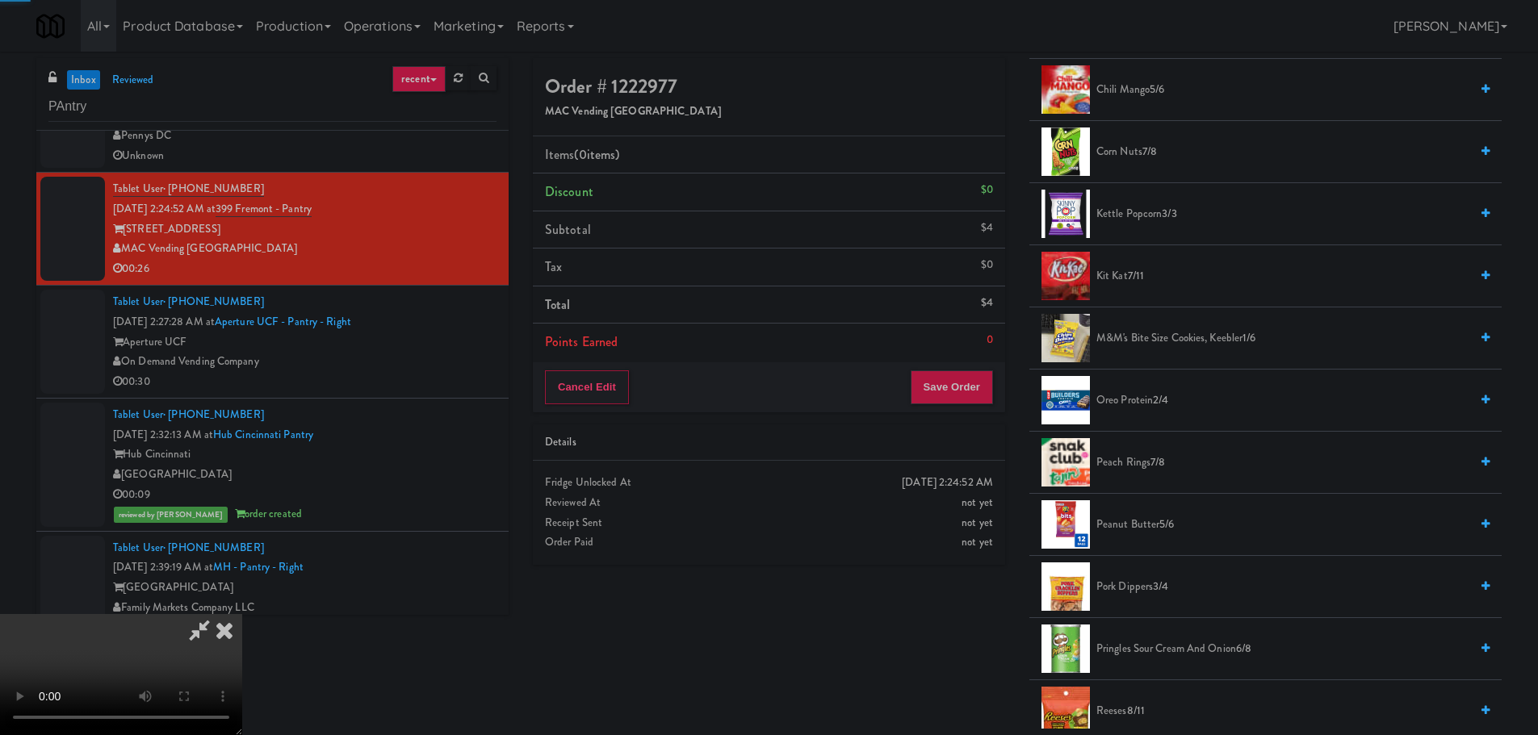
click at [242, 614] on video at bounding box center [121, 674] width 242 height 121
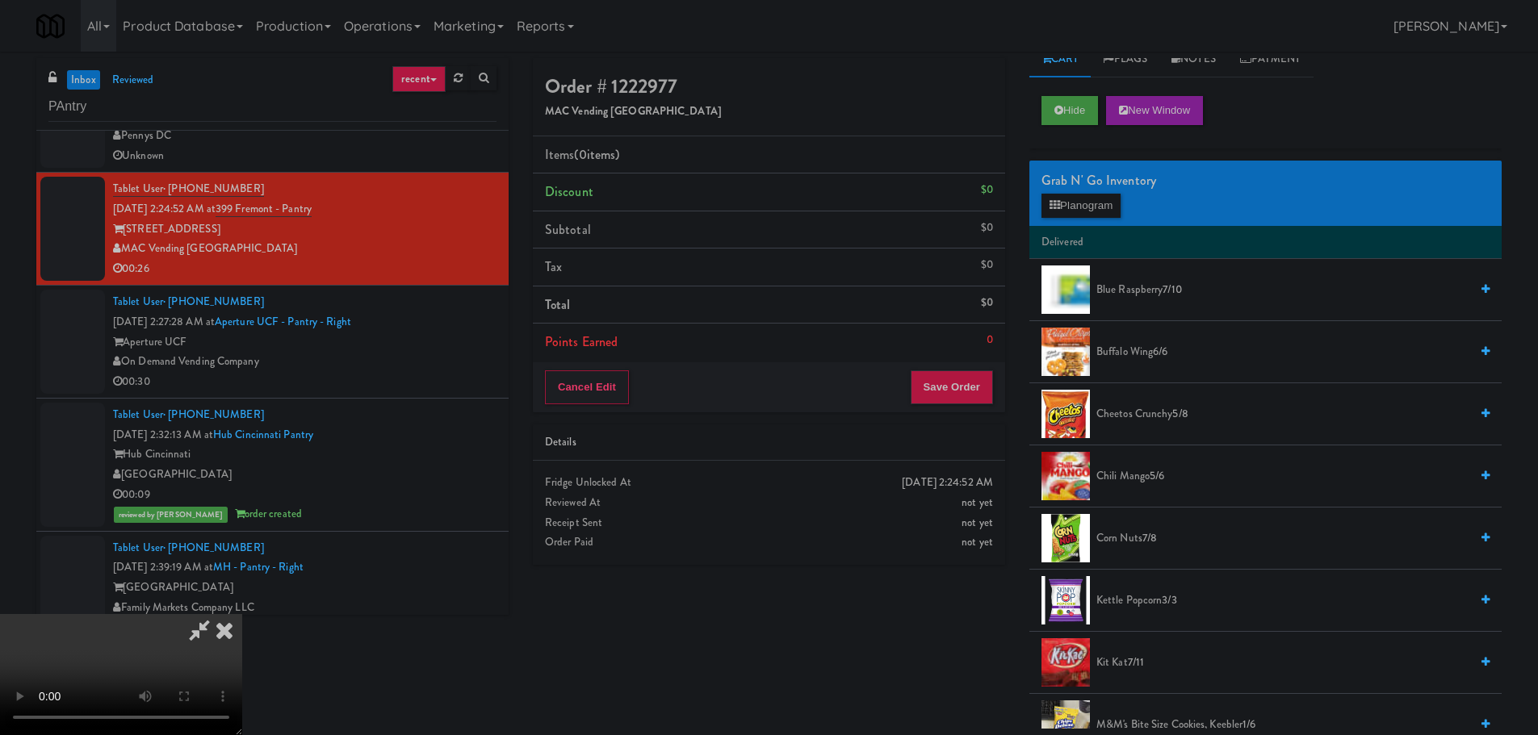
scroll to position [0, 0]
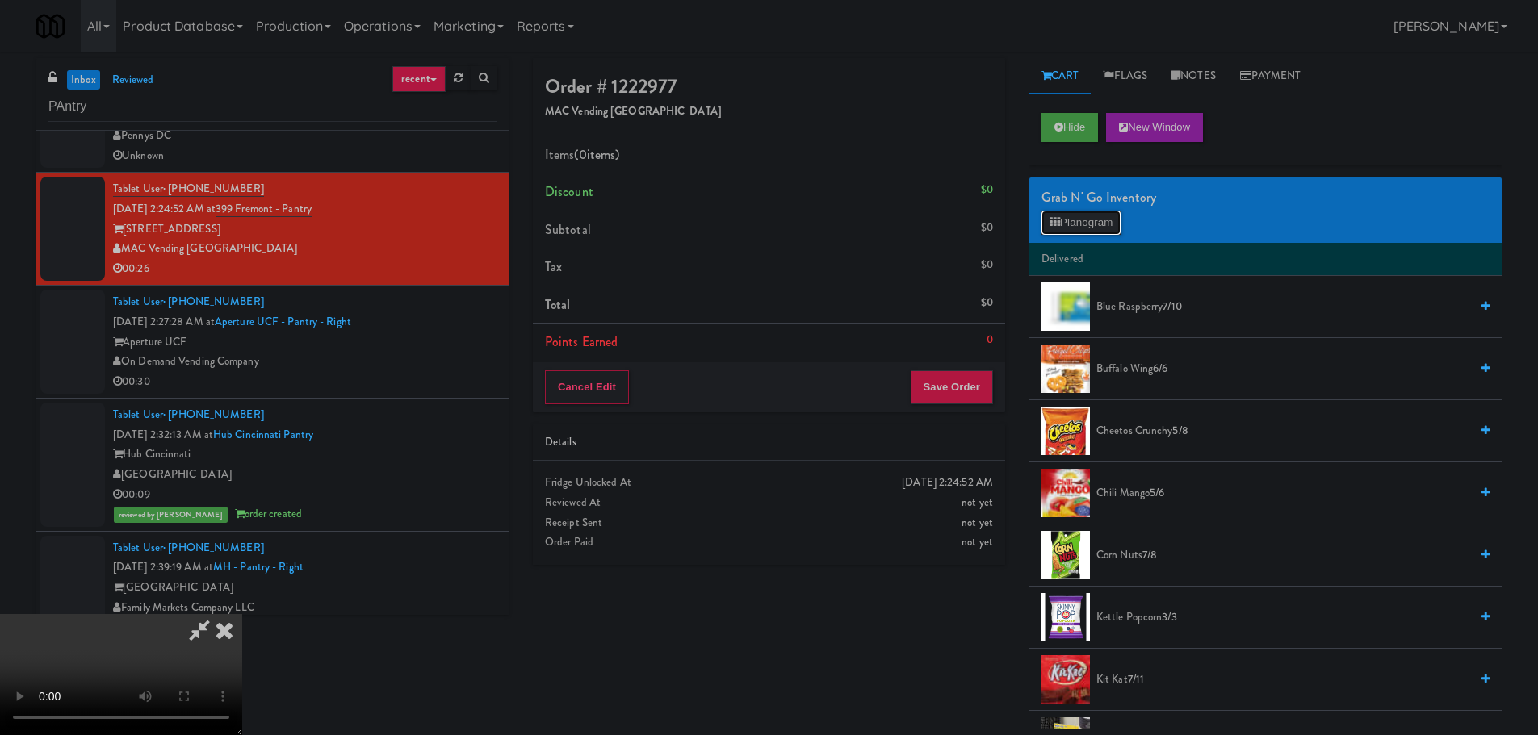
click at [1095, 223] on button "Planogram" at bounding box center [1080, 223] width 79 height 24
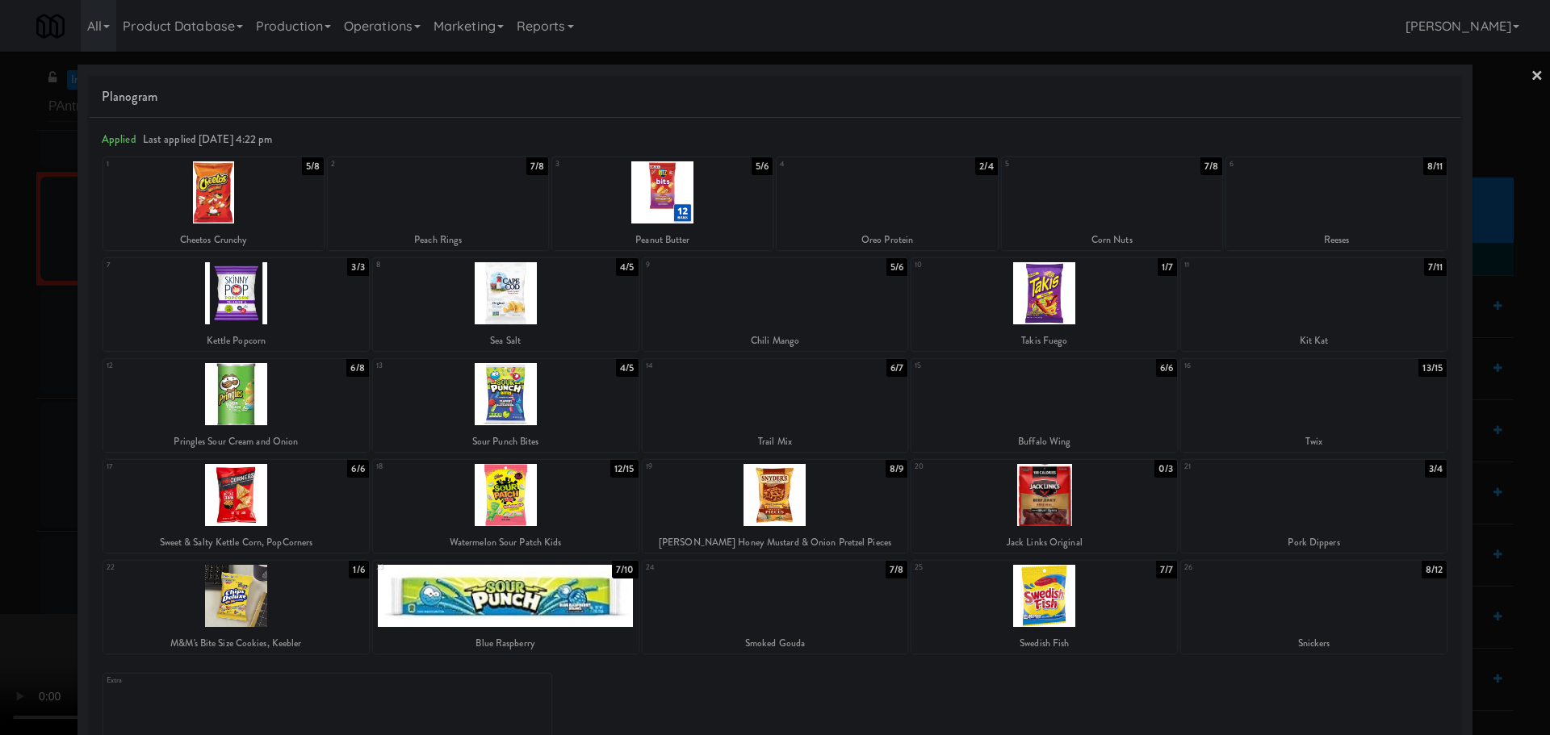
click at [9, 387] on div at bounding box center [775, 367] width 1550 height 735
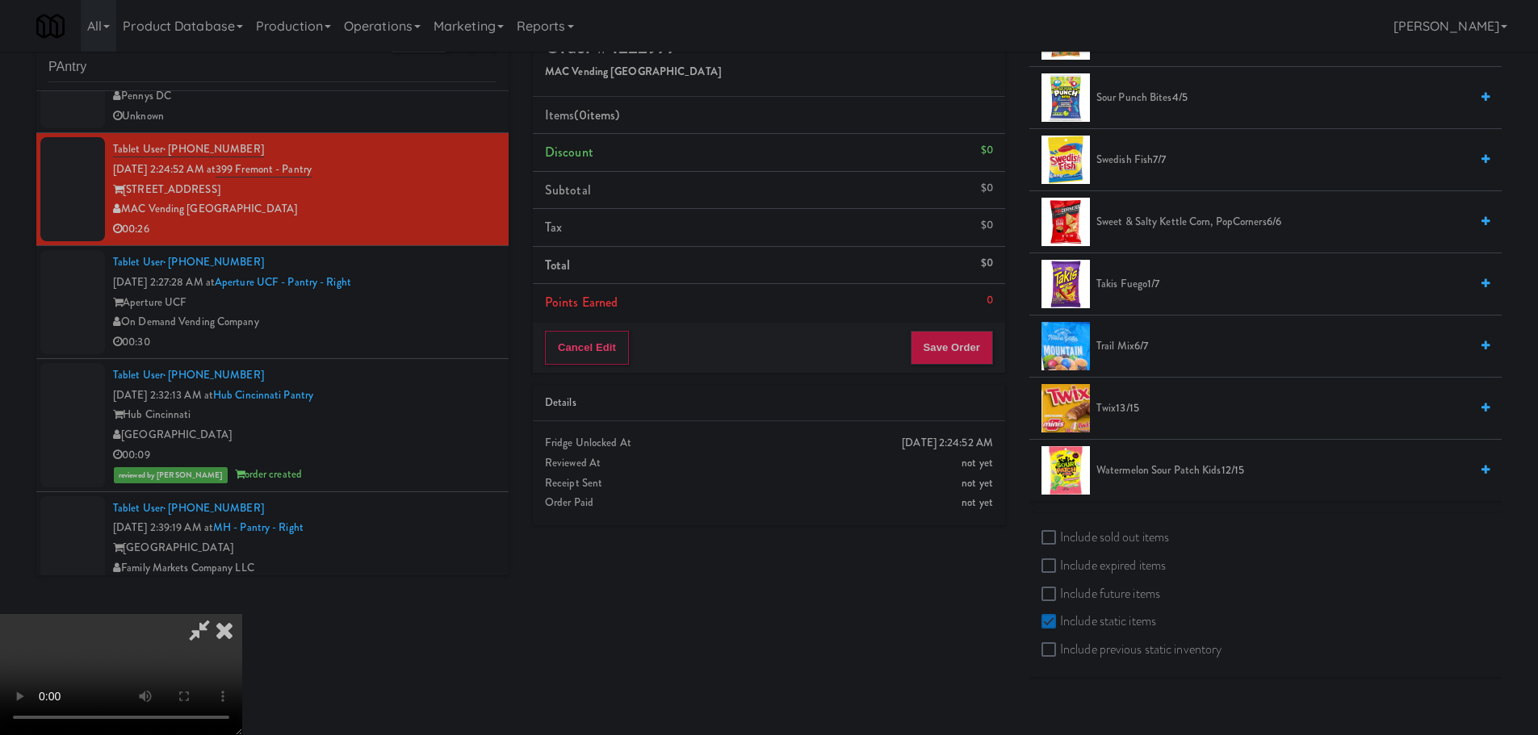
scroll to position [52, 0]
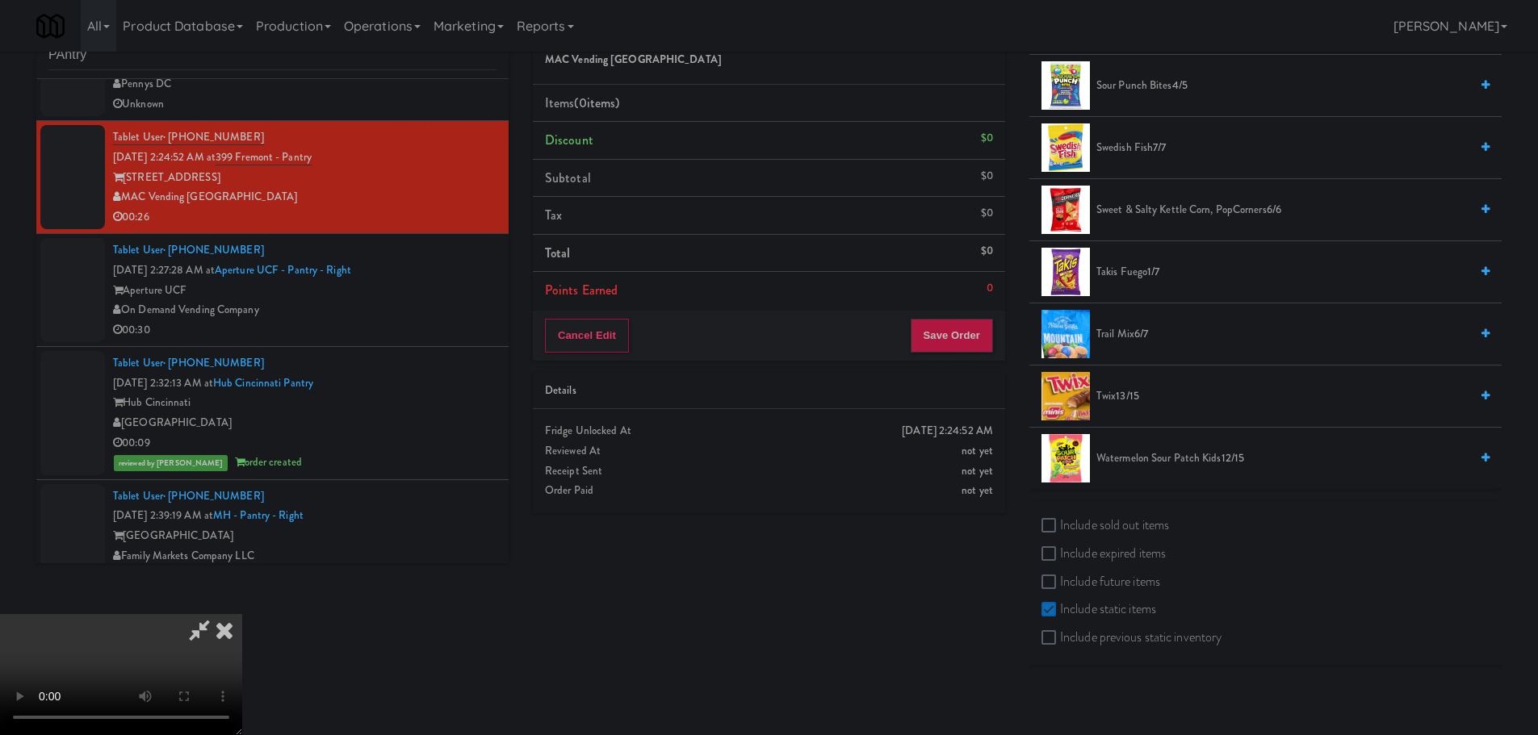
click at [242, 614] on video at bounding box center [121, 674] width 242 height 121
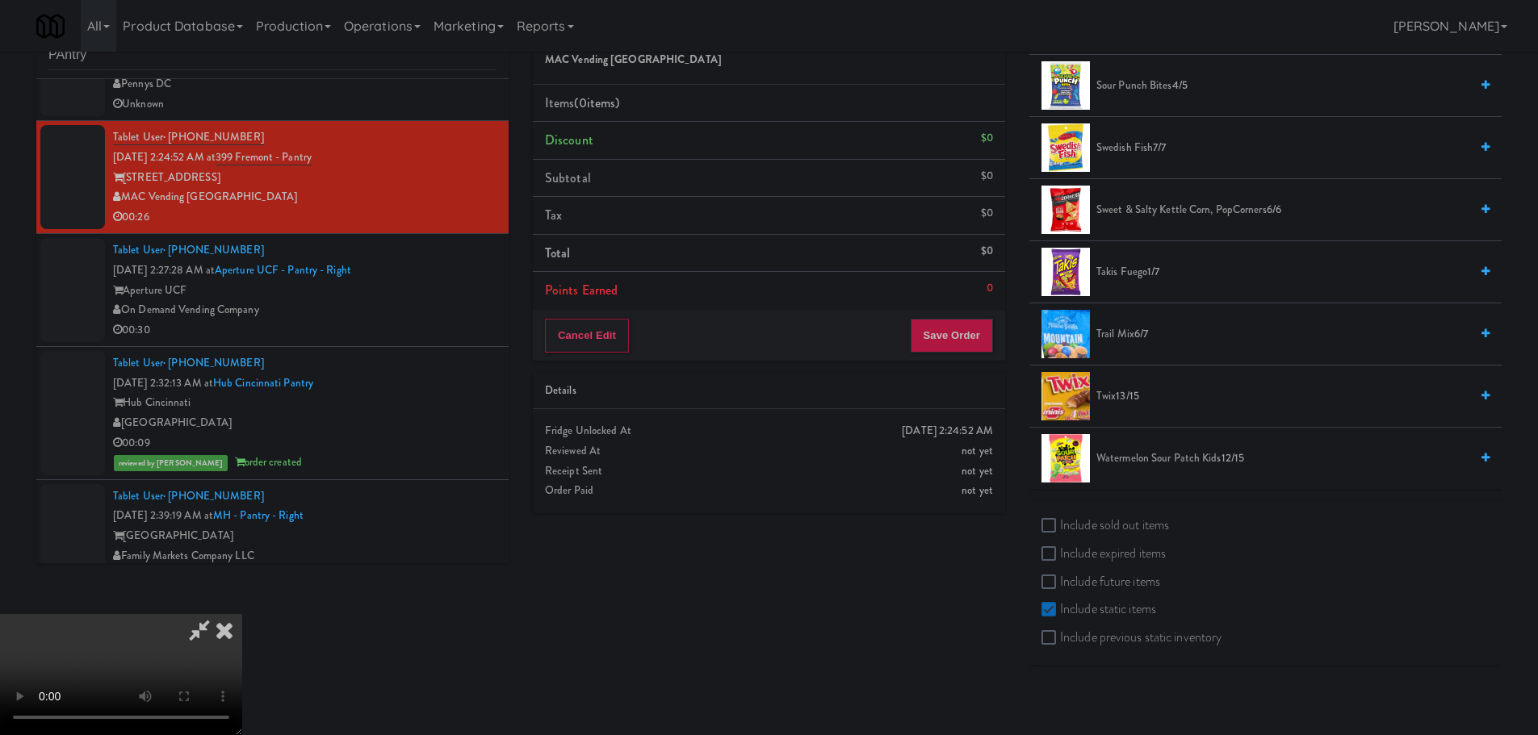
click at [242, 614] on video at bounding box center [121, 674] width 242 height 121
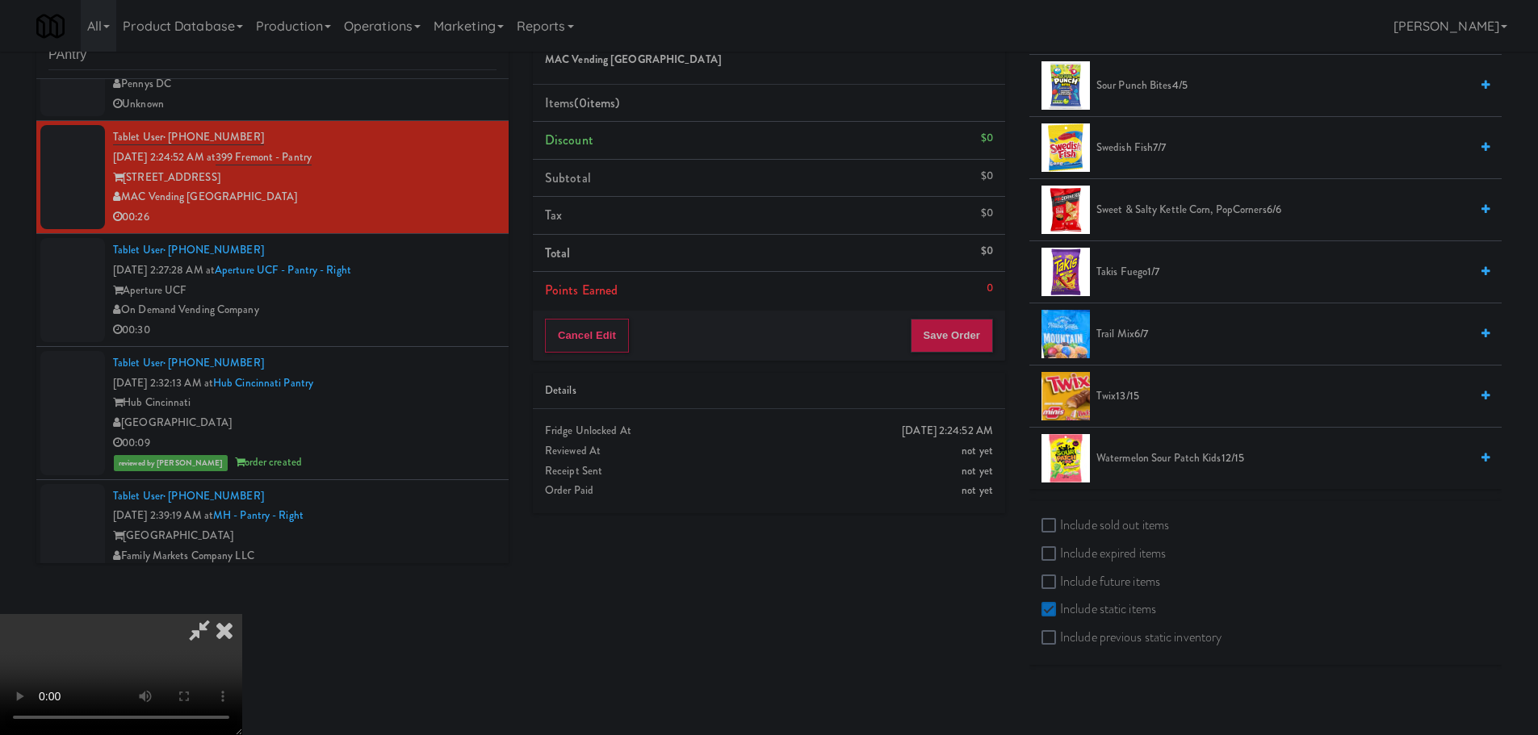
click at [242, 614] on video at bounding box center [121, 674] width 242 height 121
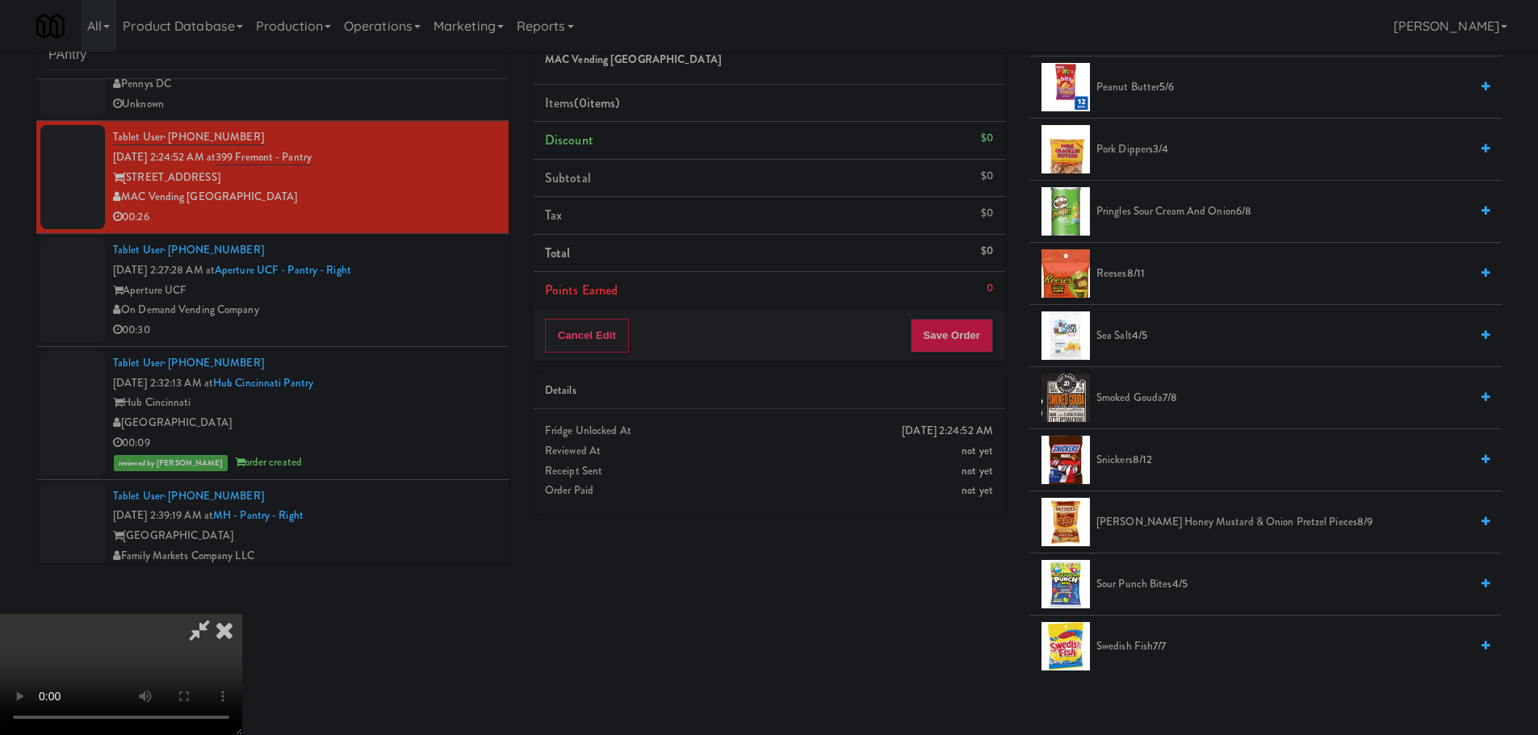
scroll to position [723, 0]
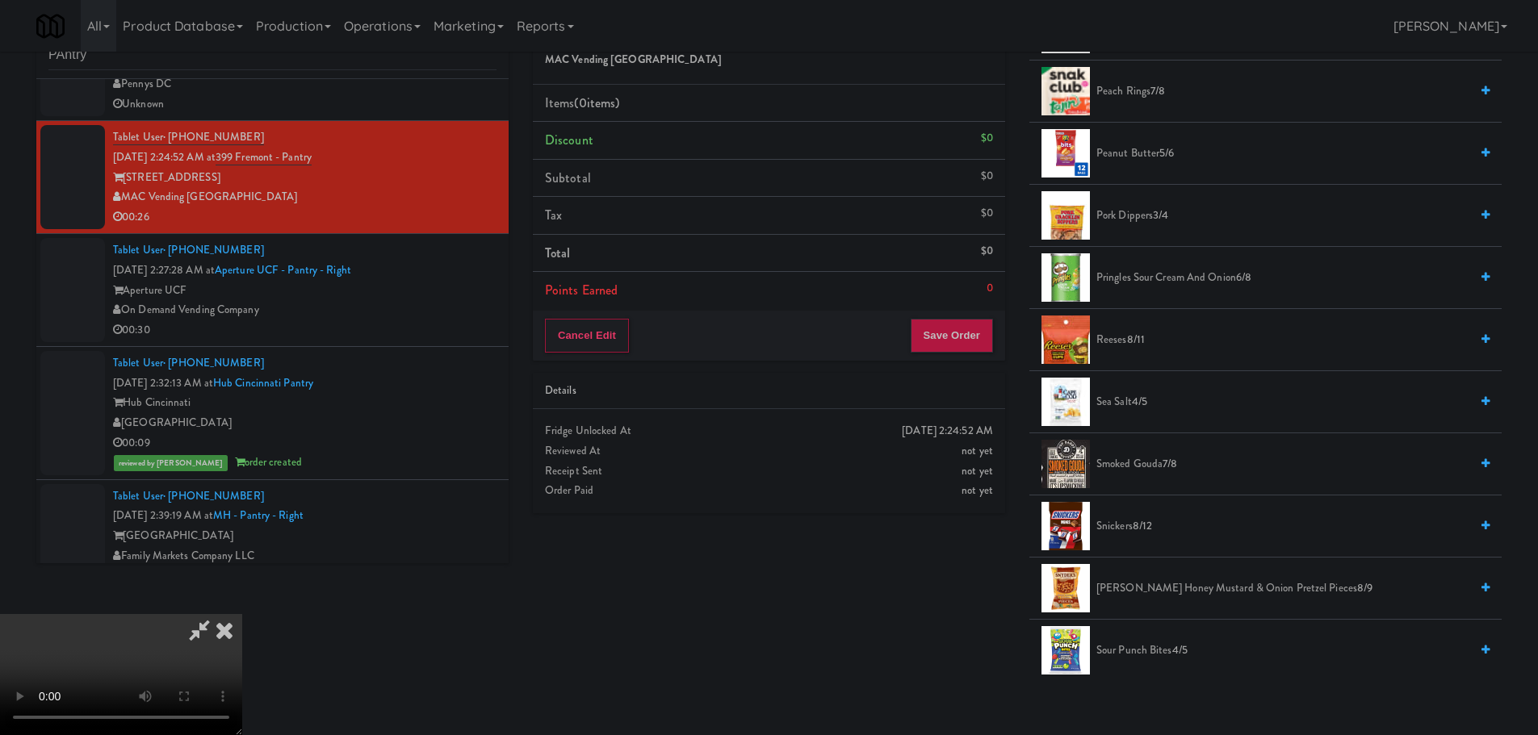
click at [1162, 588] on span "[PERSON_NAME] Honey Mustard & Onion Pretzel Pieces 8/9" at bounding box center [1282, 589] width 373 height 20
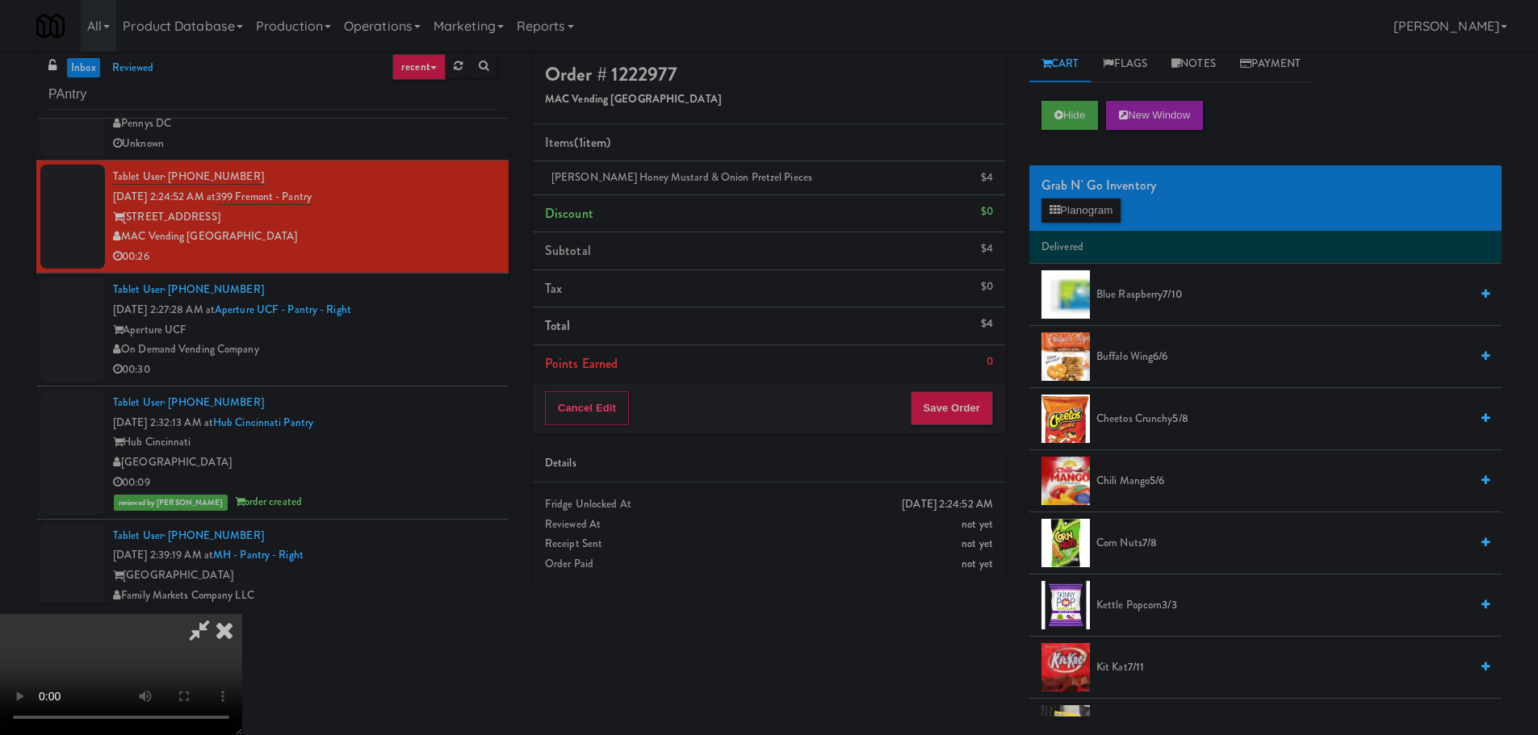
scroll to position [0, 0]
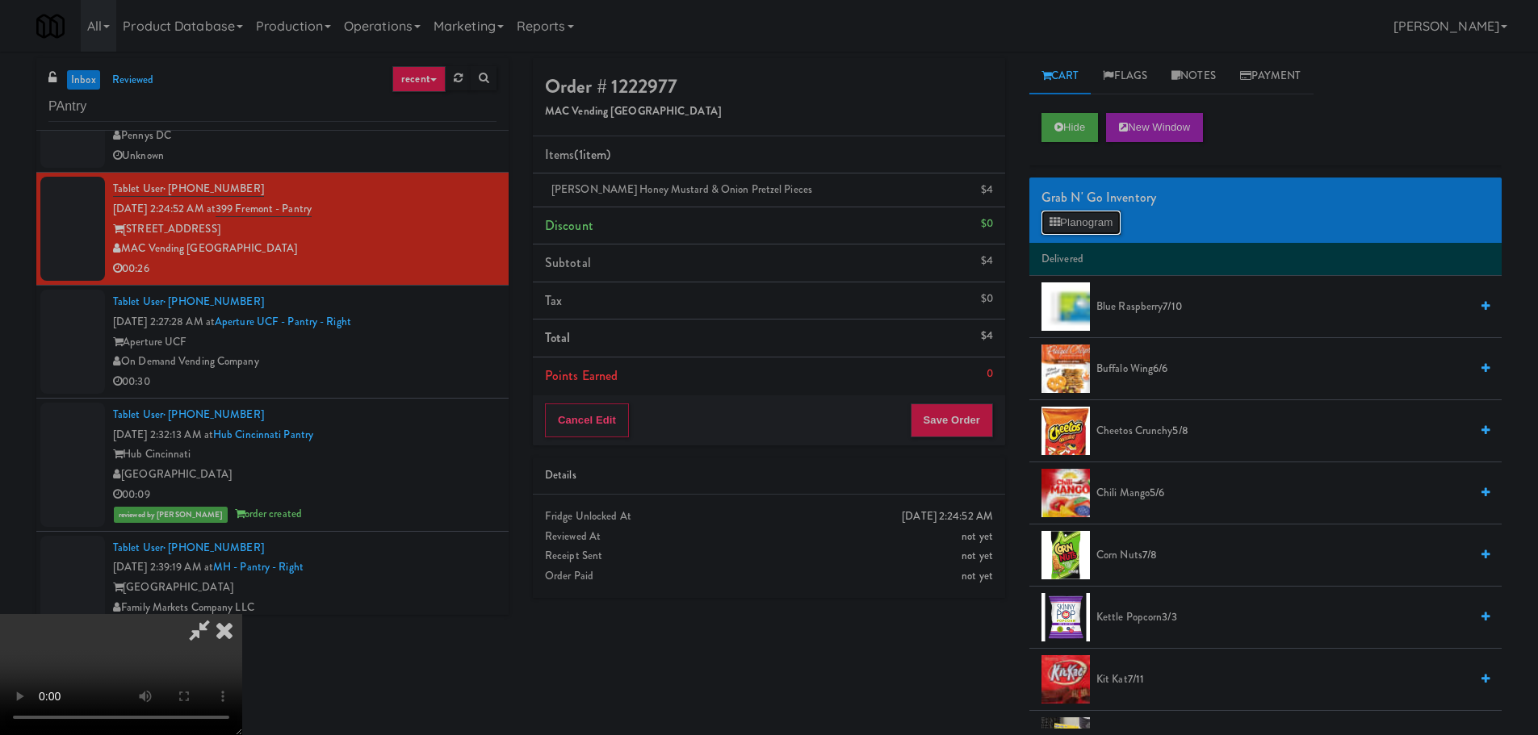
click at [1095, 224] on button "Planogram" at bounding box center [1080, 223] width 79 height 24
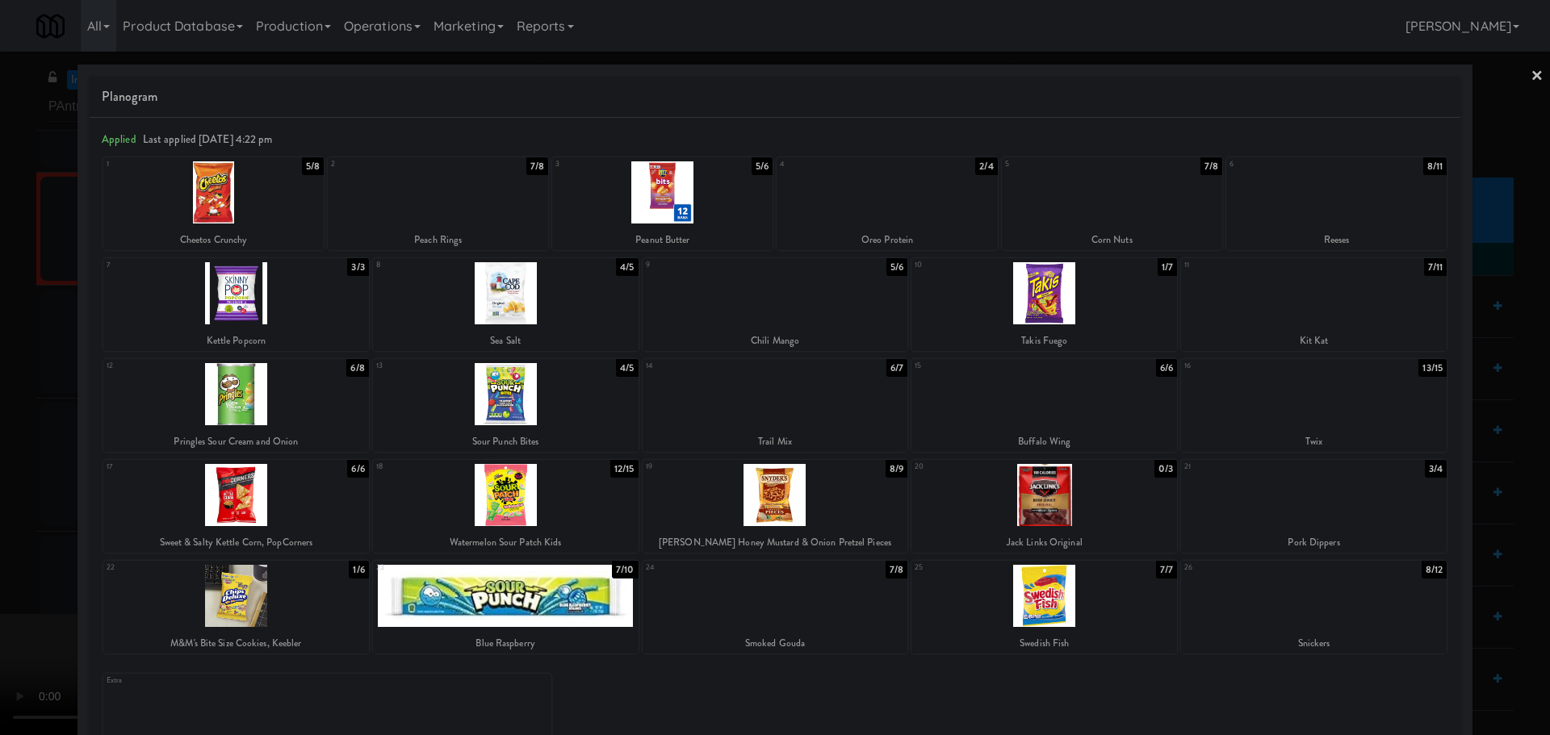
drag, startPoint x: 2, startPoint y: 485, endPoint x: 358, endPoint y: 454, distance: 358.2
click at [2, 486] on div at bounding box center [775, 367] width 1550 height 735
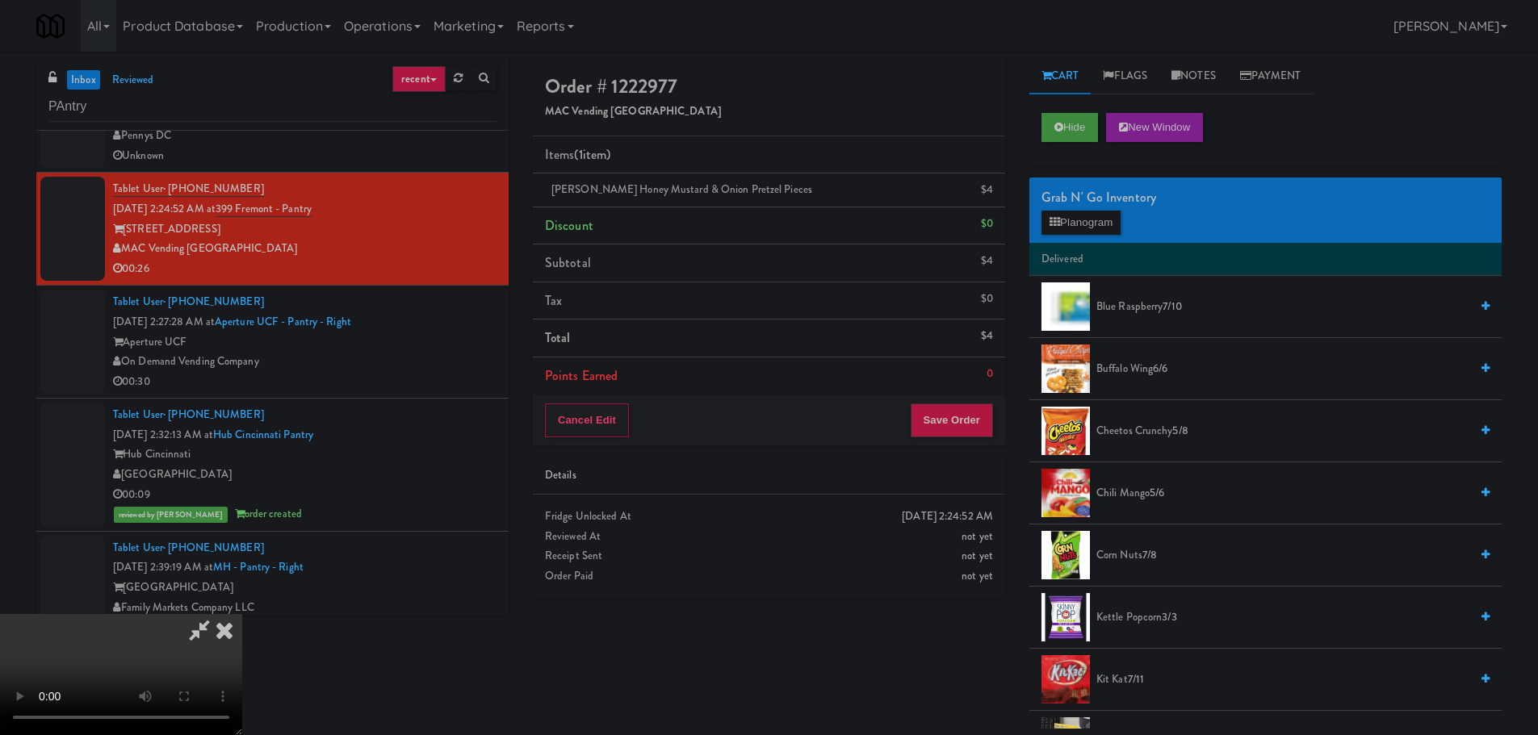
click at [1123, 368] on span "Buffalo Wing 6/6" at bounding box center [1282, 369] width 373 height 20
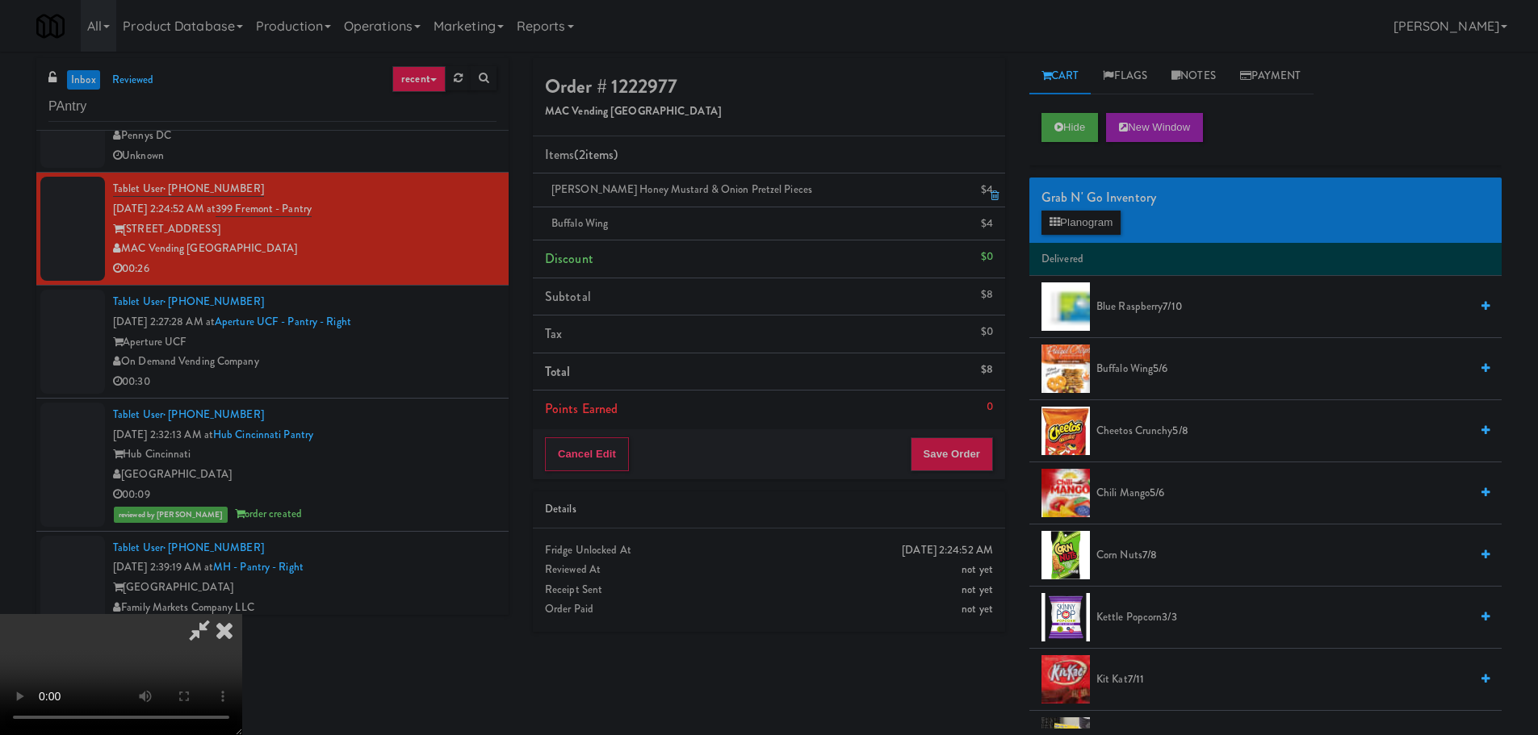
click at [995, 190] on link at bounding box center [991, 196] width 15 height 20
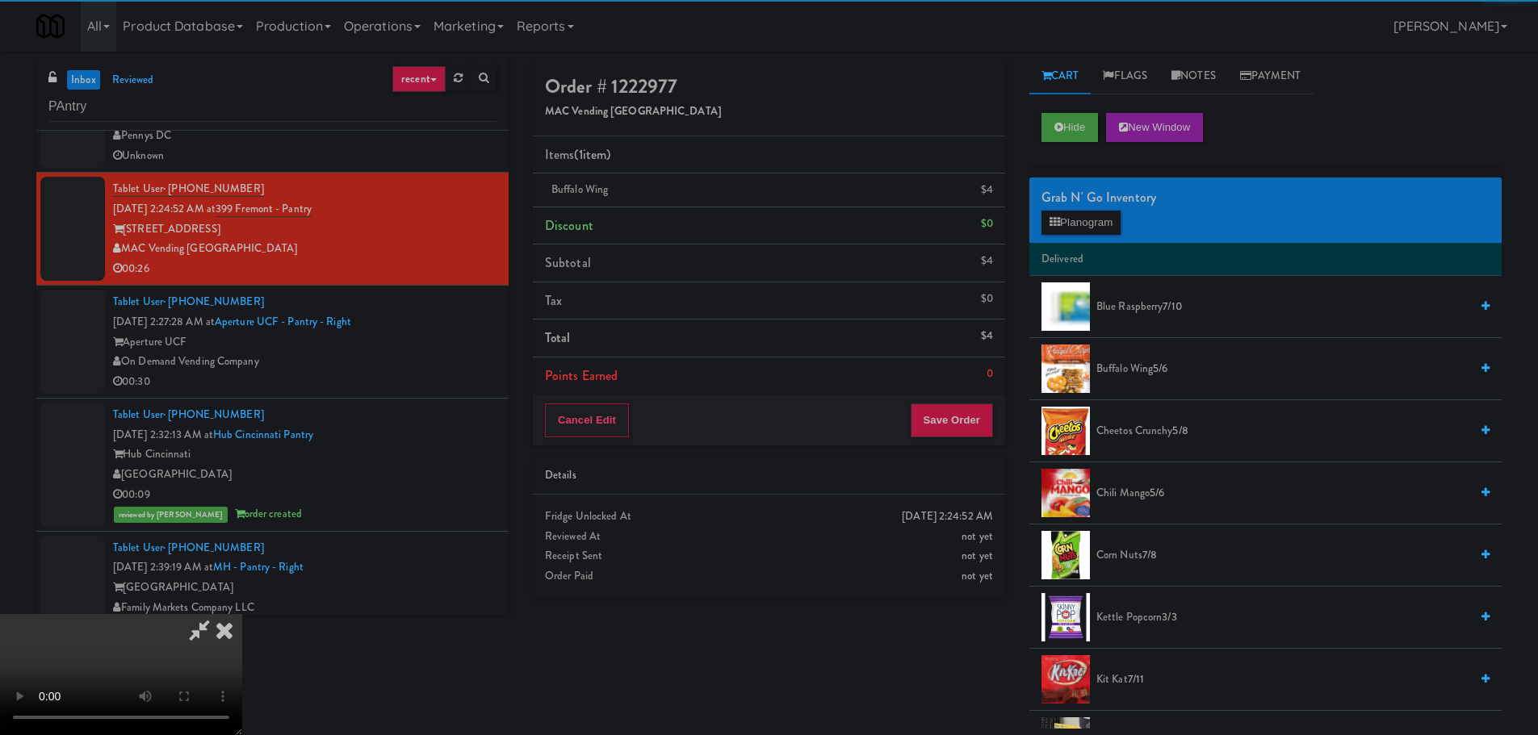
scroll to position [278, 0]
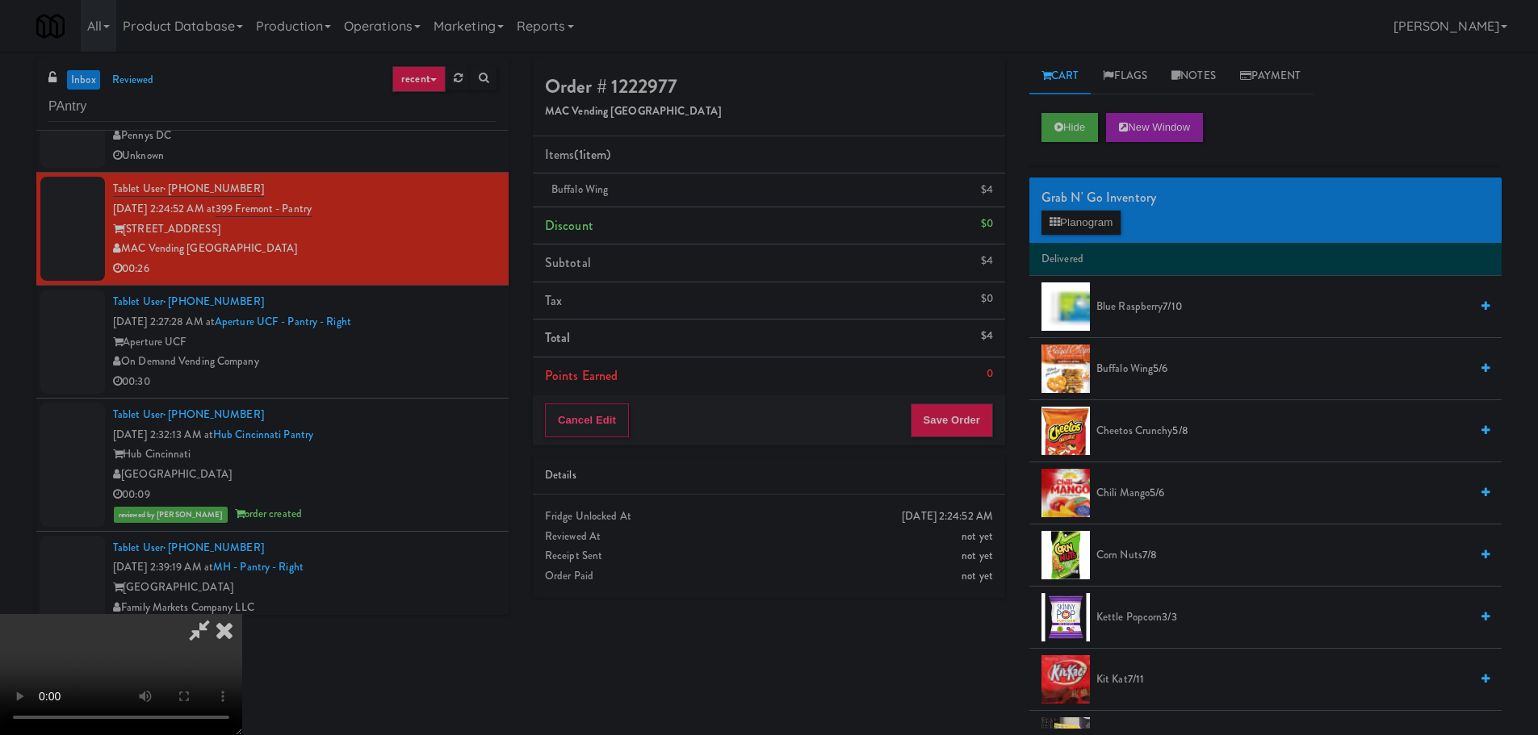
click at [242, 614] on video at bounding box center [121, 674] width 242 height 121
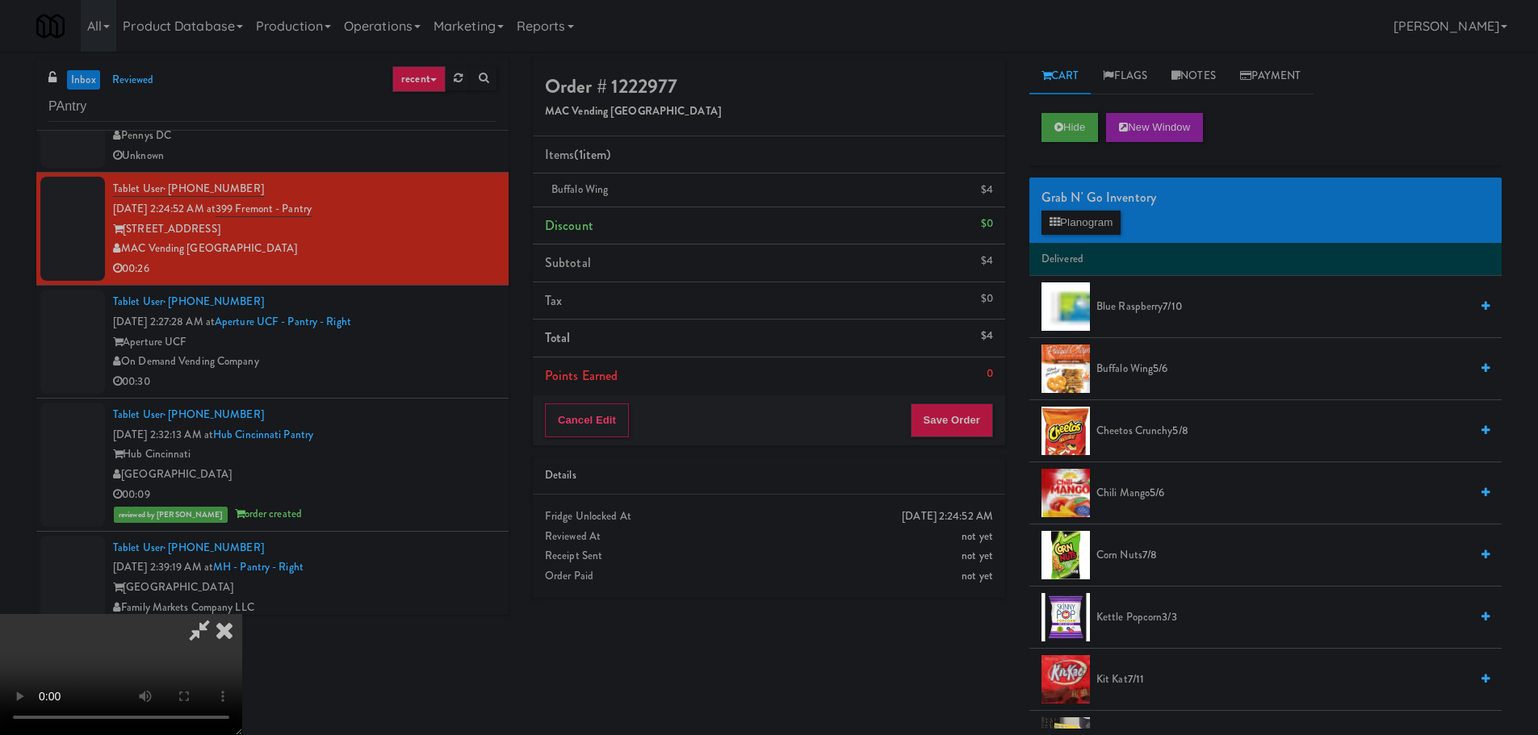
click at [242, 614] on video at bounding box center [121, 674] width 242 height 121
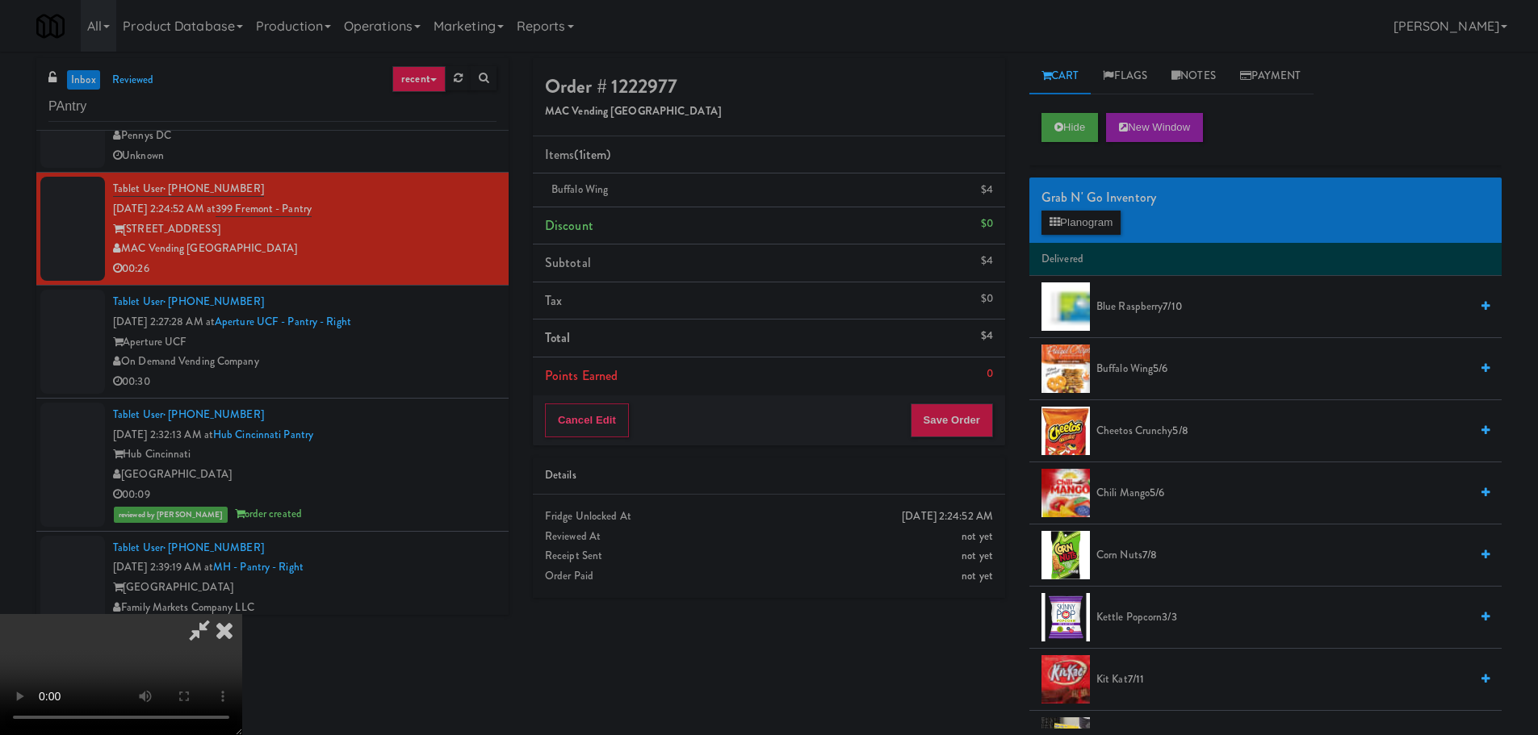
click at [242, 614] on video at bounding box center [121, 674] width 242 height 121
drag, startPoint x: 661, startPoint y: 408, endPoint x: 653, endPoint y: 419, distance: 13.2
click at [242, 614] on video at bounding box center [121, 674] width 242 height 121
click at [936, 412] on button "Save Order" at bounding box center [952, 421] width 82 height 34
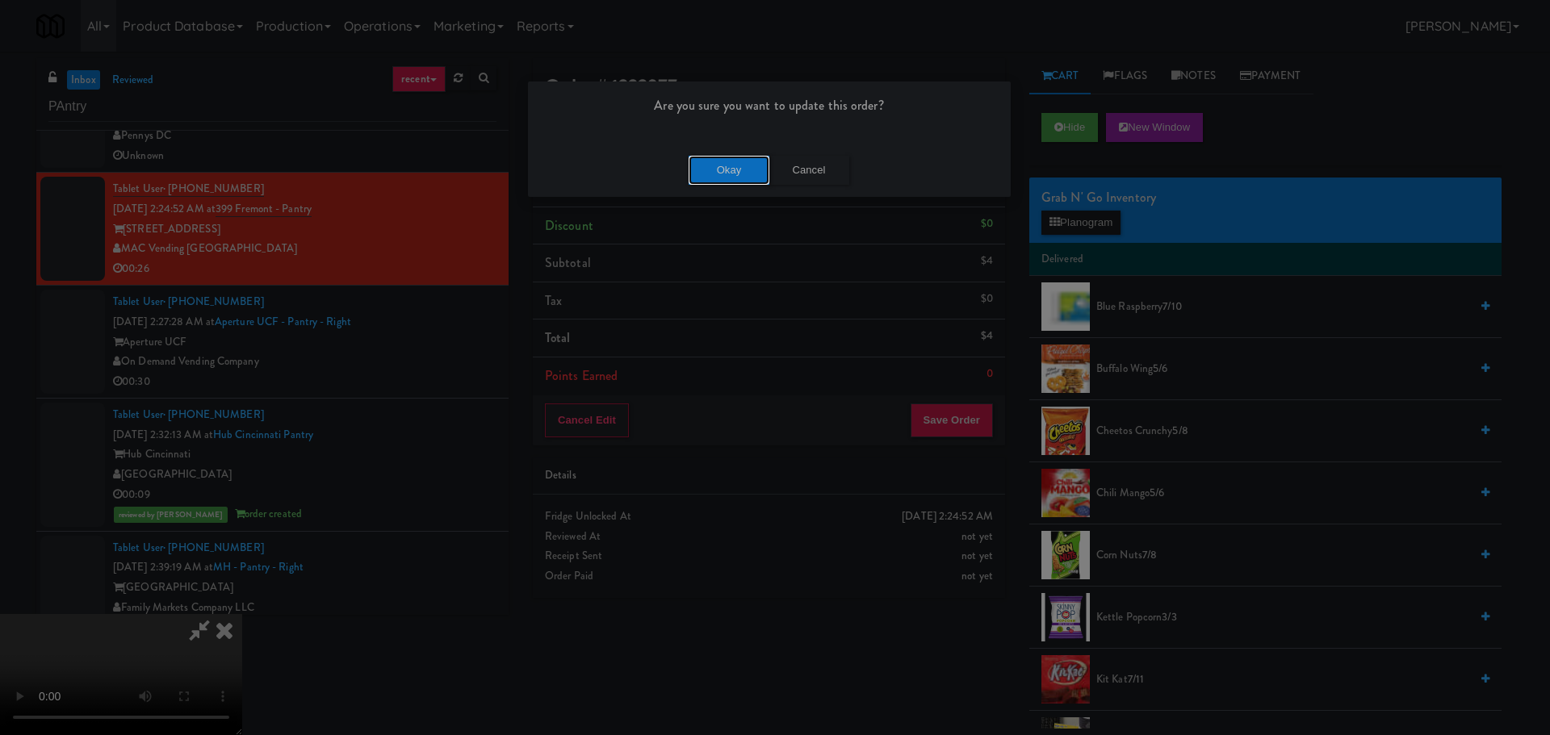
click at [738, 165] on button "Okay" at bounding box center [729, 170] width 81 height 29
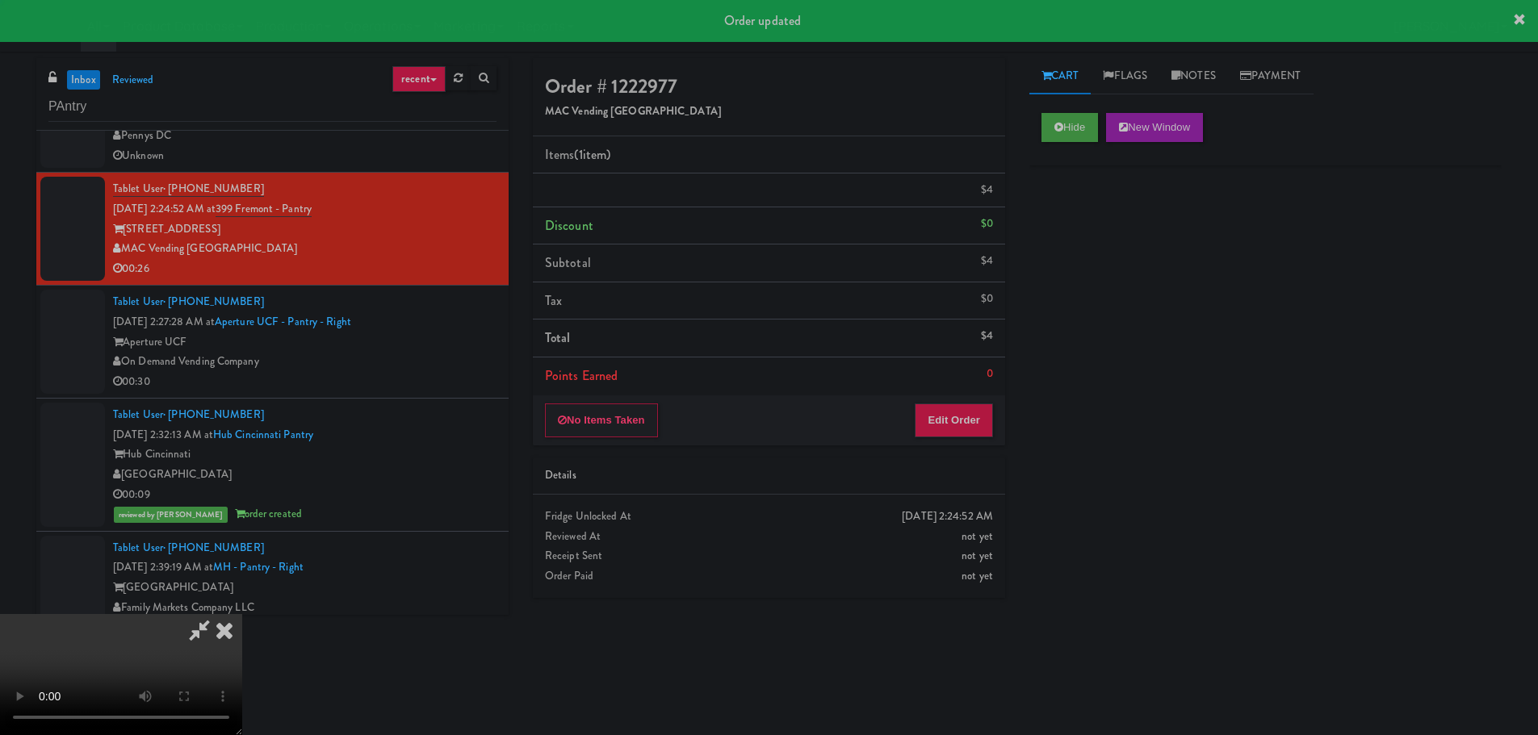
scroll to position [0, 0]
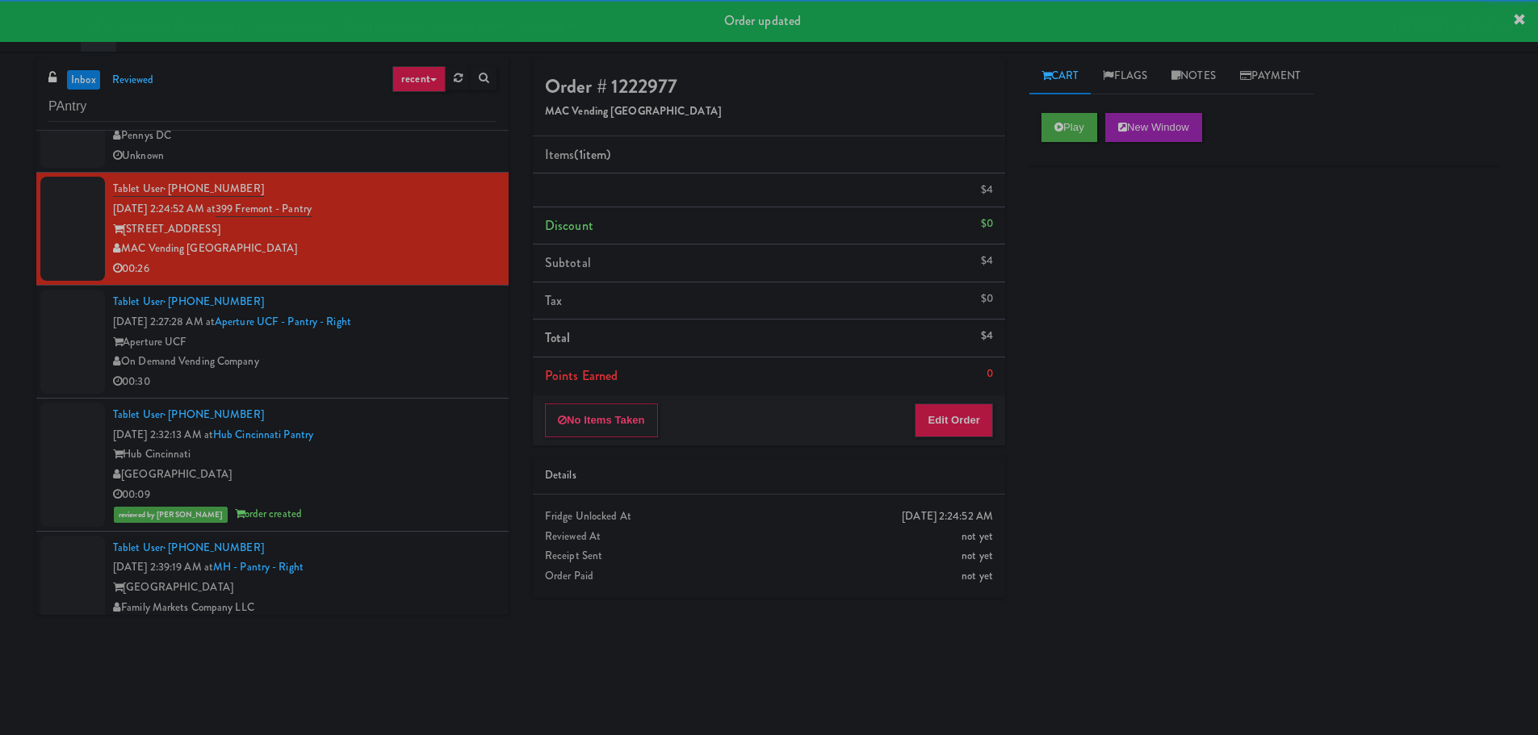
click at [404, 353] on div "Aperture UCF" at bounding box center [304, 343] width 383 height 20
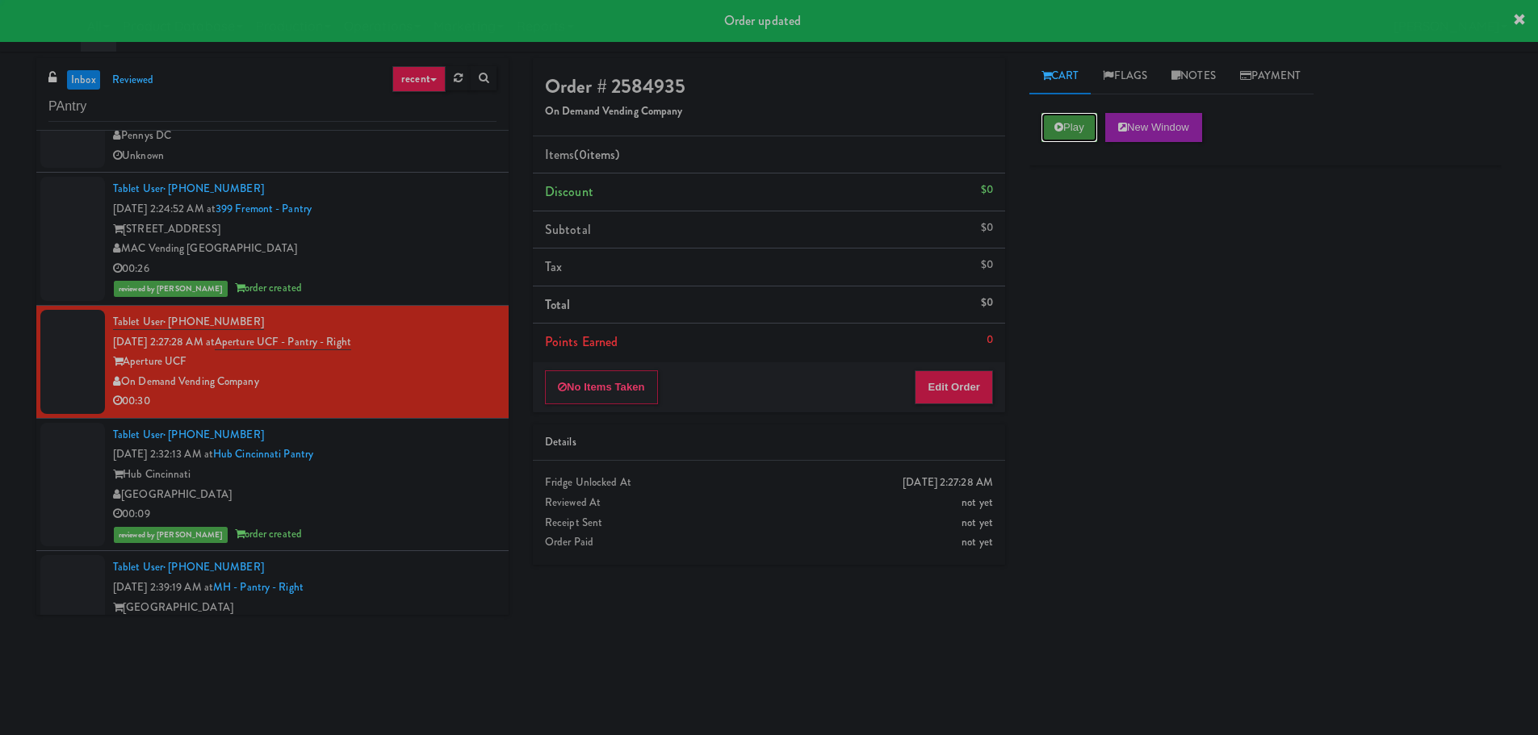
click at [1066, 132] on button "Play" at bounding box center [1069, 127] width 56 height 29
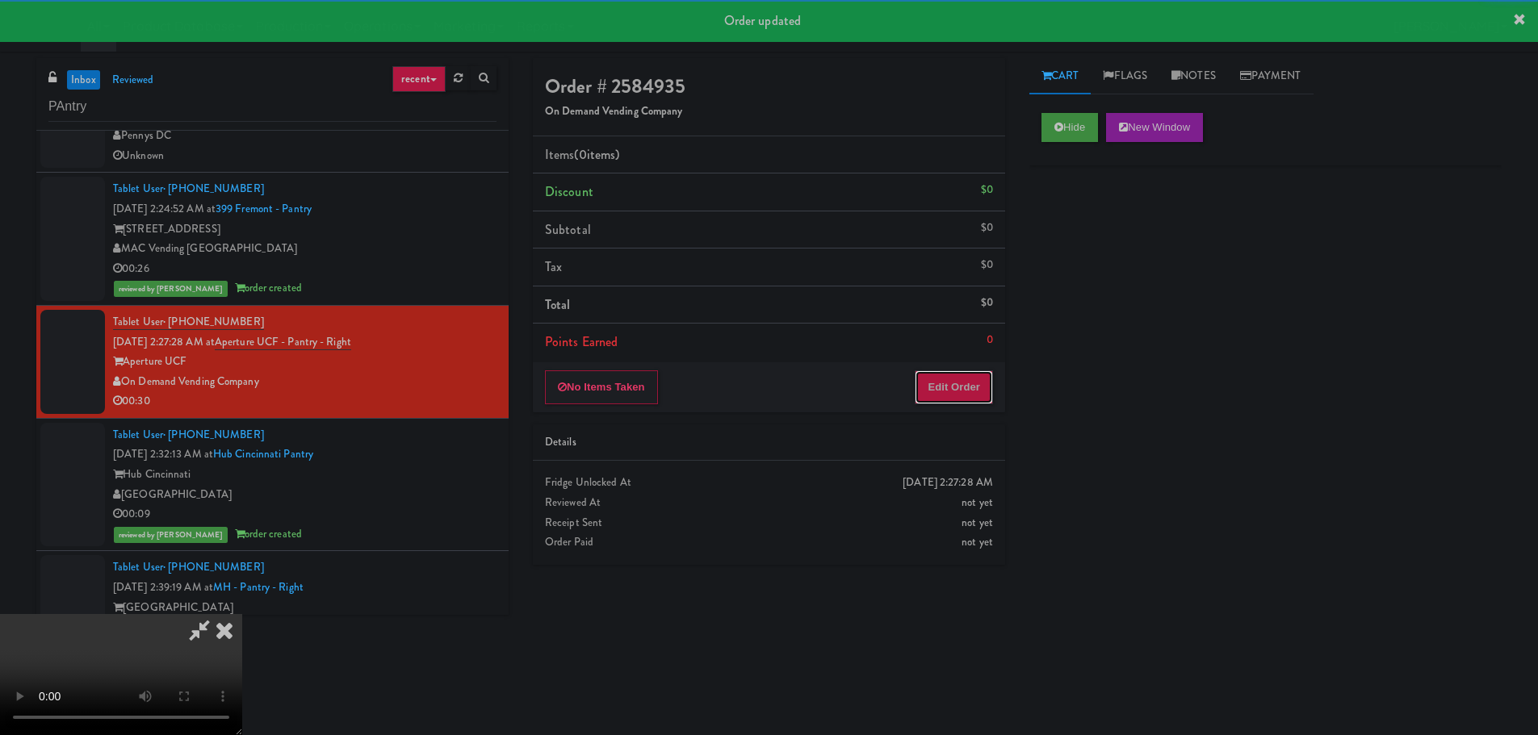
click at [969, 400] on button "Edit Order" at bounding box center [954, 387] width 78 height 34
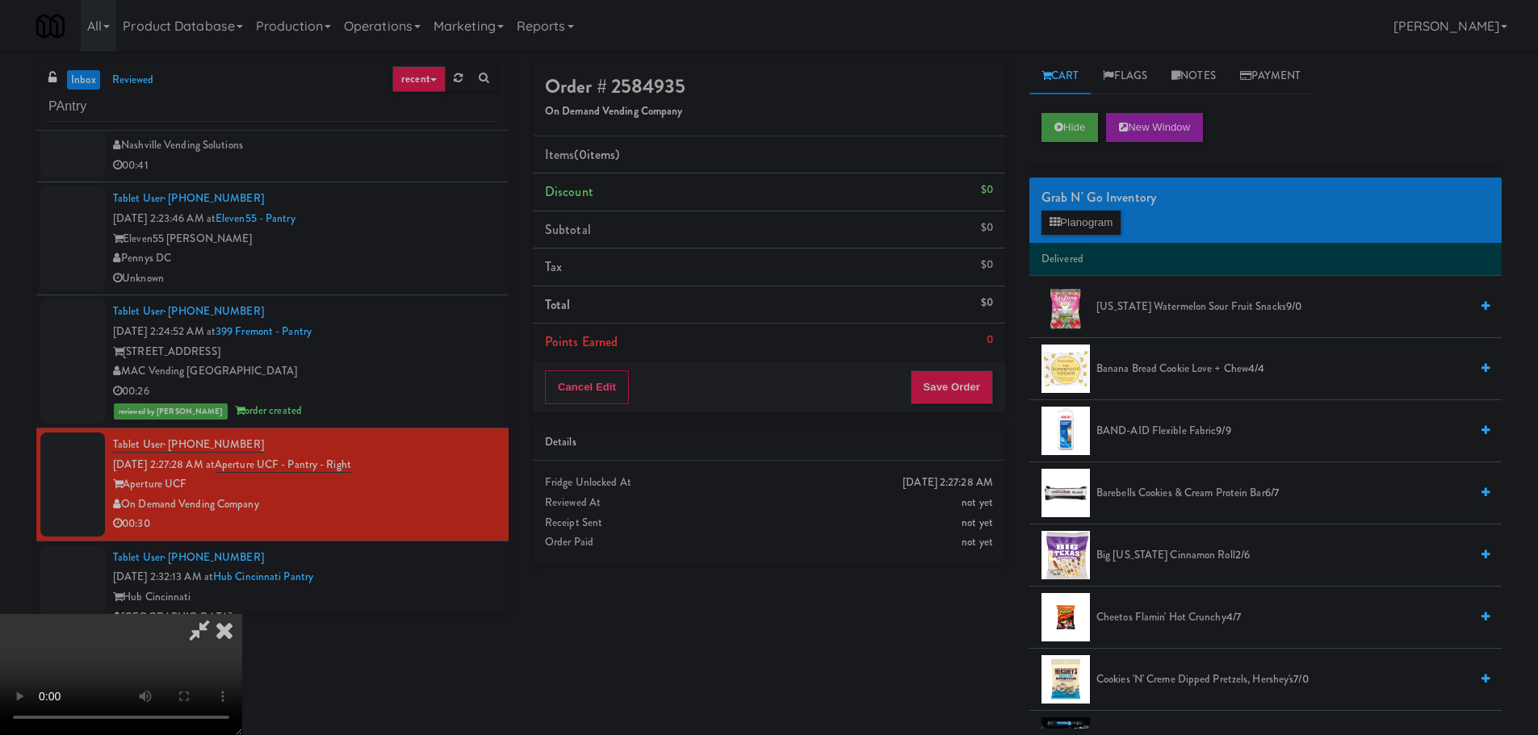
scroll to position [278, 0]
click at [242, 614] on video at bounding box center [121, 674] width 242 height 121
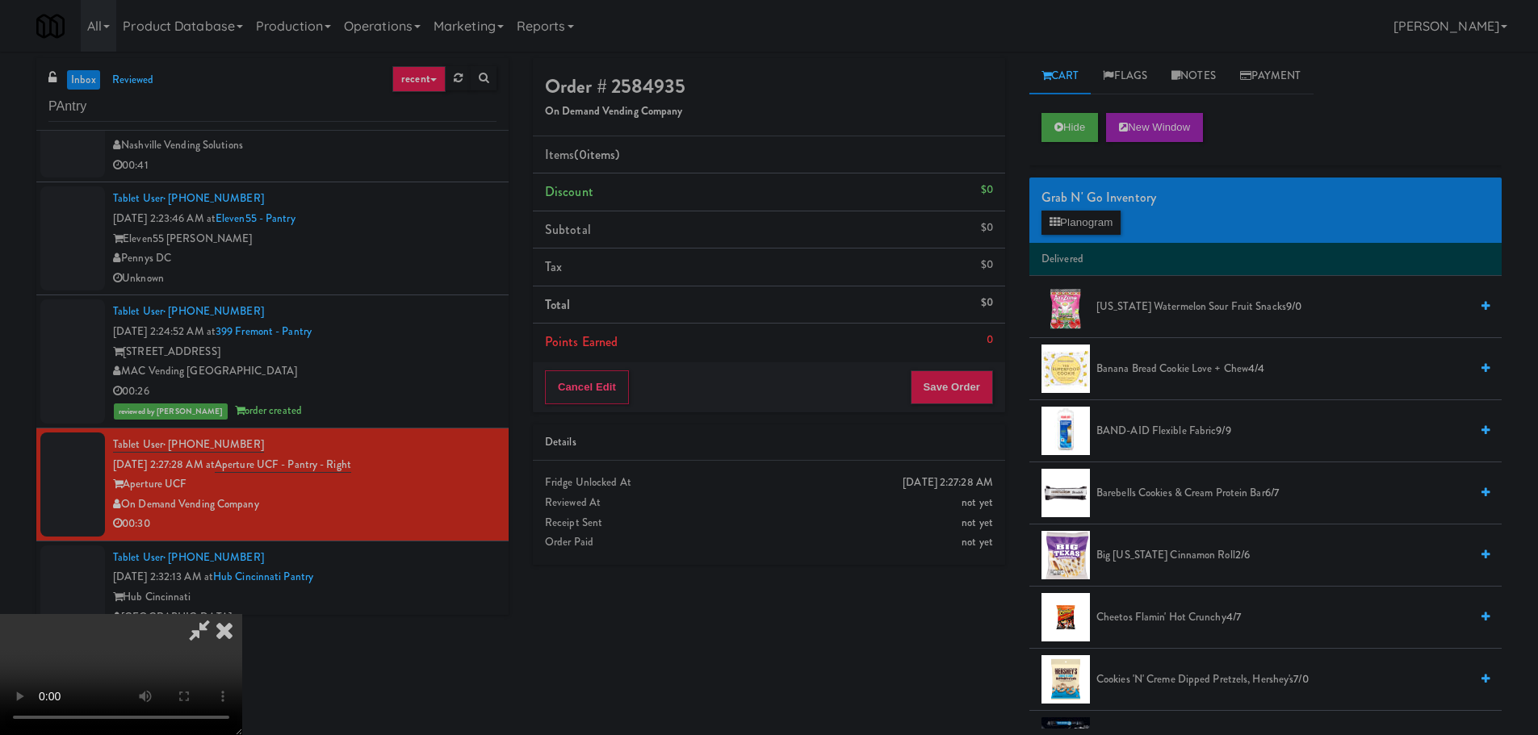
click at [242, 614] on video at bounding box center [121, 674] width 242 height 121
click at [1086, 201] on div "Grab N' Go Inventory" at bounding box center [1265, 198] width 448 height 24
click at [1084, 205] on div "Grab N' Go Inventory" at bounding box center [1265, 198] width 448 height 24
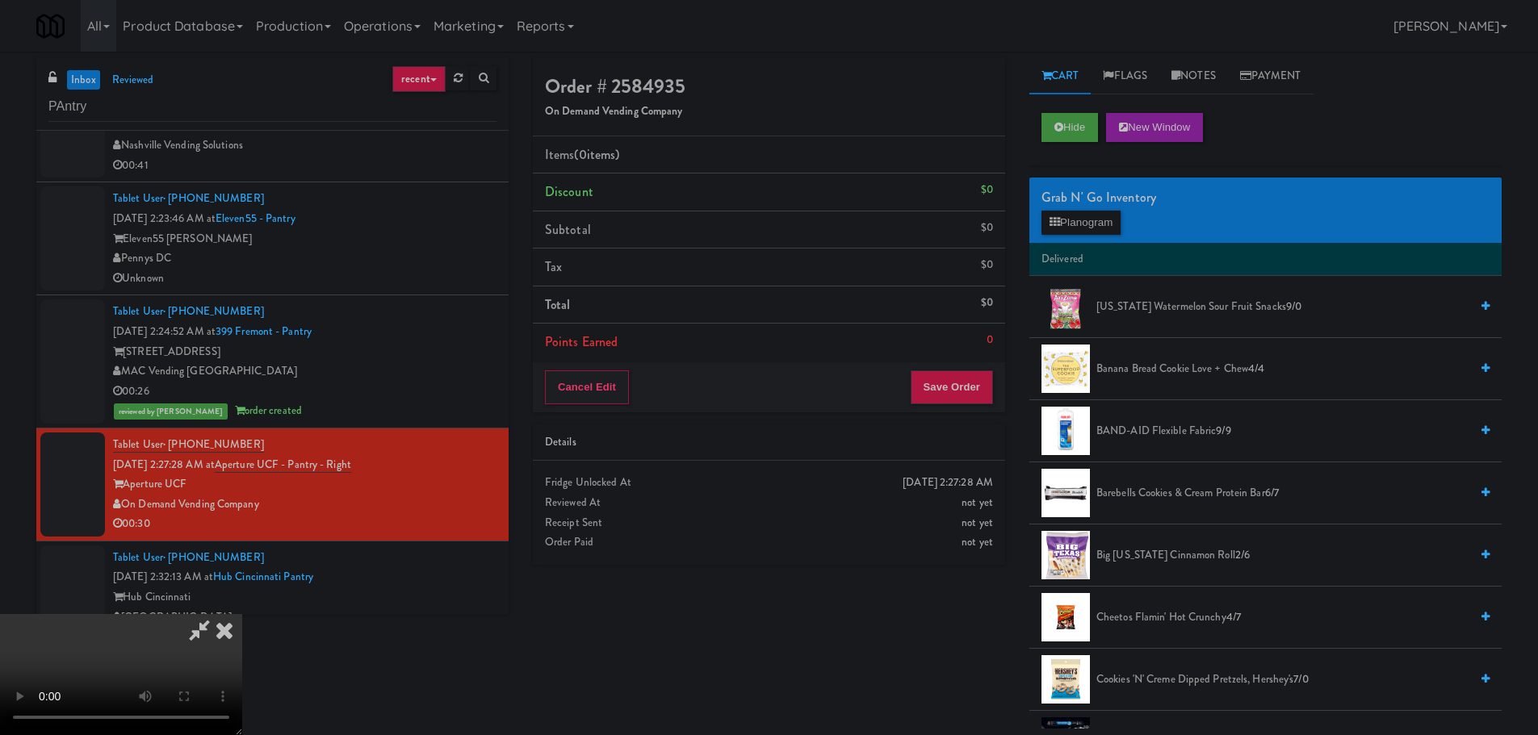
click at [1168, 612] on span "Cheetos Flamin' Hot Crunchy 4/7" at bounding box center [1282, 618] width 373 height 20
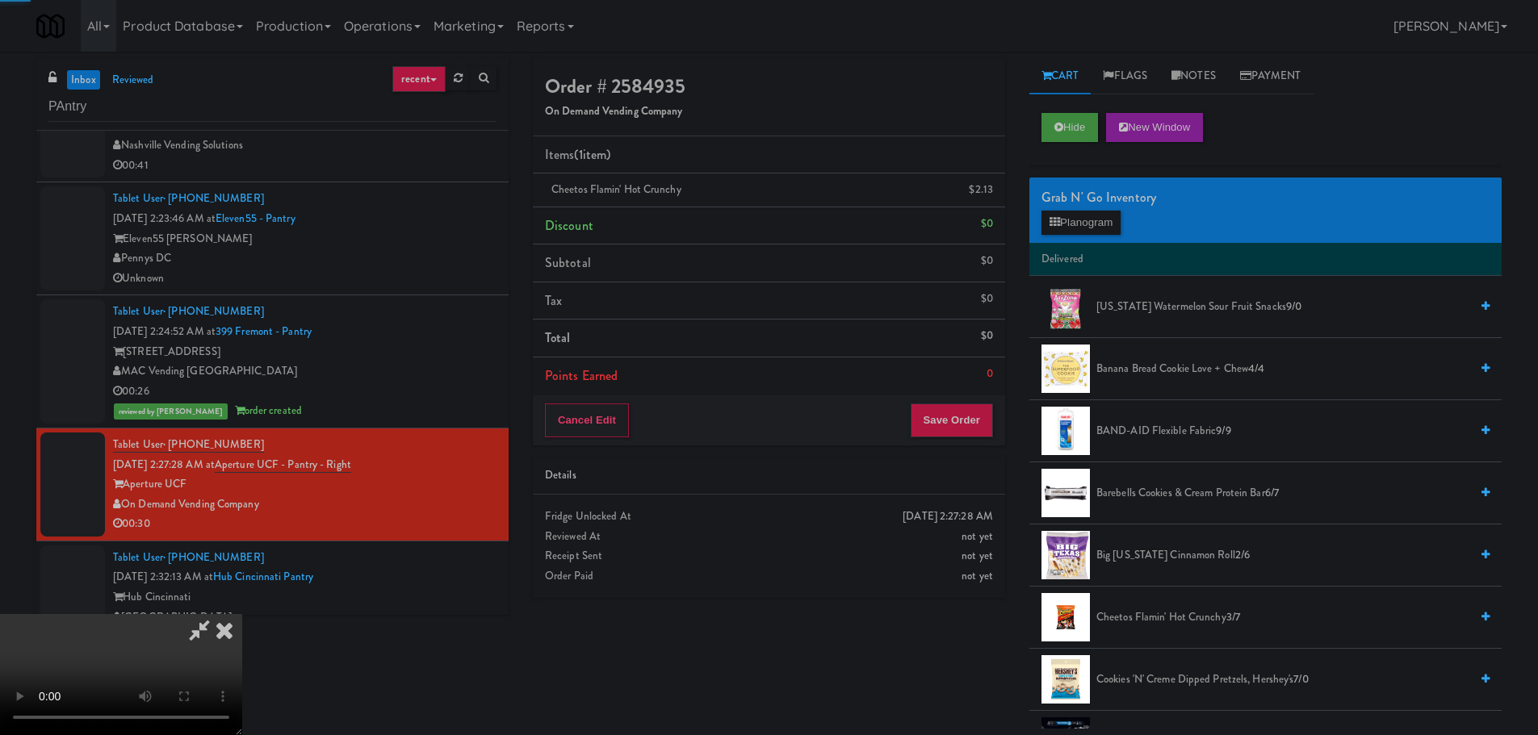
scroll to position [278, 0]
drag, startPoint x: 577, startPoint y: 504, endPoint x: 585, endPoint y: 505, distance: 8.1
click at [242, 614] on video at bounding box center [121, 674] width 242 height 121
click at [1087, 211] on button "Planogram" at bounding box center [1080, 223] width 79 height 24
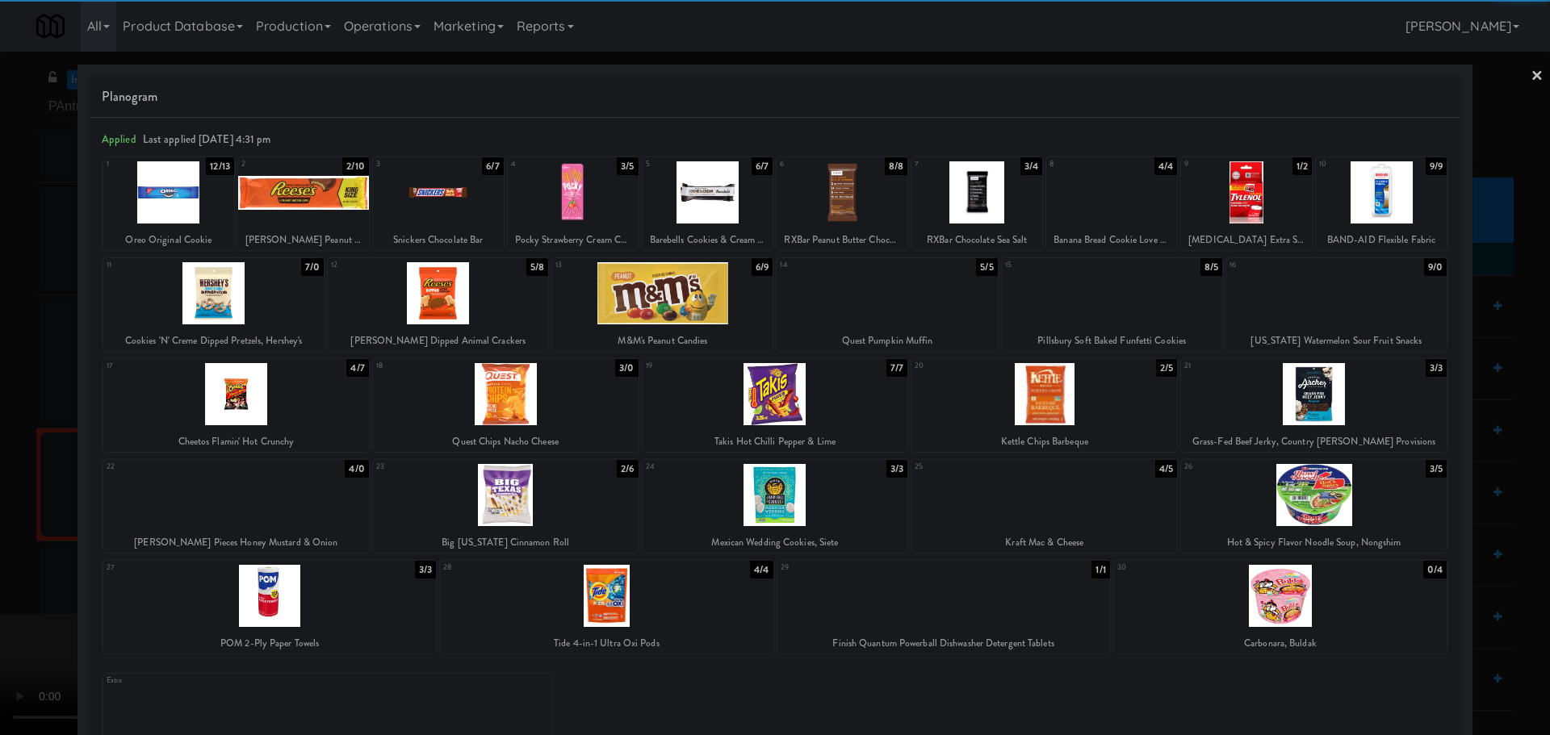
click at [159, 391] on div at bounding box center [236, 394] width 266 height 62
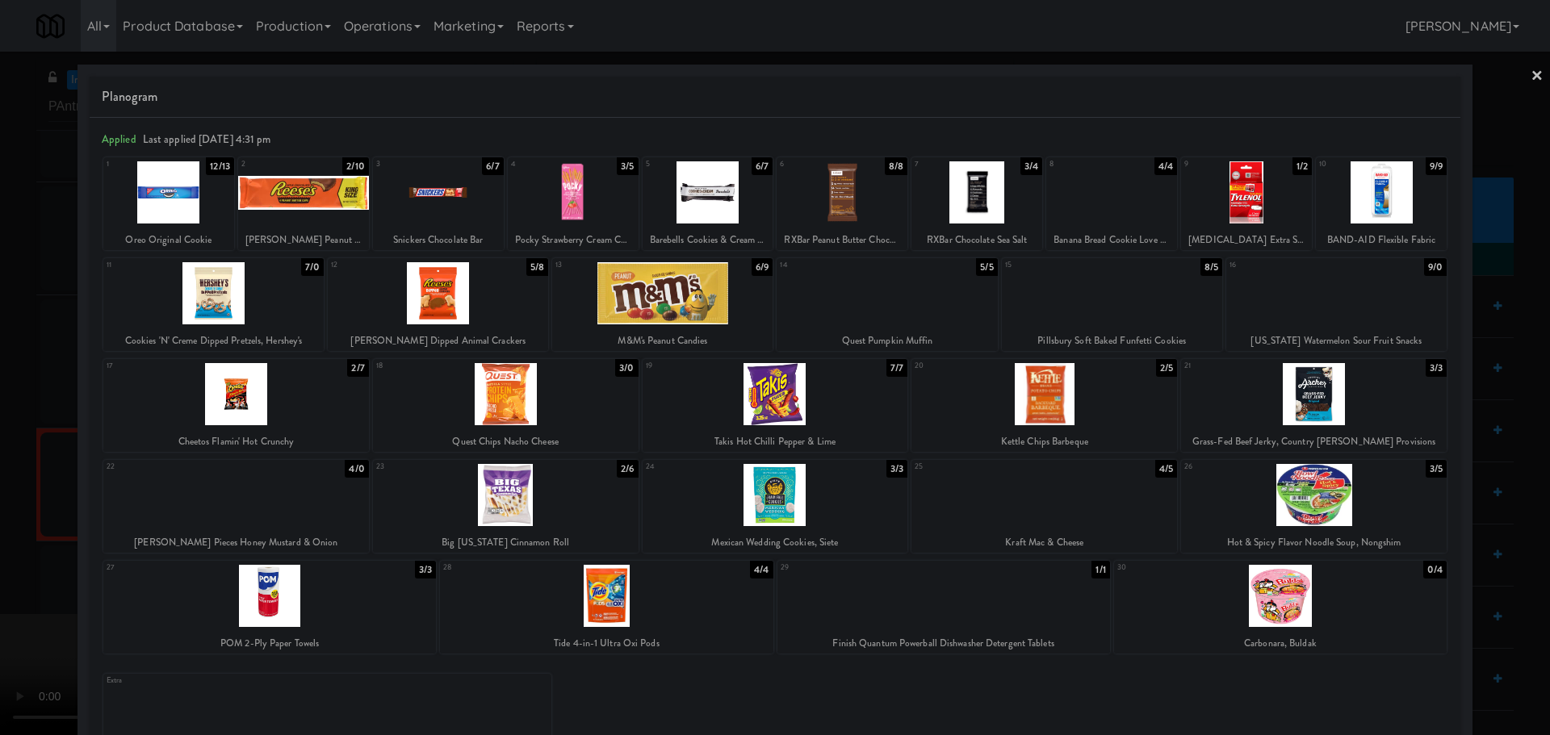
drag, startPoint x: 31, startPoint y: 396, endPoint x: 71, endPoint y: 387, distance: 41.3
click at [35, 395] on div at bounding box center [775, 367] width 1550 height 735
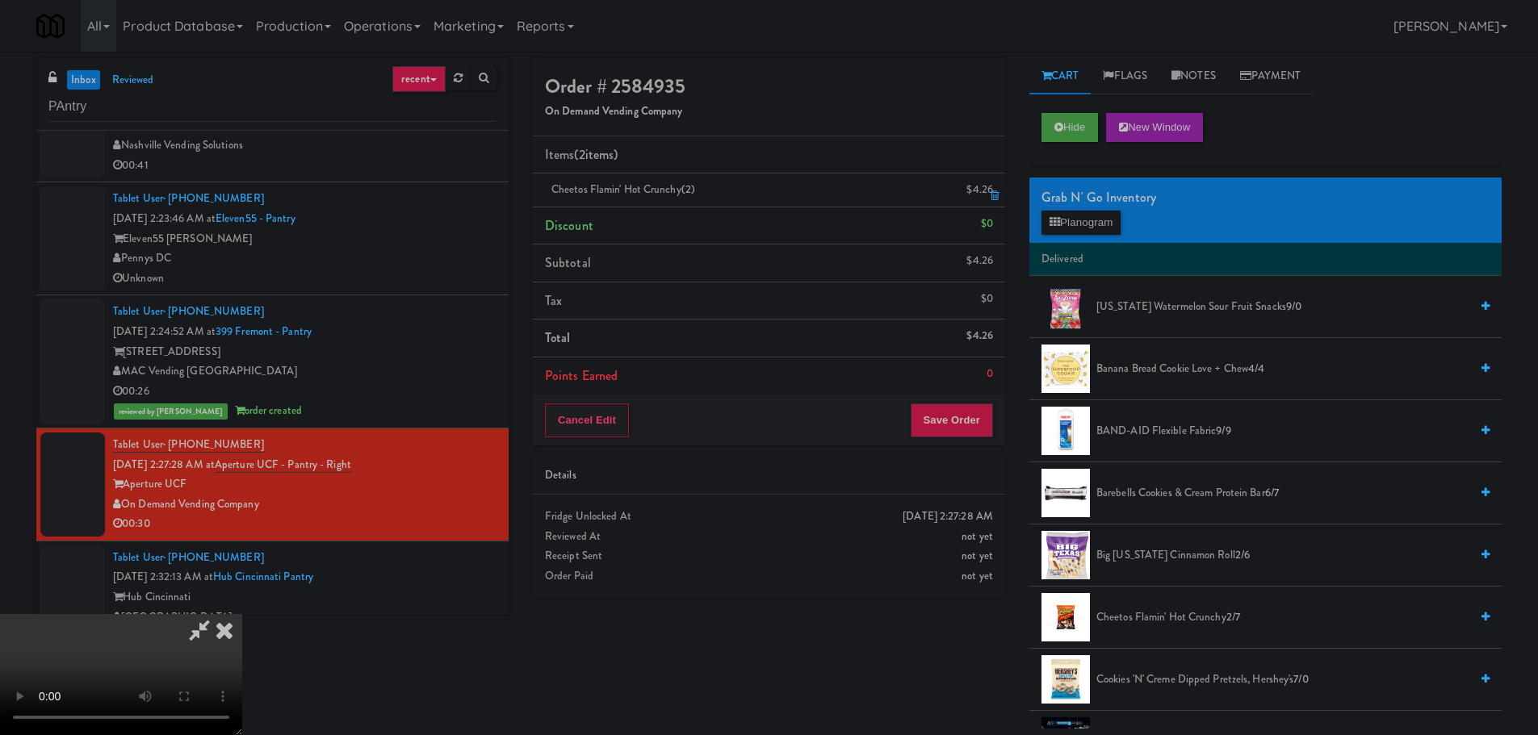
click at [992, 185] on div "$4.26" at bounding box center [979, 190] width 27 height 20
click at [986, 191] on link at bounding box center [991, 196] width 15 height 20
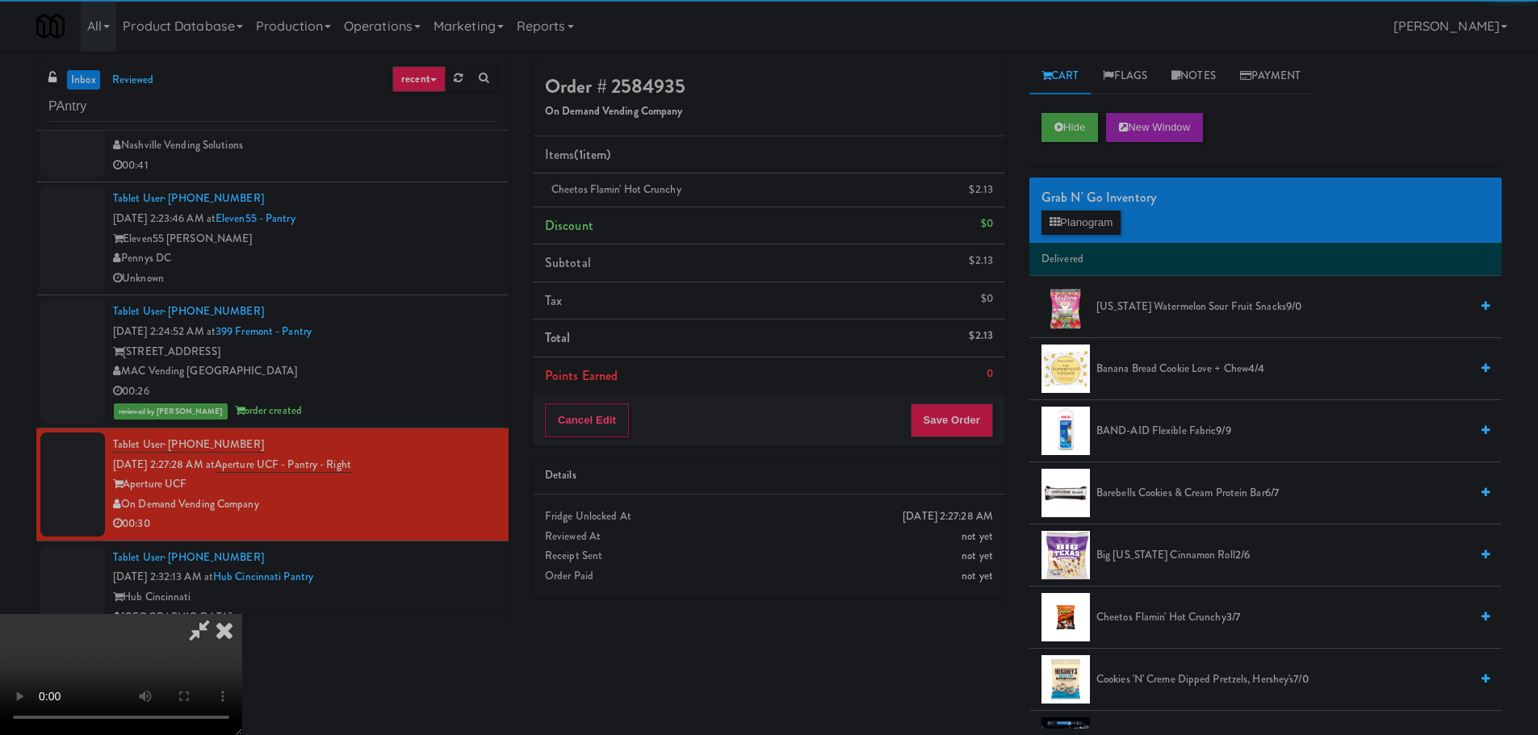
click at [218, 614] on icon at bounding box center [199, 630] width 37 height 32
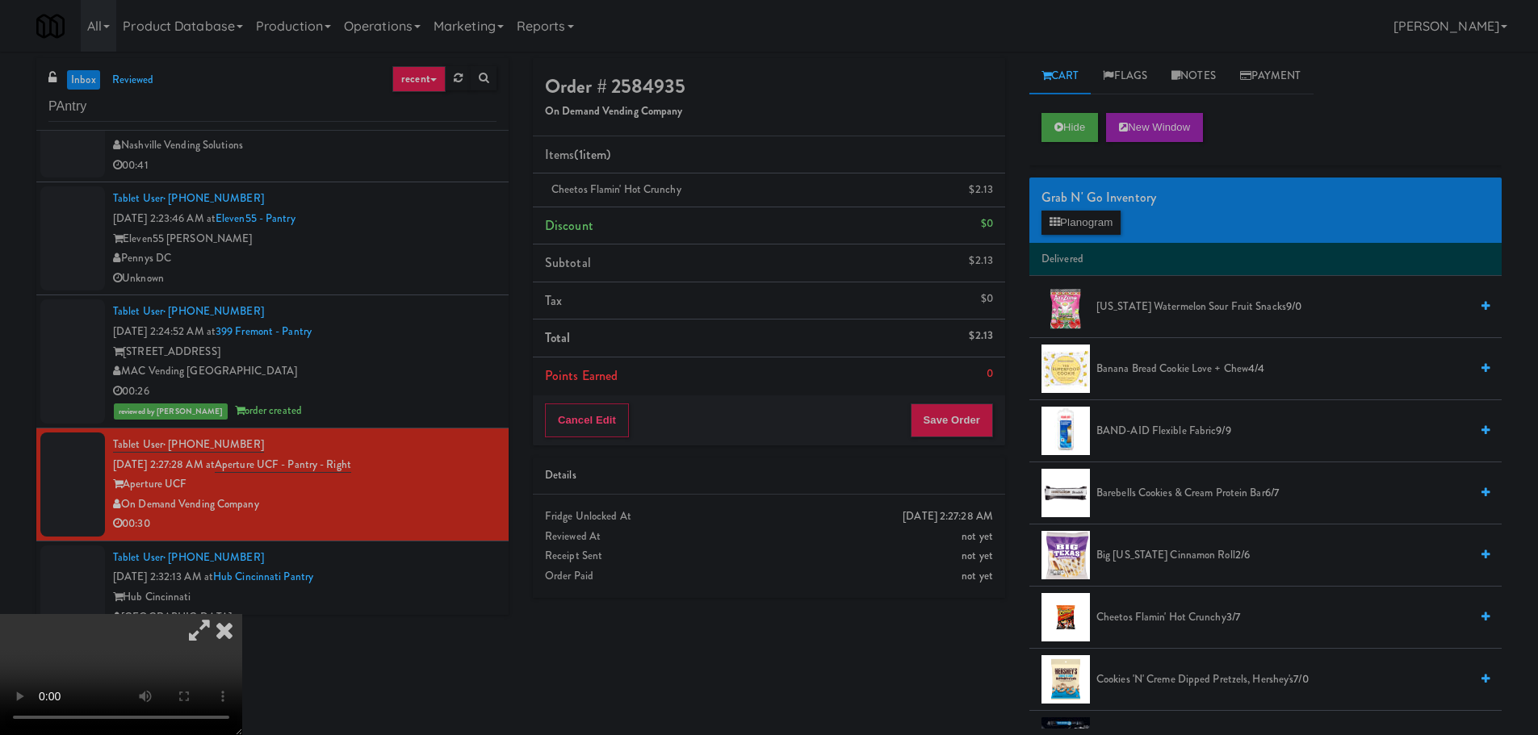
click at [218, 614] on icon at bounding box center [199, 630] width 37 height 32
click at [242, 614] on video at bounding box center [121, 674] width 242 height 121
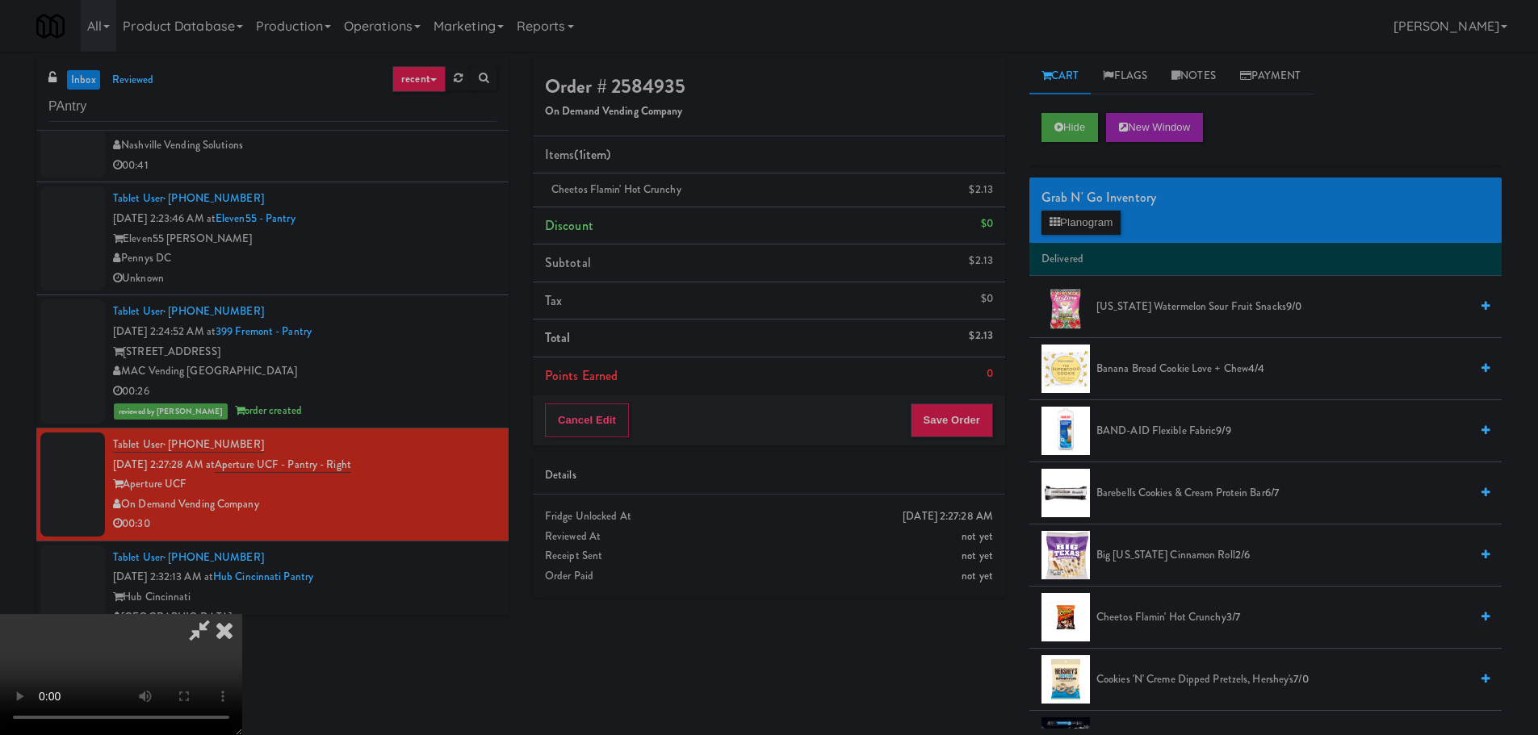
click at [242, 614] on video at bounding box center [121, 674] width 242 height 121
click at [1074, 225] on button "Planogram" at bounding box center [1080, 223] width 79 height 24
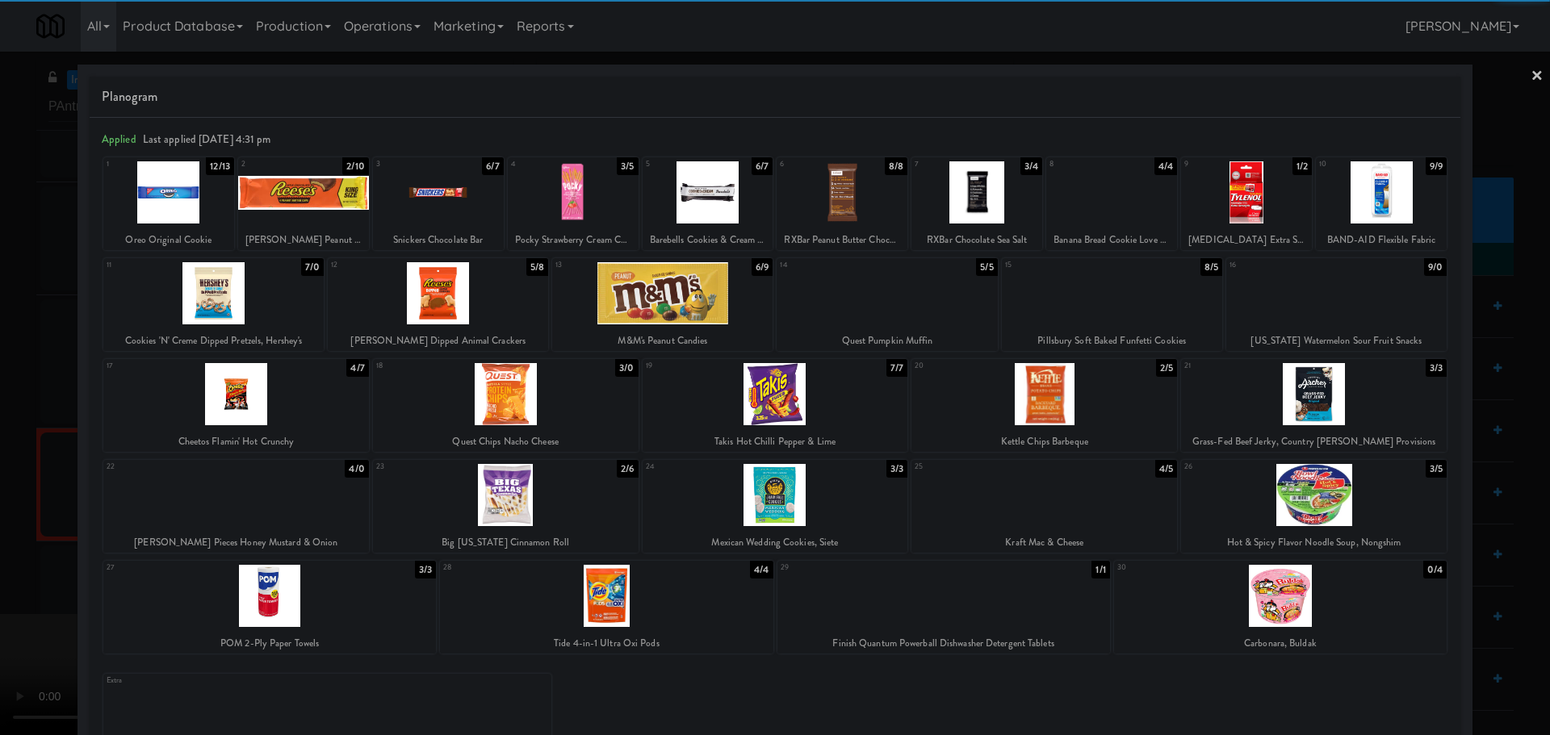
click at [1325, 496] on div at bounding box center [1314, 495] width 266 height 62
click at [57, 534] on div at bounding box center [775, 367] width 1550 height 735
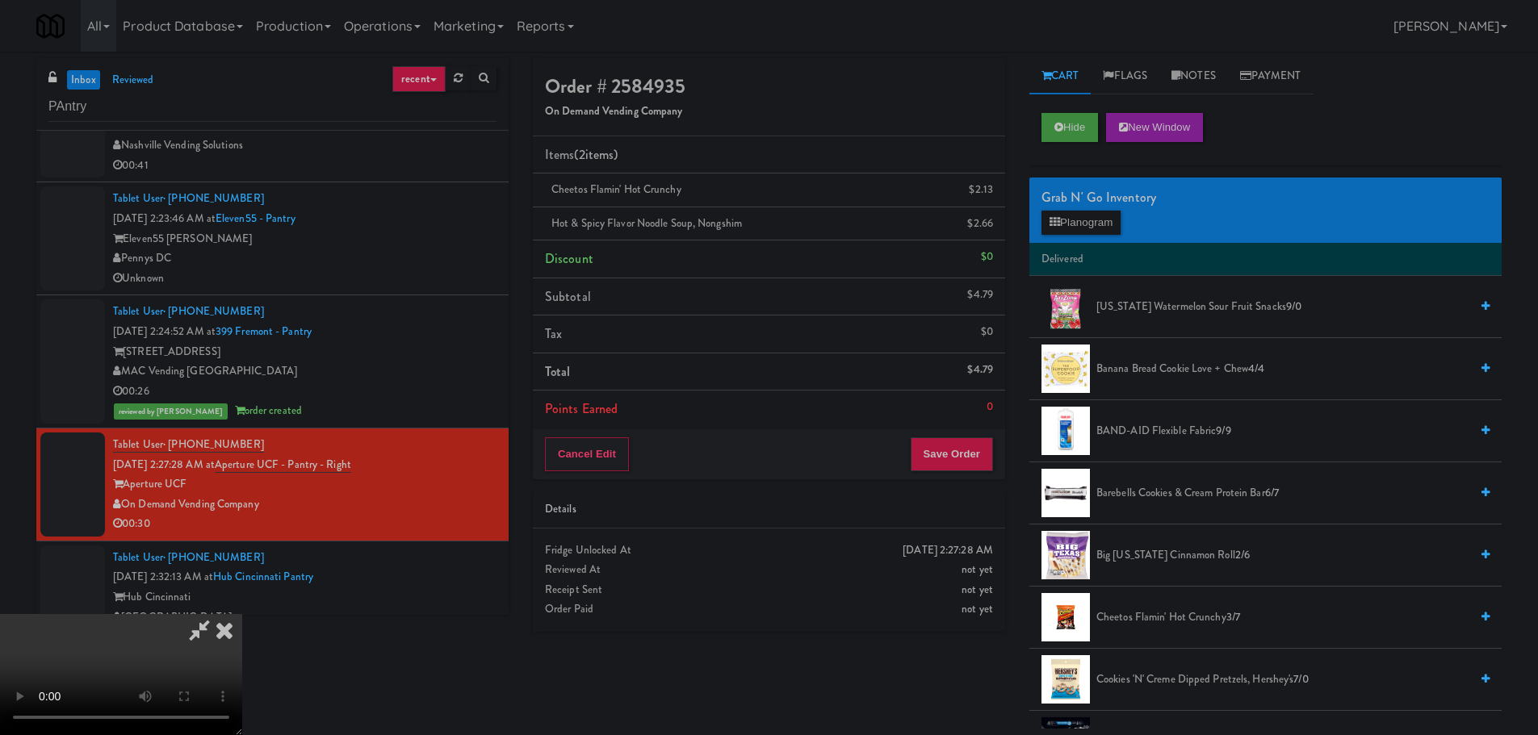
click at [242, 614] on video at bounding box center [121, 674] width 242 height 121
click at [957, 473] on div "Cancel Edit Save Order" at bounding box center [769, 454] width 472 height 50
click at [955, 471] on button "Save Order" at bounding box center [952, 454] width 82 height 34
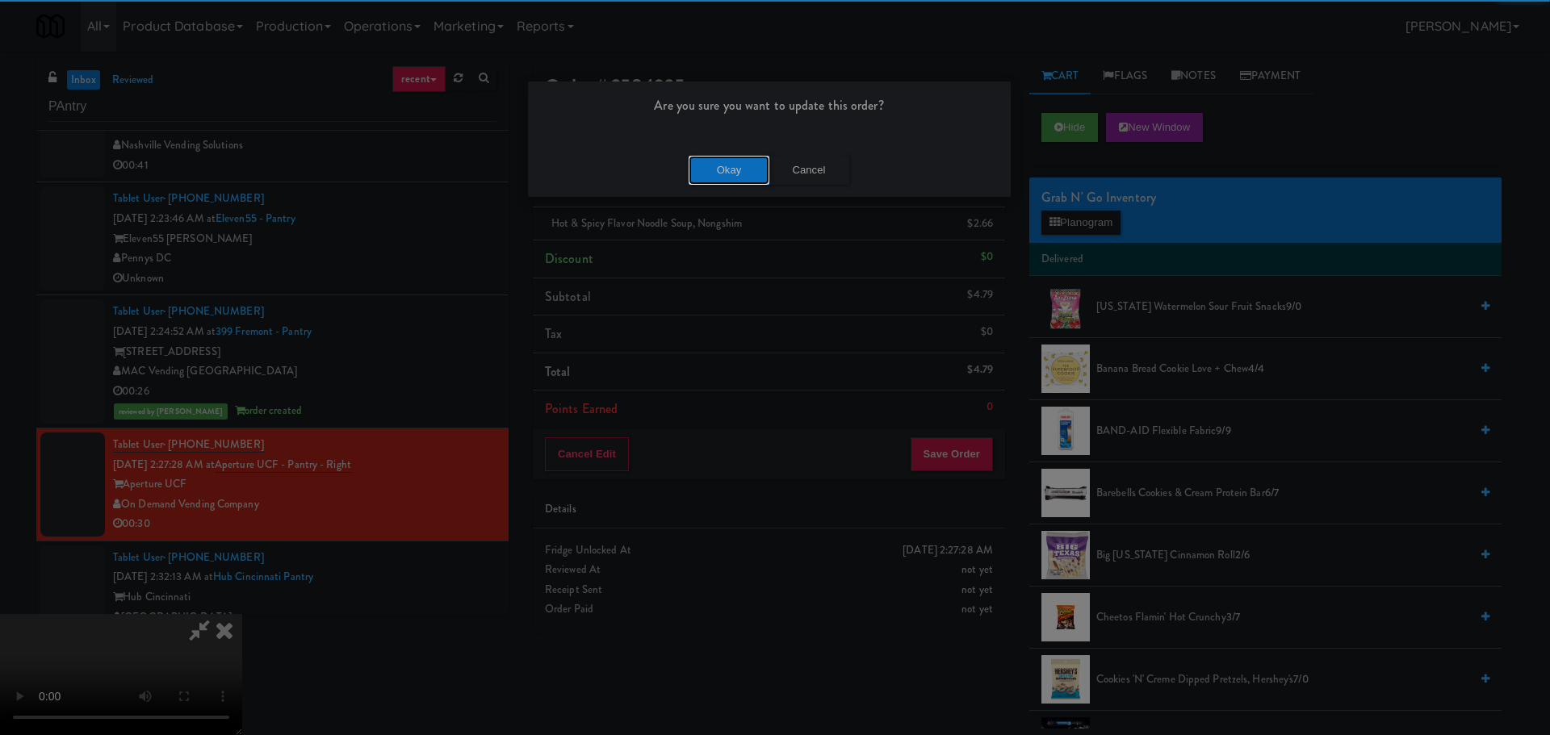
click at [757, 171] on button "Okay" at bounding box center [729, 170] width 81 height 29
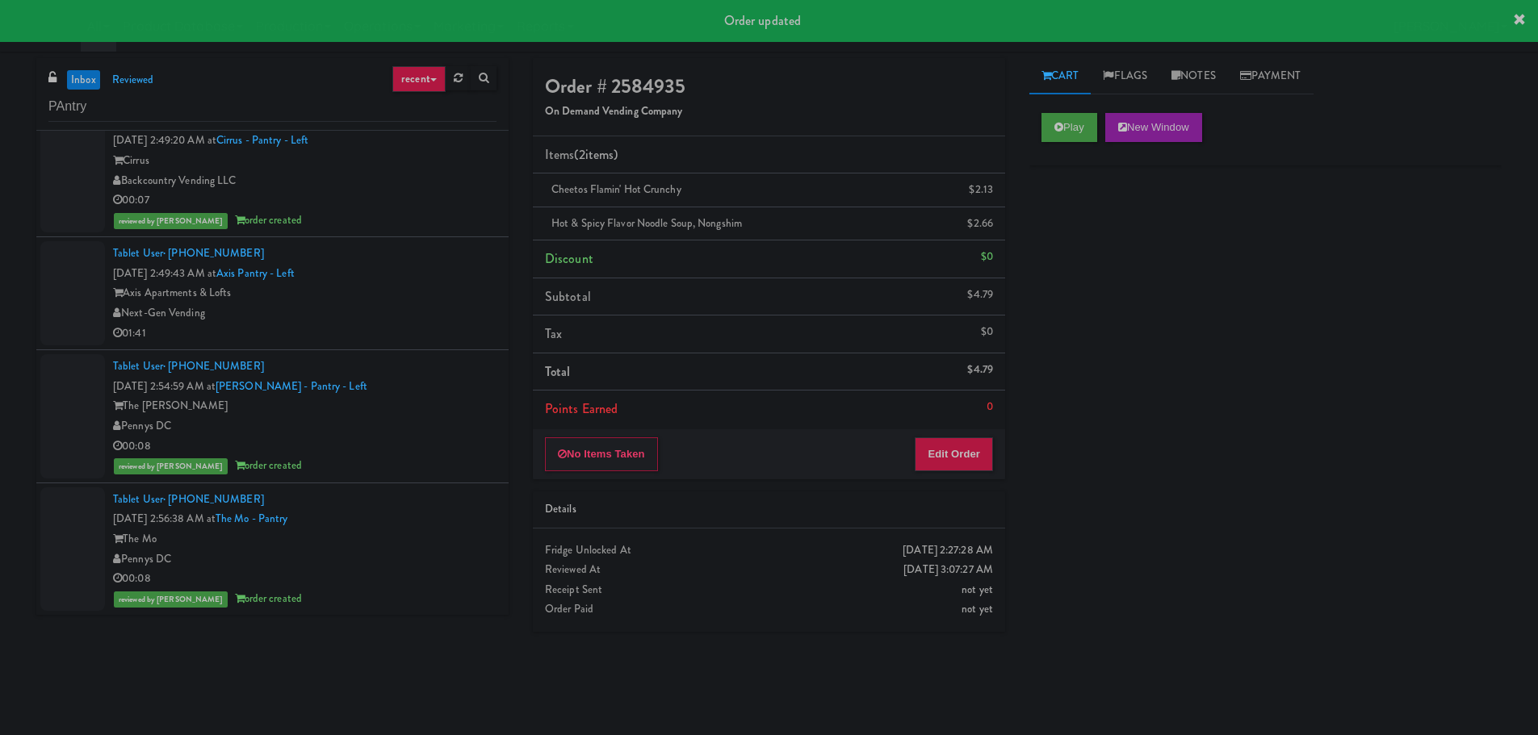
click at [436, 300] on div "Axis Apartments & Lofts" at bounding box center [304, 293] width 383 height 20
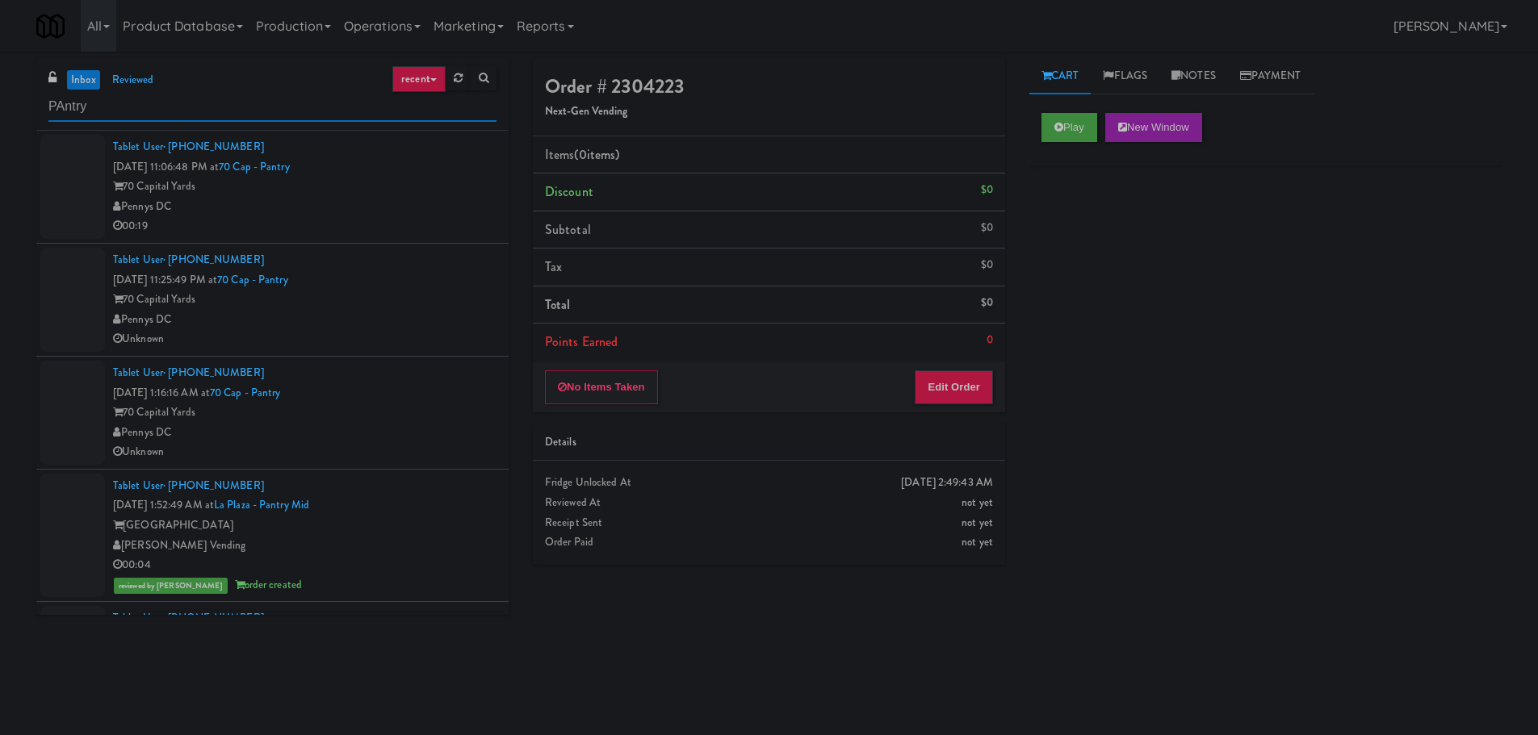
drag, startPoint x: 224, startPoint y: 118, endPoint x: 218, endPoint y: 112, distance: 8.6
click at [224, 118] on input "PAntry" at bounding box center [272, 107] width 448 height 30
click at [218, 112] on input "PAntry" at bounding box center [272, 107] width 448 height 30
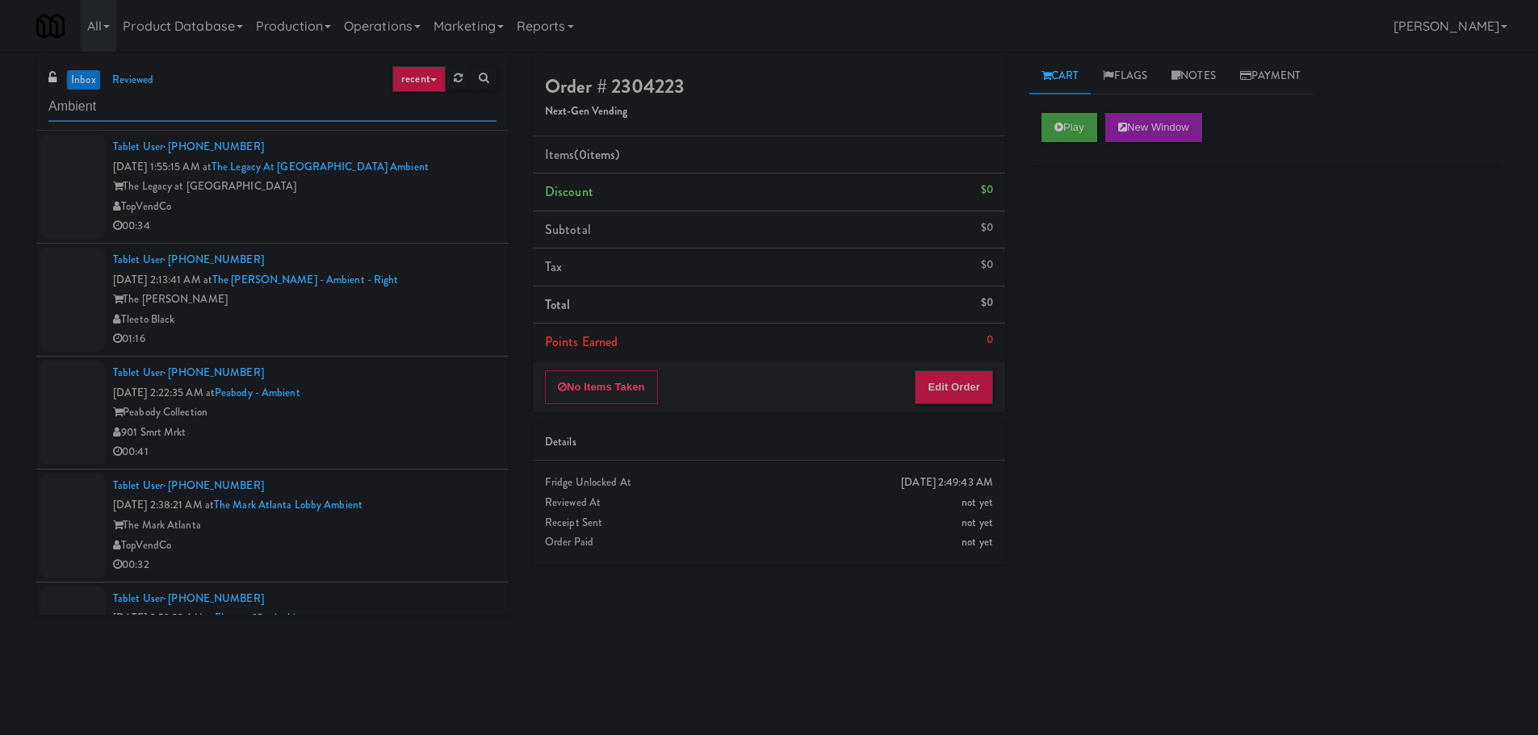
type input "Ambient"
click at [376, 213] on div "TopVendCo" at bounding box center [304, 207] width 383 height 20
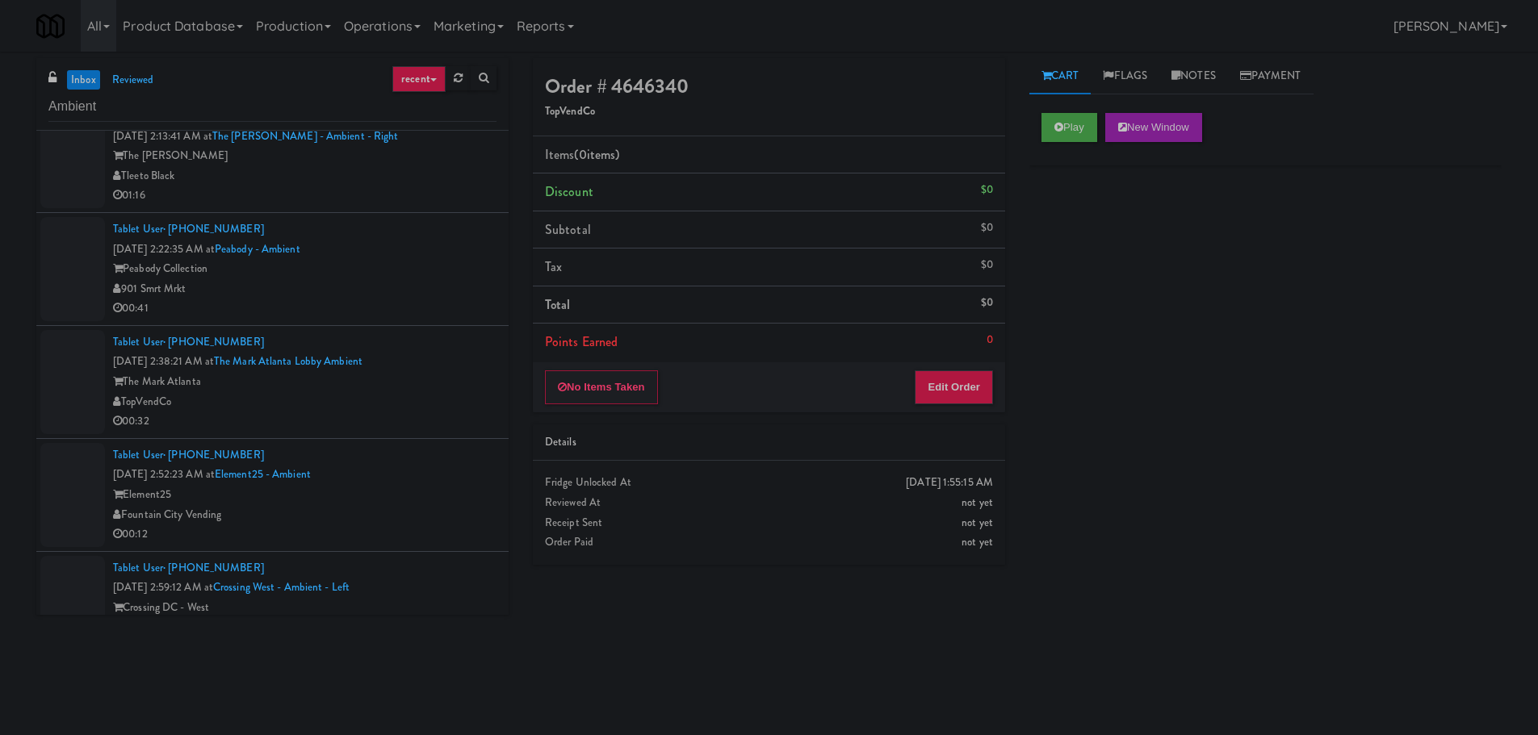
scroll to position [419, 0]
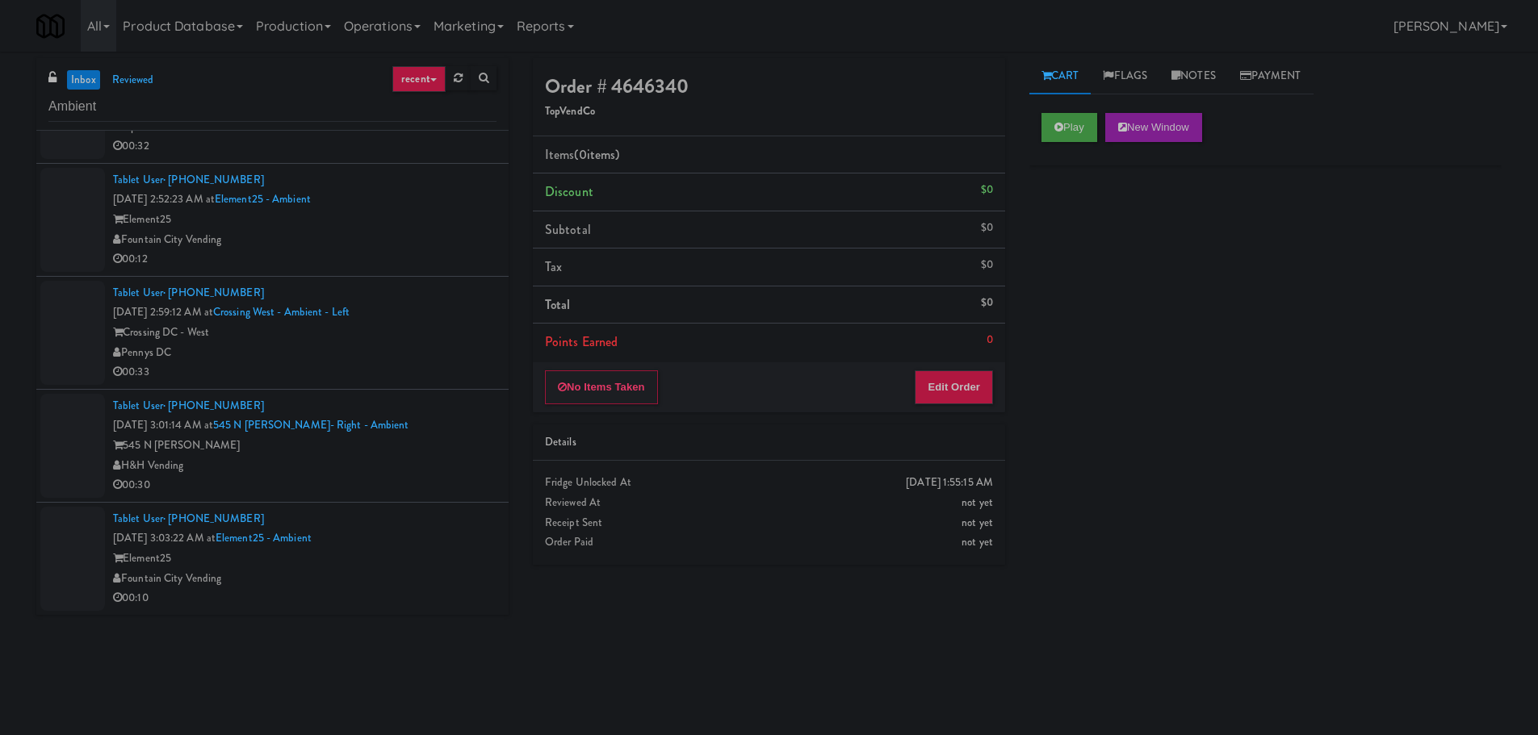
click at [406, 556] on div "Element25" at bounding box center [304, 559] width 383 height 20
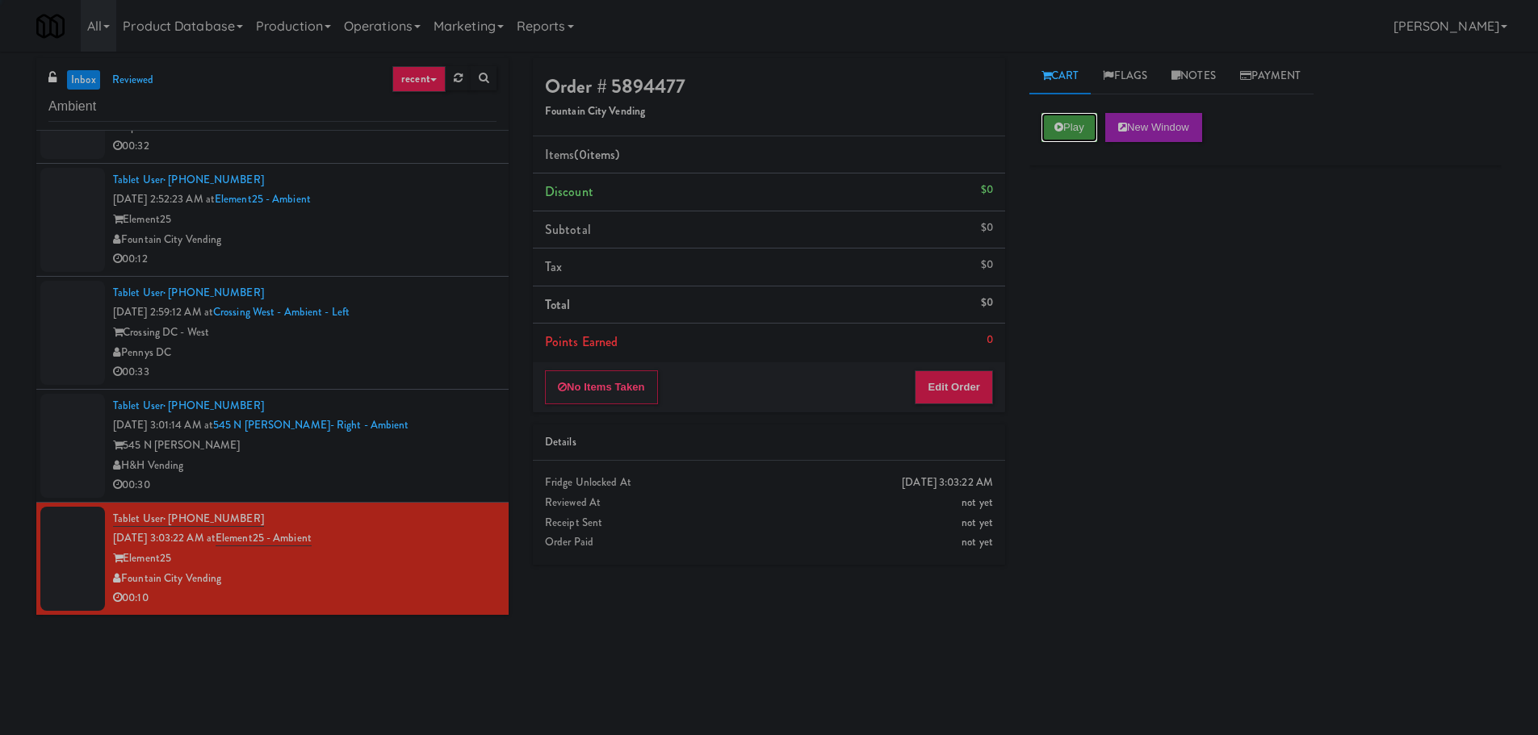
click at [1059, 128] on icon at bounding box center [1058, 127] width 9 height 10
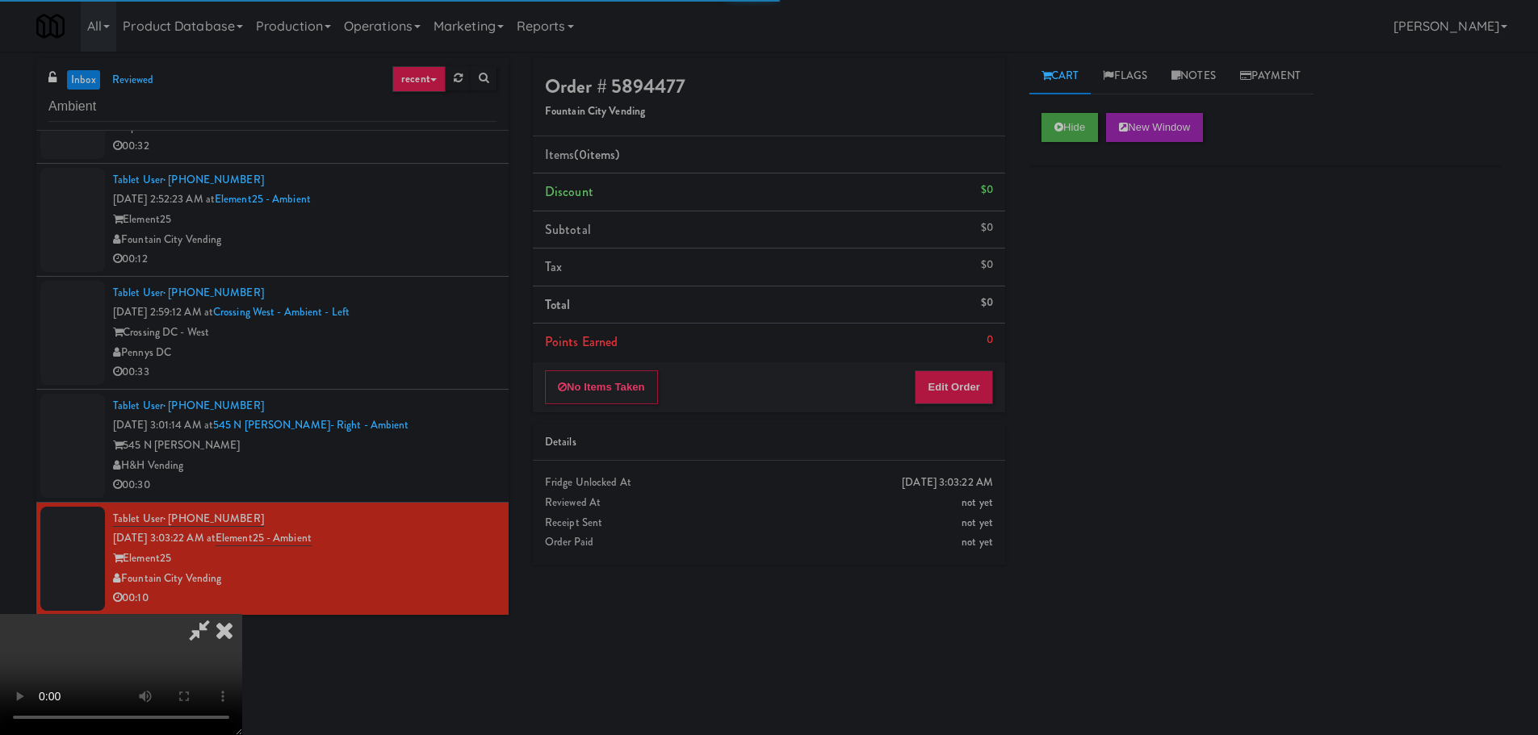
click at [960, 368] on div "No Items Taken Edit Order" at bounding box center [769, 387] width 472 height 50
click at [956, 383] on button "Edit Order" at bounding box center [954, 387] width 78 height 34
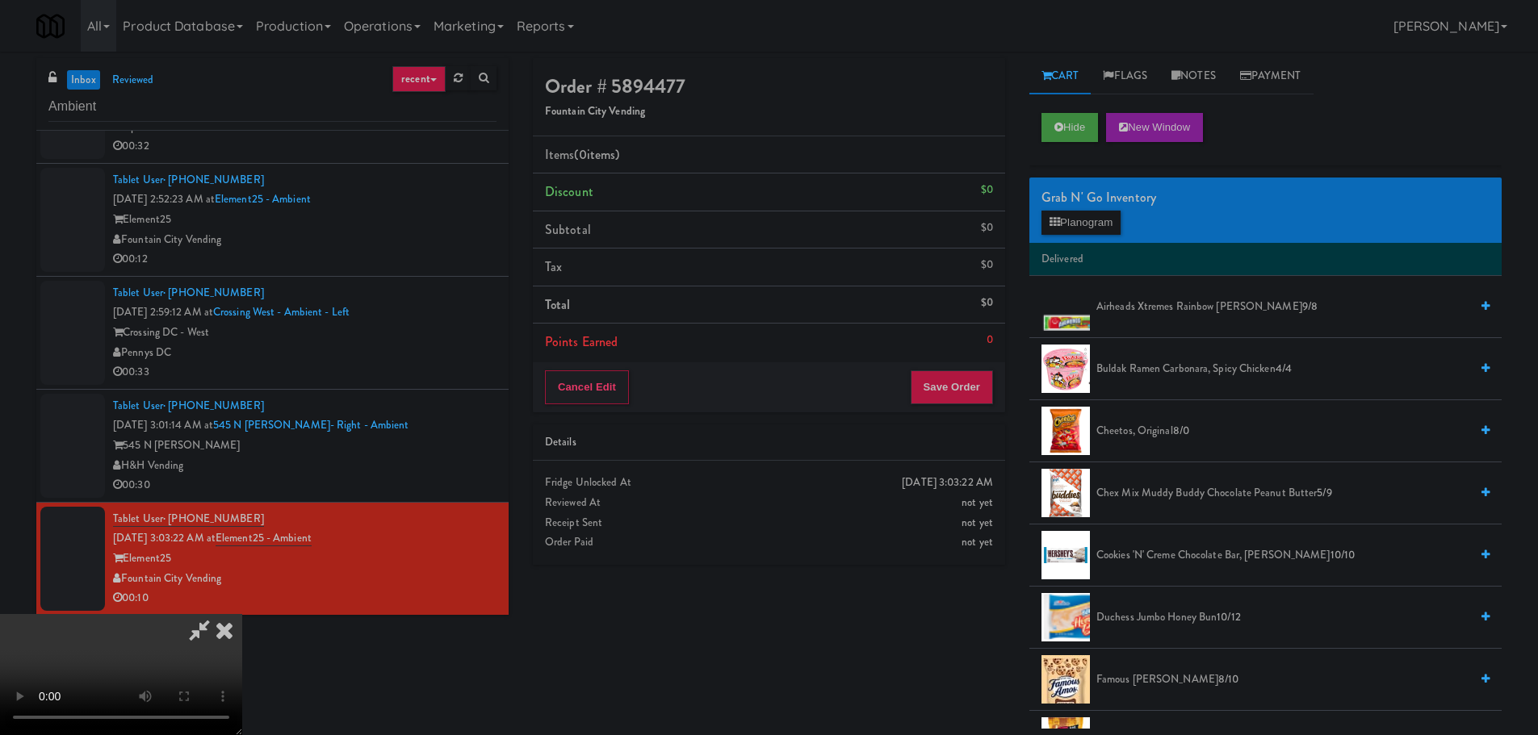
click at [242, 614] on video at bounding box center [121, 674] width 242 height 121
click at [1107, 244] on li "Delivered" at bounding box center [1265, 260] width 472 height 34
click at [1103, 225] on button "Planogram" at bounding box center [1080, 223] width 79 height 24
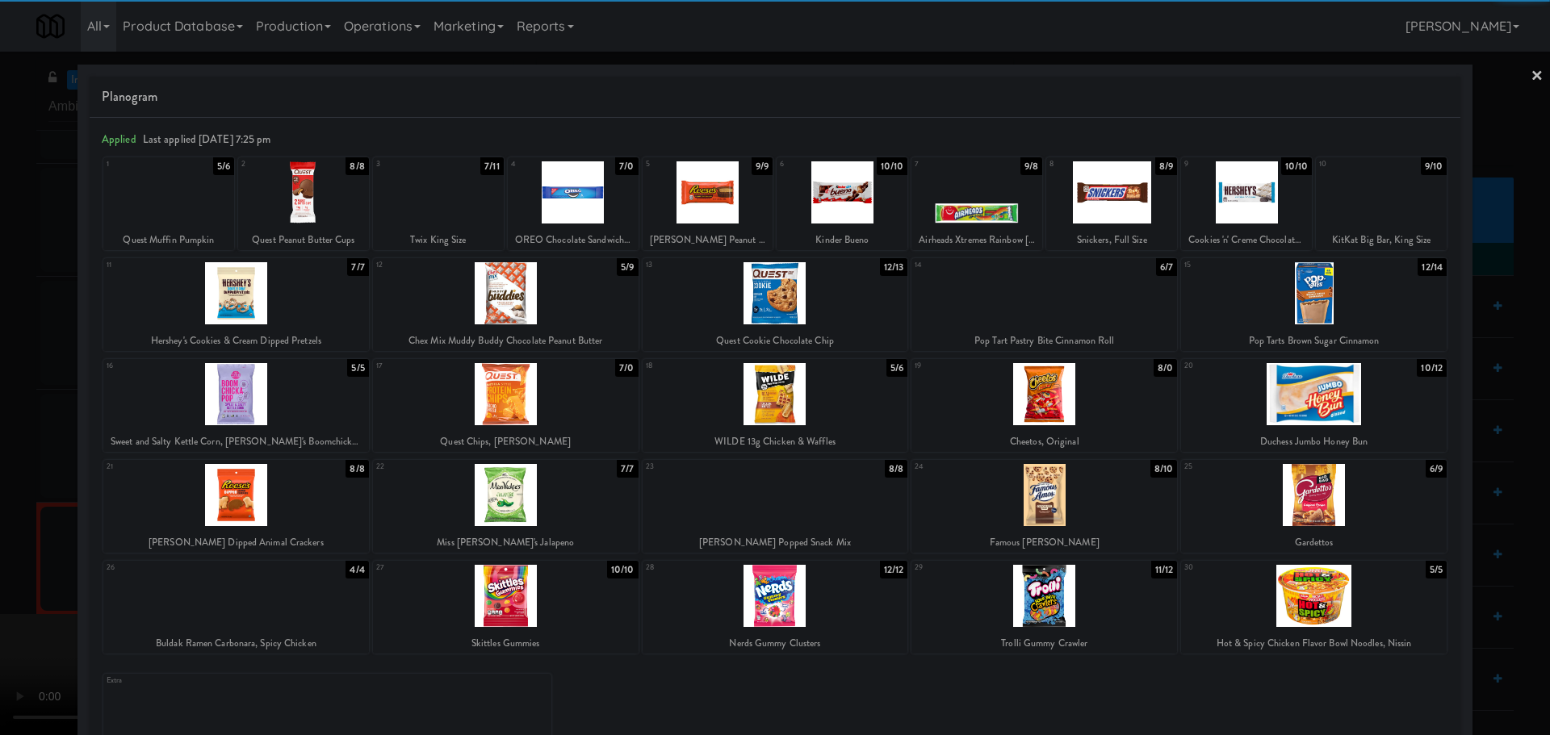
click at [1056, 314] on div at bounding box center [1044, 293] width 266 height 62
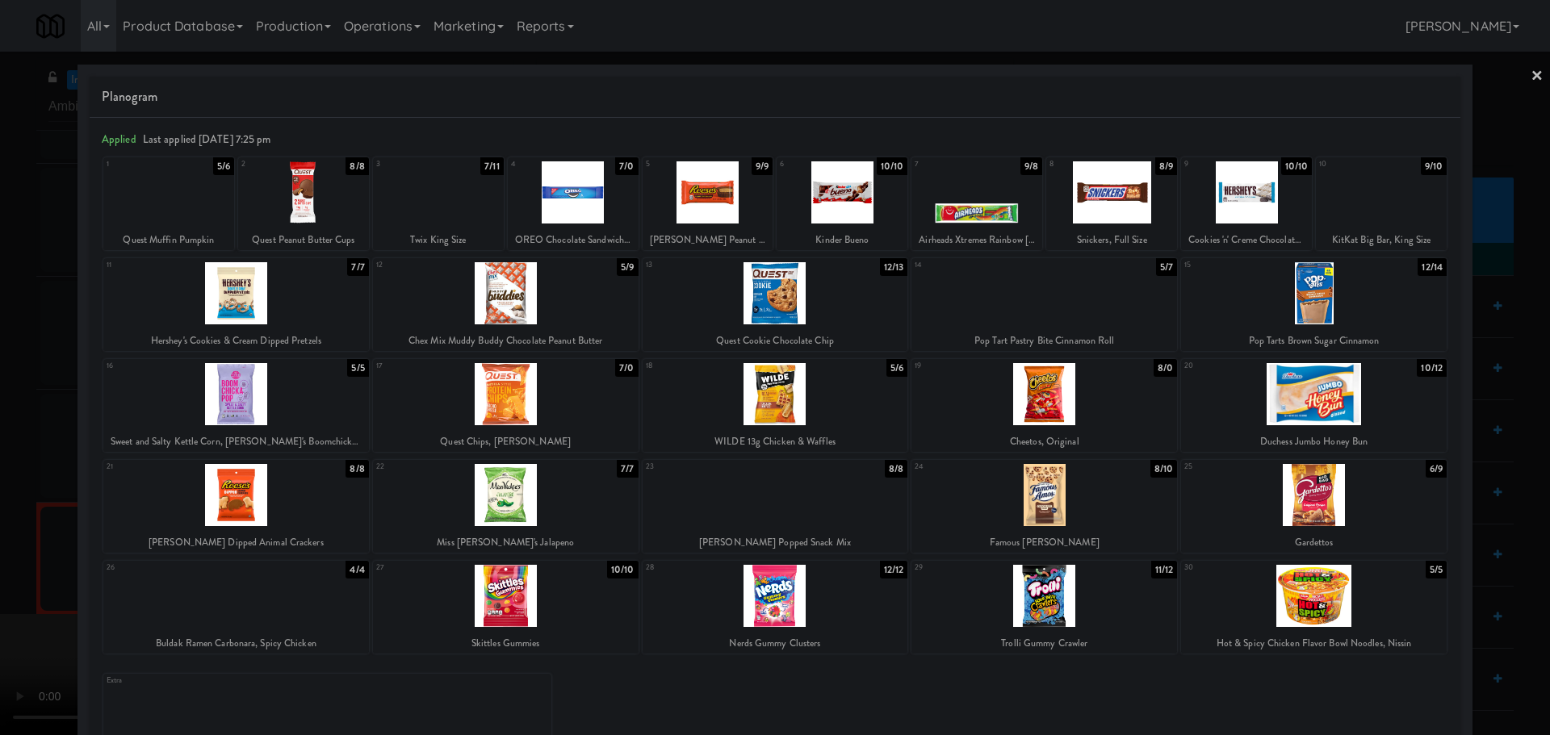
click at [10, 475] on div at bounding box center [775, 367] width 1550 height 735
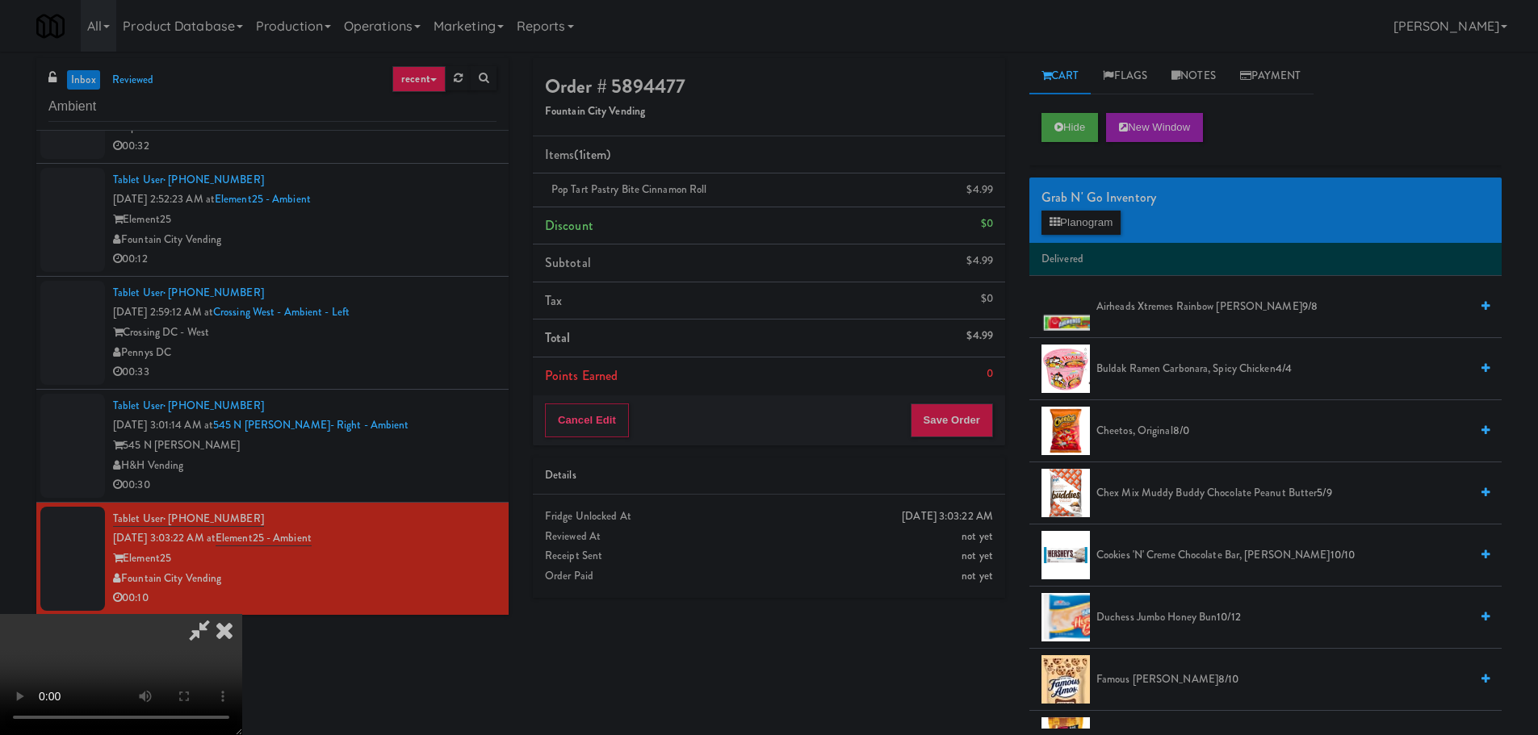
drag, startPoint x: 339, startPoint y: 364, endPoint x: 429, endPoint y: 339, distance: 93.0
click at [242, 614] on video at bounding box center [121, 674] width 242 height 121
click at [1062, 239] on div "Grab N' Go Inventory Planogram" at bounding box center [1265, 210] width 472 height 65
click at [1065, 230] on button "Planogram" at bounding box center [1080, 223] width 79 height 24
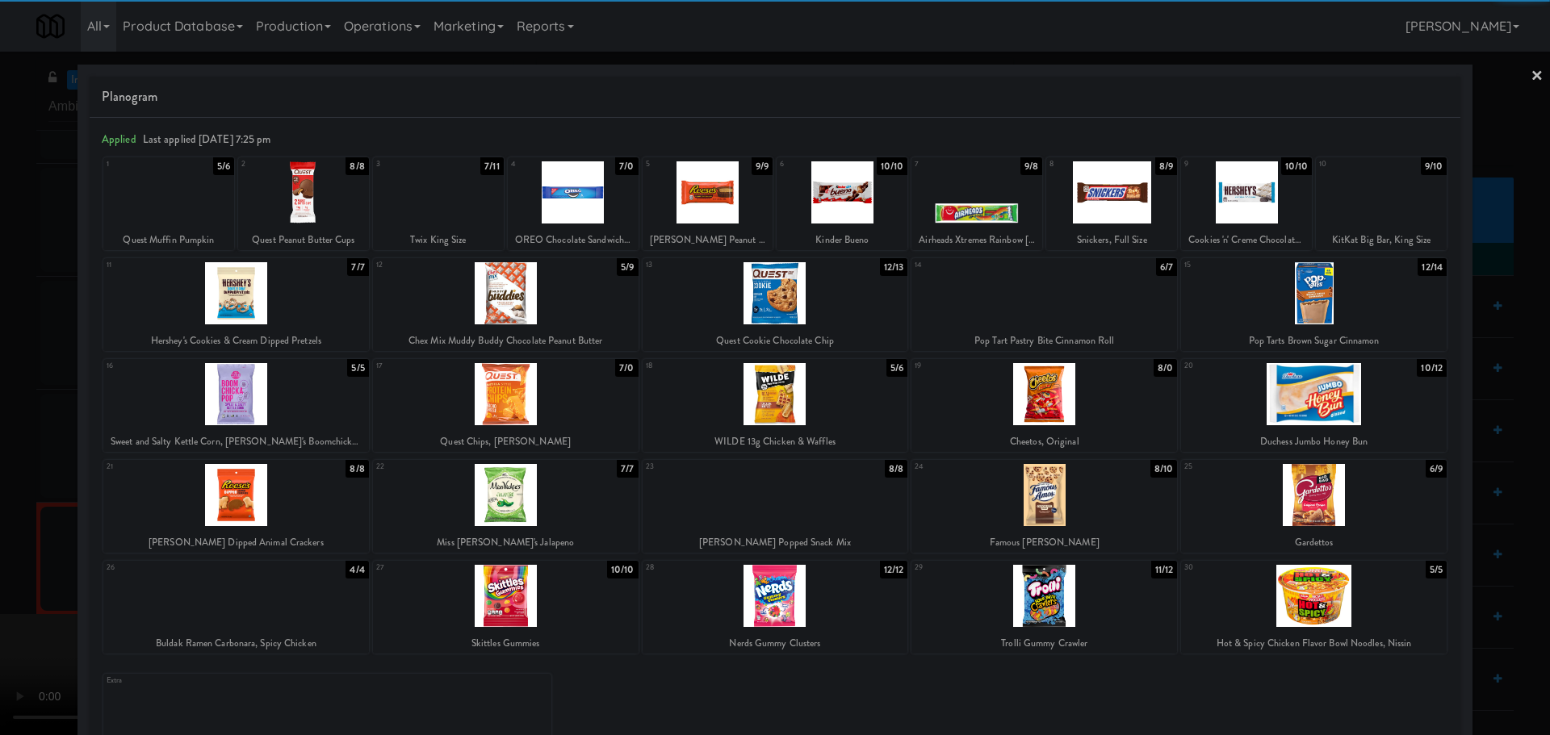
click at [1050, 470] on div at bounding box center [1044, 495] width 266 height 62
drag, startPoint x: 0, startPoint y: 433, endPoint x: 17, endPoint y: 433, distance: 17.0
click at [5, 433] on div at bounding box center [775, 367] width 1550 height 735
drag, startPoint x: 362, startPoint y: 371, endPoint x: 370, endPoint y: 370, distance: 8.1
click at [242, 614] on video at bounding box center [121, 674] width 242 height 121
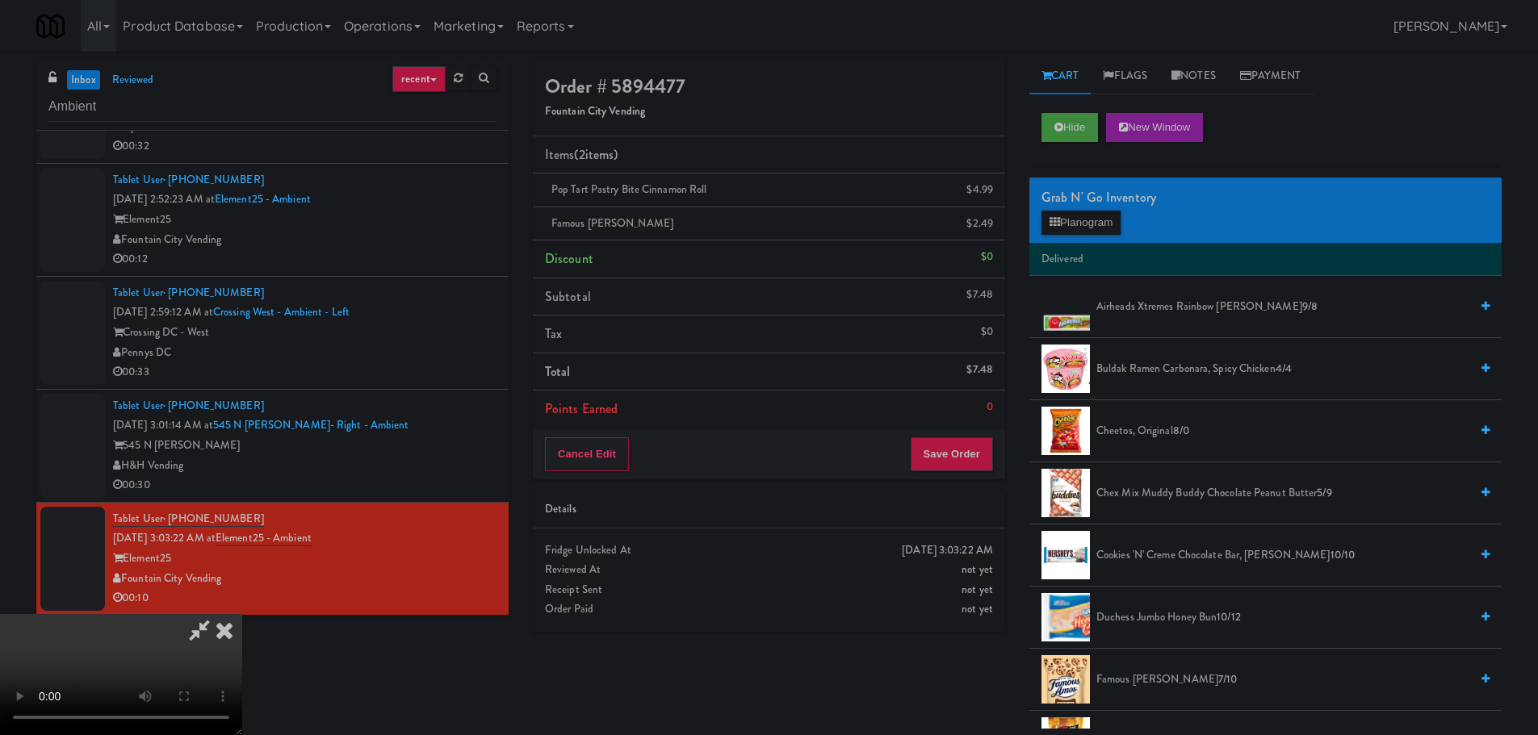
scroll to position [278, 0]
click at [952, 449] on button "Save Order" at bounding box center [952, 454] width 82 height 34
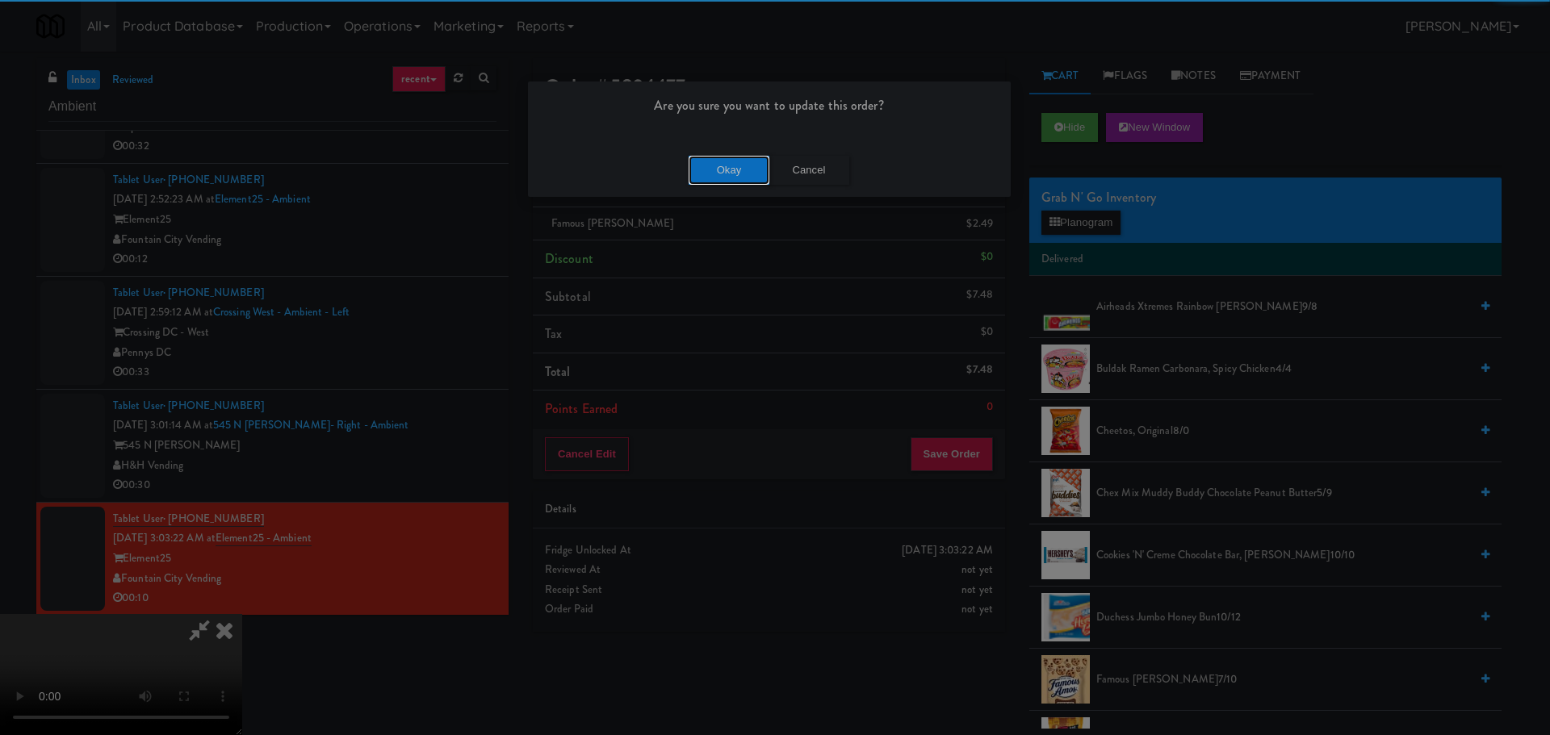
click at [738, 181] on button "Okay" at bounding box center [729, 170] width 81 height 29
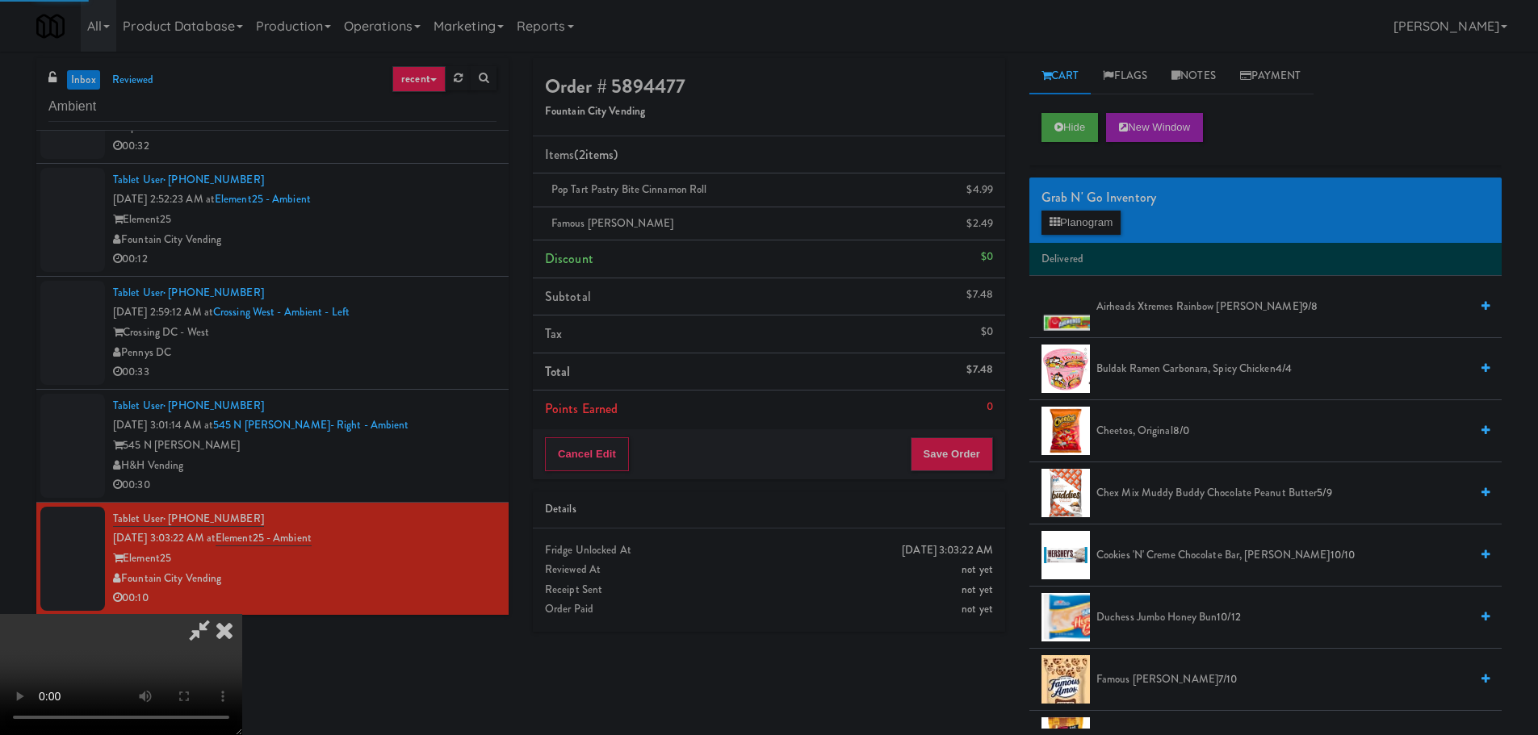
scroll to position [0, 0]
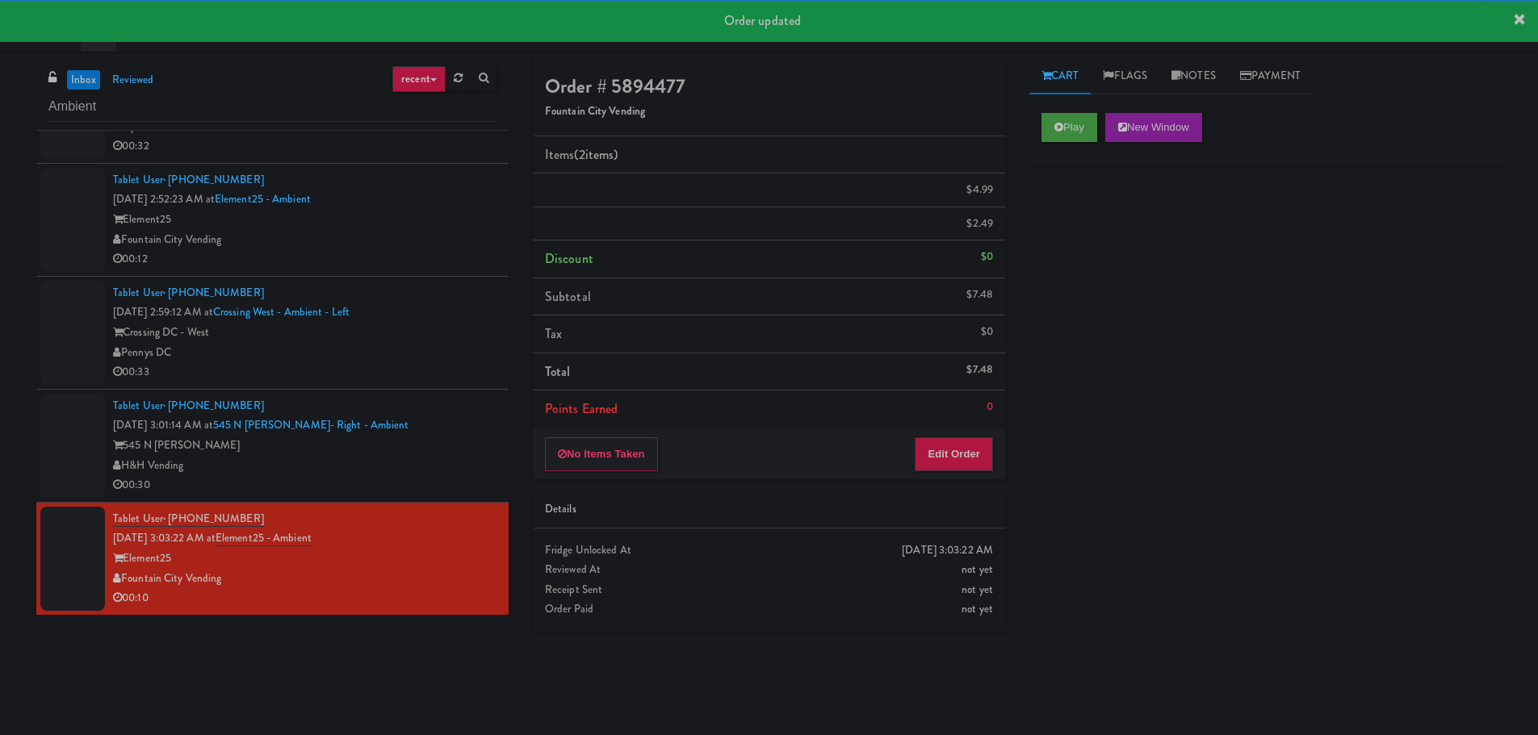
click at [435, 432] on div "Tablet User · (+57) 315-2587237 [DATE] 3:01:14 AM at 545 N [PERSON_NAME]- Right…" at bounding box center [304, 445] width 383 height 99
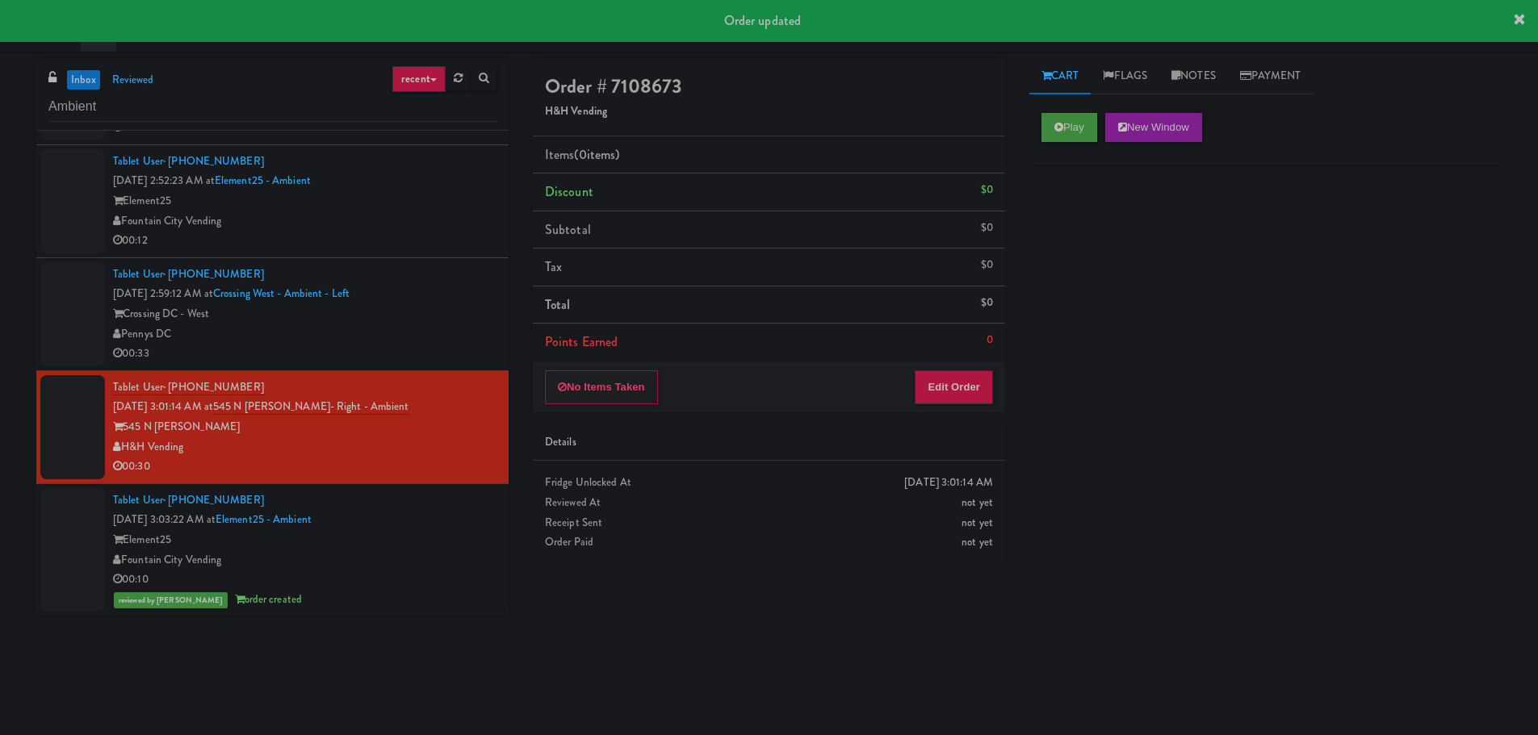
scroll to position [438, 0]
click at [444, 235] on div "00:12" at bounding box center [304, 240] width 383 height 20
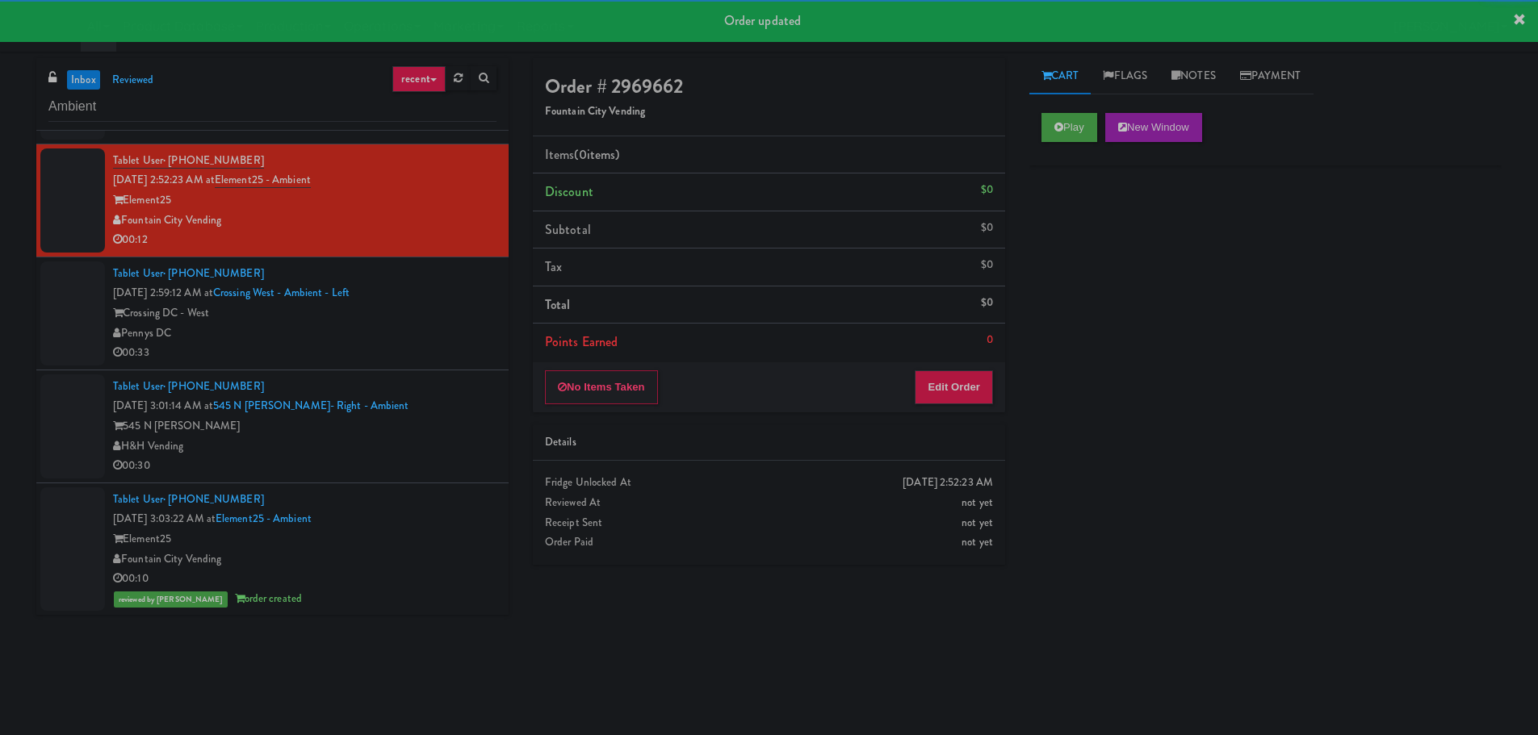
click at [441, 404] on div "Tablet User · (+57) 315-2587237 [DATE] 3:01:14 AM at 545 N [PERSON_NAME]- Right…" at bounding box center [304, 426] width 383 height 99
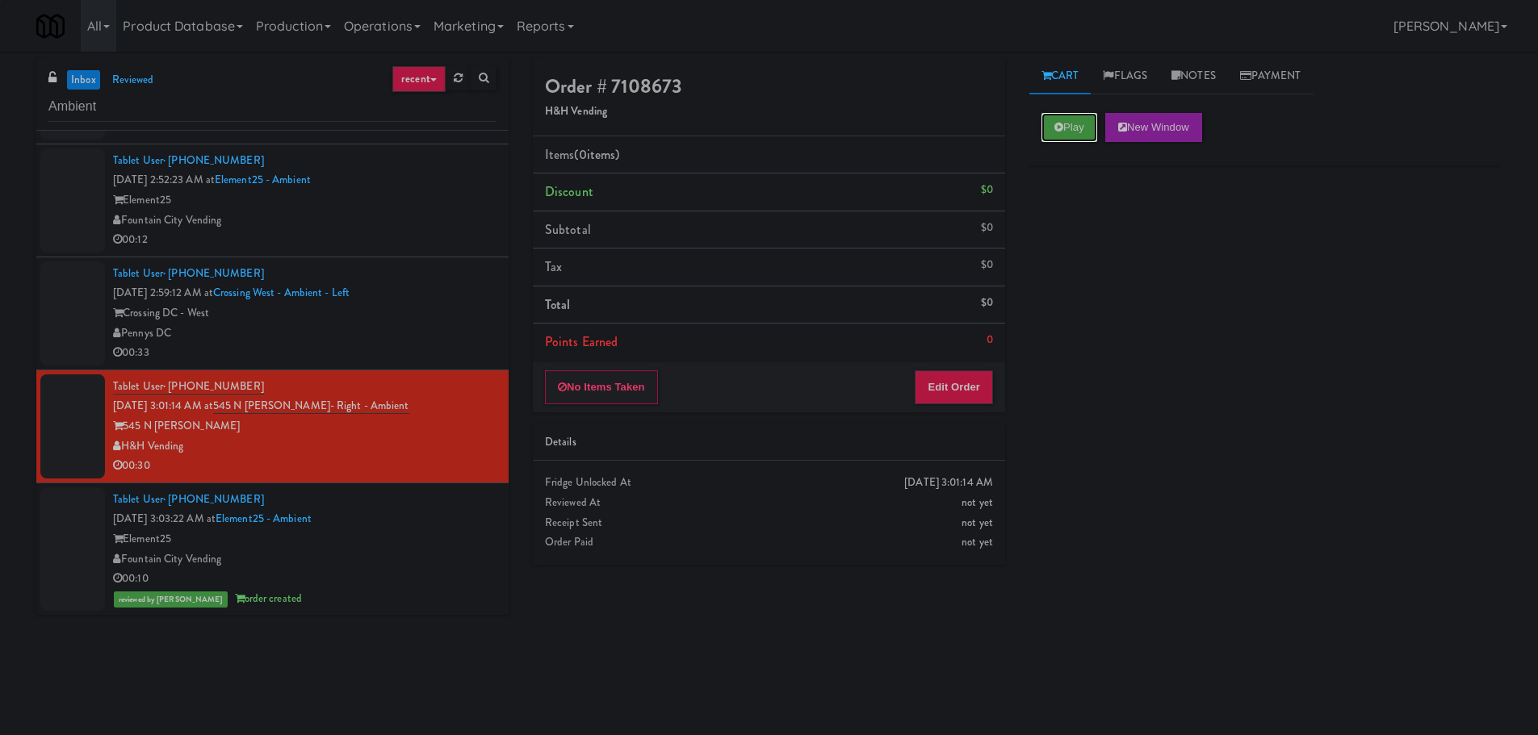
click at [1090, 132] on button "Play" at bounding box center [1069, 127] width 56 height 29
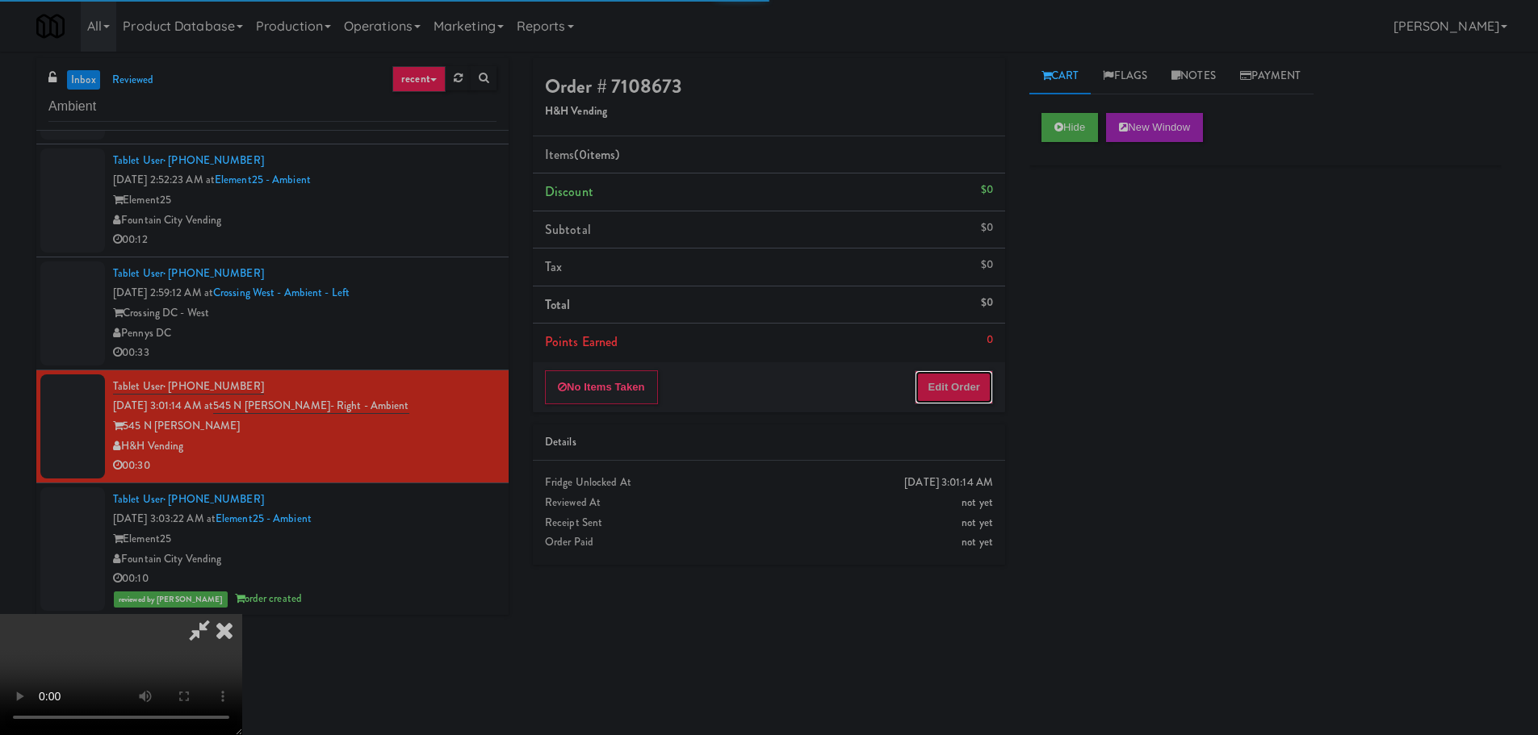
click at [955, 397] on button "Edit Order" at bounding box center [954, 387] width 78 height 34
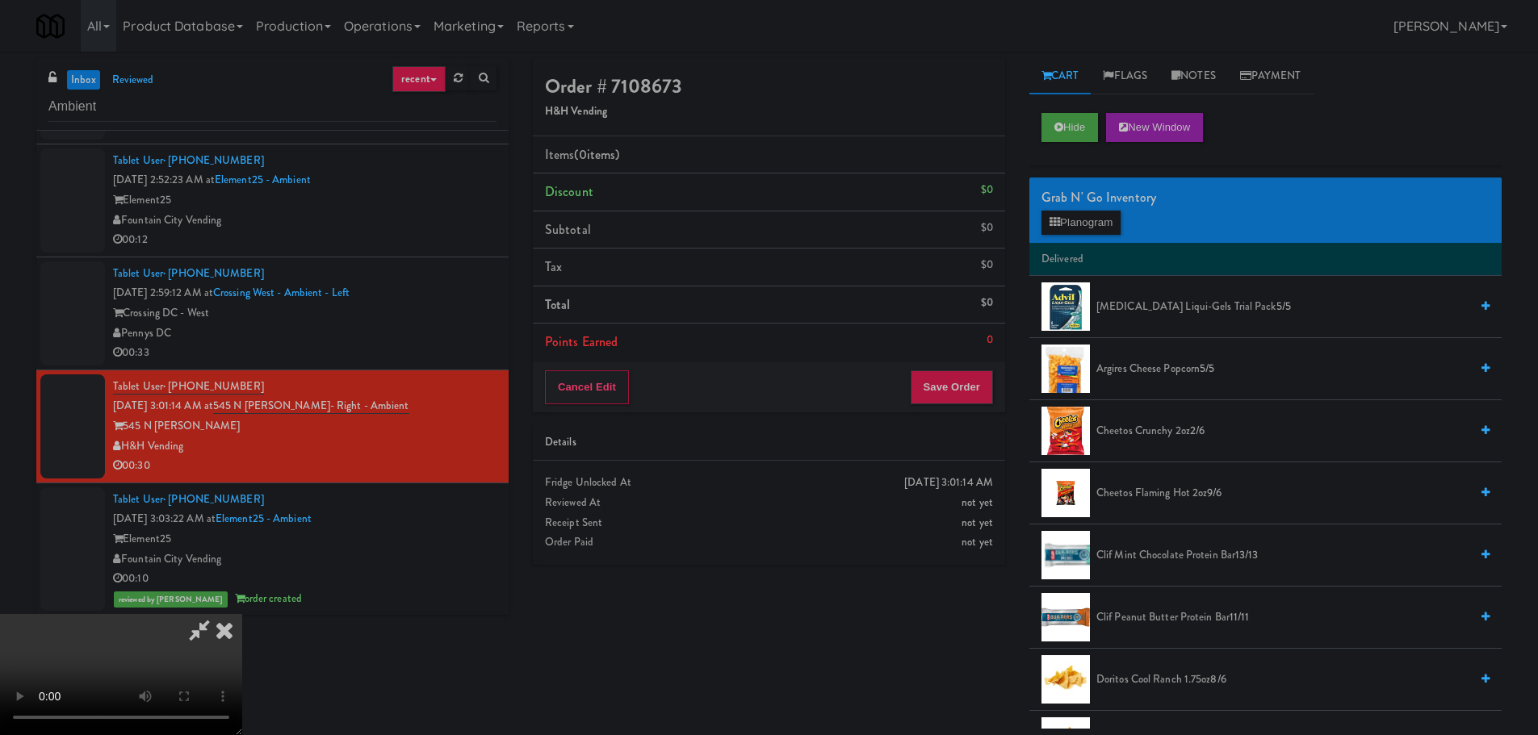
click at [242, 614] on video at bounding box center [121, 674] width 242 height 121
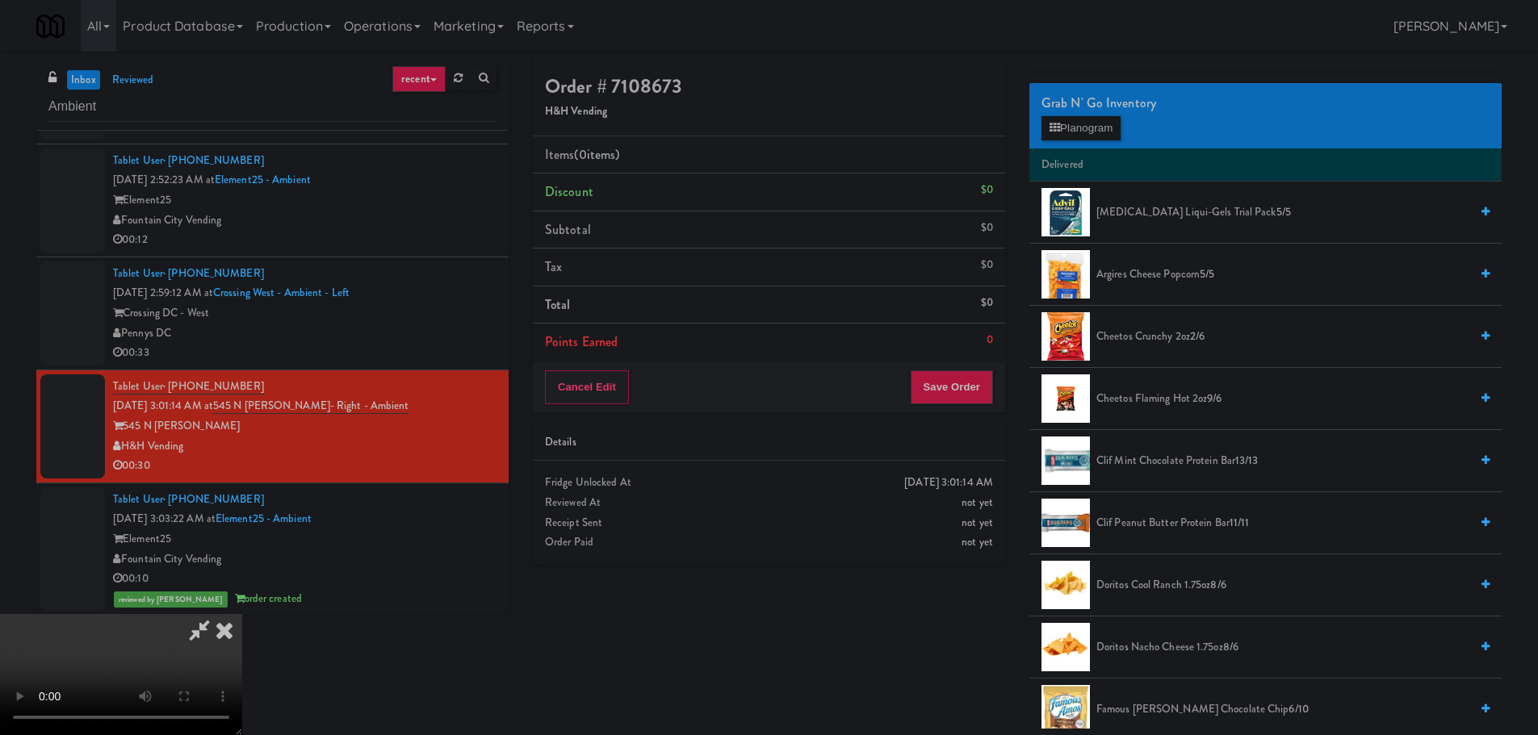
scroll to position [81, 0]
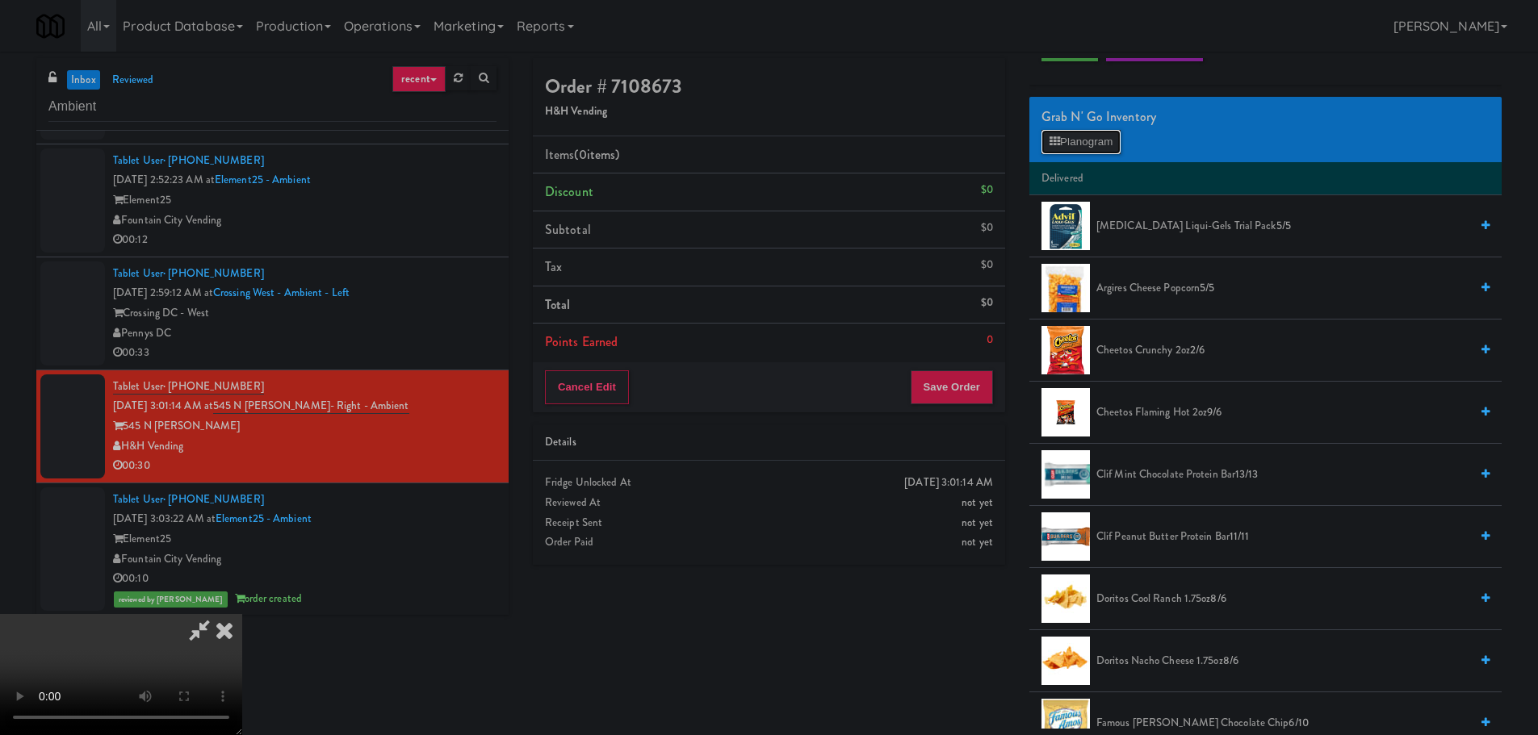
click at [1091, 149] on button "Planogram" at bounding box center [1080, 142] width 79 height 24
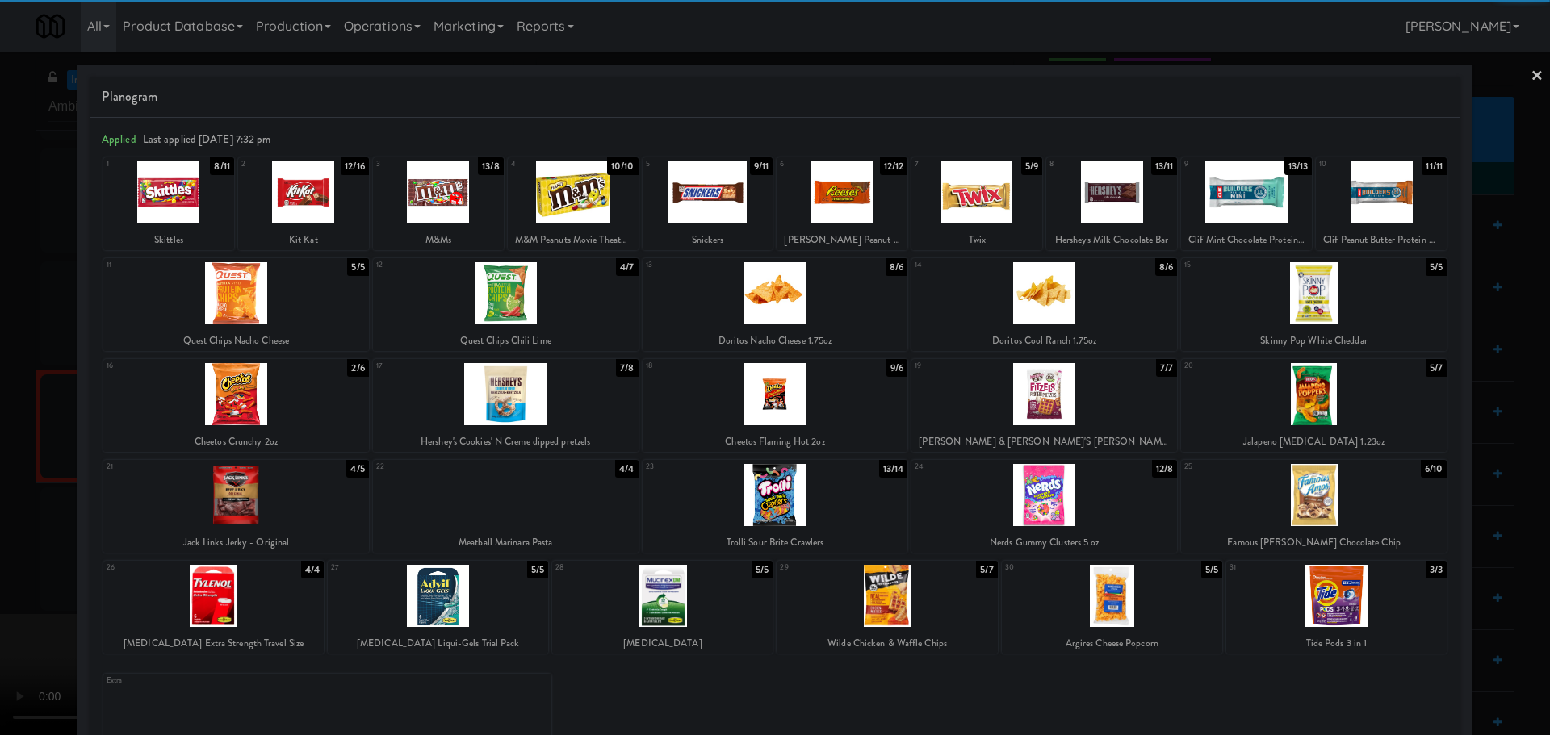
click at [744, 312] on div at bounding box center [776, 293] width 266 height 62
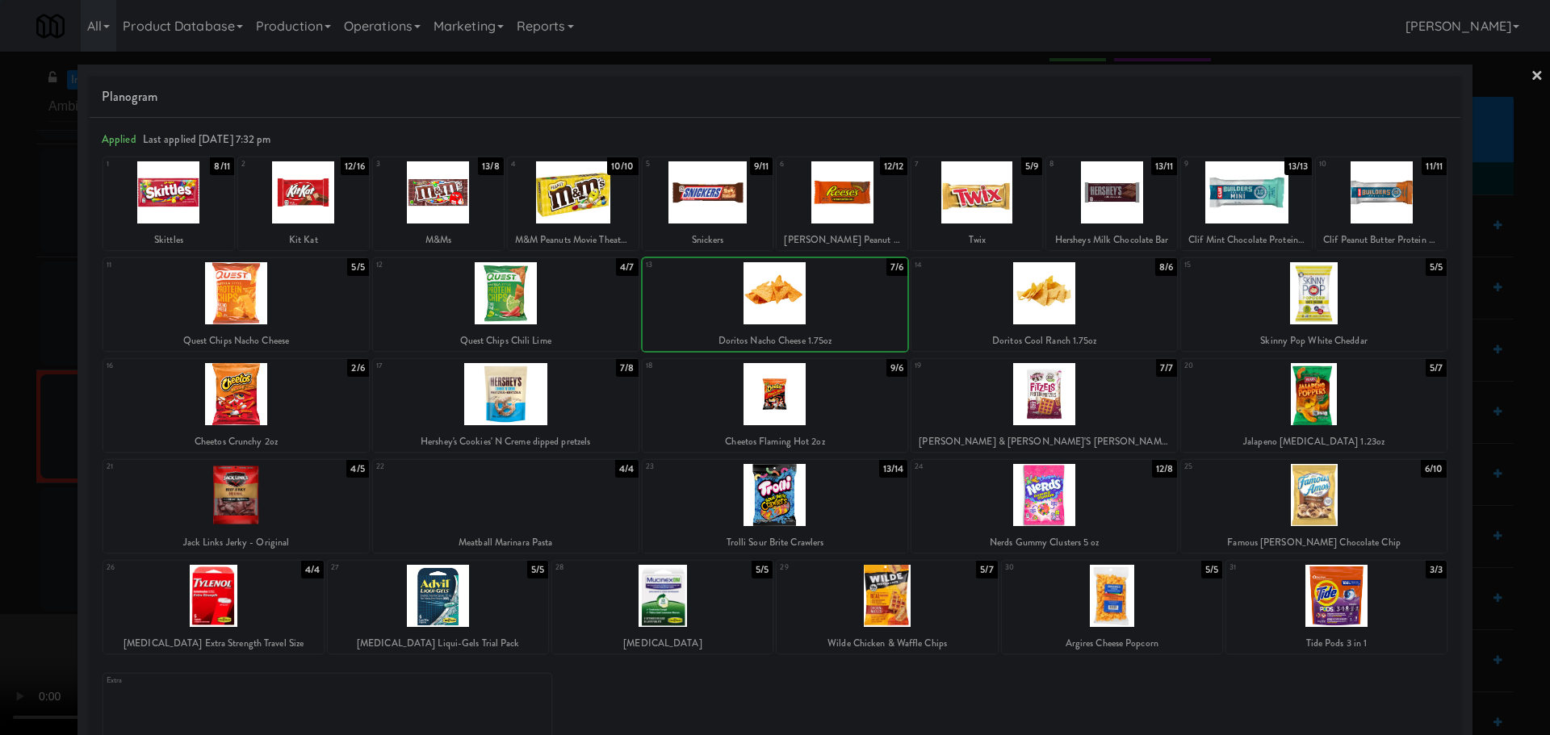
click at [0, 442] on div at bounding box center [775, 367] width 1550 height 735
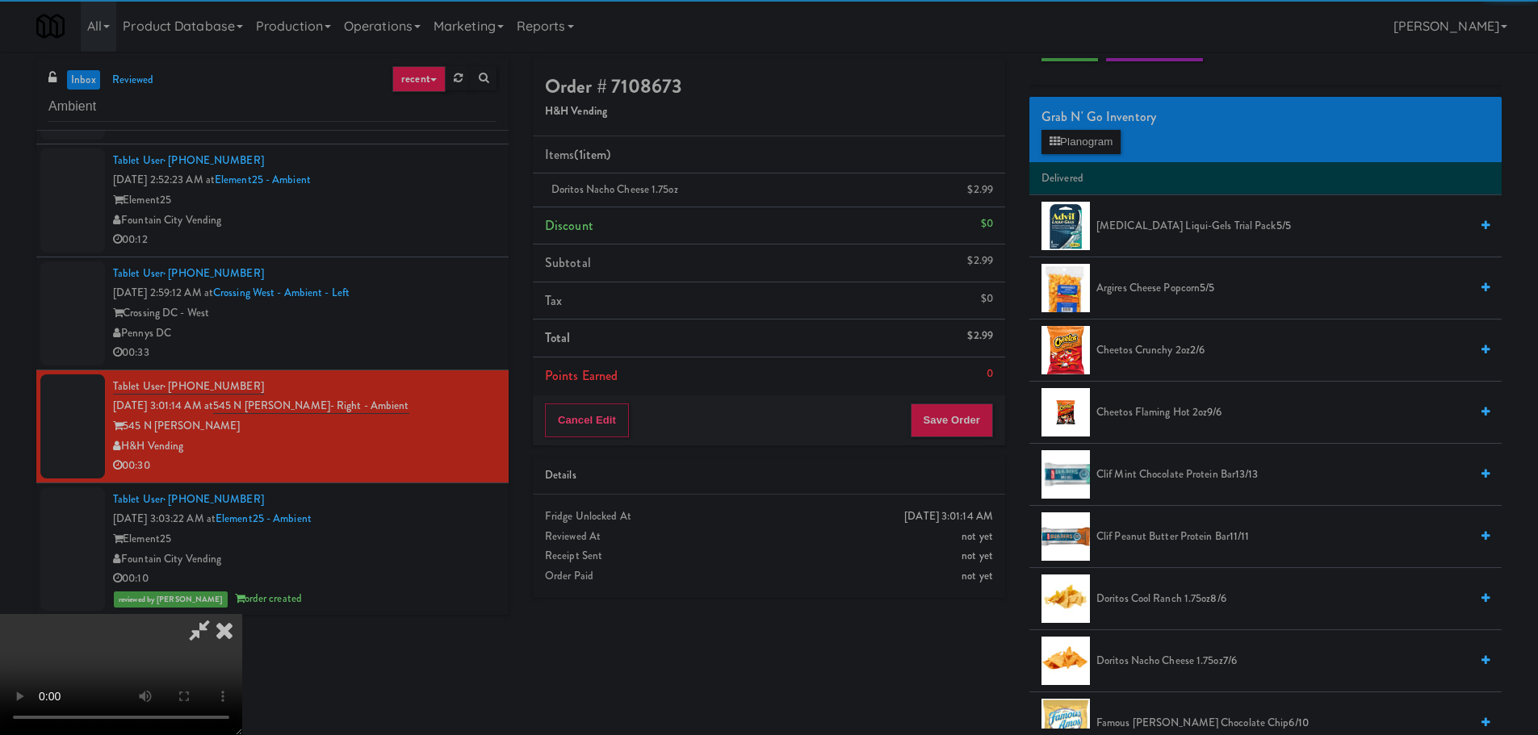
click at [242, 614] on video at bounding box center [121, 674] width 242 height 121
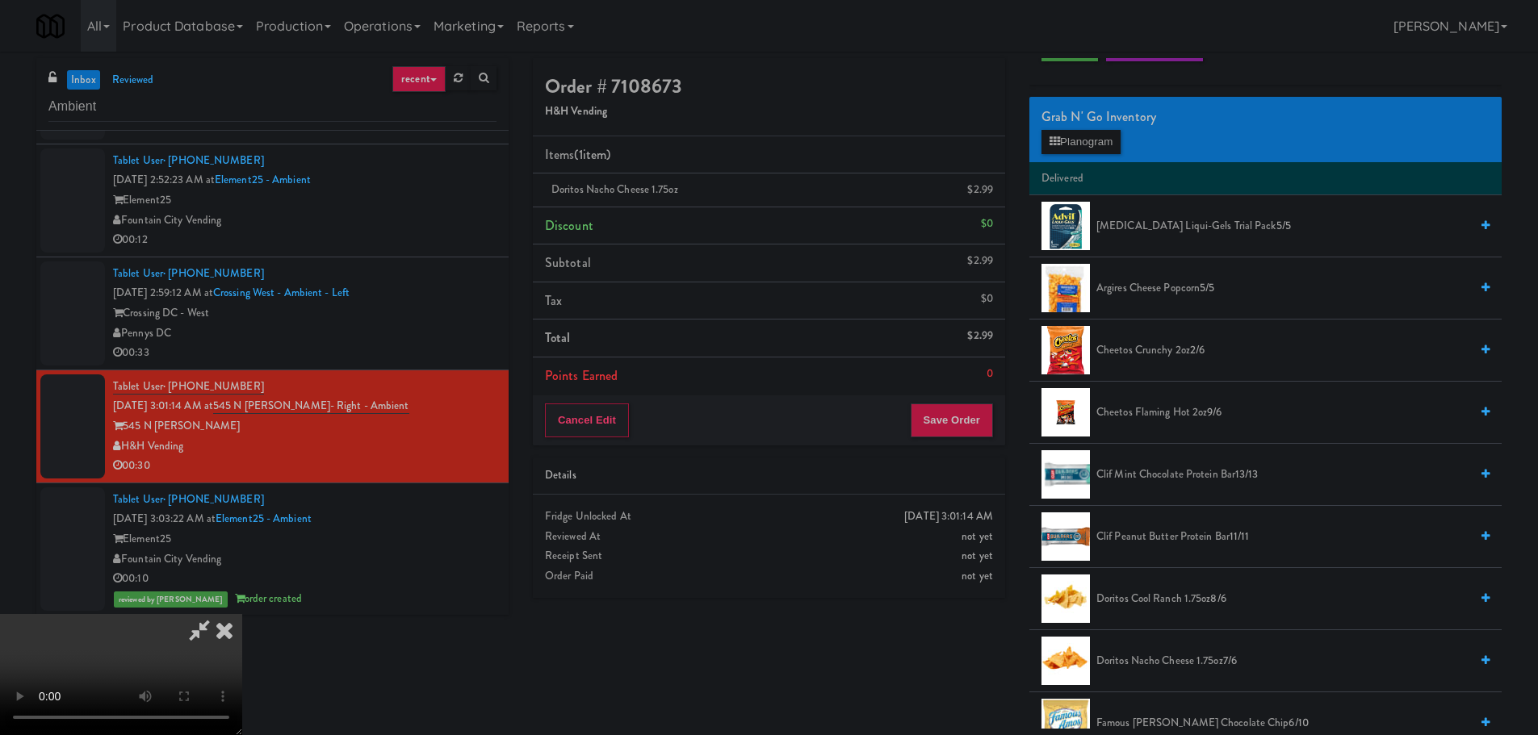
click at [242, 614] on video at bounding box center [121, 674] width 242 height 121
click at [1074, 151] on button "Planogram" at bounding box center [1080, 142] width 79 height 24
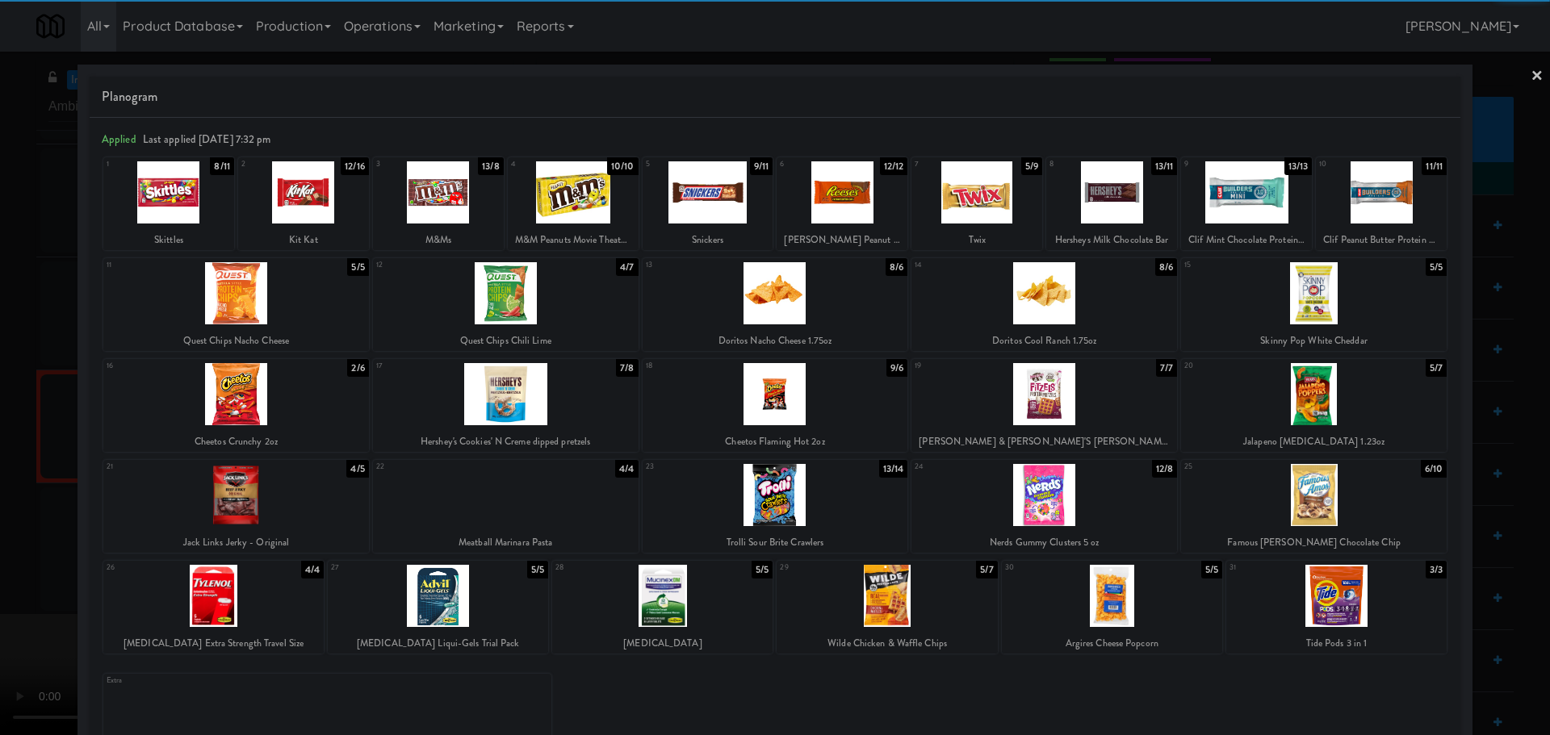
click at [1063, 500] on div at bounding box center [1044, 495] width 266 height 62
drag, startPoint x: 2, startPoint y: 497, endPoint x: 264, endPoint y: 429, distance: 271.2
click at [6, 497] on div at bounding box center [775, 367] width 1550 height 735
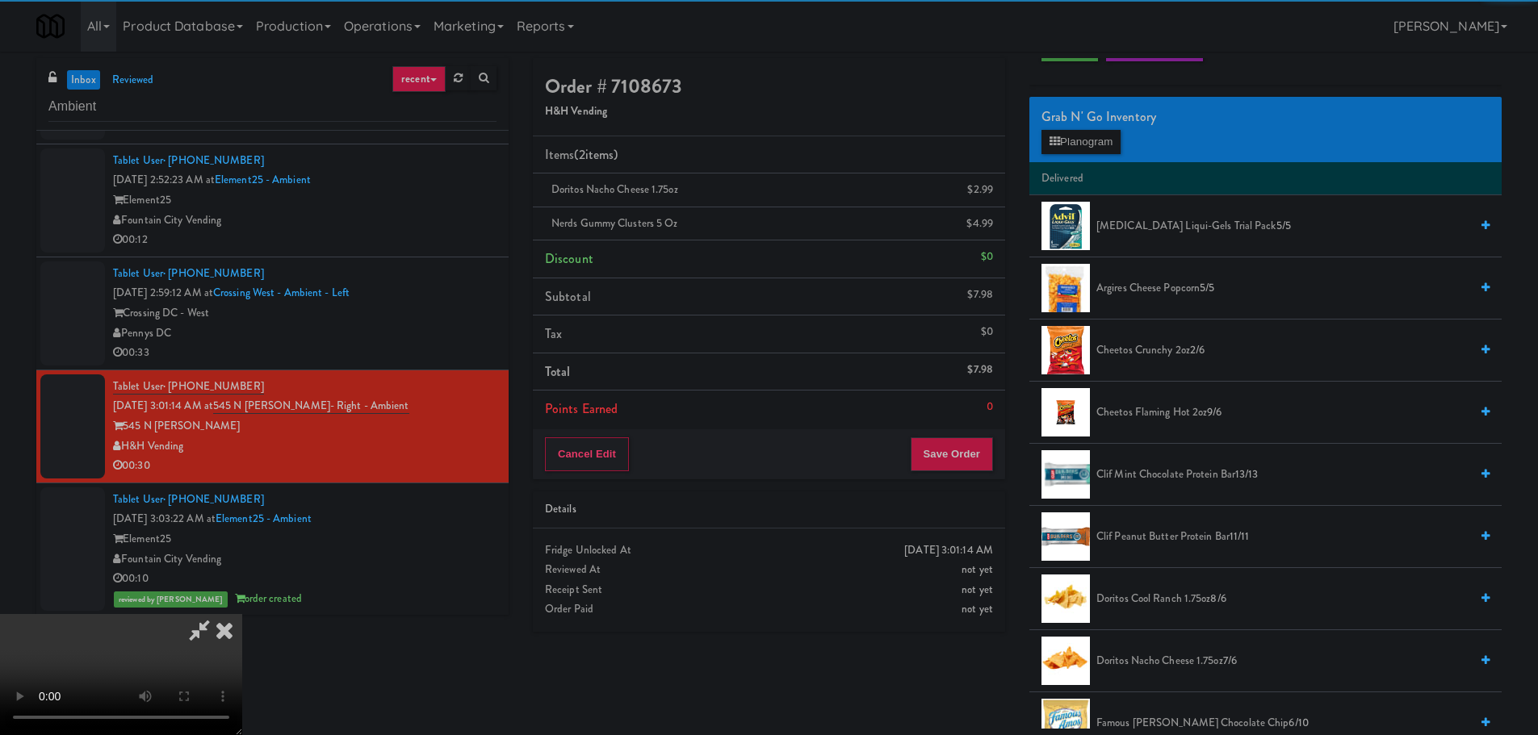
drag, startPoint x: 344, startPoint y: 407, endPoint x: 353, endPoint y: 407, distance: 8.9
click at [242, 614] on video at bounding box center [121, 674] width 242 height 121
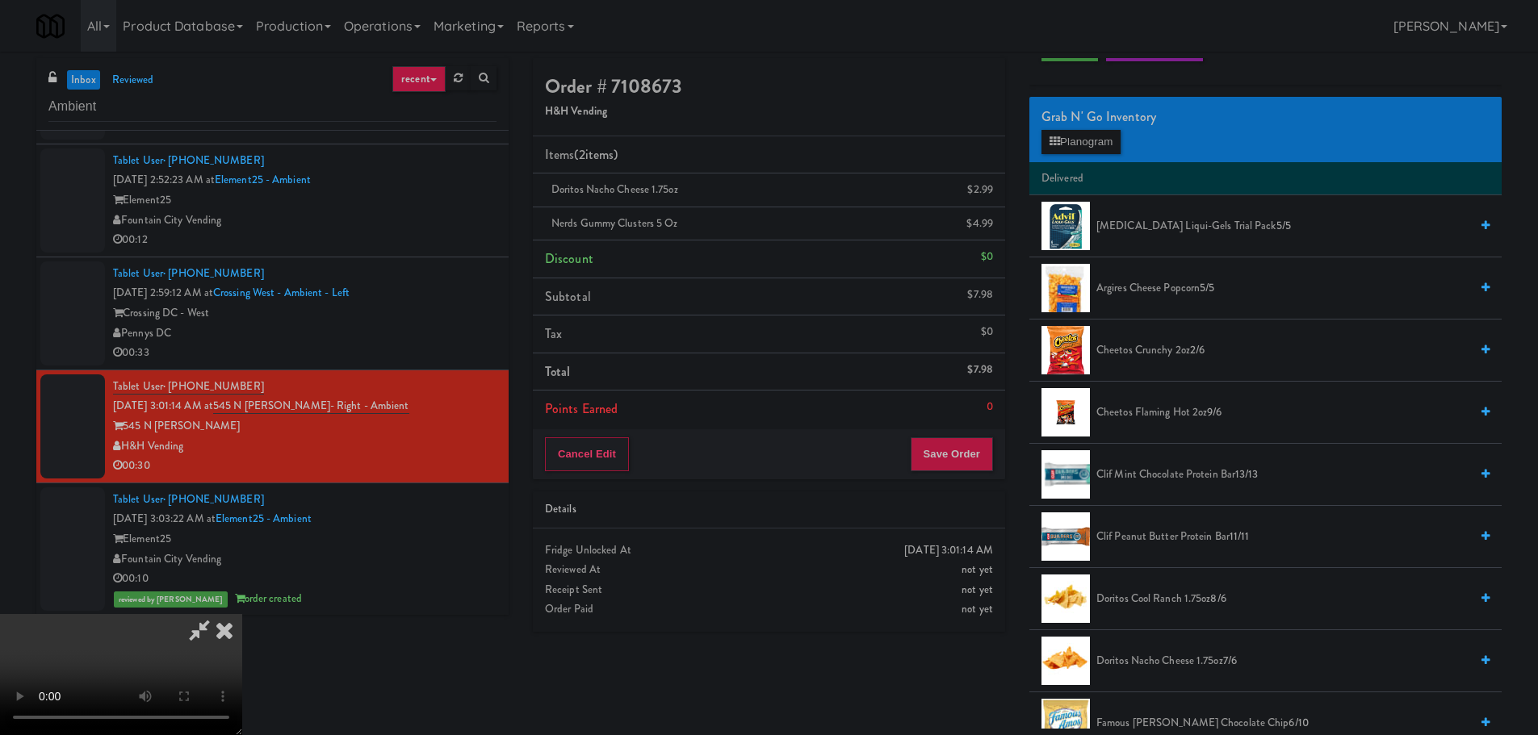
click at [242, 614] on video at bounding box center [121, 674] width 242 height 121
click at [1093, 146] on button "Planogram" at bounding box center [1080, 142] width 79 height 24
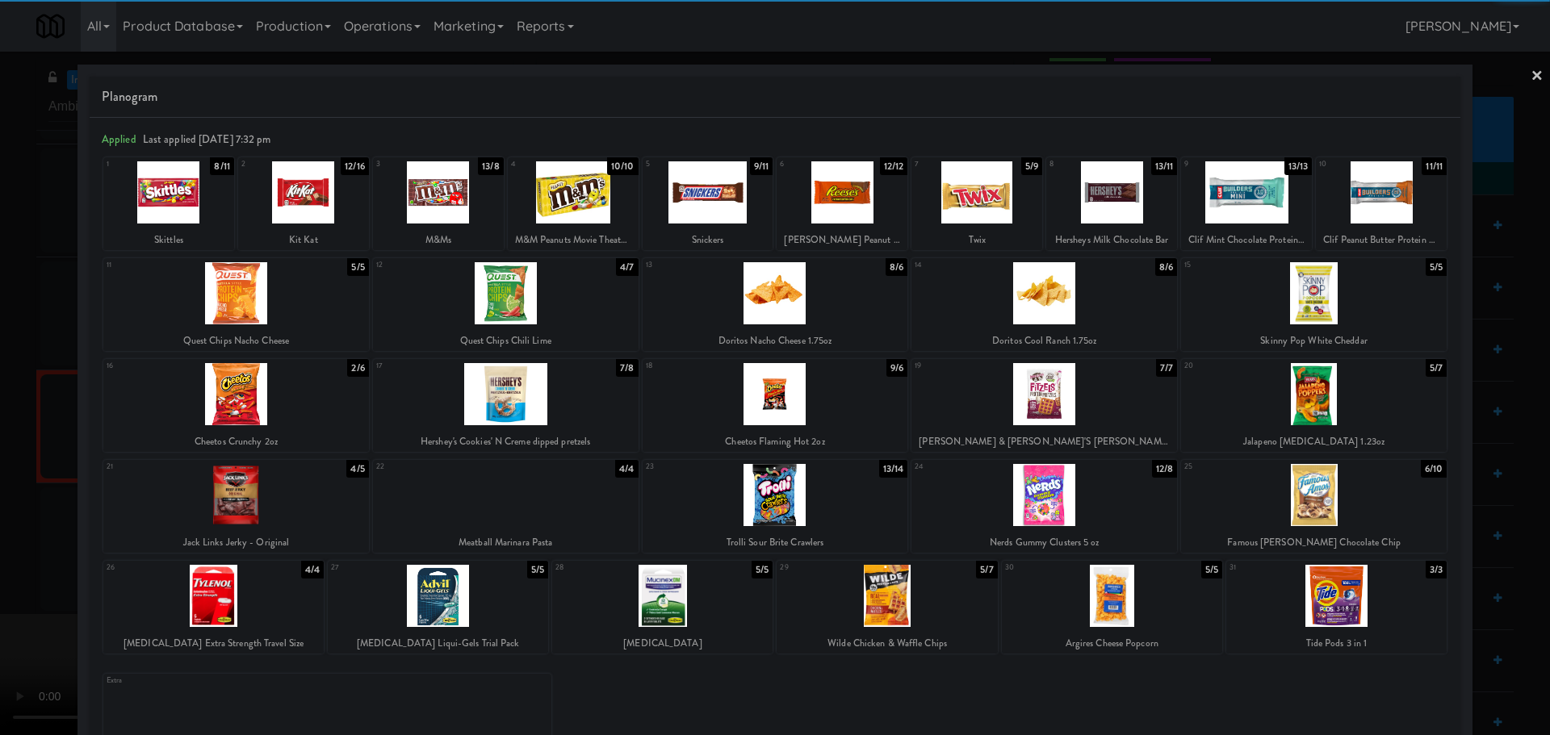
click at [537, 499] on div at bounding box center [506, 495] width 266 height 62
drag, startPoint x: 0, startPoint y: 518, endPoint x: 579, endPoint y: 467, distance: 581.0
click at [40, 514] on div at bounding box center [775, 367] width 1550 height 735
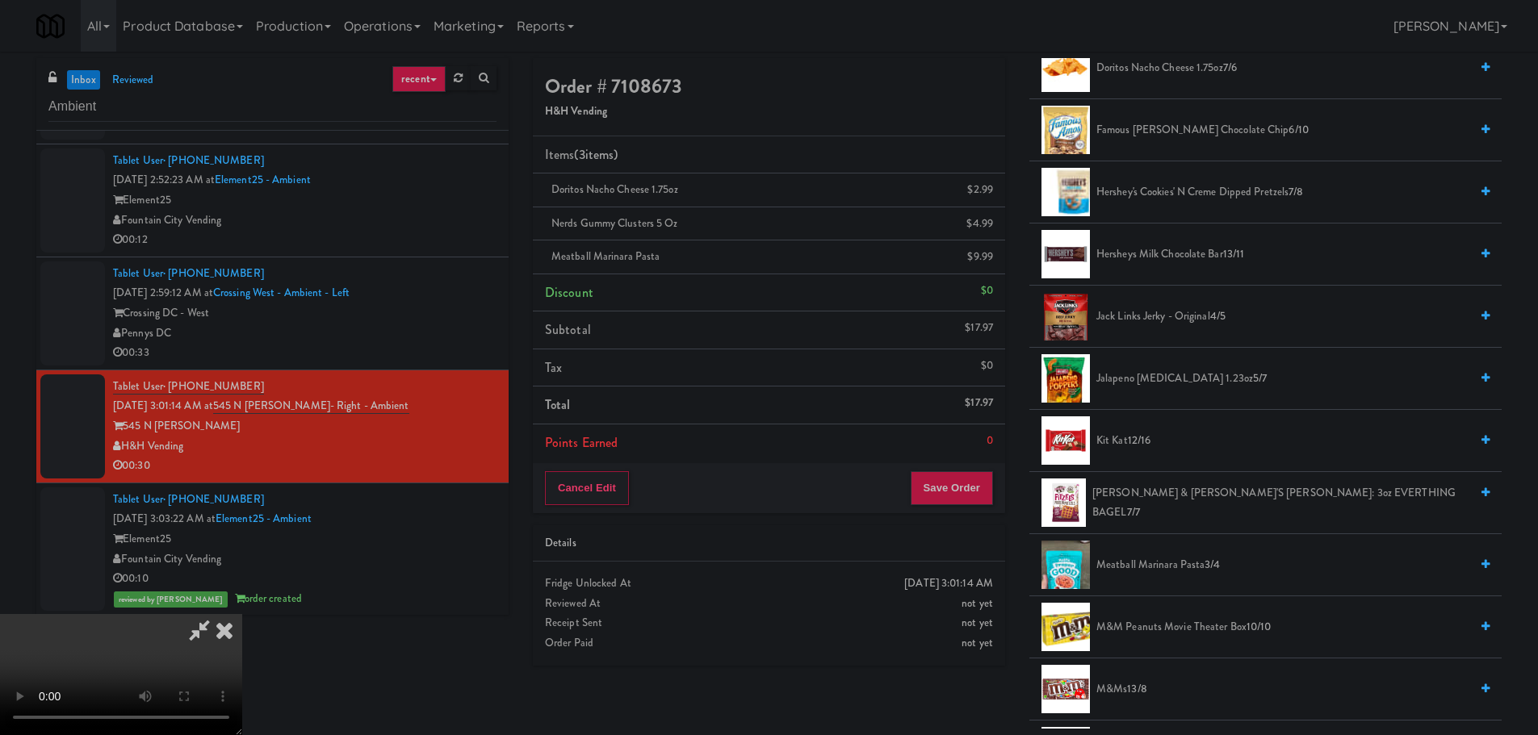
scroll to position [726, 0]
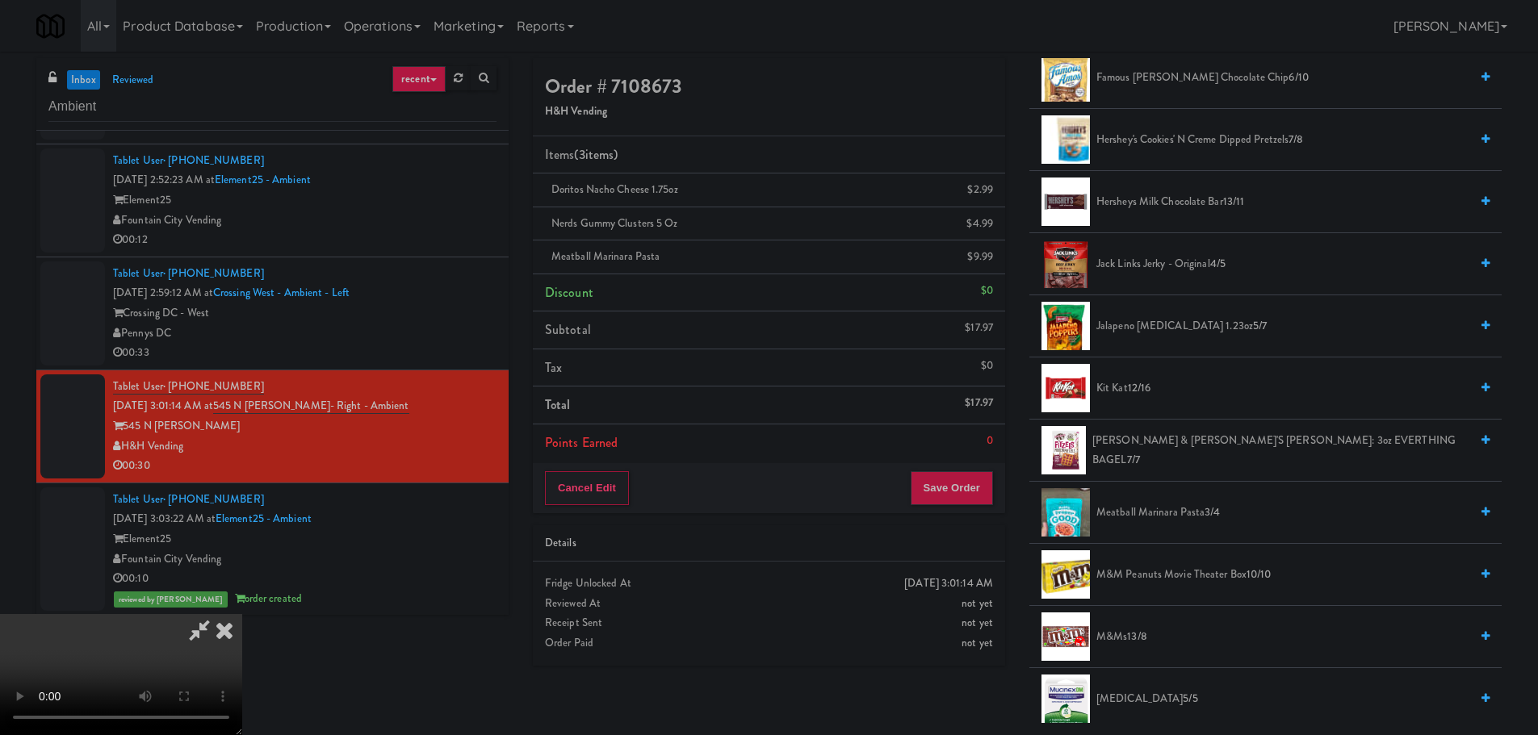
drag, startPoint x: 659, startPoint y: 457, endPoint x: 669, endPoint y: 458, distance: 10.5
click at [242, 614] on video at bounding box center [121, 674] width 242 height 121
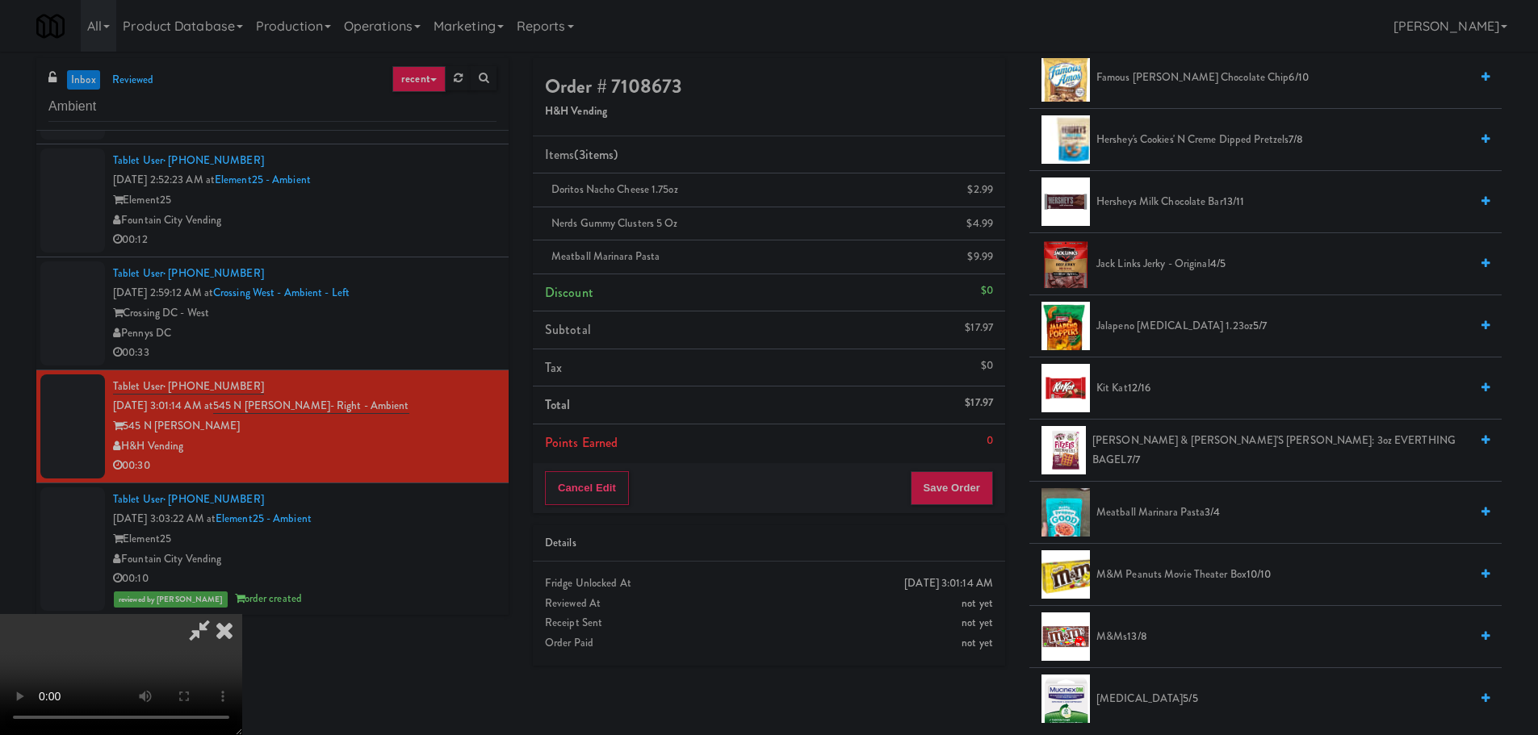
drag, startPoint x: 659, startPoint y: 437, endPoint x: 668, endPoint y: 437, distance: 8.1
click at [242, 614] on video at bounding box center [121, 674] width 242 height 121
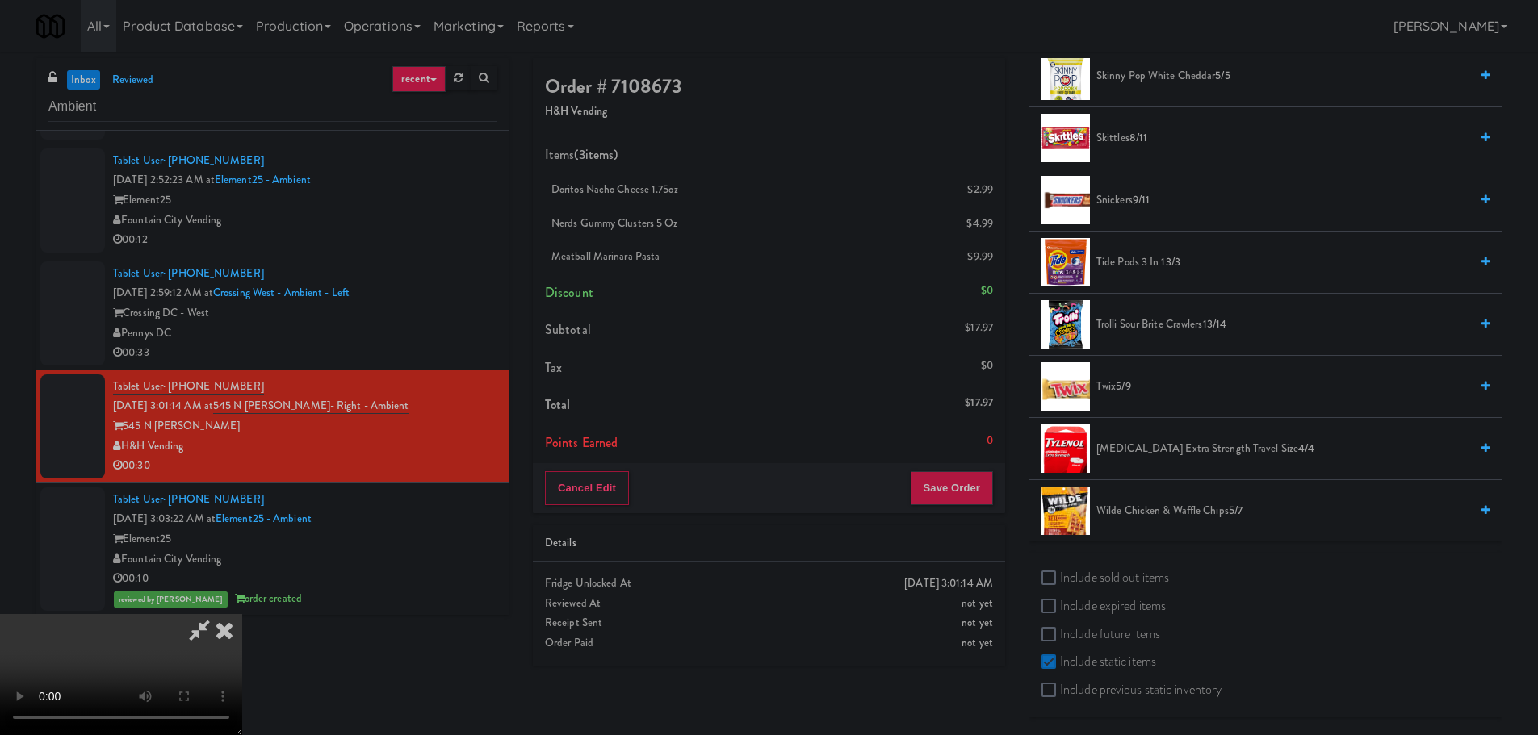
scroll to position [1661, 0]
click at [1143, 257] on span "Tide Pods 3 in 1 3/3" at bounding box center [1282, 262] width 373 height 20
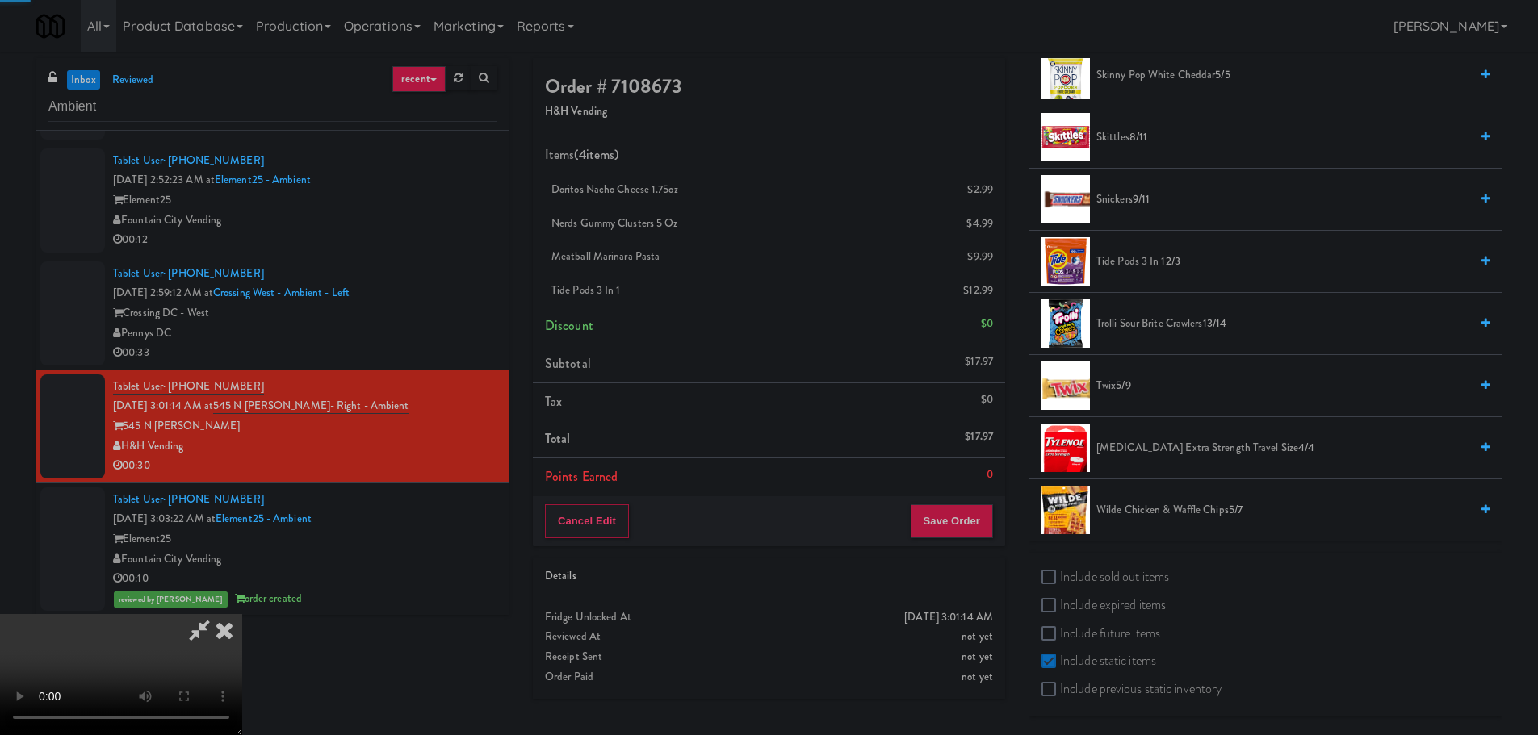
drag, startPoint x: 645, startPoint y: 409, endPoint x: 654, endPoint y: 408, distance: 8.9
click at [242, 614] on video at bounding box center [121, 674] width 242 height 121
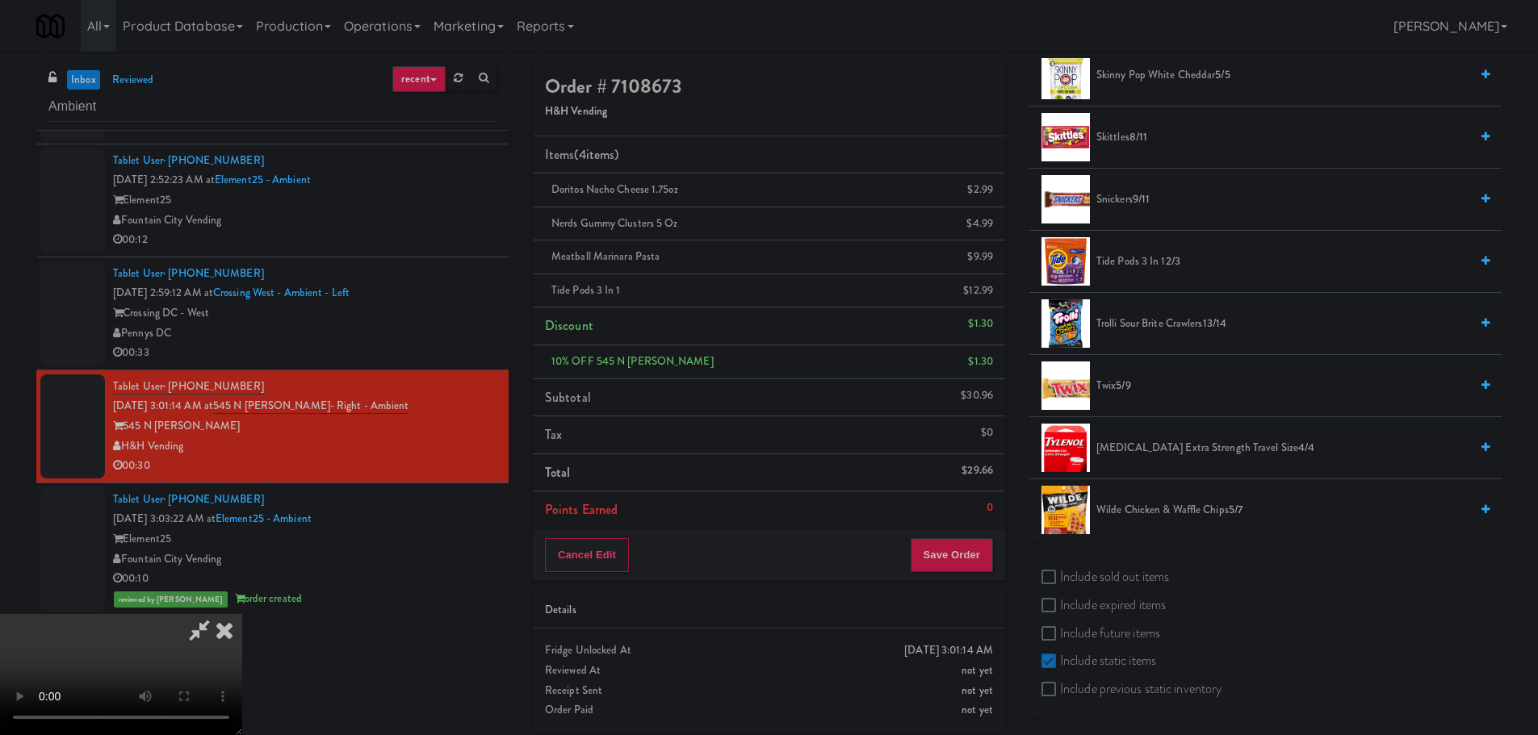
scroll to position [0, 0]
click at [242, 614] on video at bounding box center [121, 674] width 242 height 121
drag, startPoint x: 609, startPoint y: 535, endPoint x: 680, endPoint y: 631, distance: 119.9
click at [242, 614] on video at bounding box center [121, 674] width 242 height 121
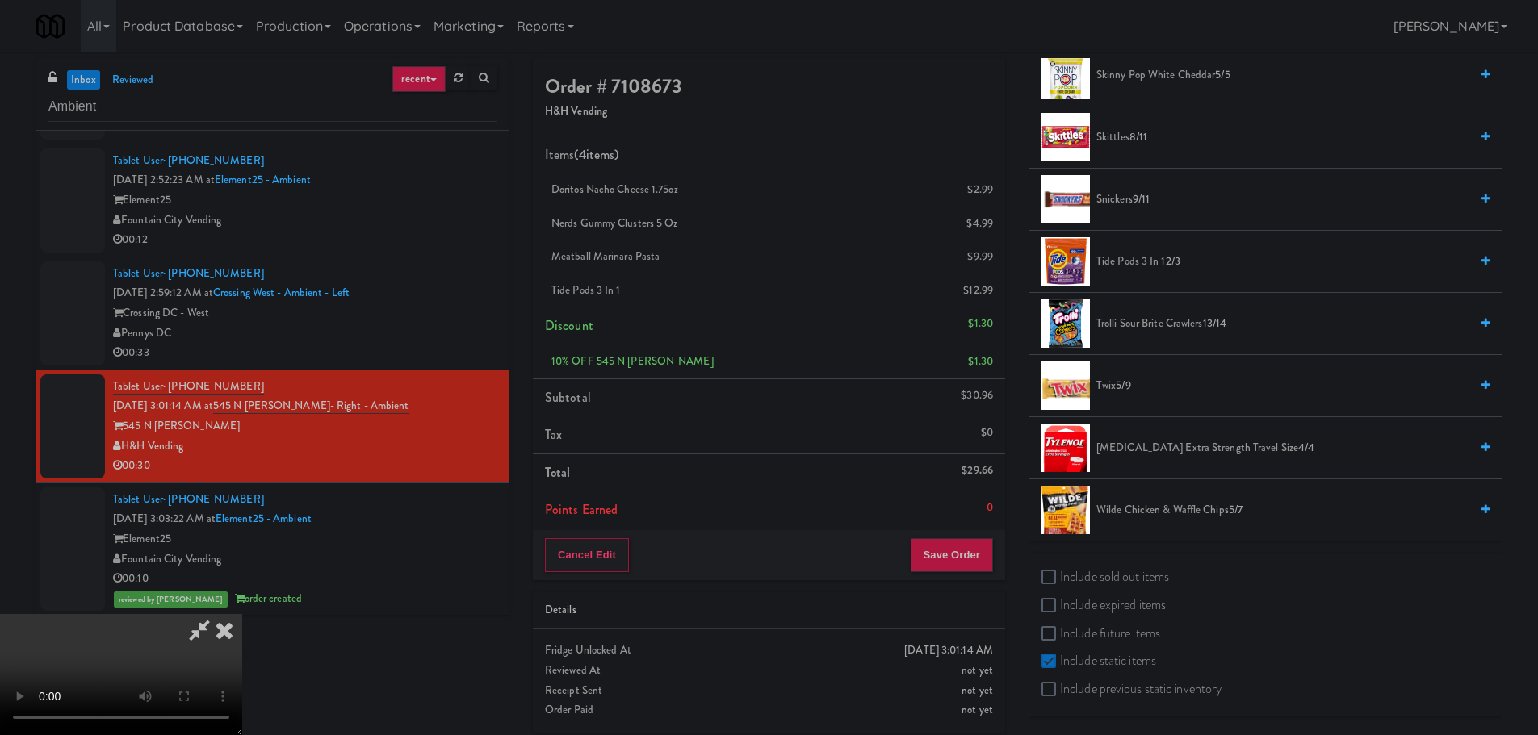
click at [242, 614] on video at bounding box center [121, 674] width 242 height 121
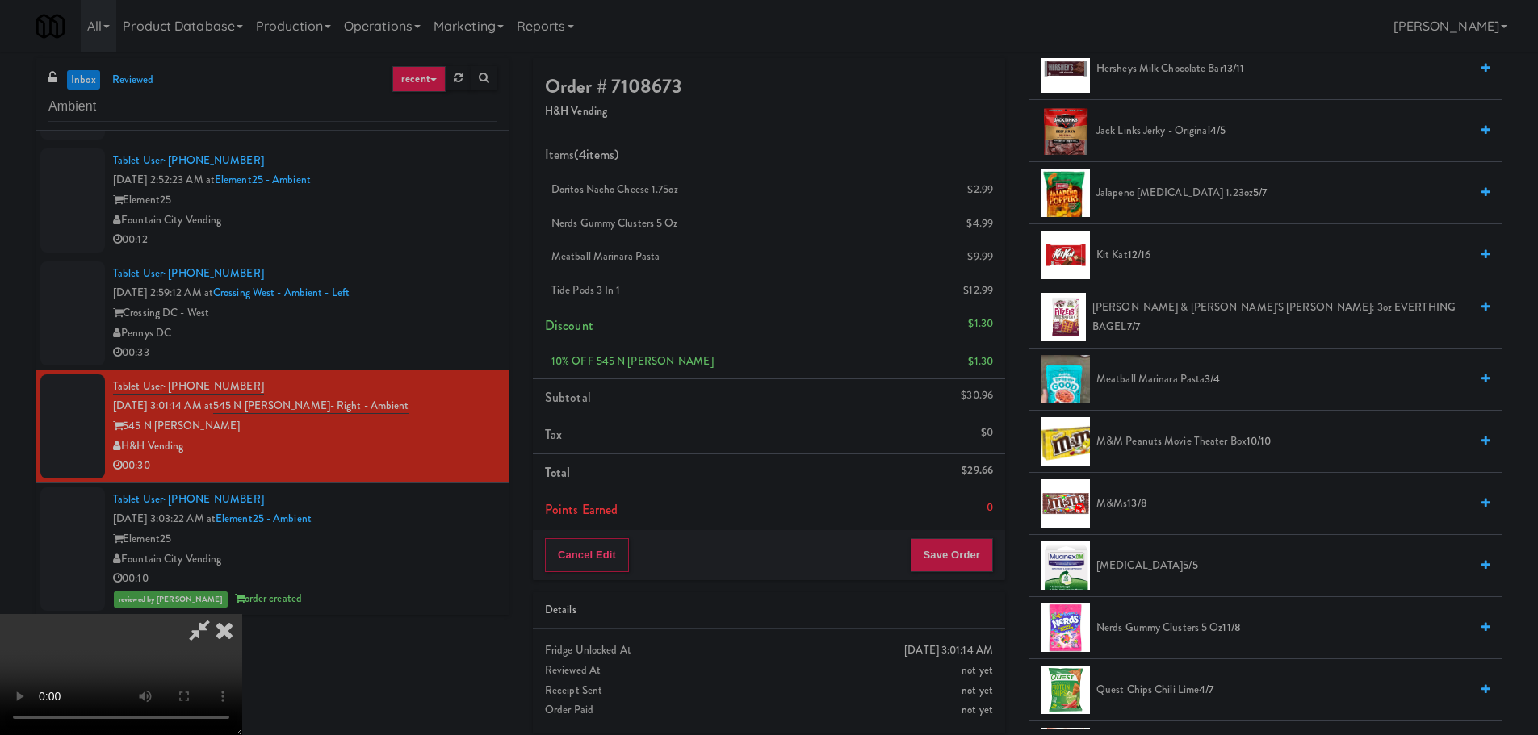
scroll to position [854, 0]
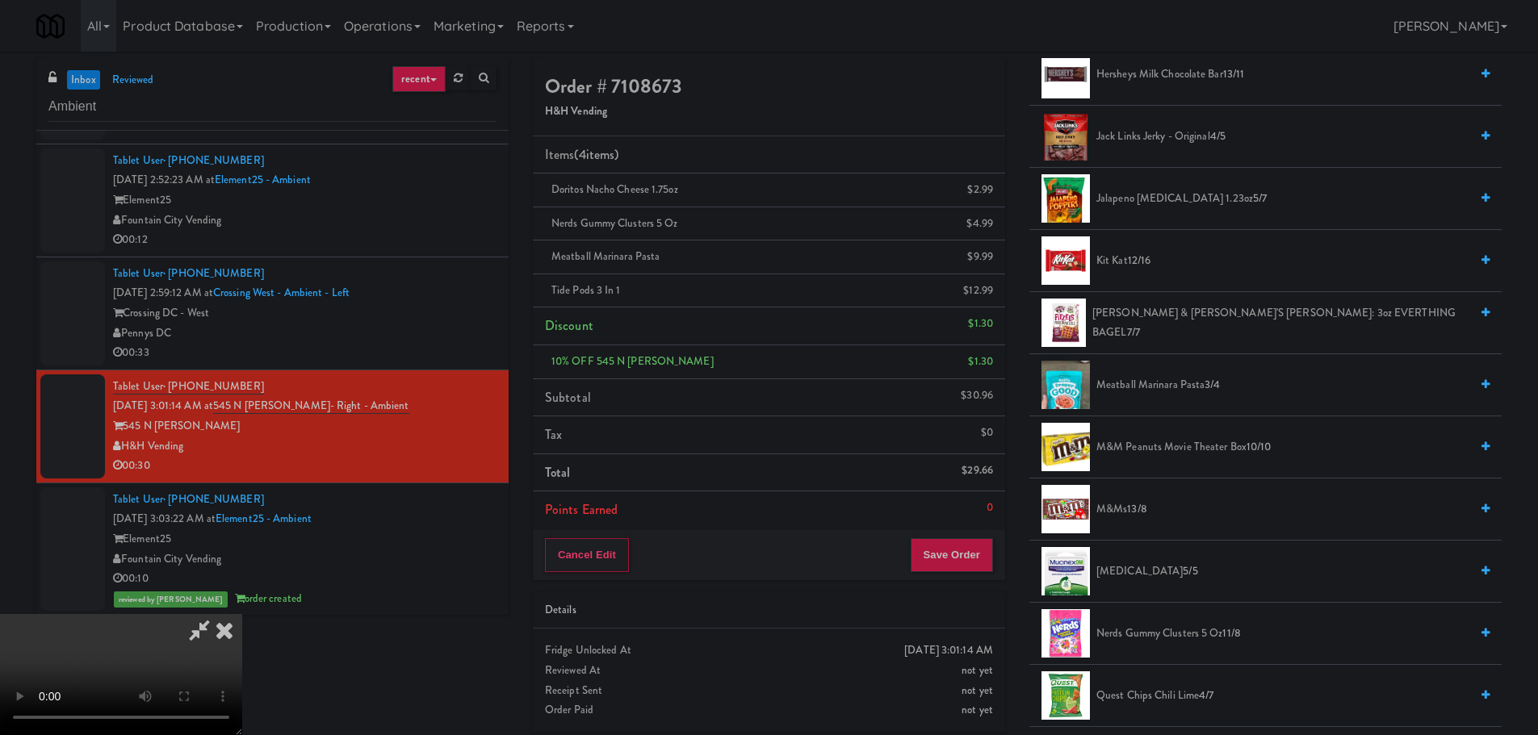
drag, startPoint x: 1133, startPoint y: 504, endPoint x: 1040, endPoint y: 521, distance: 94.4
click at [1132, 504] on span "13/8" at bounding box center [1136, 508] width 19 height 15
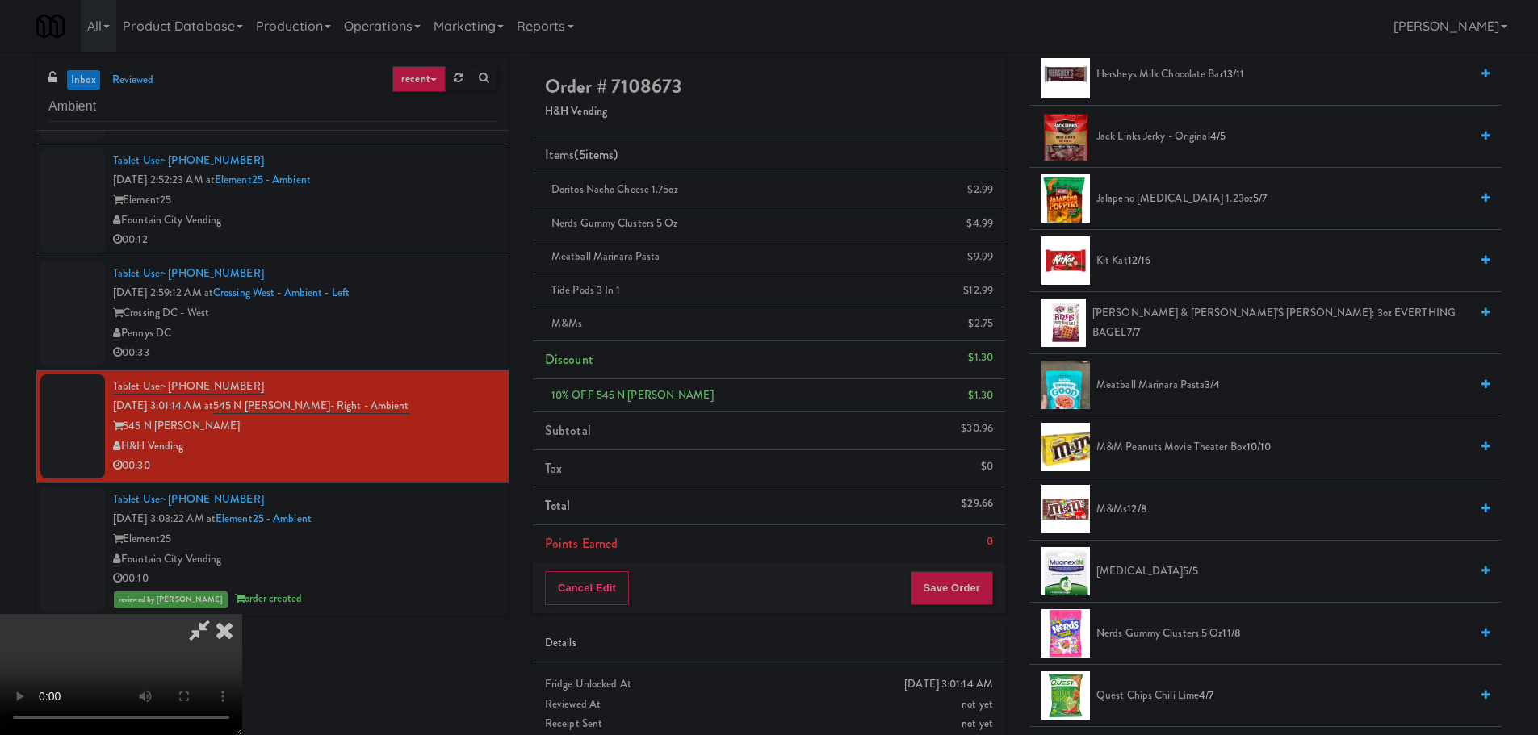
click at [242, 614] on video at bounding box center [121, 674] width 242 height 121
click at [961, 583] on button "Save Order" at bounding box center [952, 588] width 82 height 34
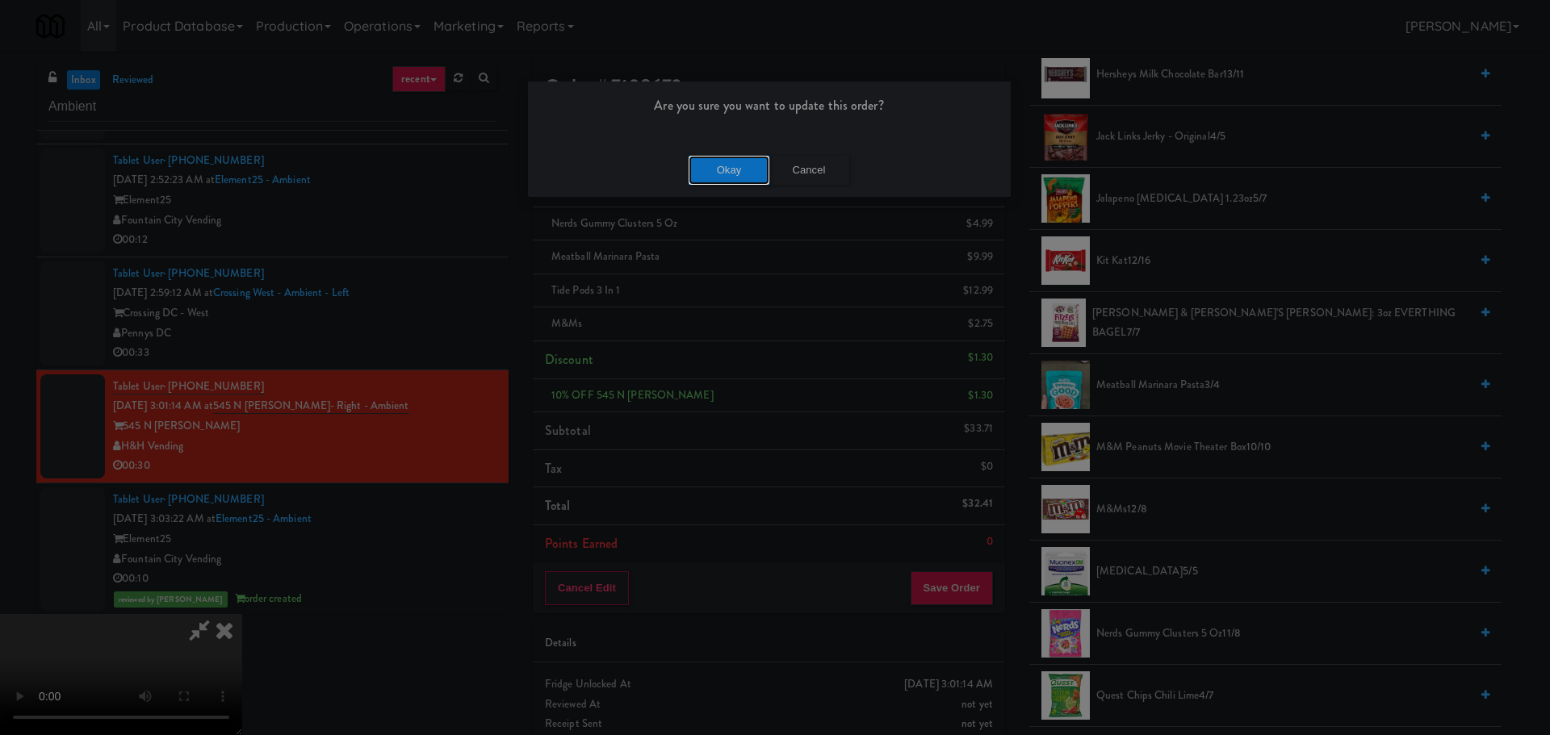
click at [705, 178] on button "Okay" at bounding box center [729, 170] width 81 height 29
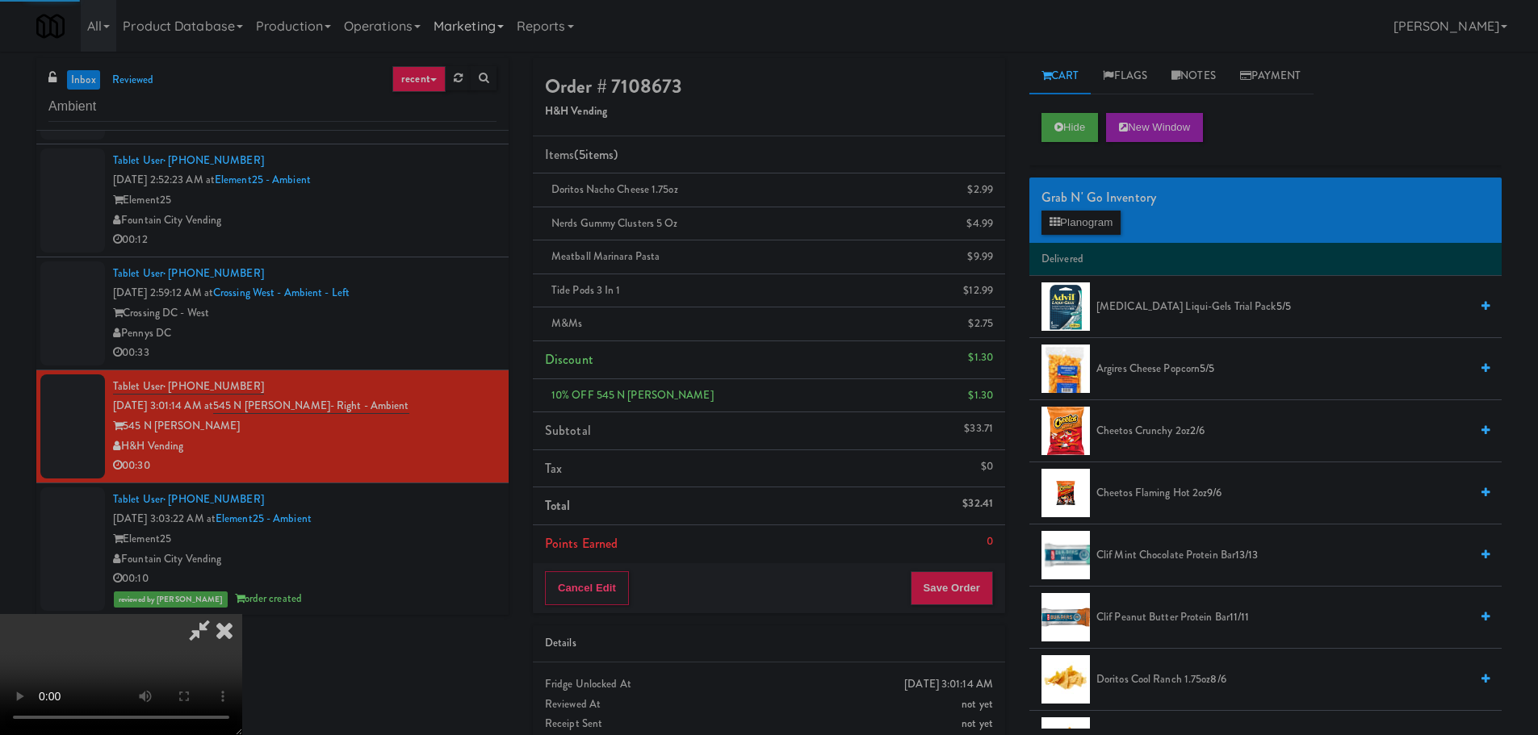
scroll to position [0, 0]
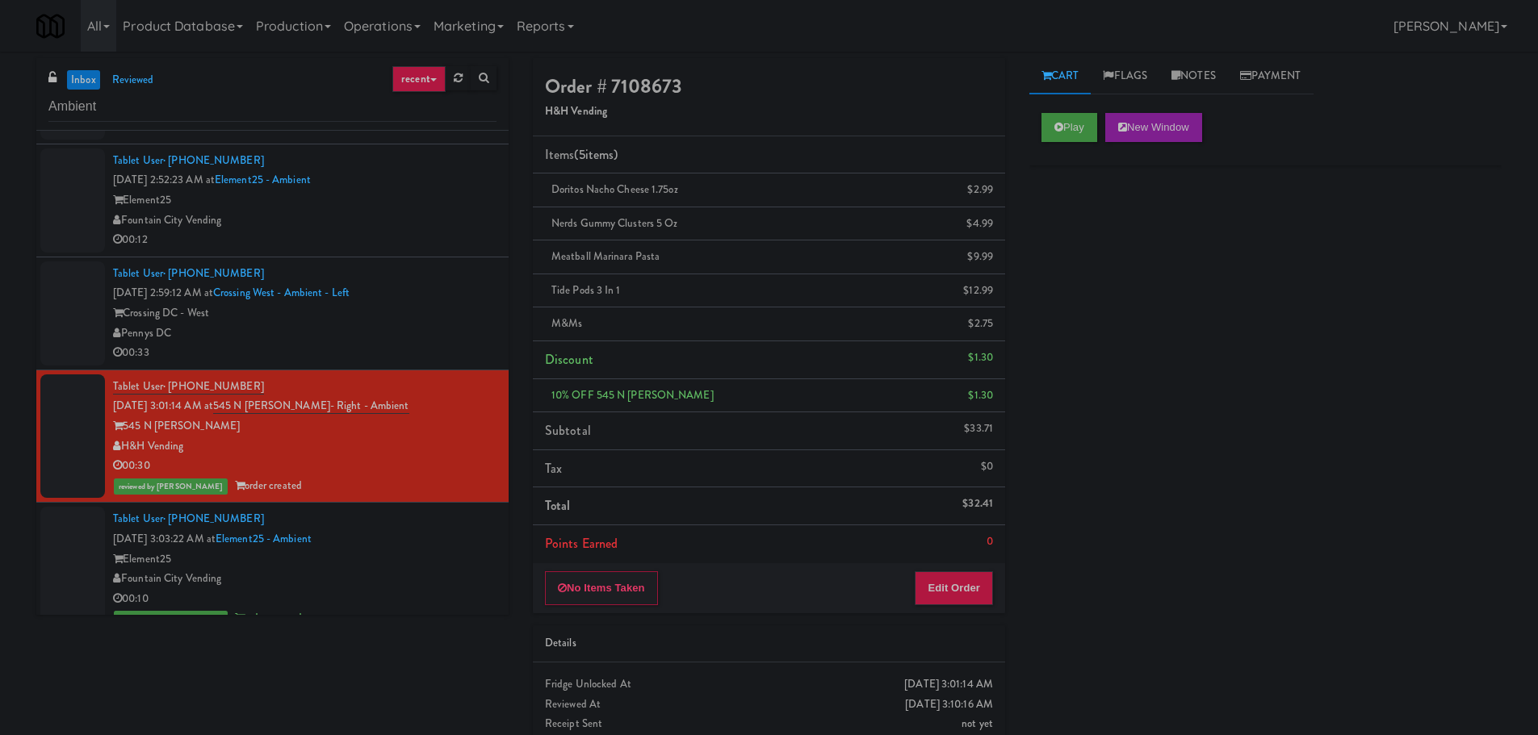
click at [430, 330] on div "Pennys DC" at bounding box center [304, 334] width 383 height 20
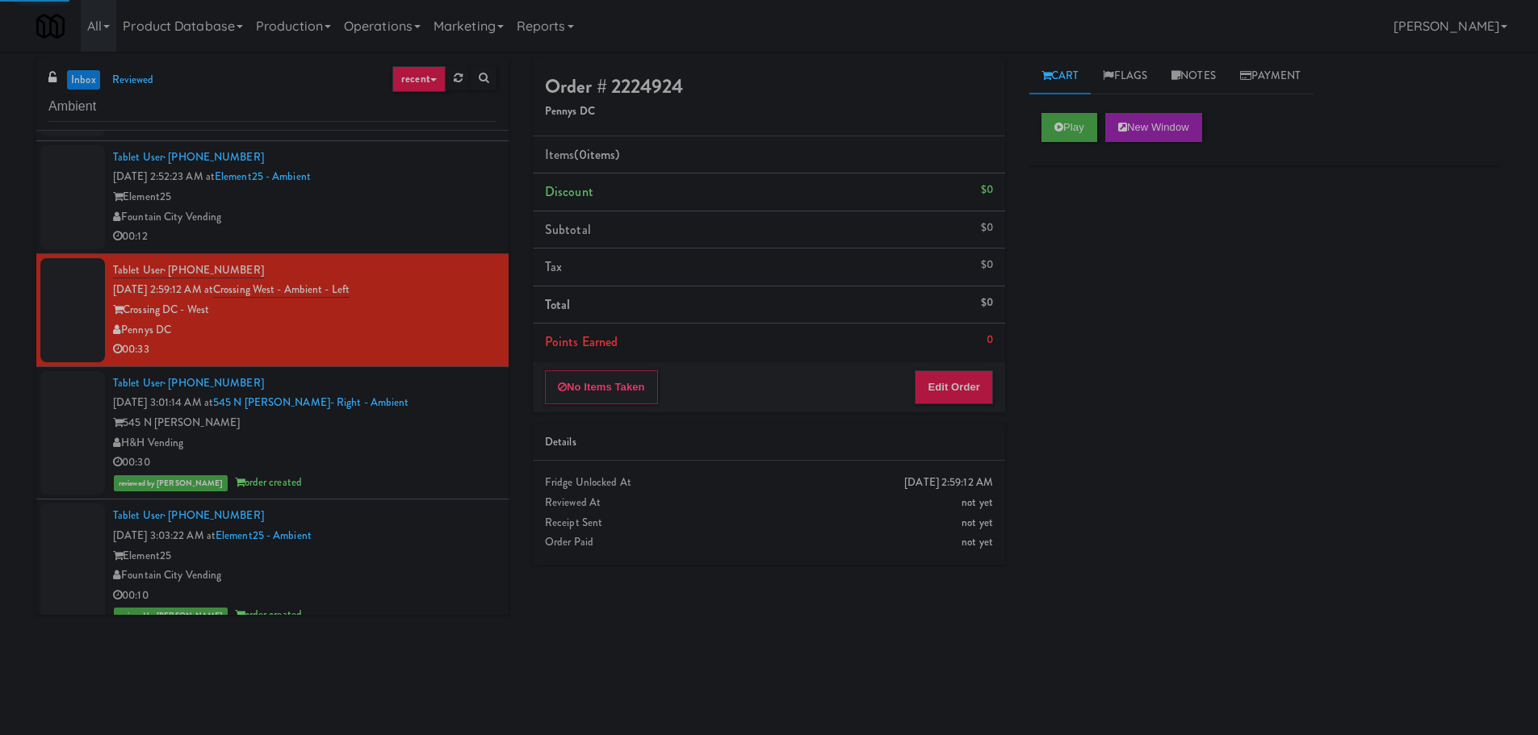
scroll to position [458, 0]
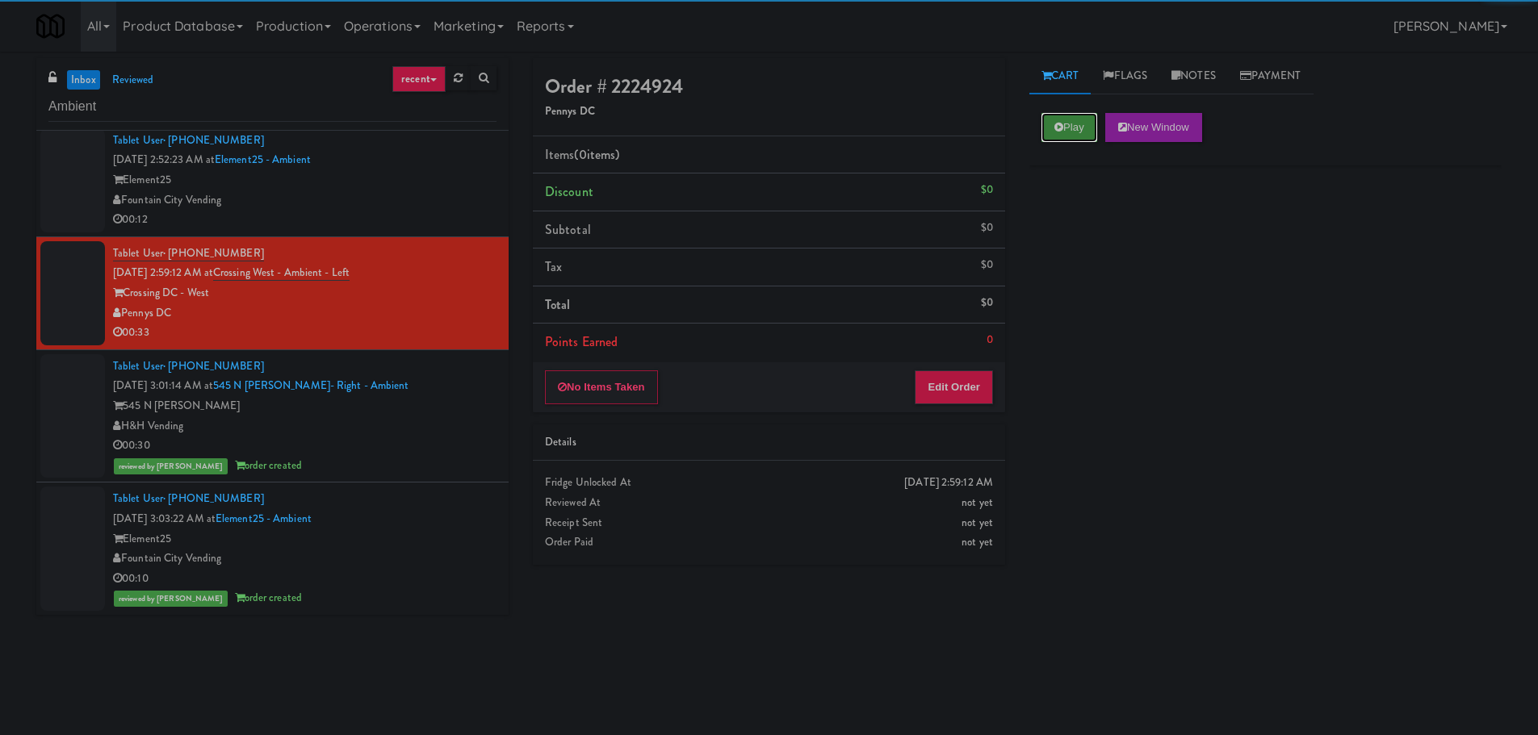
click at [1061, 125] on icon at bounding box center [1058, 127] width 9 height 10
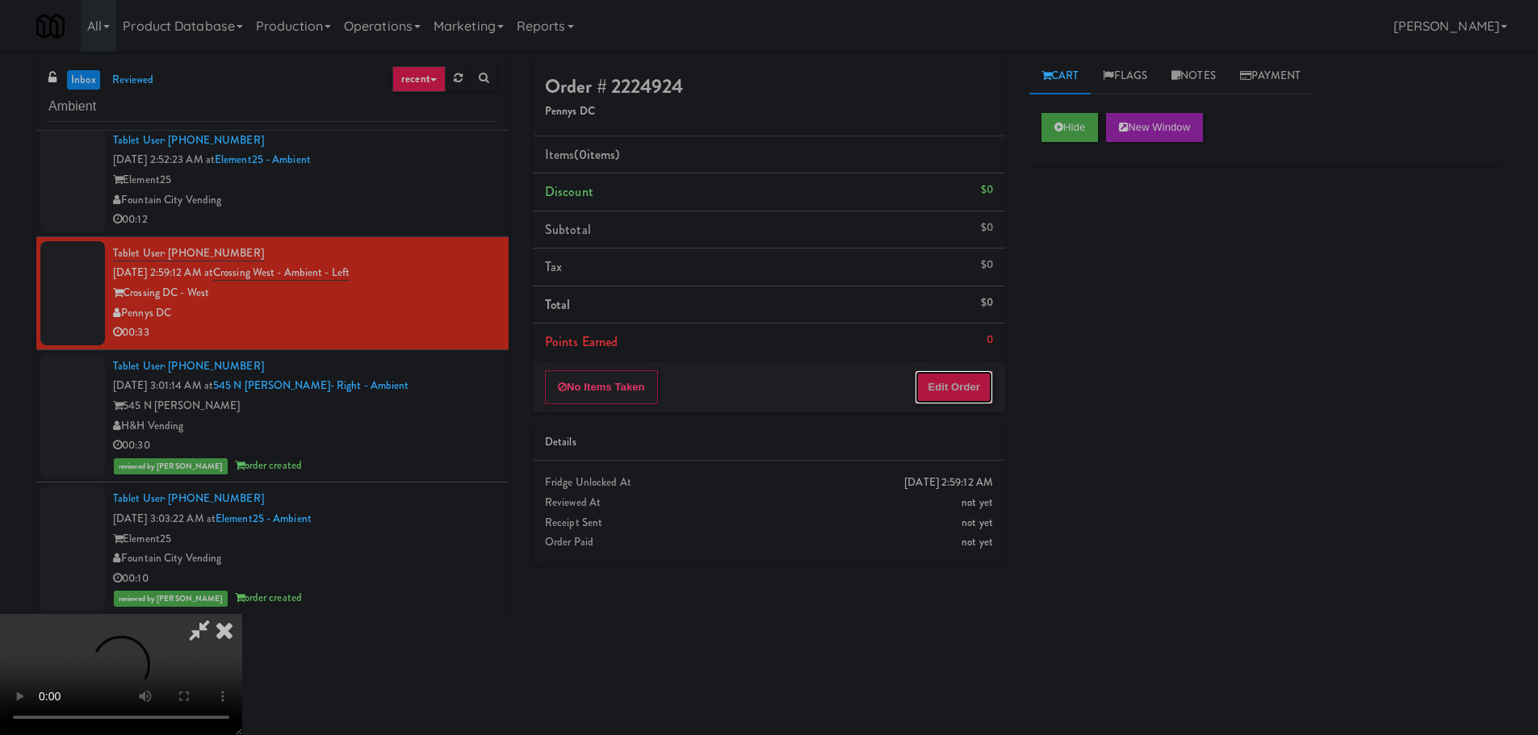
click at [944, 392] on button "Edit Order" at bounding box center [954, 387] width 78 height 34
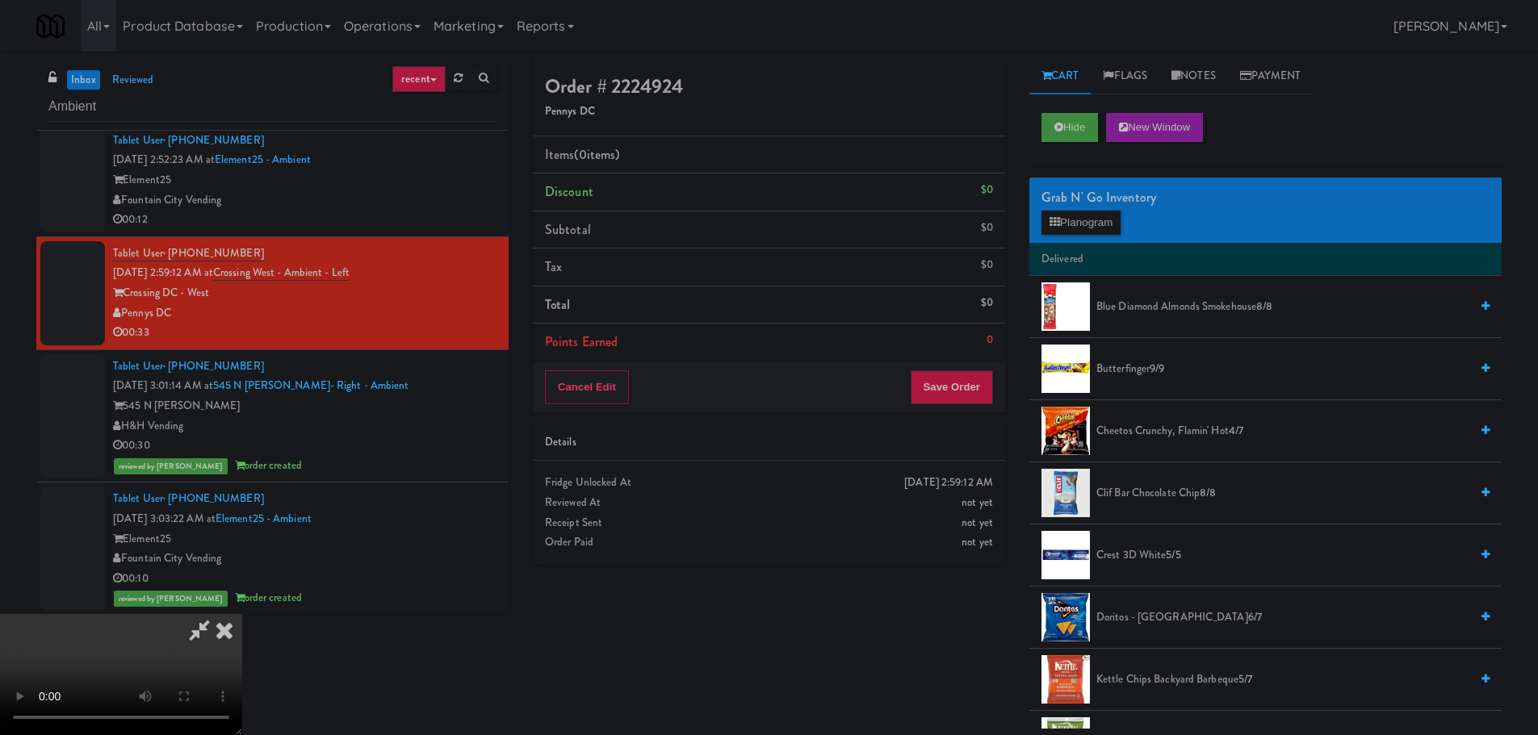
click at [242, 614] on video at bounding box center [121, 674] width 242 height 121
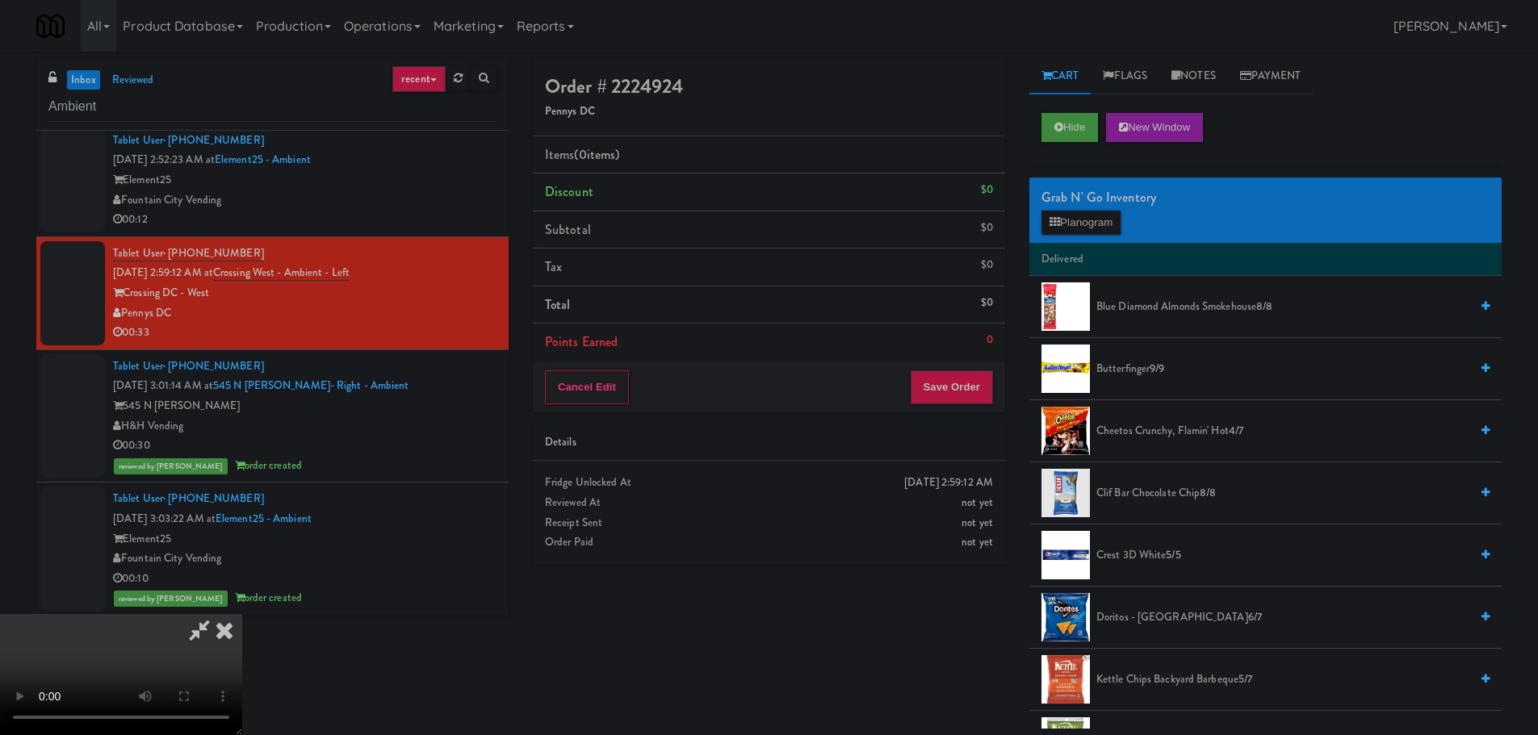
click at [242, 614] on video at bounding box center [121, 674] width 242 height 121
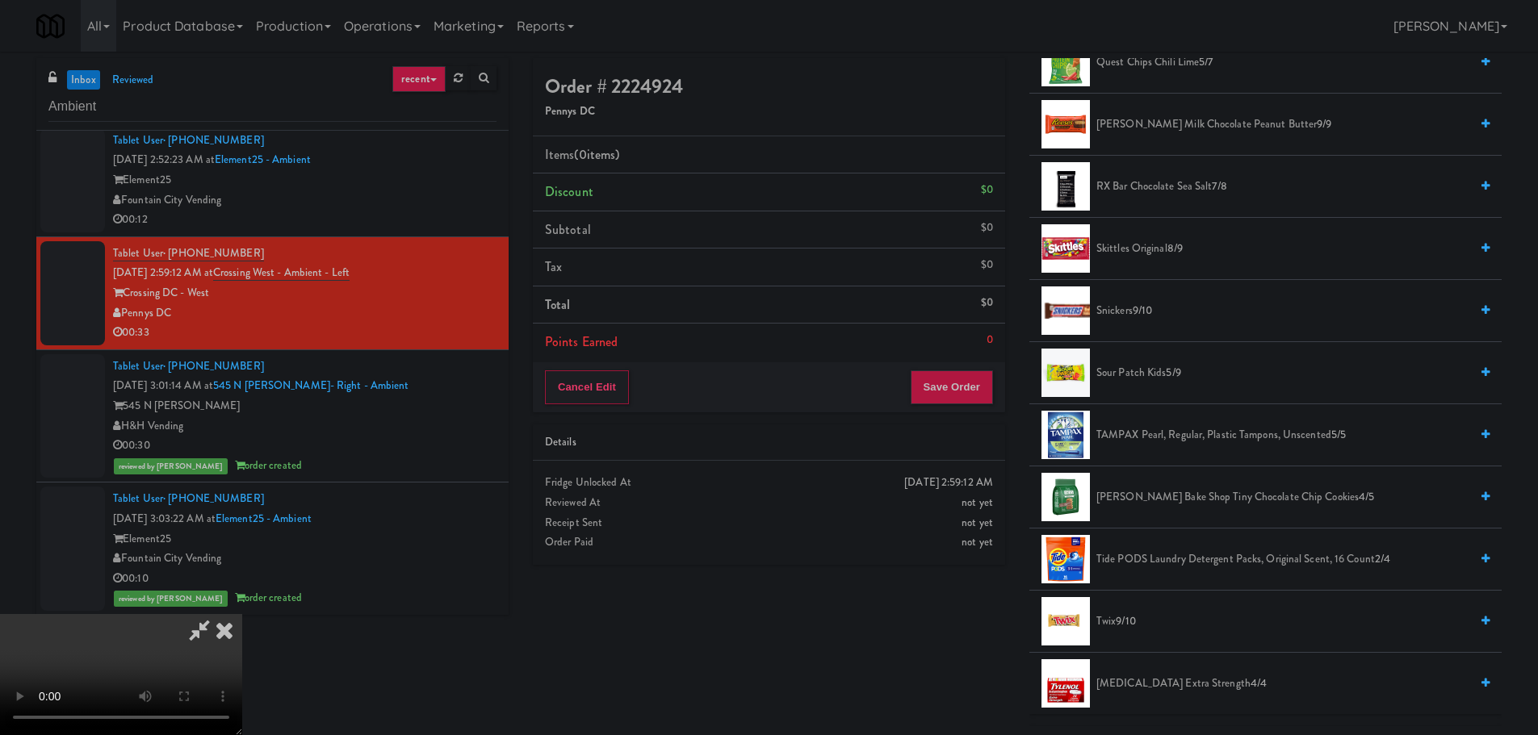
scroll to position [1614, 0]
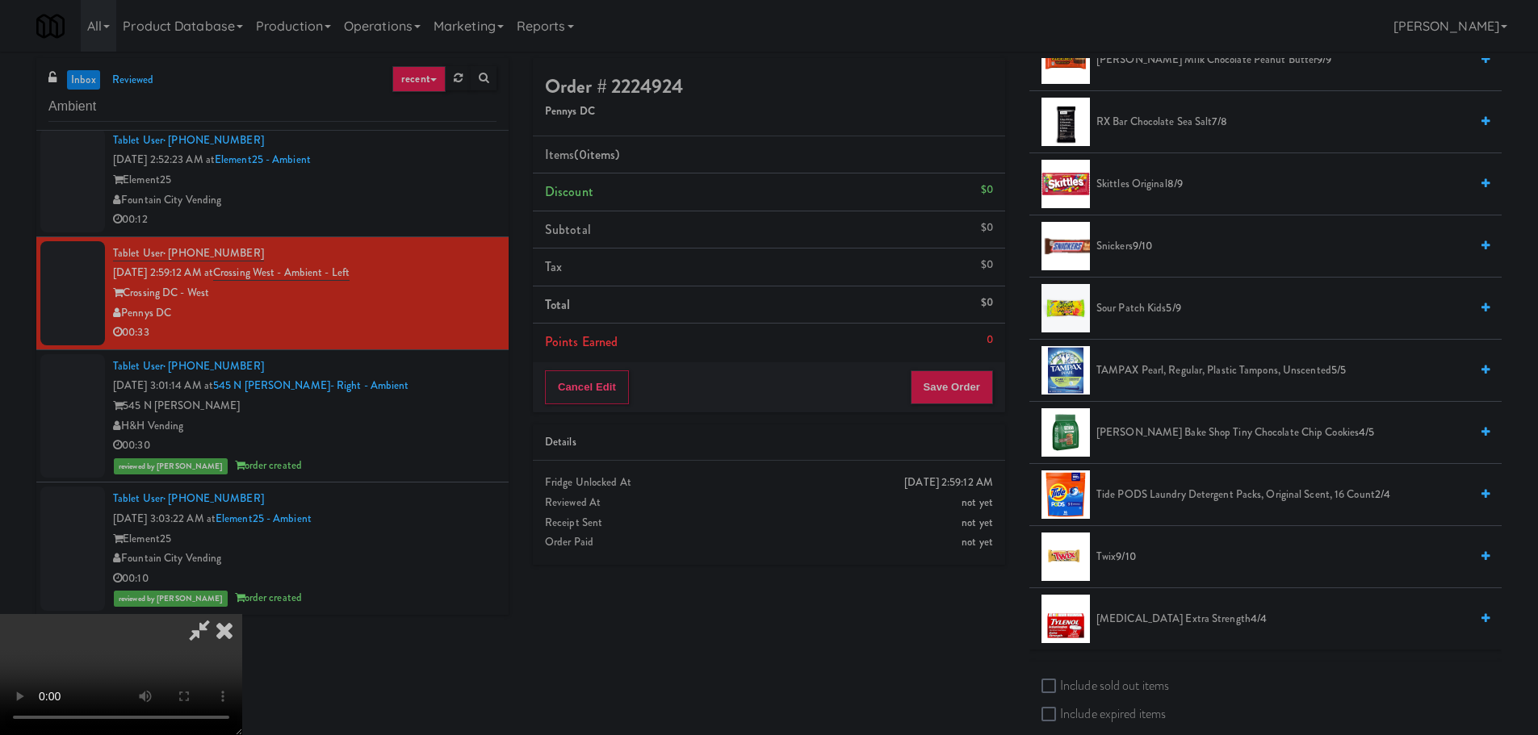
click at [1193, 433] on span "[PERSON_NAME] Bake Shop Tiny Chocolate Chip Cookies 4/5" at bounding box center [1282, 433] width 373 height 20
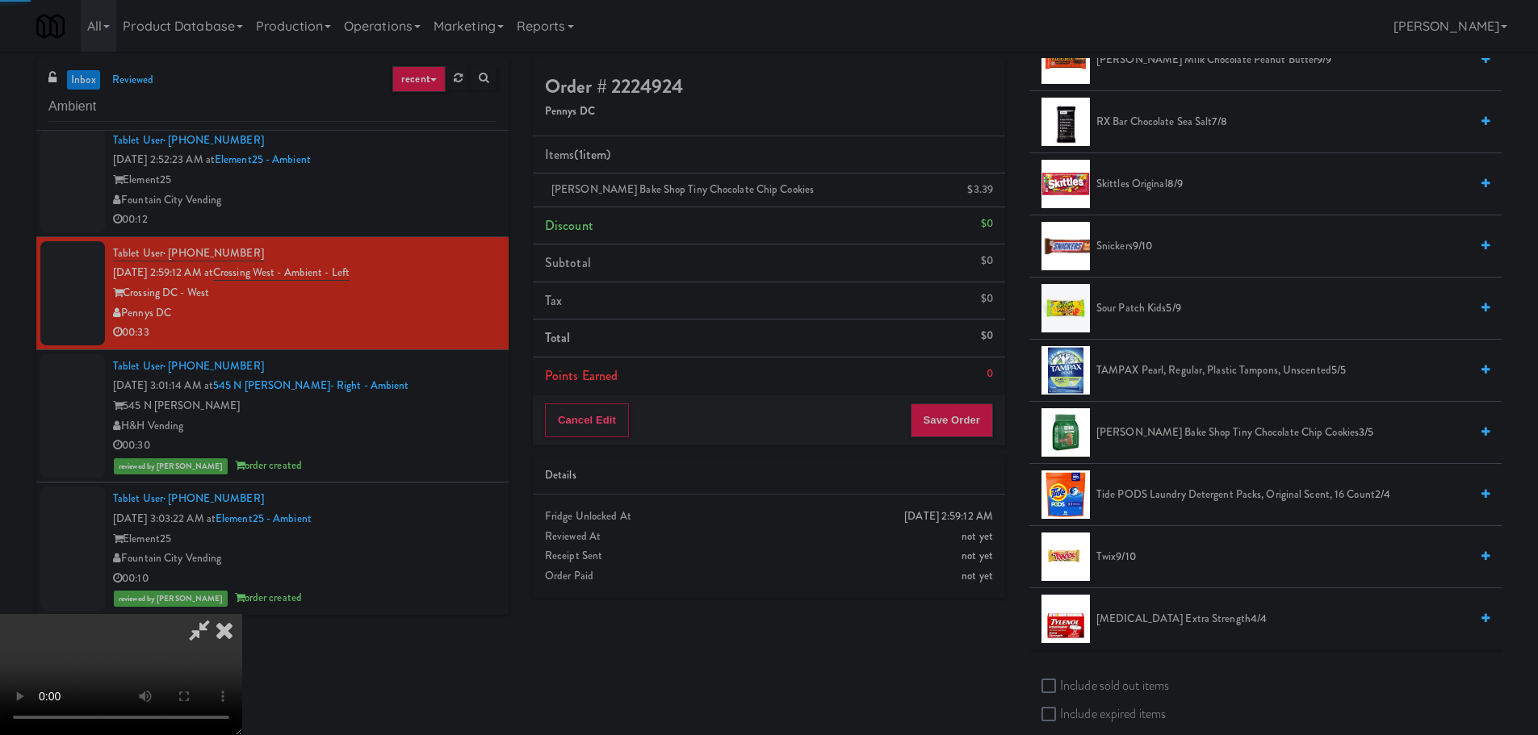
click at [1162, 436] on span "[PERSON_NAME] Bake Shop Tiny Chocolate Chip Cookies 3/5" at bounding box center [1282, 433] width 373 height 20
click at [242, 614] on video at bounding box center [121, 674] width 242 height 121
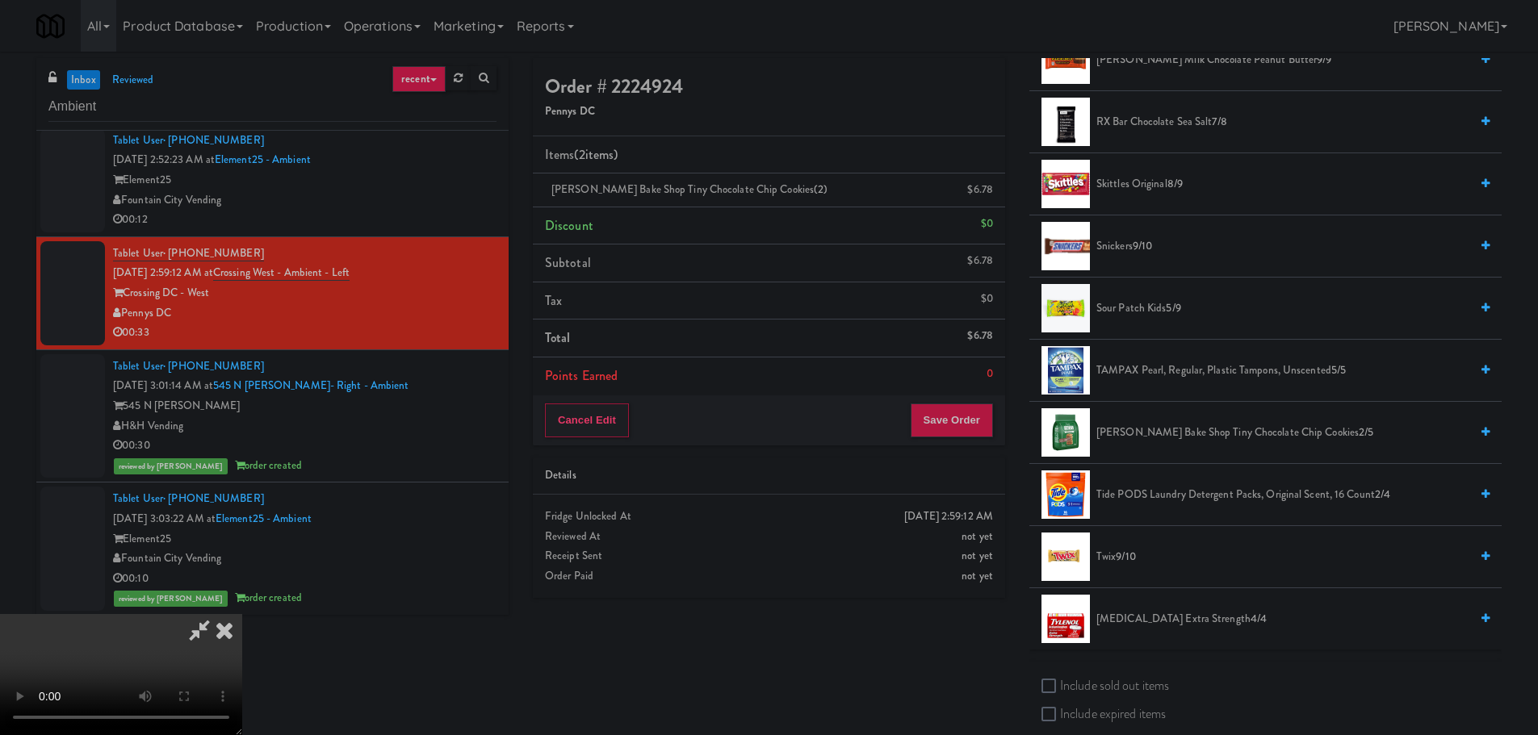
click at [242, 614] on video at bounding box center [121, 674] width 242 height 121
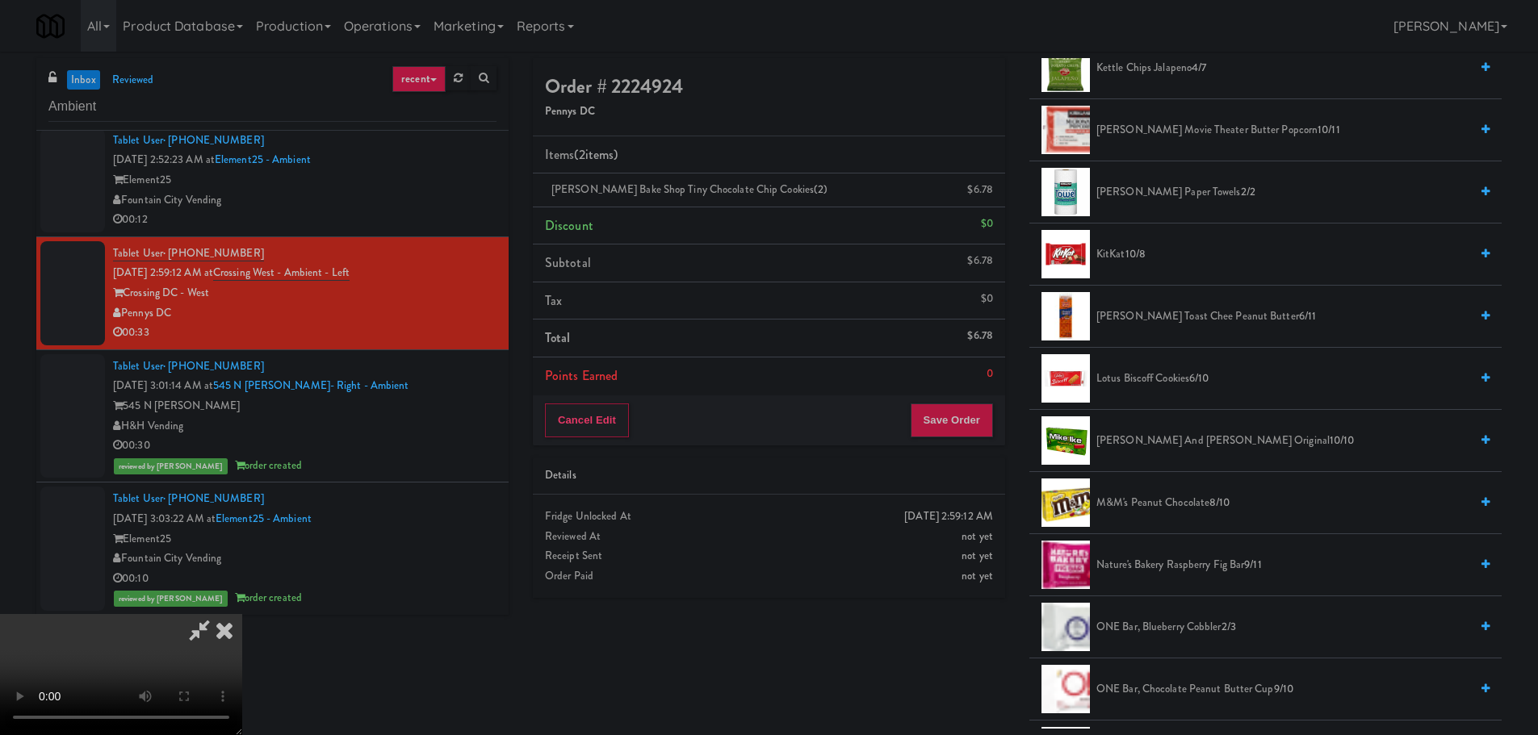
scroll to position [646, 0]
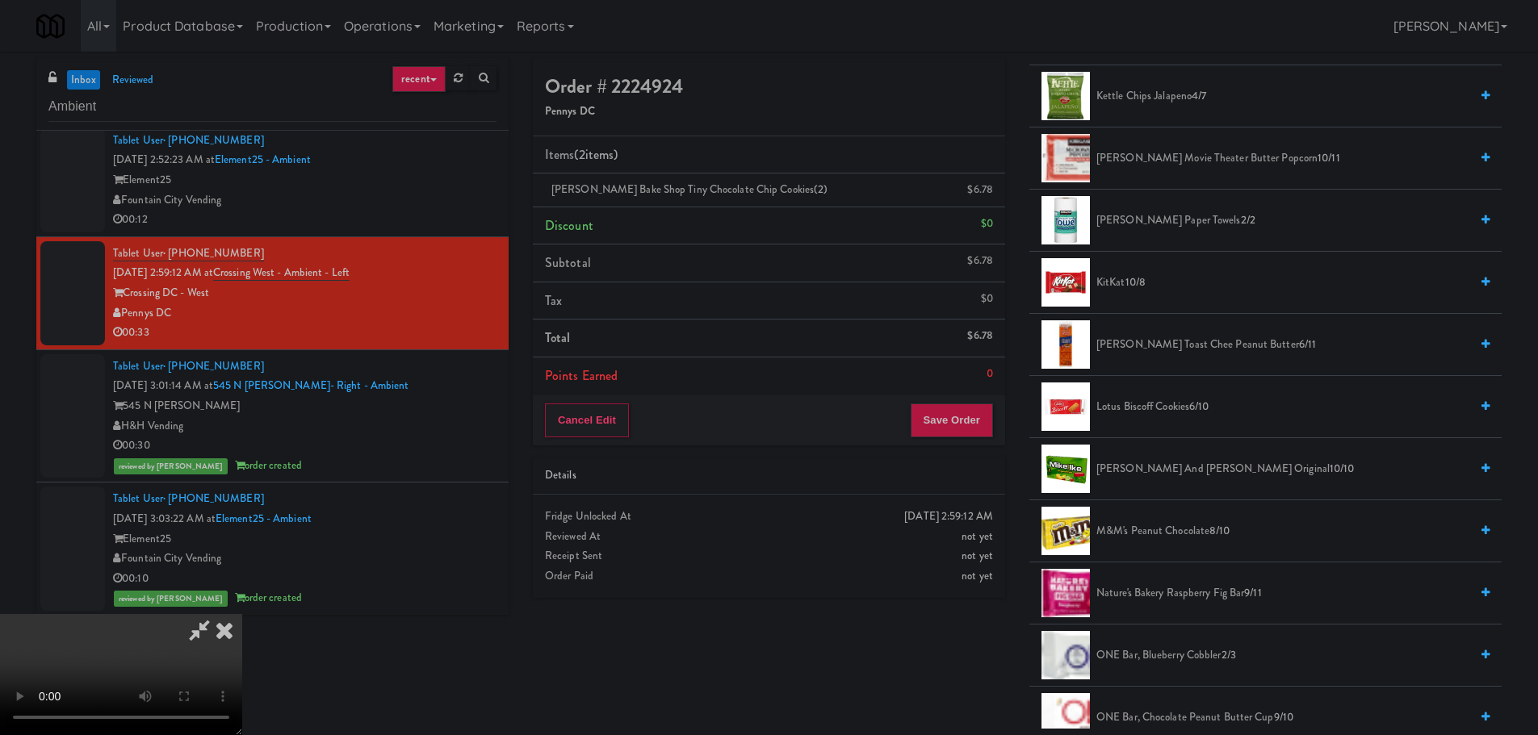
click at [1124, 287] on span "KitKat 10/8" at bounding box center [1282, 283] width 373 height 20
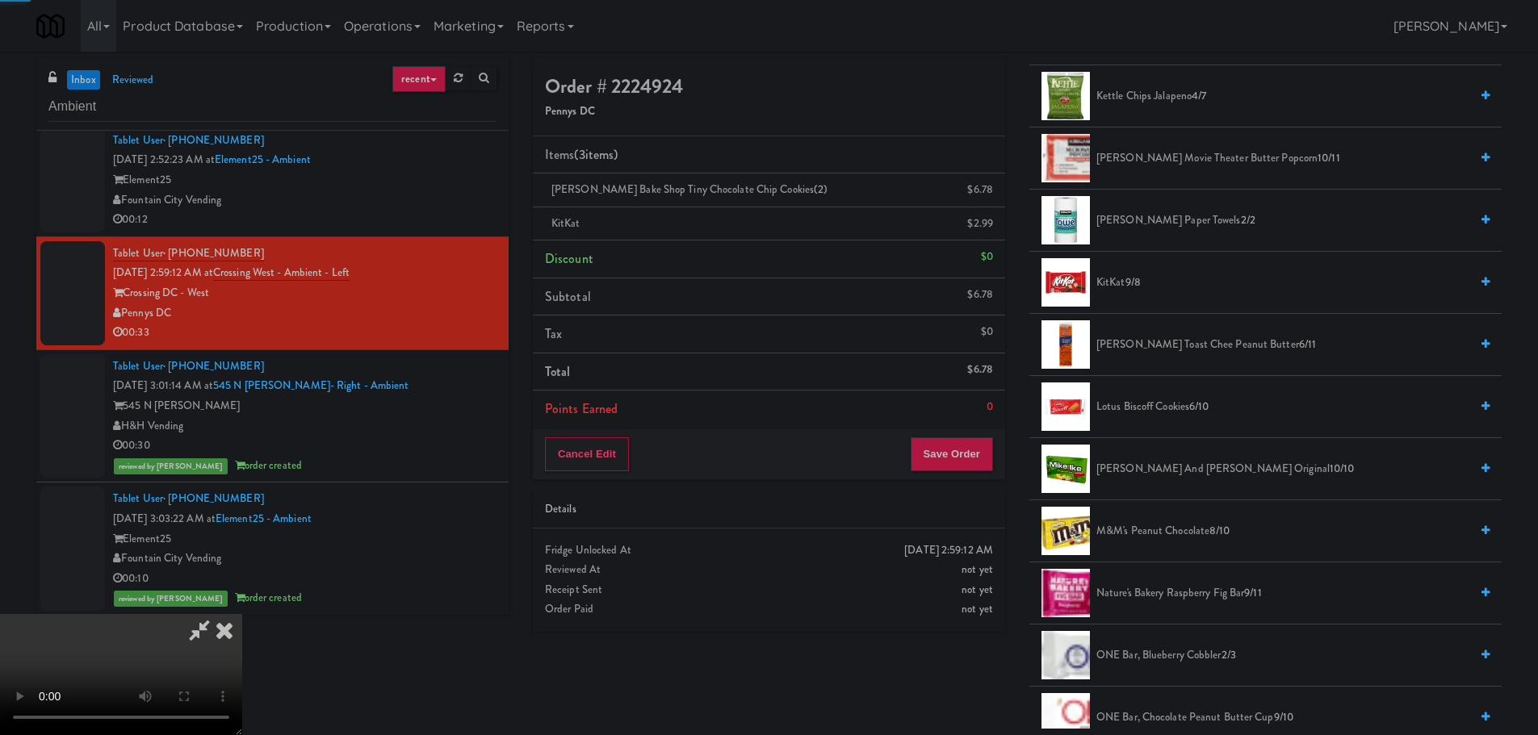
click at [1123, 287] on span "KitKat 9/8" at bounding box center [1282, 283] width 373 height 20
click at [1114, 287] on span "KitKat 8/8" at bounding box center [1282, 283] width 373 height 20
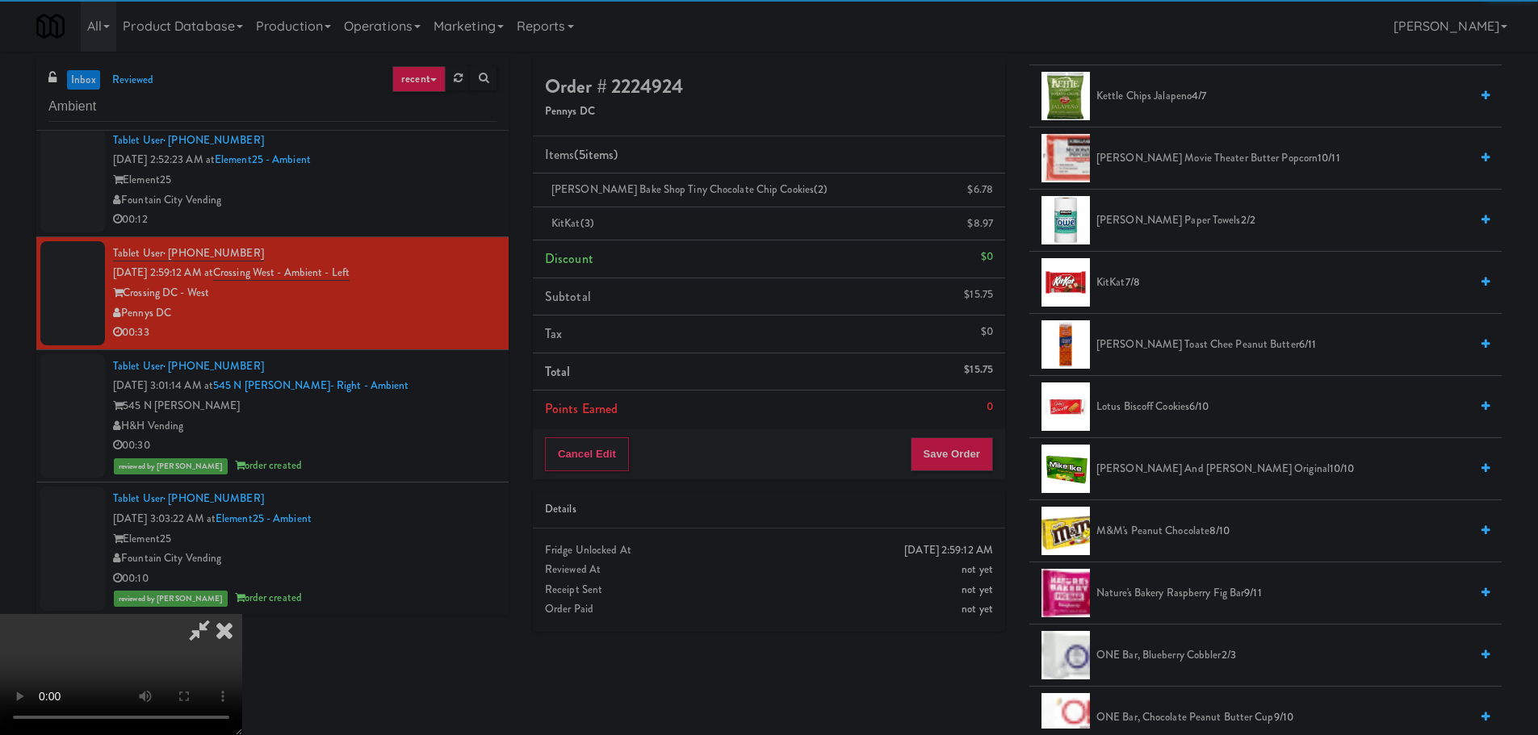
click at [982, 500] on div "Details" at bounding box center [769, 510] width 448 height 20
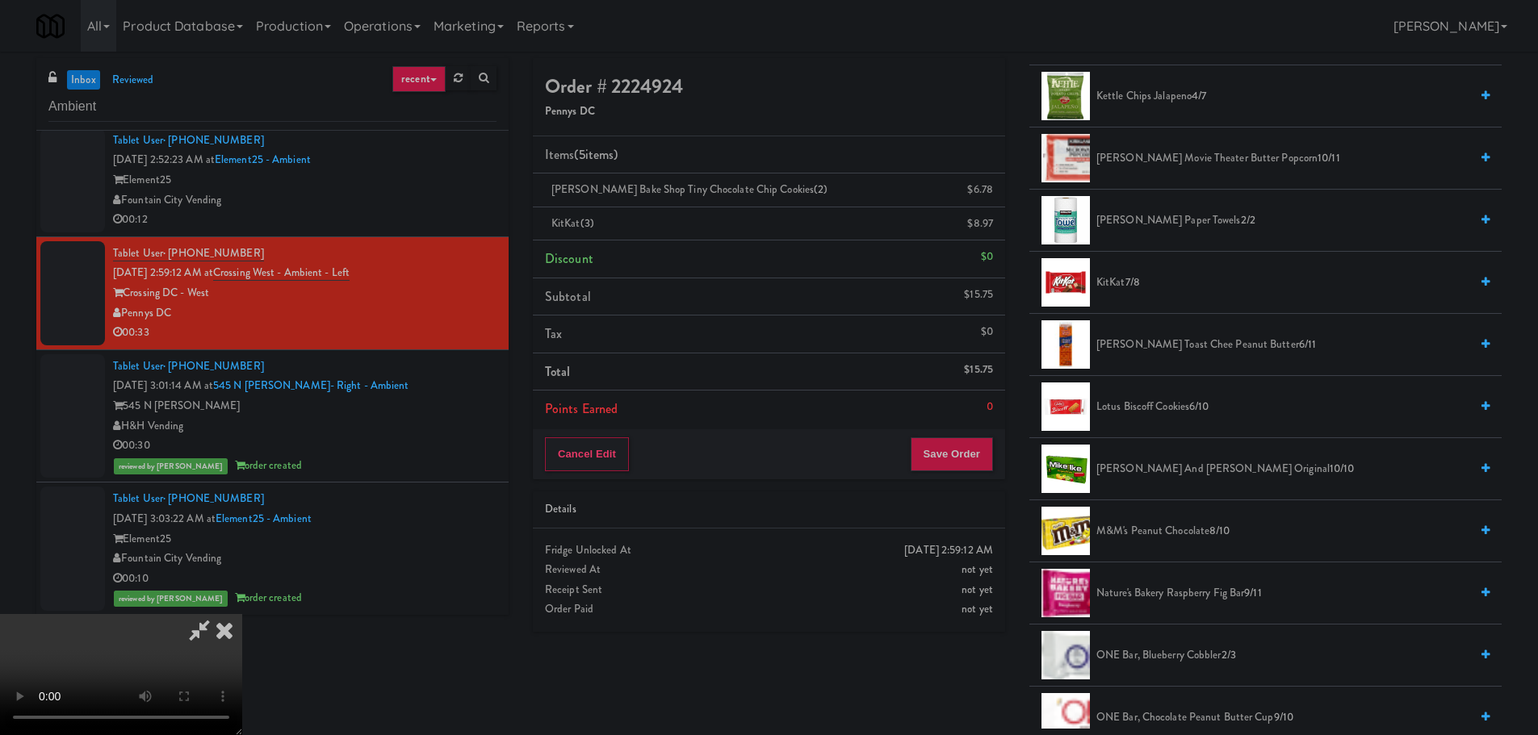
click at [242, 614] on video at bounding box center [121, 674] width 242 height 121
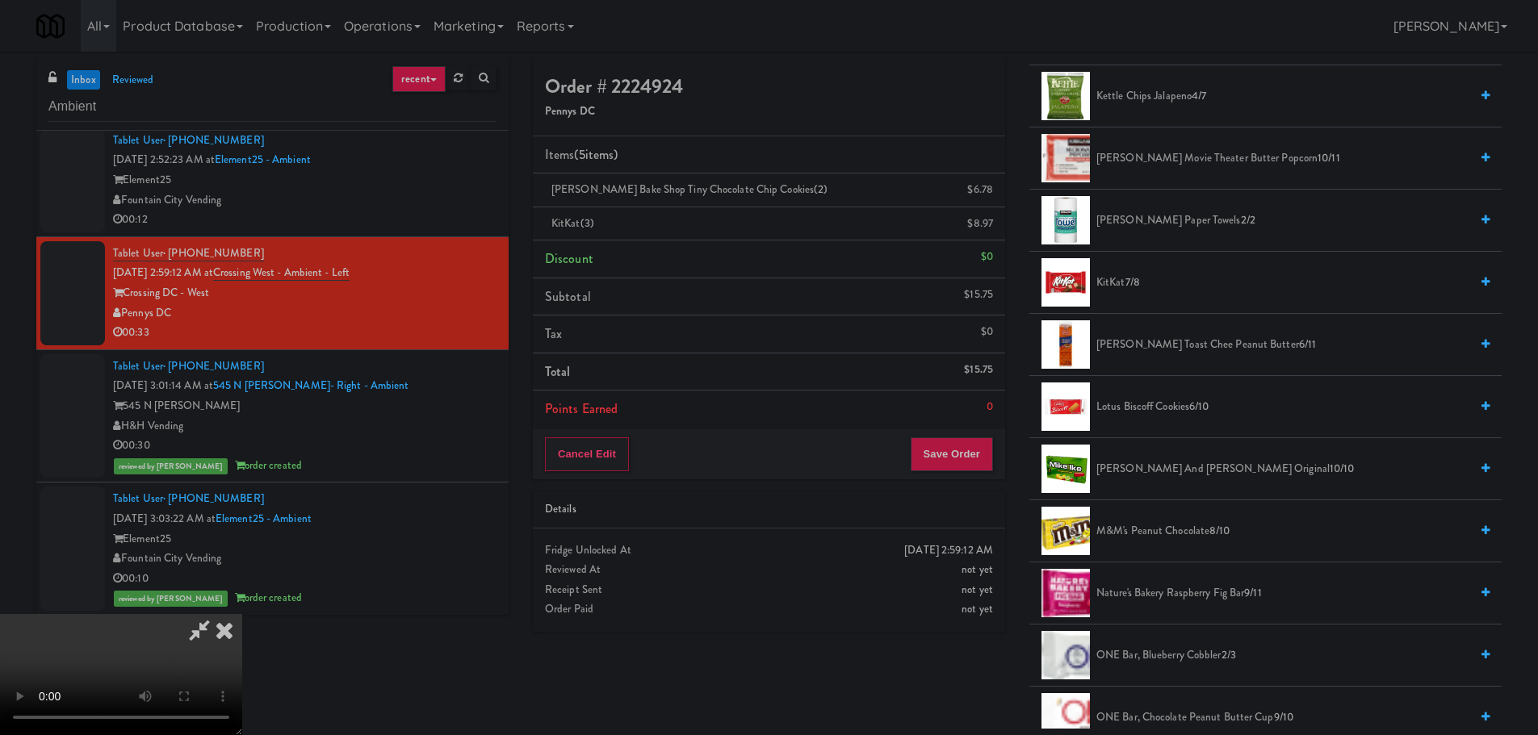
click at [242, 614] on video at bounding box center [121, 674] width 242 height 121
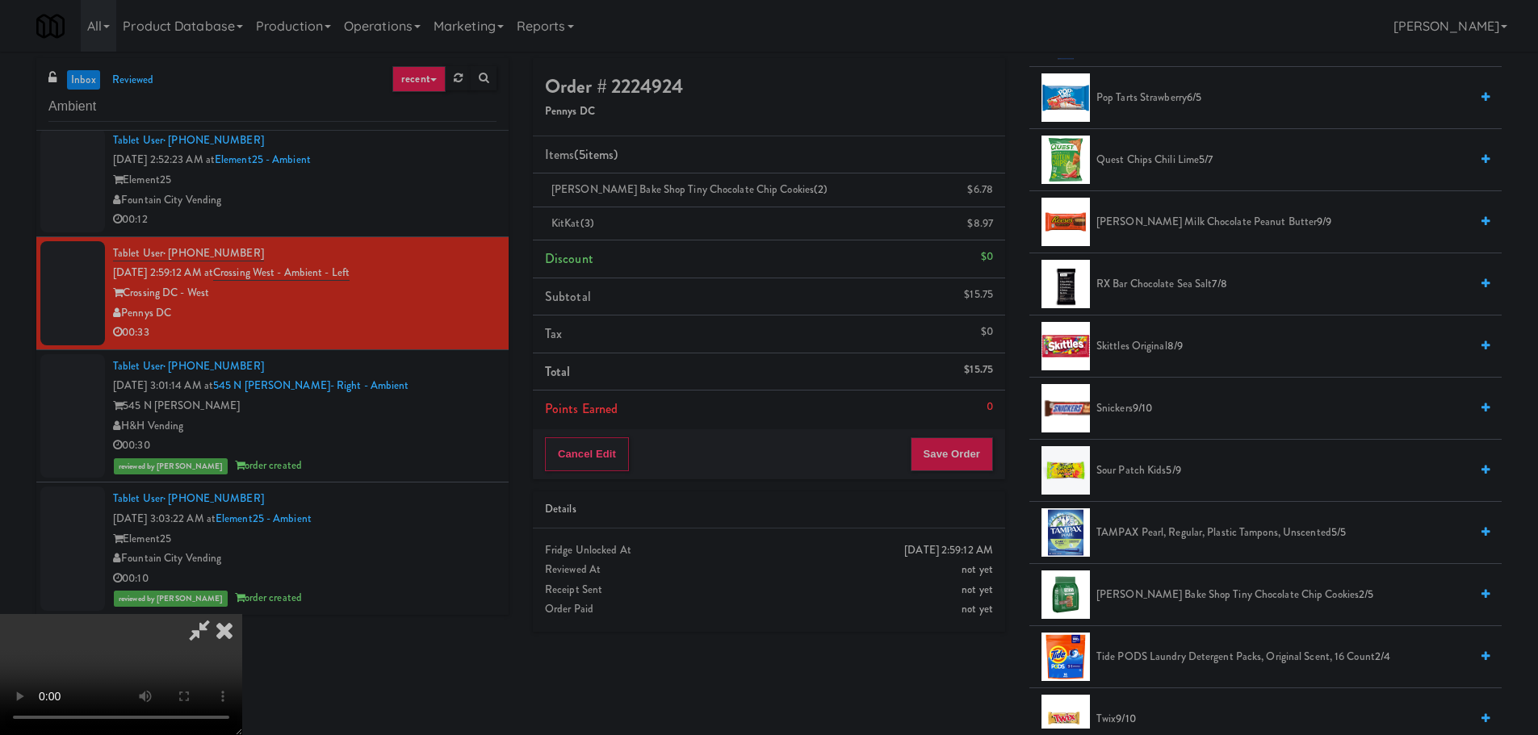
scroll to position [1453, 0]
click at [1128, 594] on span "[PERSON_NAME] Bake Shop Tiny Chocolate Chip Cookies 2/5" at bounding box center [1282, 594] width 373 height 20
click at [242, 614] on video at bounding box center [121, 674] width 242 height 121
click at [961, 441] on button "Save Order" at bounding box center [952, 454] width 82 height 34
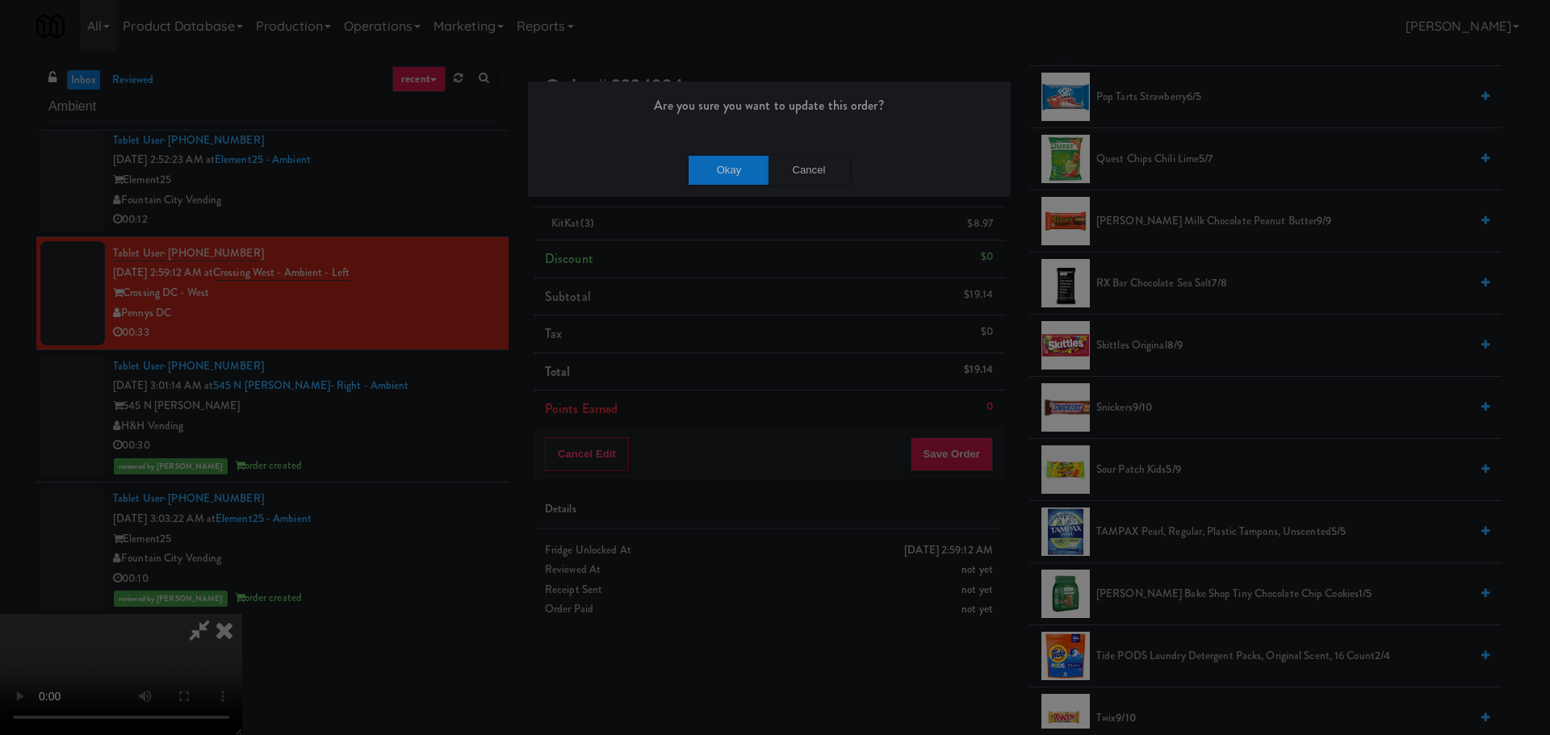
click at [715, 144] on div "Okay Cancel" at bounding box center [769, 170] width 483 height 54
click at [718, 170] on button "Okay" at bounding box center [729, 170] width 81 height 29
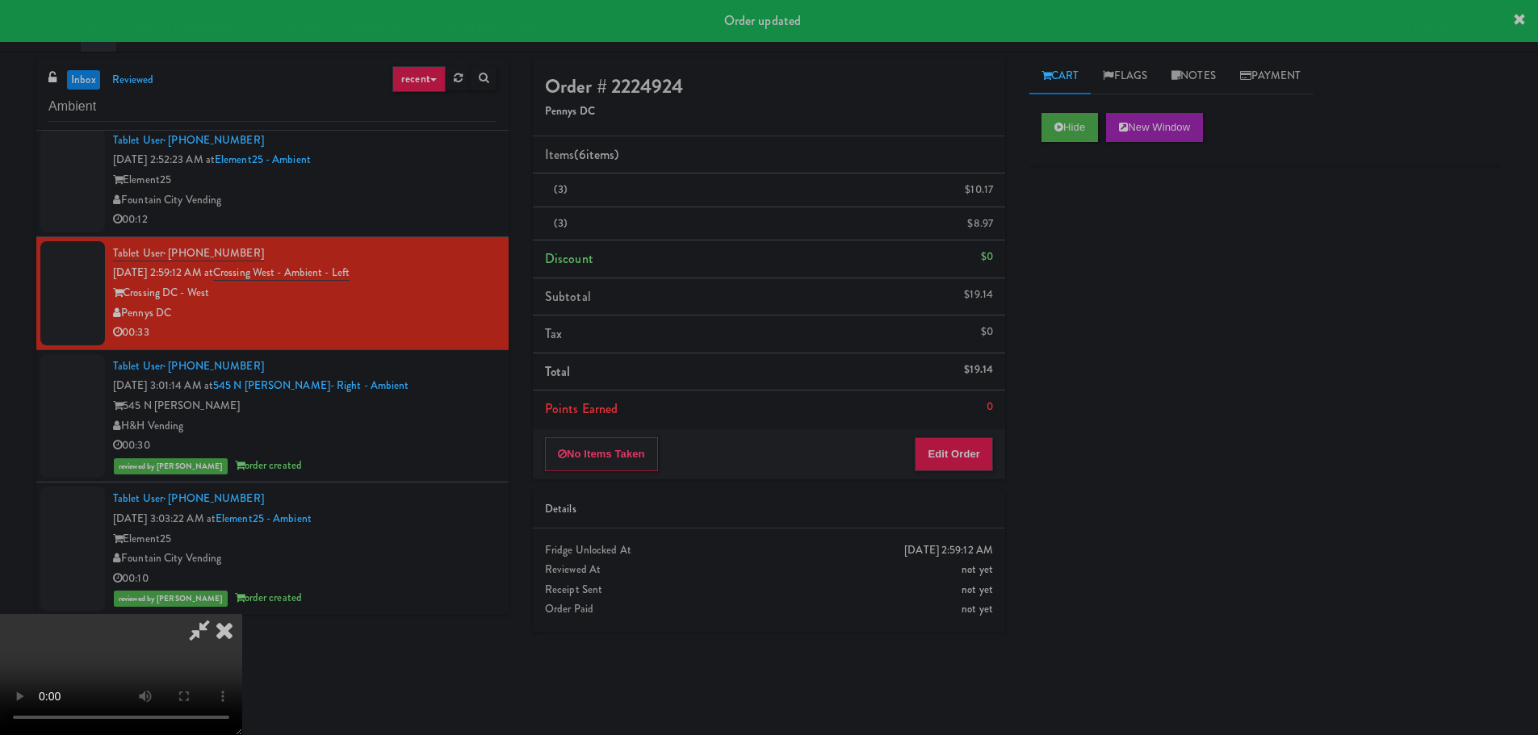
scroll to position [0, 0]
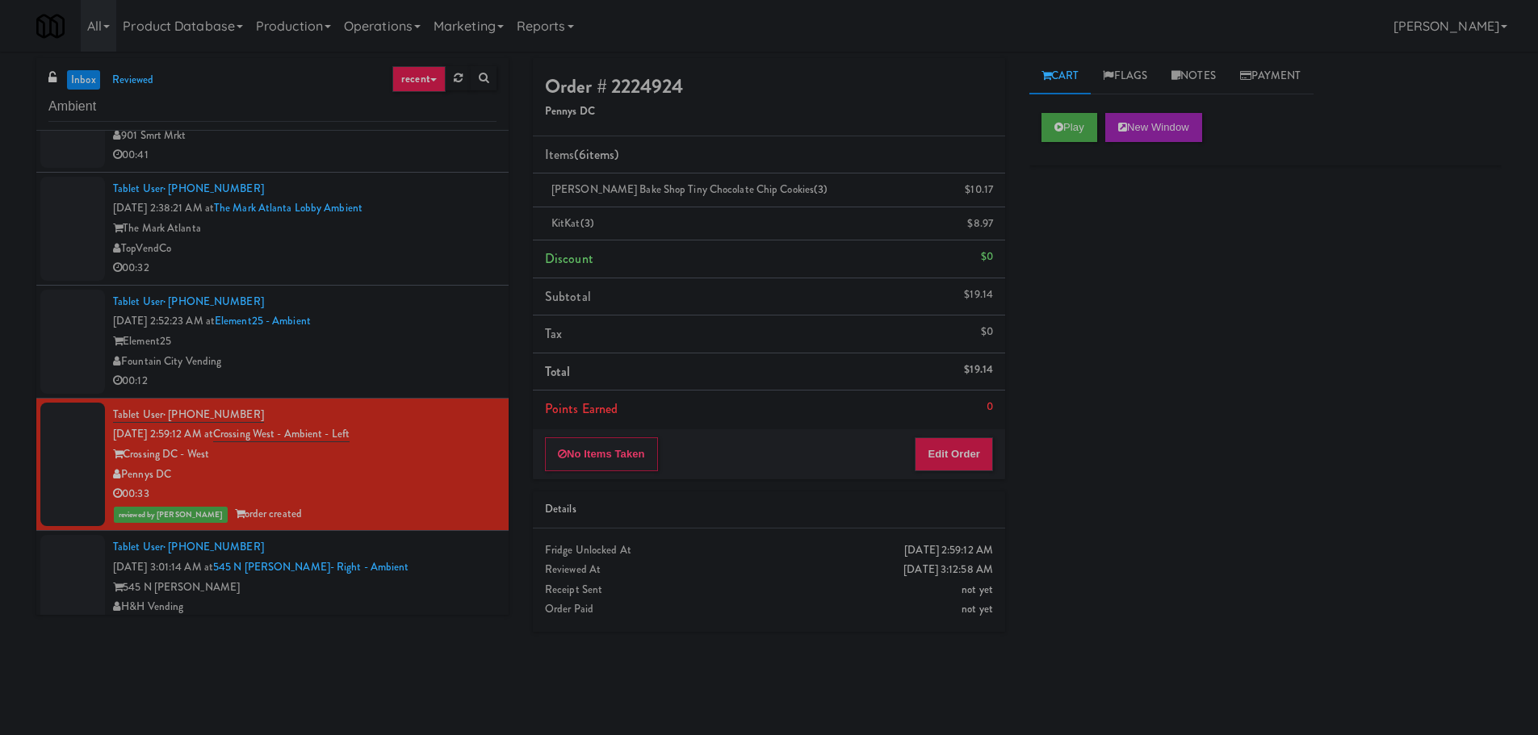
click at [432, 310] on div "Tablet User · (816) 772-2910 [DATE] 2:52:23 AM at Element25 - Ambient Element25…" at bounding box center [304, 341] width 383 height 99
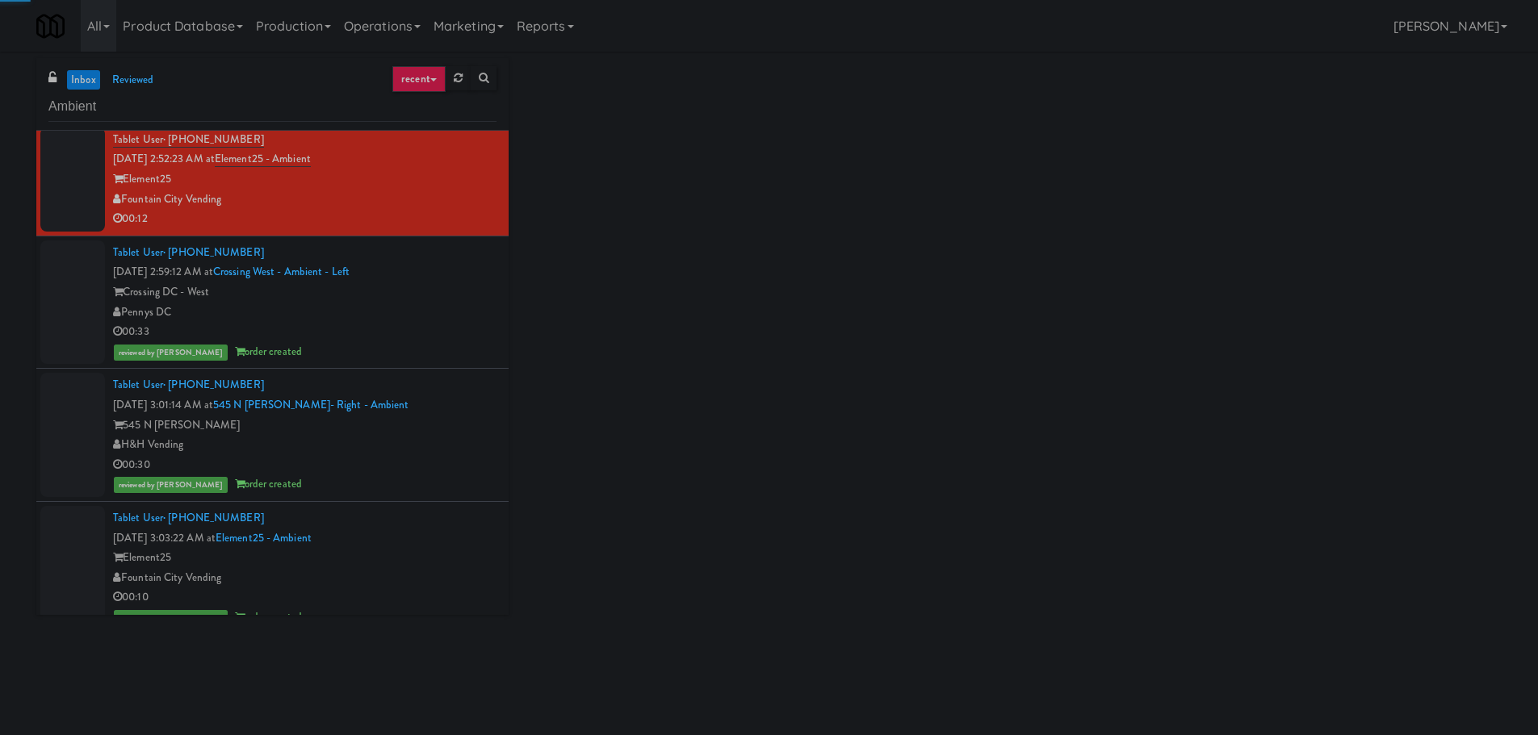
scroll to position [479, 0]
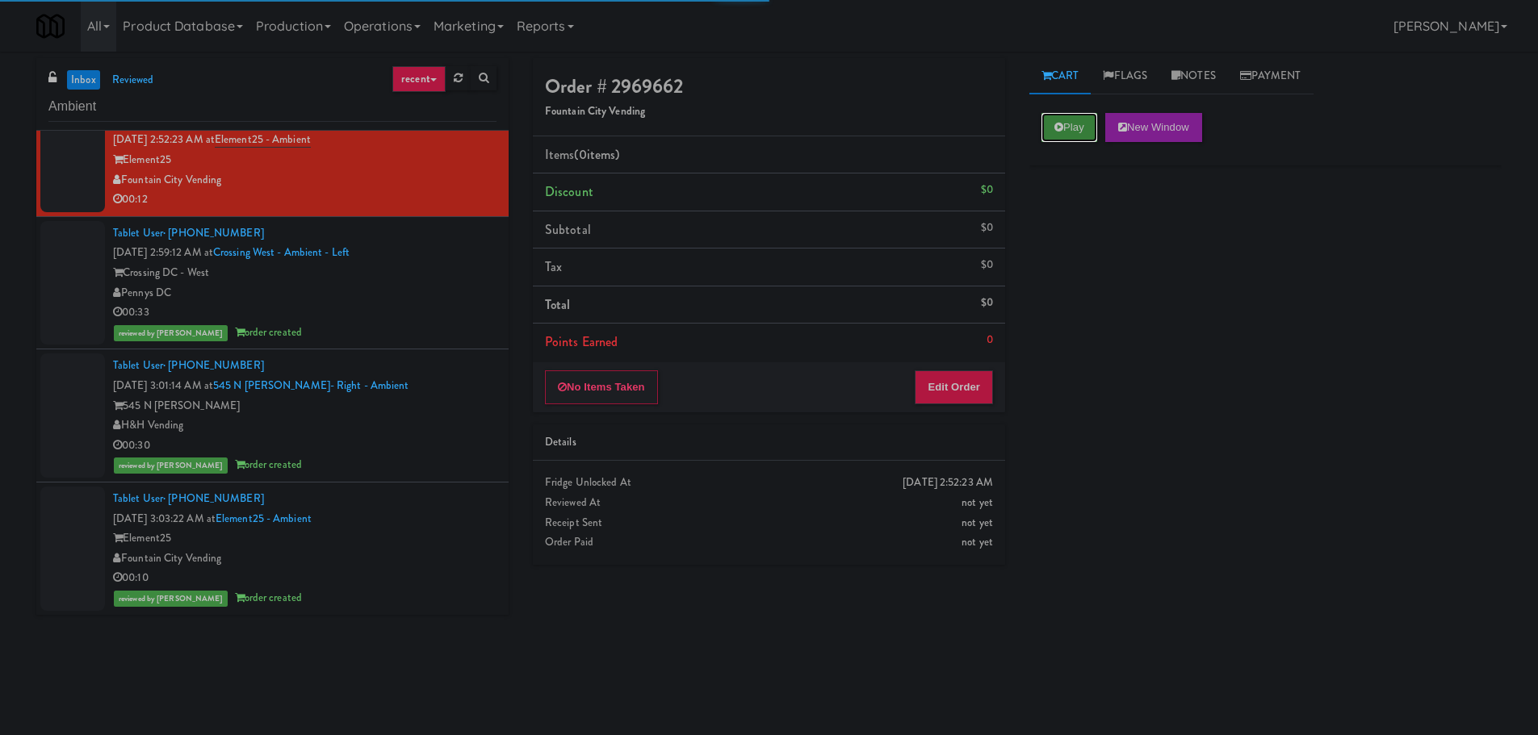
click at [1044, 125] on button "Play" at bounding box center [1069, 127] width 56 height 29
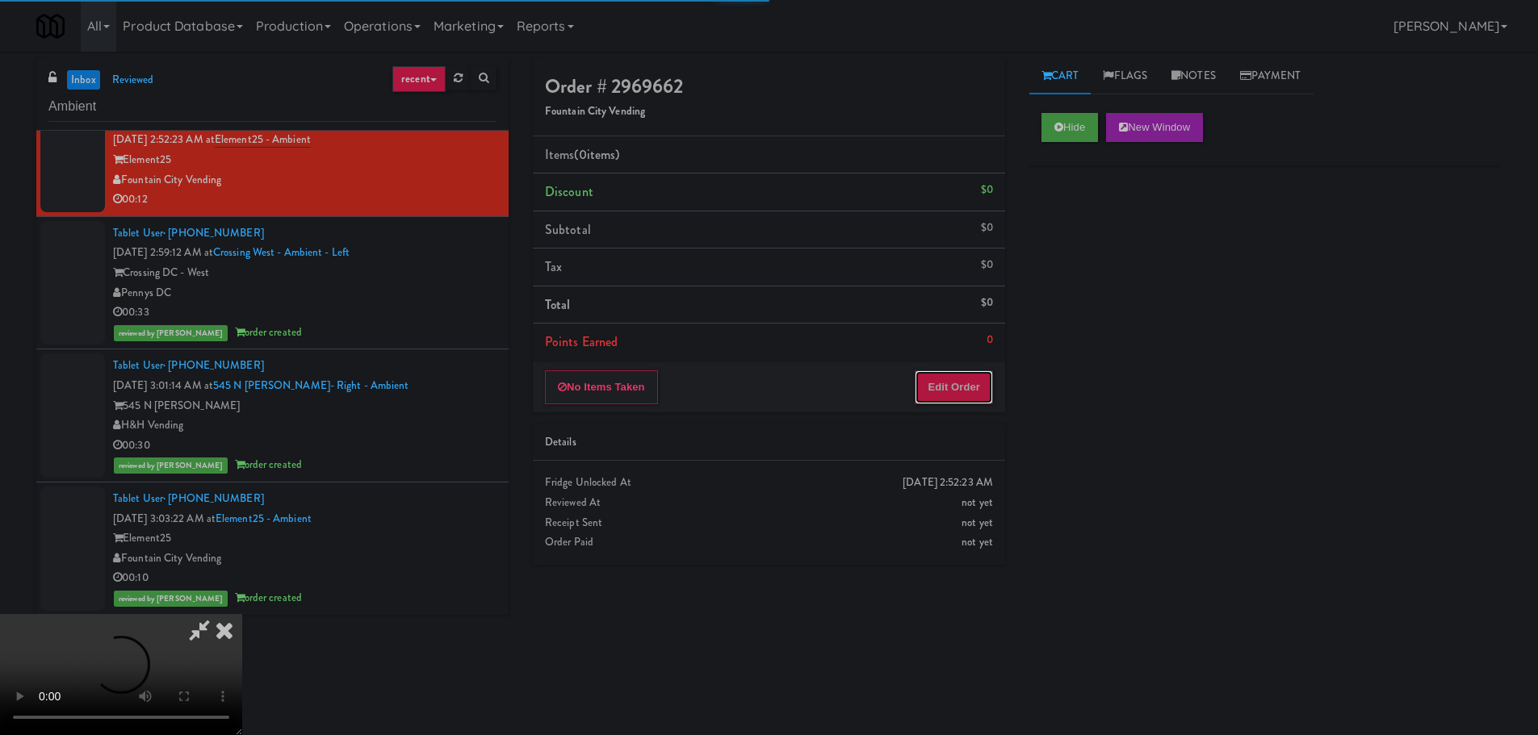
click at [981, 383] on button "Edit Order" at bounding box center [954, 387] width 78 height 34
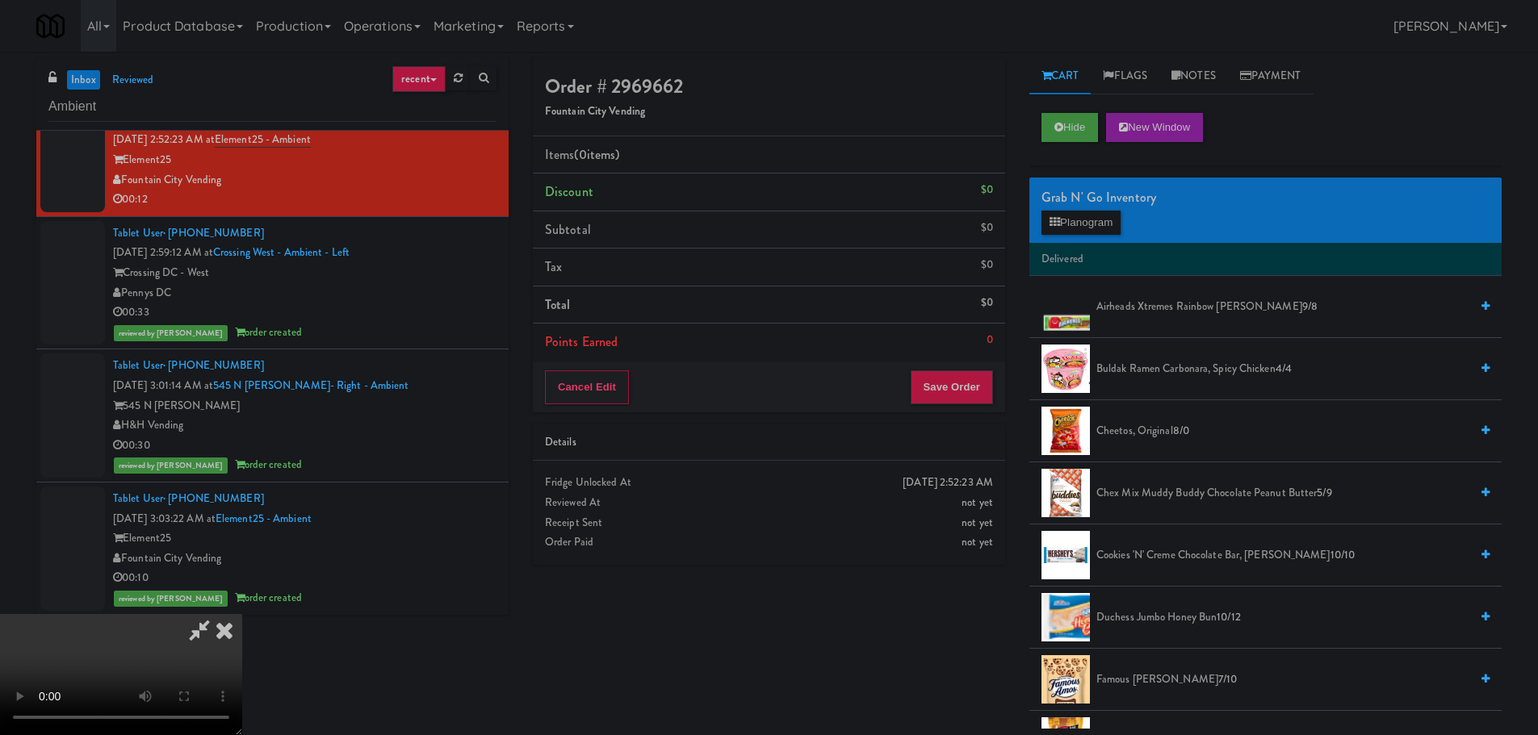
scroll to position [0, 0]
click at [242, 614] on video at bounding box center [121, 674] width 242 height 121
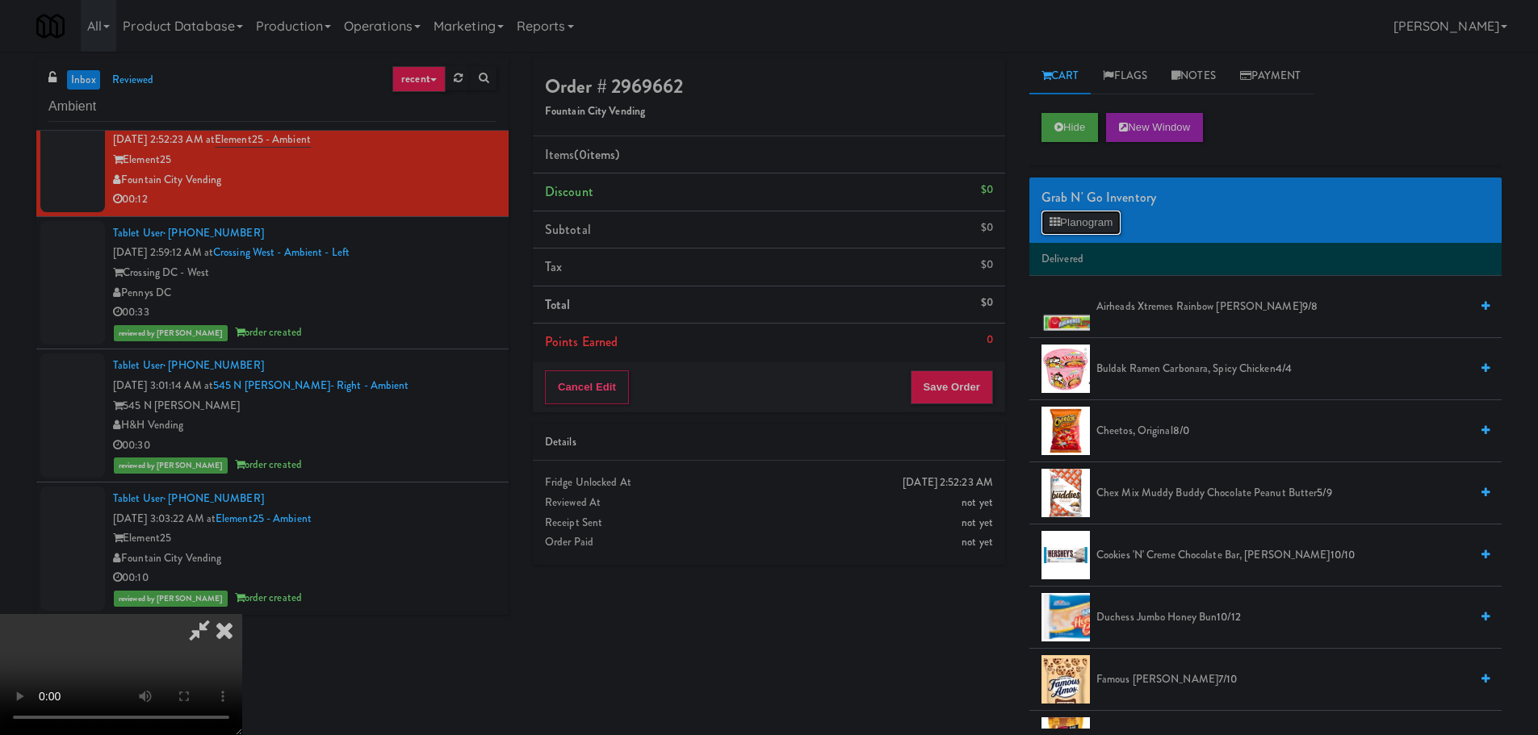
click at [1105, 221] on button "Planogram" at bounding box center [1080, 223] width 79 height 24
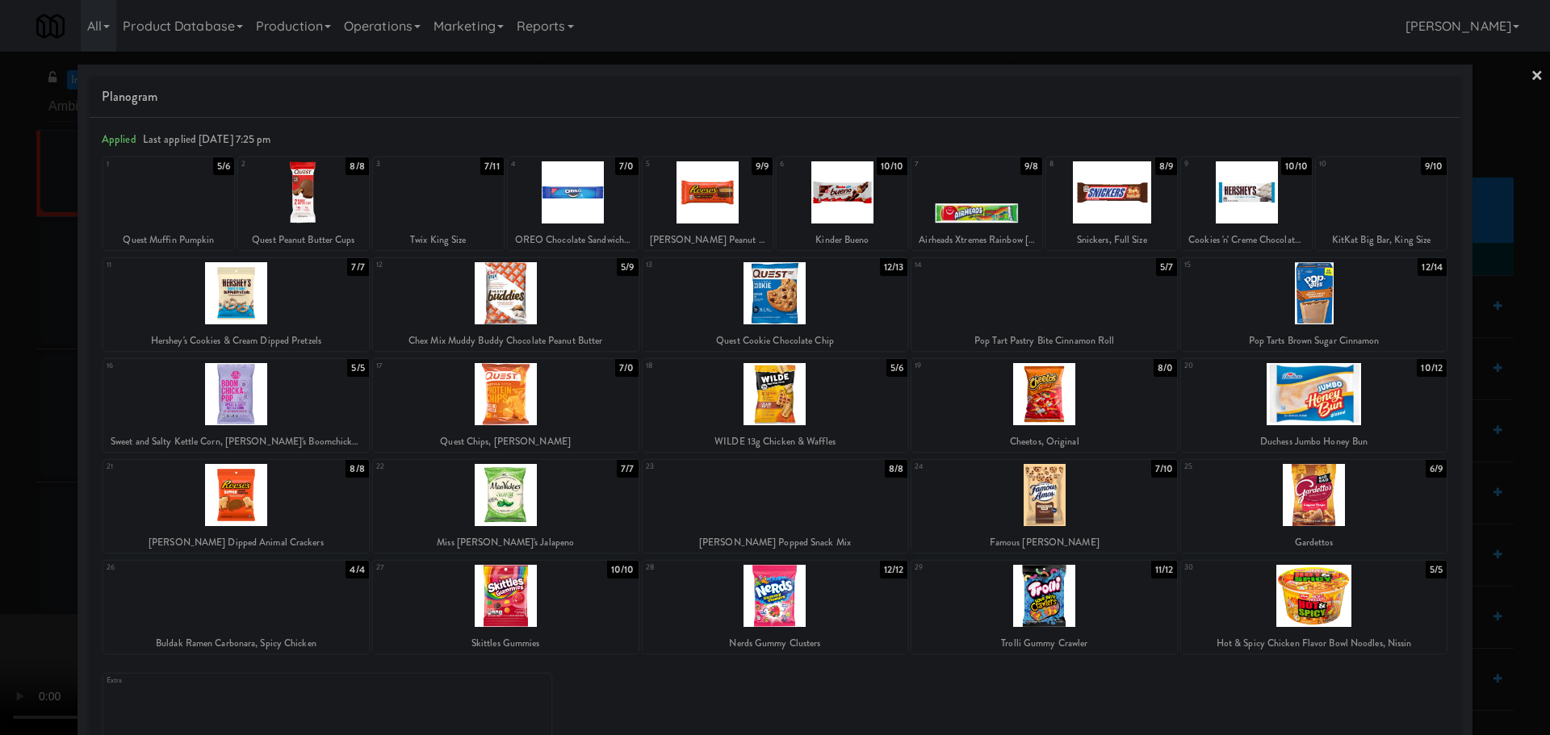
click at [567, 486] on div at bounding box center [506, 495] width 266 height 62
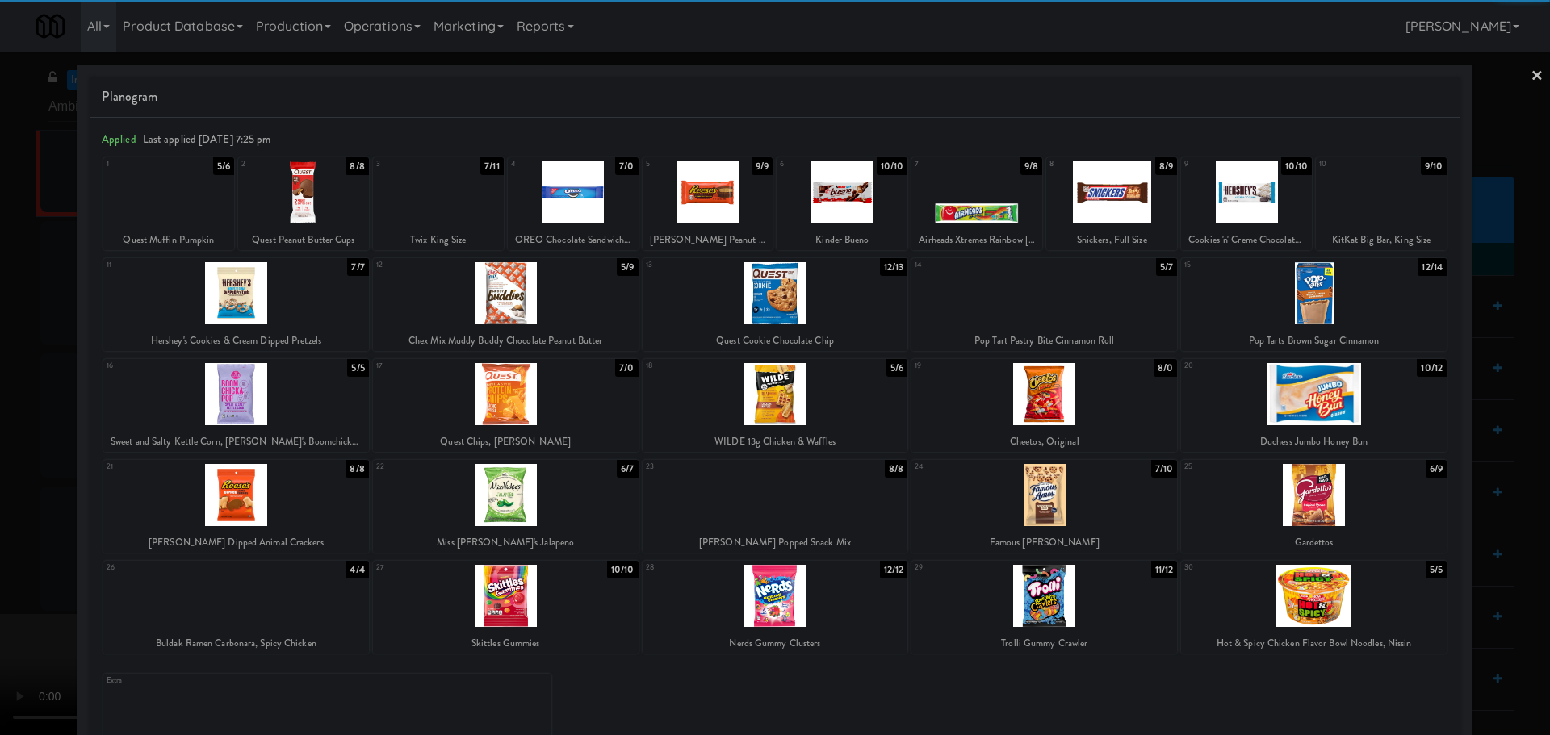
click at [19, 458] on div at bounding box center [775, 367] width 1550 height 735
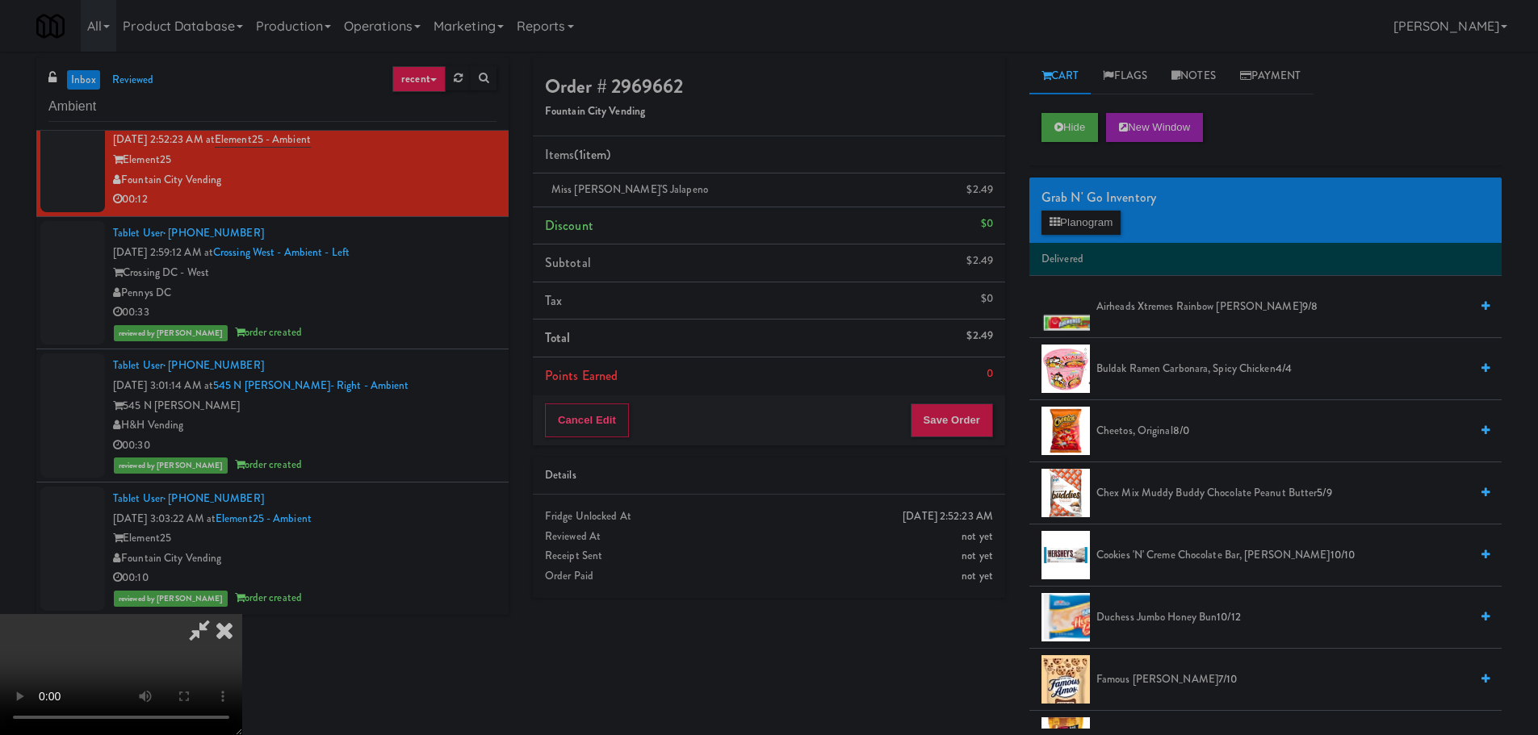
click at [242, 614] on video at bounding box center [121, 674] width 242 height 121
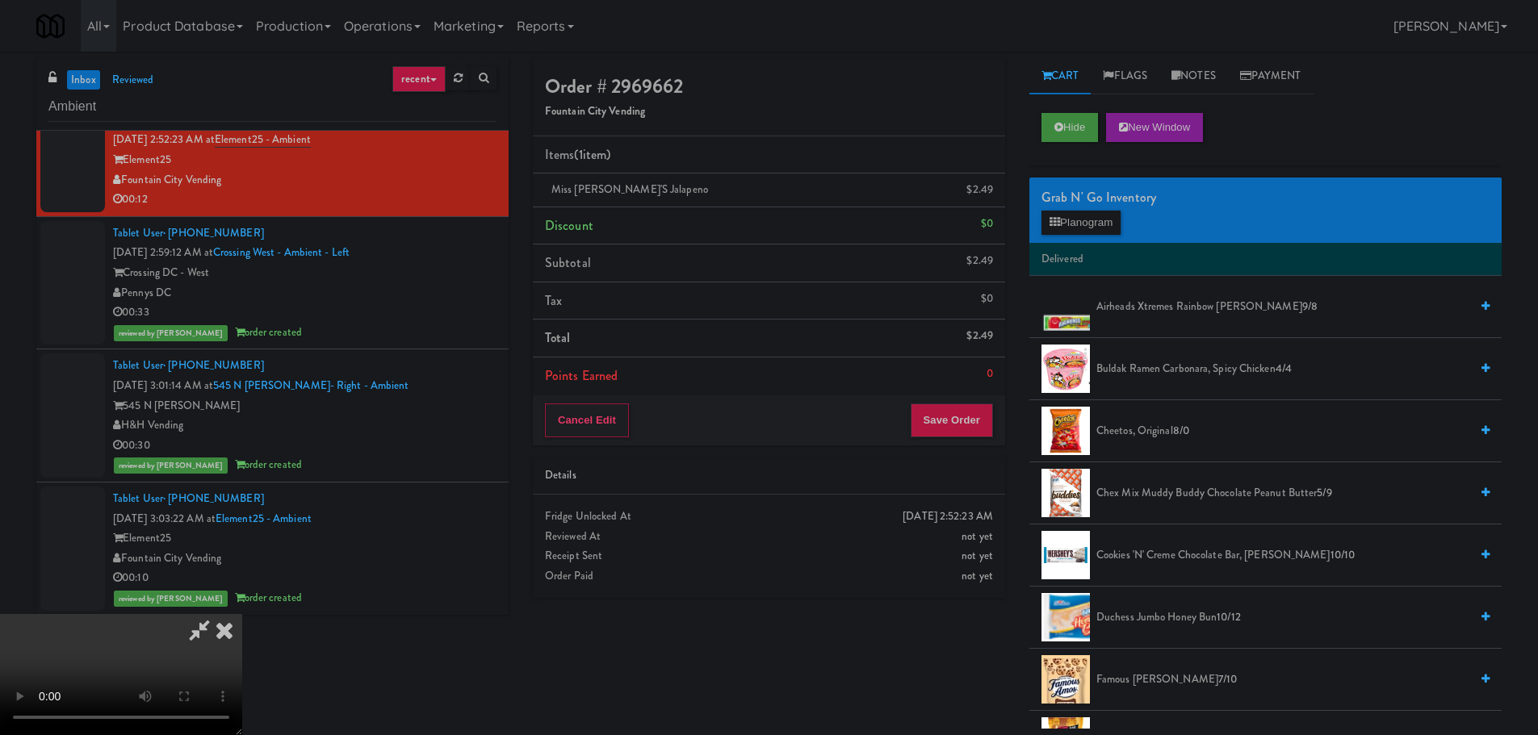
click at [242, 614] on video at bounding box center [121, 674] width 242 height 121
click at [144, 715] on video at bounding box center [121, 674] width 242 height 121
click at [242, 614] on video at bounding box center [121, 674] width 242 height 121
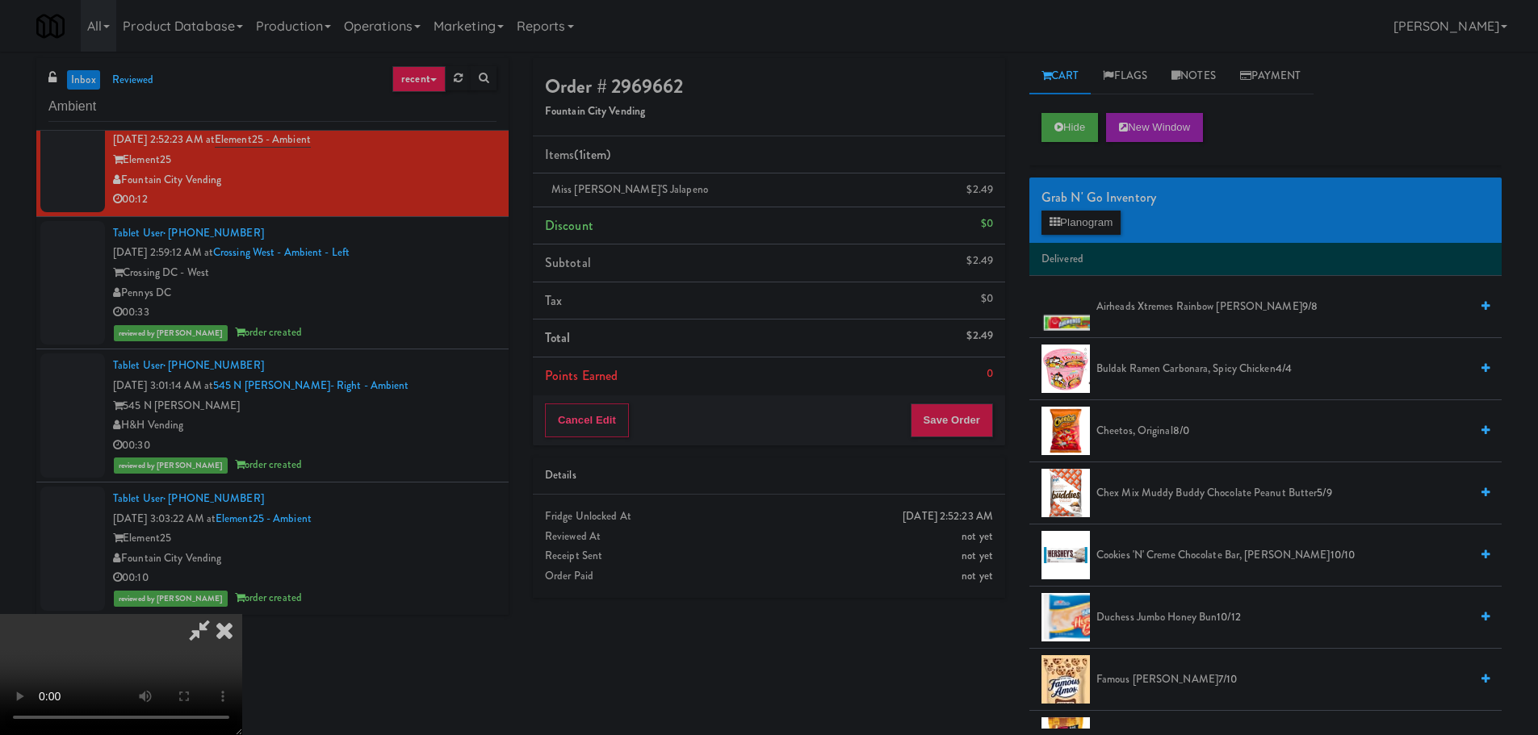
click at [242, 614] on video at bounding box center [121, 674] width 242 height 121
click at [1070, 223] on button "Planogram" at bounding box center [1080, 223] width 79 height 24
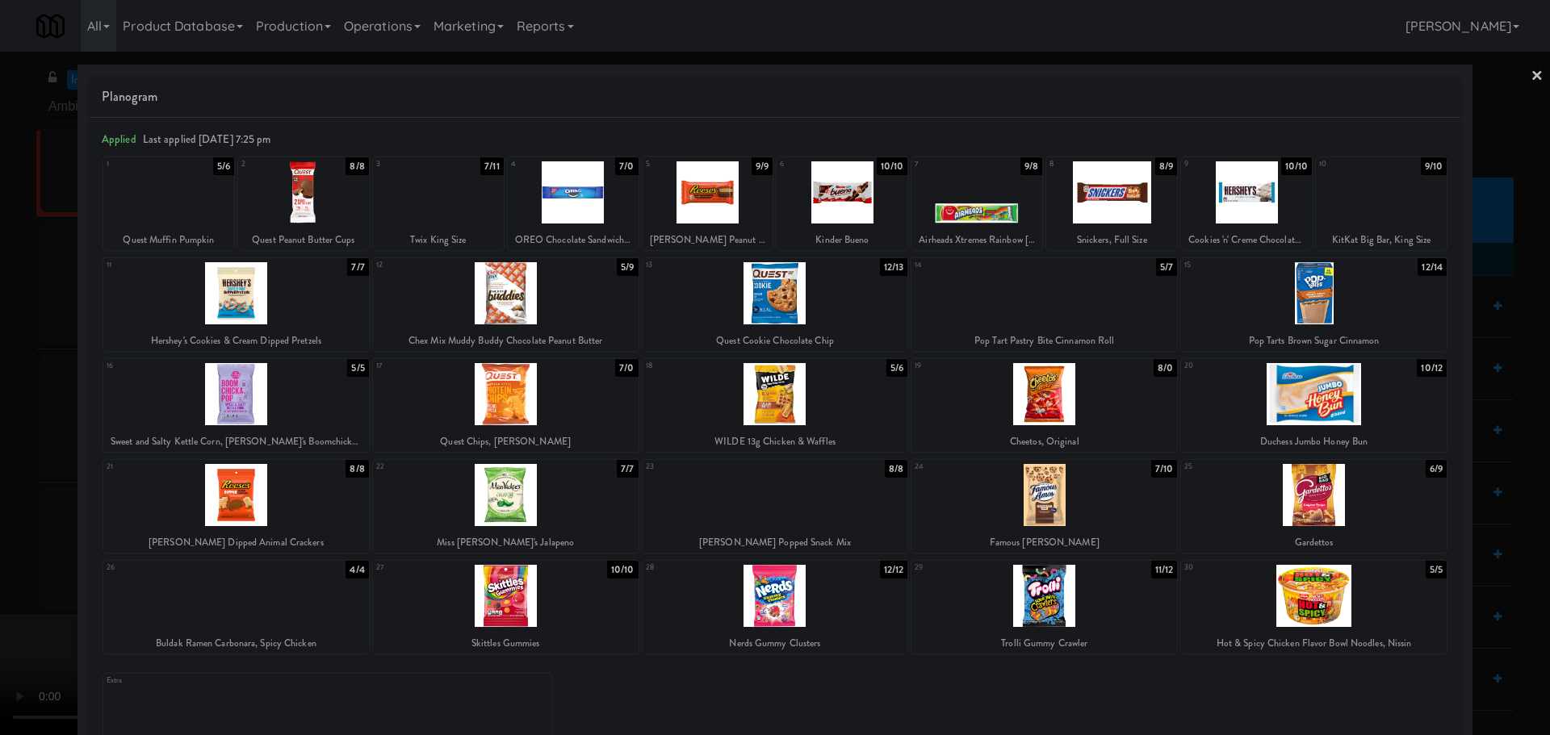
click at [1039, 412] on div at bounding box center [1044, 394] width 266 height 62
drag, startPoint x: 0, startPoint y: 437, endPoint x: 387, endPoint y: 362, distance: 394.7
click at [9, 442] on div at bounding box center [775, 367] width 1550 height 735
click at [242, 614] on video at bounding box center [121, 674] width 242 height 121
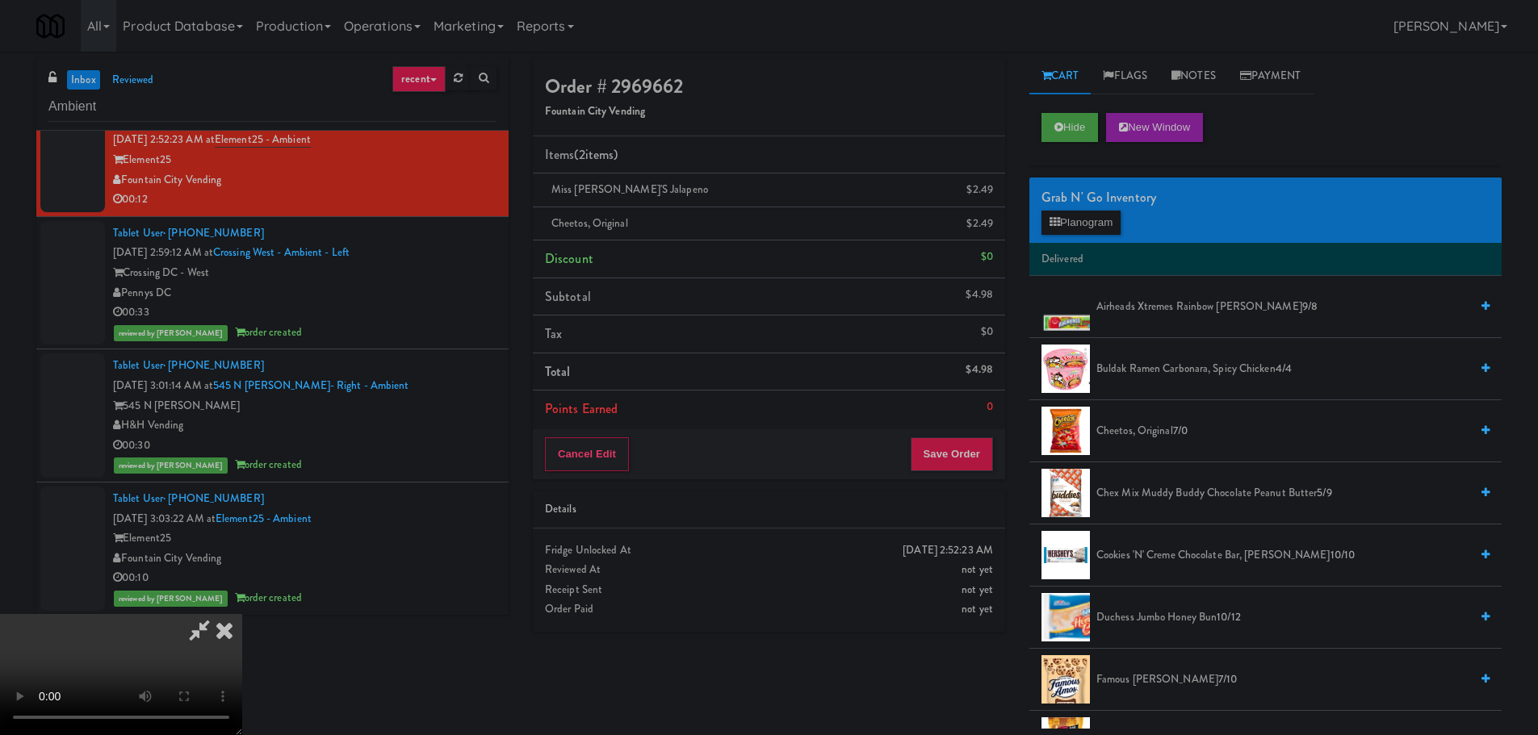
click at [242, 614] on video at bounding box center [121, 674] width 242 height 121
drag, startPoint x: 591, startPoint y: 361, endPoint x: 722, endPoint y: 336, distance: 133.1
click at [242, 614] on video at bounding box center [121, 674] width 242 height 121
click at [1072, 221] on button "Planogram" at bounding box center [1080, 223] width 79 height 24
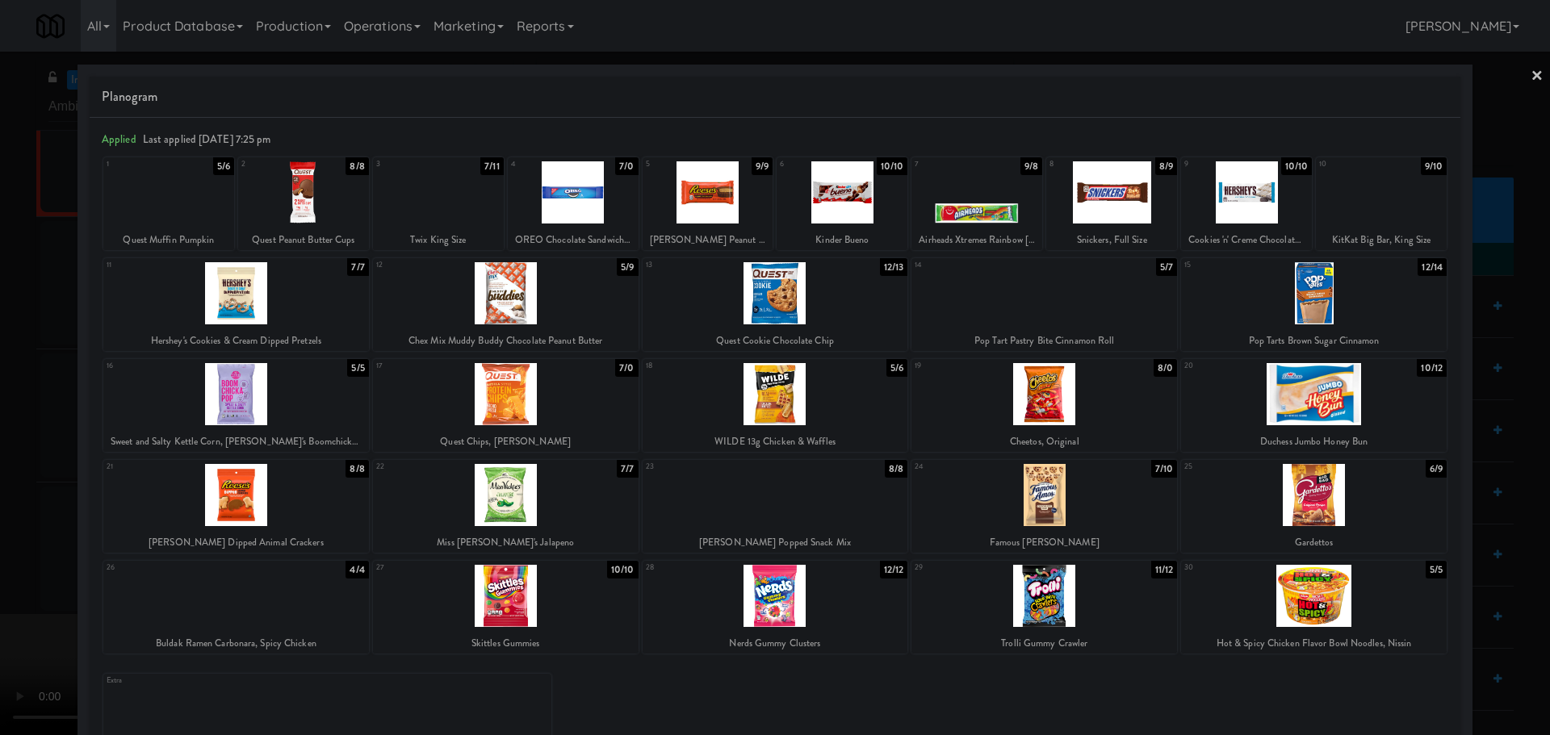
click at [717, 192] on div at bounding box center [708, 192] width 131 height 62
click at [0, 450] on div at bounding box center [775, 367] width 1550 height 735
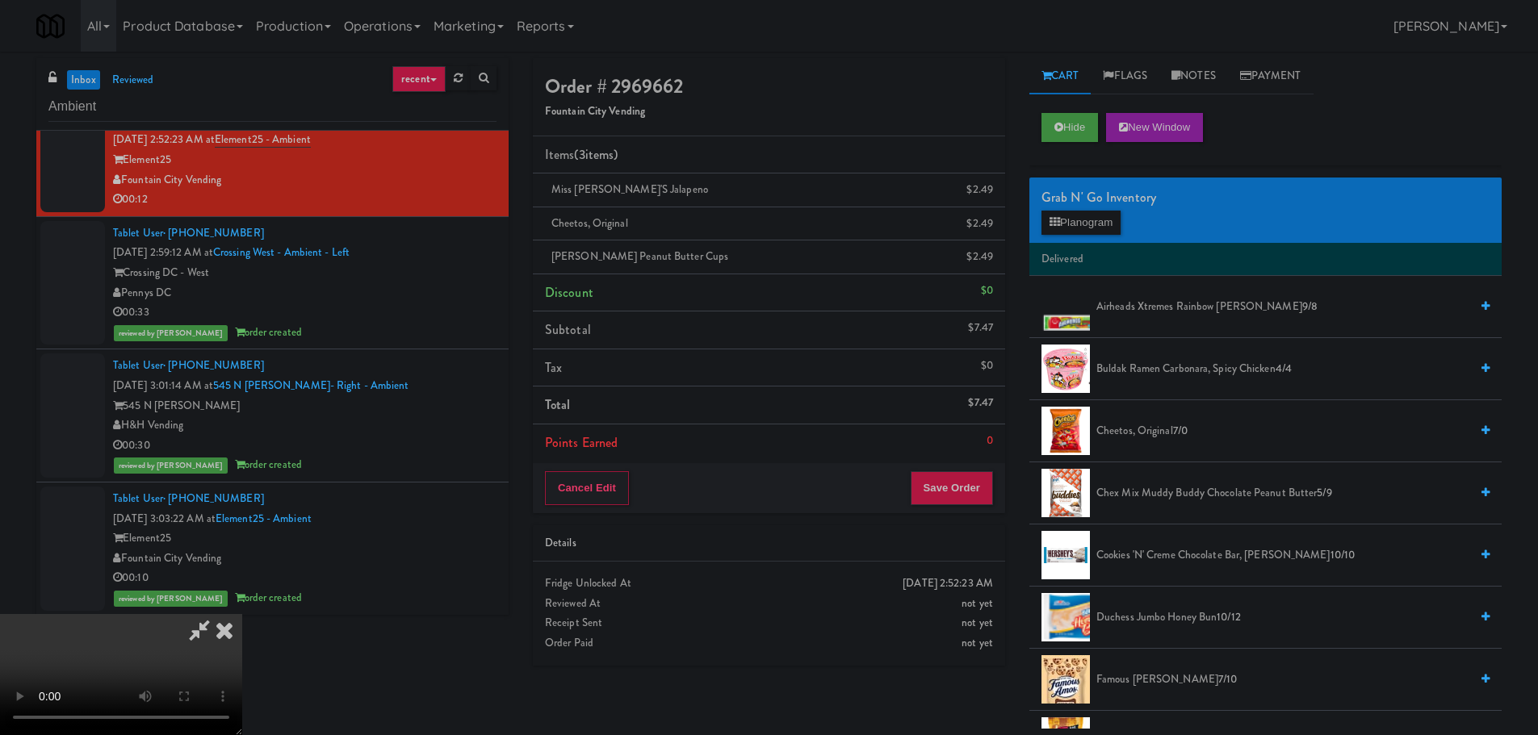
scroll to position [13, 0]
click at [242, 614] on video at bounding box center [121, 674] width 242 height 121
click at [961, 476] on button "Save Order" at bounding box center [952, 488] width 82 height 34
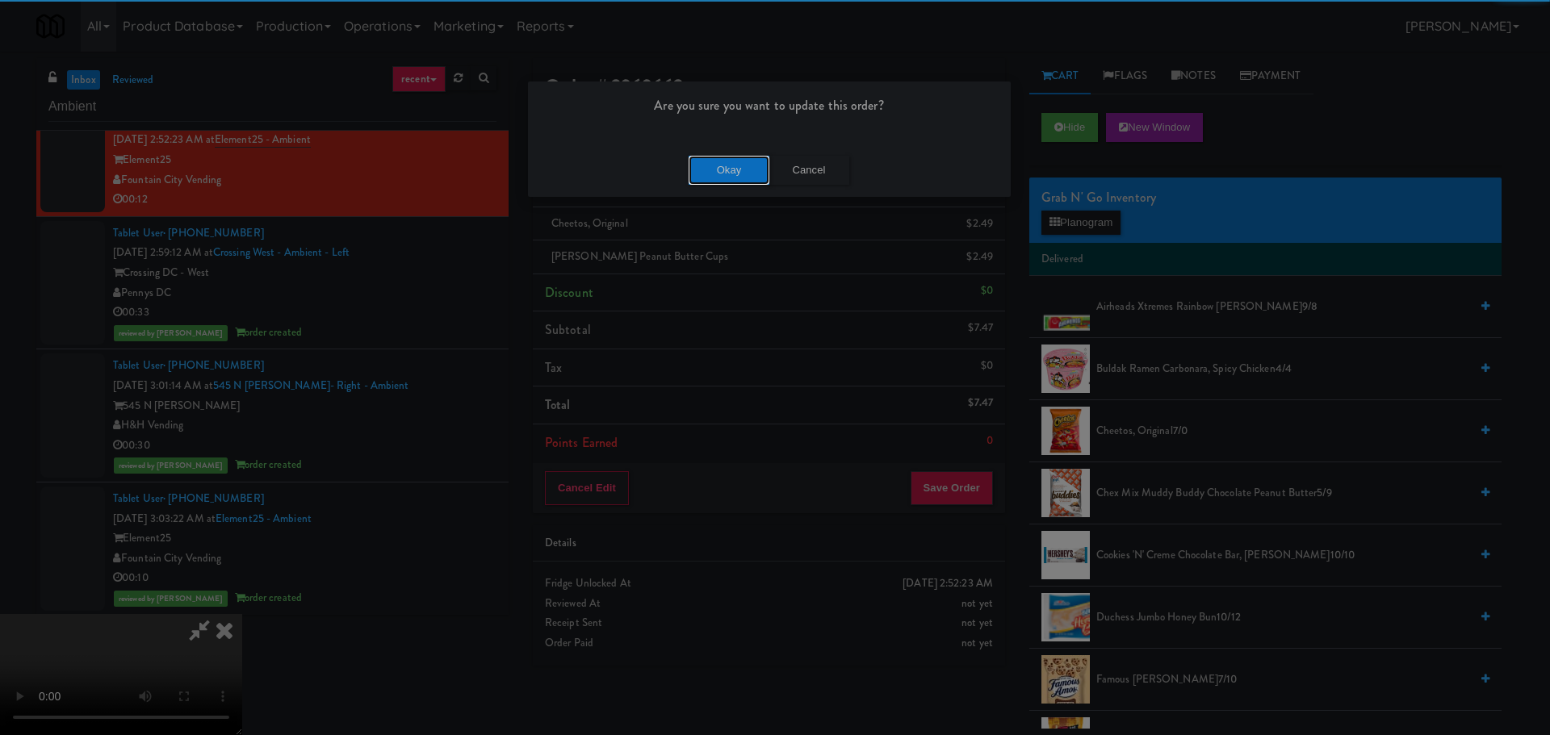
click at [724, 163] on button "Okay" at bounding box center [729, 170] width 81 height 29
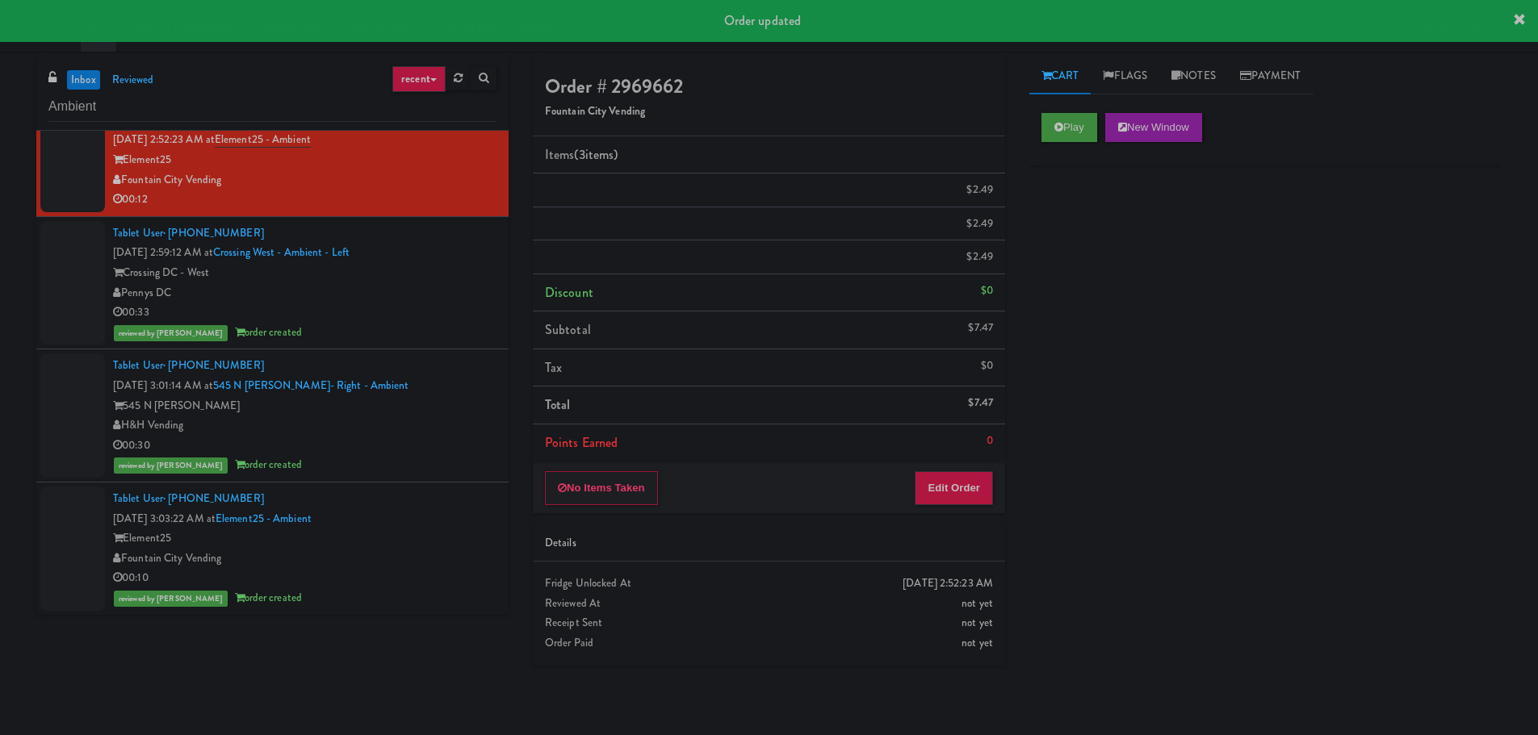
scroll to position [0, 0]
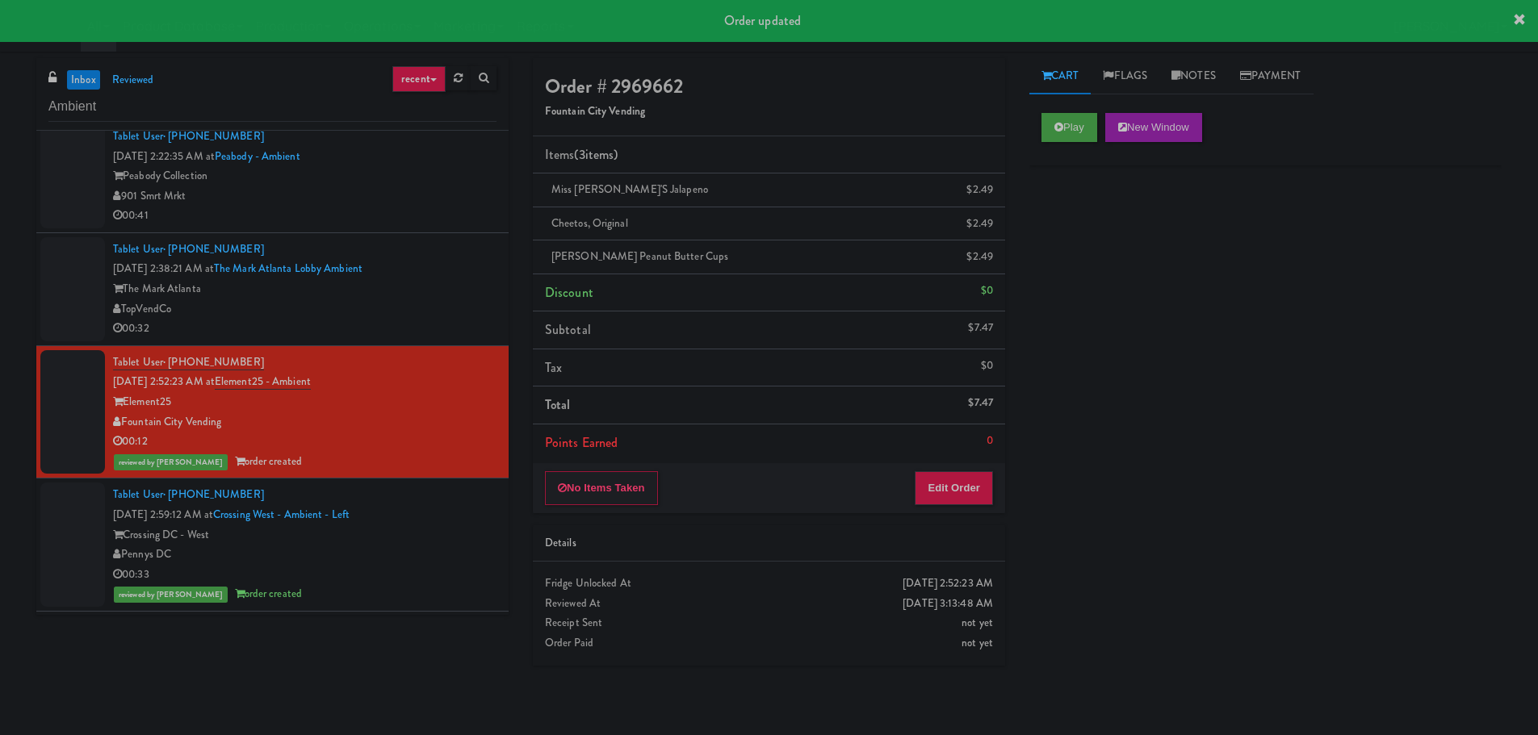
click at [421, 285] on div "The Mark Atlanta" at bounding box center [304, 289] width 383 height 20
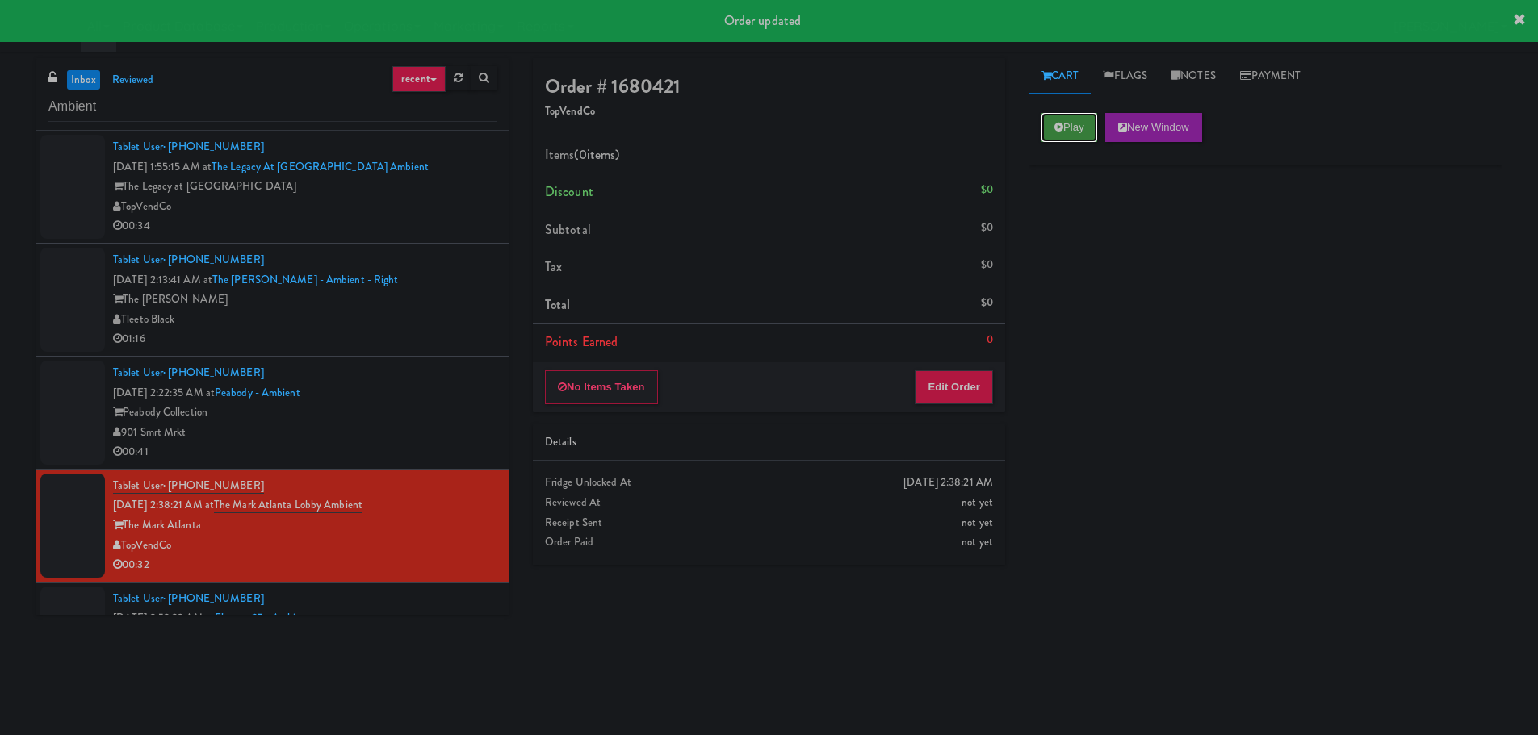
click at [1066, 124] on button "Play" at bounding box center [1069, 127] width 56 height 29
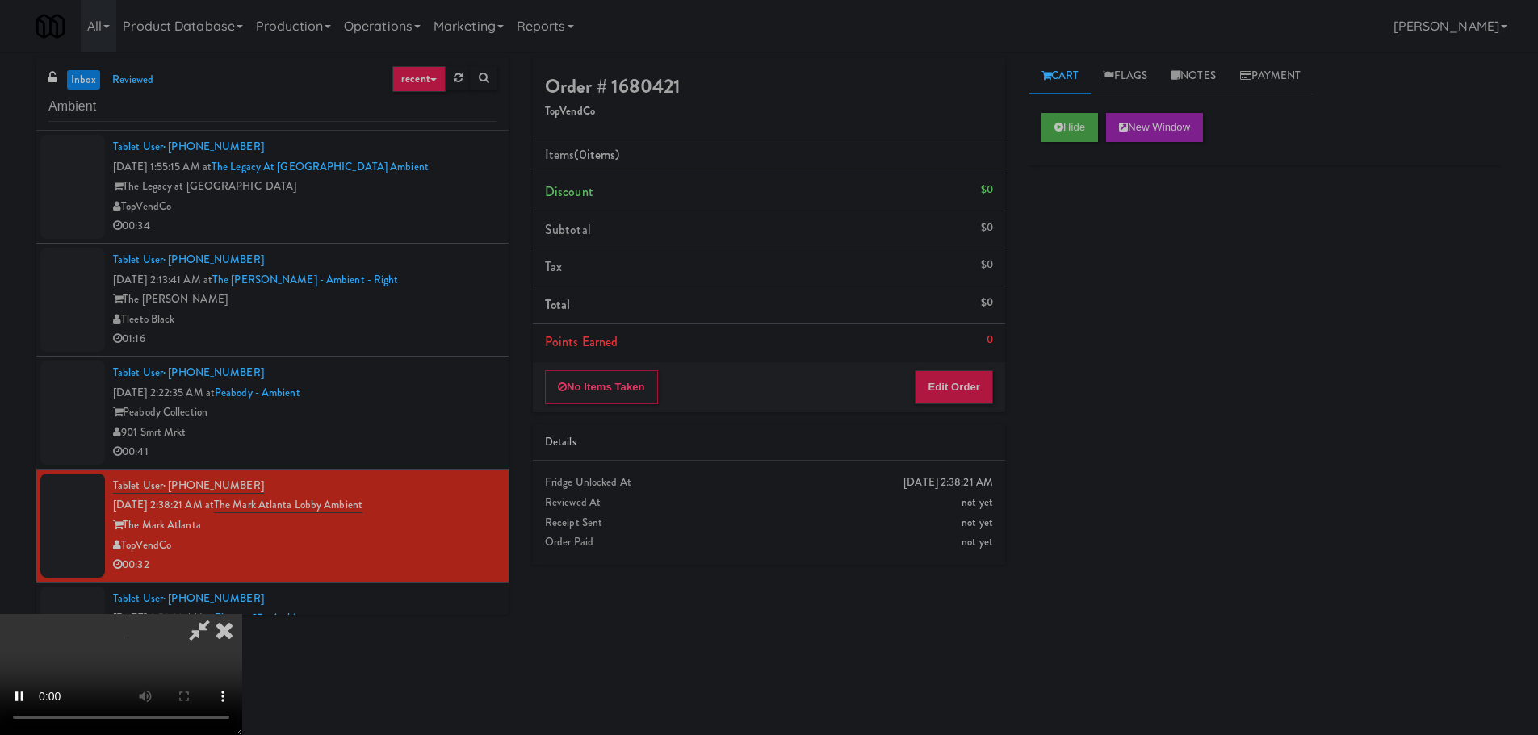
click at [965, 364] on div "No Items Taken Edit Order" at bounding box center [769, 387] width 472 height 50
click at [949, 381] on button "Edit Order" at bounding box center [954, 387] width 78 height 34
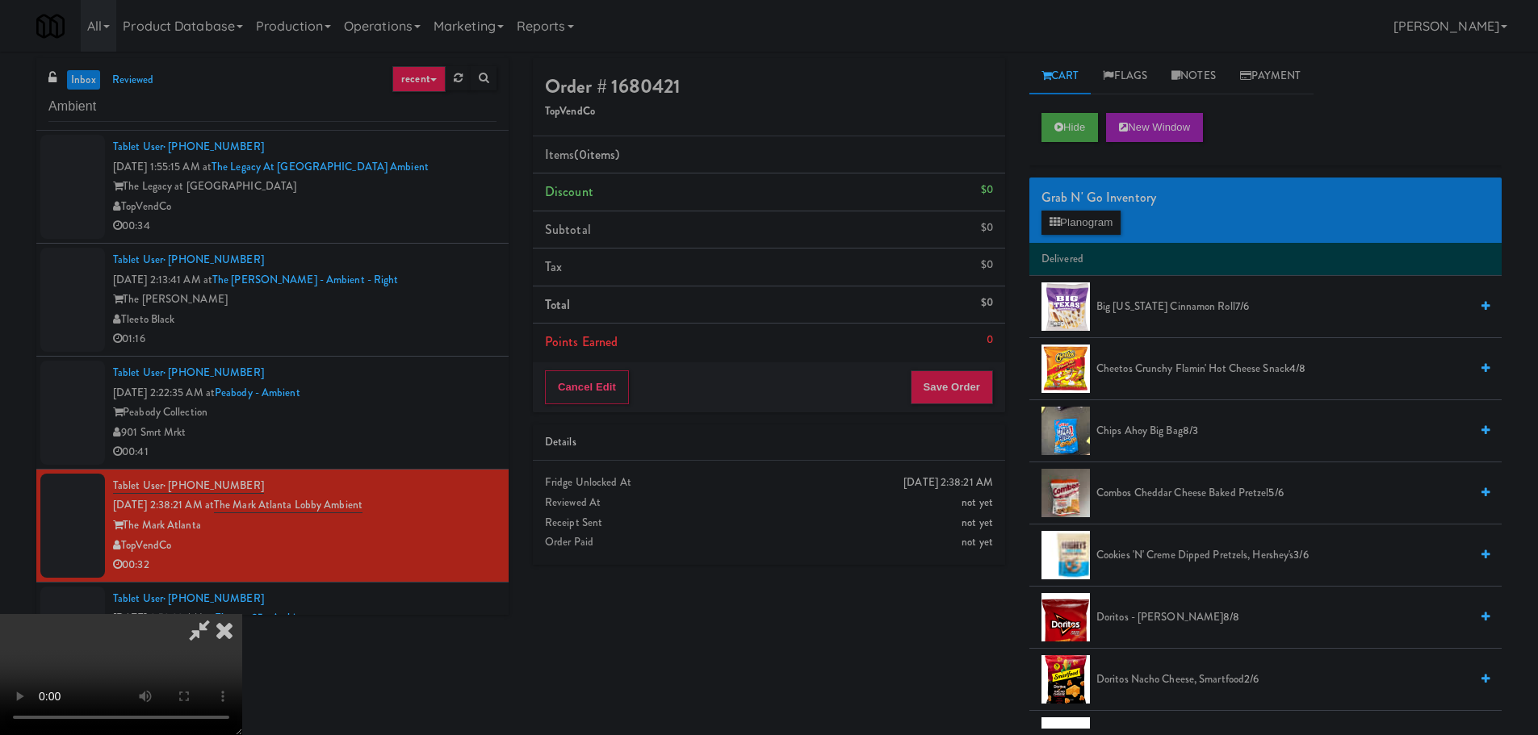
click at [242, 614] on video at bounding box center [121, 674] width 242 height 121
click at [1052, 221] on icon at bounding box center [1054, 222] width 10 height 10
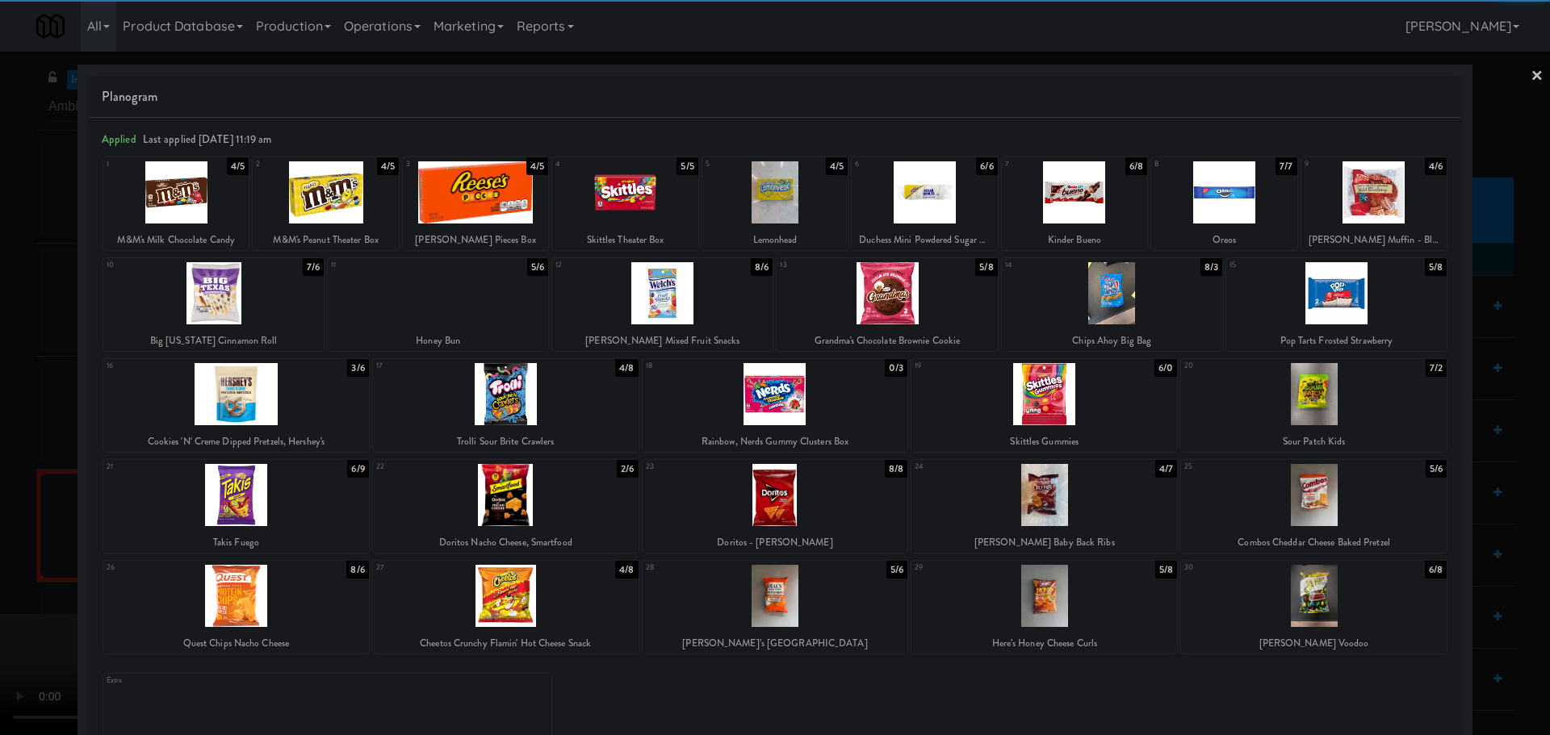
click at [896, 196] on div at bounding box center [924, 192] width 145 height 62
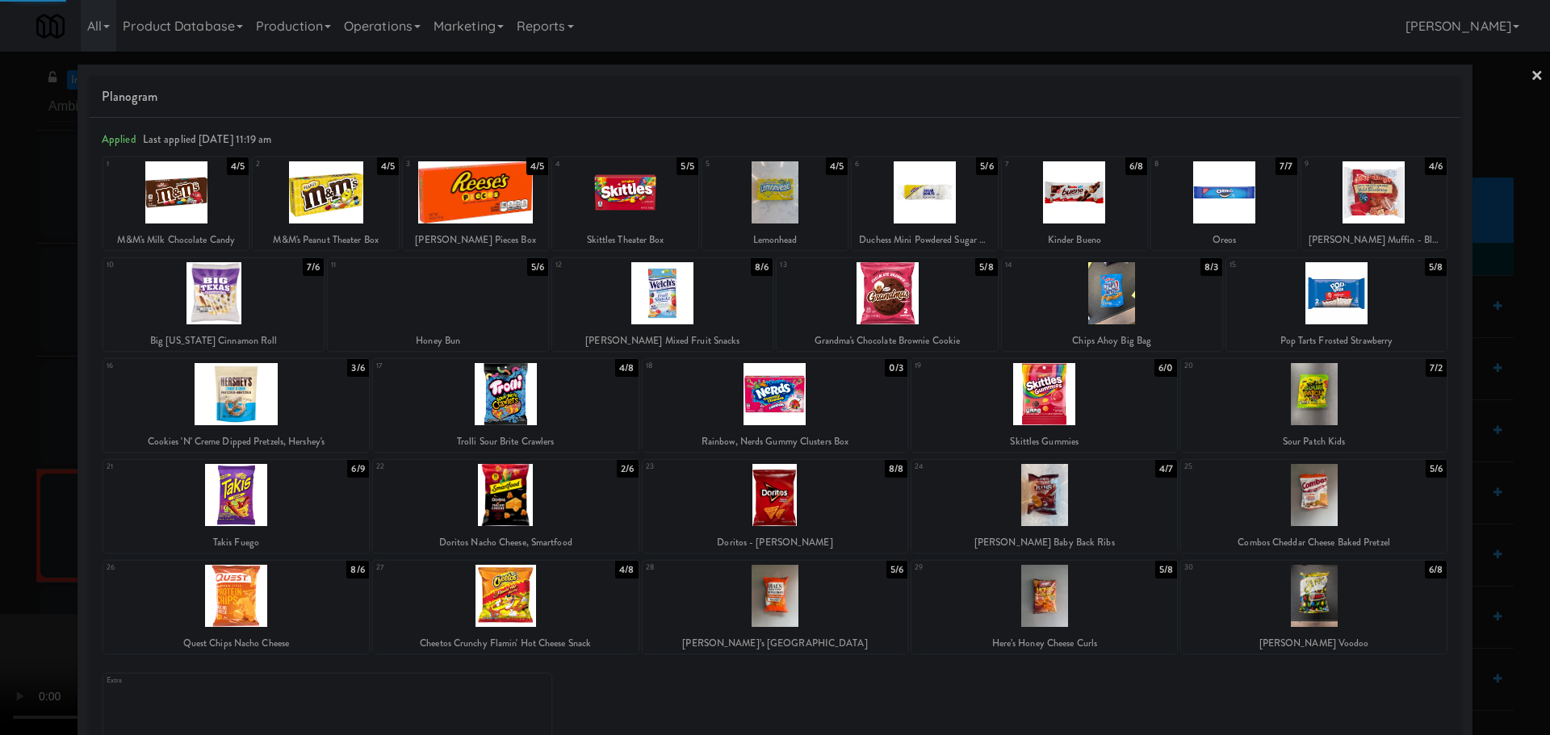
click at [4, 454] on div at bounding box center [775, 367] width 1550 height 735
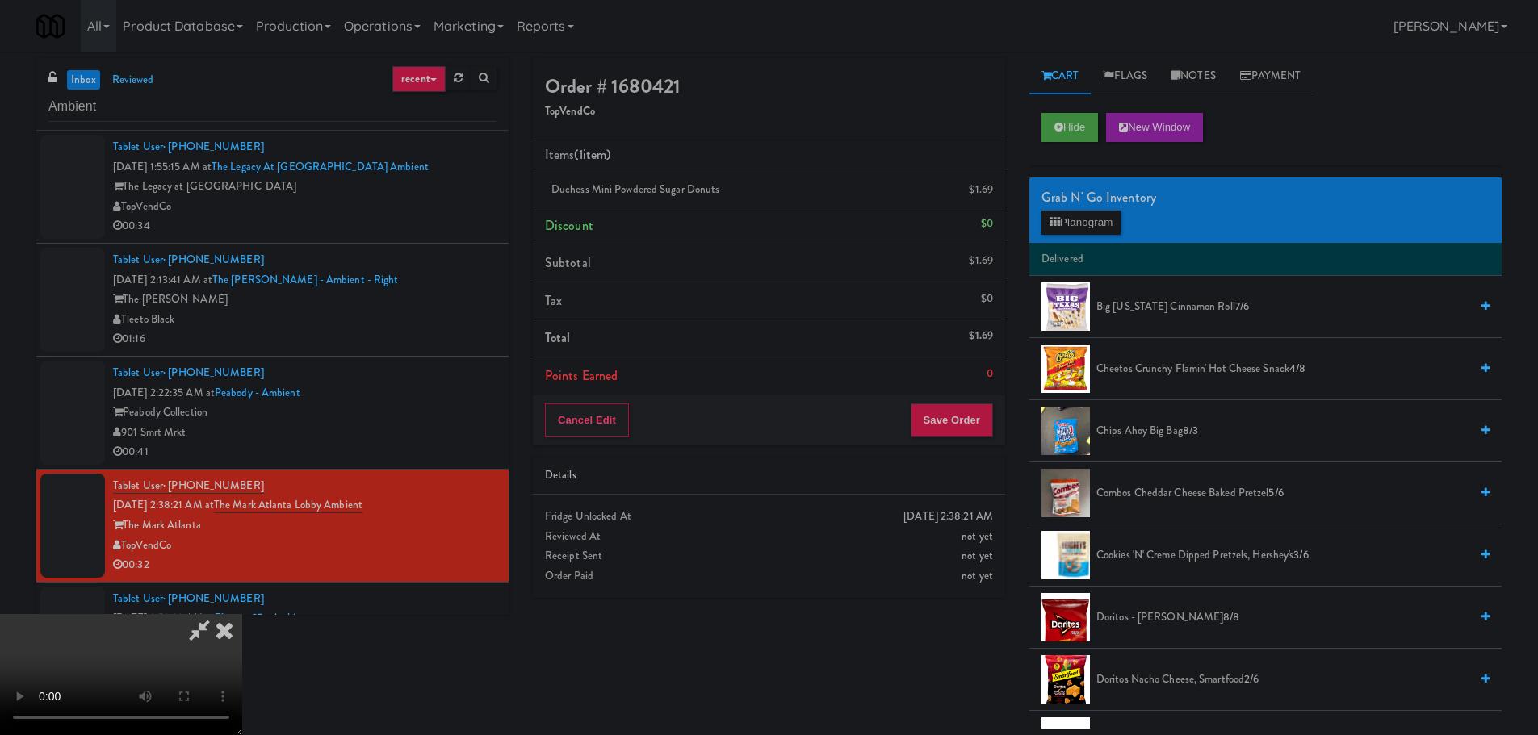
click at [242, 614] on video at bounding box center [121, 674] width 242 height 121
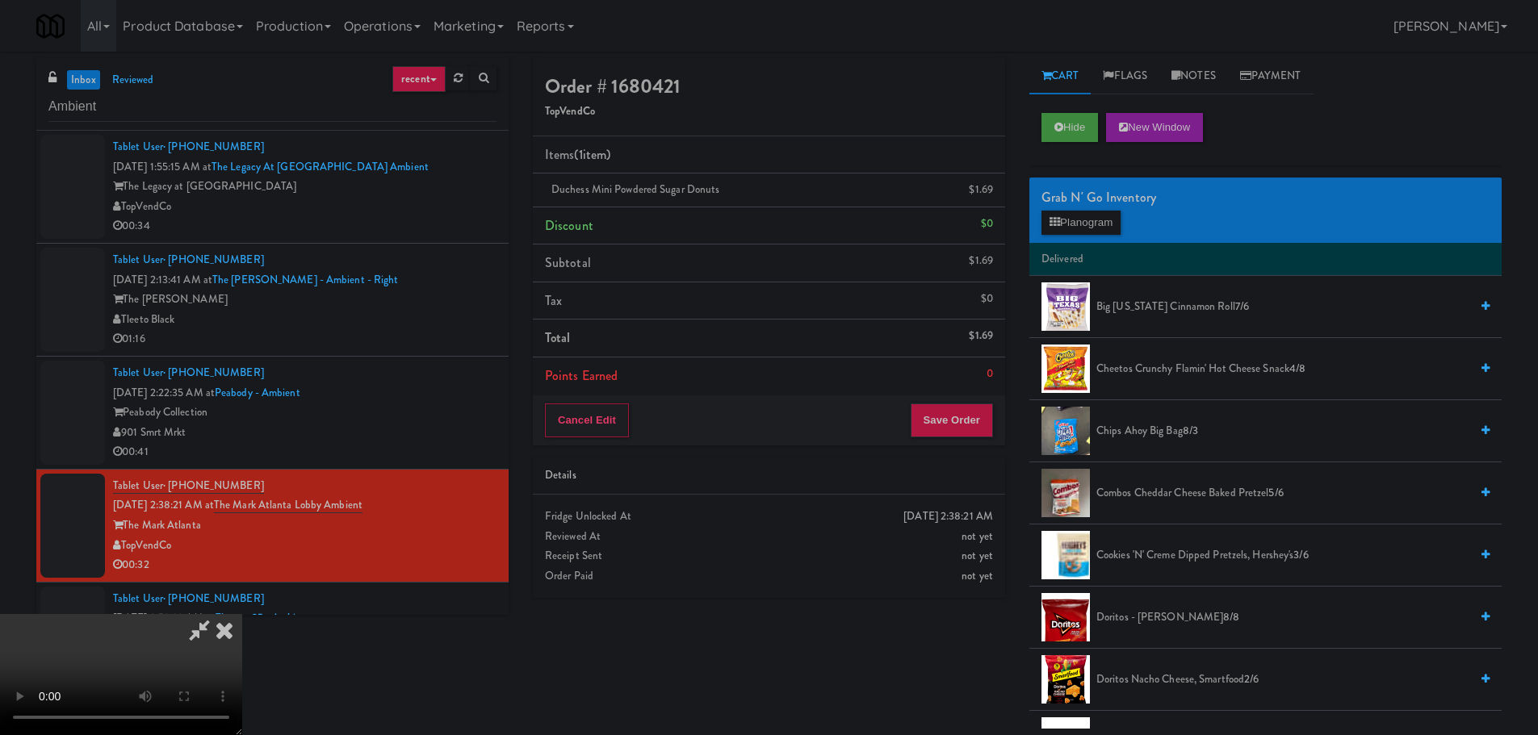
scroll to position [36, 0]
click at [242, 614] on video at bounding box center [121, 674] width 242 height 121
click at [1079, 213] on button "Planogram" at bounding box center [1080, 223] width 79 height 24
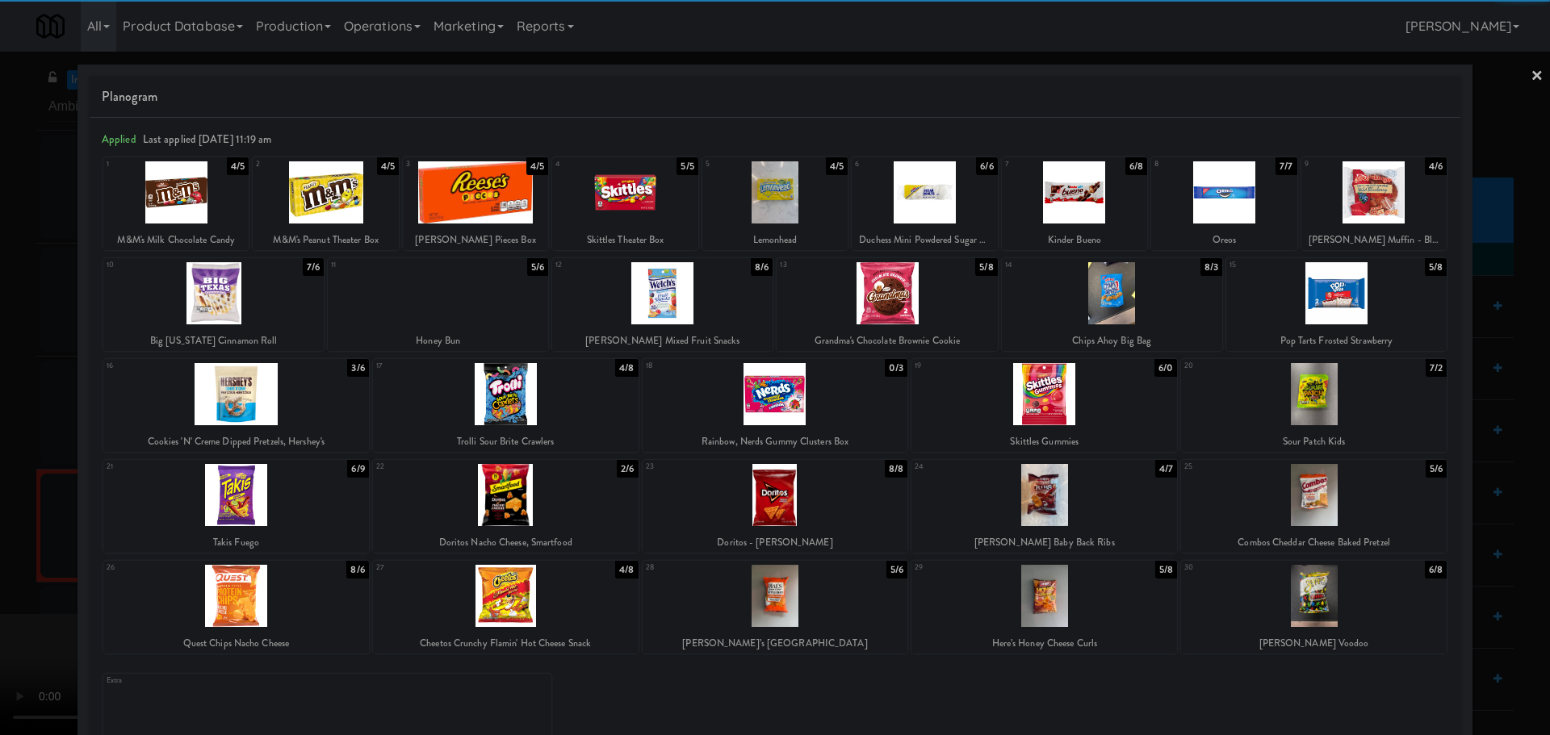
click at [887, 307] on div at bounding box center [887, 293] width 220 height 62
click at [9, 505] on div at bounding box center [775, 367] width 1550 height 735
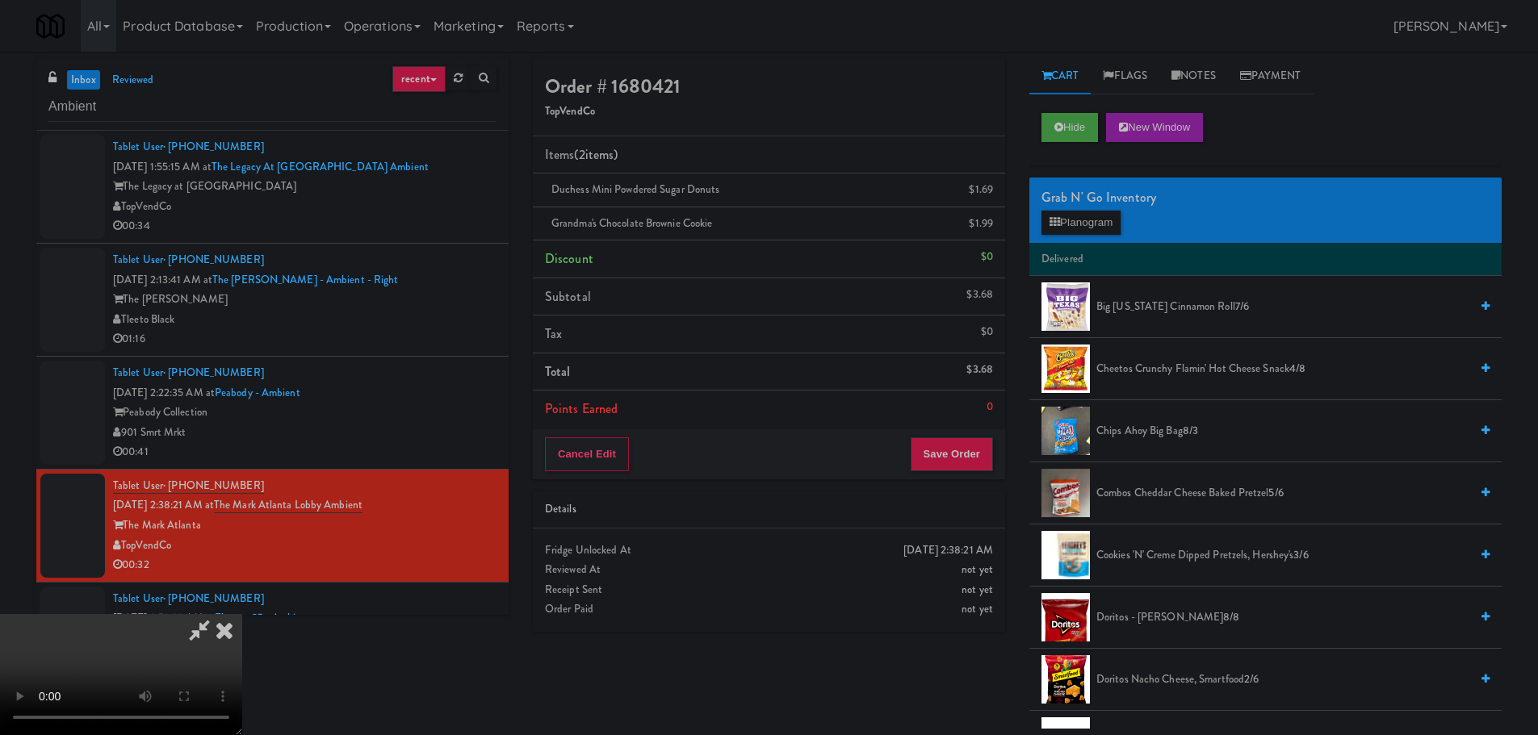
scroll to position [14, 0]
click at [242, 614] on video at bounding box center [121, 674] width 242 height 121
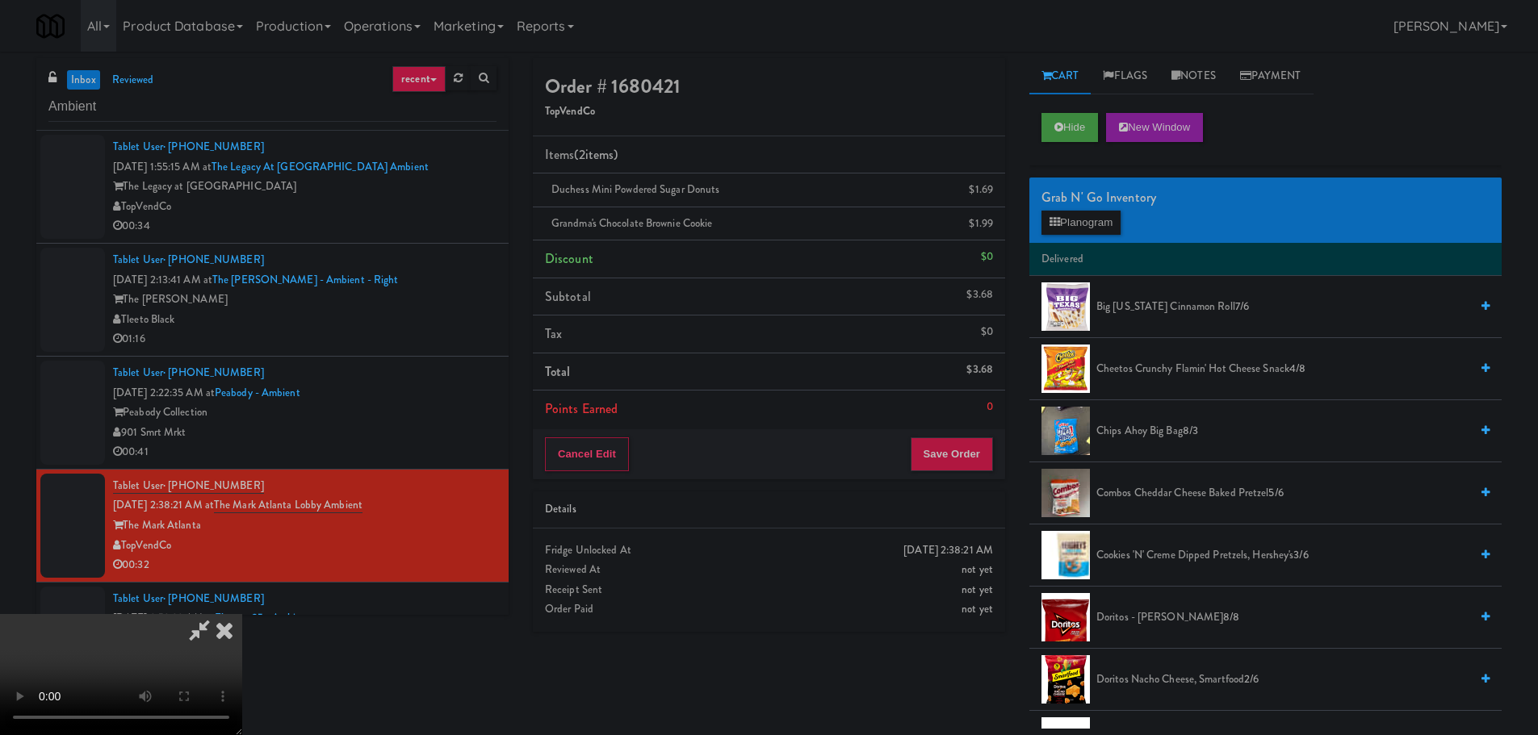
scroll to position [278, 0]
click at [951, 456] on button "Save Order" at bounding box center [952, 454] width 82 height 34
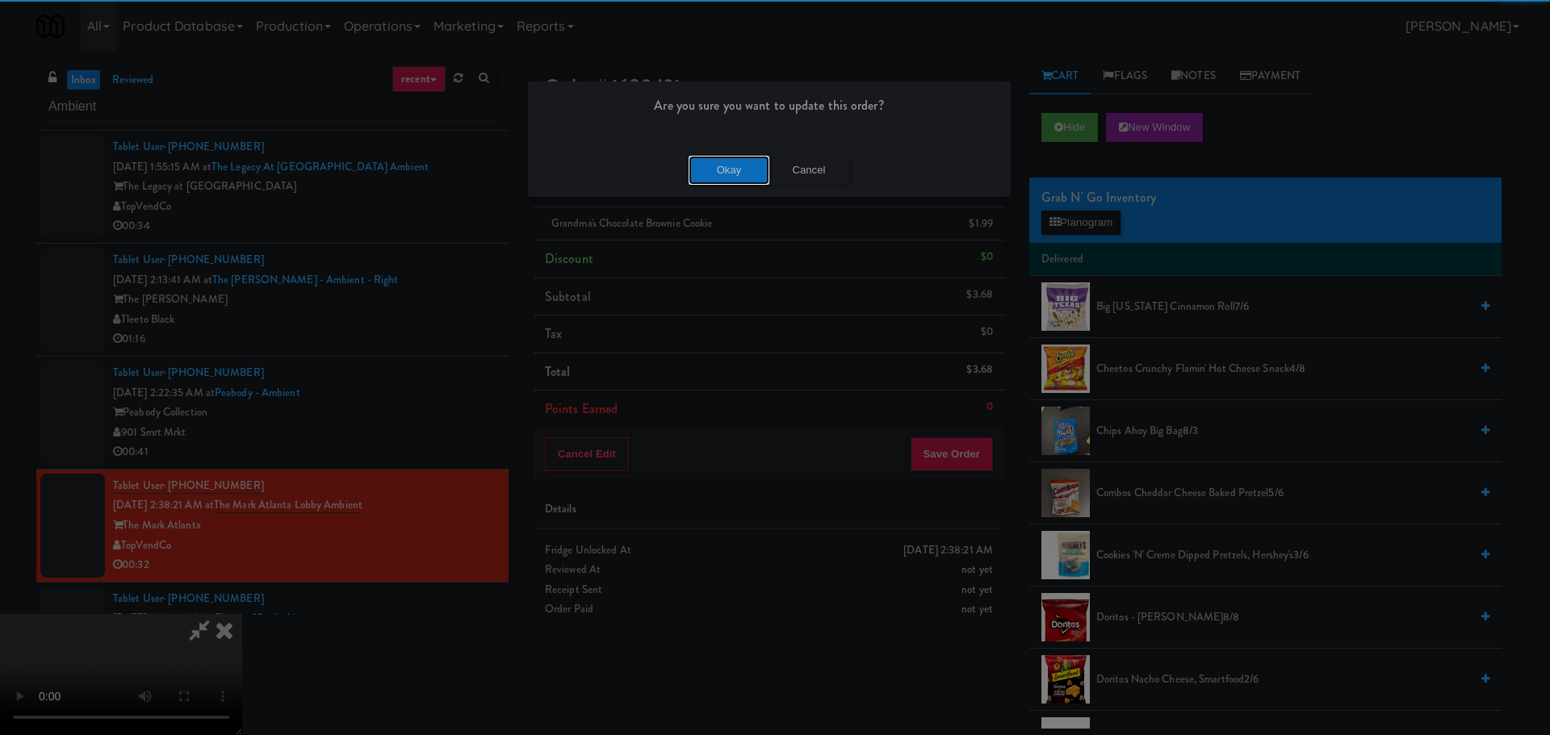
click at [710, 171] on button "Okay" at bounding box center [729, 170] width 81 height 29
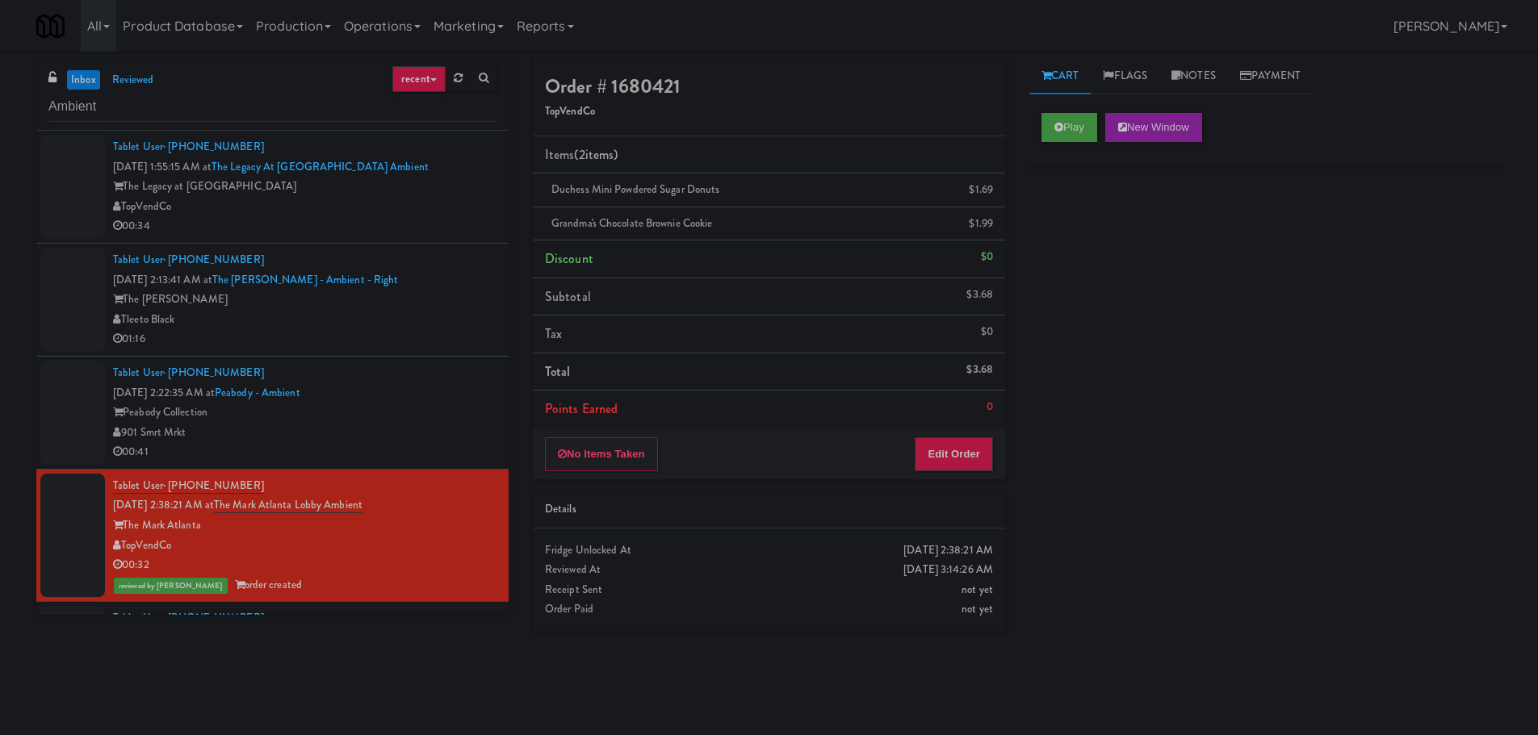
scroll to position [0, 0]
click at [400, 437] on div "901 Smrt Mrkt" at bounding box center [304, 433] width 383 height 20
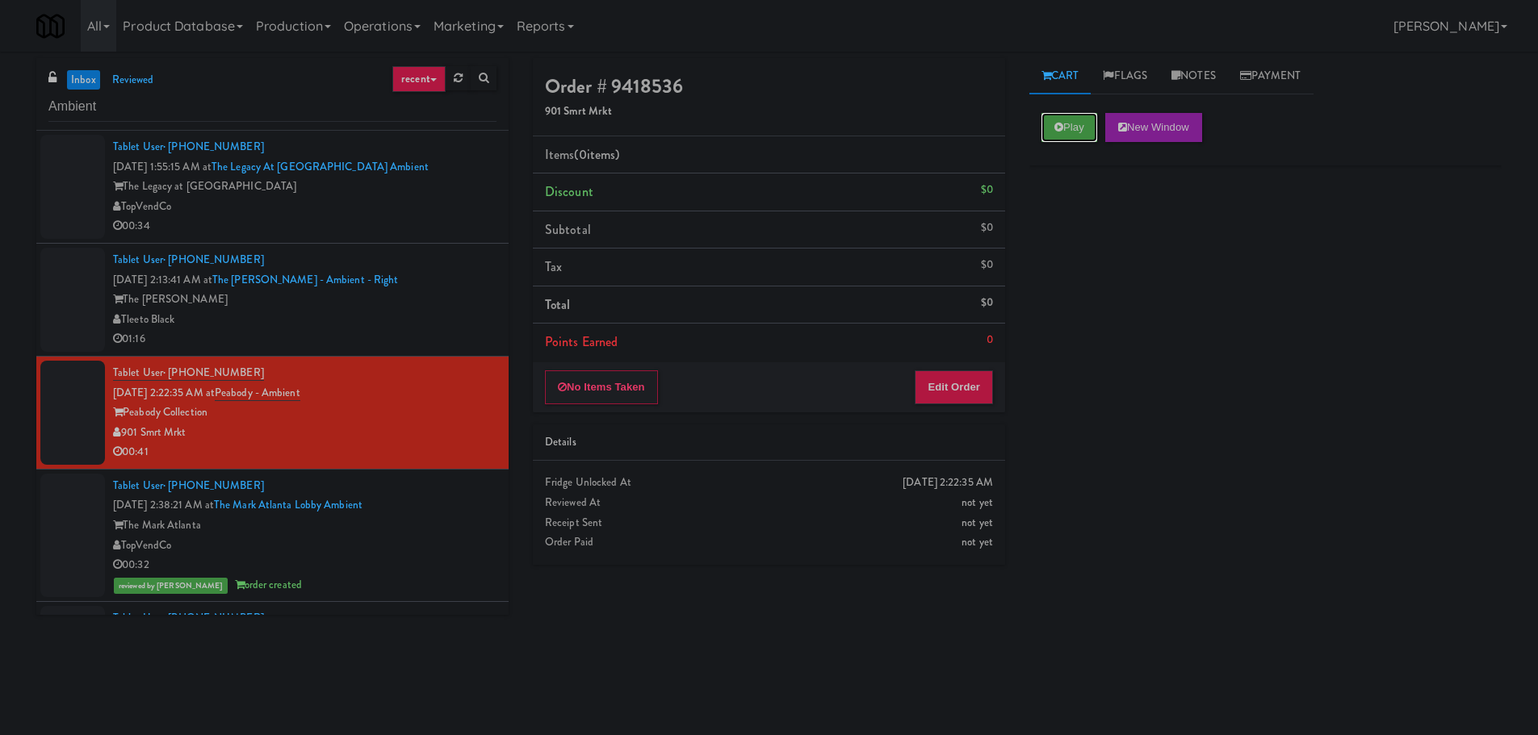
drag, startPoint x: 1065, startPoint y: 133, endPoint x: 1062, endPoint y: 173, distance: 39.6
click at [1065, 132] on button "Play" at bounding box center [1069, 127] width 56 height 29
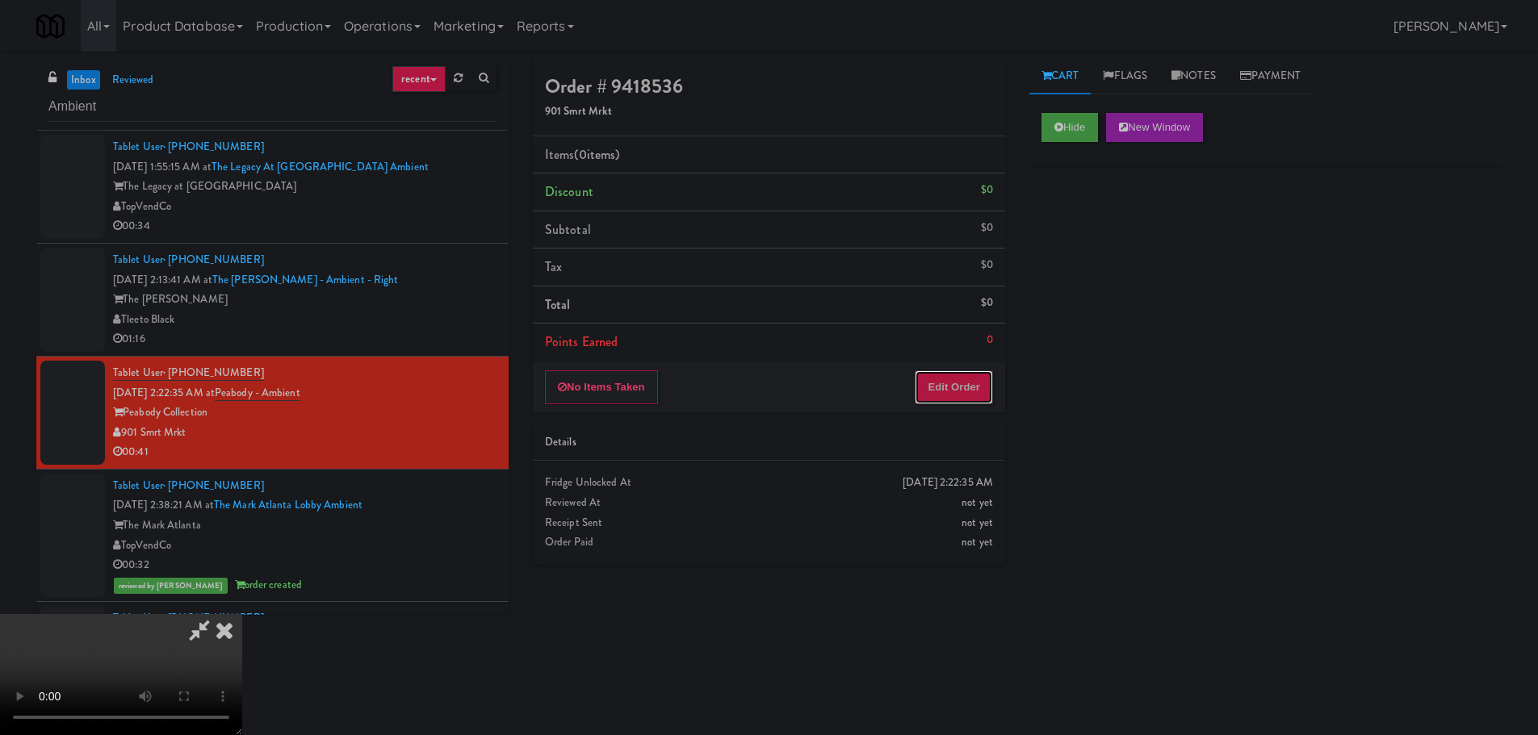
click at [986, 392] on button "Edit Order" at bounding box center [954, 387] width 78 height 34
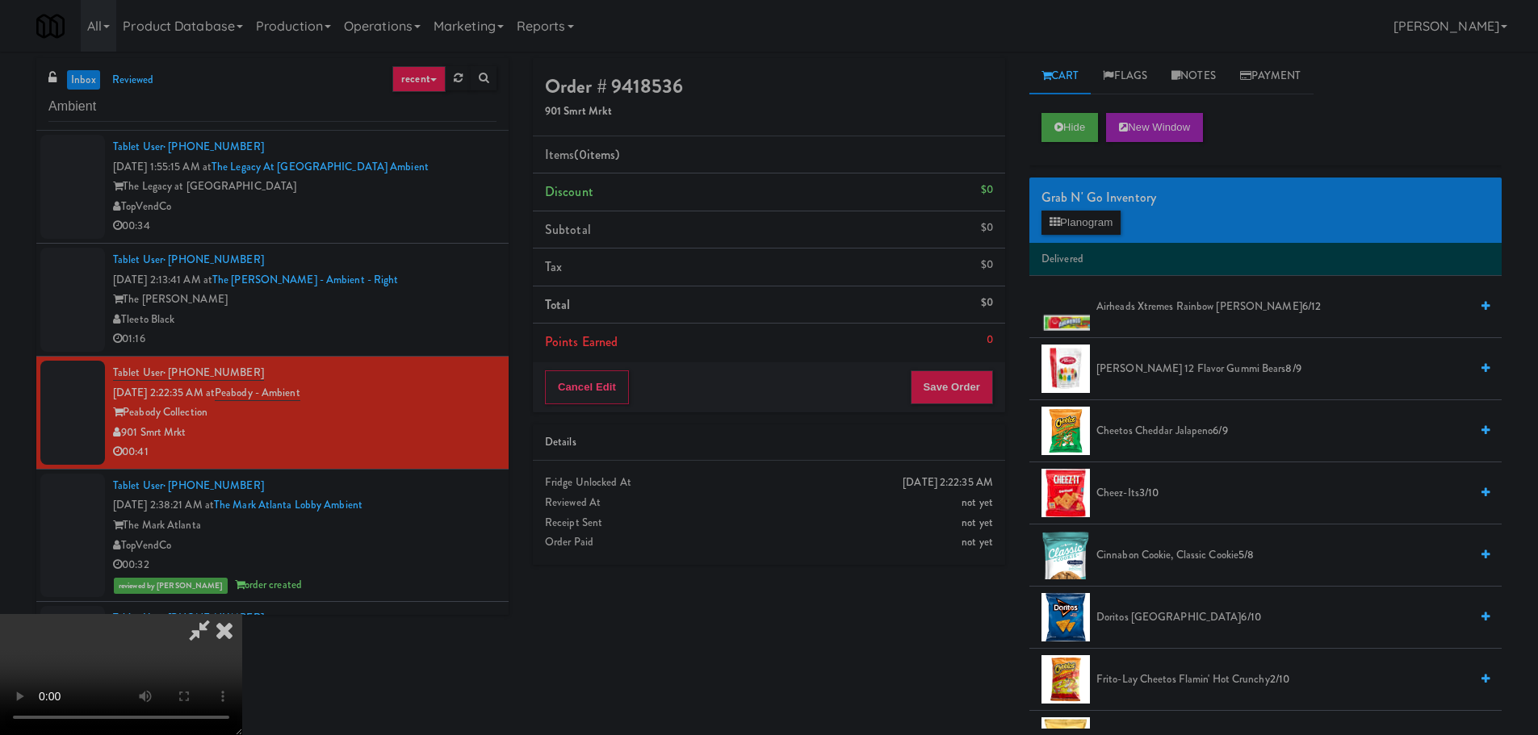
click at [242, 614] on video at bounding box center [121, 674] width 242 height 121
click at [1148, 616] on span "Doritos Cool Ranch 6/10" at bounding box center [1282, 618] width 373 height 20
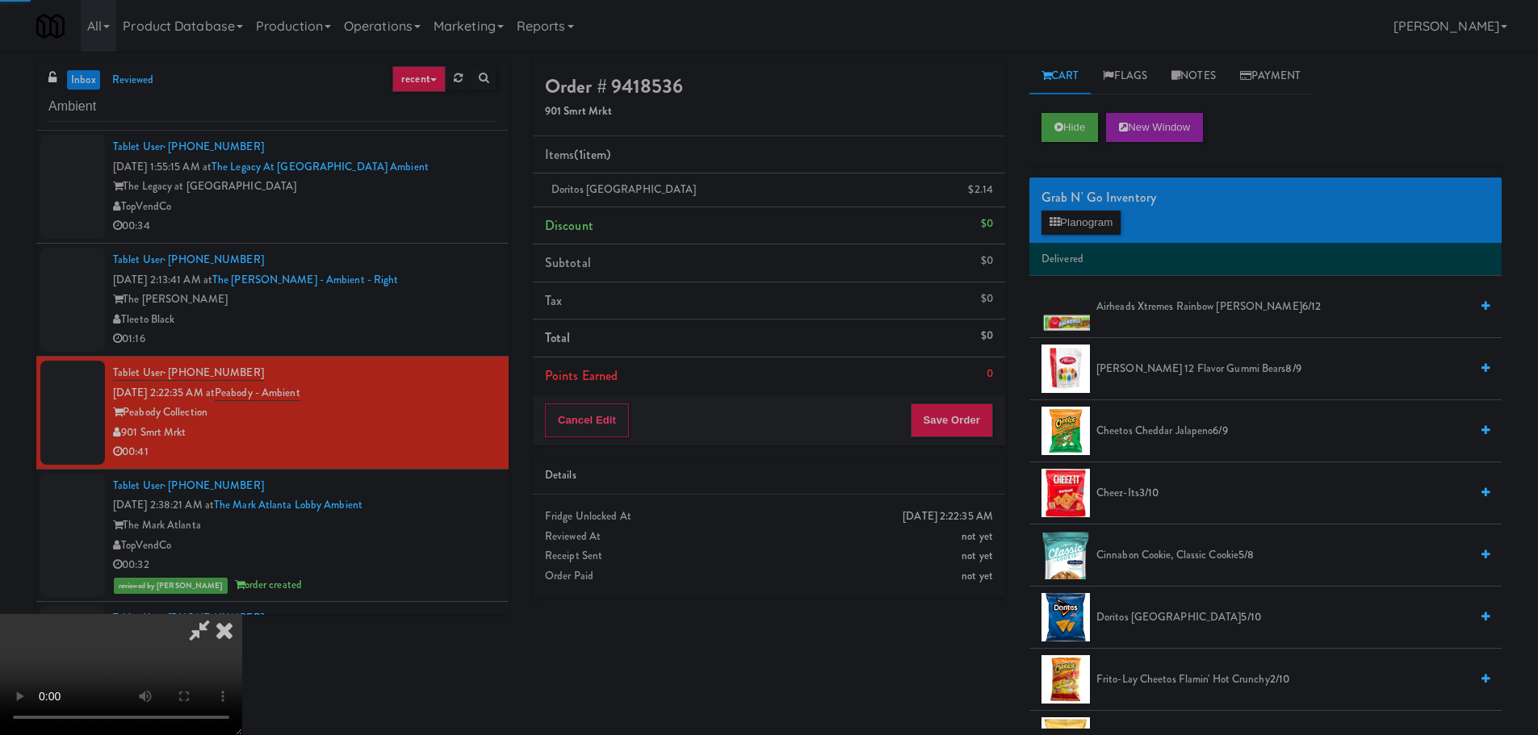
drag, startPoint x: 653, startPoint y: 517, endPoint x: 675, endPoint y: 505, distance: 24.9
click at [242, 614] on video at bounding box center [121, 674] width 242 height 121
drag, startPoint x: 493, startPoint y: 588, endPoint x: 509, endPoint y: 577, distance: 18.6
click at [242, 614] on video at bounding box center [121, 674] width 242 height 121
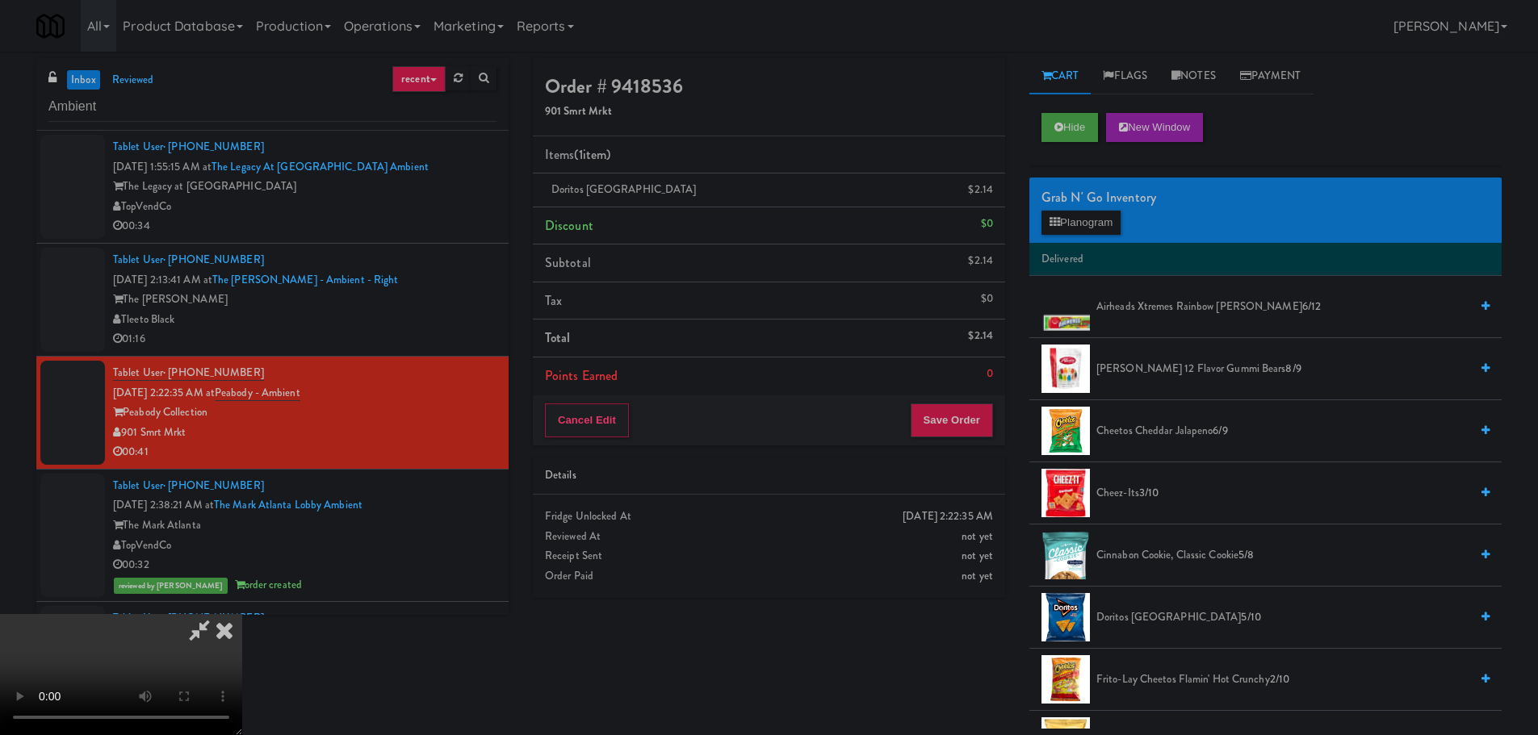
click at [242, 614] on video at bounding box center [121, 674] width 242 height 121
click at [1070, 231] on button "Planogram" at bounding box center [1080, 223] width 79 height 24
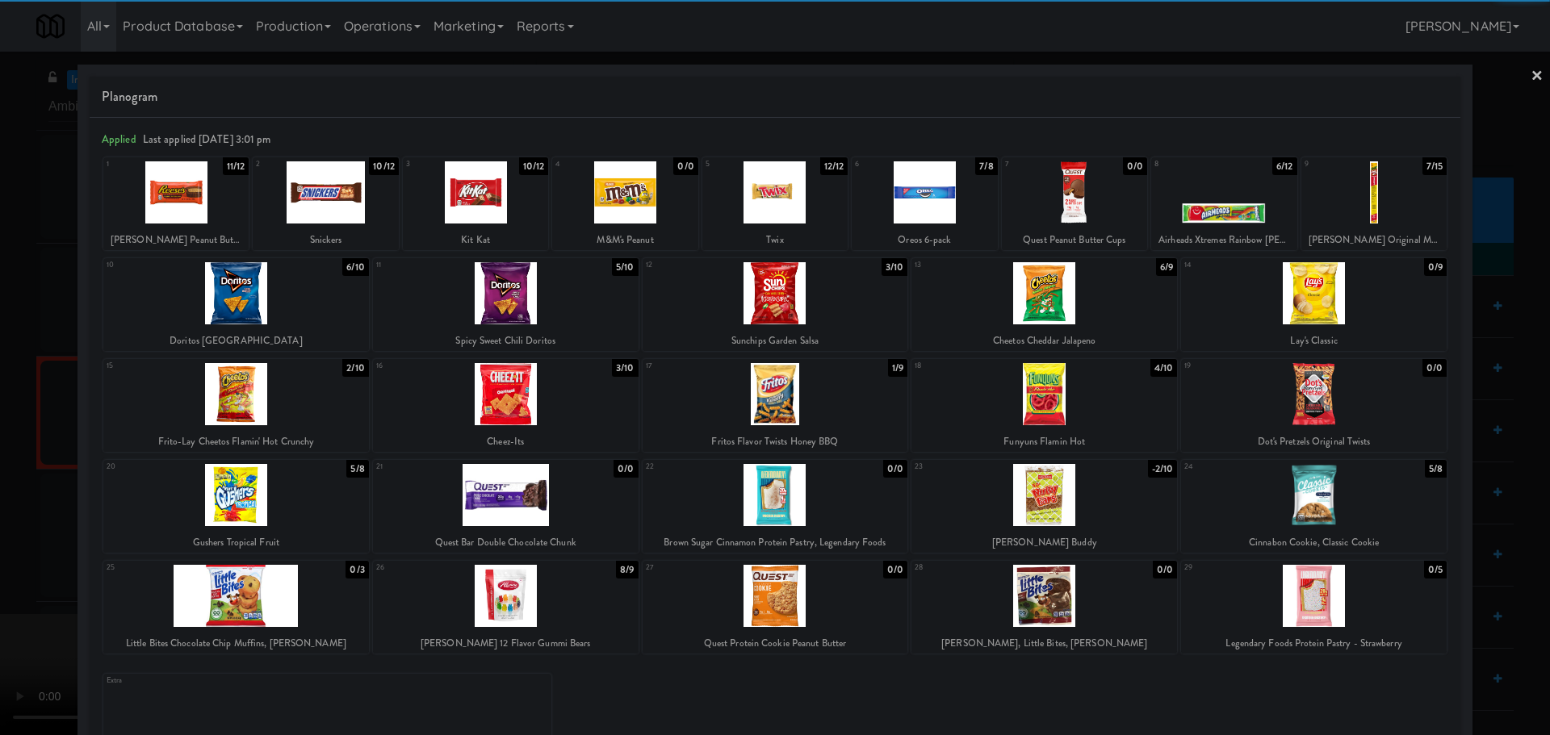
click at [548, 609] on div at bounding box center [506, 596] width 266 height 62
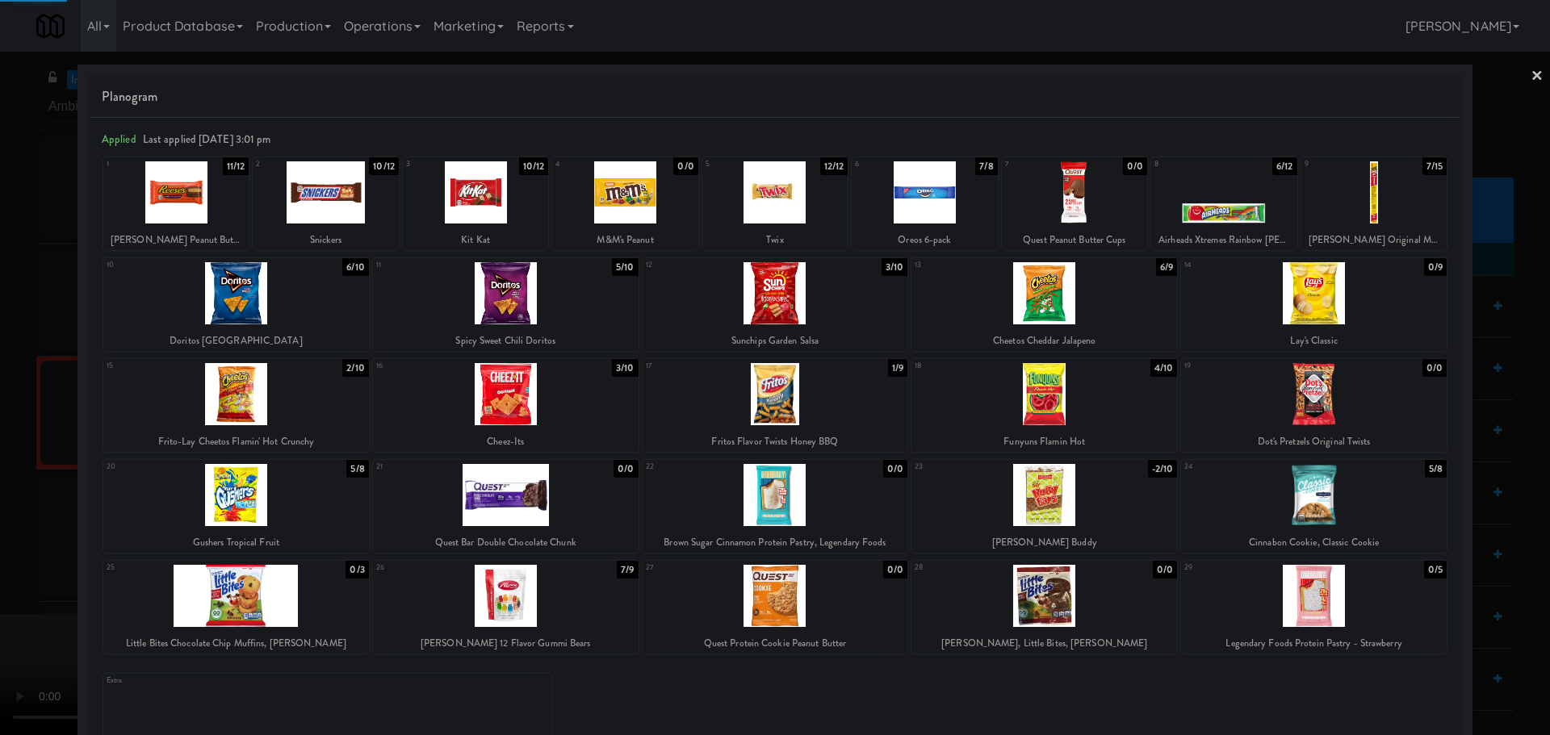
click at [0, 599] on div at bounding box center [775, 367] width 1550 height 735
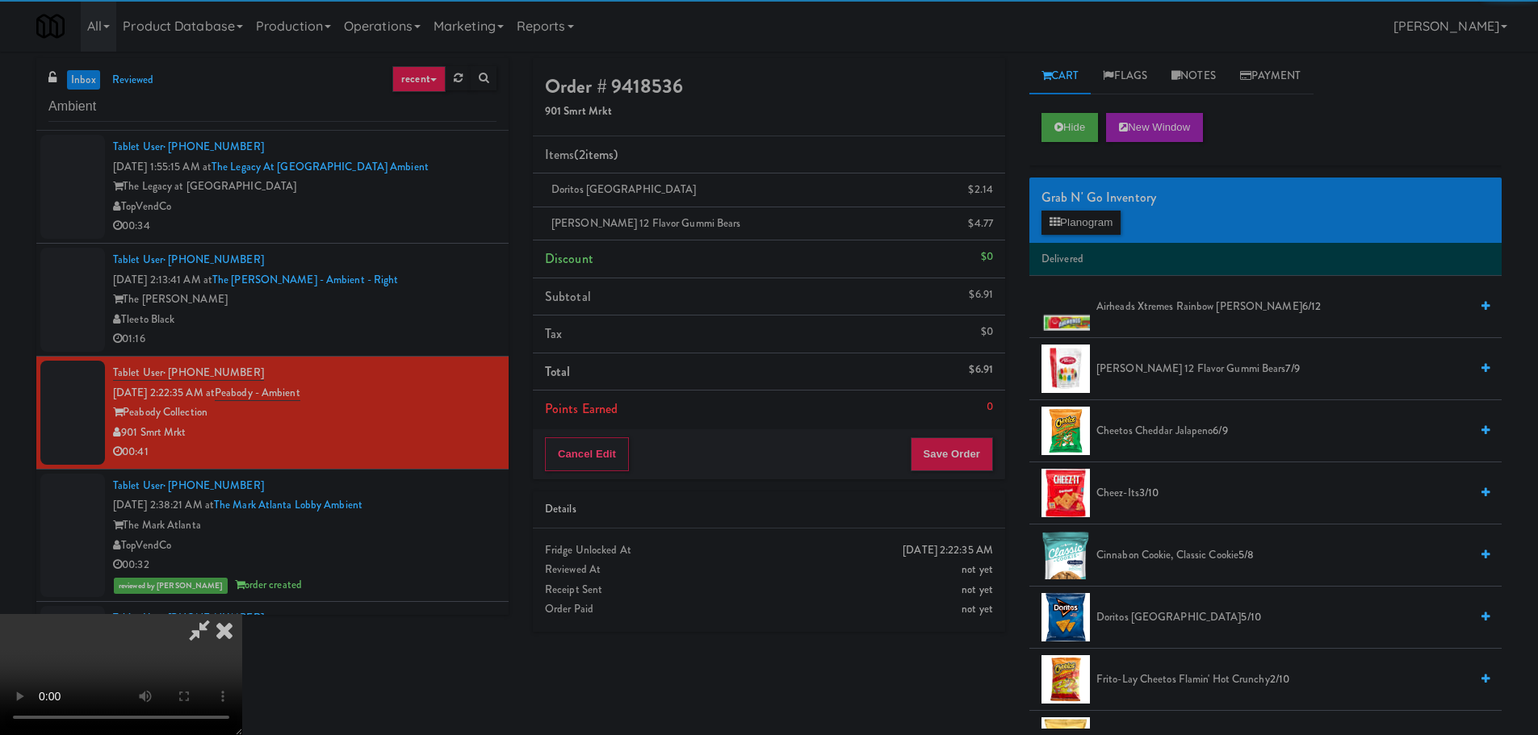
click at [242, 614] on video at bounding box center [121, 674] width 242 height 121
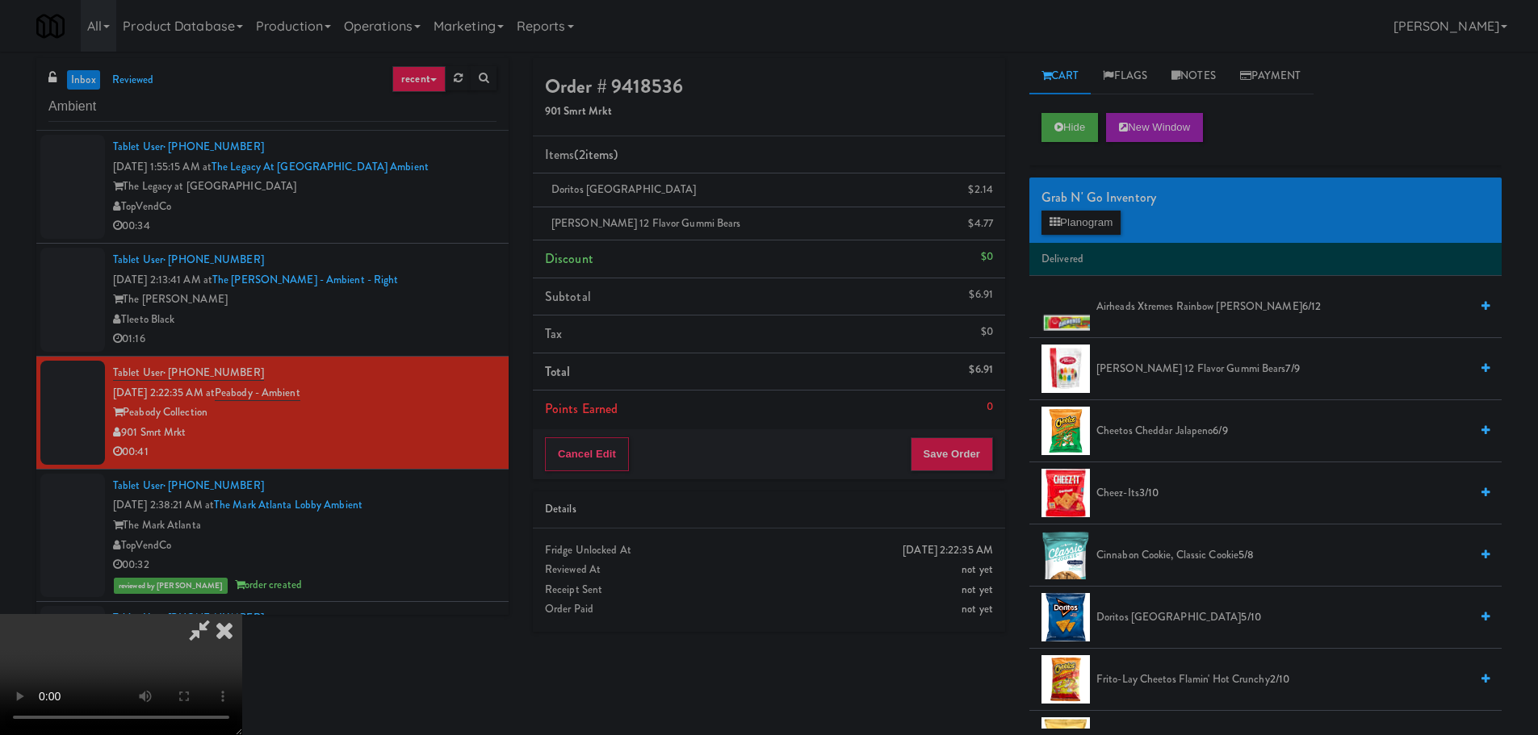
click at [242, 614] on video at bounding box center [121, 674] width 242 height 121
click at [948, 453] on button "Save Order" at bounding box center [952, 454] width 82 height 34
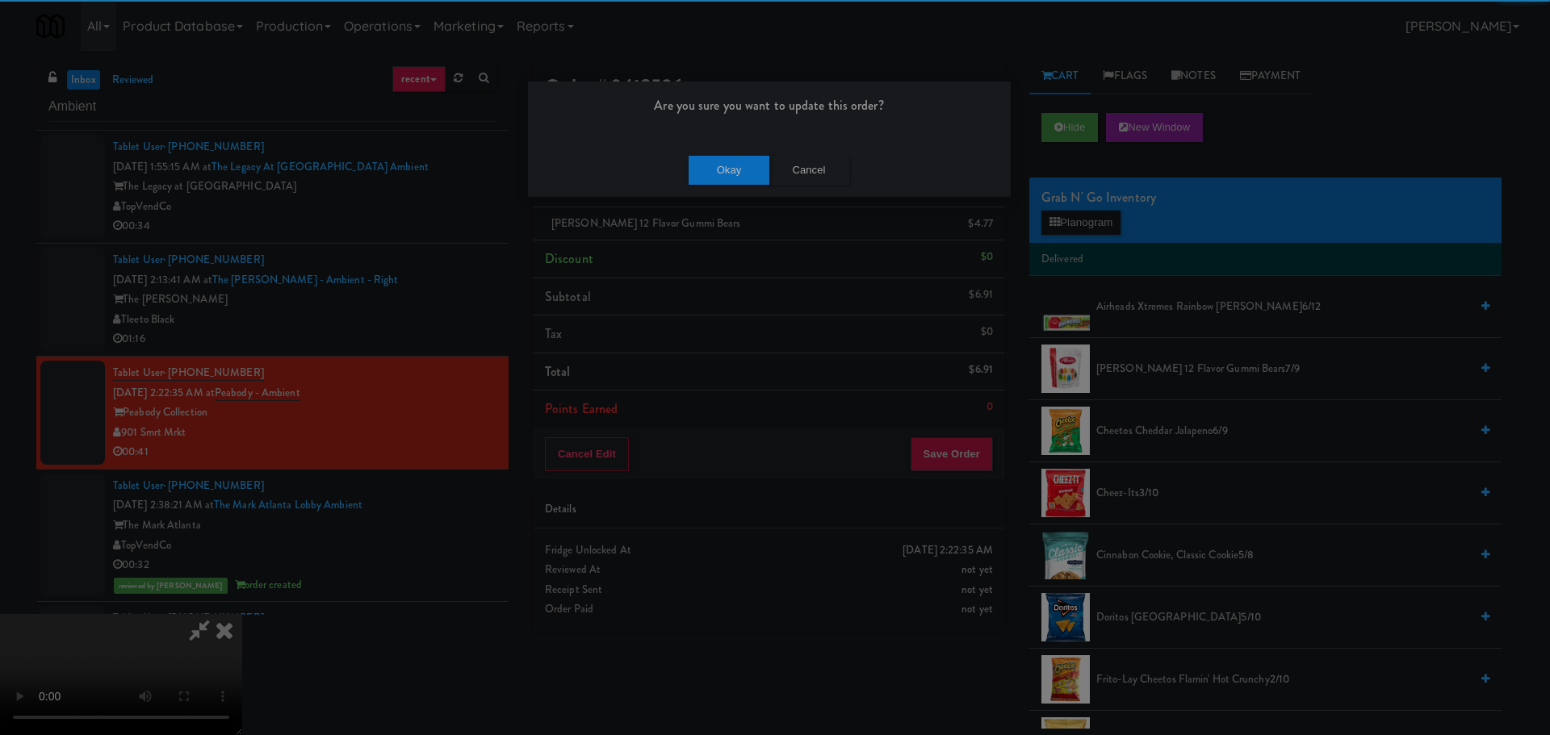
click at [732, 182] on div "Okay Cancel" at bounding box center [769, 170] width 483 height 54
click at [735, 177] on button "Okay" at bounding box center [729, 170] width 81 height 29
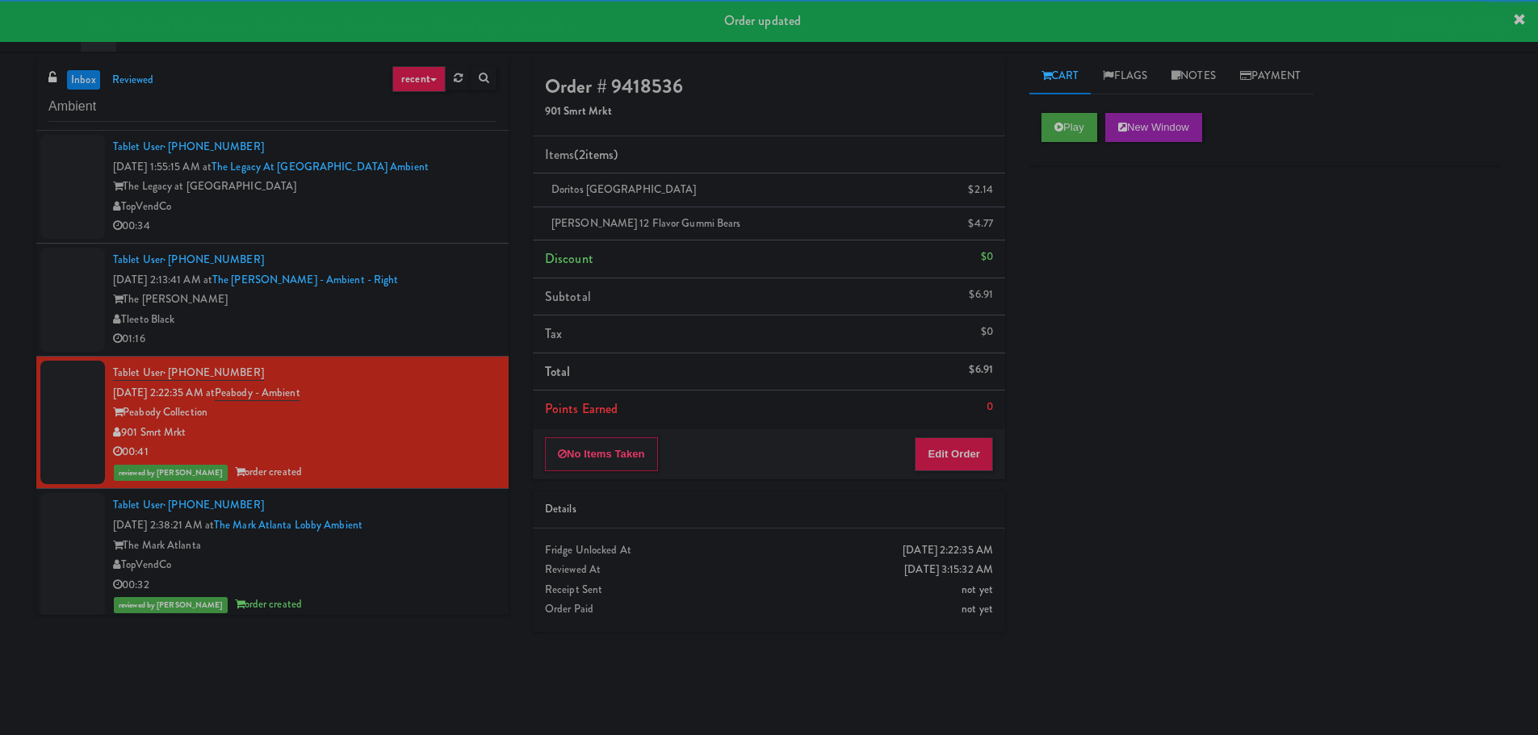
click at [417, 202] on div "TopVendCo" at bounding box center [304, 207] width 383 height 20
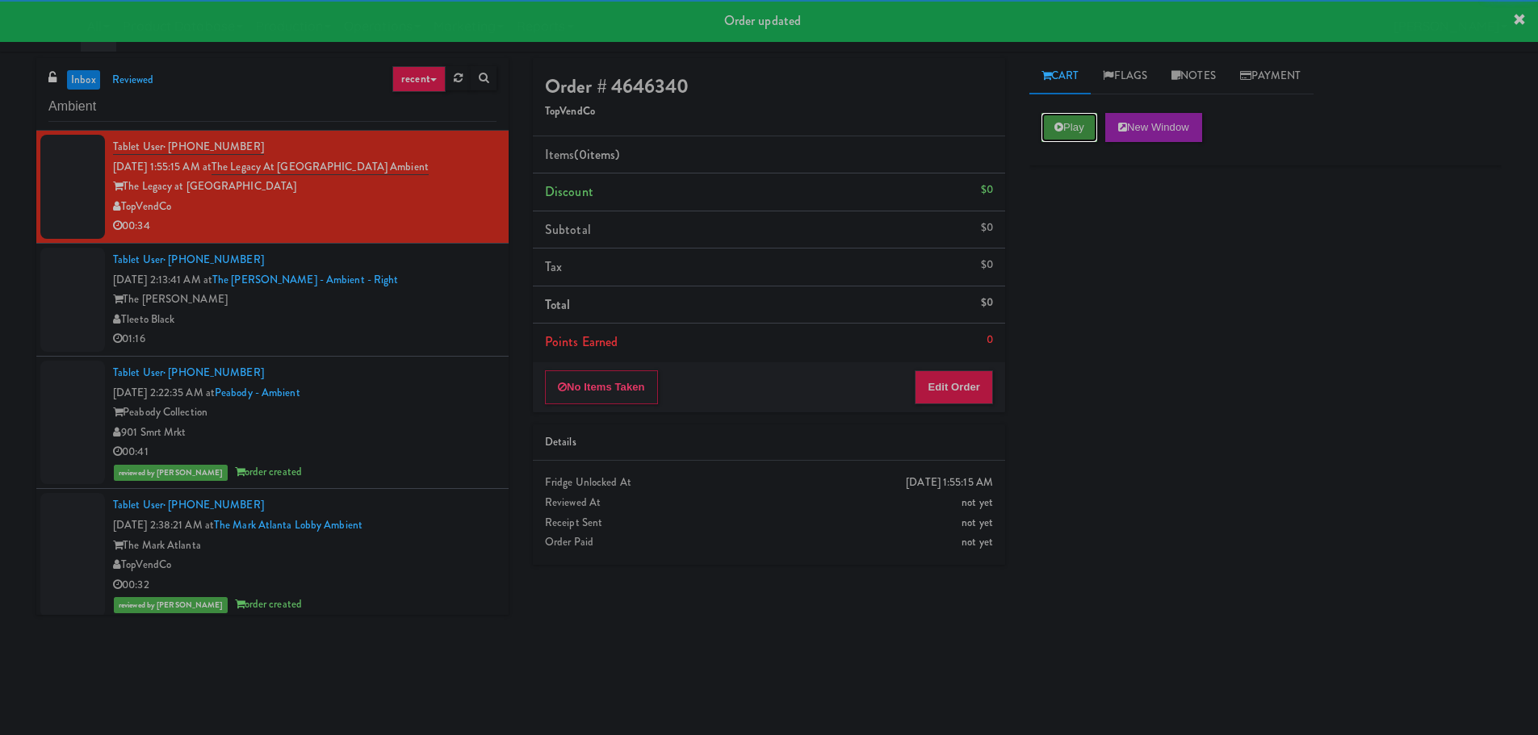
click at [1058, 124] on icon at bounding box center [1058, 127] width 9 height 10
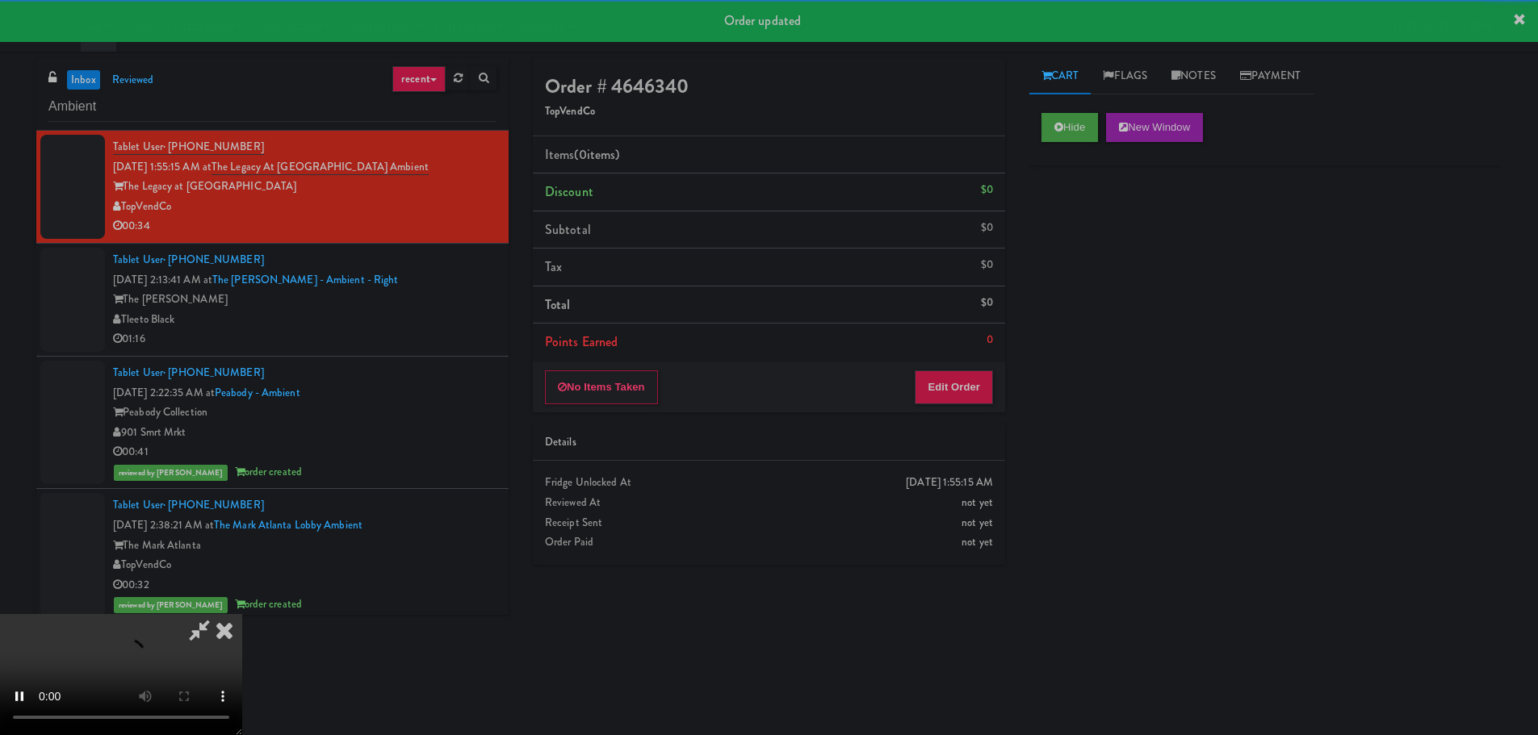
click at [953, 358] on li "Points Earned 0" at bounding box center [769, 342] width 472 height 37
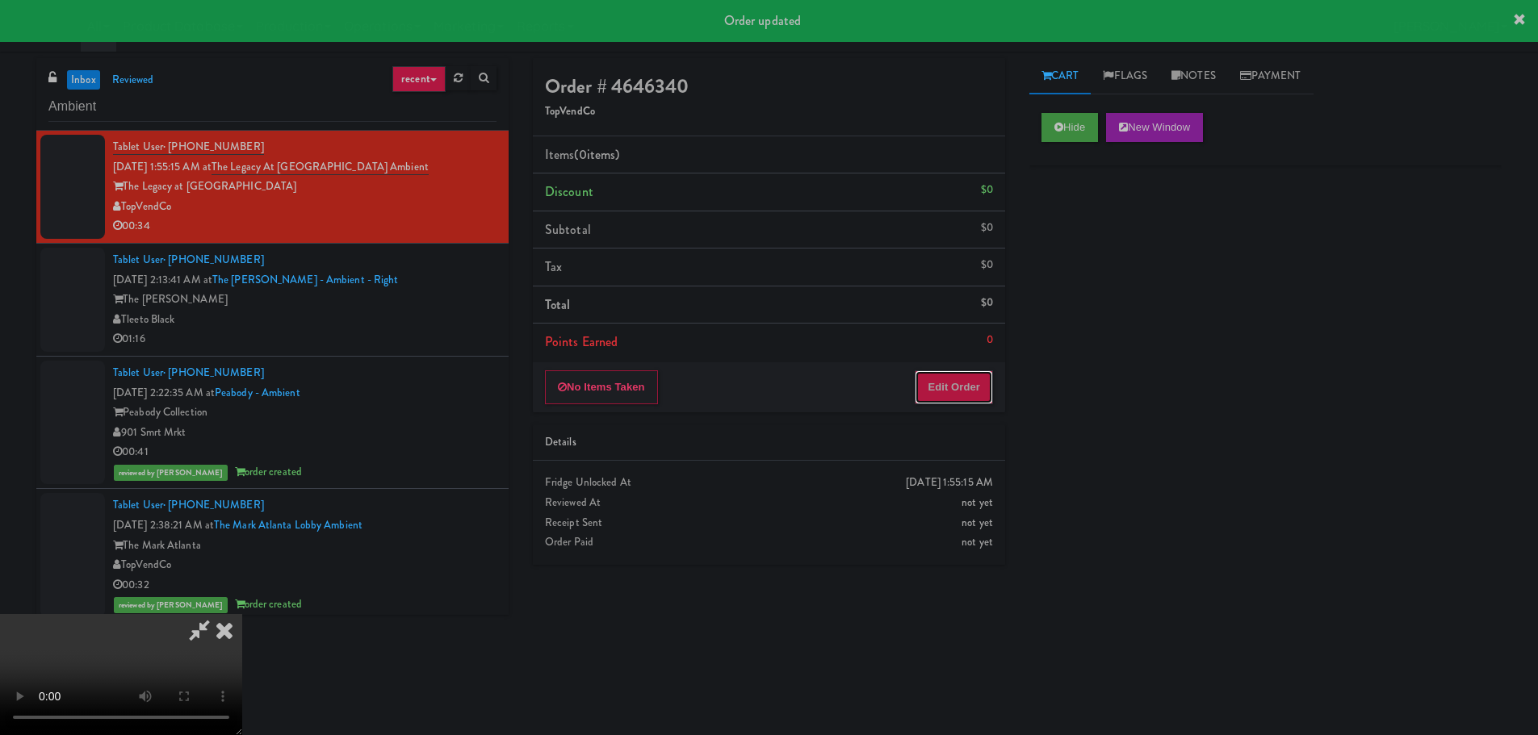
click at [952, 374] on button "Edit Order" at bounding box center [954, 387] width 78 height 34
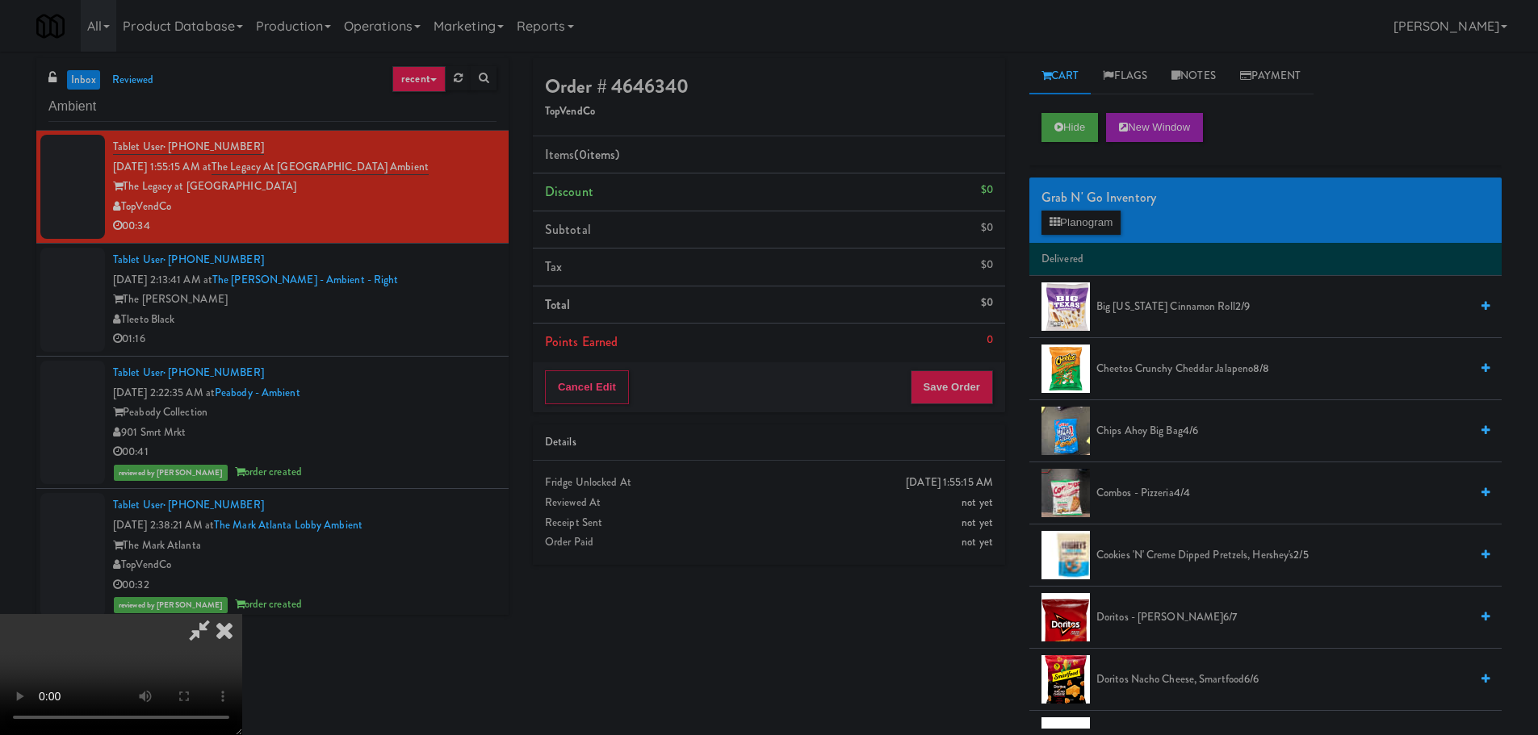
click at [242, 614] on video at bounding box center [121, 674] width 242 height 121
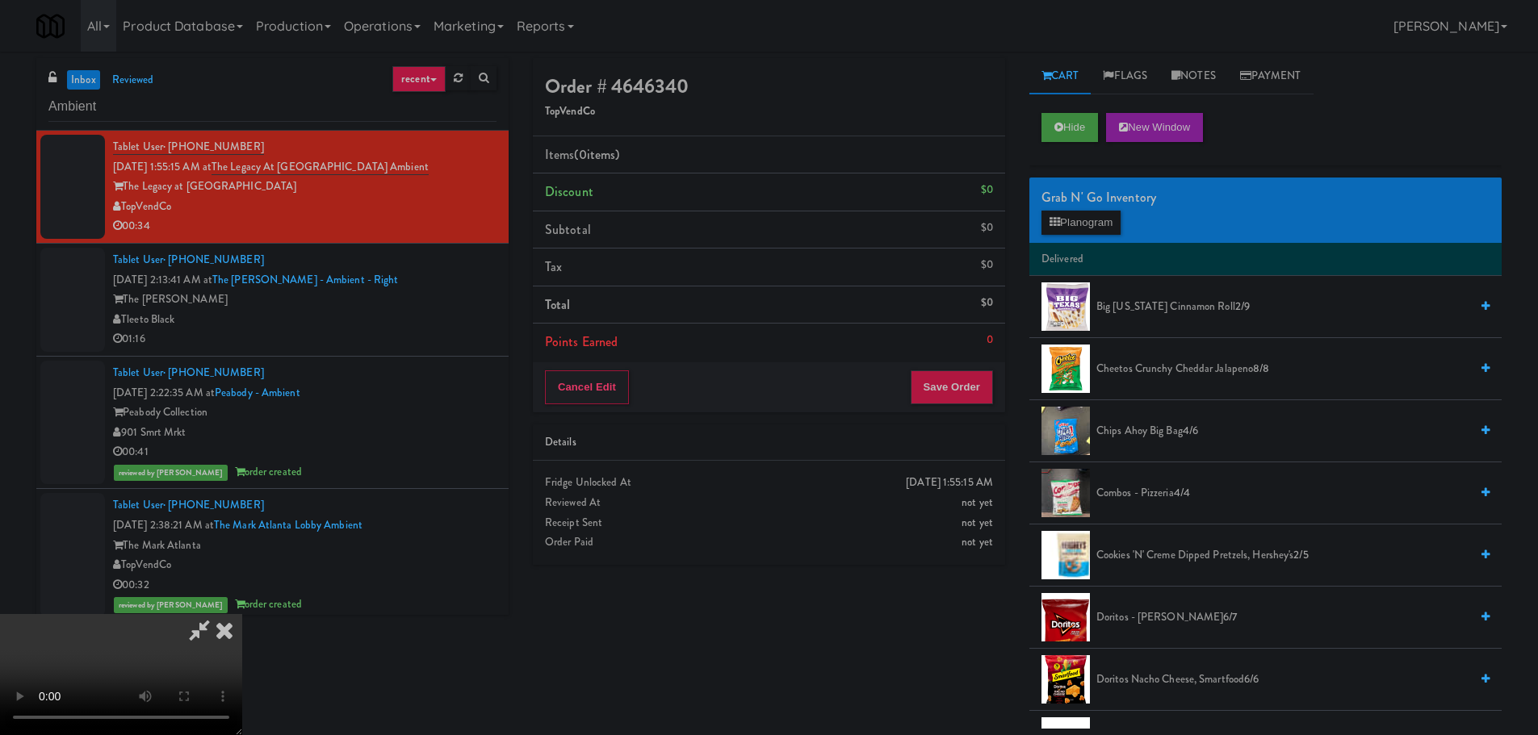
click at [242, 614] on video at bounding box center [121, 674] width 242 height 121
click at [1049, 243] on li "Delivered" at bounding box center [1265, 260] width 472 height 34
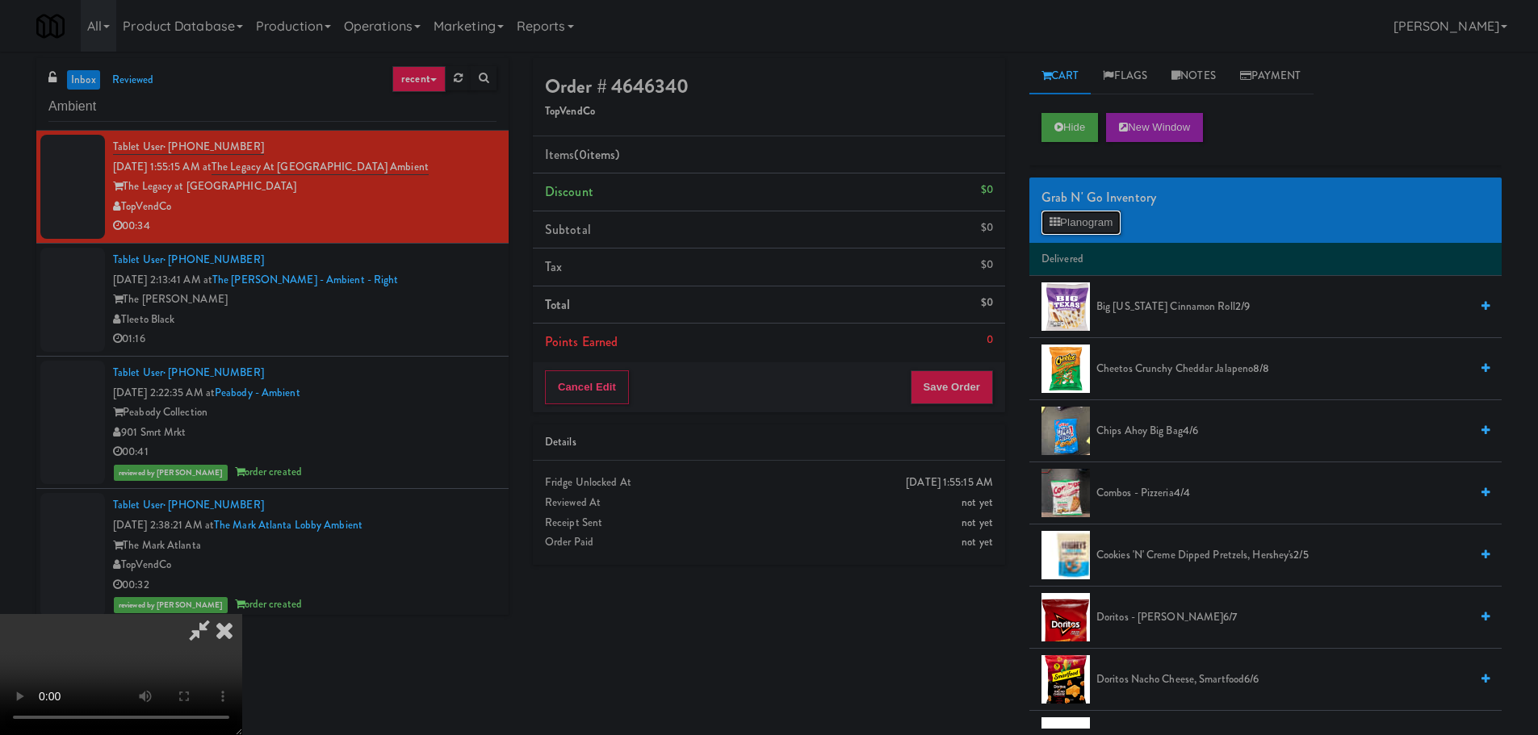
click at [1070, 228] on button "Planogram" at bounding box center [1080, 223] width 79 height 24
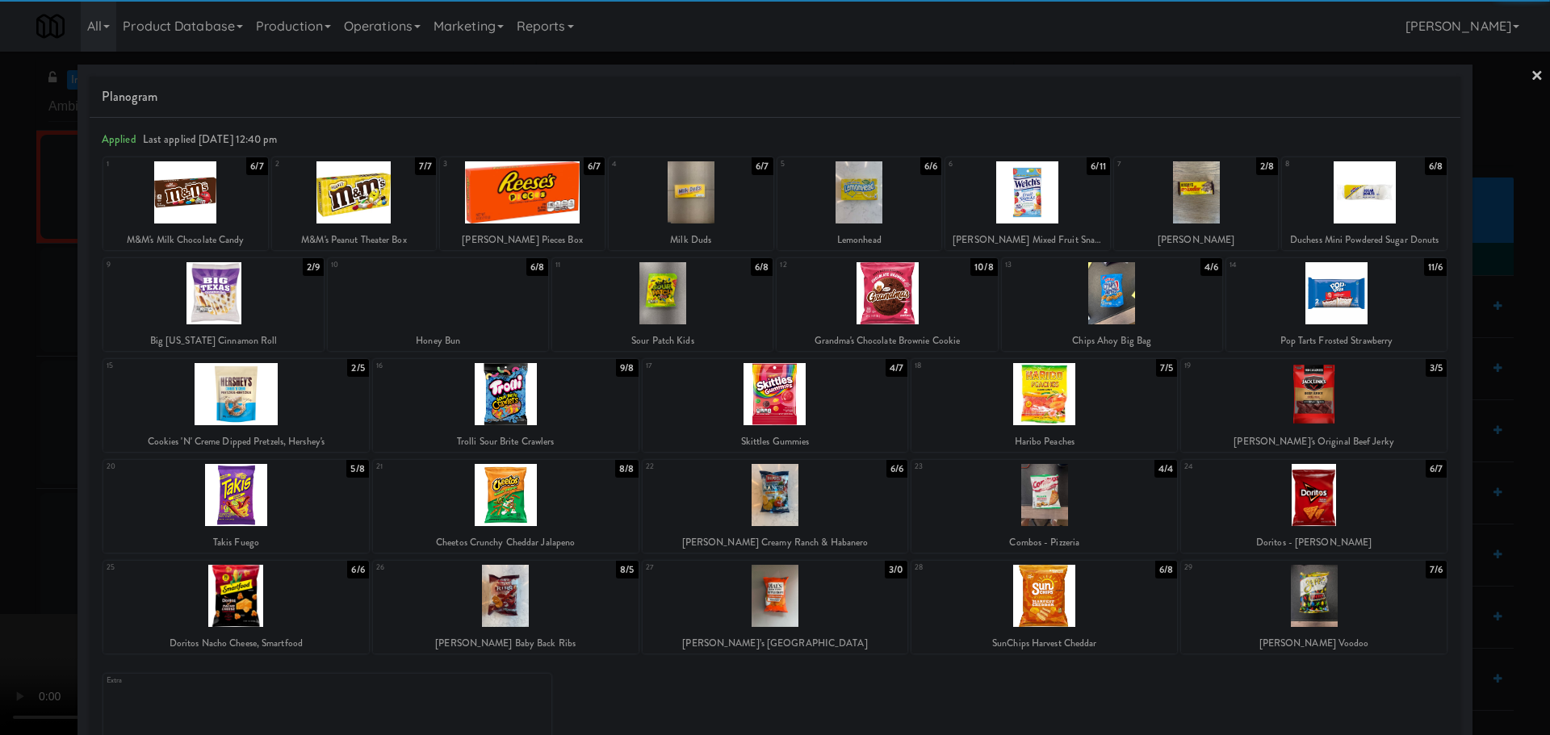
drag, startPoint x: 697, startPoint y: 299, endPoint x: 681, endPoint y: 308, distance: 18.0
click at [698, 299] on div at bounding box center [662, 293] width 220 height 62
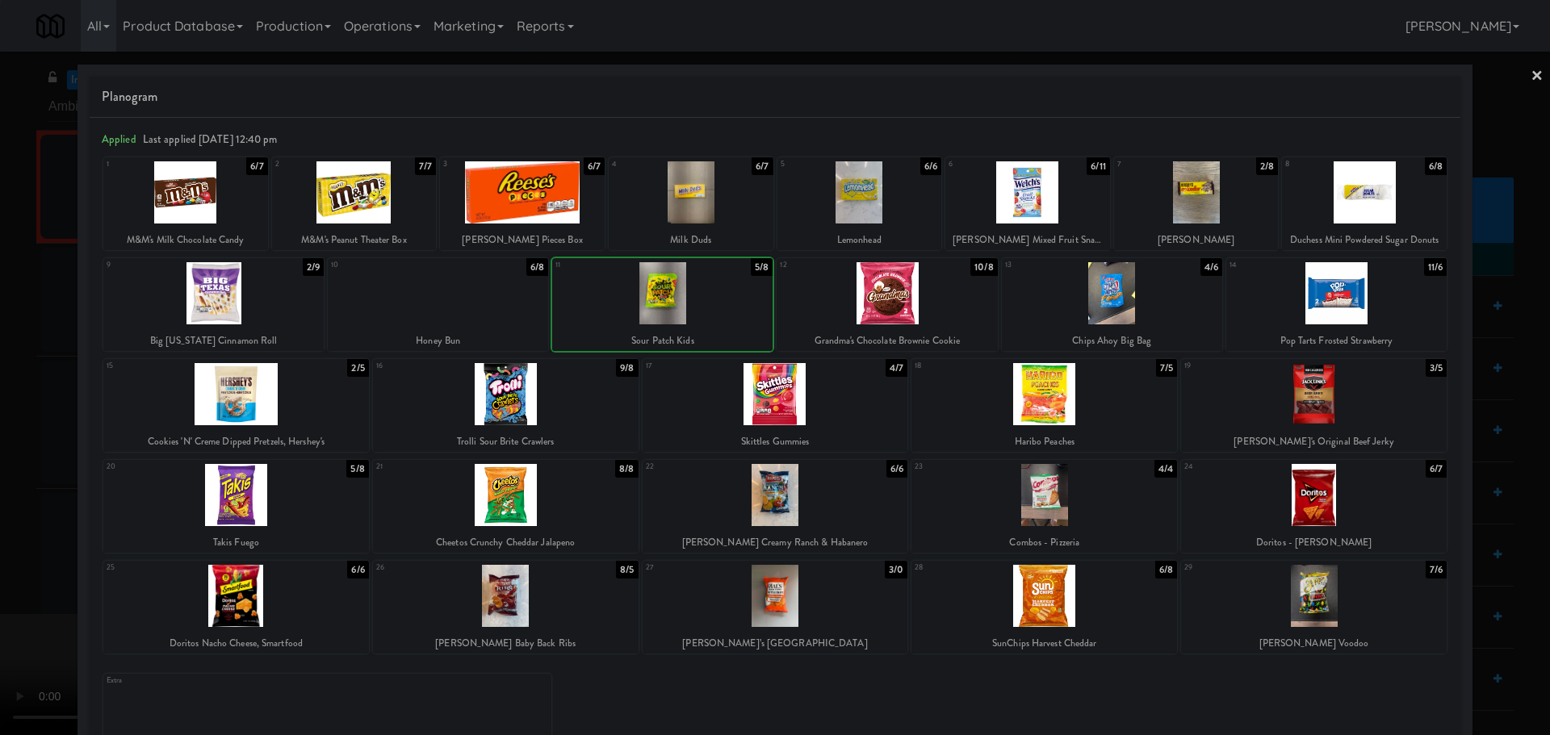
click at [0, 484] on div at bounding box center [775, 367] width 1550 height 735
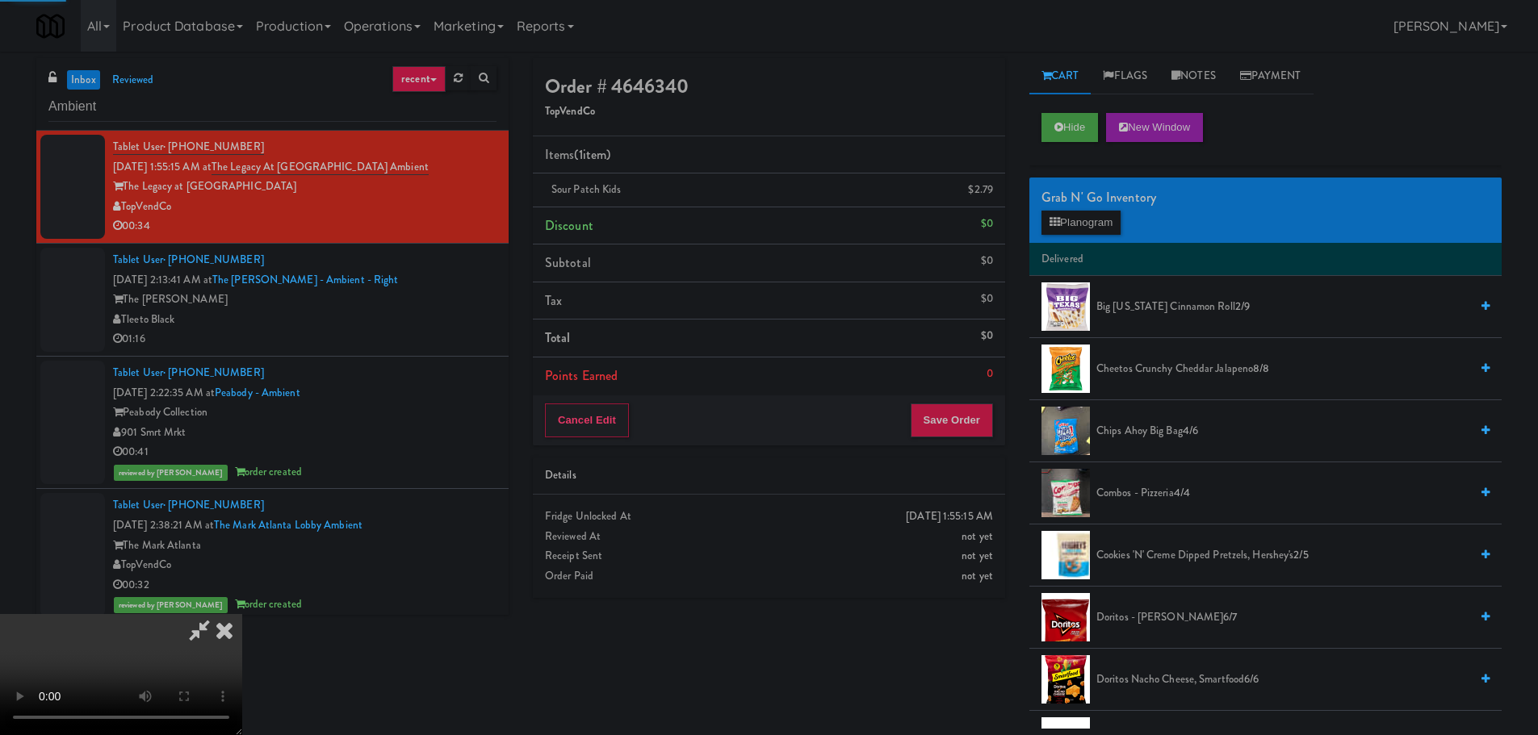
click at [242, 614] on video at bounding box center [121, 674] width 242 height 121
click at [961, 425] on button "Save Order" at bounding box center [952, 421] width 82 height 34
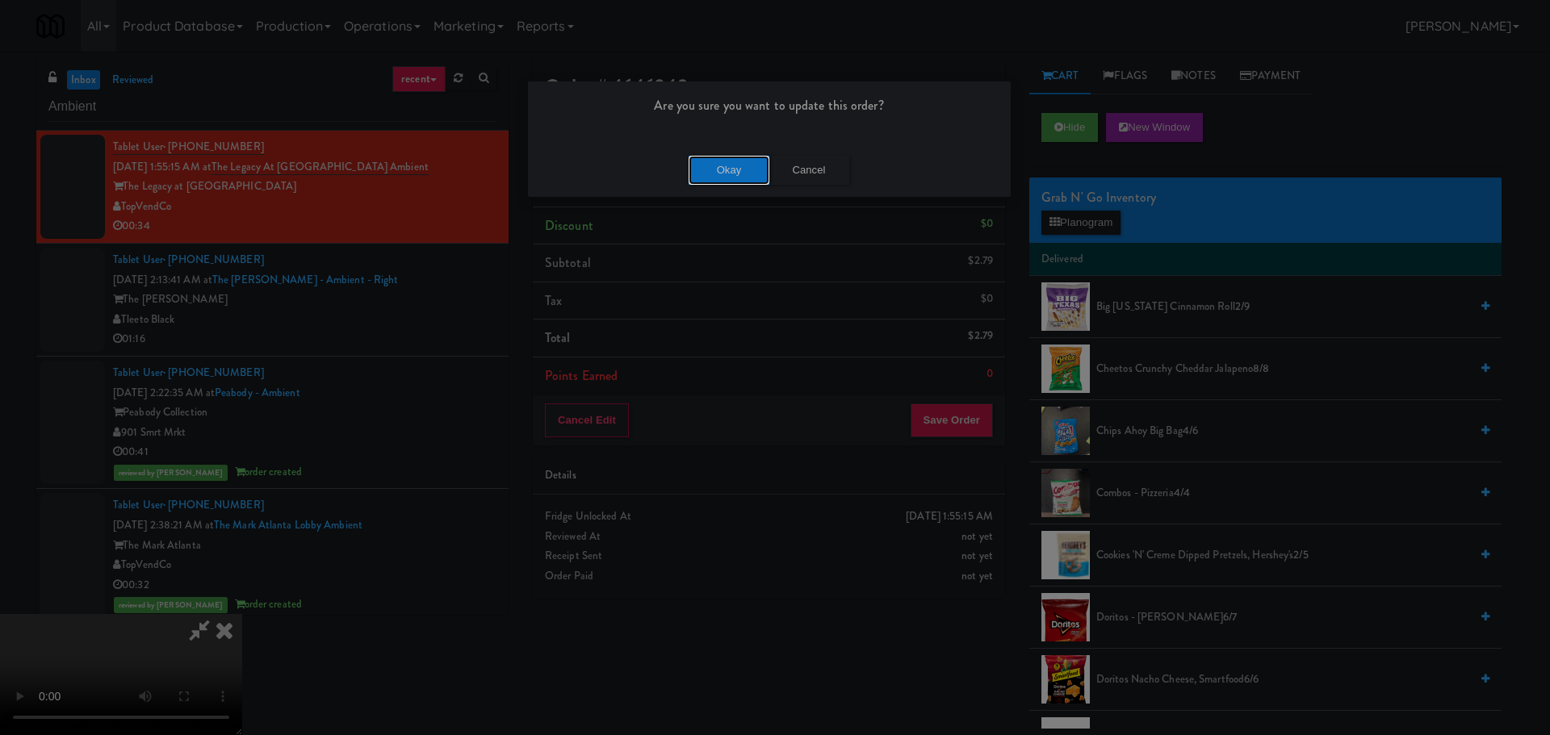
click at [748, 167] on button "Okay" at bounding box center [729, 170] width 81 height 29
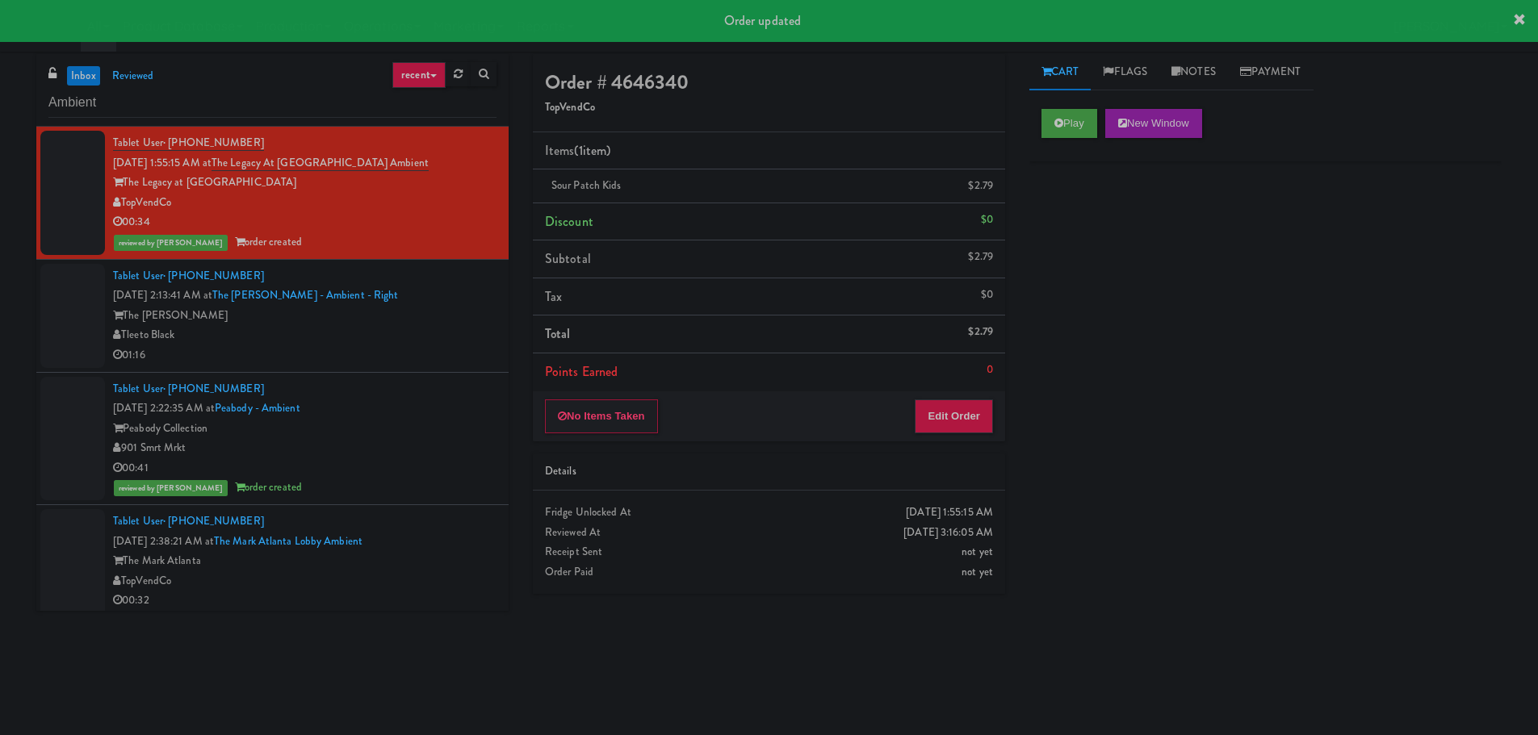
scroll to position [0, 0]
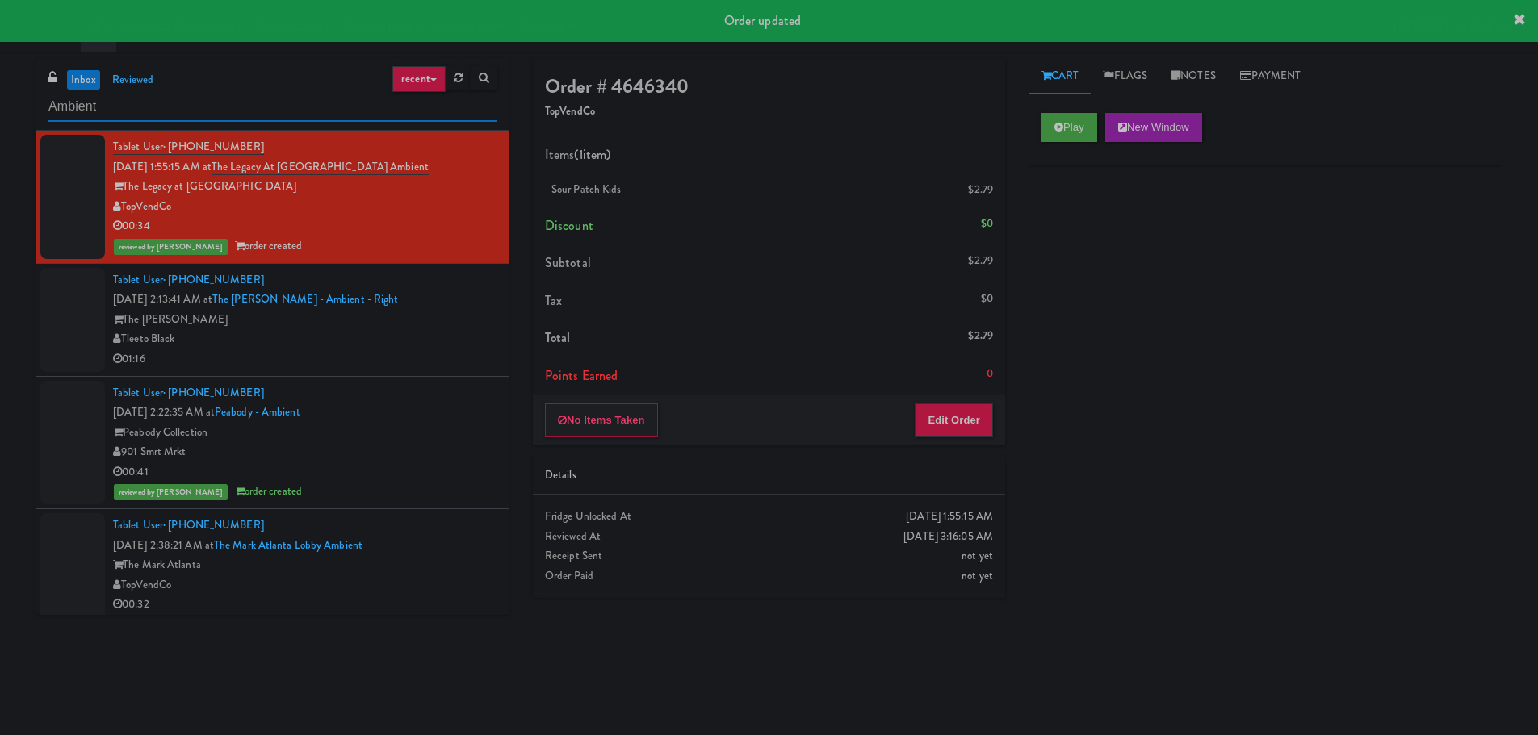
click at [123, 103] on input "Ambient" at bounding box center [272, 107] width 448 height 30
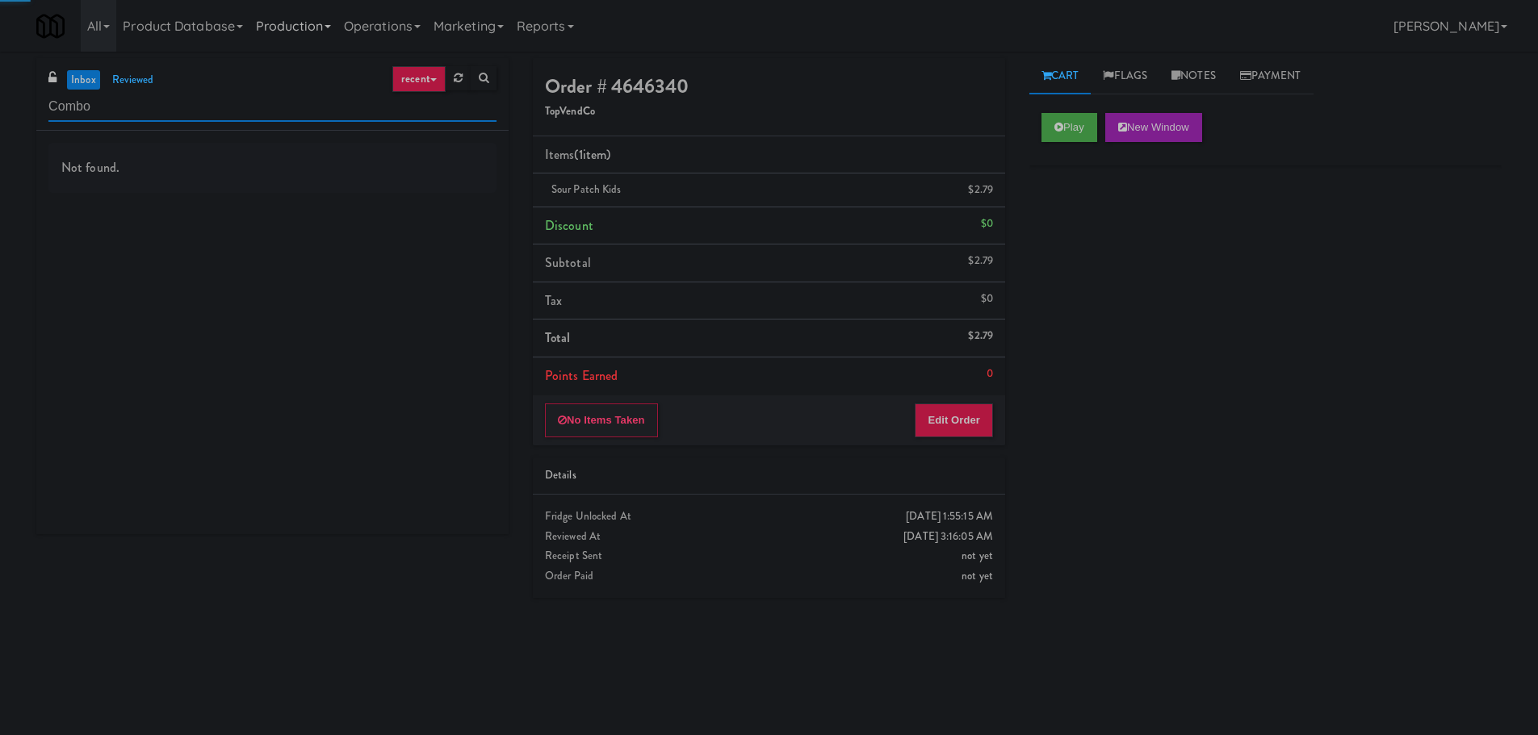
type input "Combo"
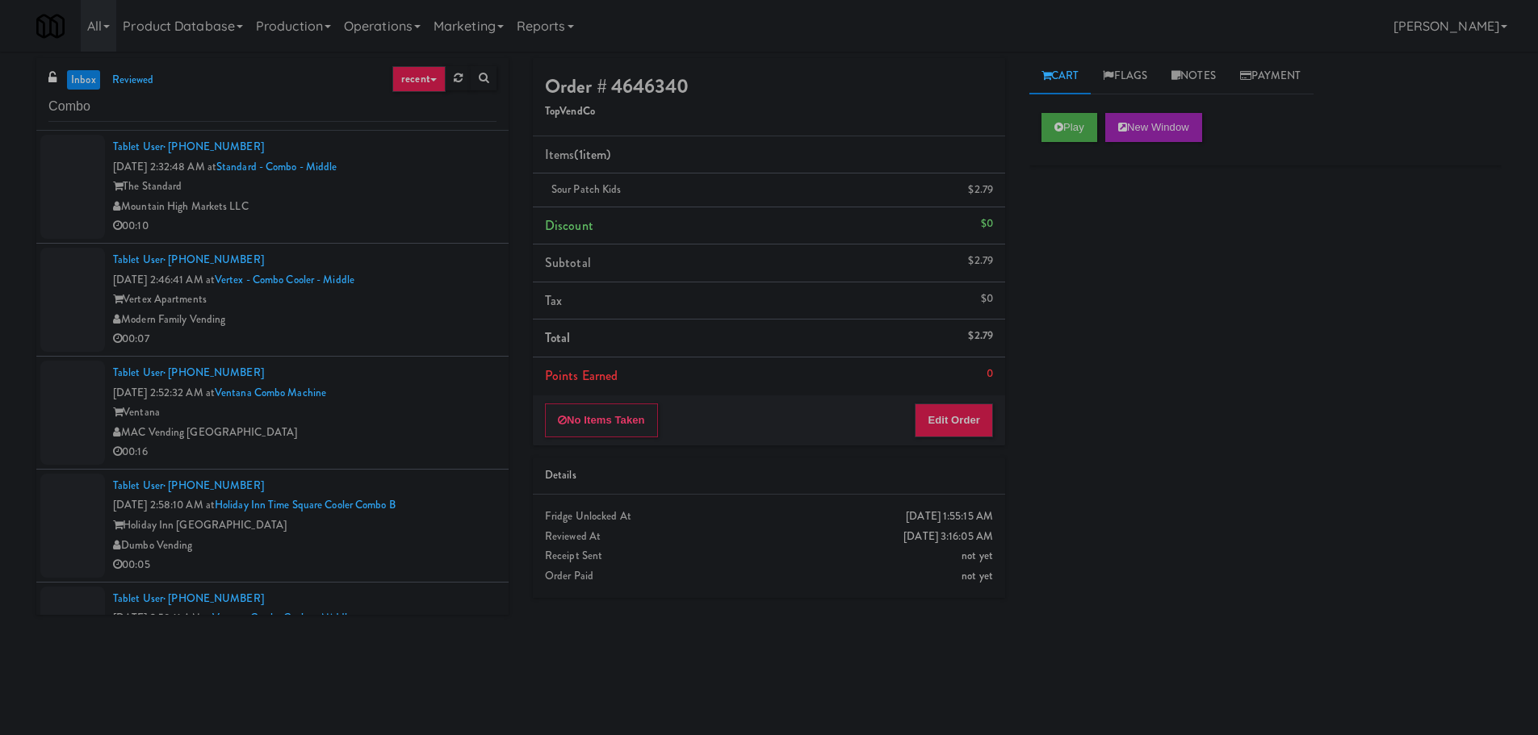
click at [442, 215] on div "Mountain High Markets LLC" at bounding box center [304, 207] width 383 height 20
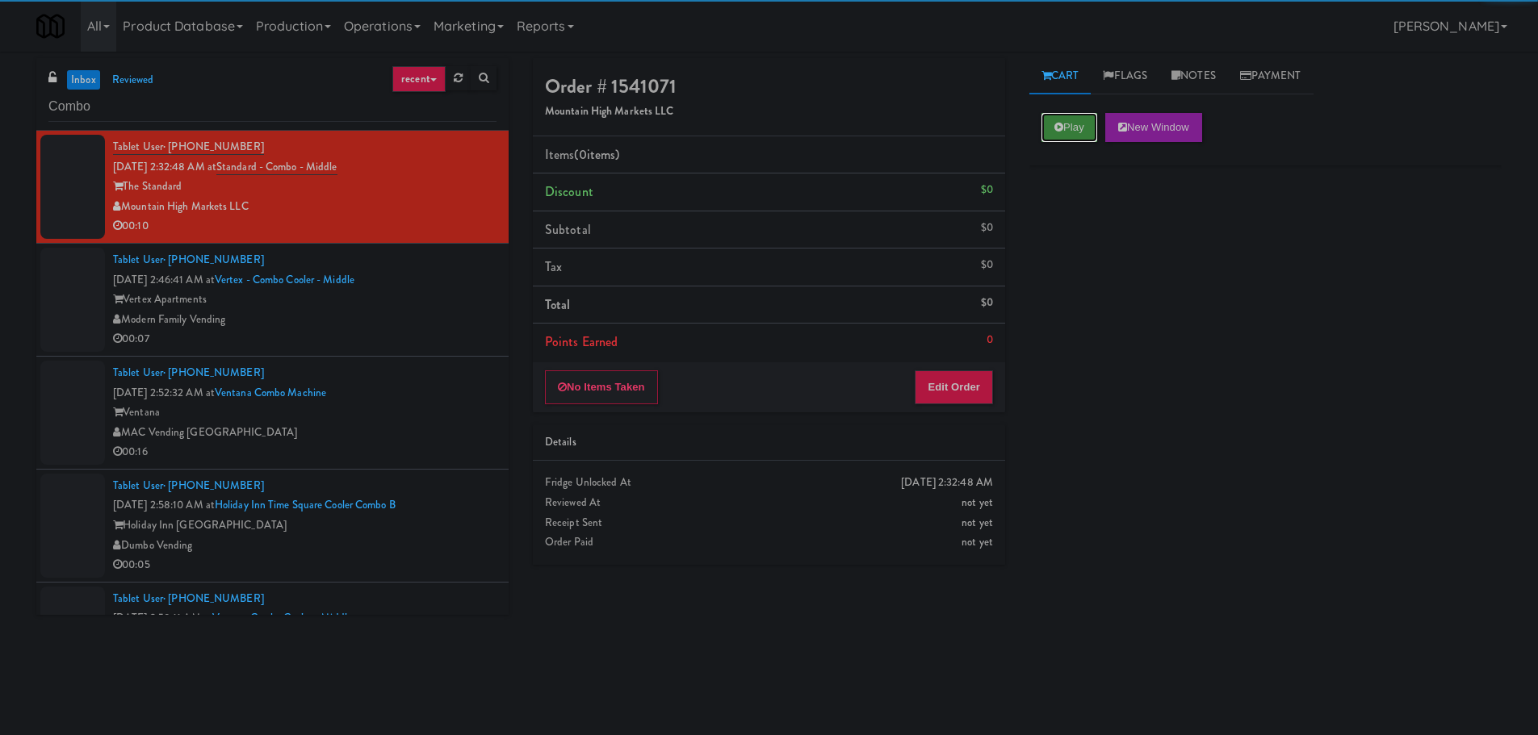
click at [1047, 136] on button "Play" at bounding box center [1069, 127] width 56 height 29
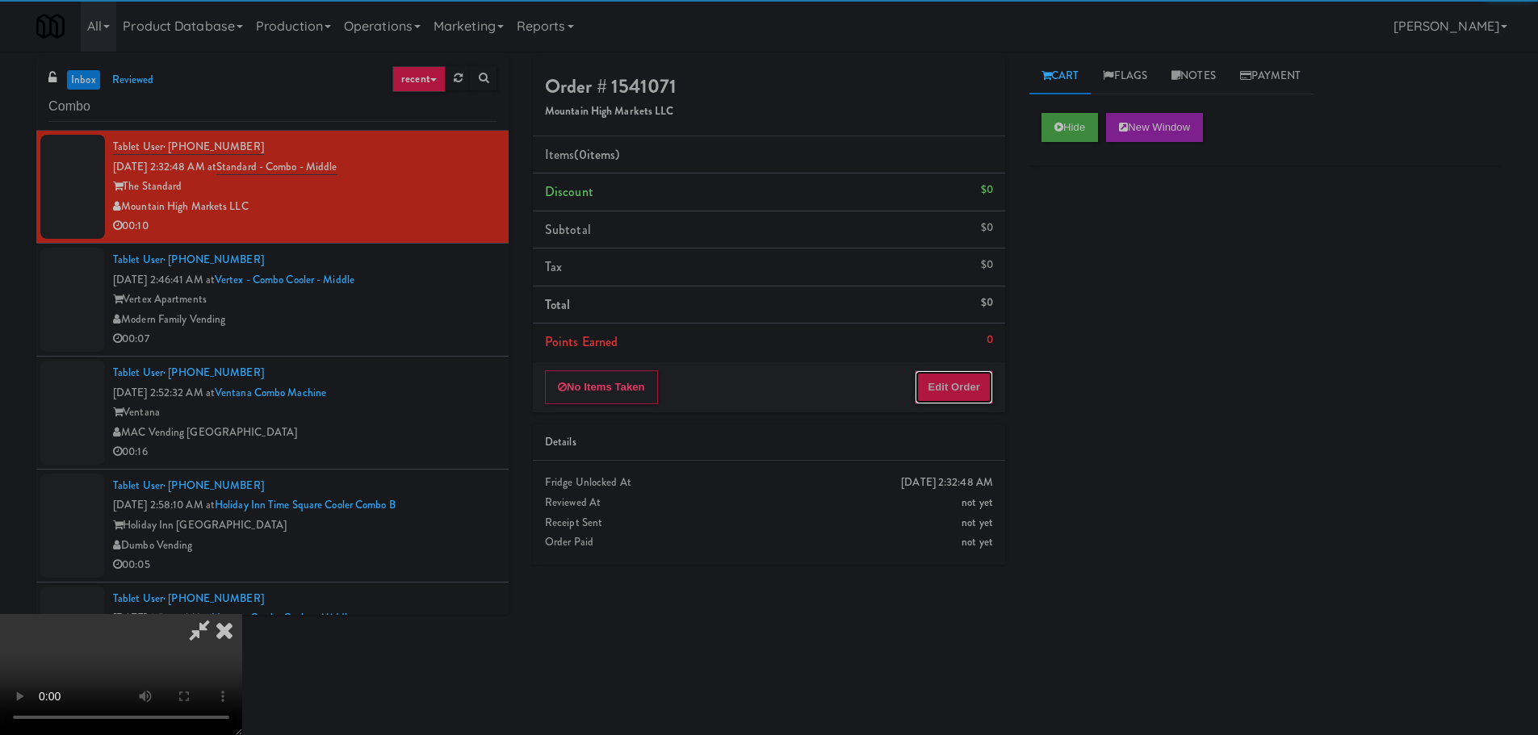
click at [972, 394] on button "Edit Order" at bounding box center [954, 387] width 78 height 34
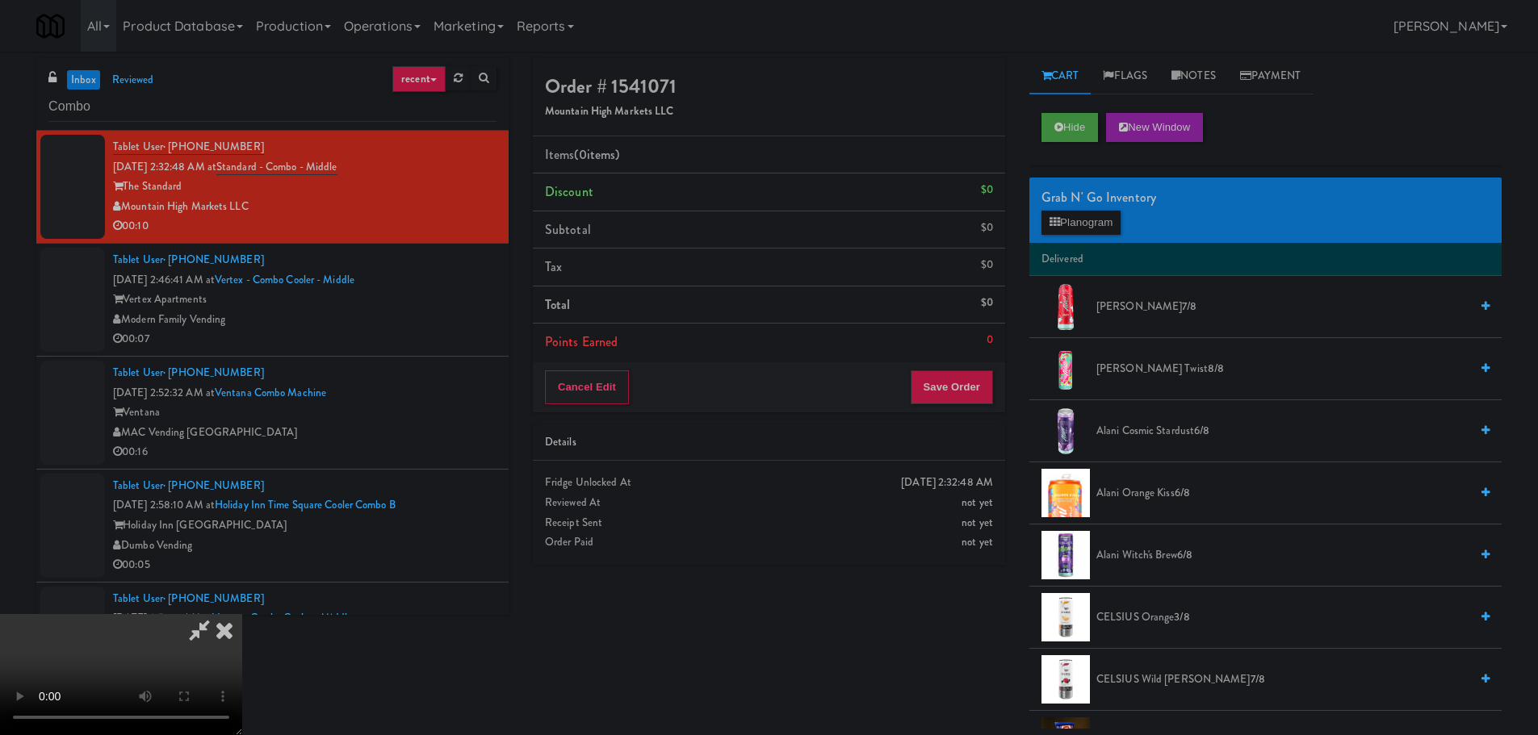
click at [242, 614] on video at bounding box center [121, 674] width 242 height 121
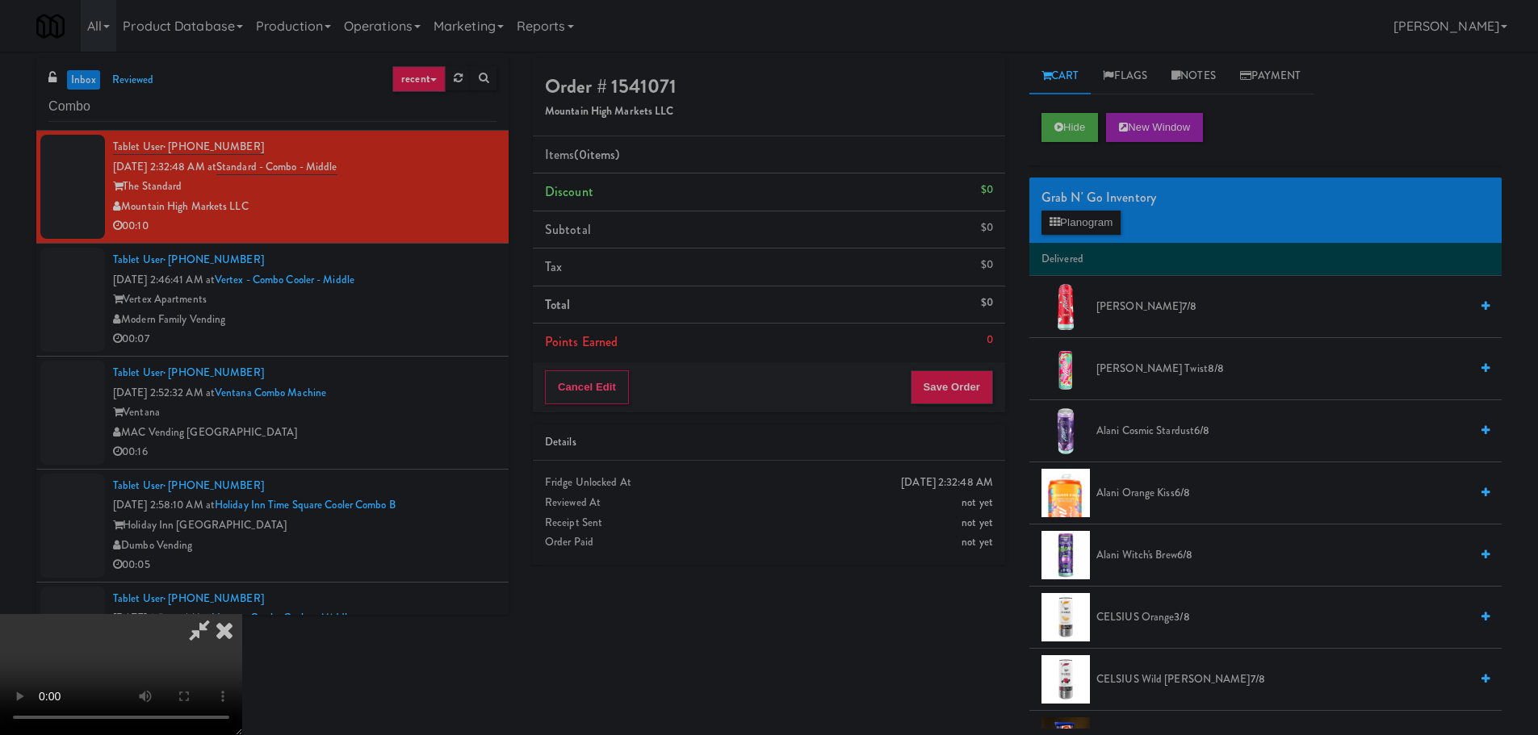
click at [242, 614] on video at bounding box center [121, 674] width 242 height 121
drag, startPoint x: 608, startPoint y: 501, endPoint x: 929, endPoint y: 311, distance: 373.5
click at [242, 614] on video at bounding box center [121, 674] width 242 height 121
click at [1082, 228] on button "Planogram" at bounding box center [1080, 223] width 79 height 24
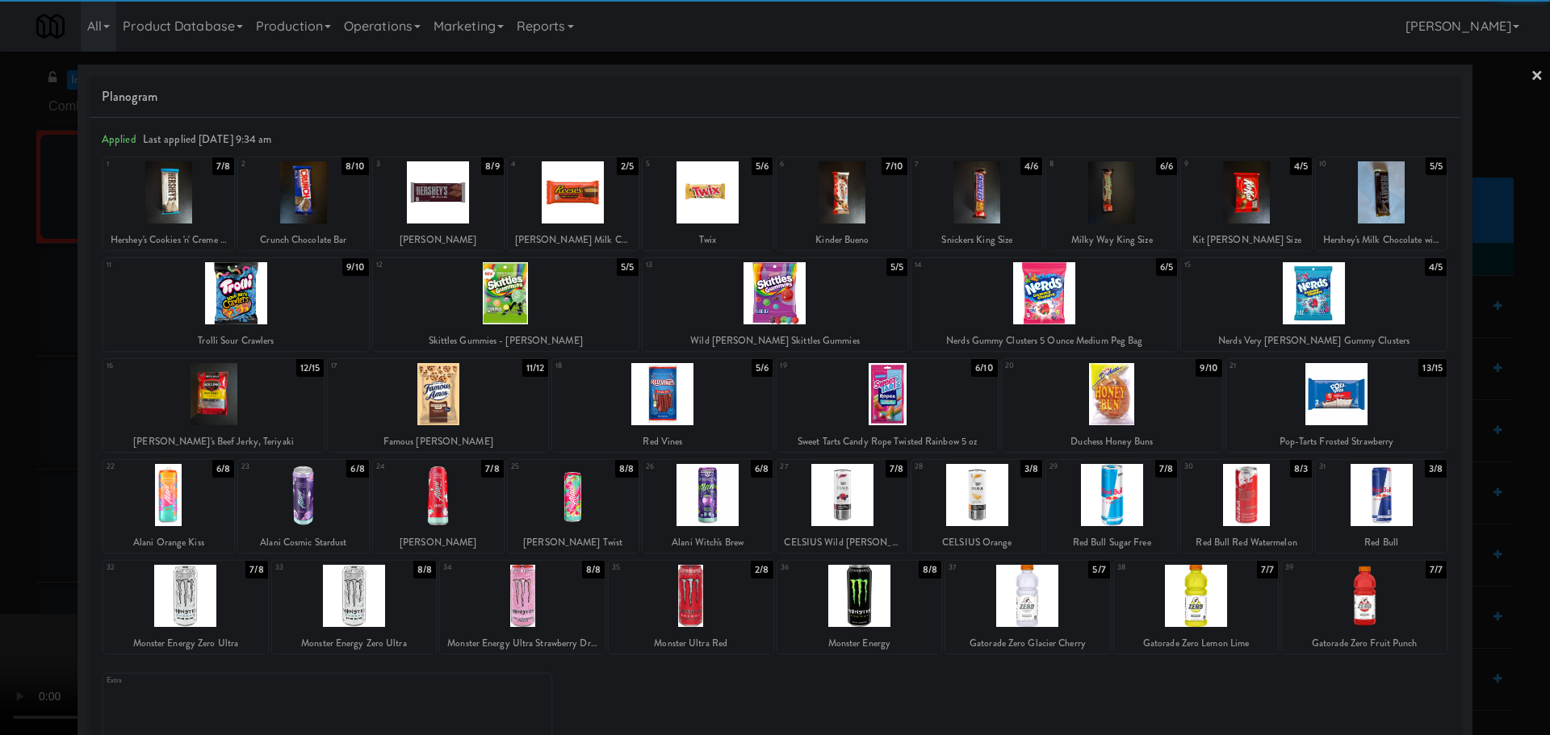
click at [799, 302] on div at bounding box center [776, 293] width 266 height 62
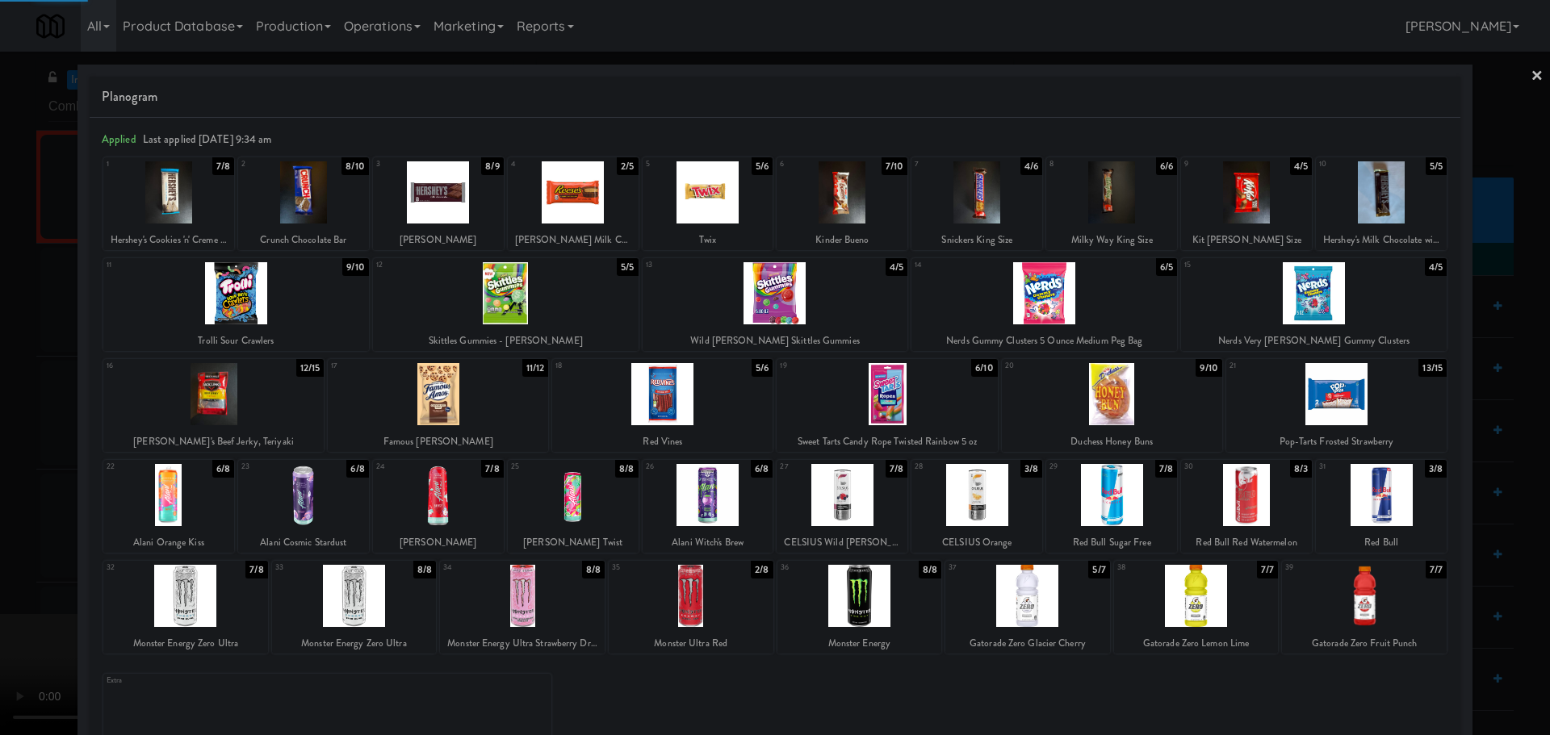
drag, startPoint x: 0, startPoint y: 488, endPoint x: 460, endPoint y: 411, distance: 466.4
click at [4, 488] on div at bounding box center [775, 367] width 1550 height 735
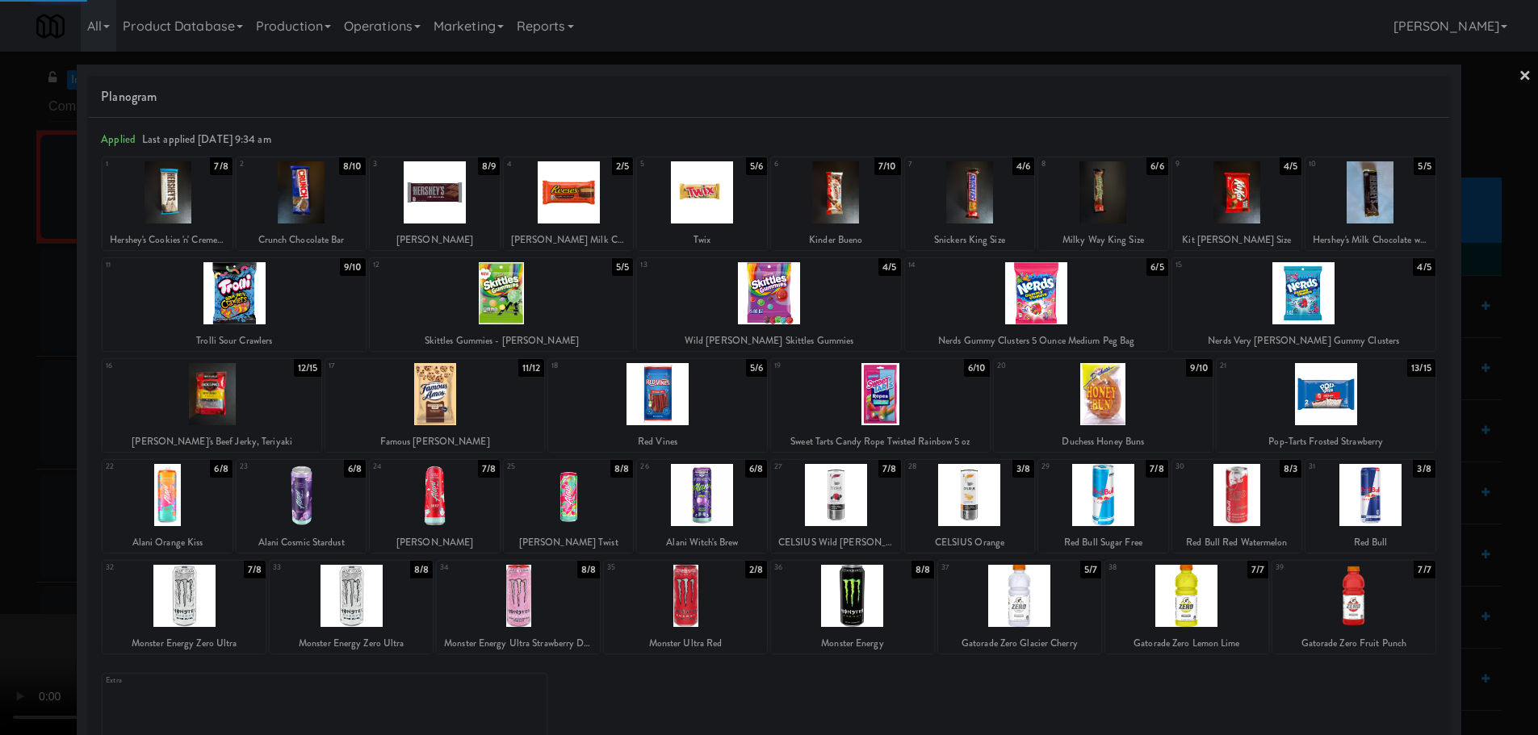
click at [242, 614] on video at bounding box center [121, 674] width 242 height 121
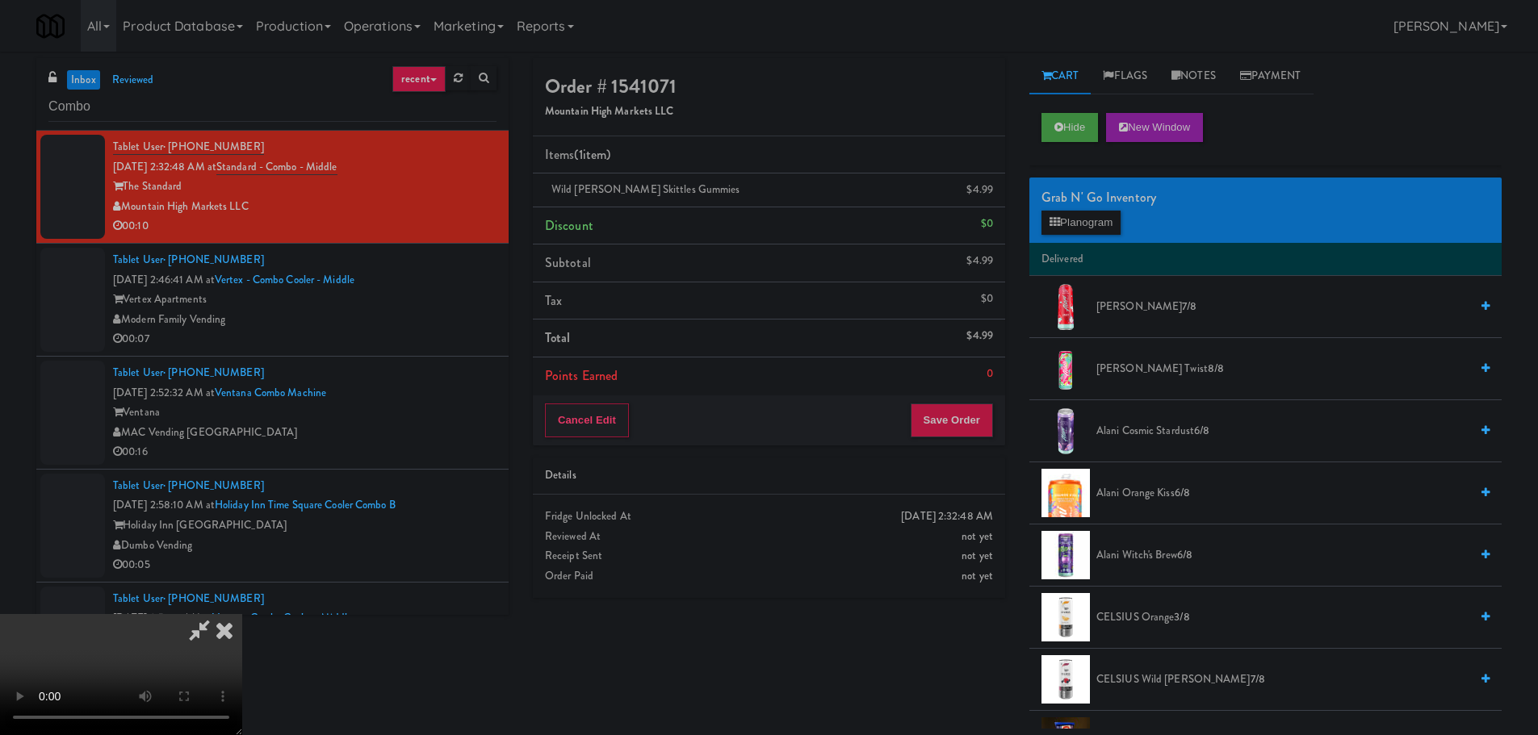
click at [242, 614] on video at bounding box center [121, 674] width 242 height 121
click at [1088, 219] on button "Planogram" at bounding box center [1080, 223] width 79 height 24
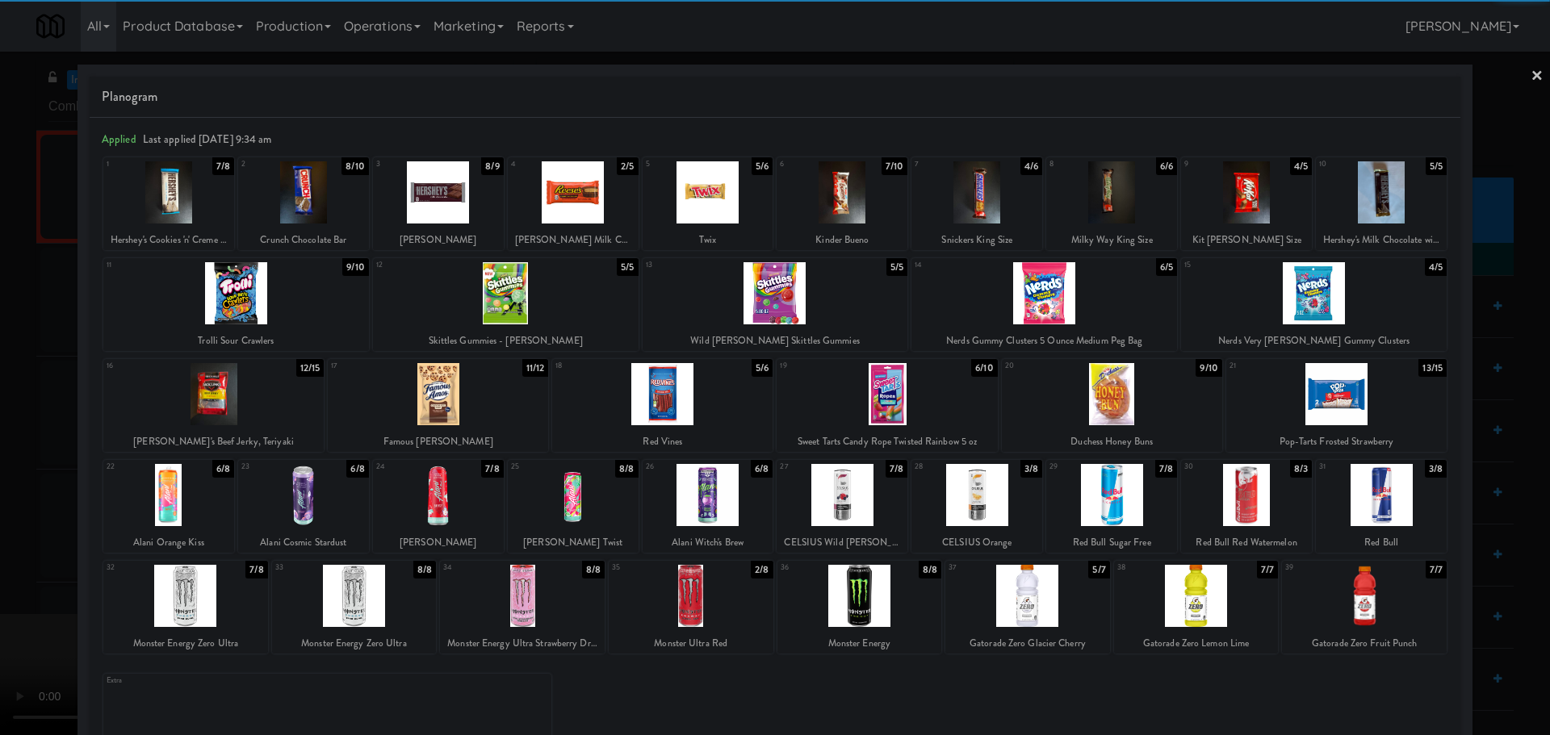
click at [1141, 395] on div at bounding box center [1112, 394] width 220 height 62
drag, startPoint x: 0, startPoint y: 444, endPoint x: 307, endPoint y: 429, distance: 307.1
click at [8, 447] on div at bounding box center [775, 367] width 1550 height 735
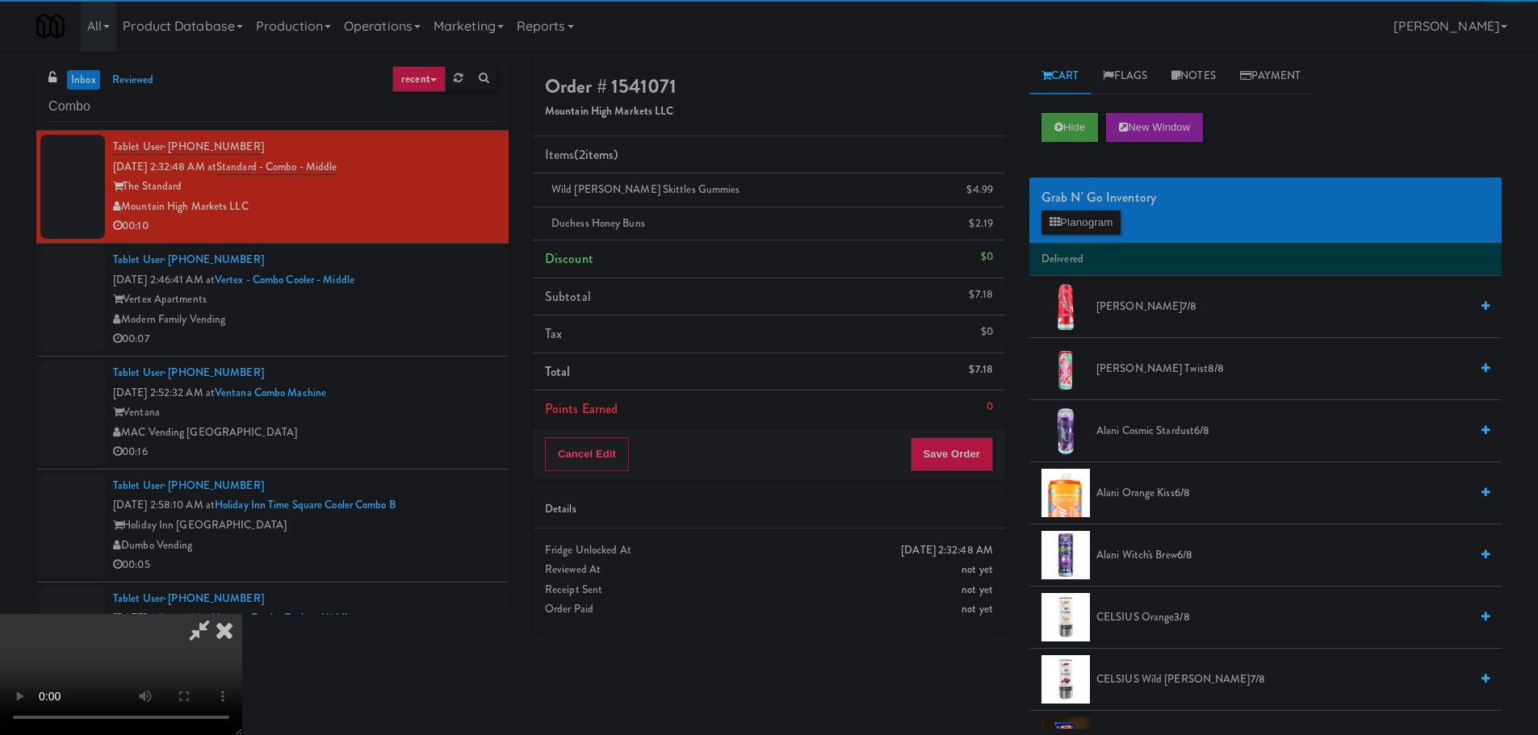
click at [242, 614] on video at bounding box center [121, 674] width 242 height 121
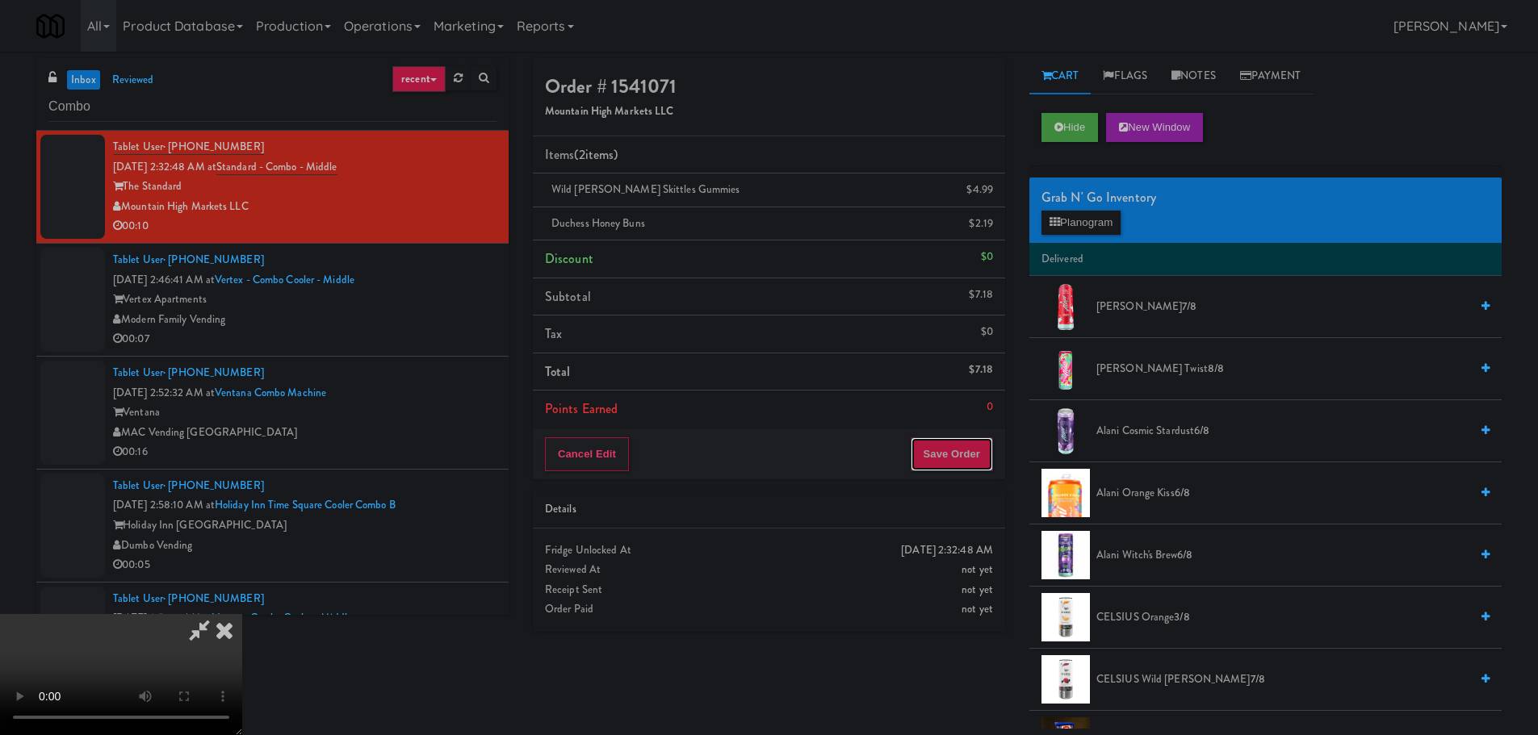
click at [952, 465] on button "Save Order" at bounding box center [952, 454] width 82 height 34
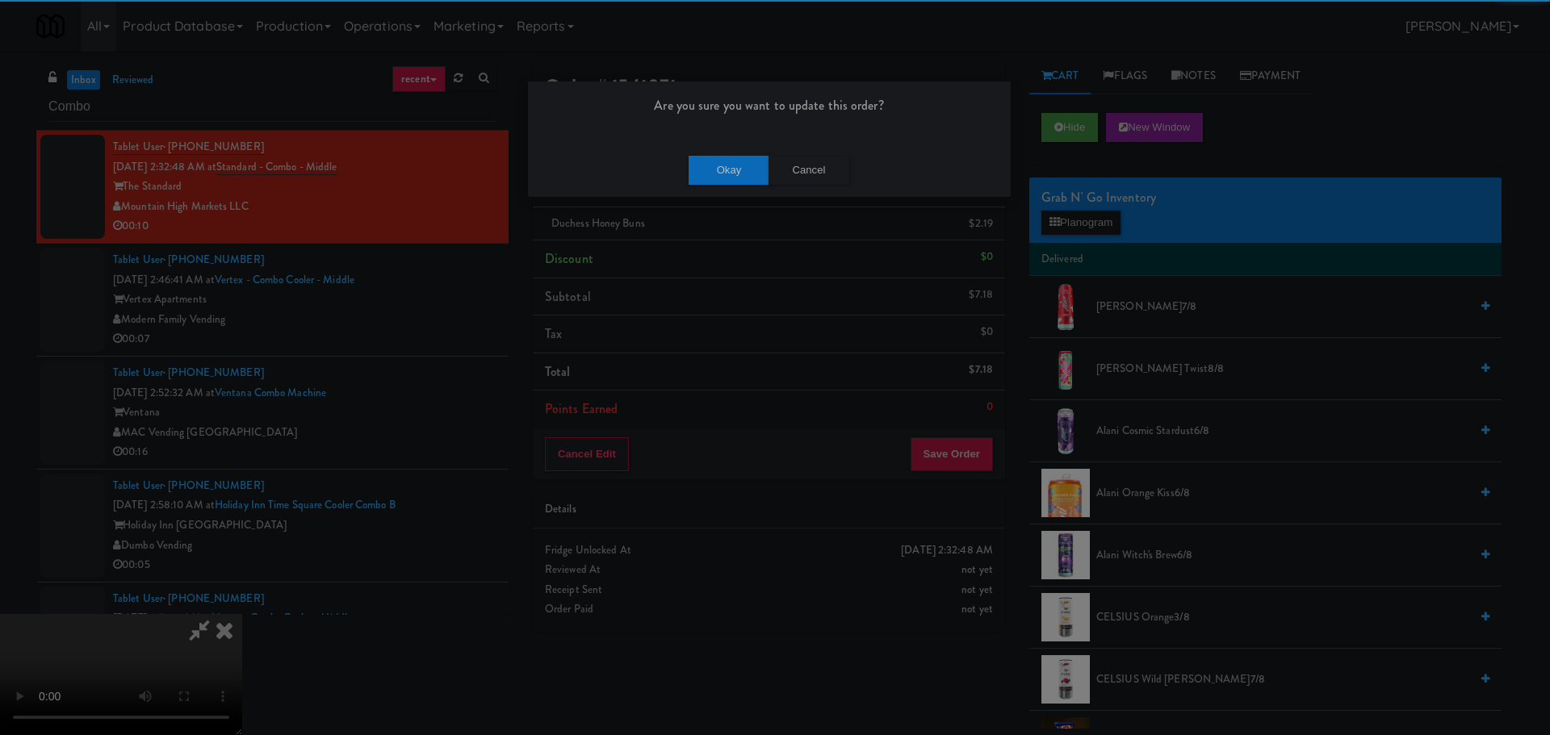
click at [715, 191] on div "Okay Cancel" at bounding box center [769, 170] width 483 height 54
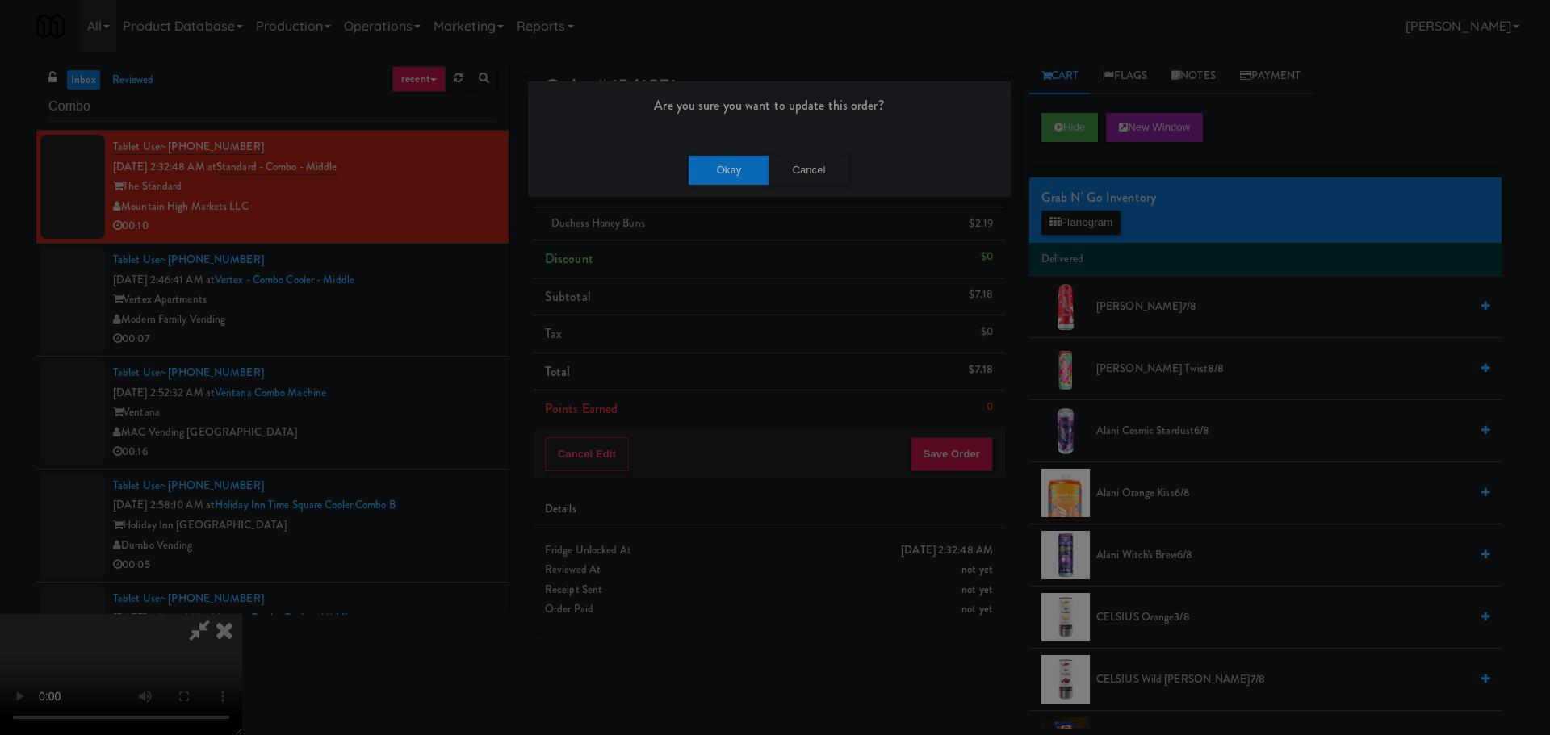
click at [722, 185] on div "Okay Cancel" at bounding box center [769, 170] width 483 height 54
click at [728, 175] on button "Okay" at bounding box center [729, 170] width 81 height 29
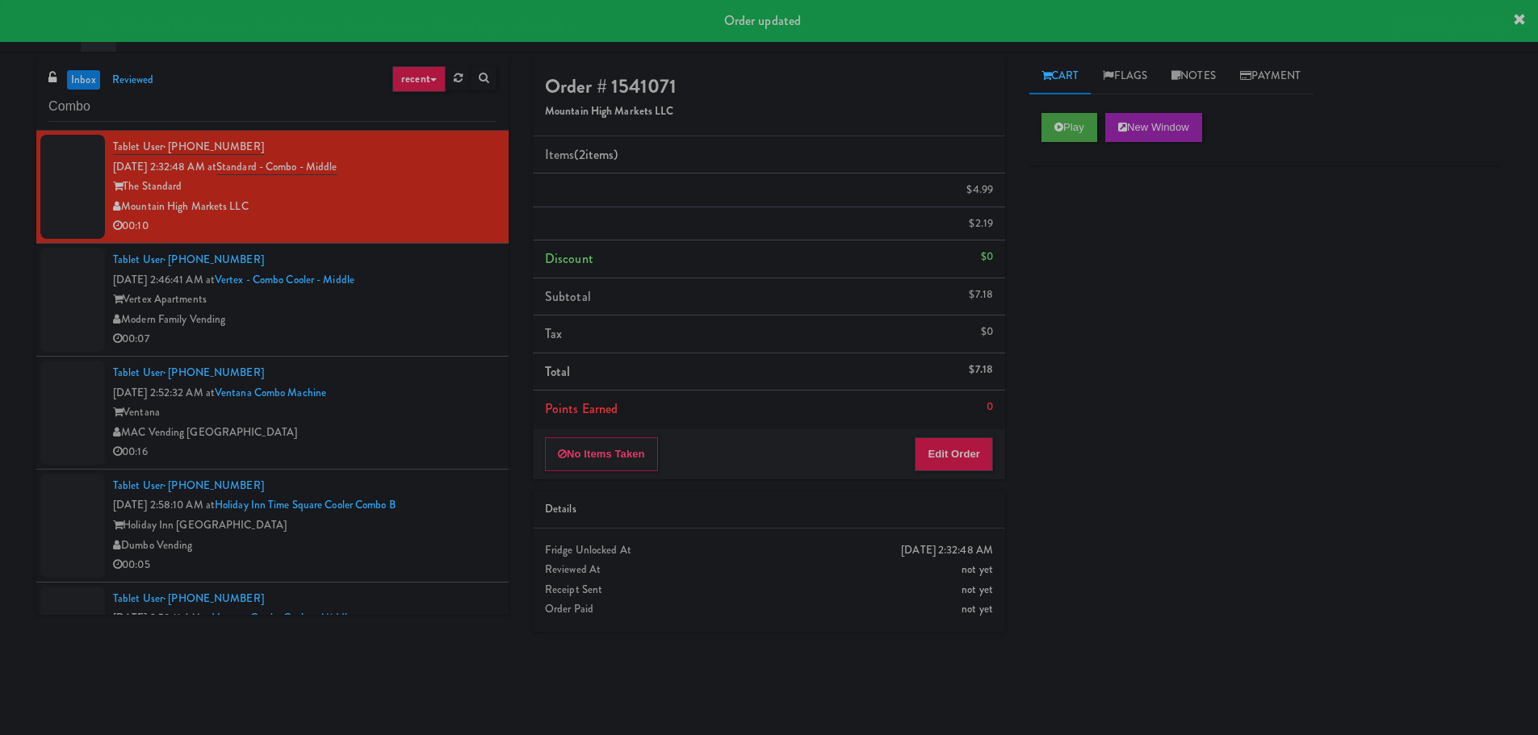
click at [450, 331] on div "00:07" at bounding box center [304, 339] width 383 height 20
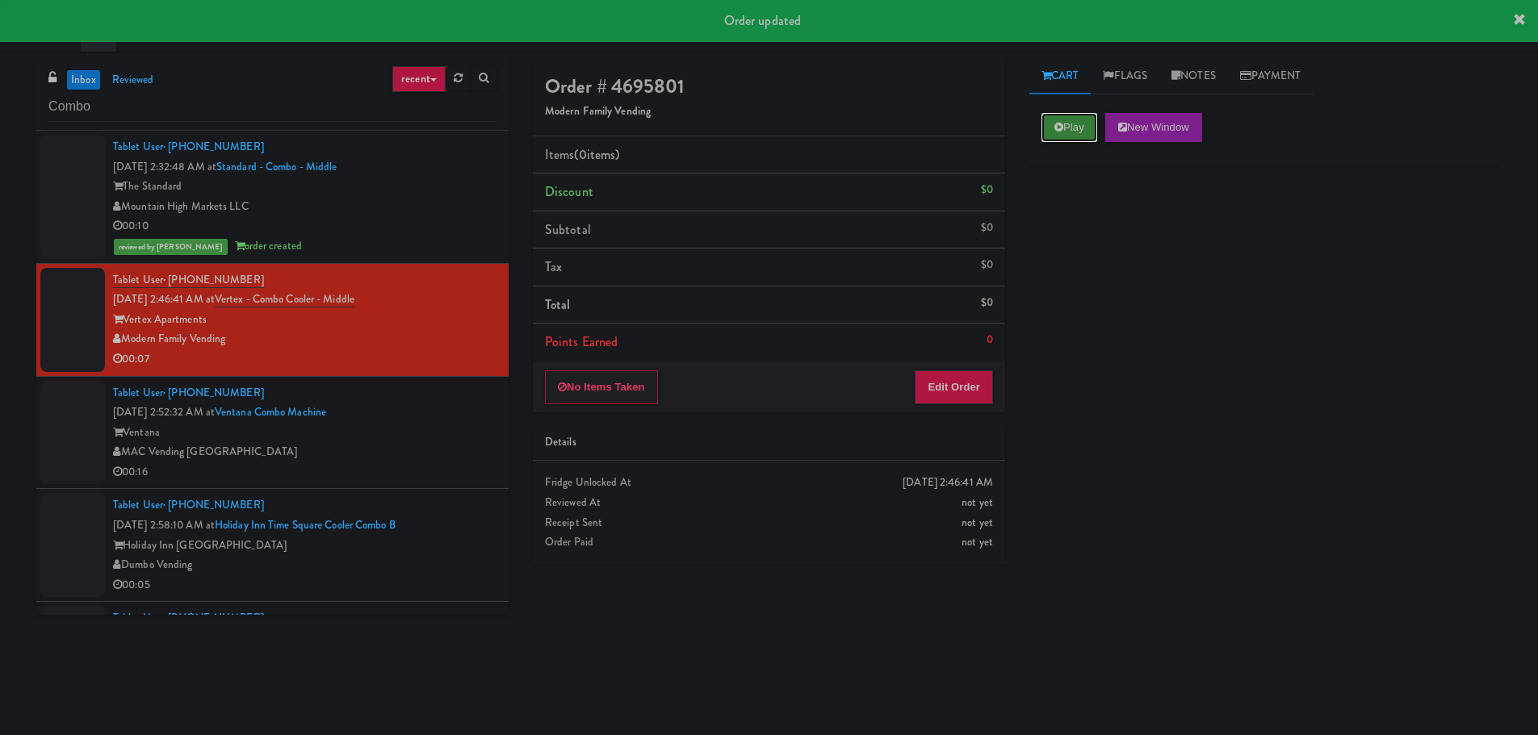
click at [1070, 118] on button "Play" at bounding box center [1069, 127] width 56 height 29
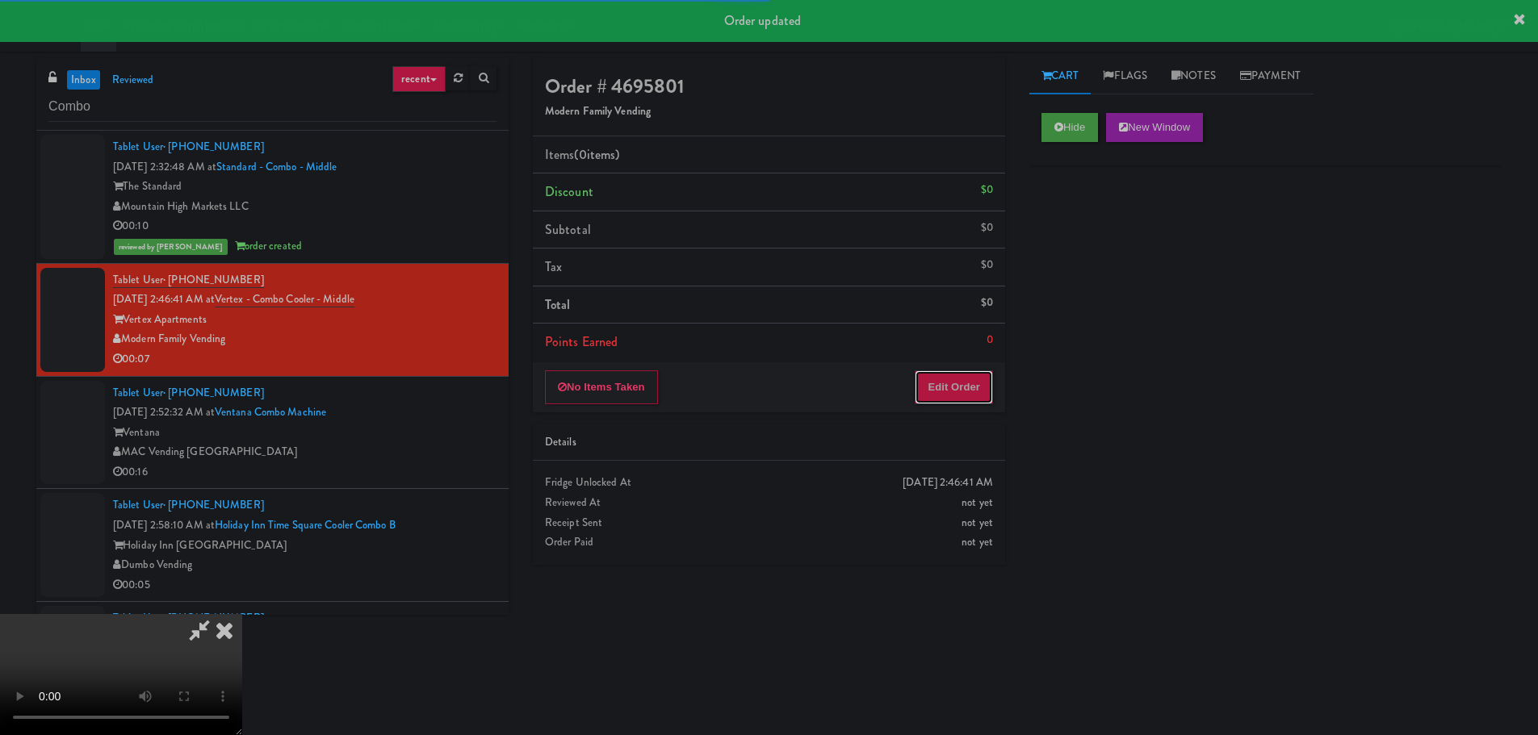
click at [961, 399] on button "Edit Order" at bounding box center [954, 387] width 78 height 34
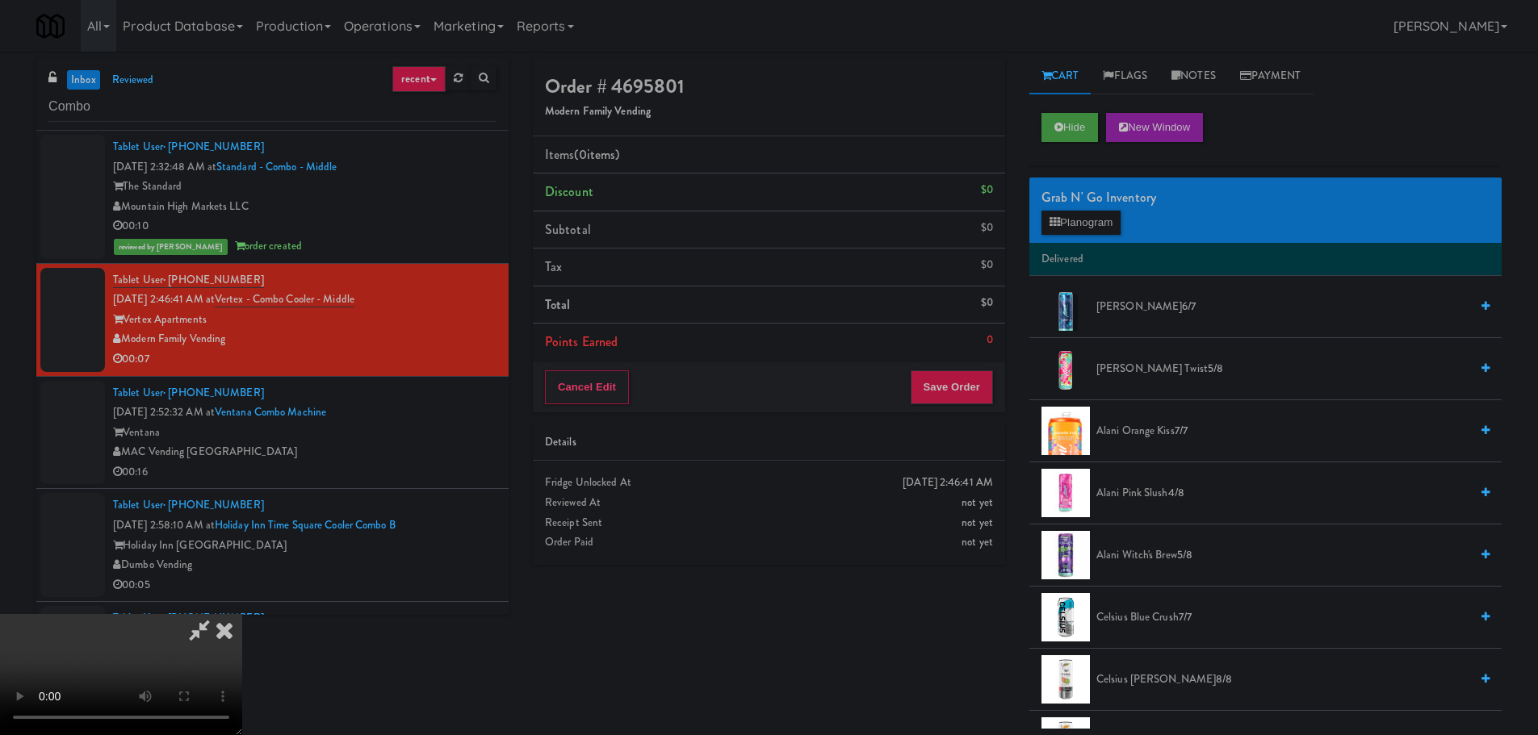
click at [242, 614] on video at bounding box center [121, 674] width 242 height 121
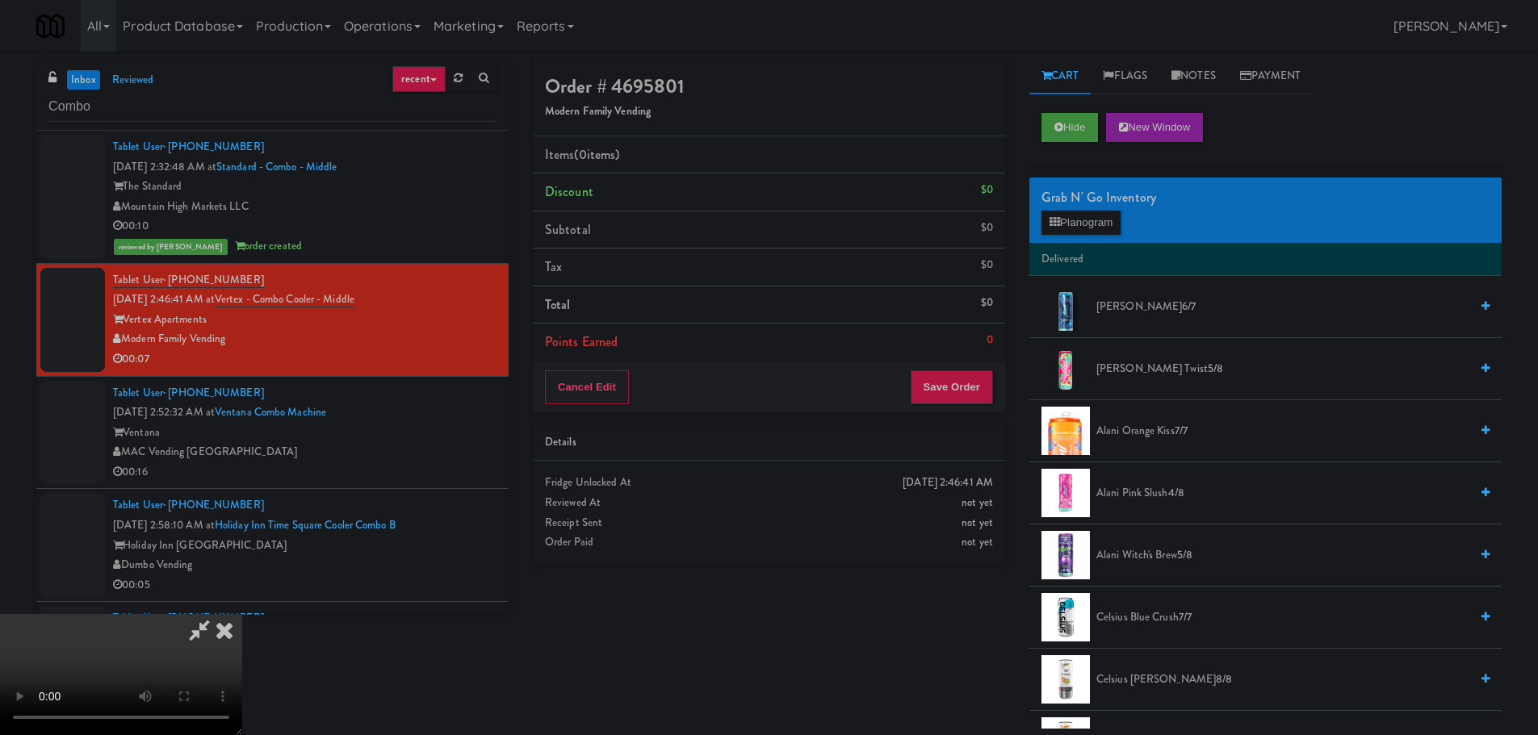
click at [242, 614] on video at bounding box center [121, 674] width 242 height 121
click at [1082, 211] on button "Planogram" at bounding box center [1080, 223] width 79 height 24
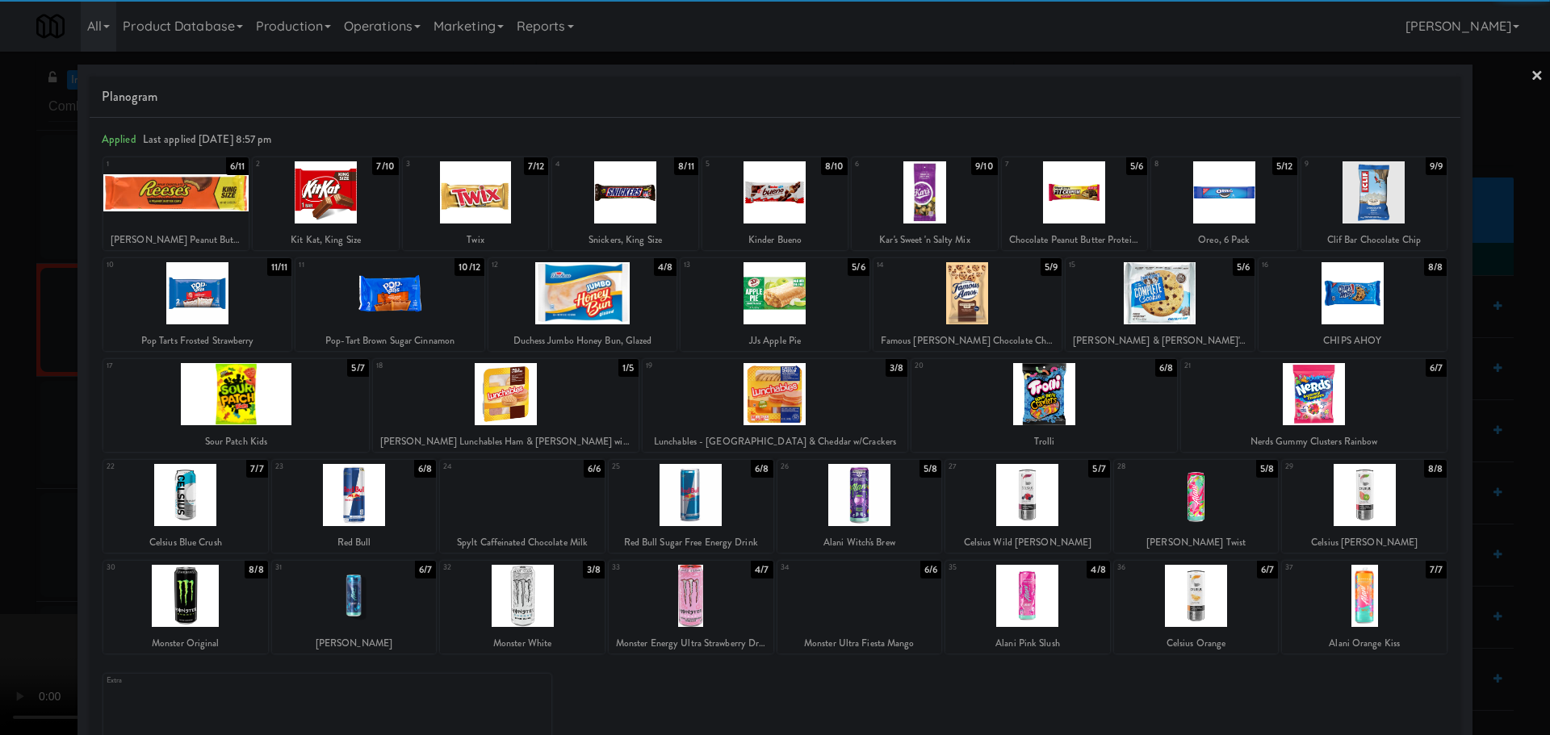
click at [417, 288] on div at bounding box center [389, 293] width 188 height 62
click at [376, 303] on div at bounding box center [389, 293] width 188 height 62
click at [0, 412] on div at bounding box center [775, 367] width 1550 height 735
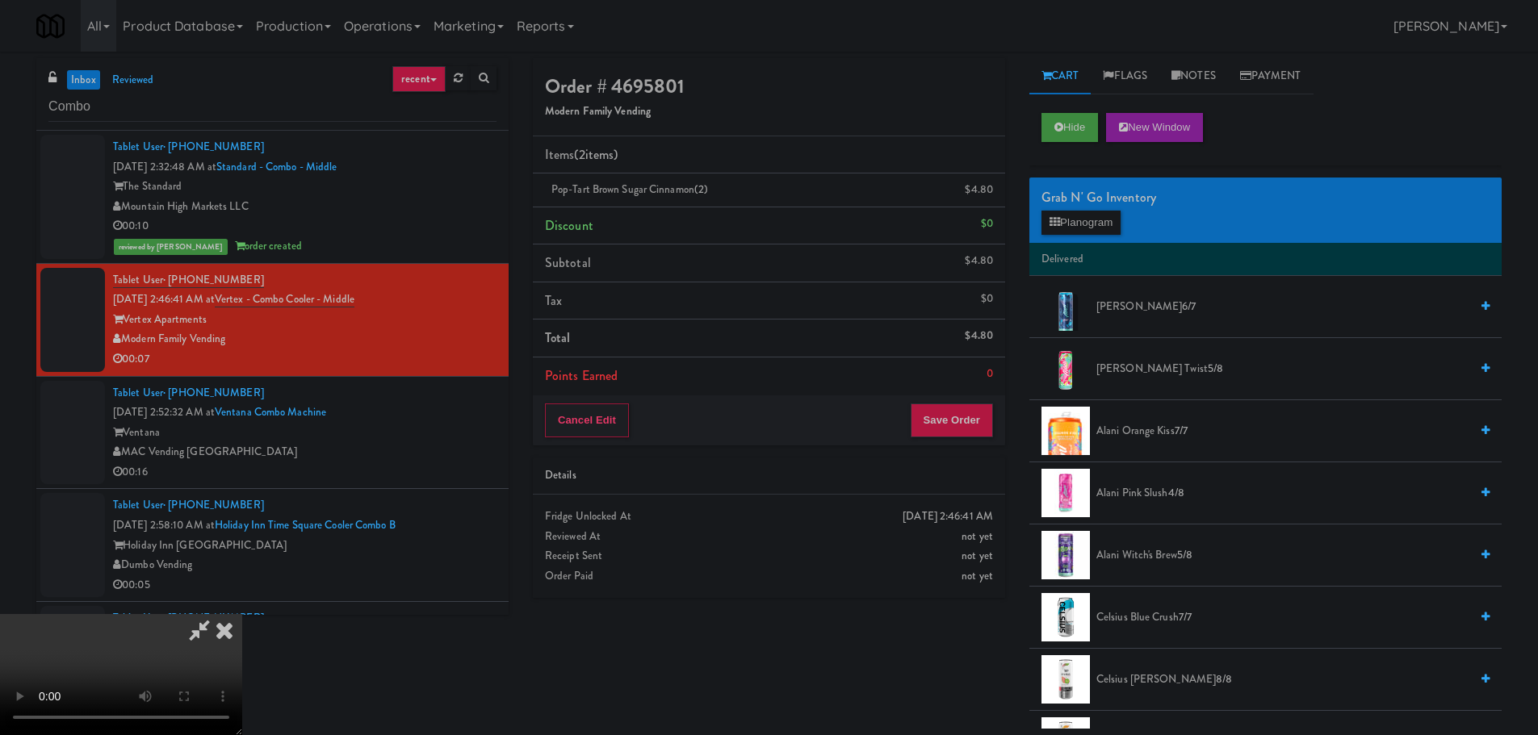
click at [242, 614] on video at bounding box center [121, 674] width 242 height 121
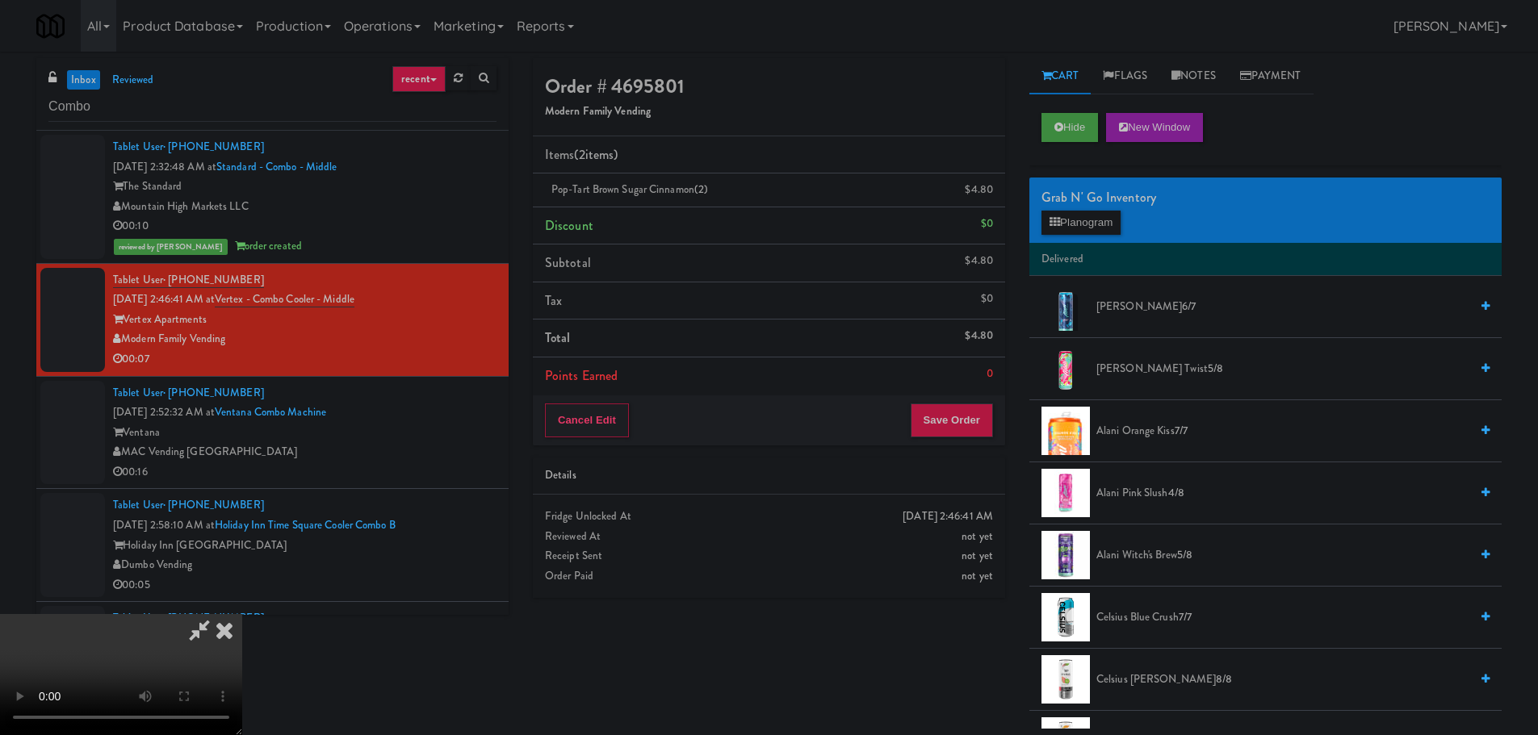
click at [242, 614] on video at bounding box center [121, 674] width 242 height 121
drag, startPoint x: 611, startPoint y: 411, endPoint x: 651, endPoint y: 445, distance: 52.7
click at [242, 614] on video at bounding box center [121, 674] width 242 height 121
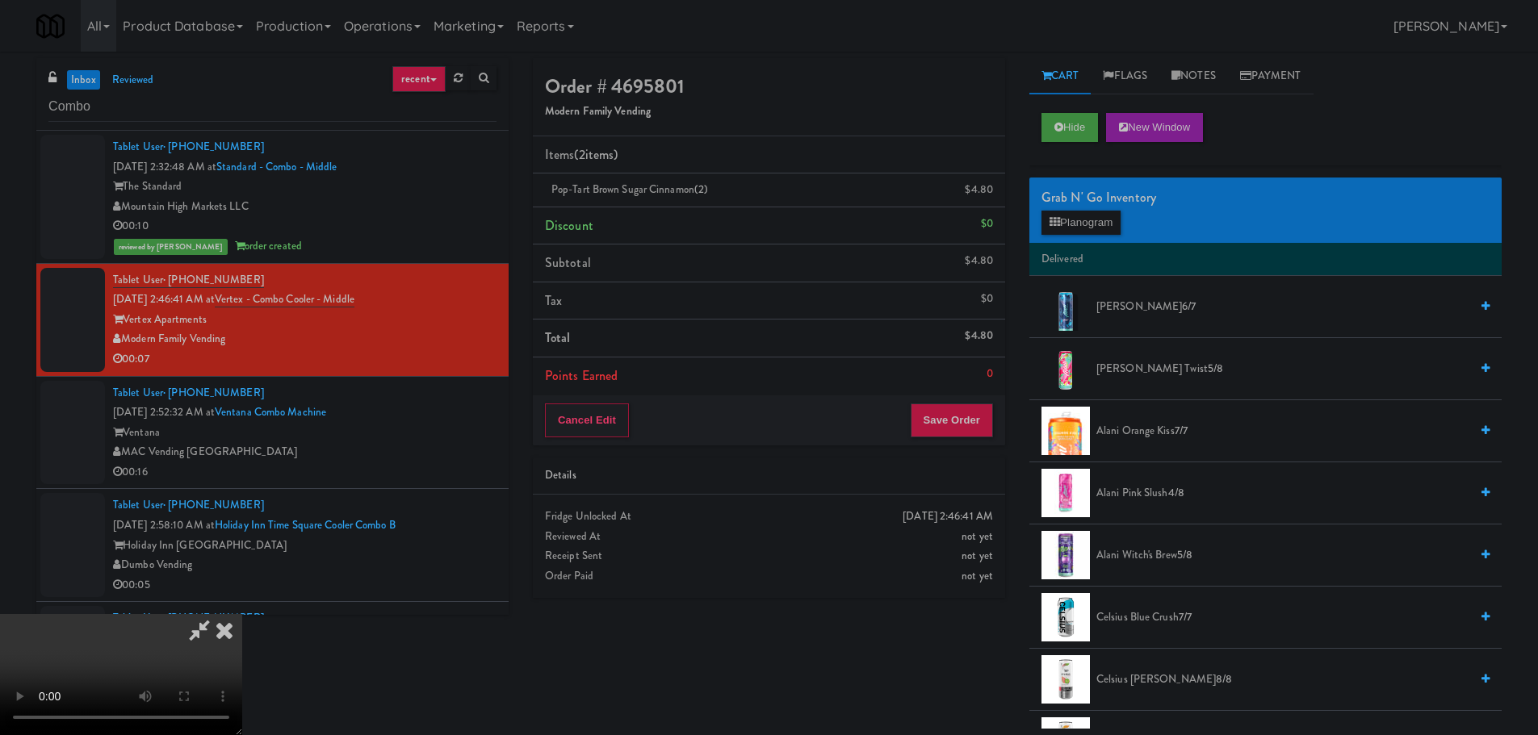
drag, startPoint x: 684, startPoint y: 437, endPoint x: 700, endPoint y: 436, distance: 15.4
click at [242, 614] on video at bounding box center [121, 674] width 242 height 121
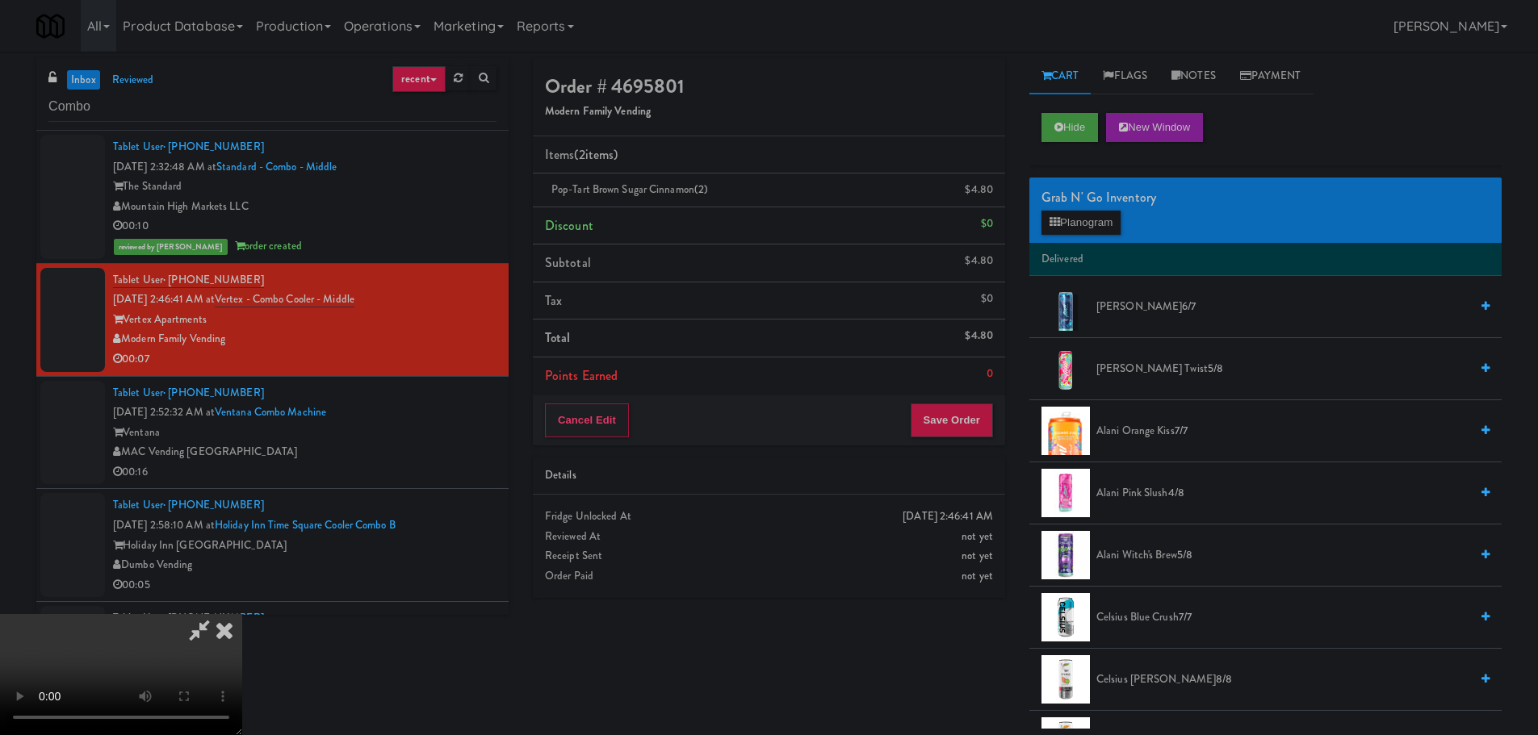
click at [242, 614] on video at bounding box center [121, 674] width 242 height 121
drag, startPoint x: 622, startPoint y: 495, endPoint x: 783, endPoint y: 567, distance: 176.7
click at [242, 614] on video at bounding box center [121, 674] width 242 height 121
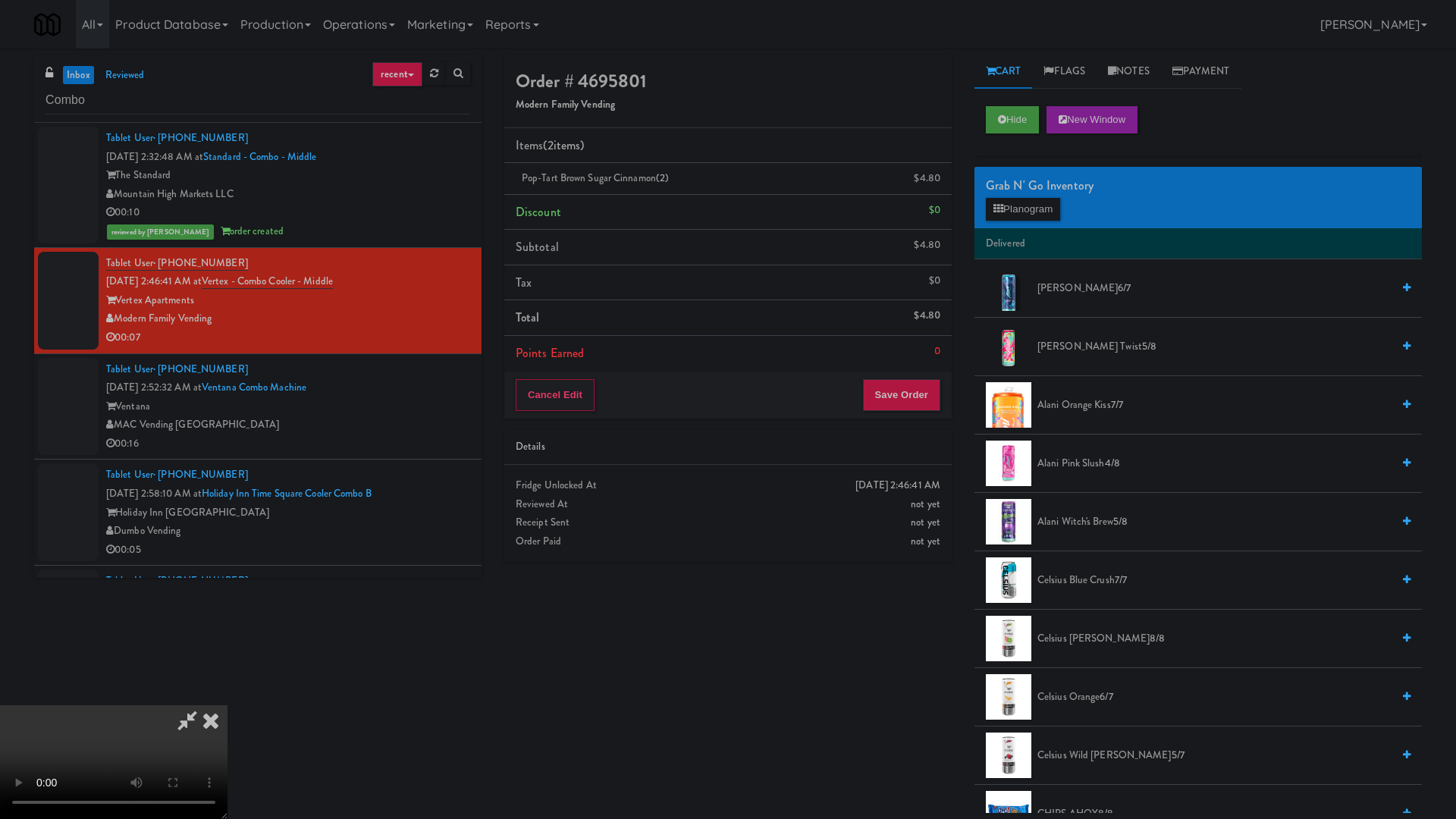
click at [227, 690] on video at bounding box center [114, 762] width 227 height 114
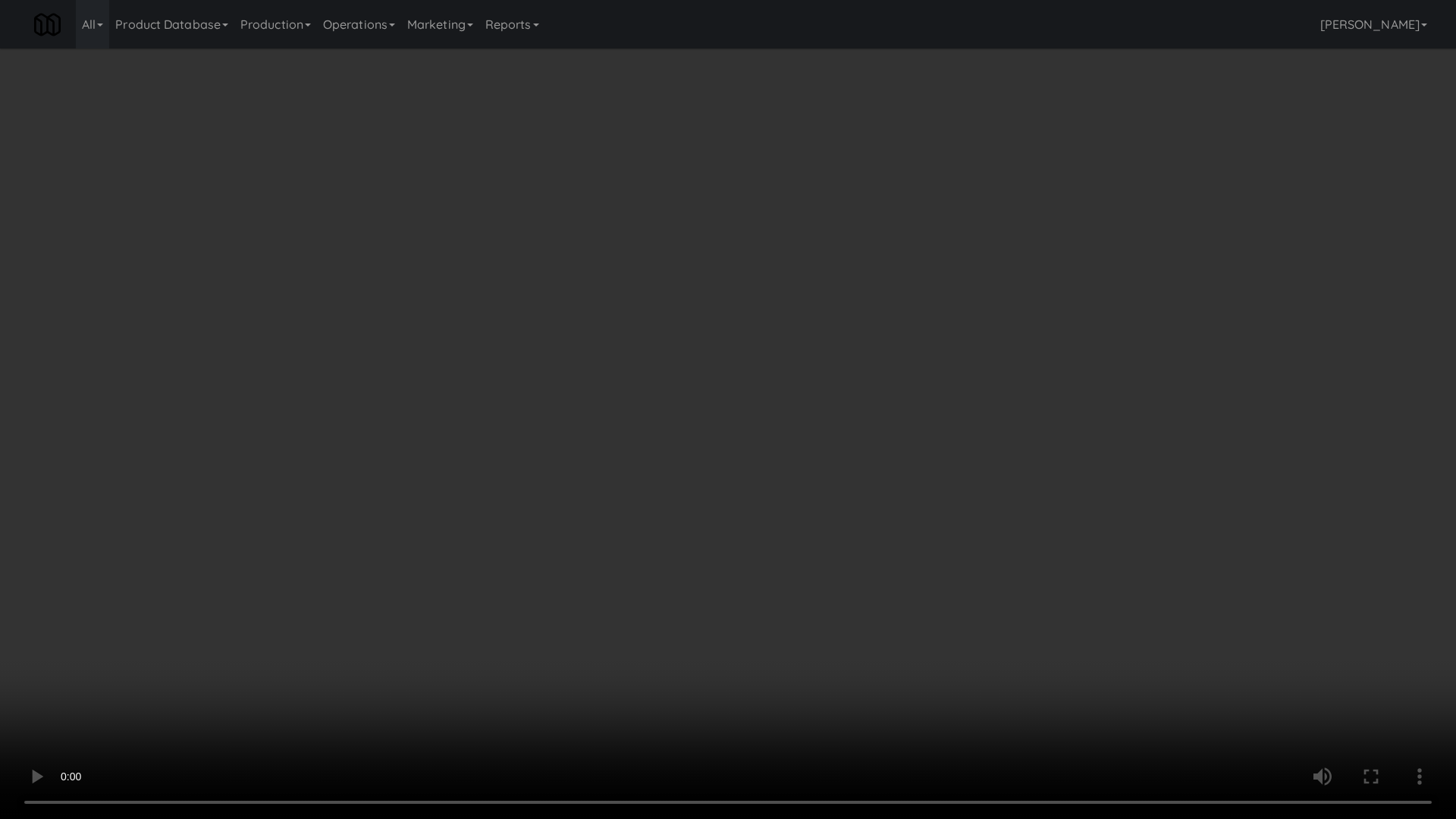
click at [808, 503] on video at bounding box center [728, 410] width 1456 height 819
click at [819, 442] on video at bounding box center [728, 410] width 1456 height 819
click at [784, 455] on video at bounding box center [728, 410] width 1456 height 819
click at [793, 445] on video at bounding box center [728, 410] width 1456 height 819
click at [857, 450] on video at bounding box center [728, 410] width 1456 height 819
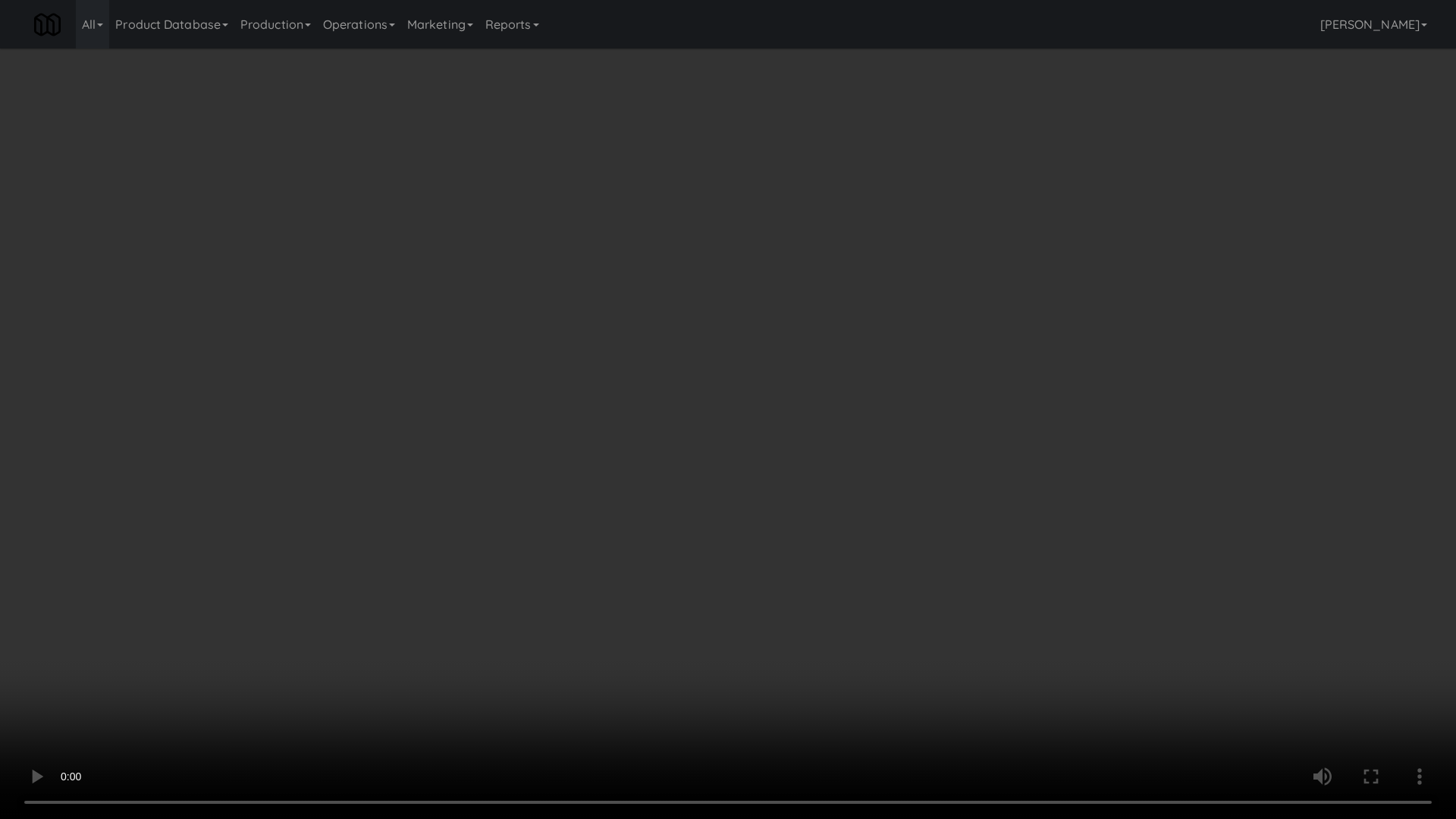
click at [862, 448] on video at bounding box center [728, 410] width 1456 height 819
click at [870, 450] on video at bounding box center [728, 410] width 1456 height 819
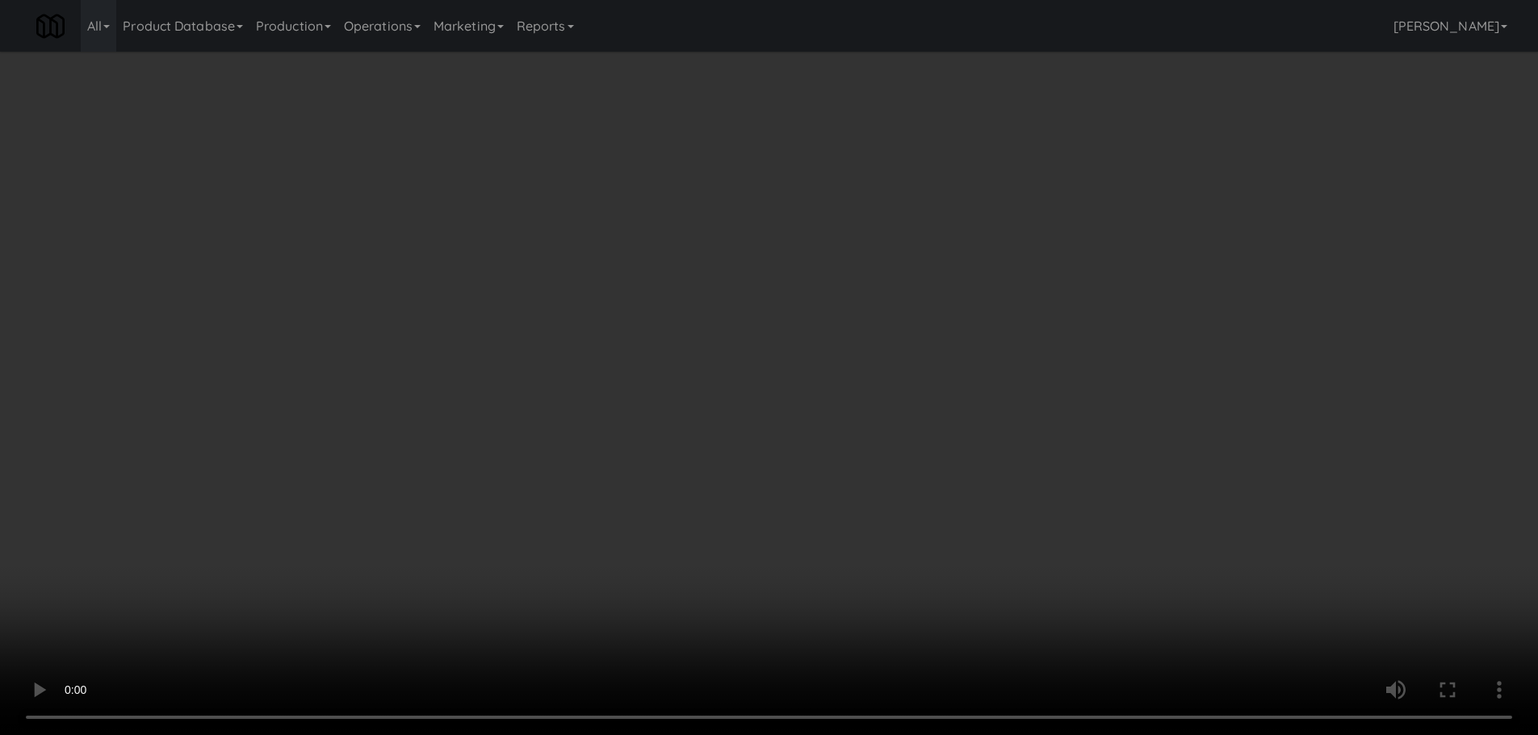
click at [864, 370] on video at bounding box center [769, 367] width 1538 height 735
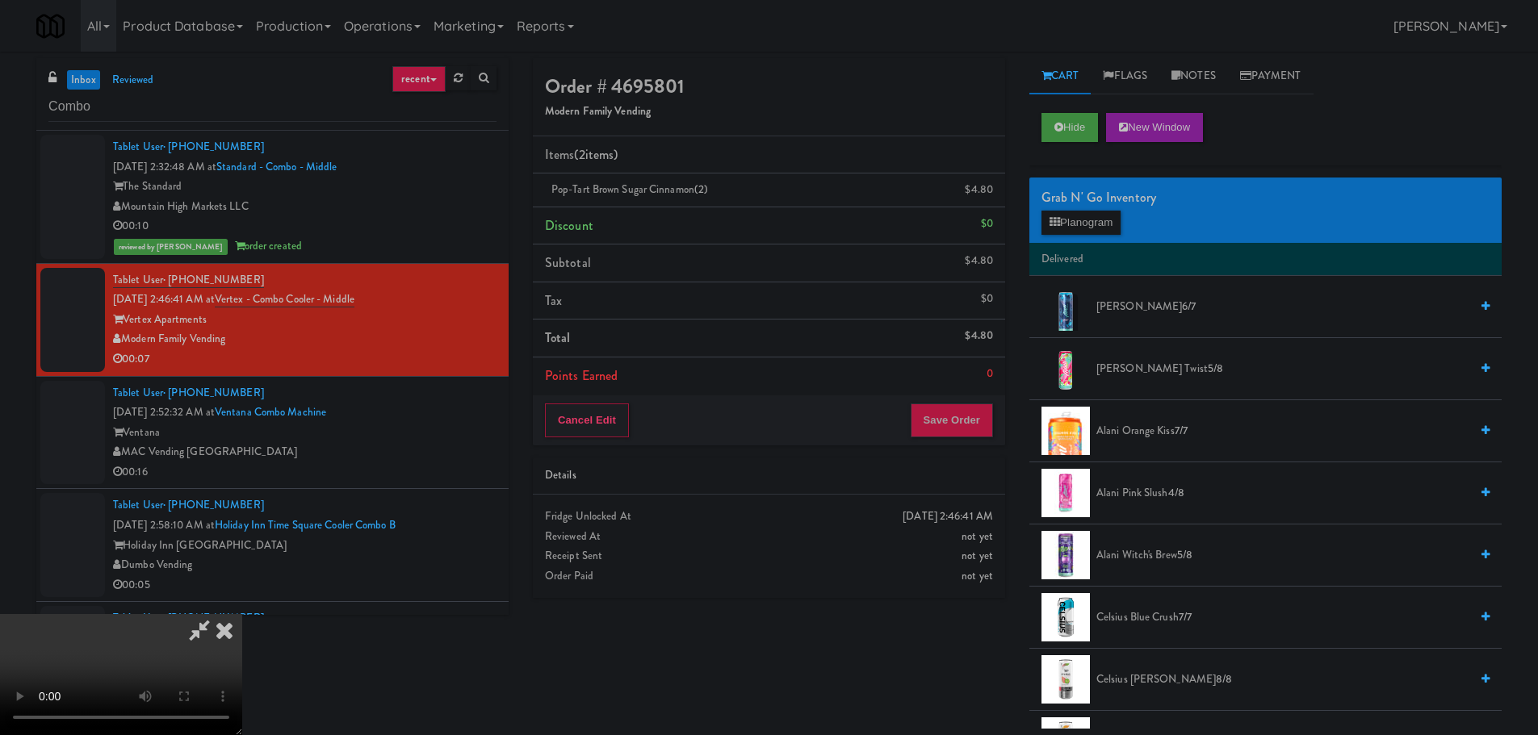
click at [986, 438] on div "Cancel Edit Save Order" at bounding box center [769, 421] width 472 height 50
click at [968, 421] on button "Save Order" at bounding box center [952, 421] width 82 height 34
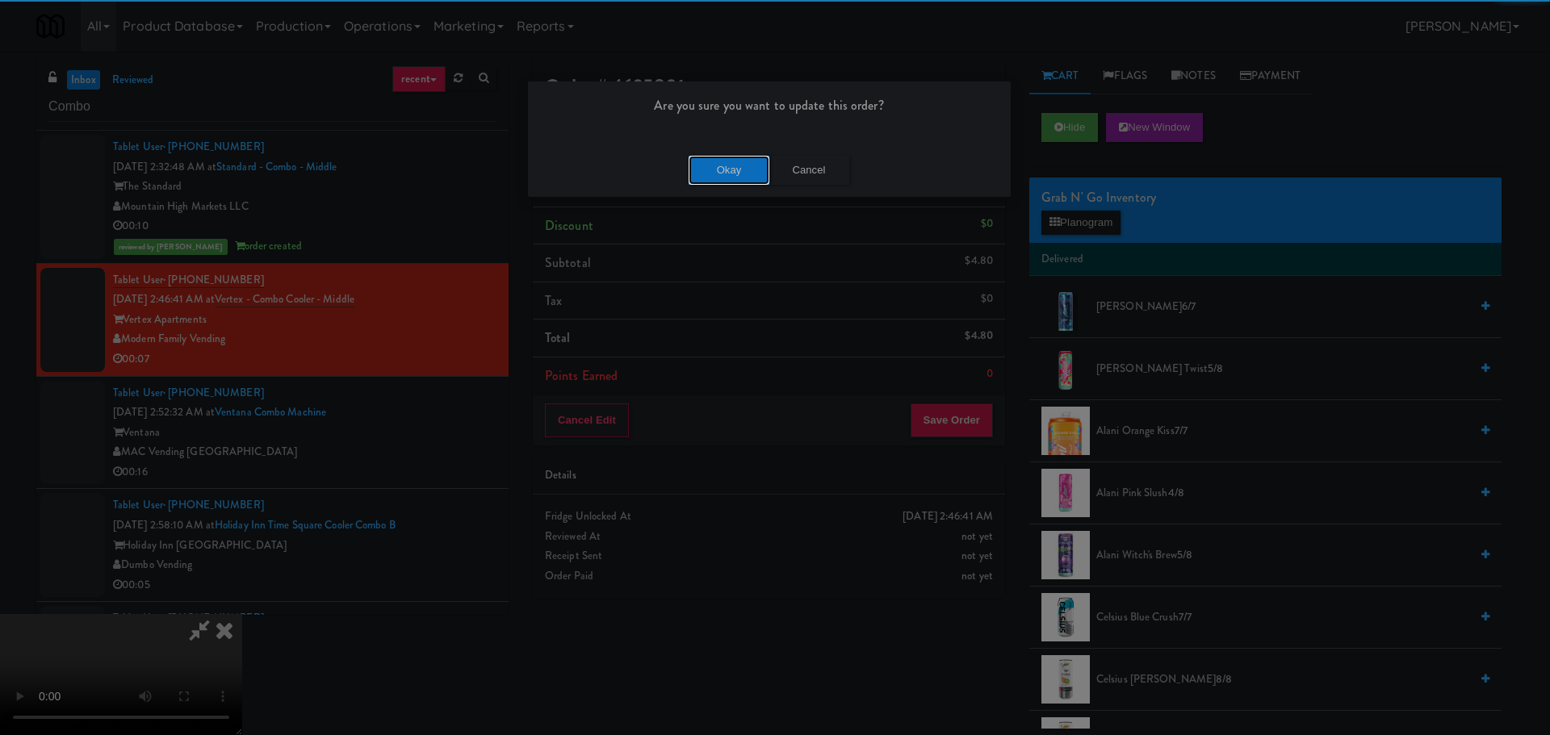
click at [730, 164] on button "Okay" at bounding box center [729, 170] width 81 height 29
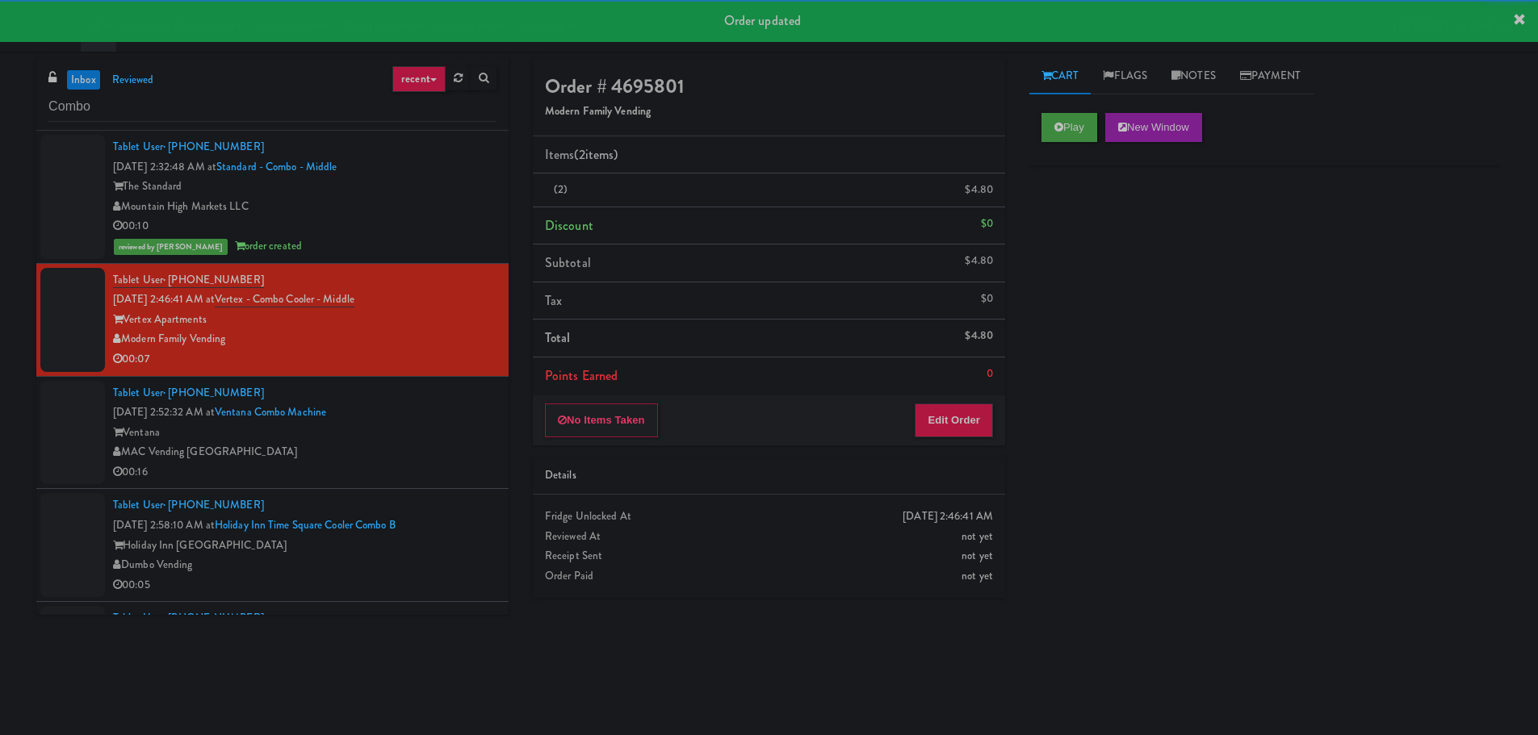
click at [438, 433] on div "Ventana" at bounding box center [304, 433] width 383 height 20
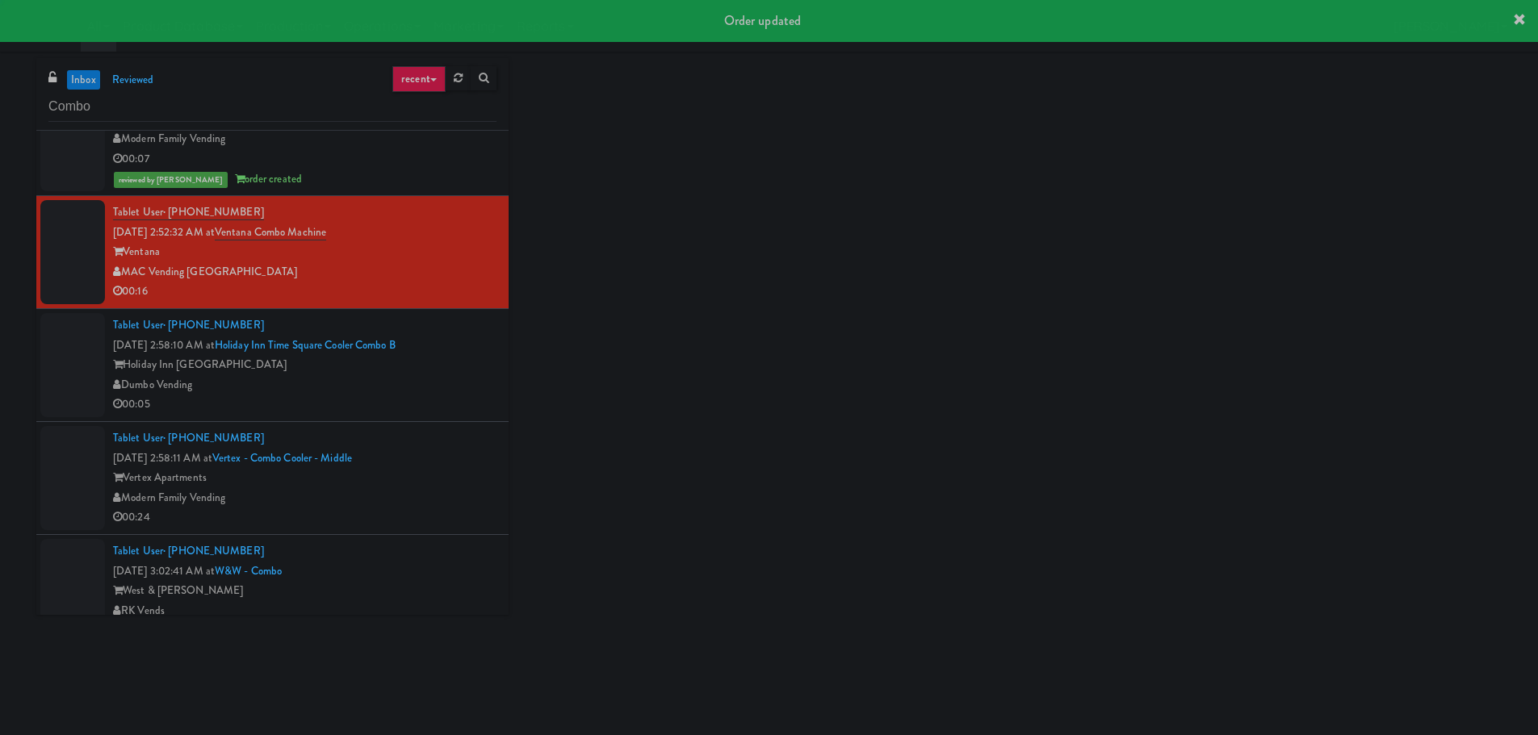
scroll to position [232, 0]
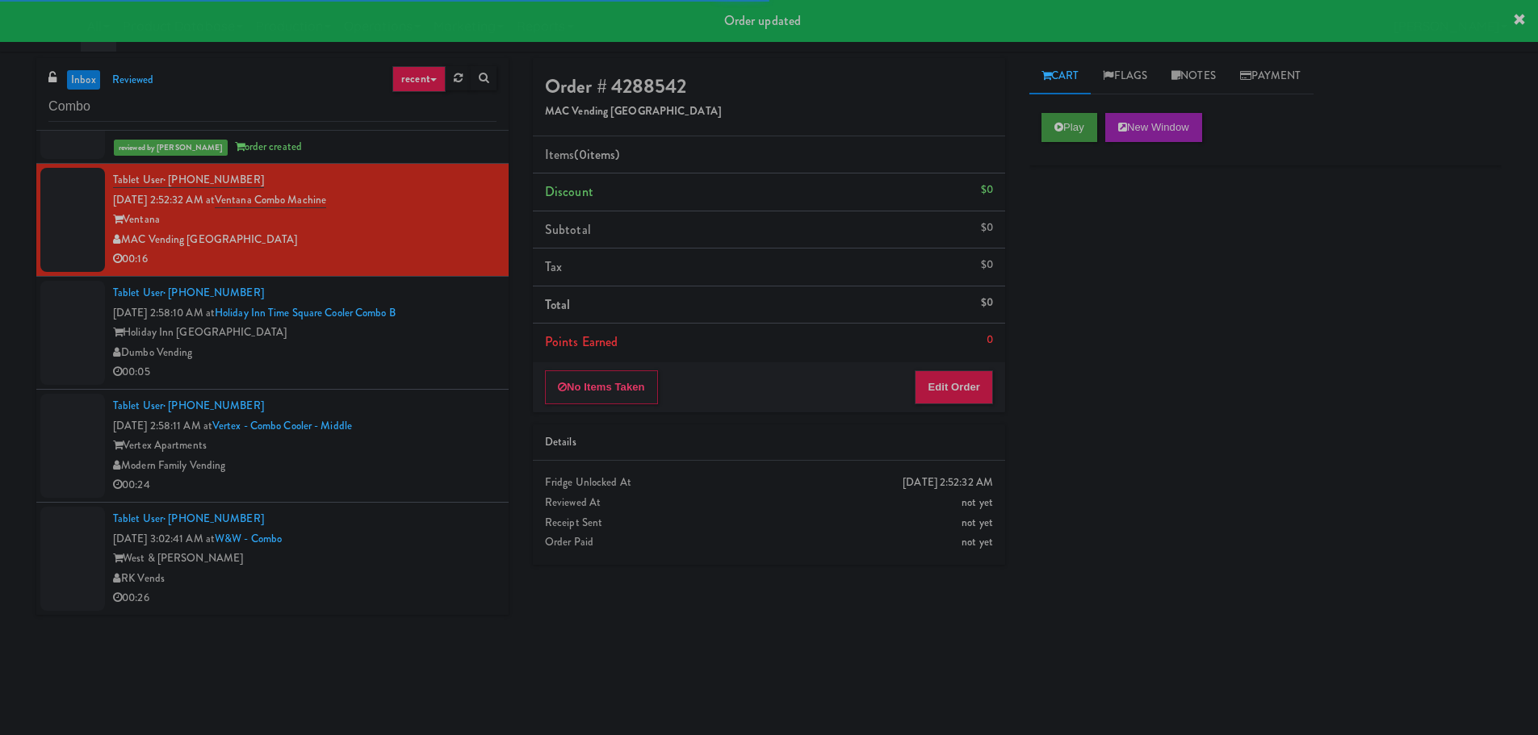
drag, startPoint x: 1071, startPoint y: 100, endPoint x: 1069, endPoint y: 118, distance: 17.9
click at [1069, 111] on div "Play New Window" at bounding box center [1265, 133] width 472 height 65
click at [1071, 129] on button "Play" at bounding box center [1069, 127] width 56 height 29
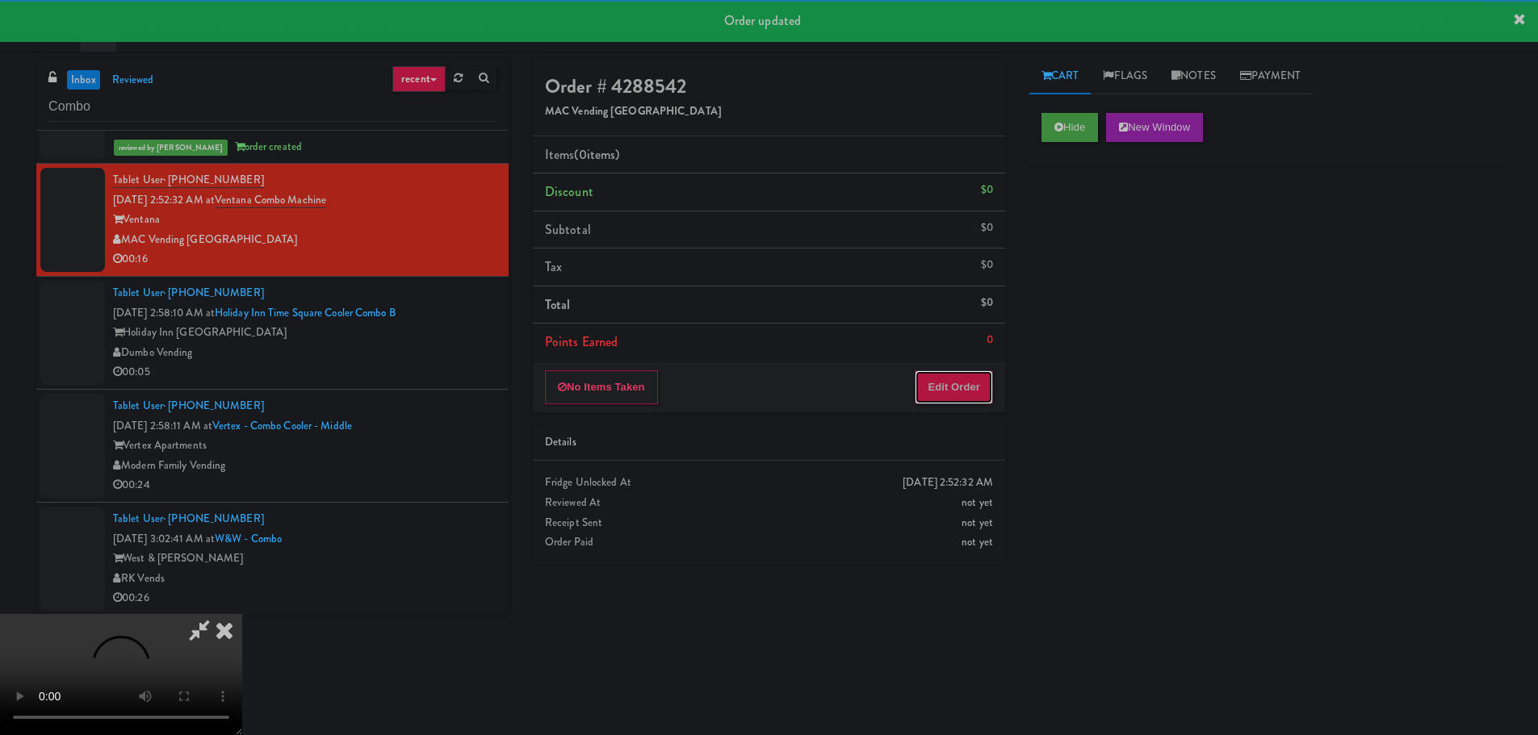
click at [961, 387] on button "Edit Order" at bounding box center [954, 387] width 78 height 34
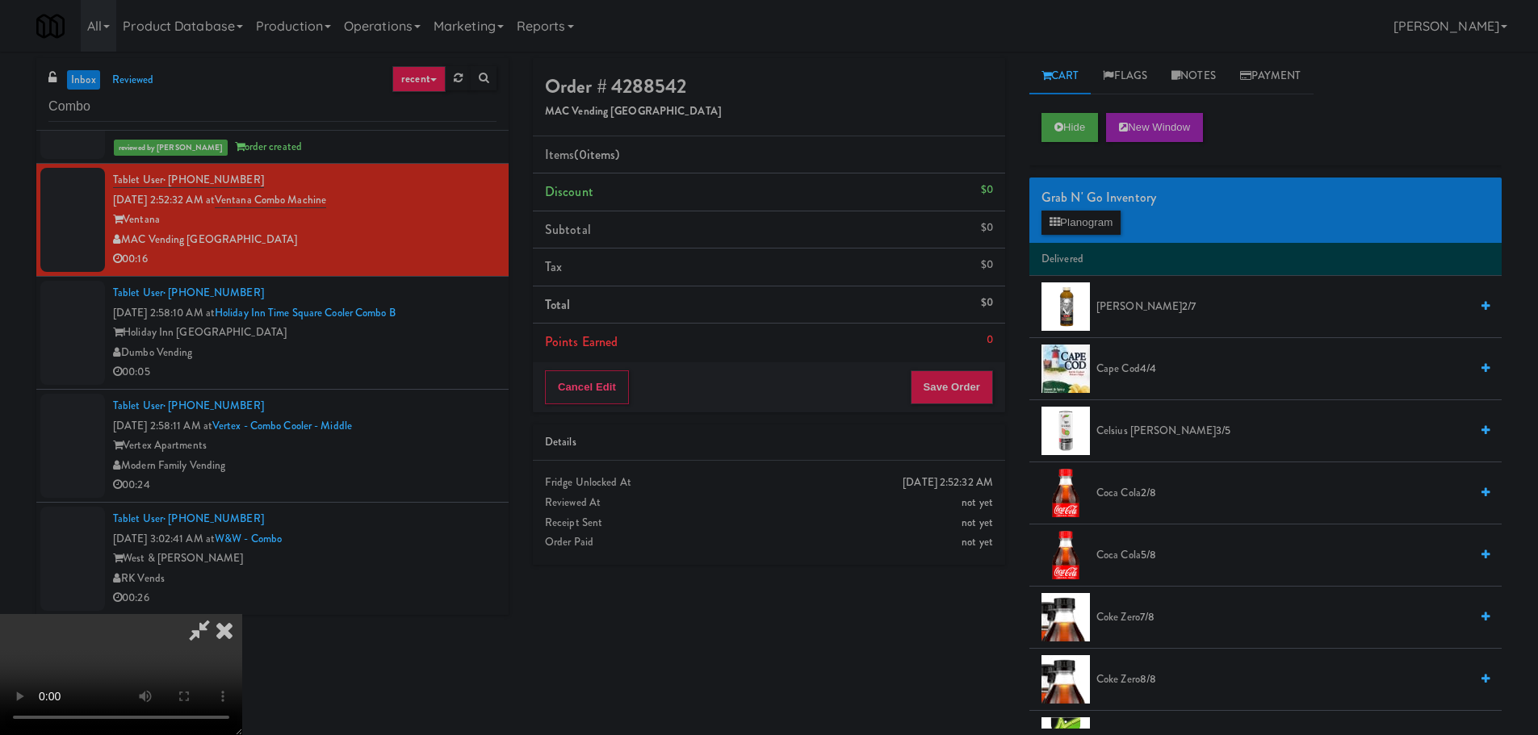
click at [242, 614] on video at bounding box center [121, 674] width 242 height 121
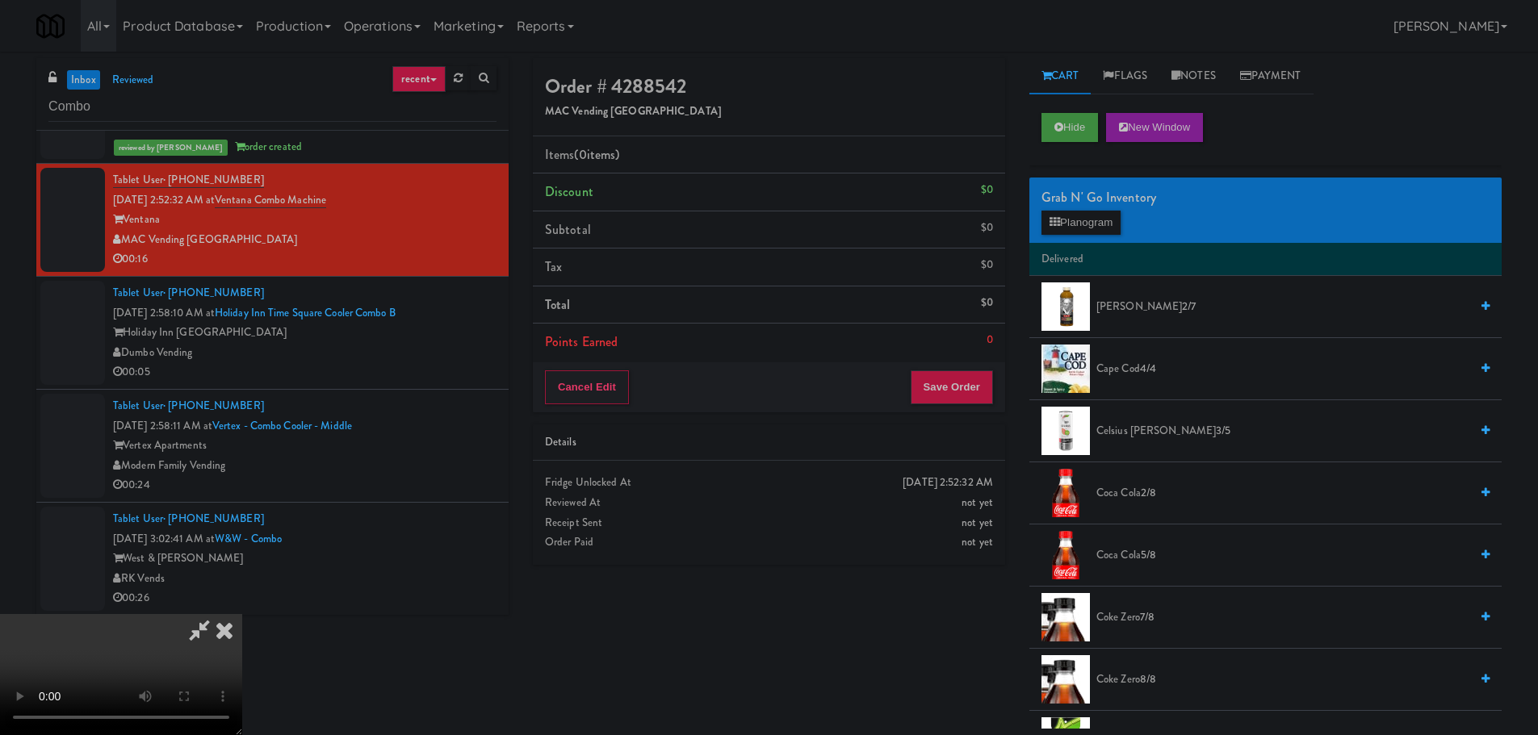
click at [242, 614] on video at bounding box center [121, 674] width 242 height 121
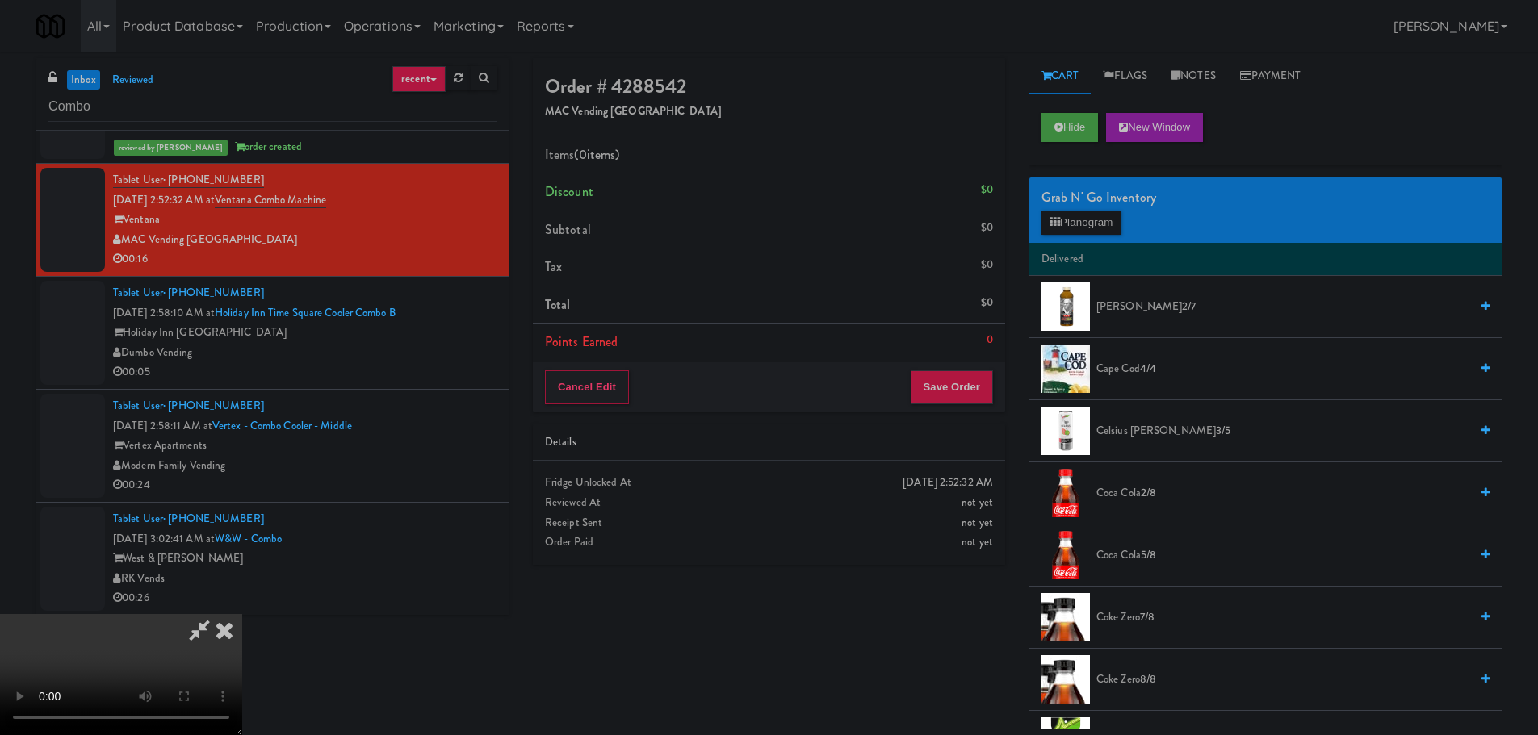
click at [242, 614] on video at bounding box center [121, 674] width 242 height 121
click at [1060, 219] on button "Planogram" at bounding box center [1080, 223] width 79 height 24
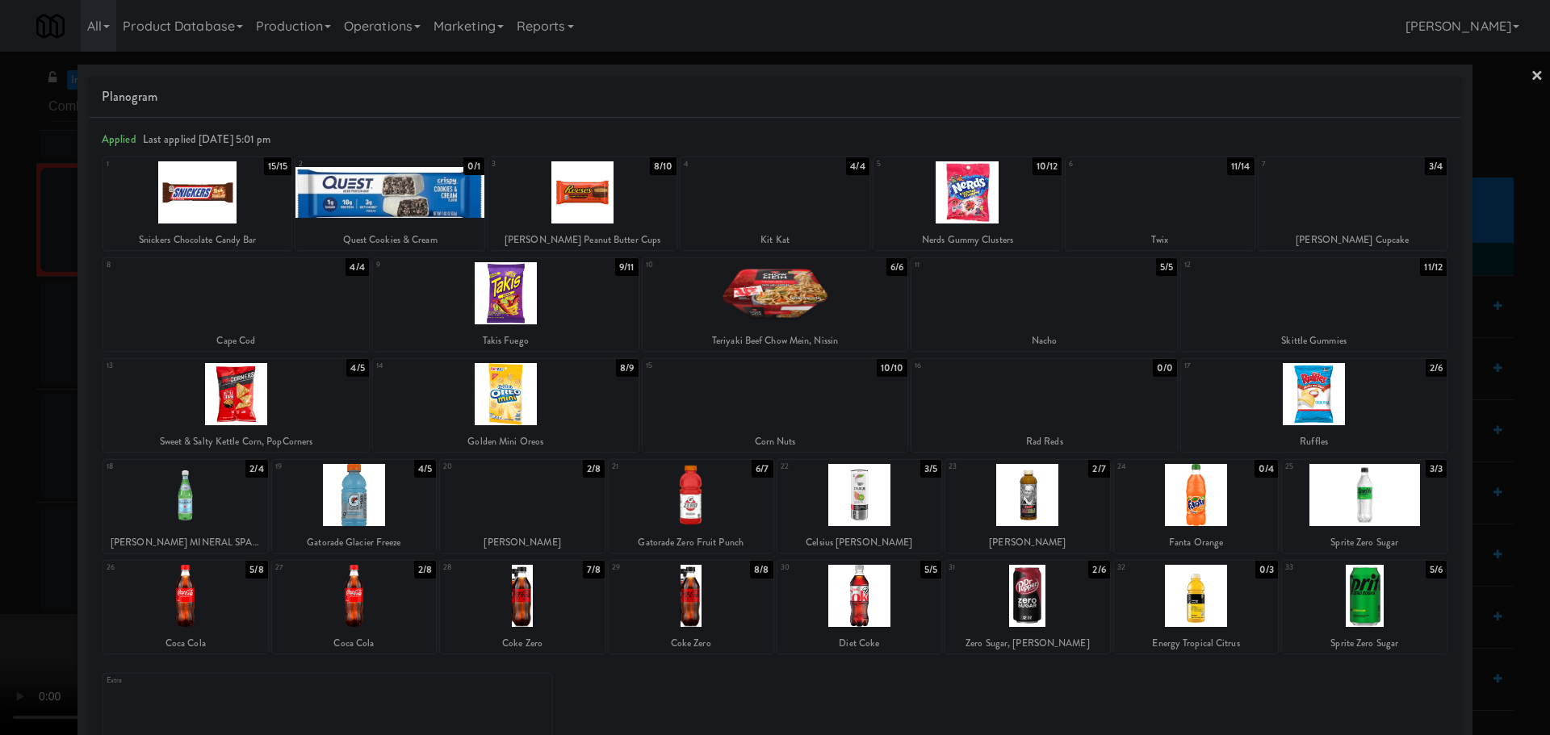
click at [1239, 286] on div at bounding box center [1314, 293] width 266 height 62
drag, startPoint x: 0, startPoint y: 487, endPoint x: 273, endPoint y: 458, distance: 274.4
click at [3, 487] on div at bounding box center [775, 367] width 1550 height 735
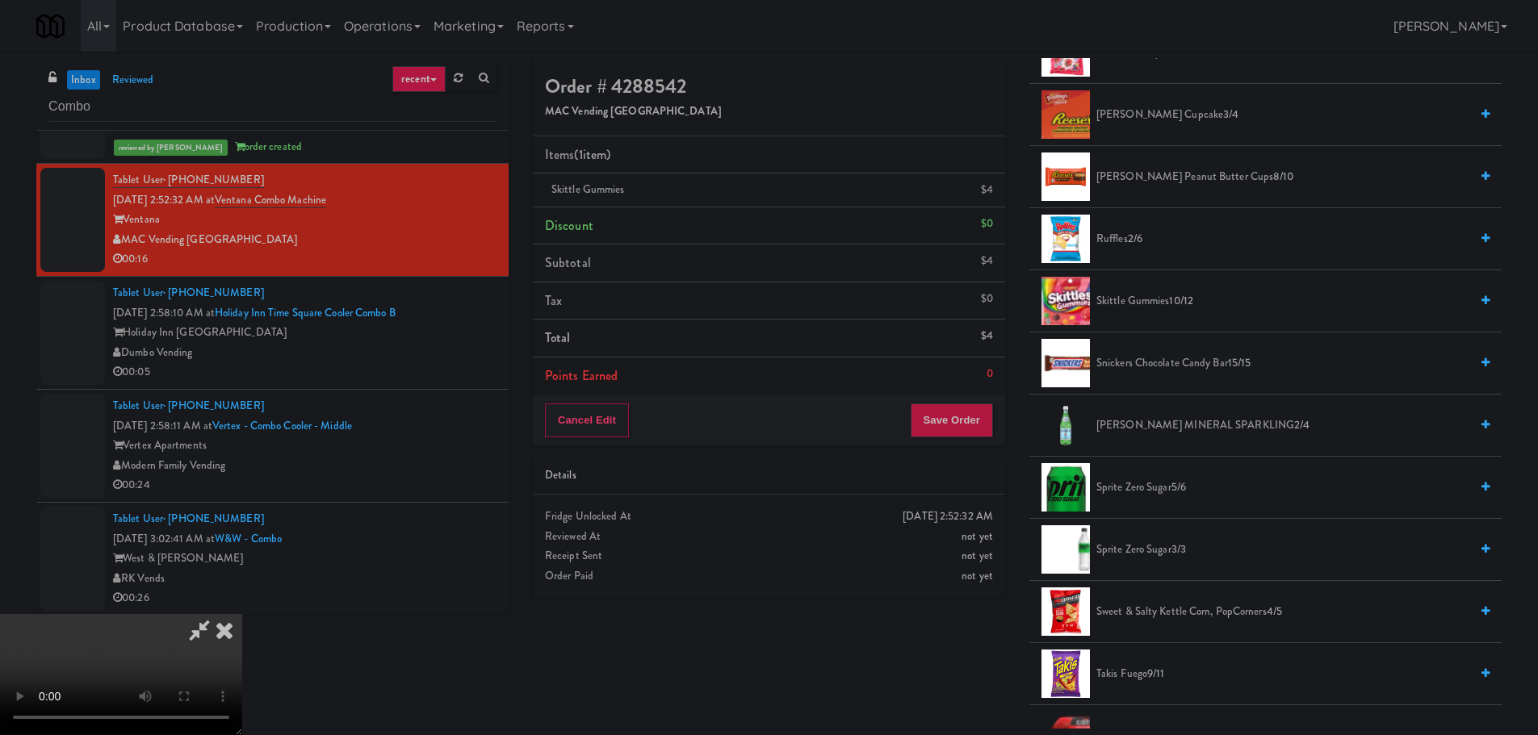
scroll to position [1211, 0]
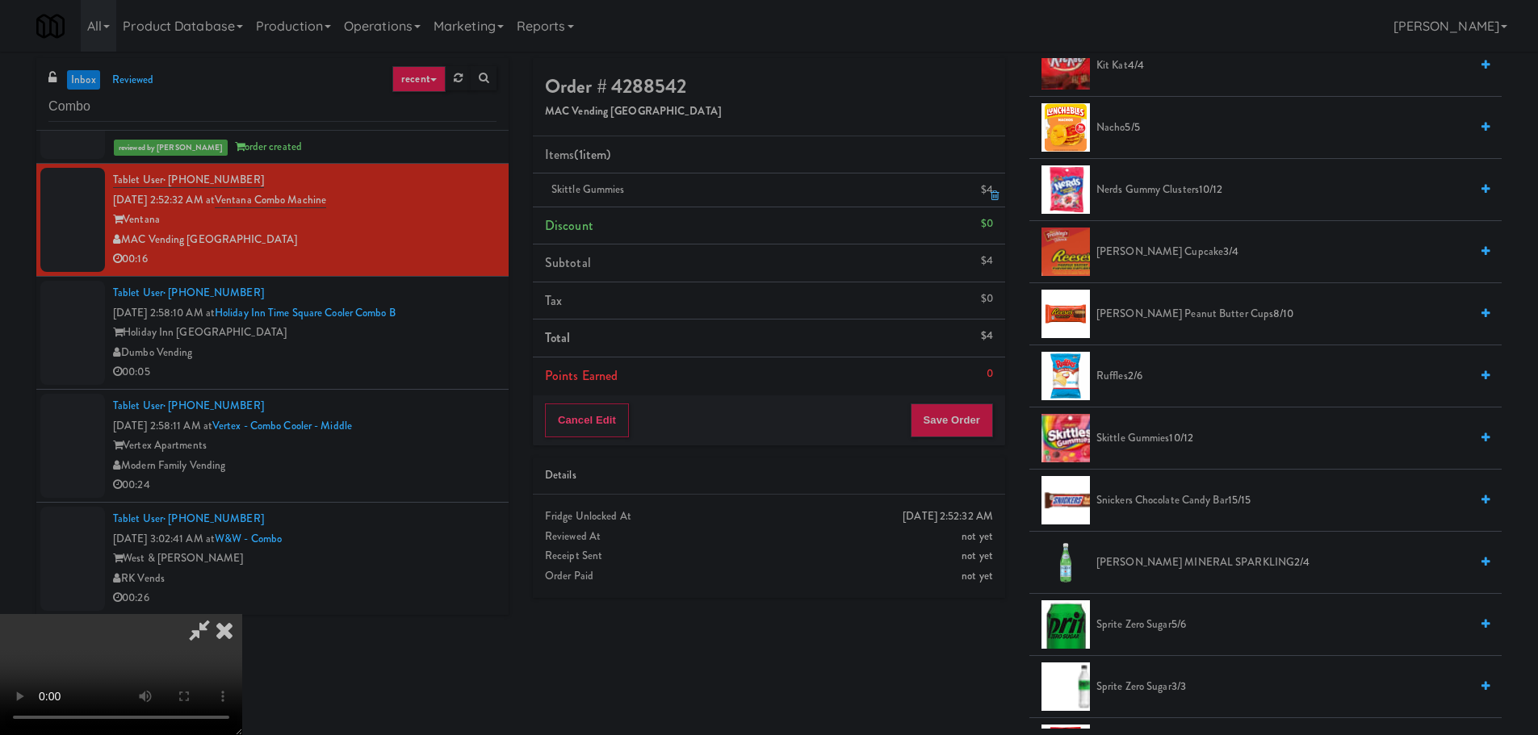
click at [990, 195] on icon at bounding box center [994, 195] width 8 height 10
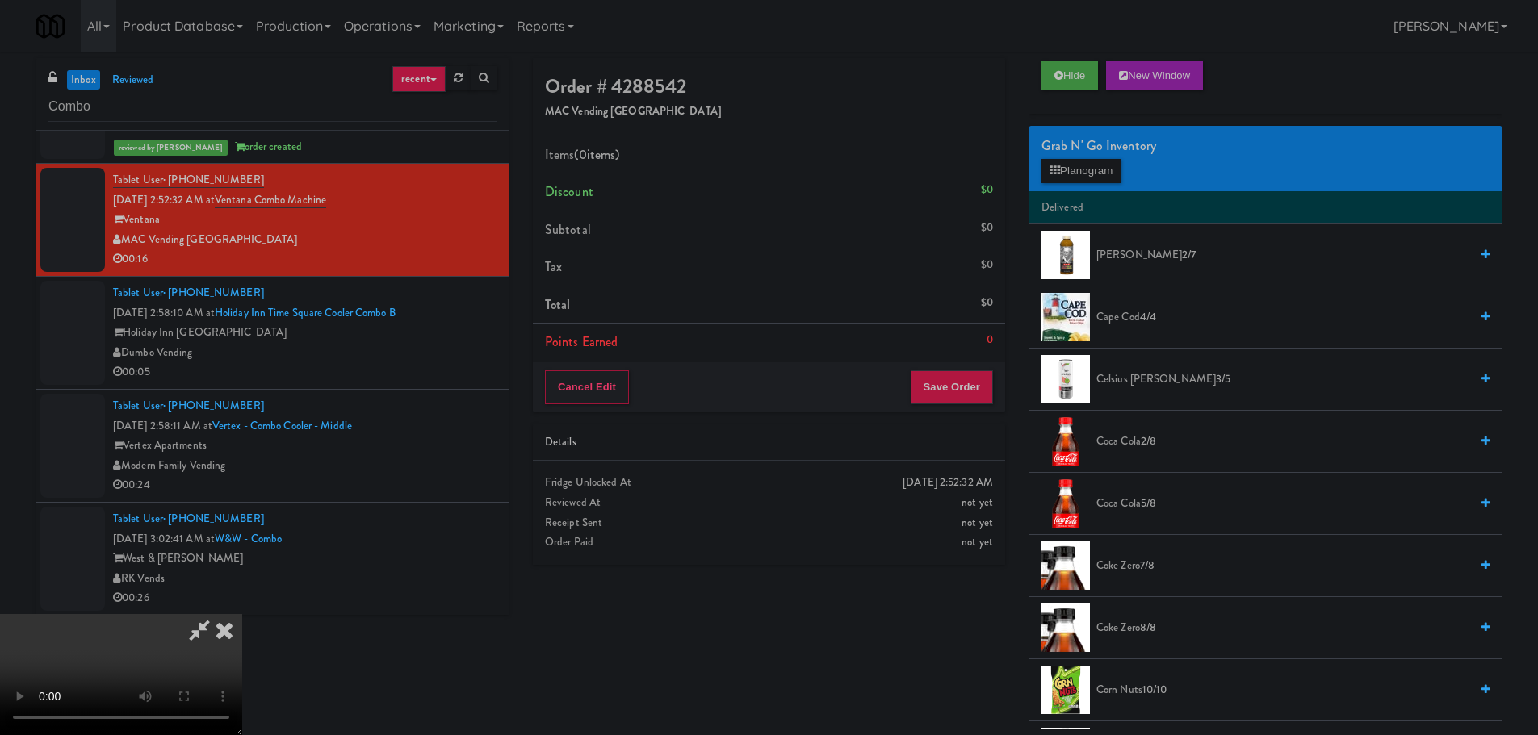
scroll to position [0, 0]
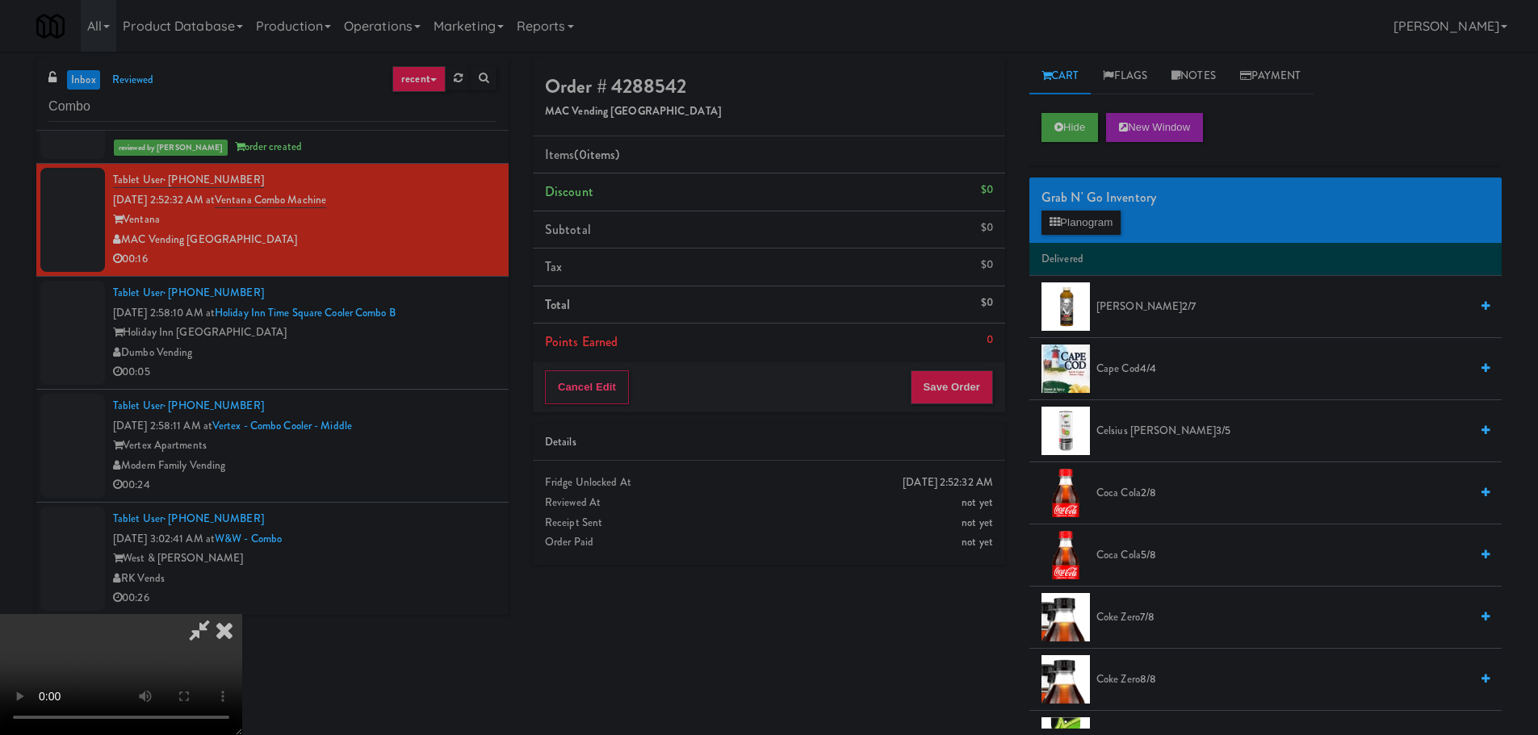
click at [1096, 201] on div "Grab N' Go Inventory" at bounding box center [1265, 198] width 448 height 24
click at [1094, 217] on button "Planogram" at bounding box center [1080, 223] width 79 height 24
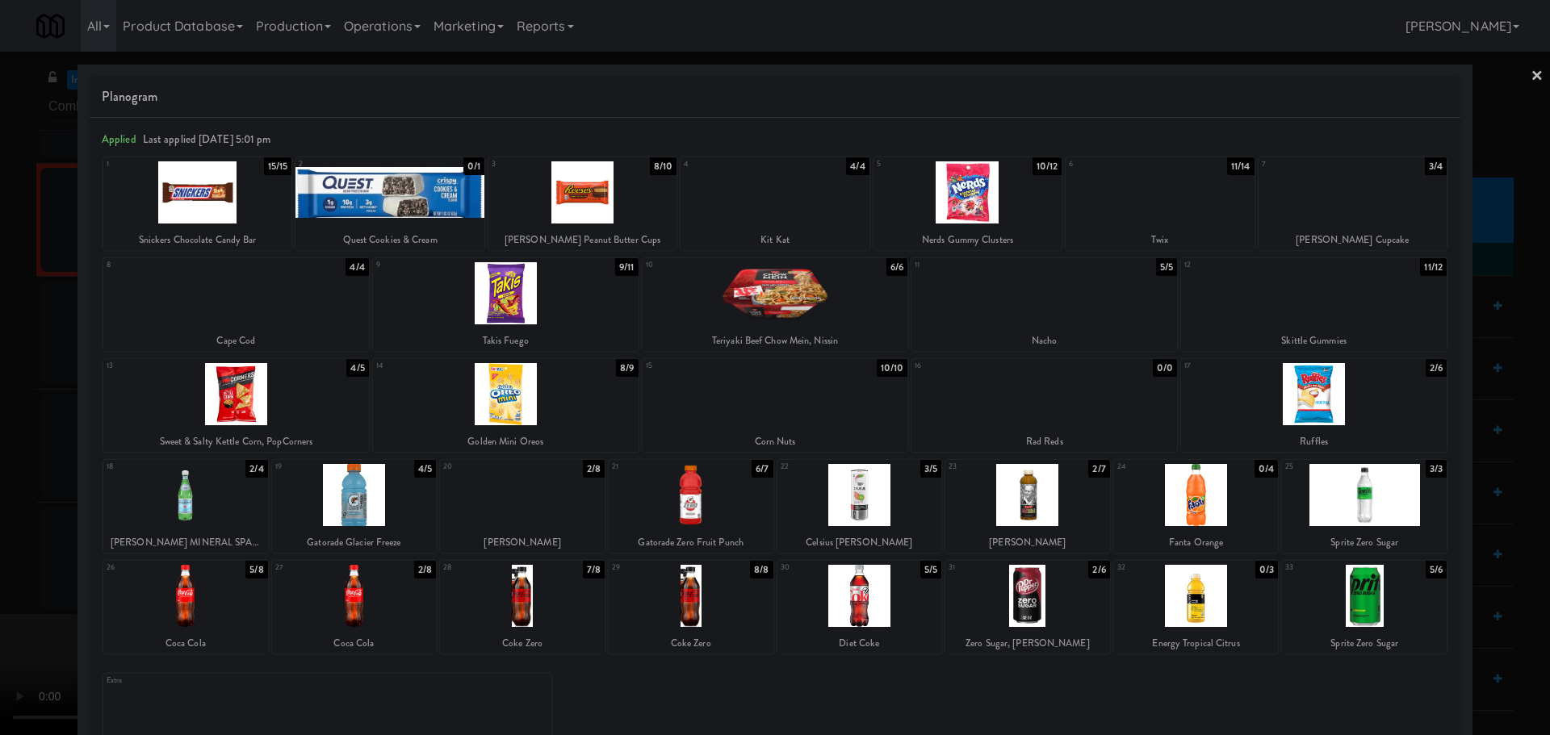
click at [0, 487] on div at bounding box center [775, 367] width 1550 height 735
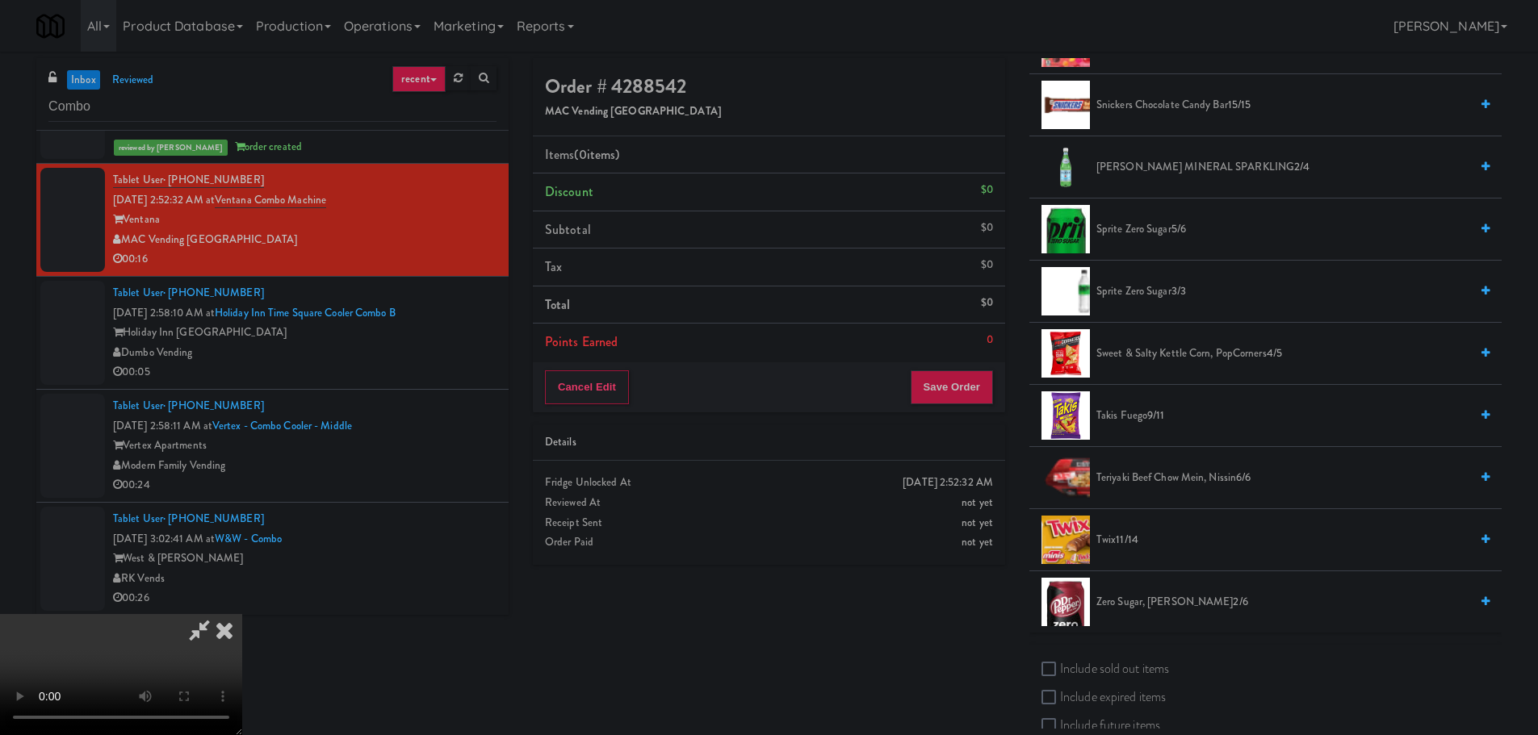
scroll to position [1453, 0]
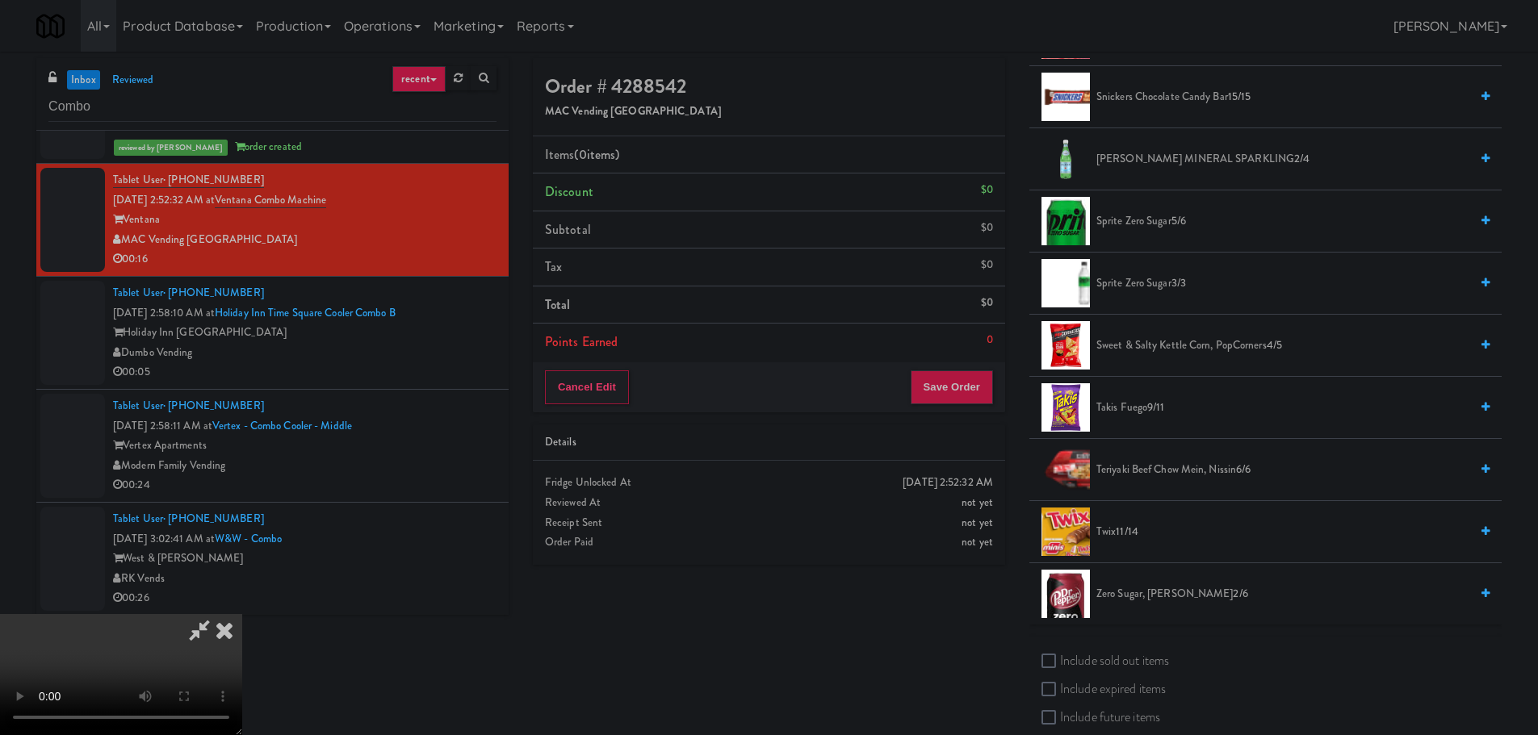
click at [1094, 656] on label "Include sold out items" at bounding box center [1105, 661] width 128 height 24
click at [1060, 656] on input "Include sold out items" at bounding box center [1050, 661] width 19 height 13
checkbox input "true"
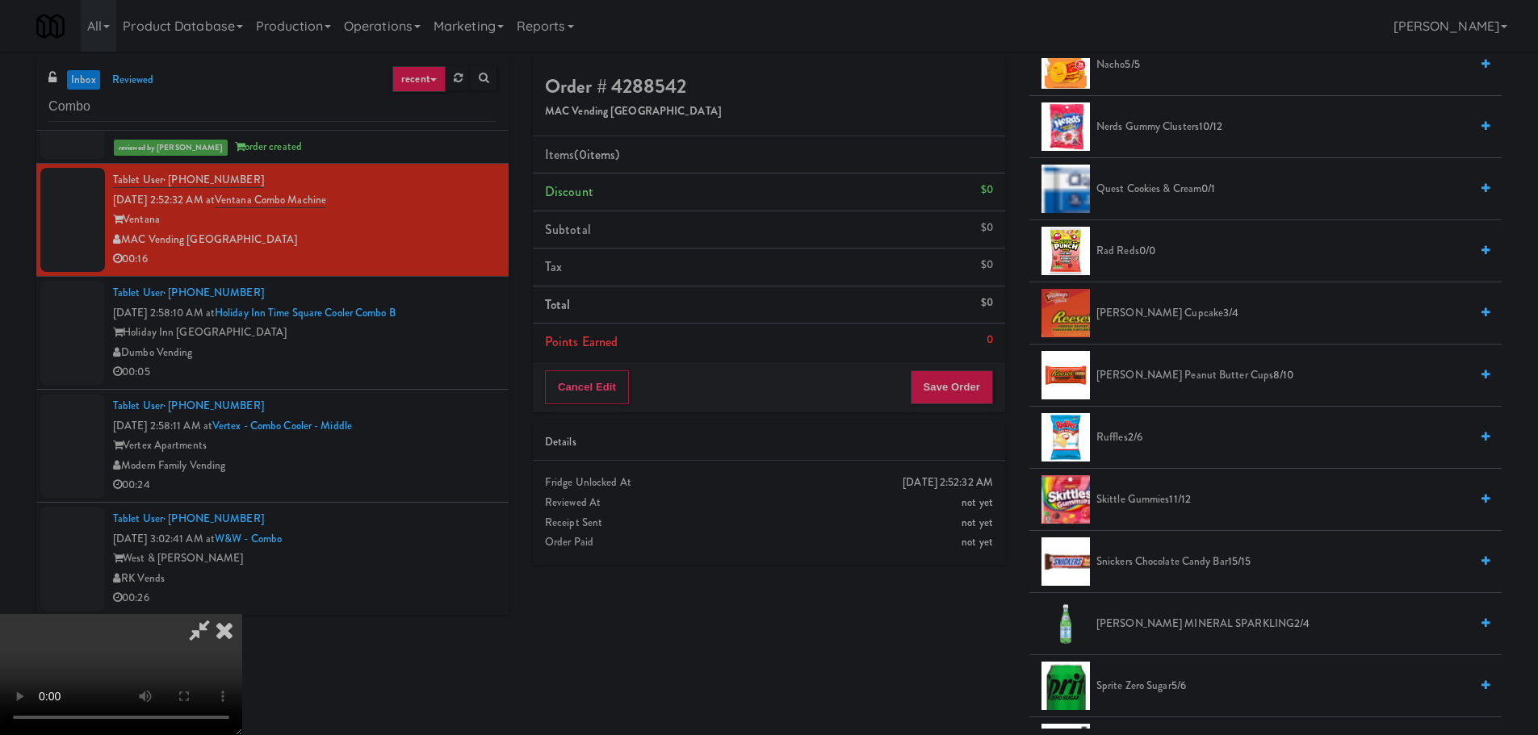
scroll to position [1211, 0]
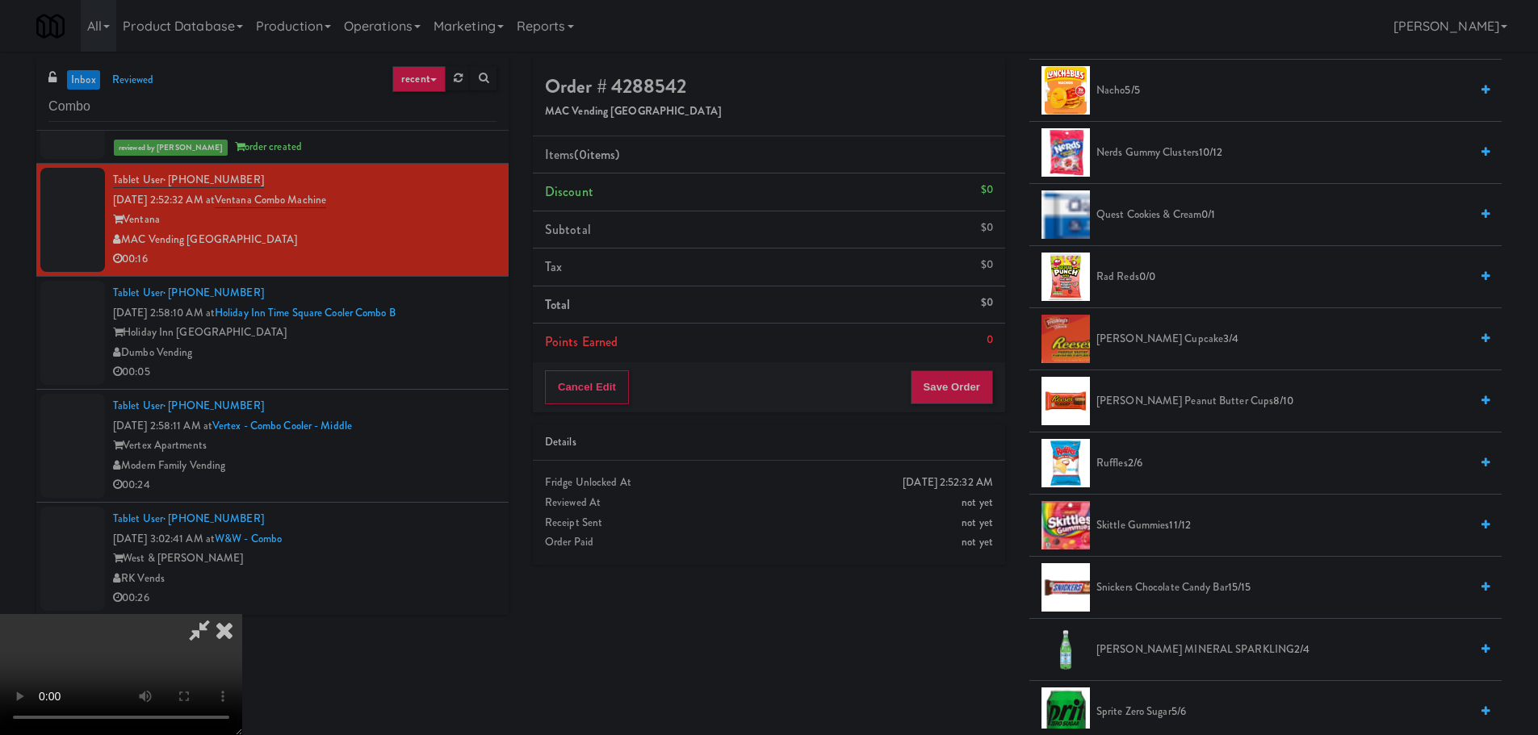
click at [1128, 280] on span "Rad Reds 0/0" at bounding box center [1282, 277] width 373 height 20
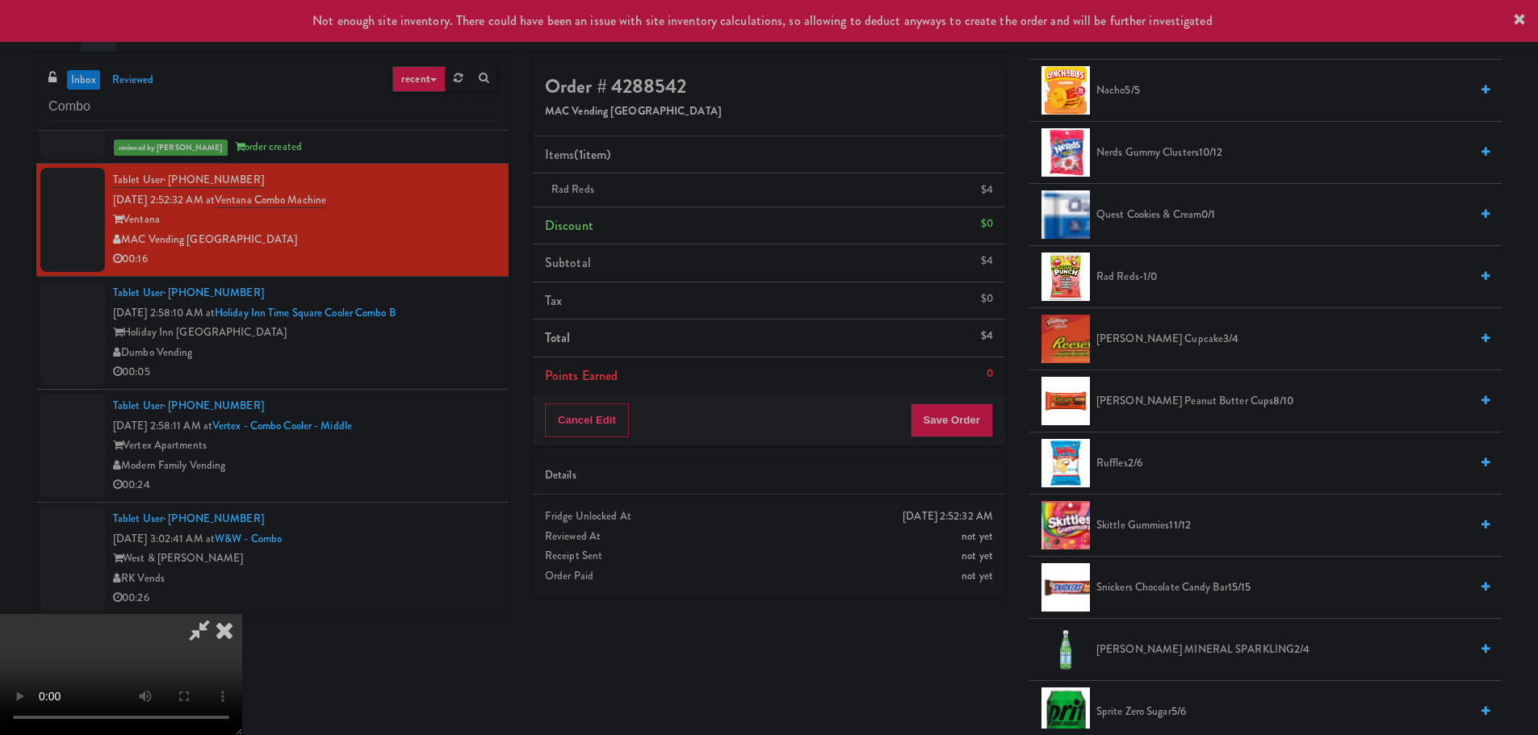
click at [242, 614] on video at bounding box center [121, 674] width 242 height 121
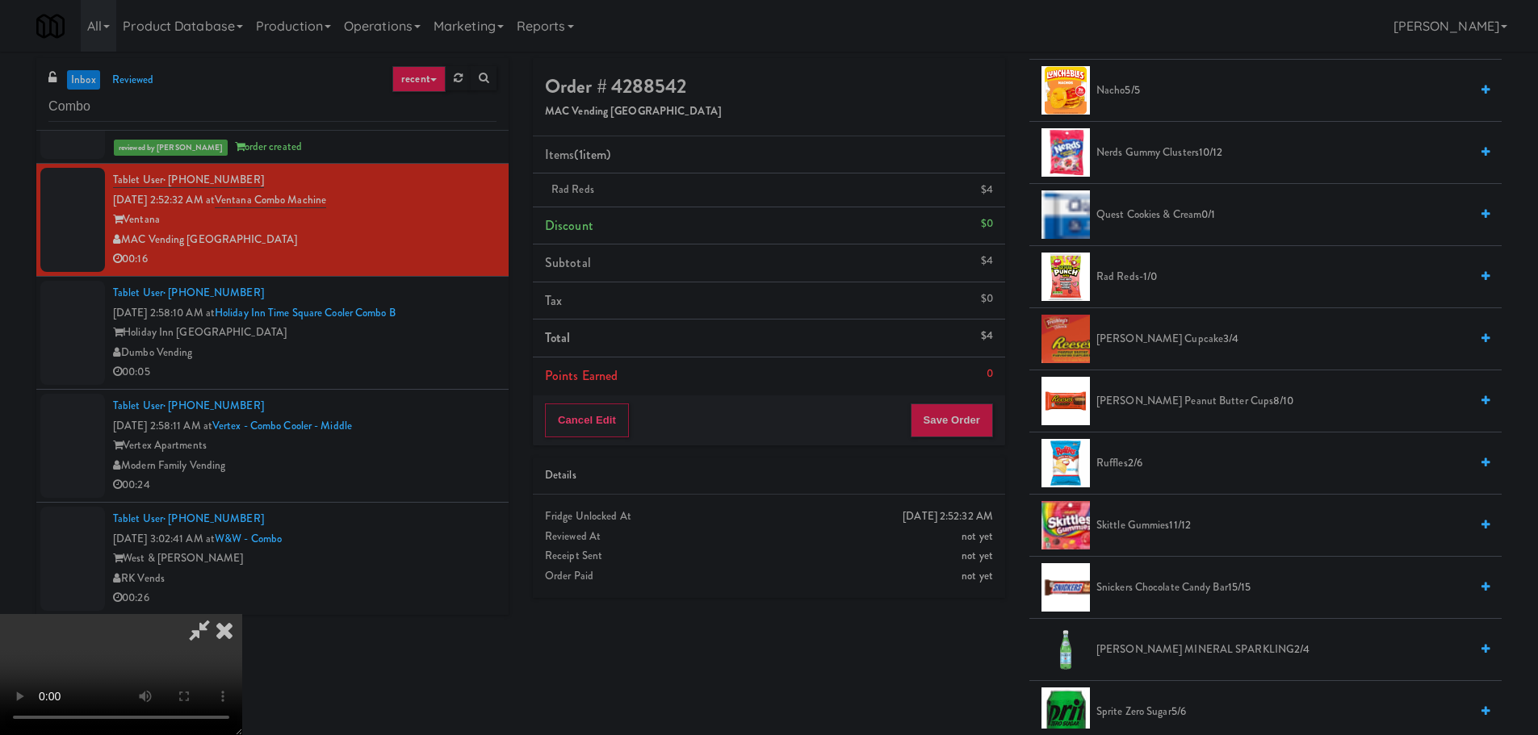
click at [242, 614] on video at bounding box center [121, 674] width 242 height 121
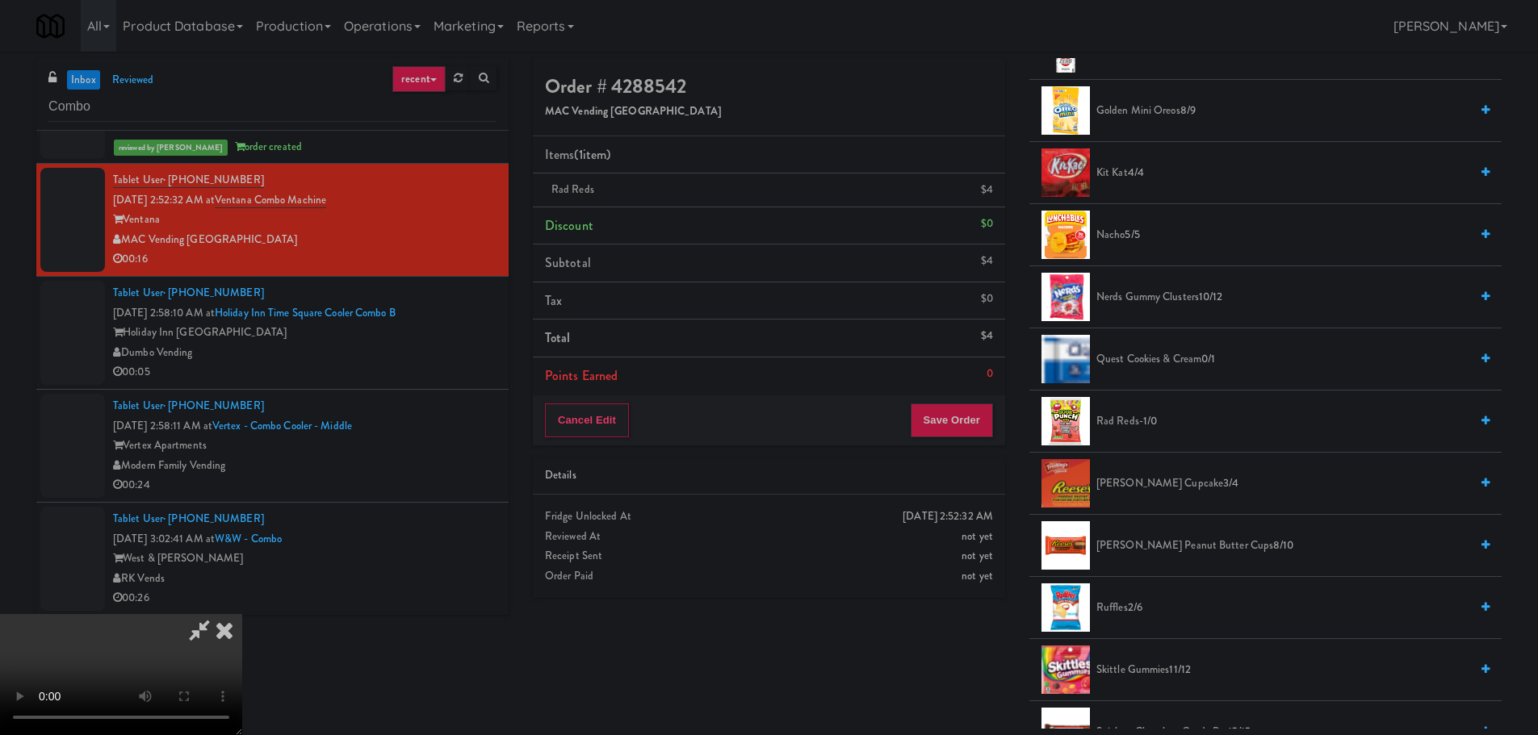
scroll to position [1049, 0]
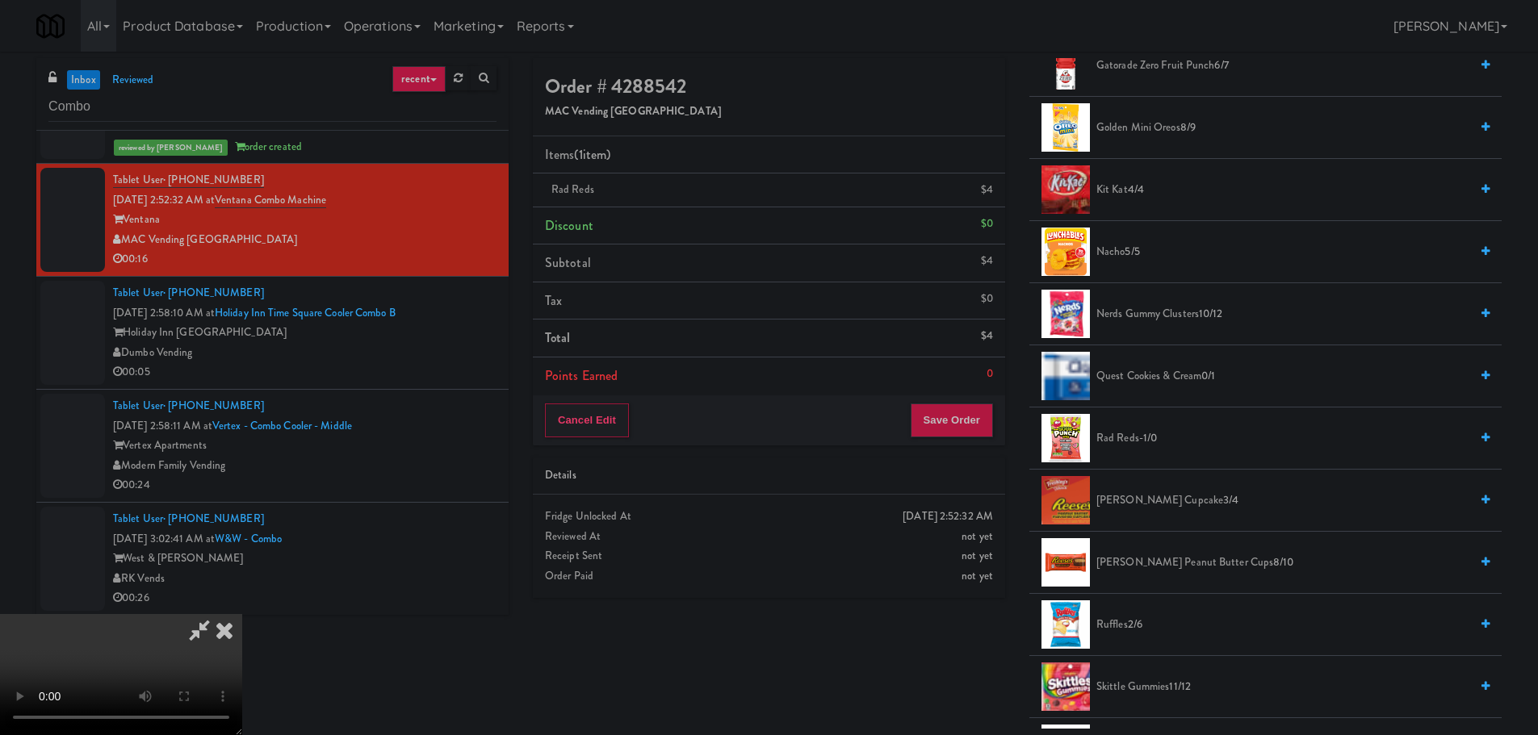
click at [1118, 182] on span "Kit Kat 4/4" at bounding box center [1282, 190] width 373 height 20
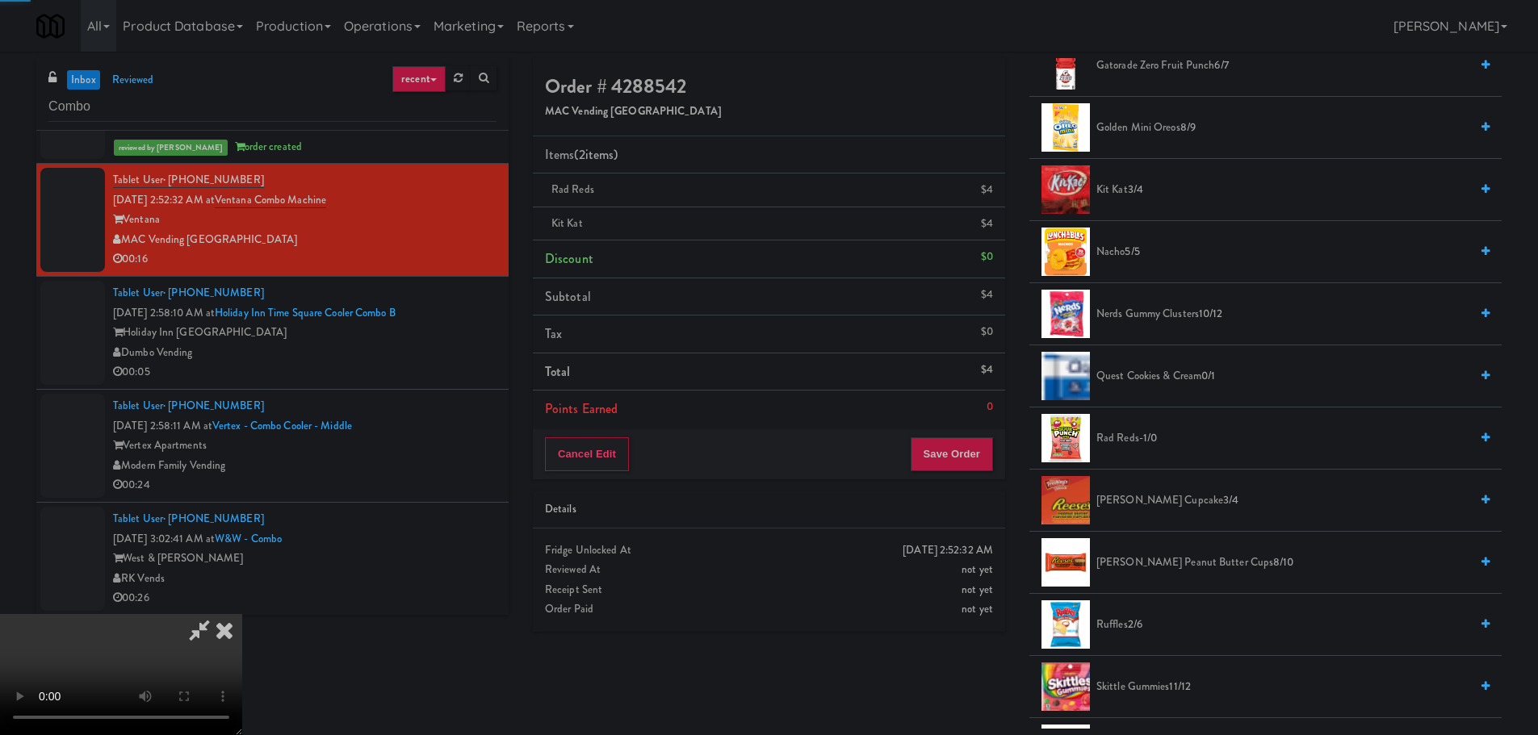
click at [242, 614] on video at bounding box center [121, 674] width 242 height 121
click at [979, 454] on button "Save Order" at bounding box center [952, 454] width 82 height 34
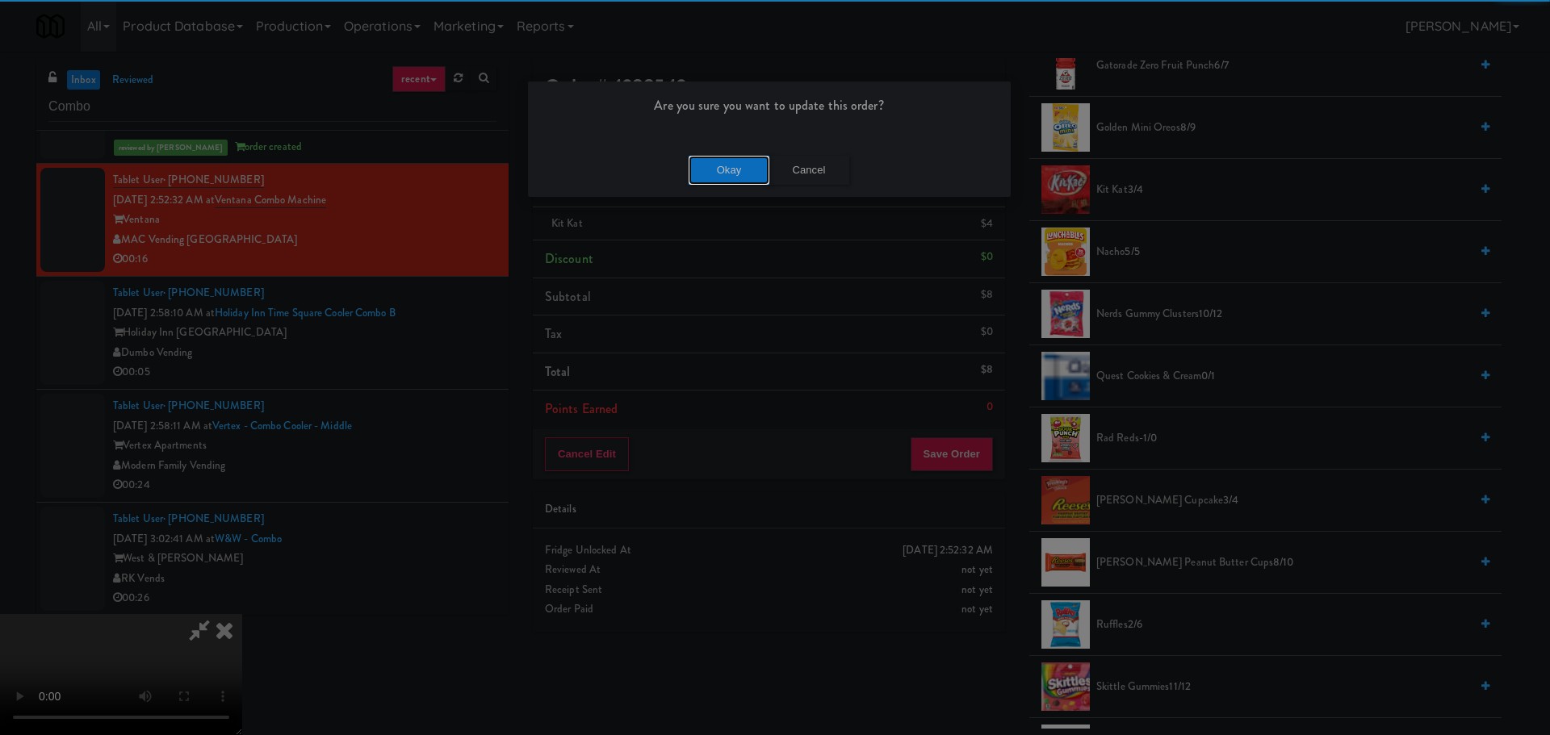
click at [710, 170] on button "Okay" at bounding box center [729, 170] width 81 height 29
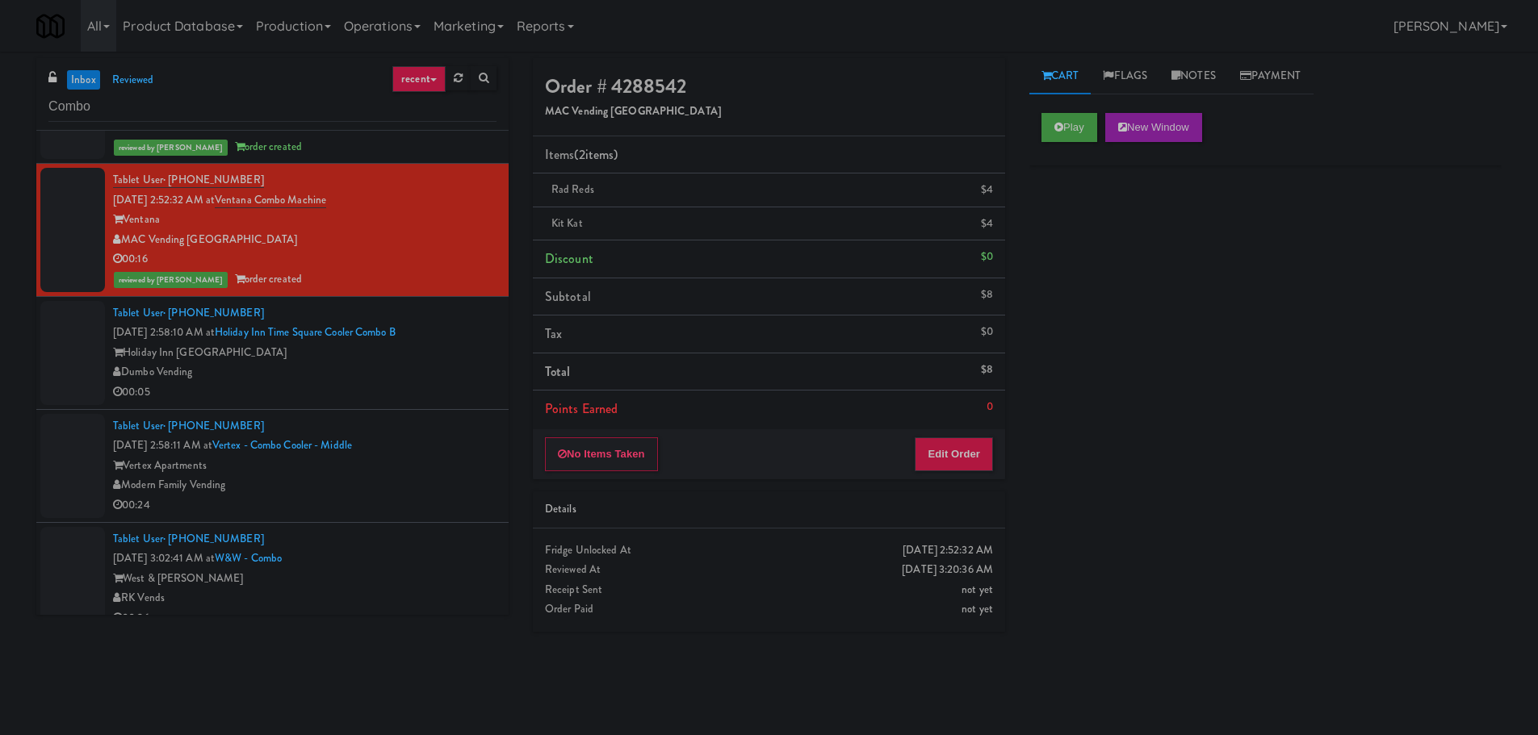
scroll to position [0, 0]
click at [428, 368] on div "Dumbo Vending" at bounding box center [304, 372] width 383 height 20
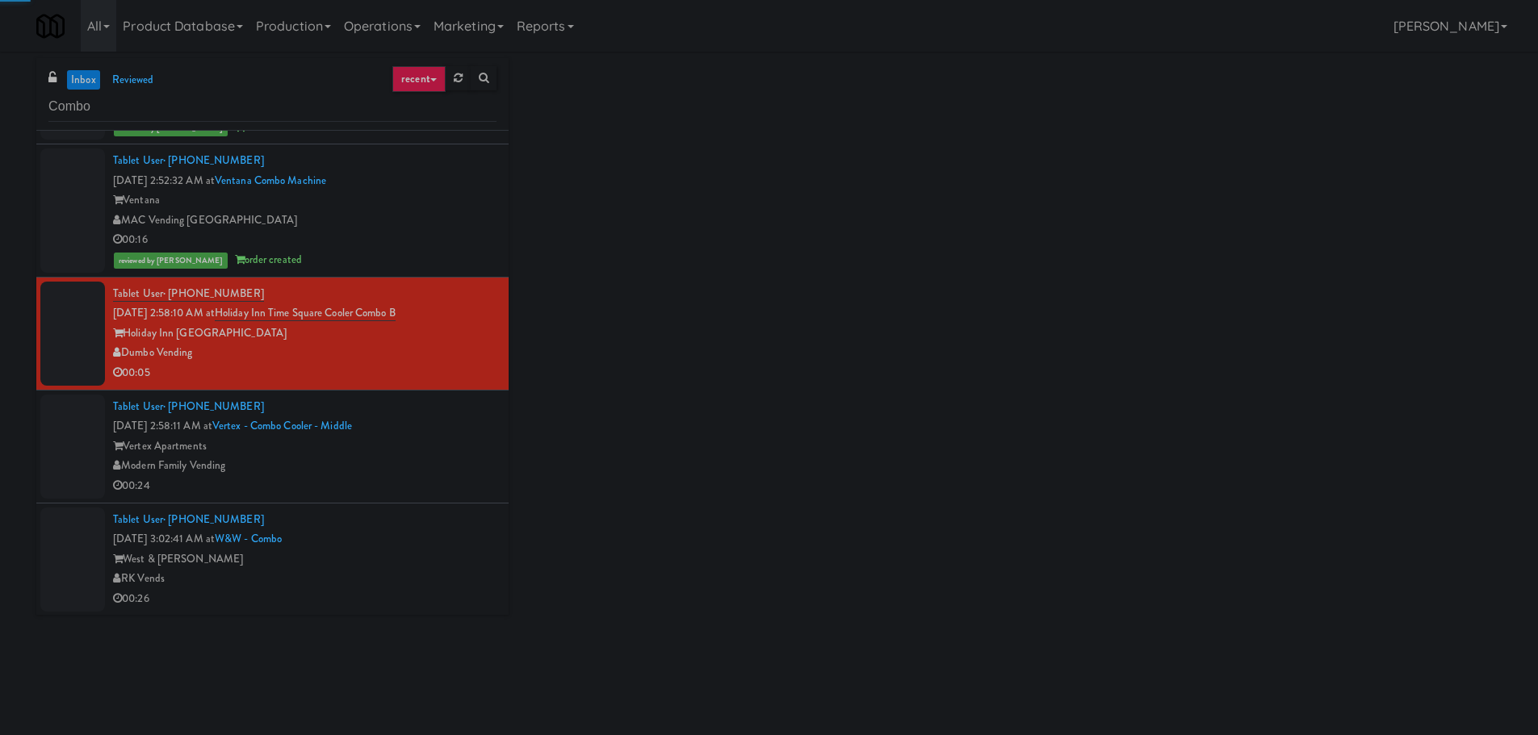
scroll to position [253, 0]
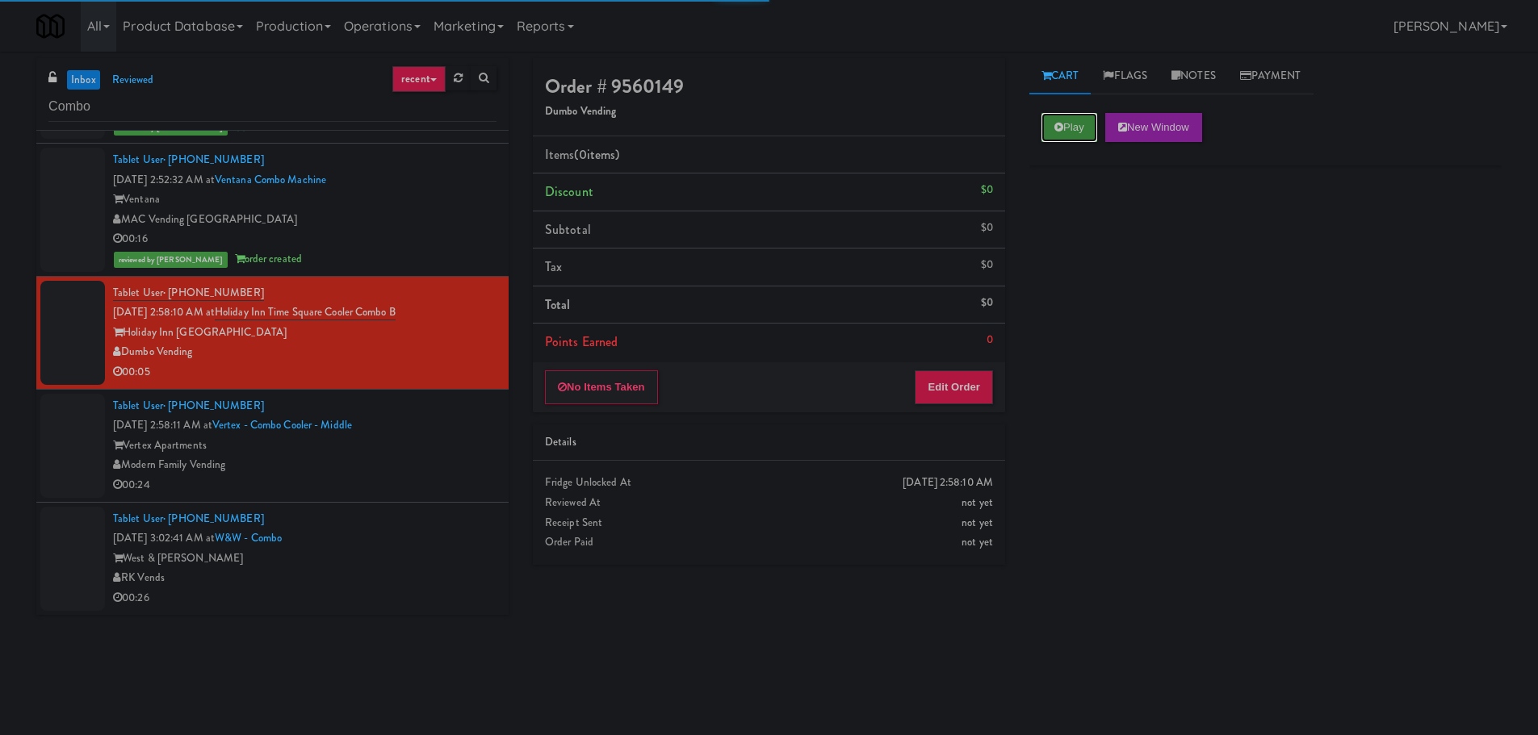
click at [1065, 137] on button "Play" at bounding box center [1069, 127] width 56 height 29
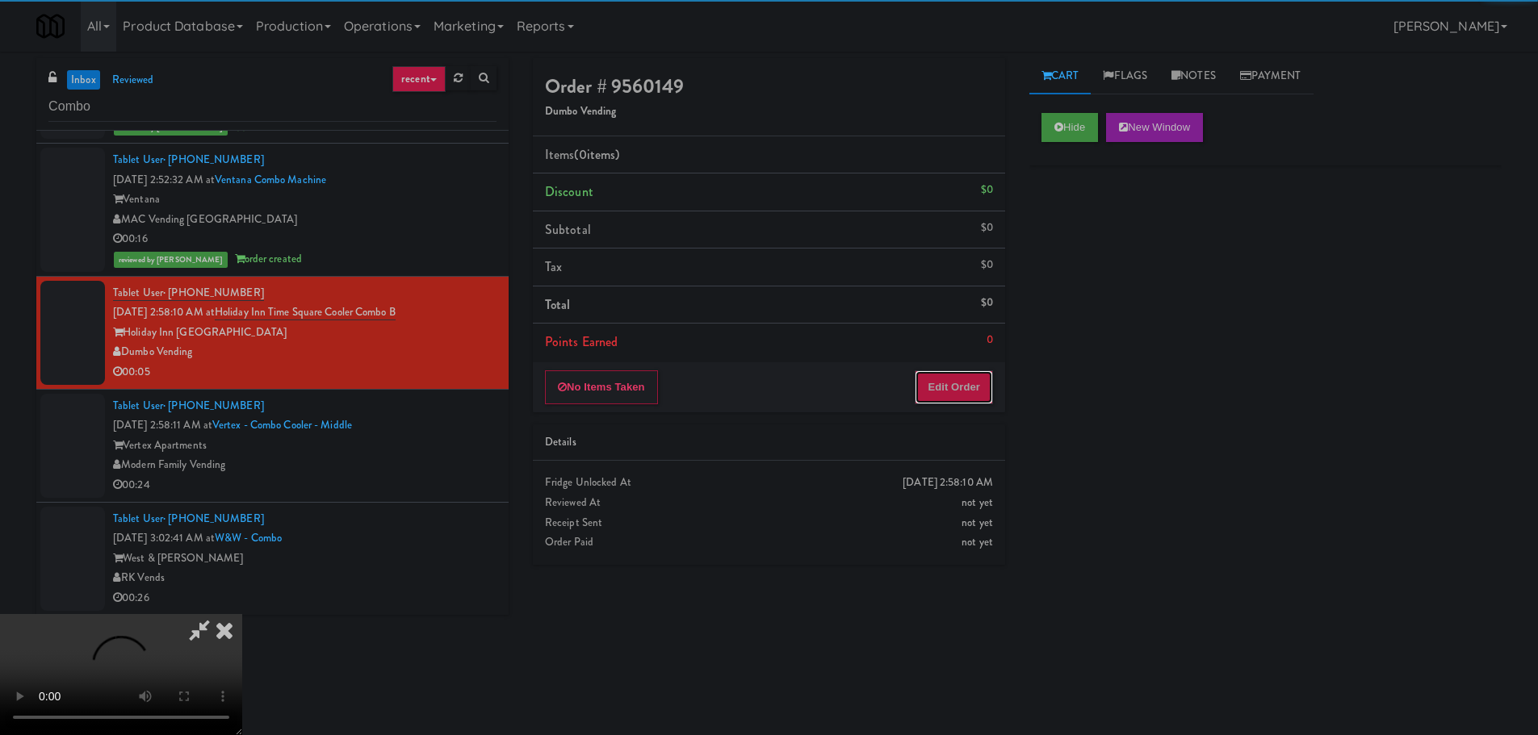
click at [922, 375] on button "Edit Order" at bounding box center [954, 387] width 78 height 34
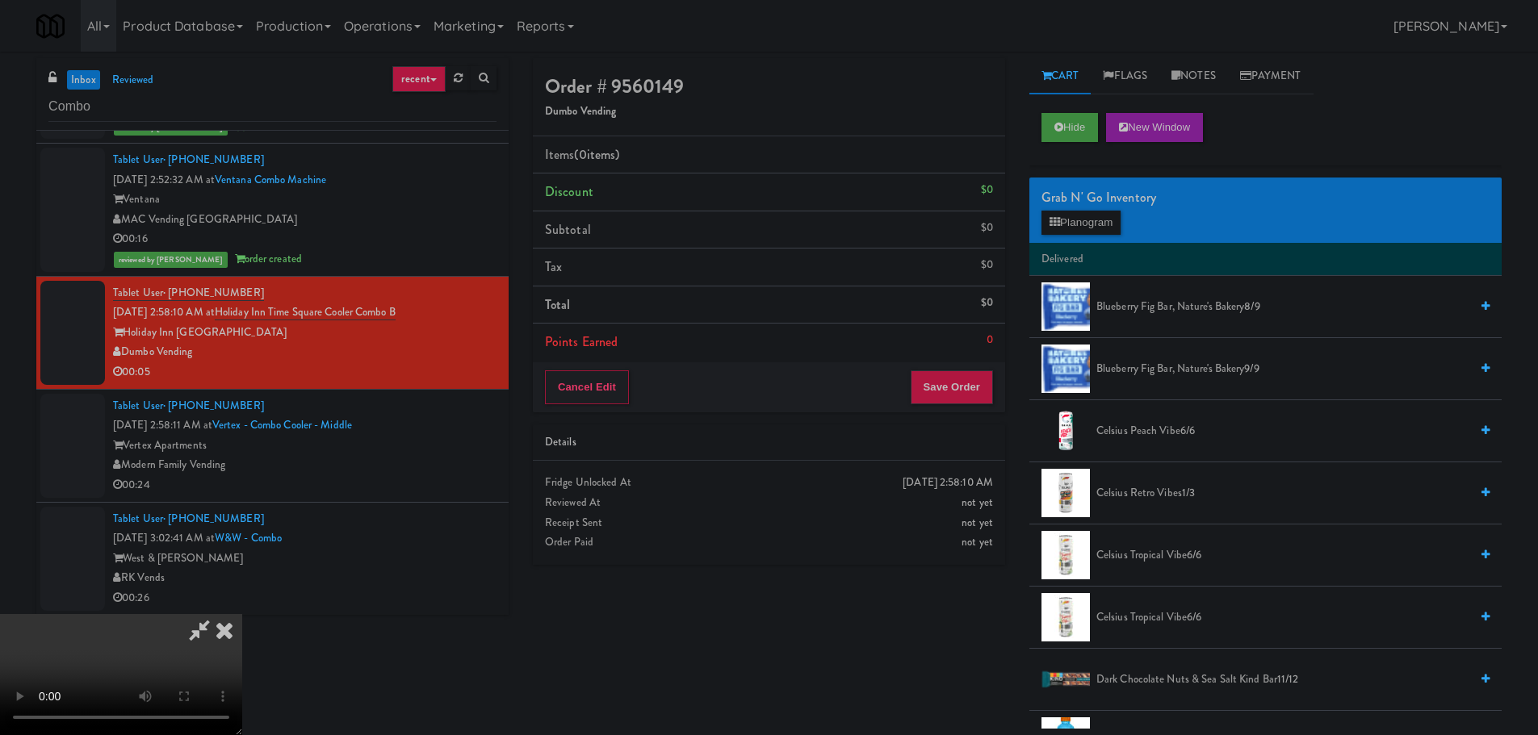
scroll to position [278, 0]
click at [242, 614] on video at bounding box center [121, 674] width 242 height 121
drag, startPoint x: 646, startPoint y: 383, endPoint x: 657, endPoint y: 385, distance: 11.4
click at [242, 614] on video at bounding box center [121, 674] width 242 height 121
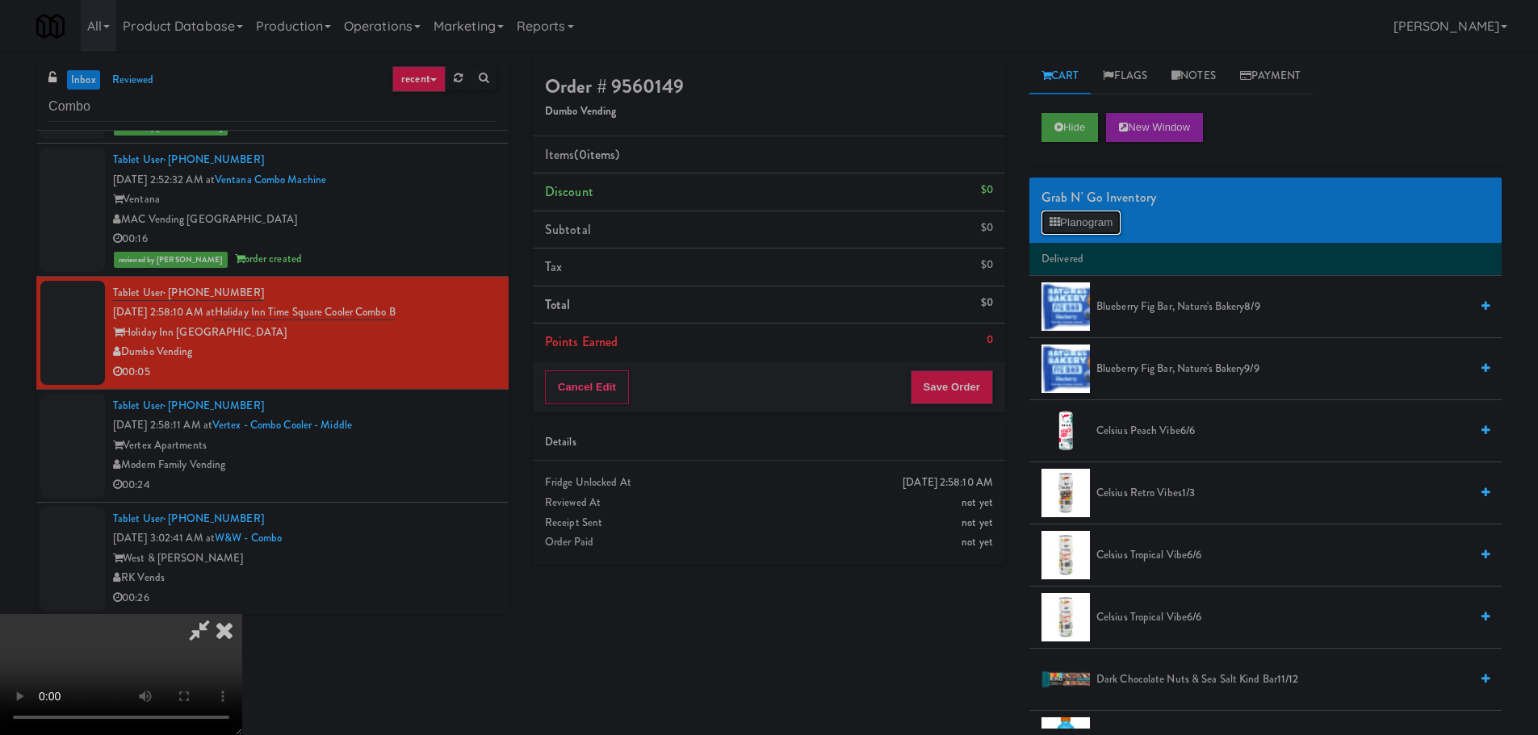
click at [1119, 215] on button "Planogram" at bounding box center [1080, 223] width 79 height 24
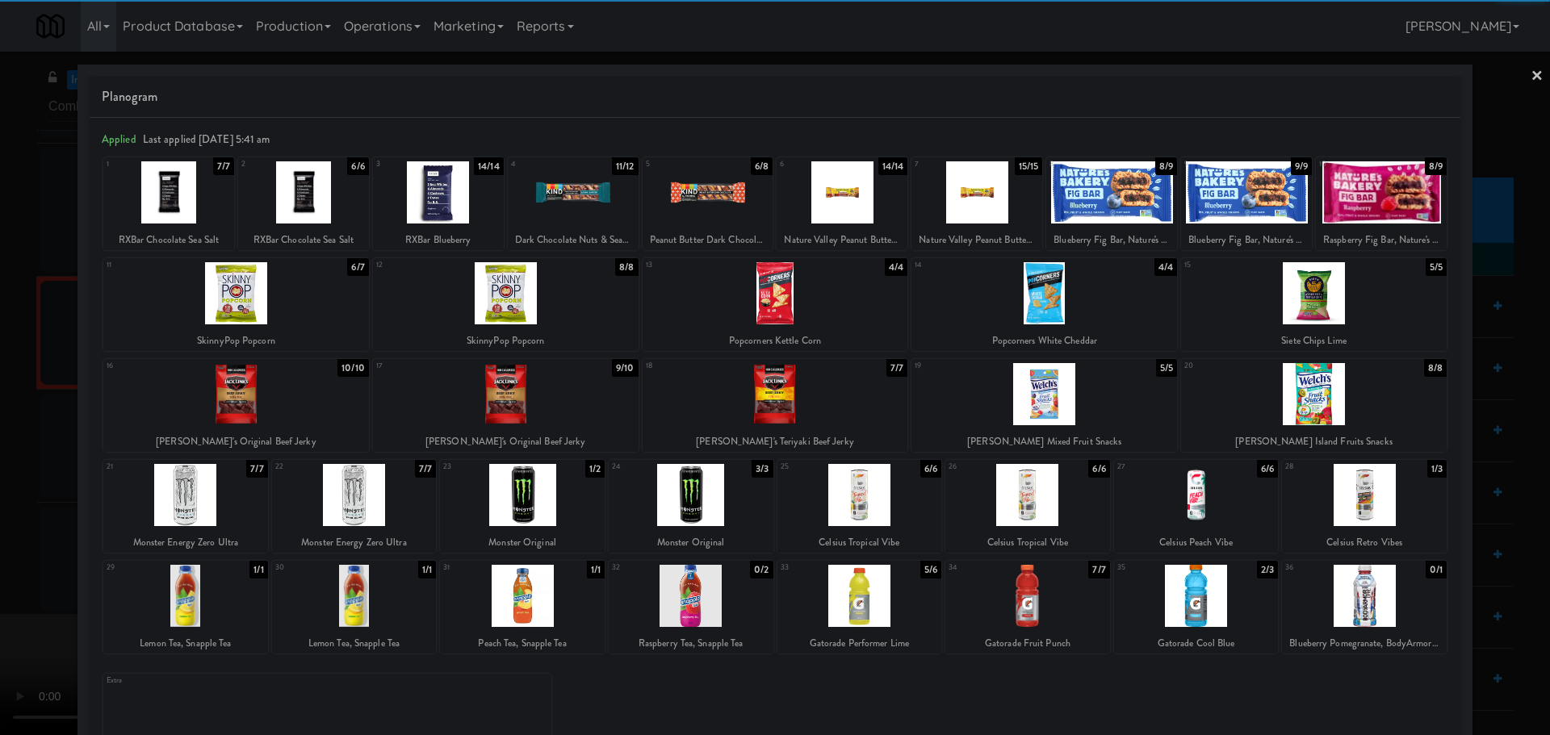
click at [186, 501] on div at bounding box center [185, 495] width 165 height 62
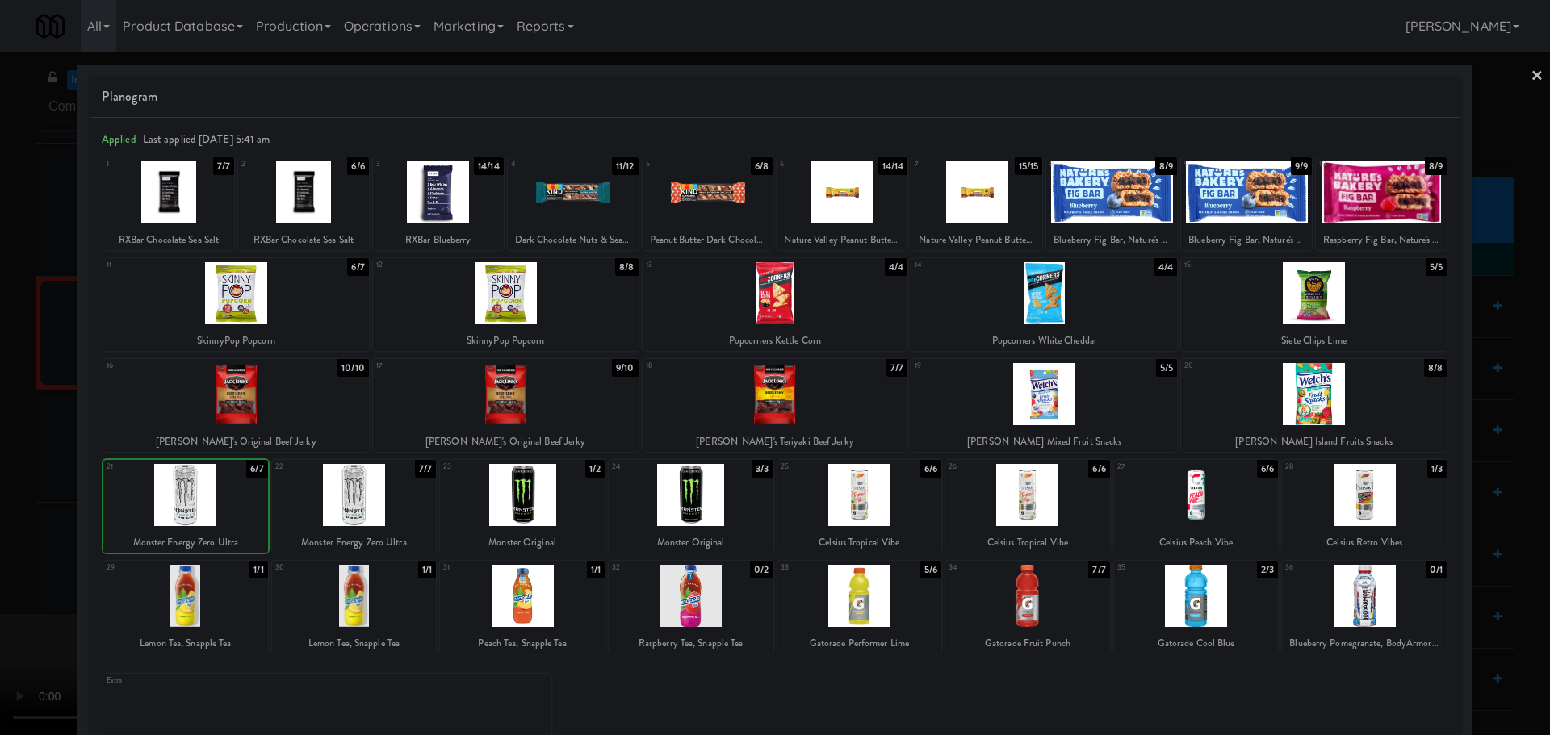
drag, startPoint x: 0, startPoint y: 526, endPoint x: 102, endPoint y: 485, distance: 109.7
click at [2, 525] on div at bounding box center [775, 367] width 1550 height 735
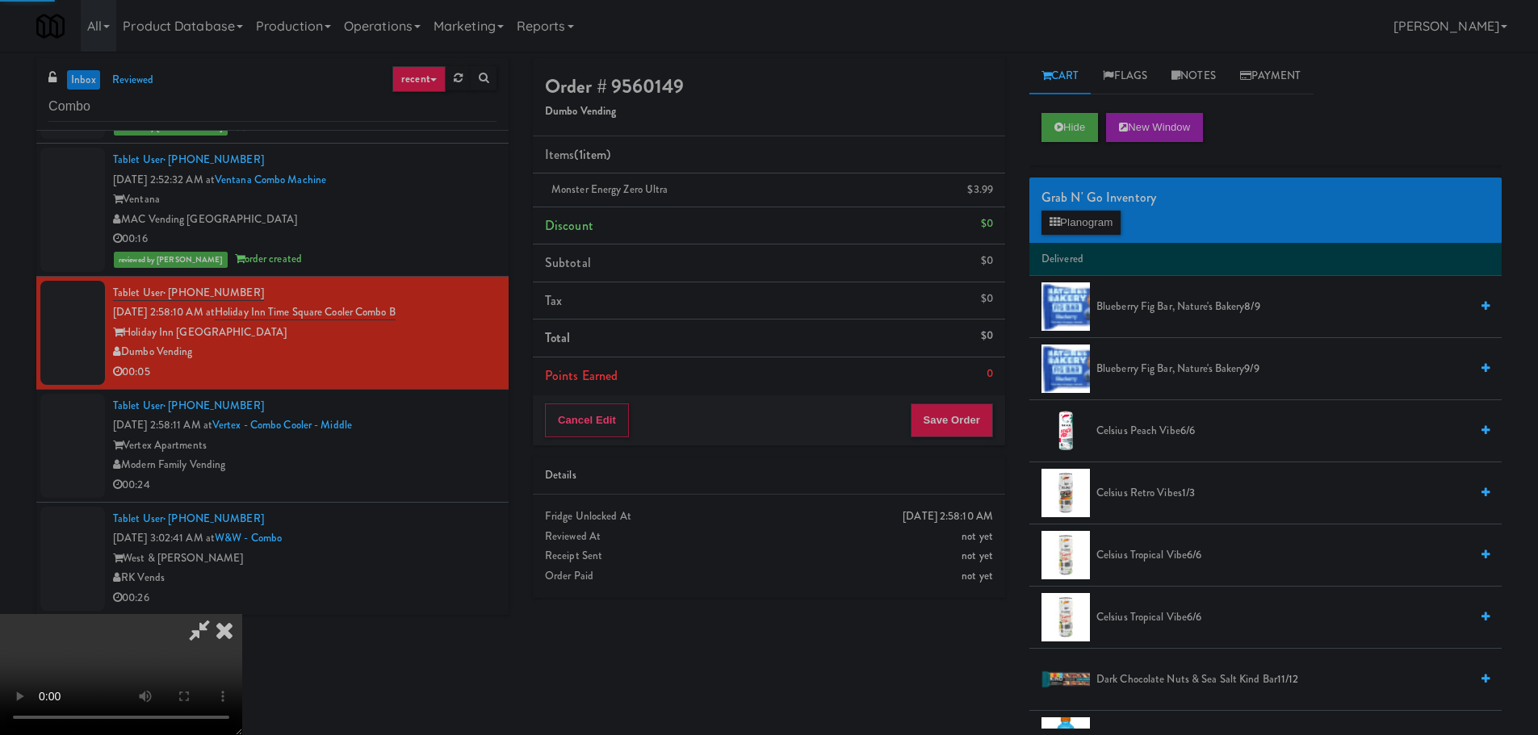
click at [242, 614] on video at bounding box center [121, 674] width 242 height 121
click at [945, 421] on button "Save Order" at bounding box center [952, 421] width 82 height 34
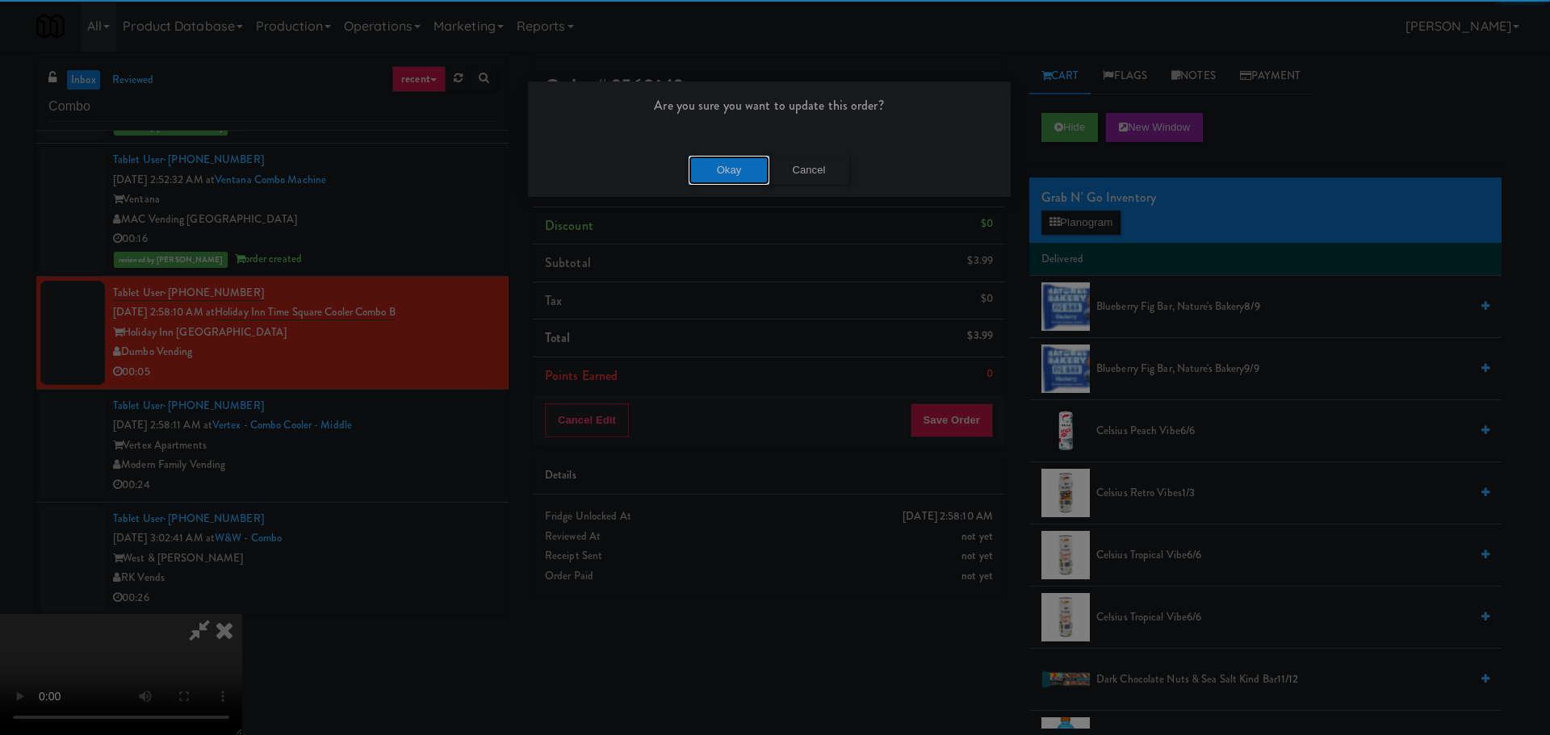
click at [710, 175] on button "Okay" at bounding box center [729, 170] width 81 height 29
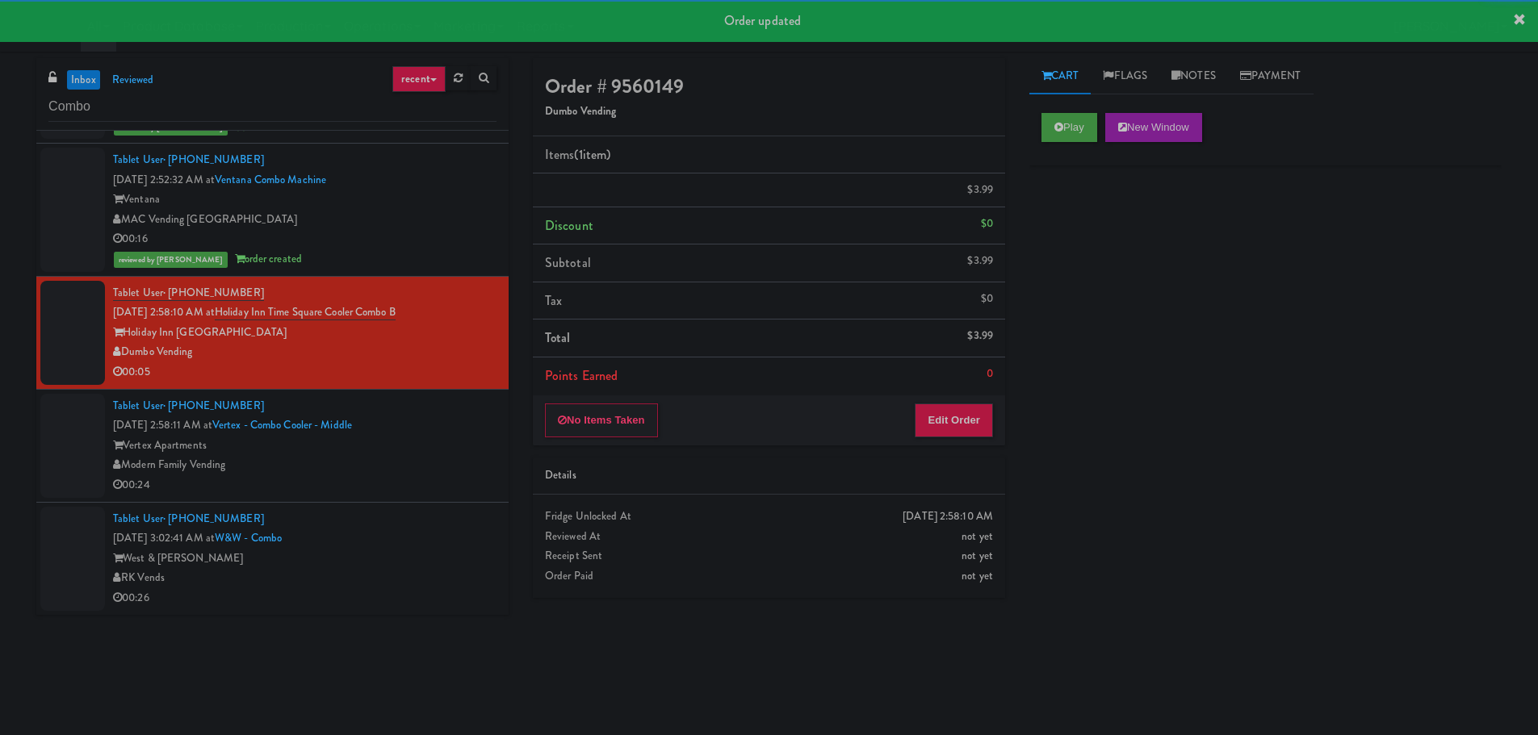
click at [404, 481] on div "00:24" at bounding box center [304, 485] width 383 height 20
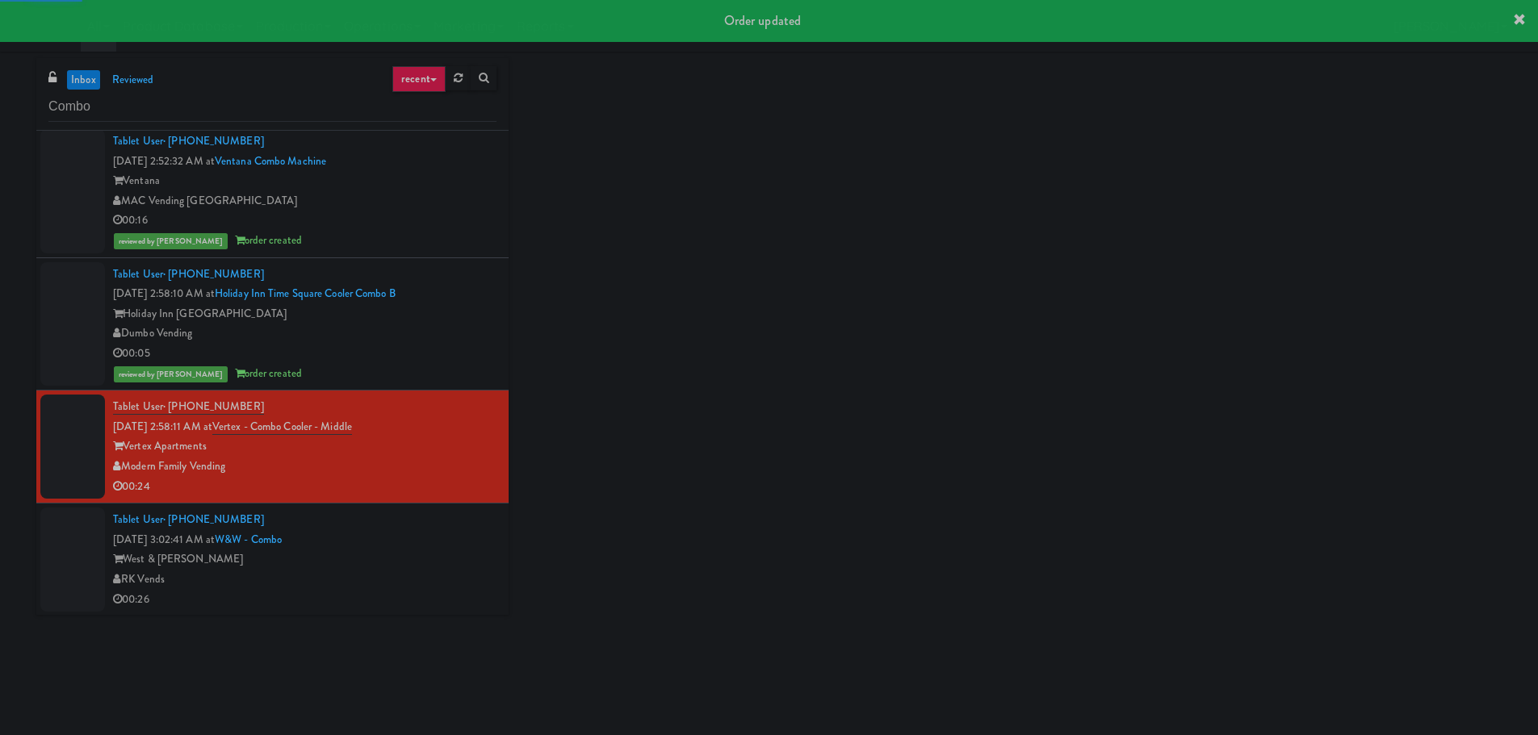
scroll to position [272, 0]
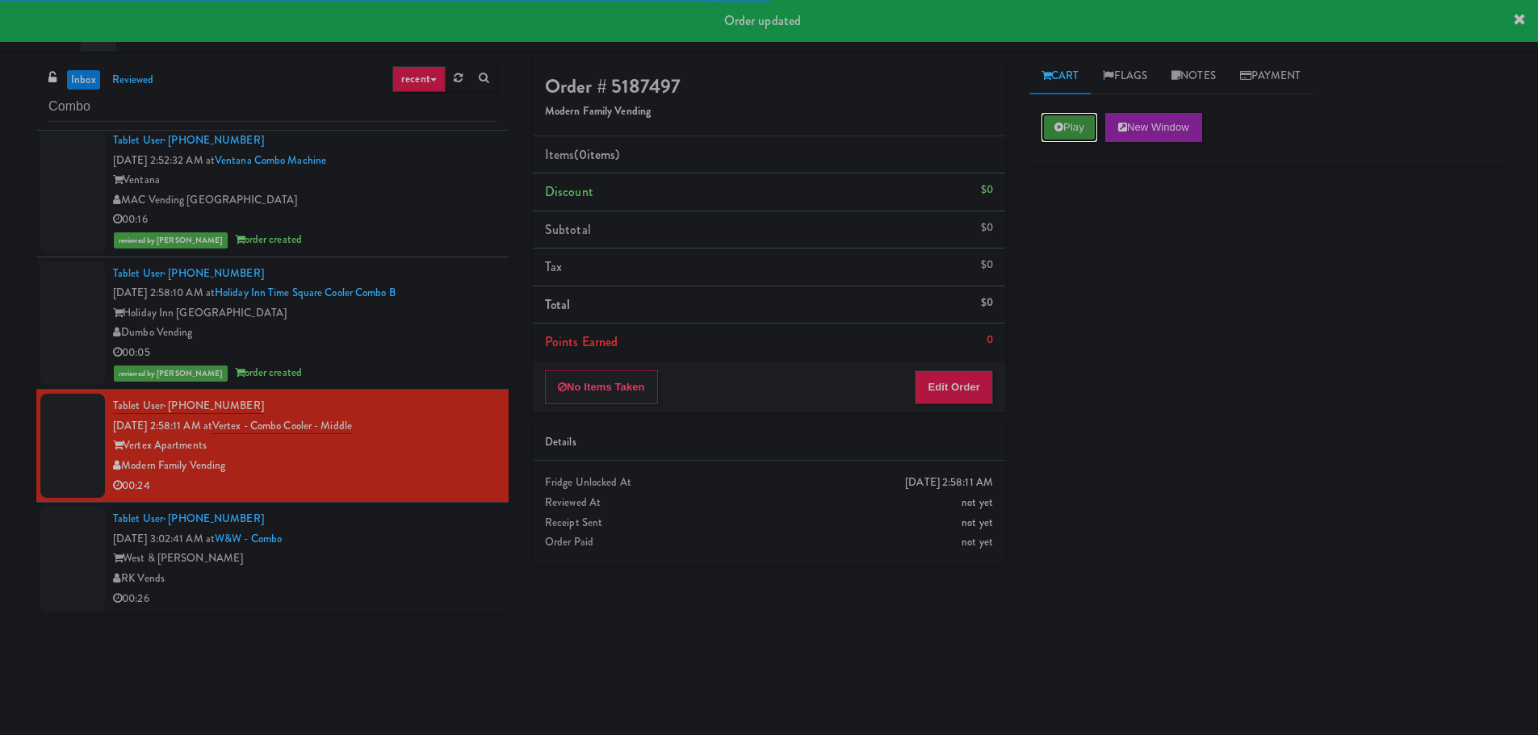
click at [1063, 127] on button "Play" at bounding box center [1069, 127] width 56 height 29
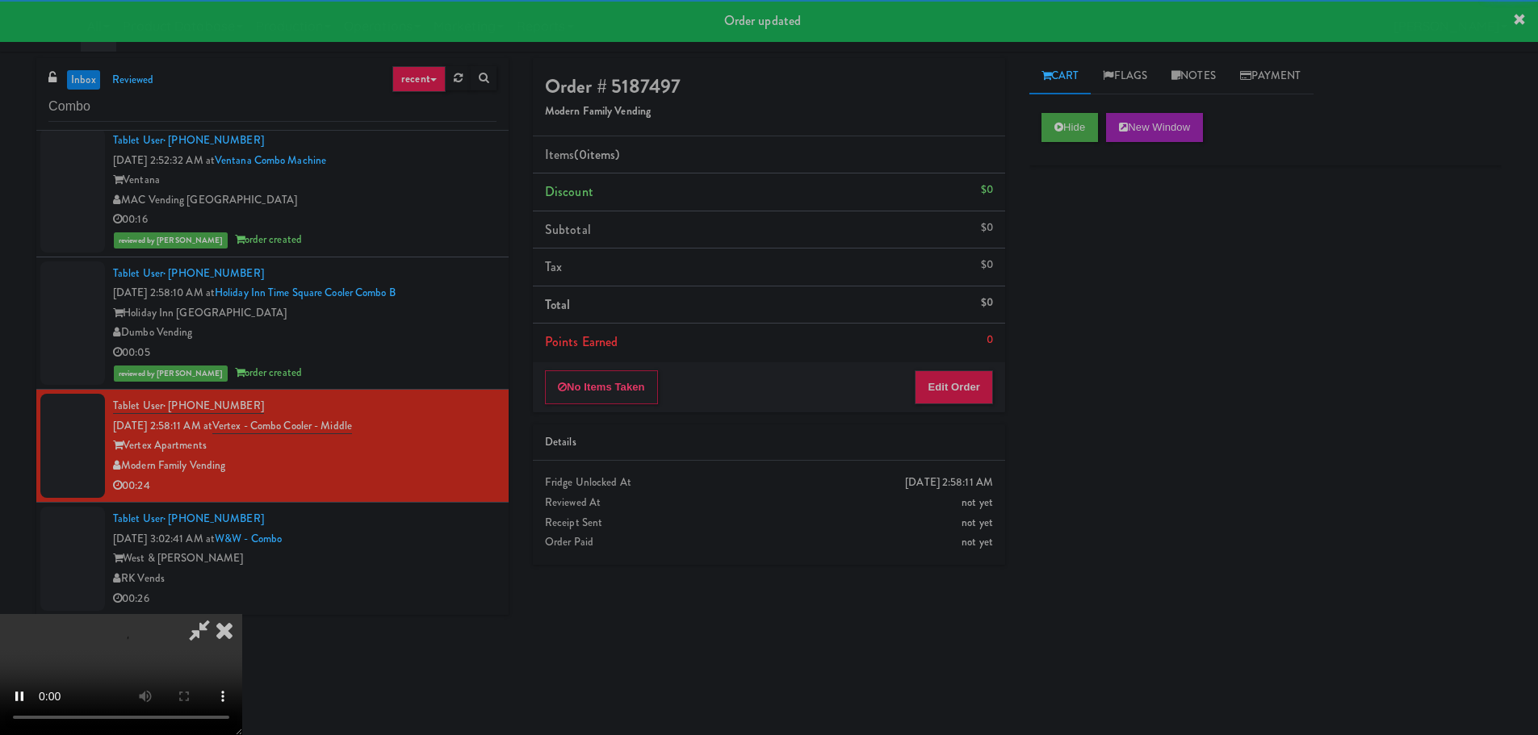
click at [962, 408] on div "No Items Taken Edit Order" at bounding box center [769, 387] width 472 height 50
click at [964, 398] on button "Edit Order" at bounding box center [954, 387] width 78 height 34
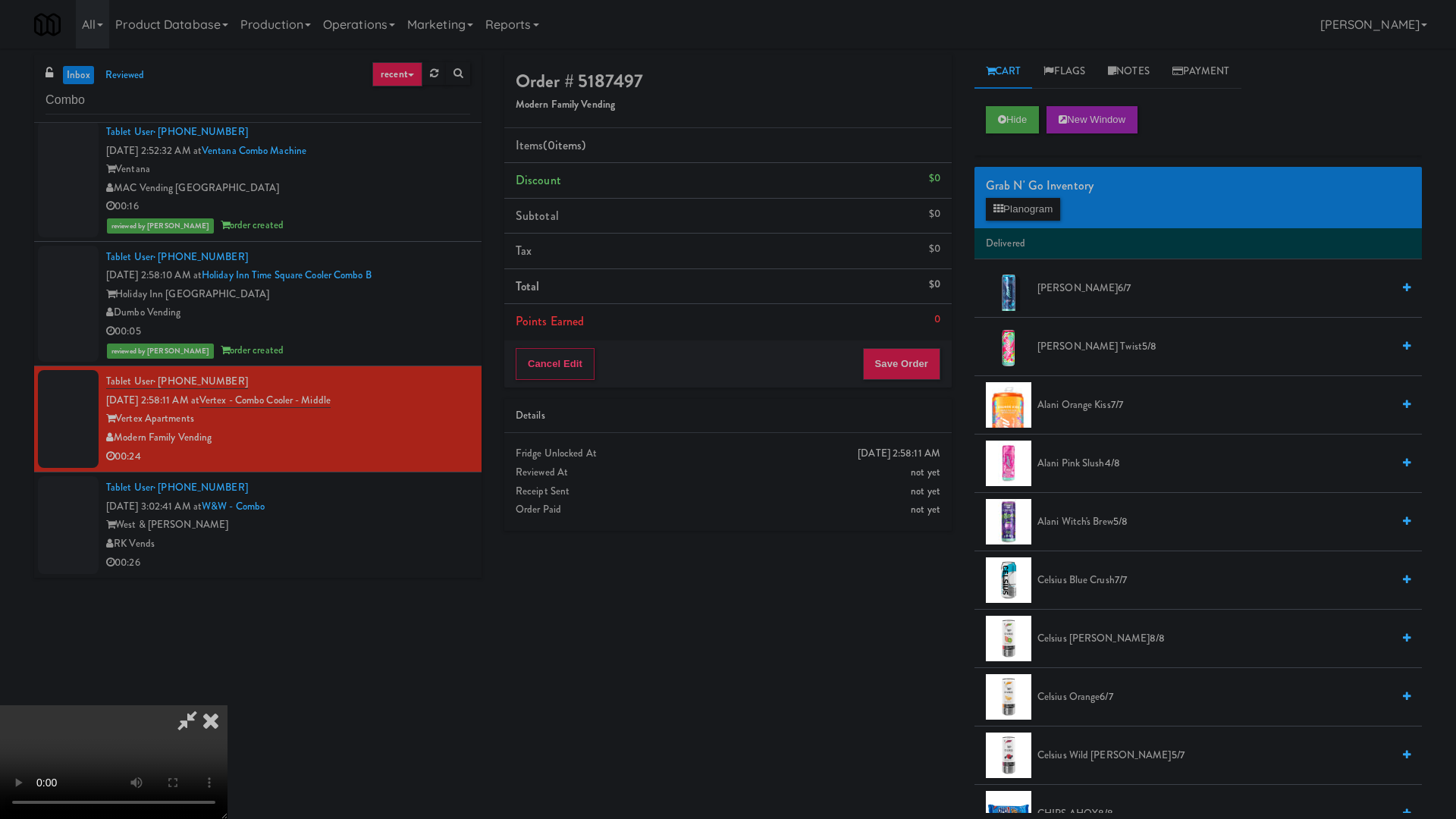
click at [227, 690] on video at bounding box center [114, 762] width 227 height 114
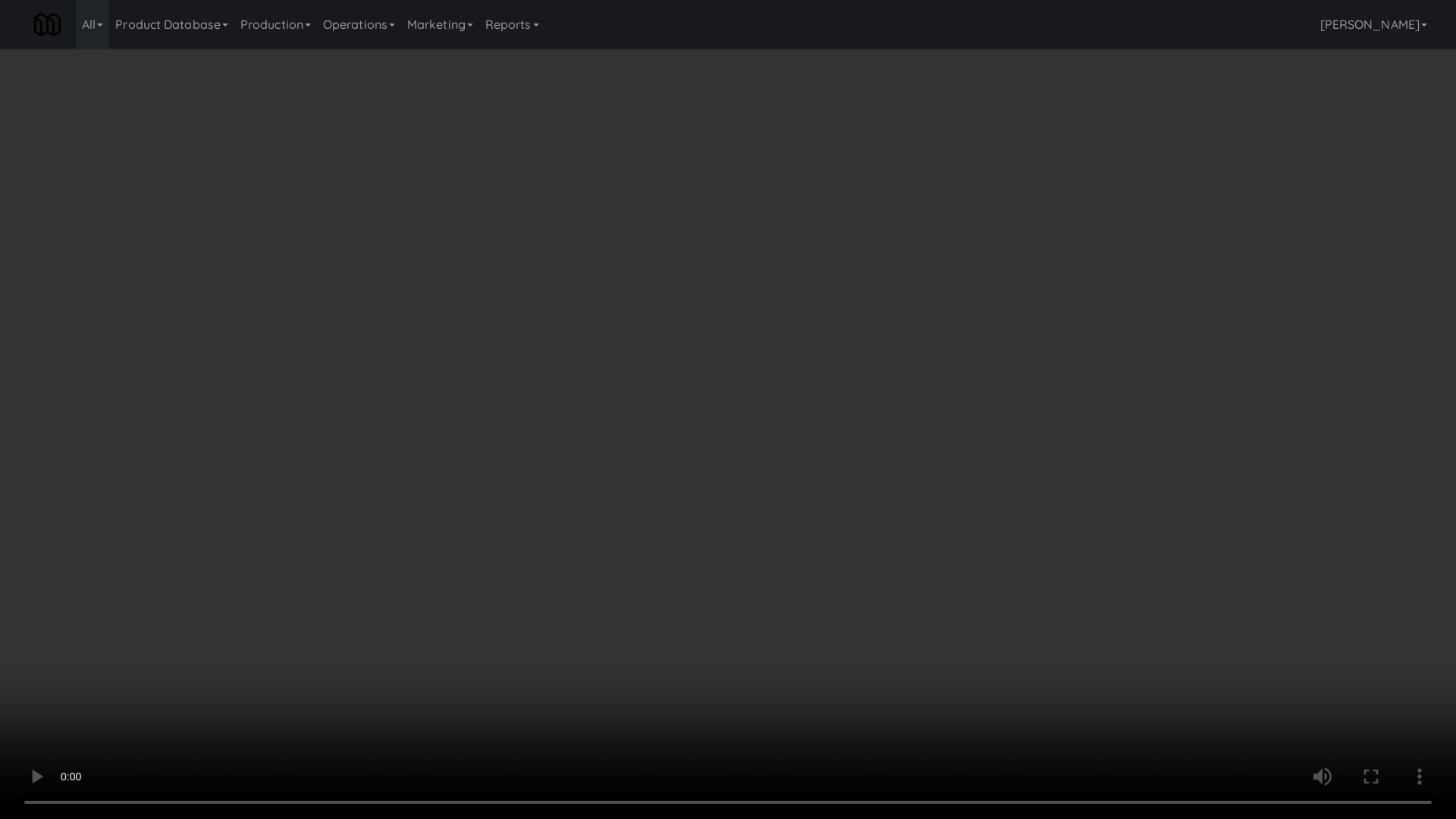
click at [799, 673] on video at bounding box center [728, 410] width 1456 height 819
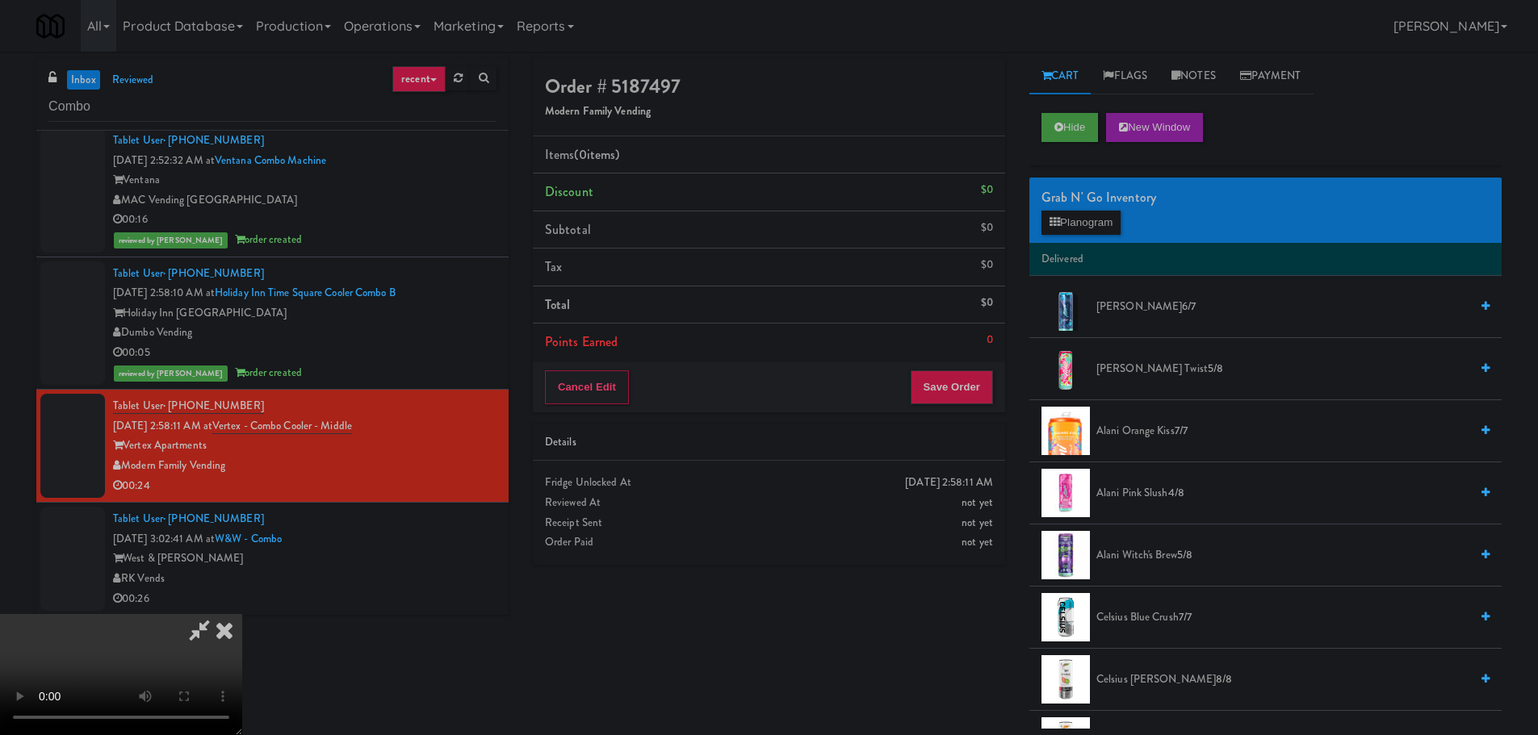
click at [242, 614] on video at bounding box center [121, 674] width 242 height 121
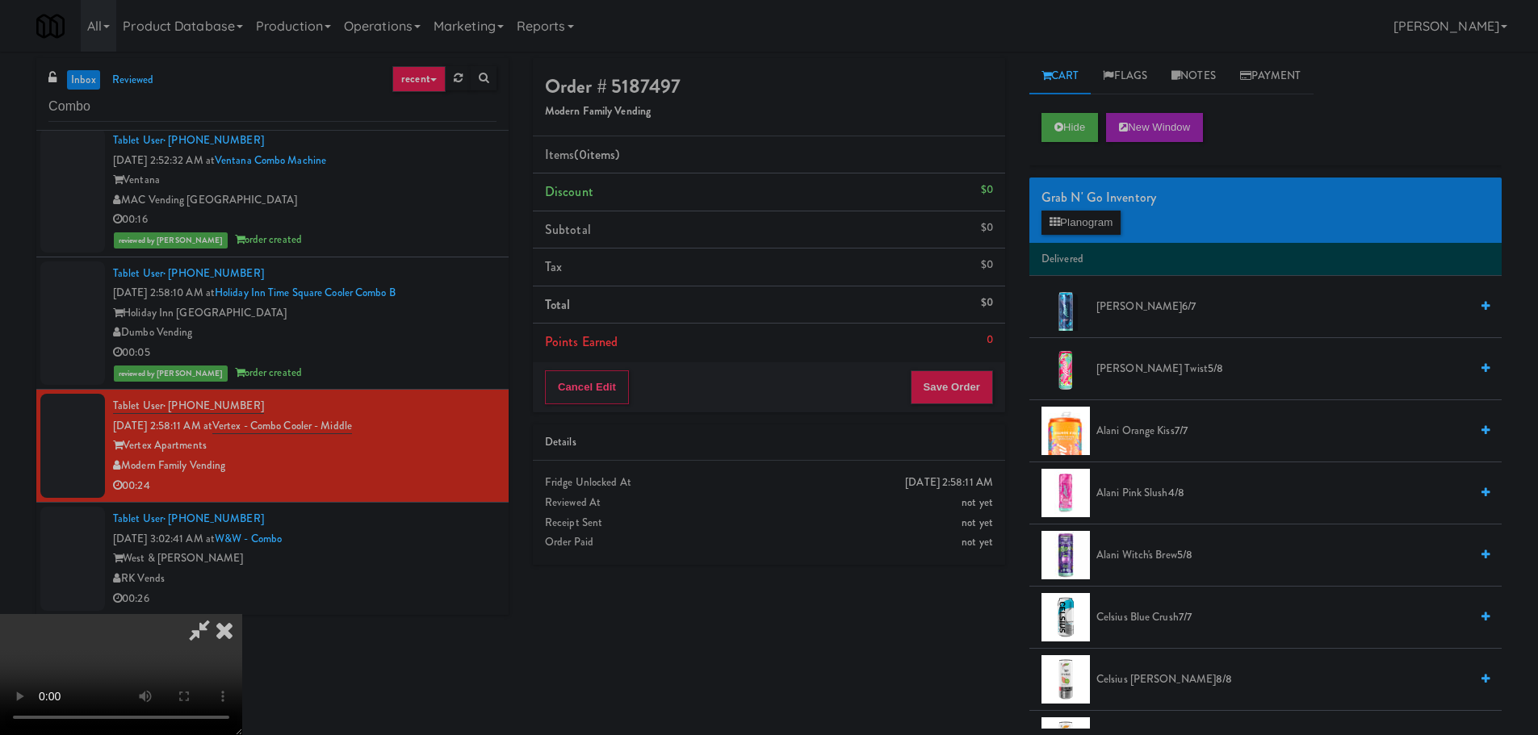
click at [242, 614] on video at bounding box center [121, 674] width 242 height 121
click at [1086, 231] on button "Planogram" at bounding box center [1080, 223] width 79 height 24
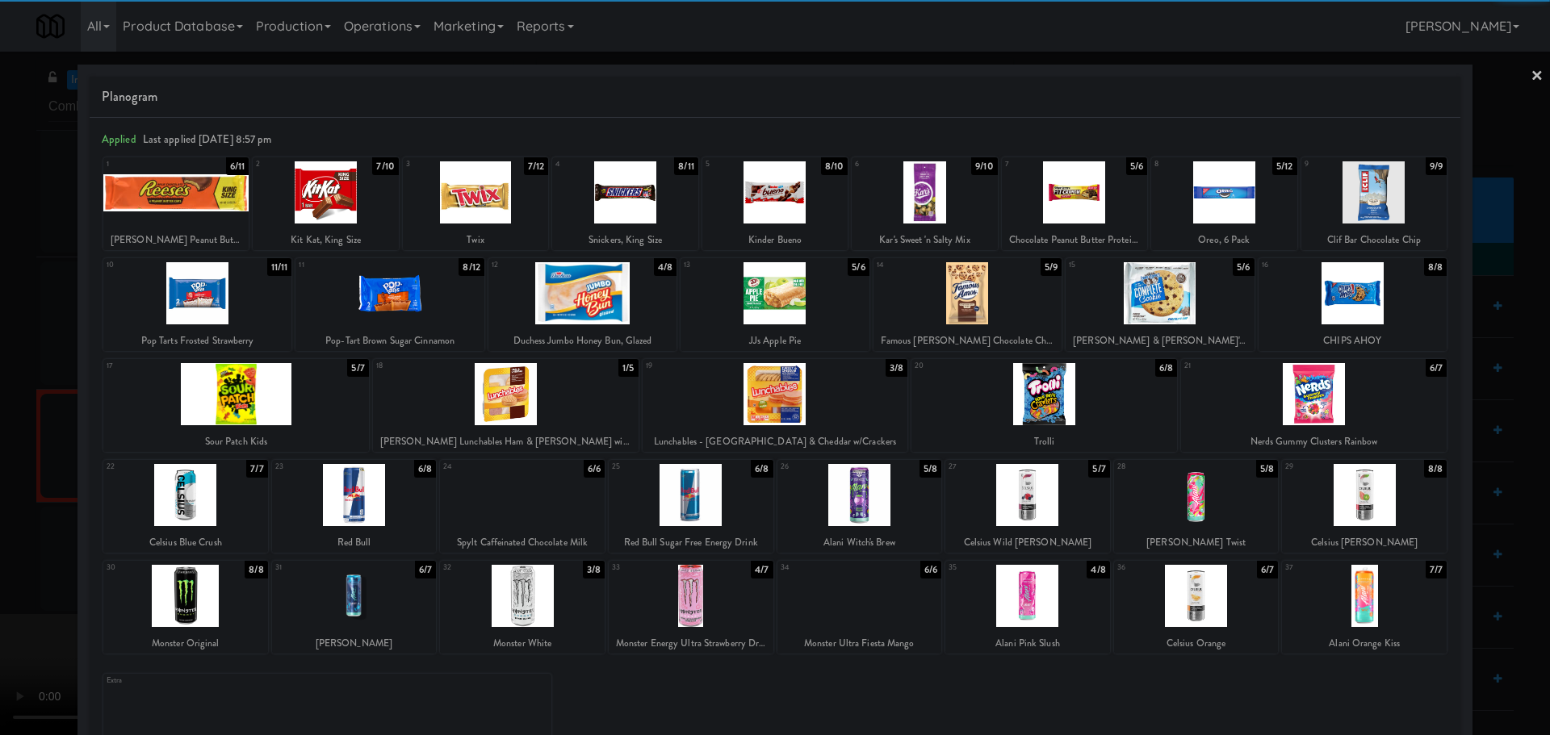
click at [976, 298] on div at bounding box center [967, 293] width 188 height 62
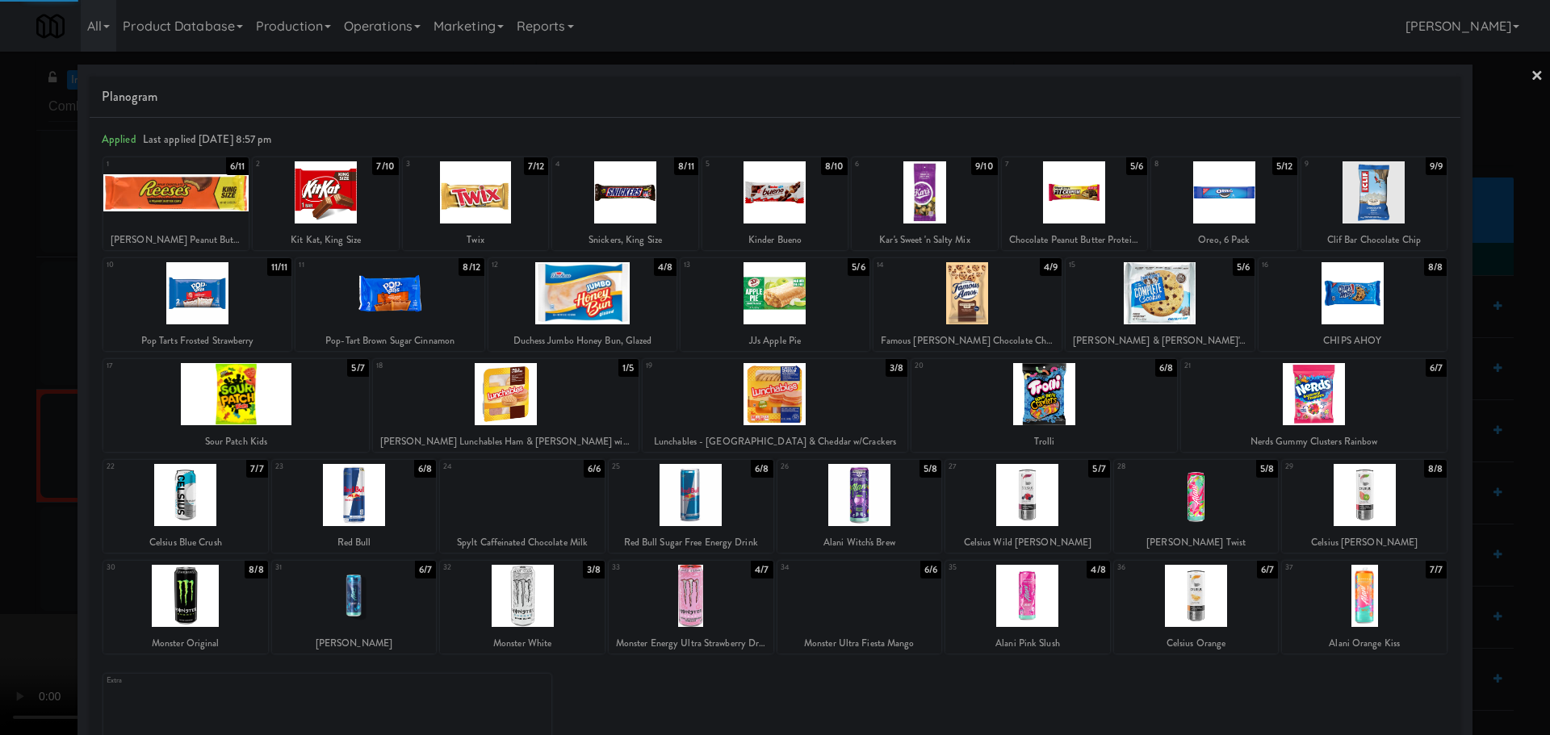
drag, startPoint x: 0, startPoint y: 667, endPoint x: 324, endPoint y: 556, distance: 342.0
click at [1, 668] on div at bounding box center [775, 367] width 1550 height 735
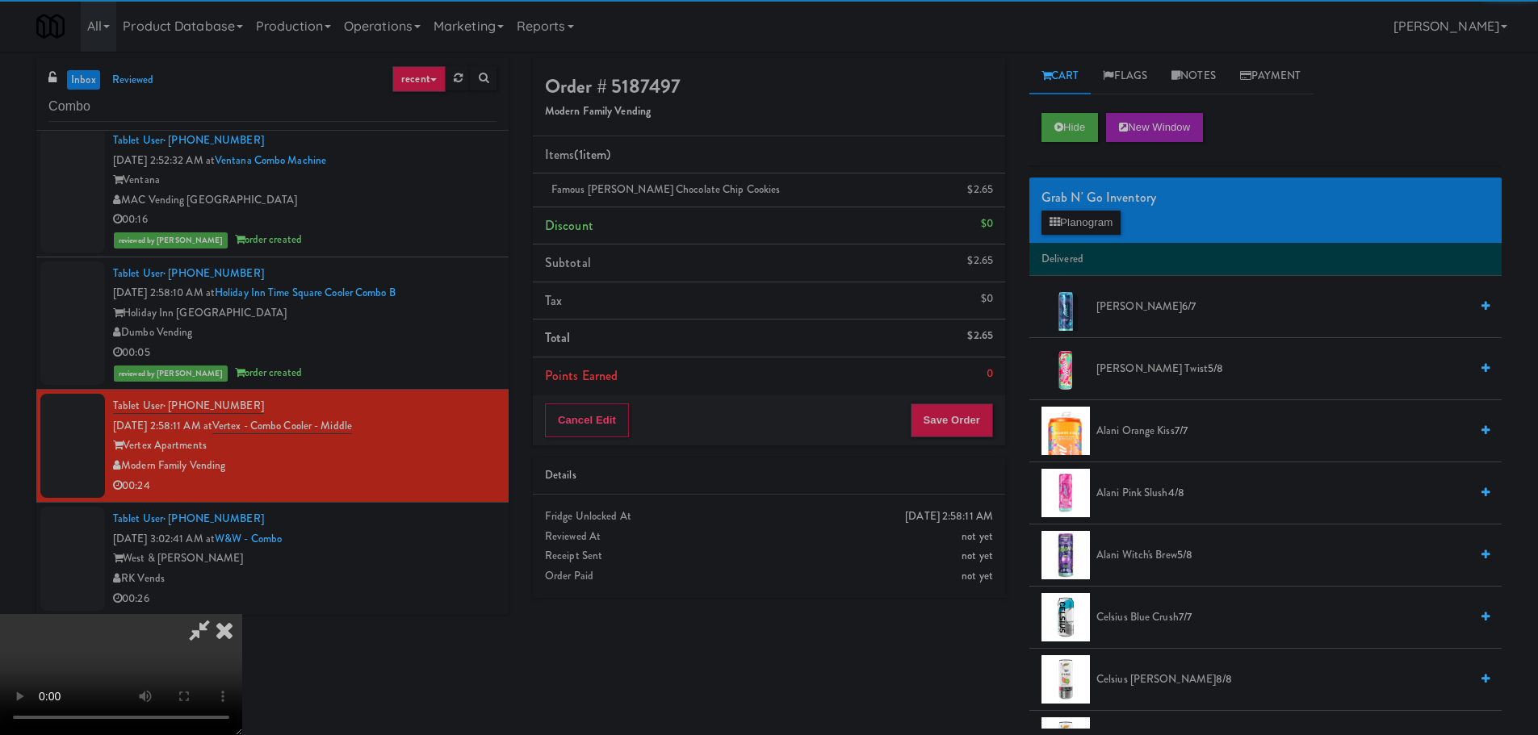
click at [242, 614] on video at bounding box center [121, 674] width 242 height 121
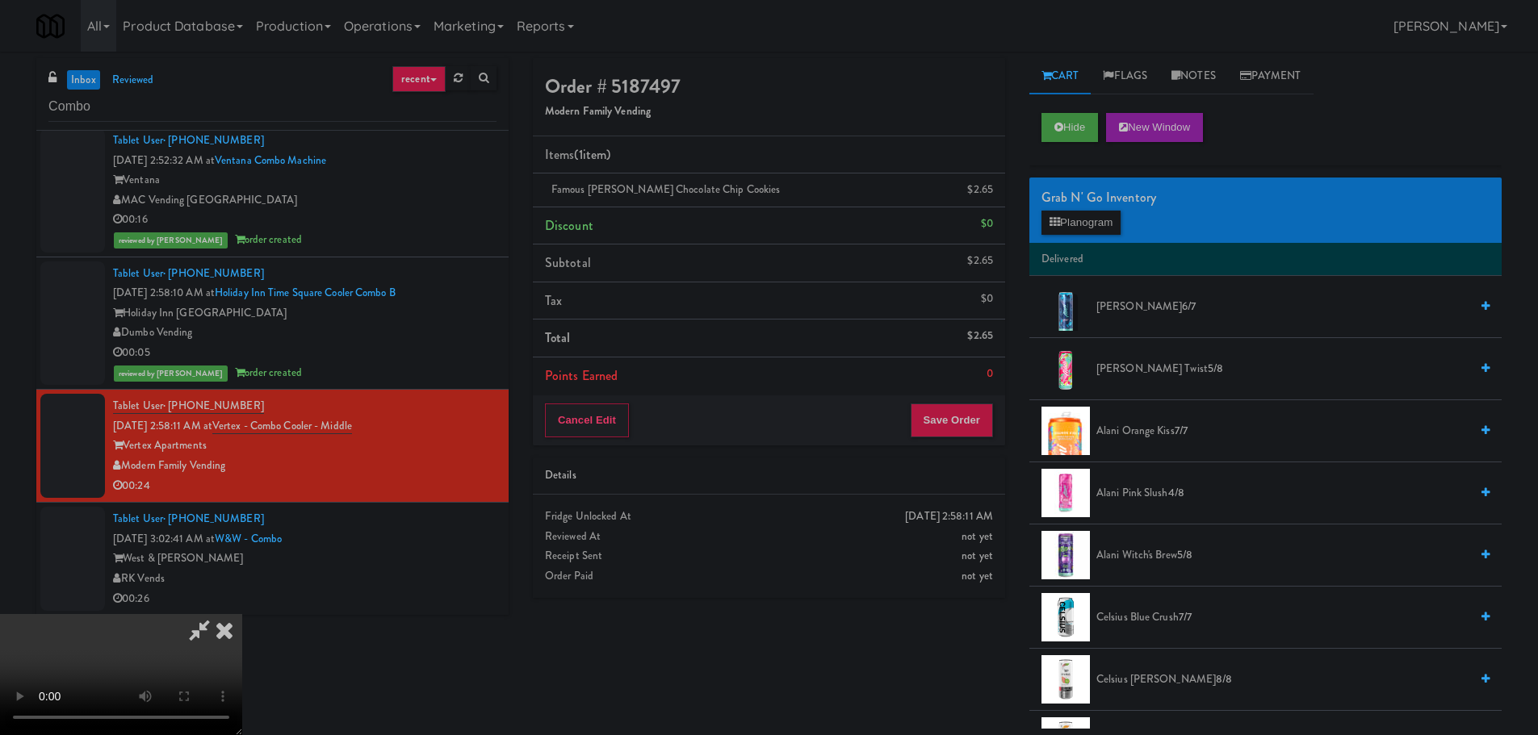
click at [242, 614] on video at bounding box center [121, 674] width 242 height 121
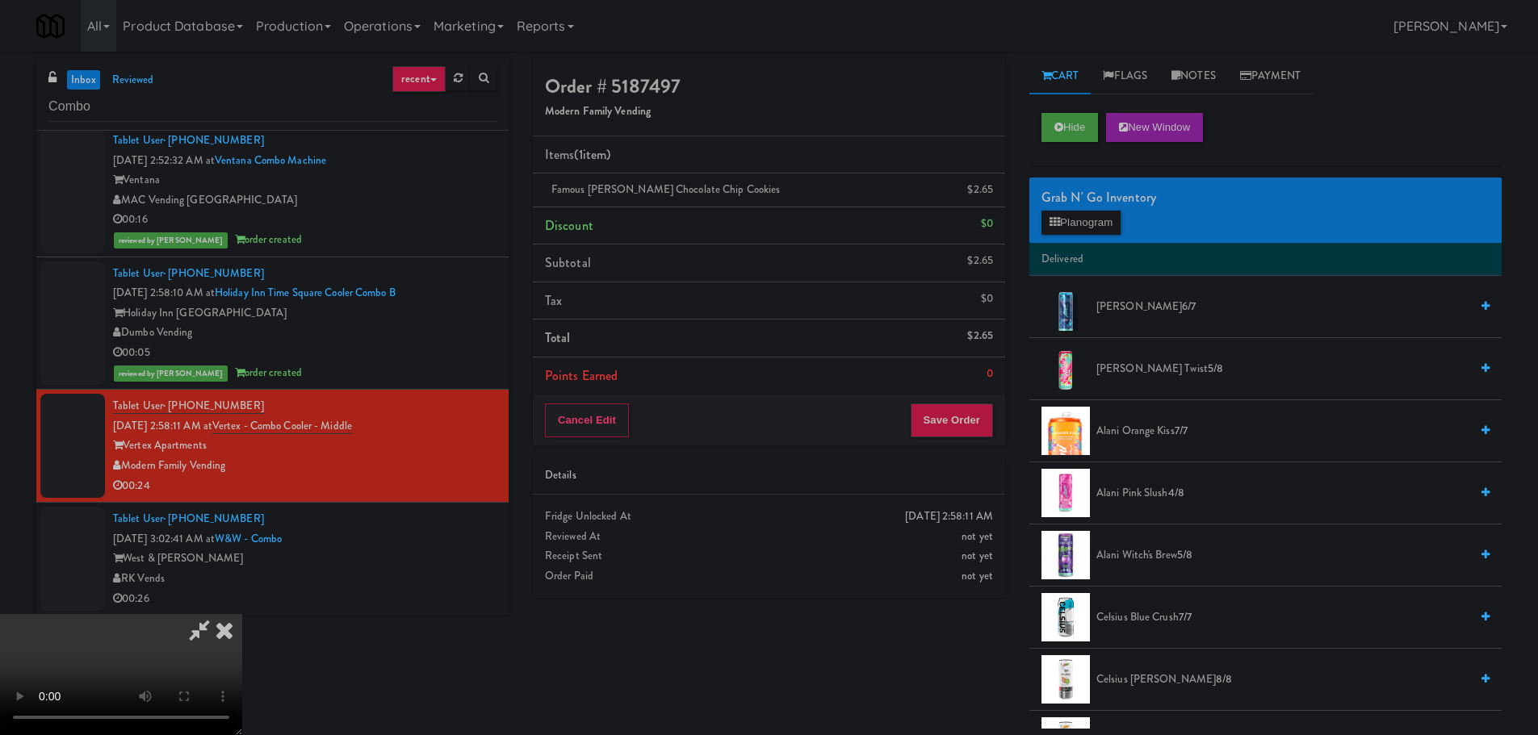
click at [1083, 209] on div "Grab N' Go Inventory Planogram" at bounding box center [1265, 210] width 472 height 65
click at [1074, 216] on button "Planogram" at bounding box center [1080, 223] width 79 height 24
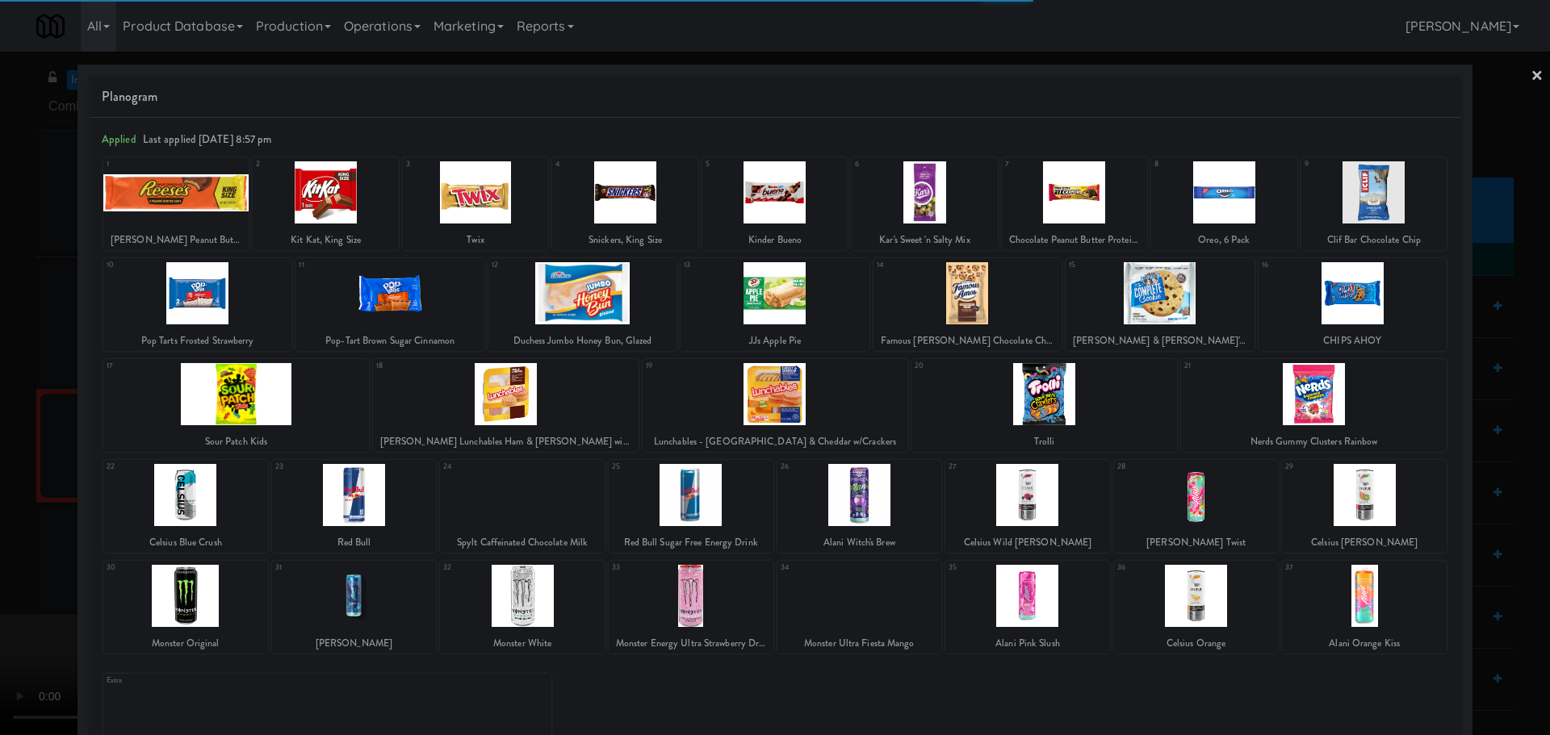
click at [298, 401] on div at bounding box center [236, 394] width 266 height 62
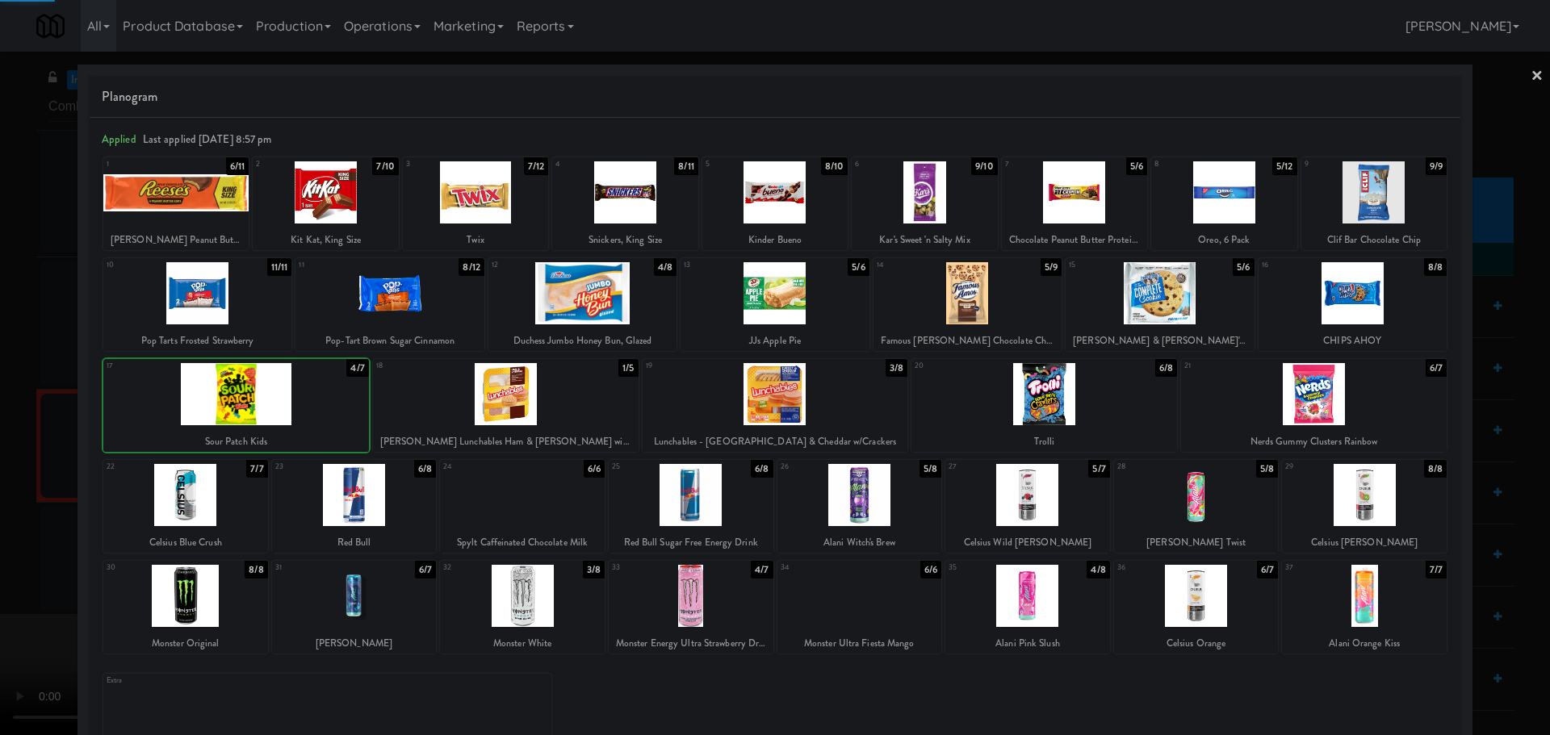
drag, startPoint x: 0, startPoint y: 516, endPoint x: 471, endPoint y: 484, distance: 472.4
click at [0, 517] on div at bounding box center [775, 367] width 1550 height 735
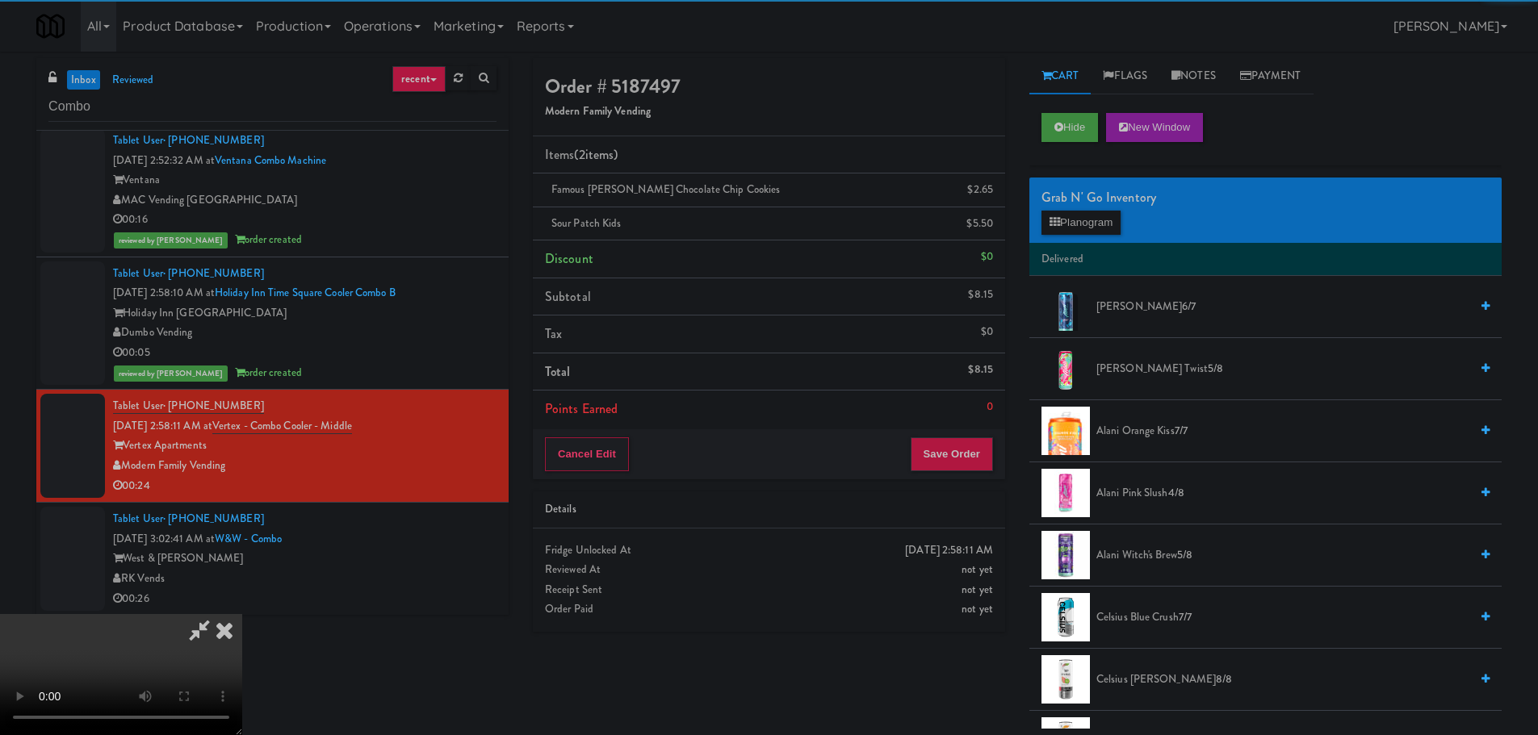
drag, startPoint x: 550, startPoint y: 485, endPoint x: 576, endPoint y: 482, distance: 26.0
click at [242, 614] on video at bounding box center [121, 674] width 242 height 121
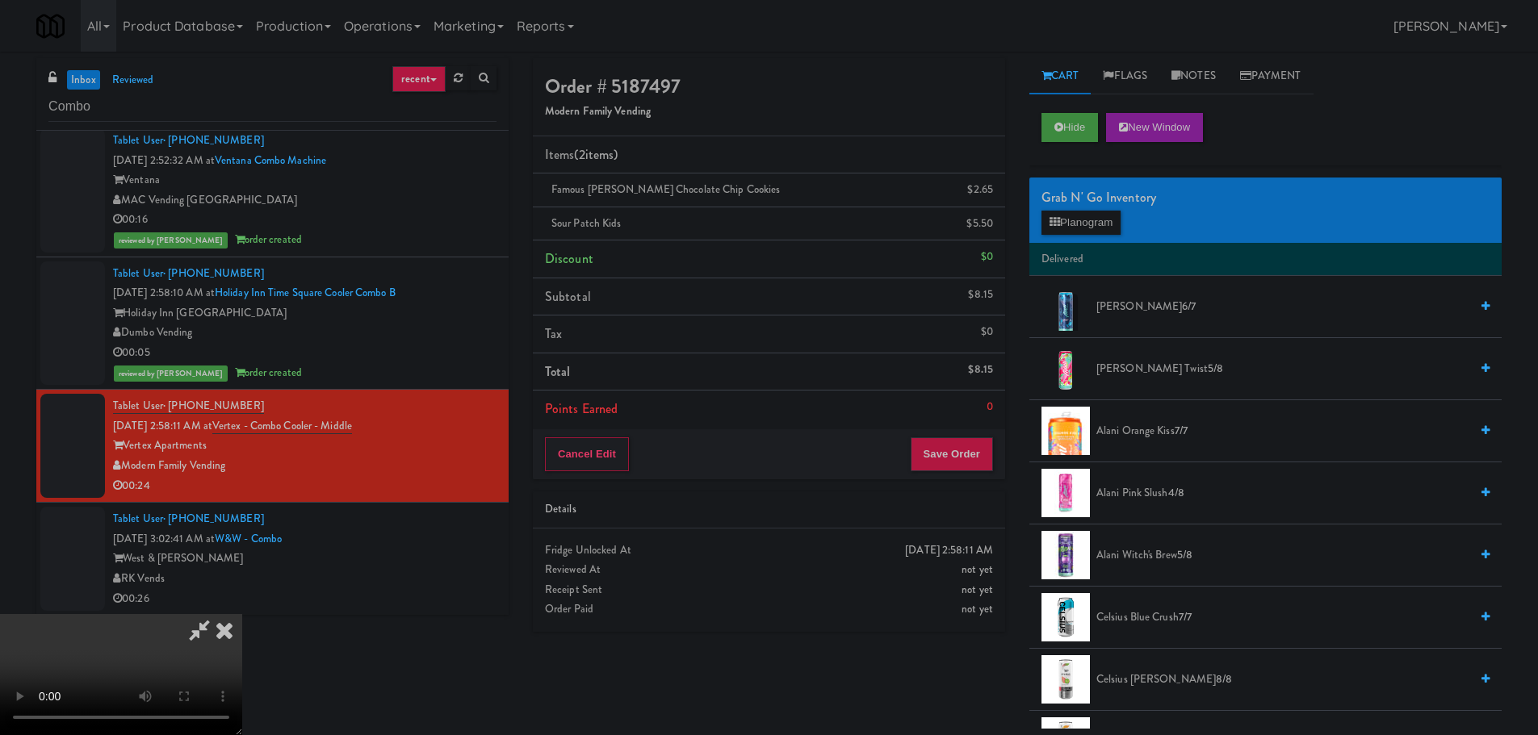
click at [242, 614] on video at bounding box center [121, 674] width 242 height 121
drag, startPoint x: 759, startPoint y: 458, endPoint x: 735, endPoint y: 465, distance: 24.5
click at [242, 614] on video at bounding box center [121, 674] width 242 height 121
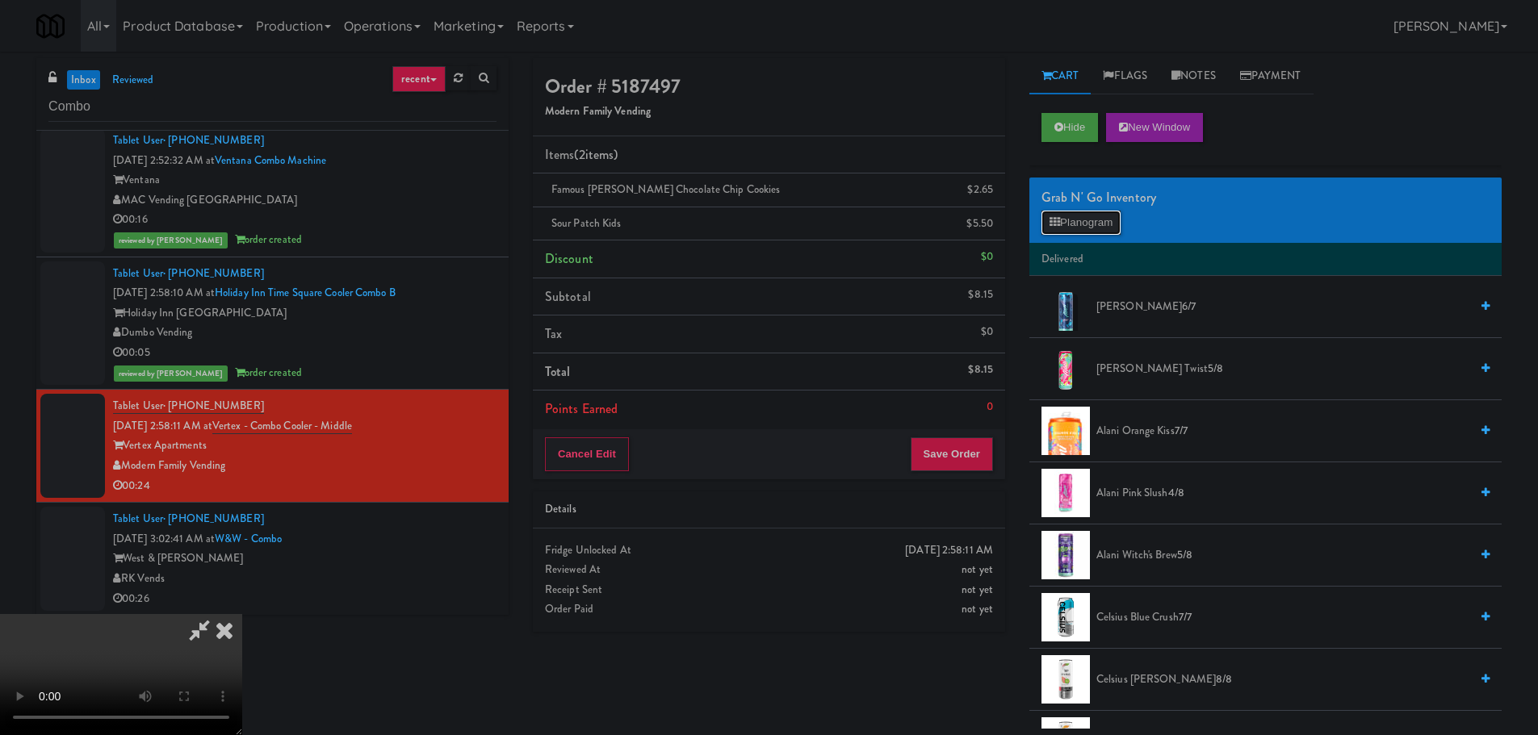
click at [1097, 227] on button "Planogram" at bounding box center [1080, 223] width 79 height 24
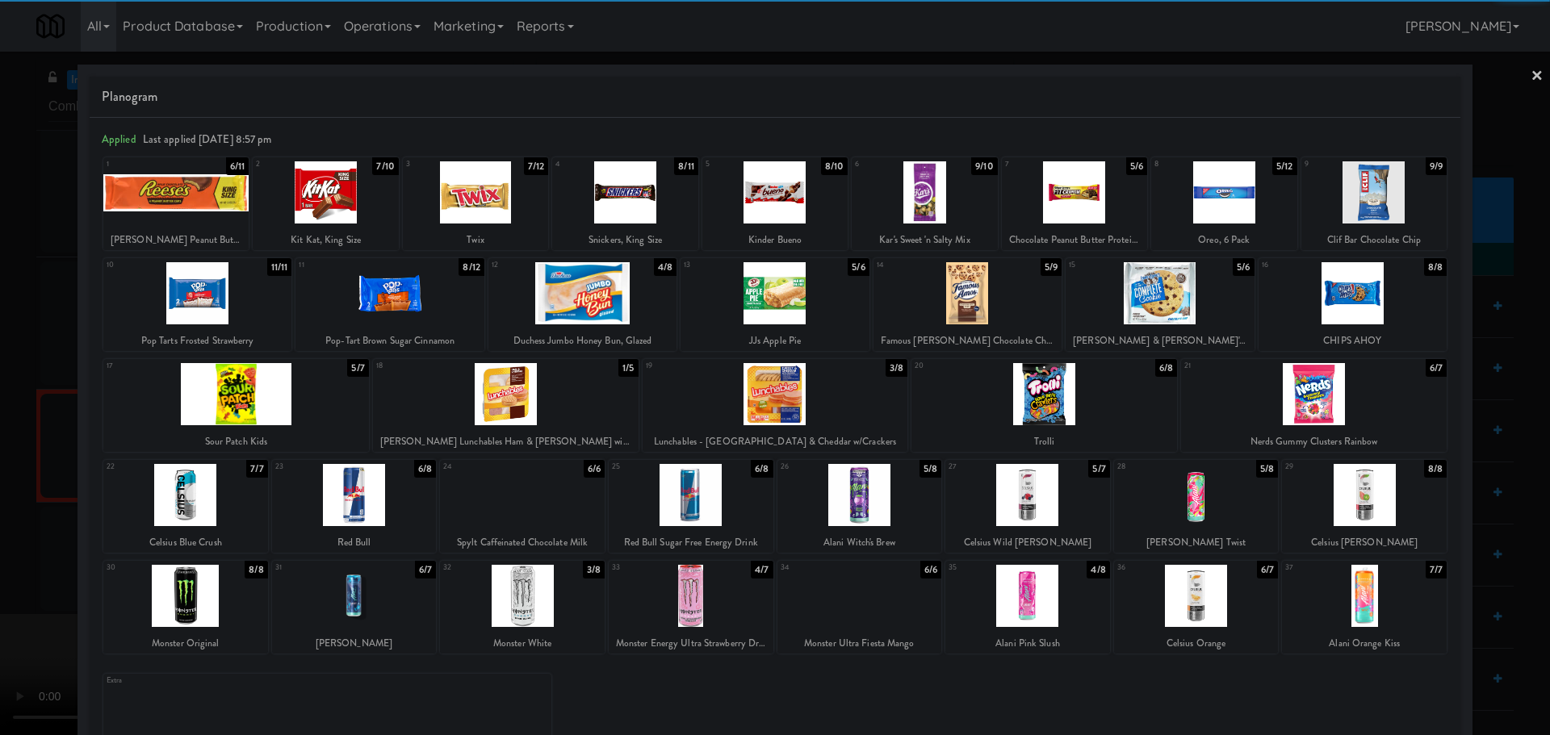
click at [865, 502] on div at bounding box center [859, 495] width 165 height 62
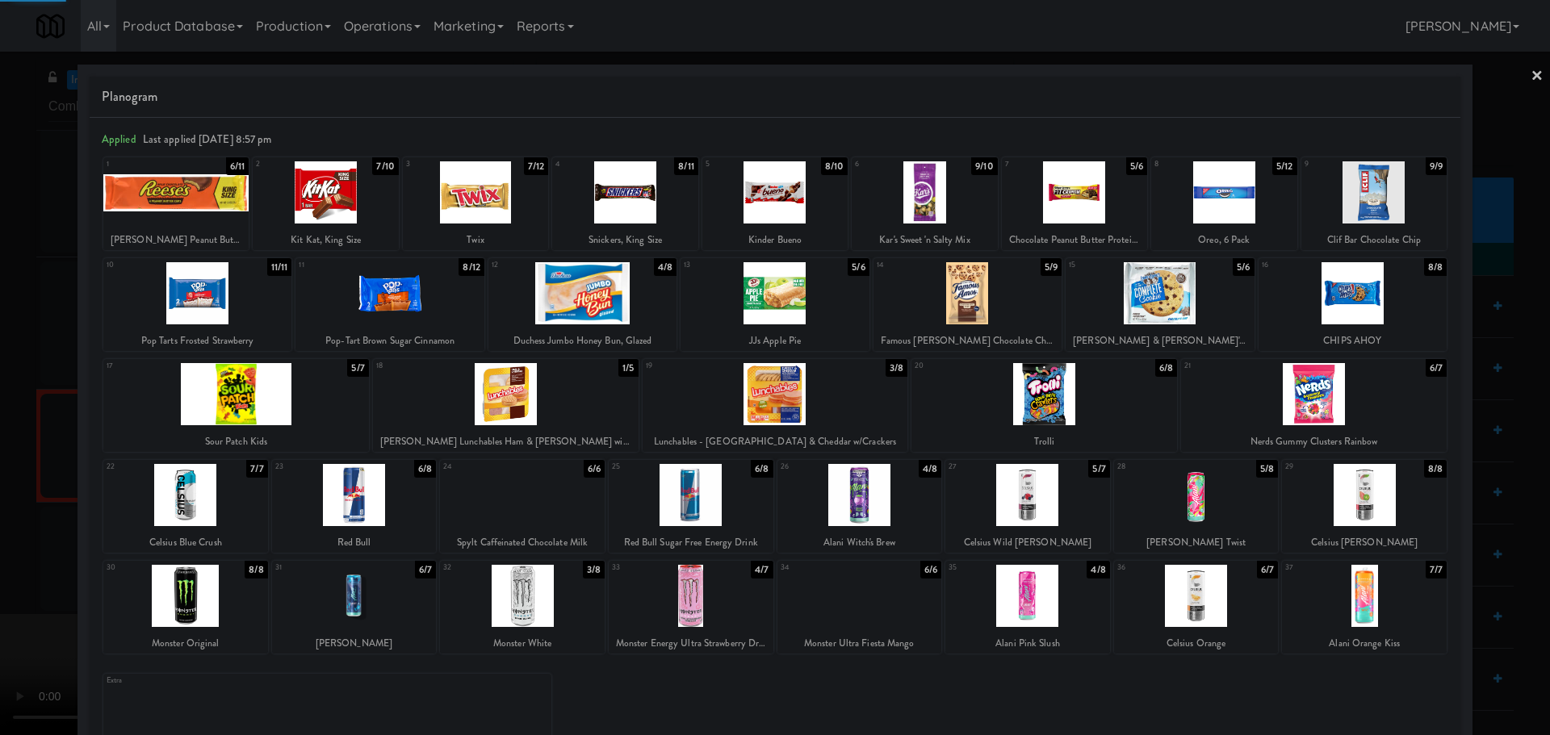
click at [2, 542] on div at bounding box center [775, 367] width 1550 height 735
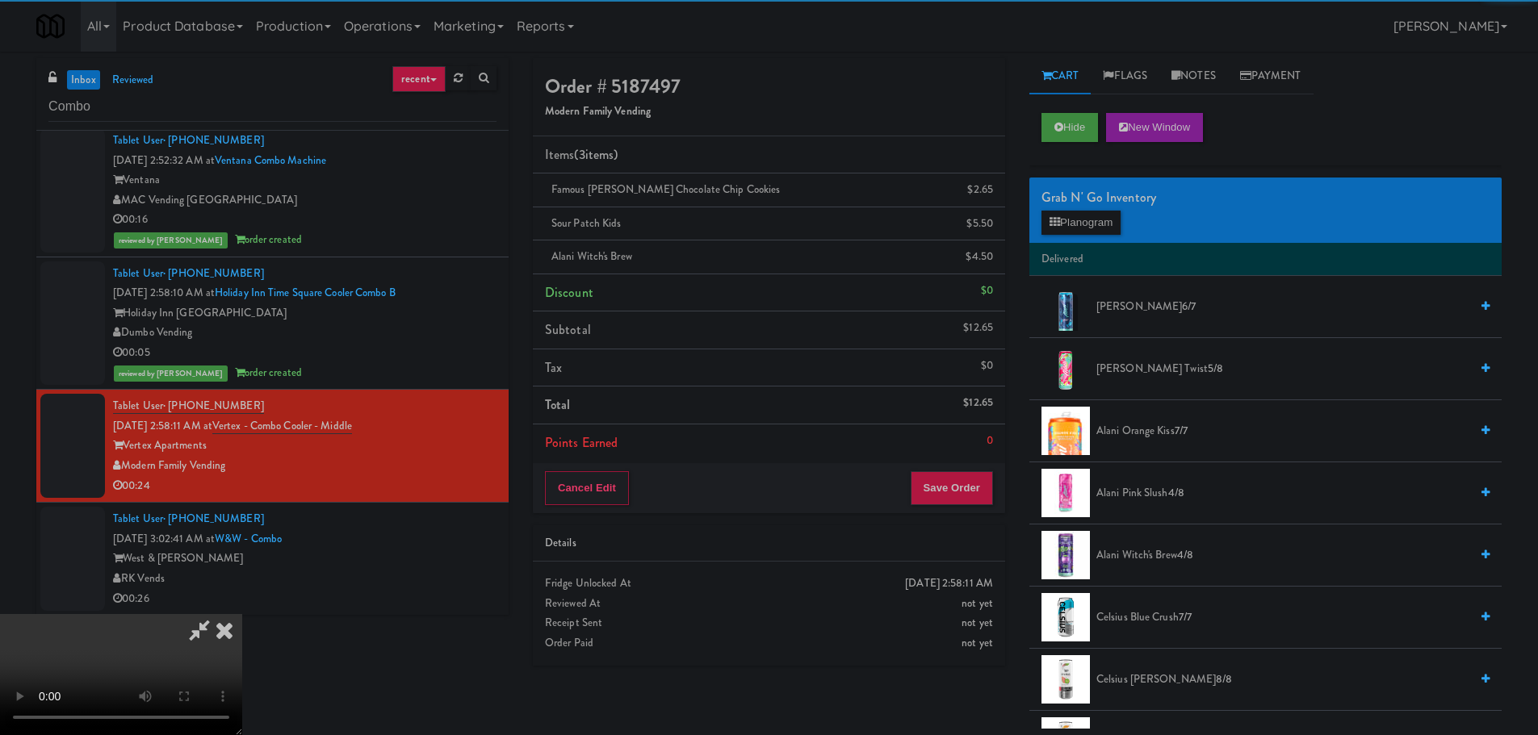
drag, startPoint x: 513, startPoint y: 427, endPoint x: 550, endPoint y: 429, distance: 37.2
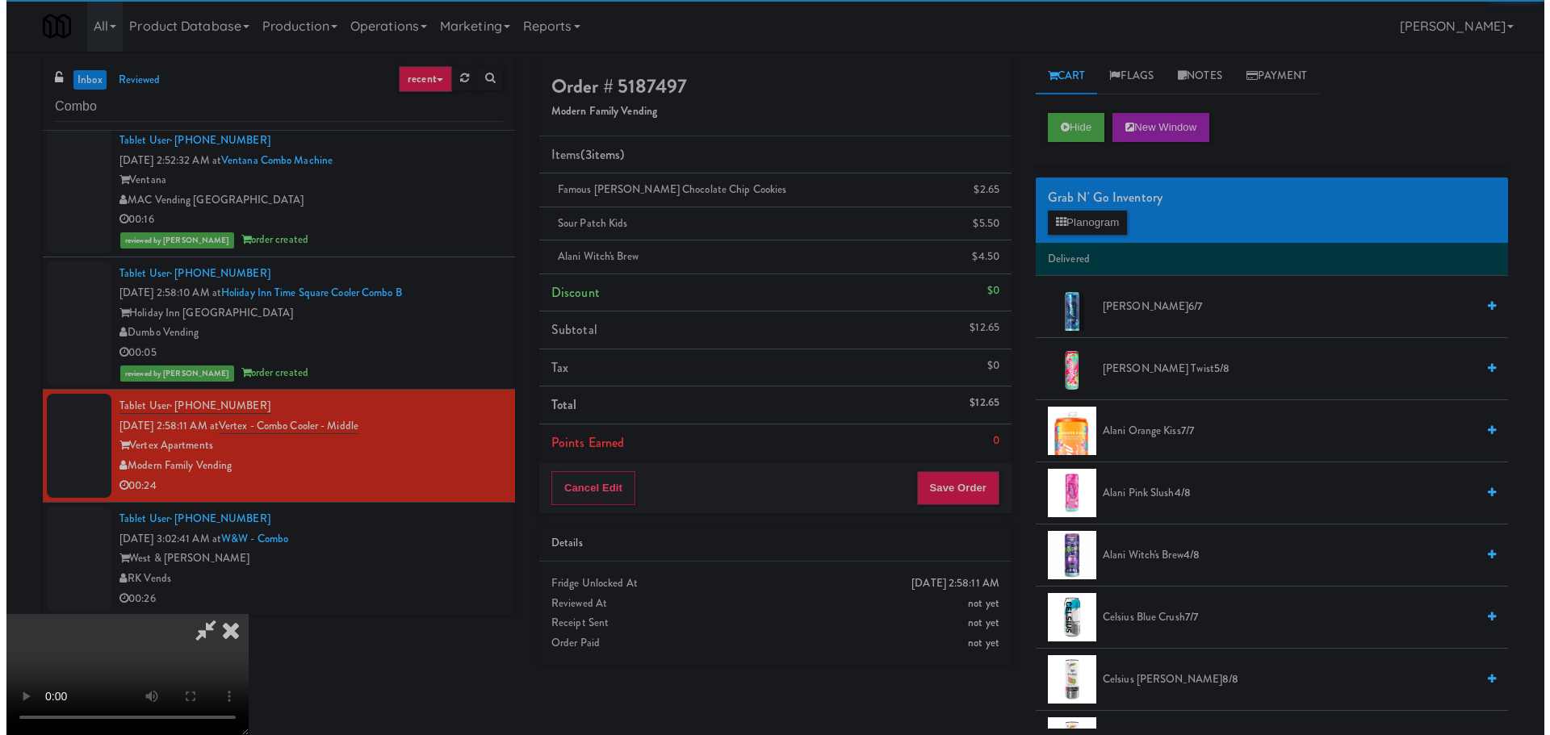
click
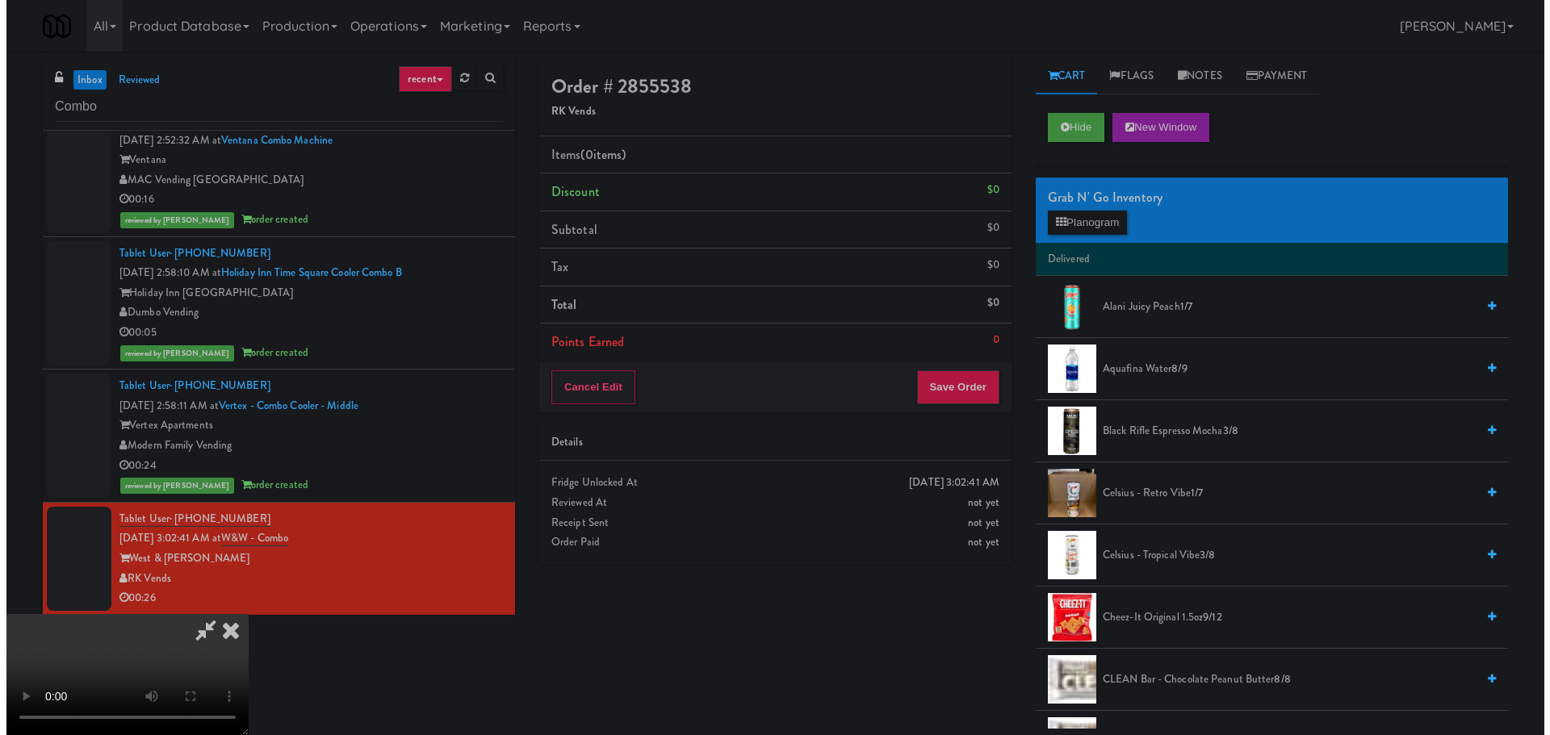
scroll to position [278, 0]
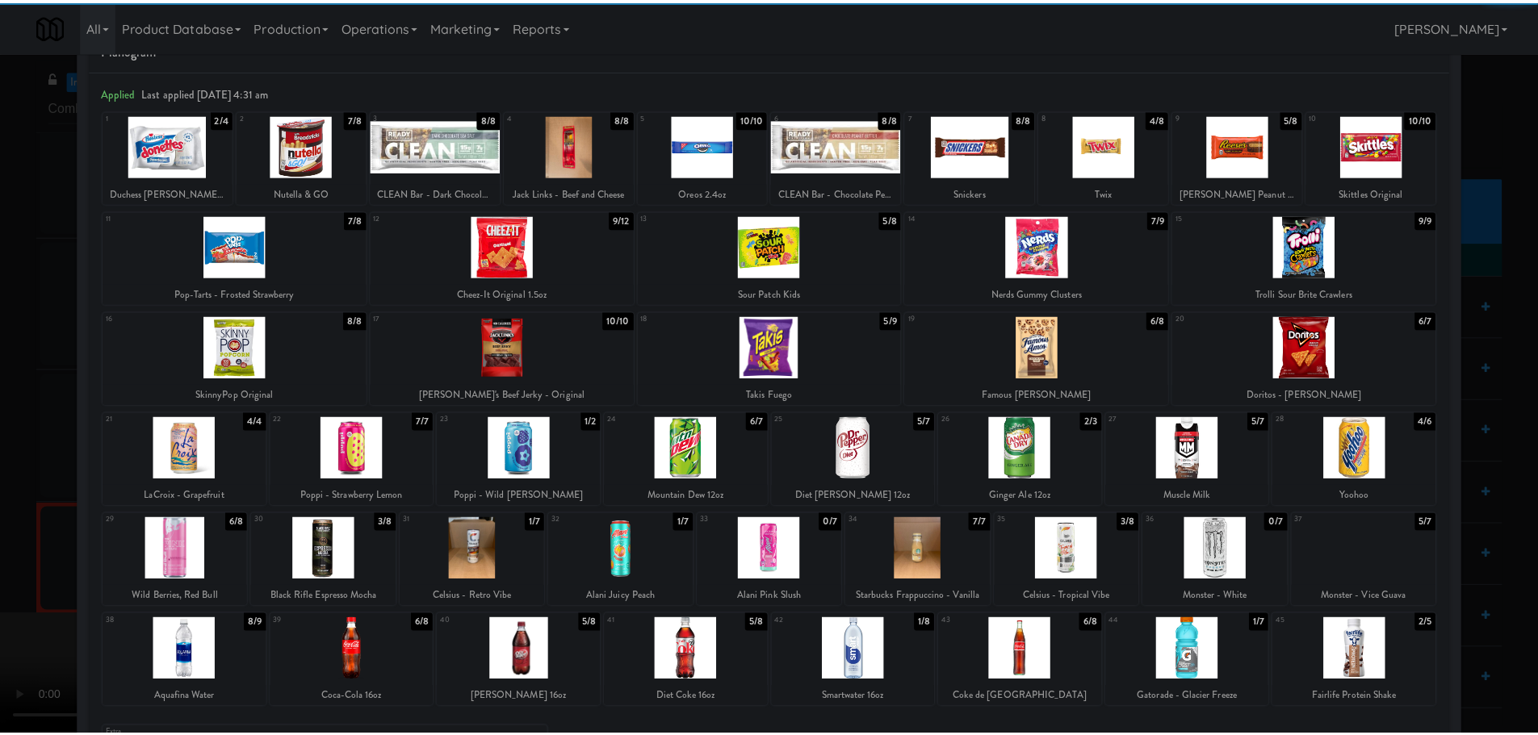
scroll to position [158, 0]
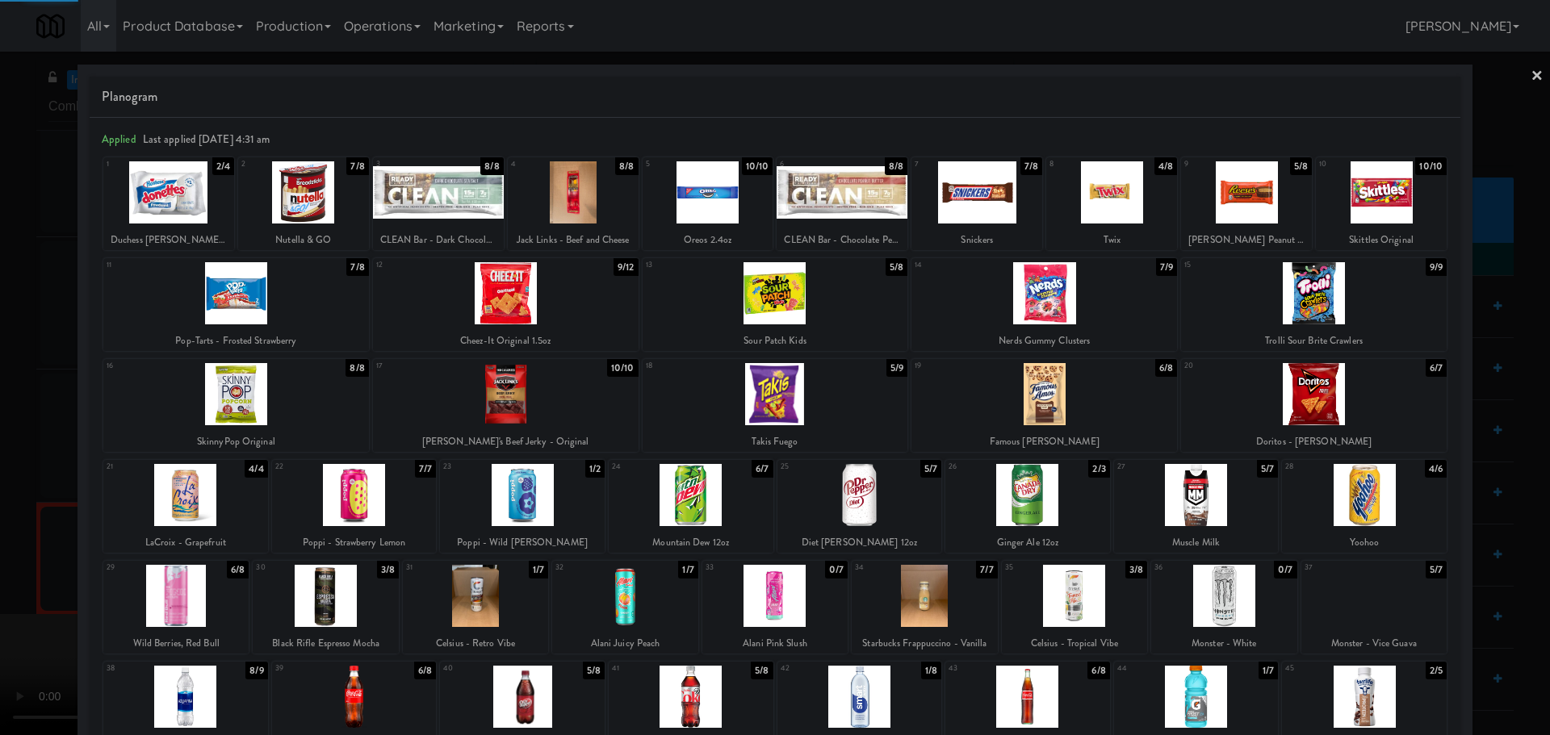
drag, startPoint x: 0, startPoint y: 370, endPoint x: 69, endPoint y: 360, distance: 69.3
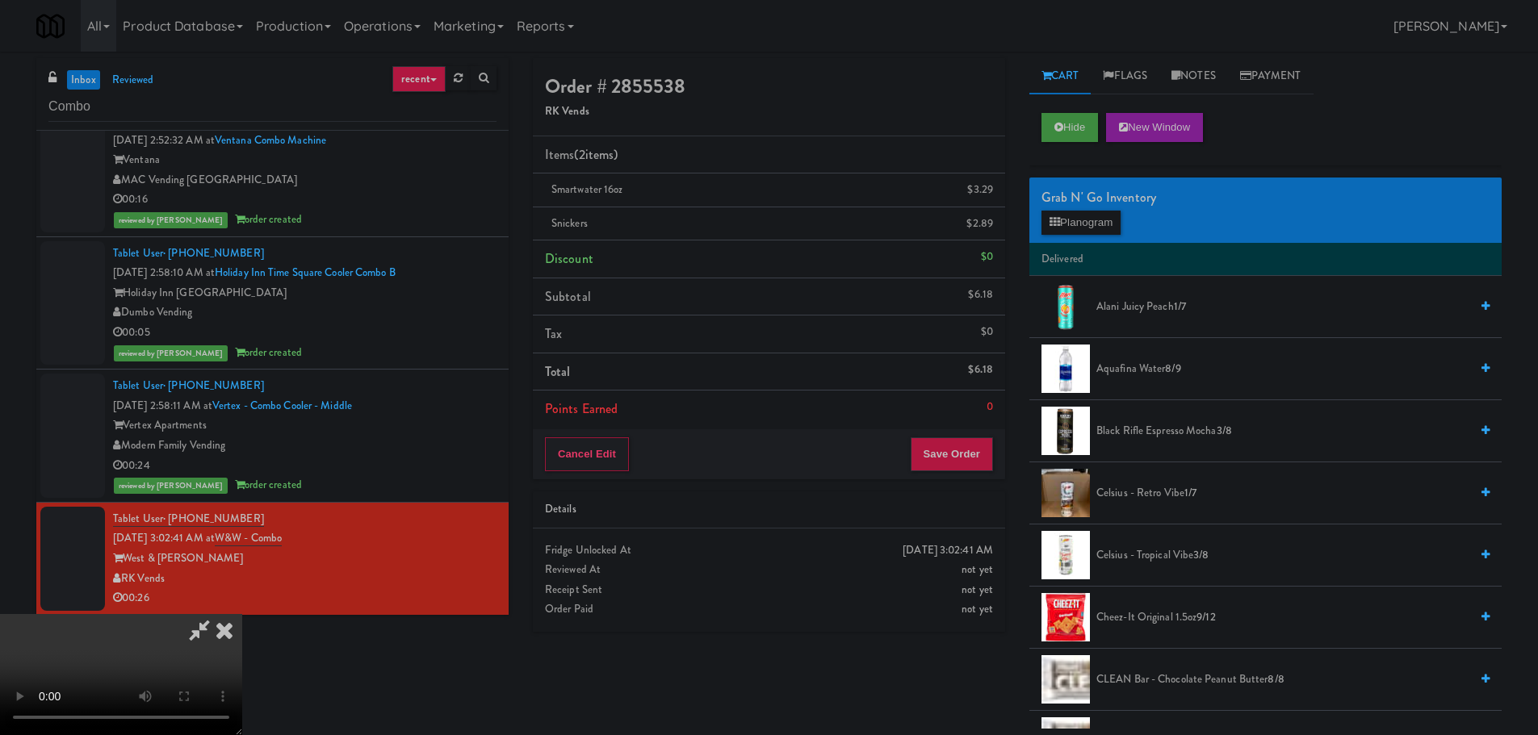
scroll to position [278, 0]
